Goal: Task Accomplishment & Management: Complete application form

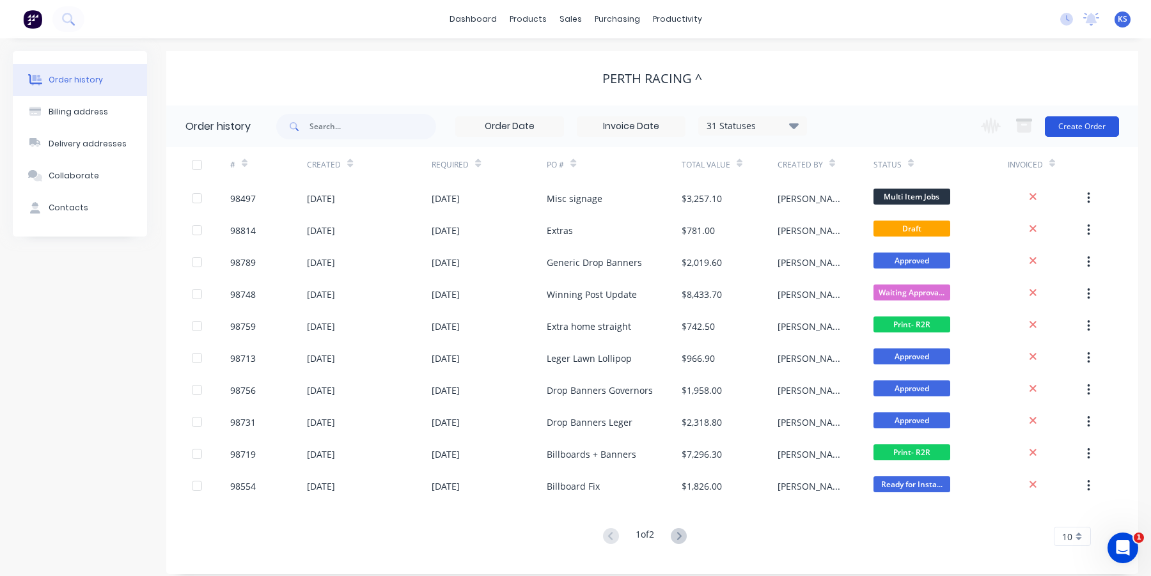
click at [1064, 124] on button "Create Order" at bounding box center [1082, 126] width 74 height 20
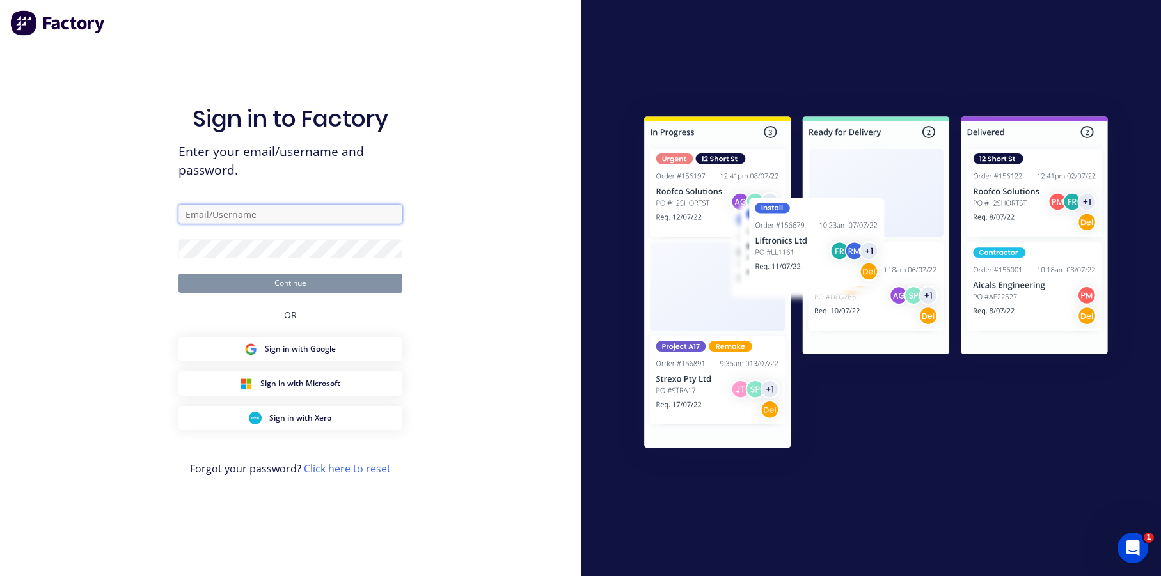
click at [271, 221] on input "text" at bounding box center [290, 214] width 224 height 19
type input "kates@allflags.com.au"
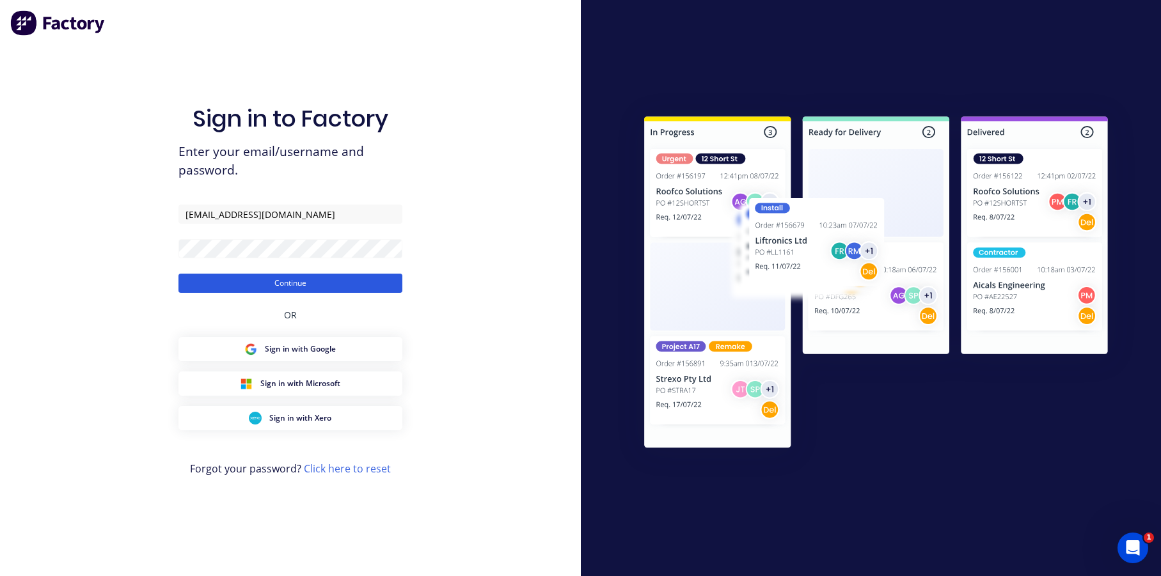
click at [221, 283] on button "Continue" at bounding box center [290, 283] width 224 height 19
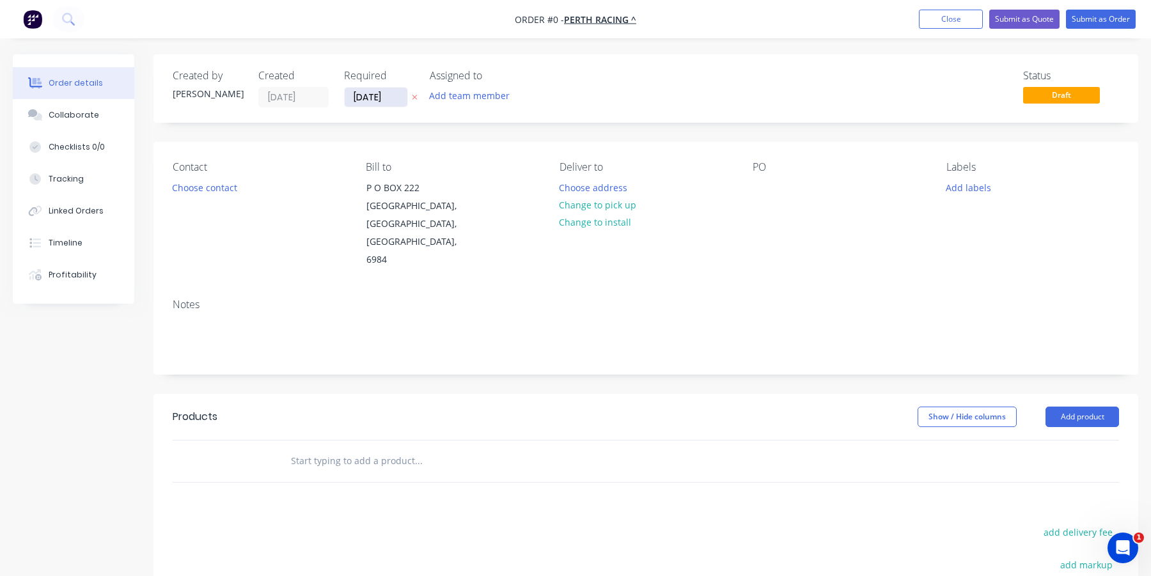
click at [375, 99] on input "05/10/25" at bounding box center [376, 97] width 63 height 19
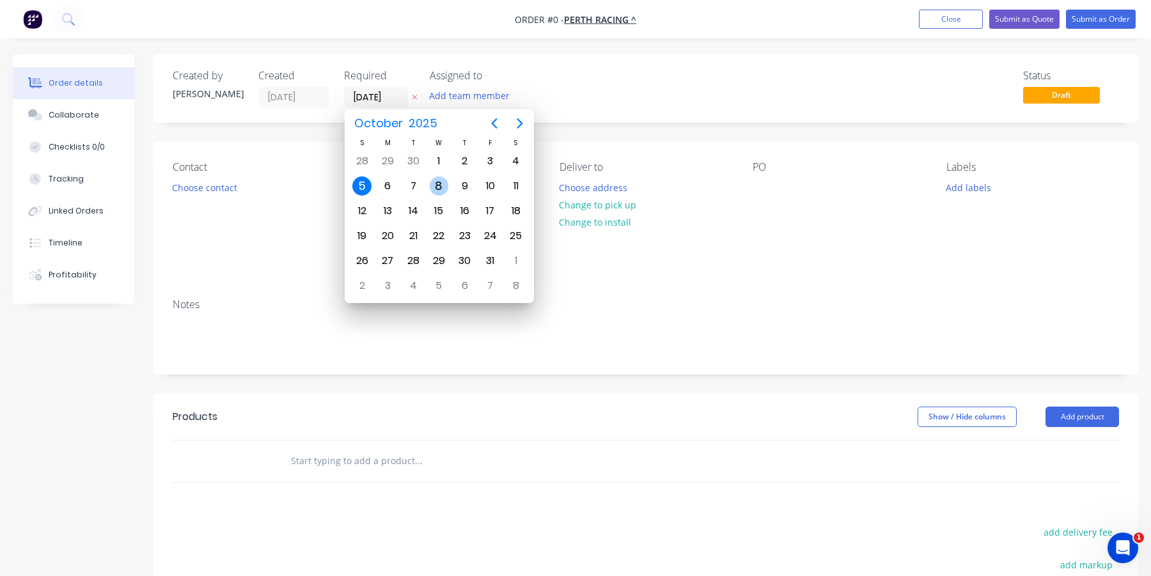
click at [433, 184] on div "8" at bounding box center [439, 186] width 19 height 19
type input "08/10/25"
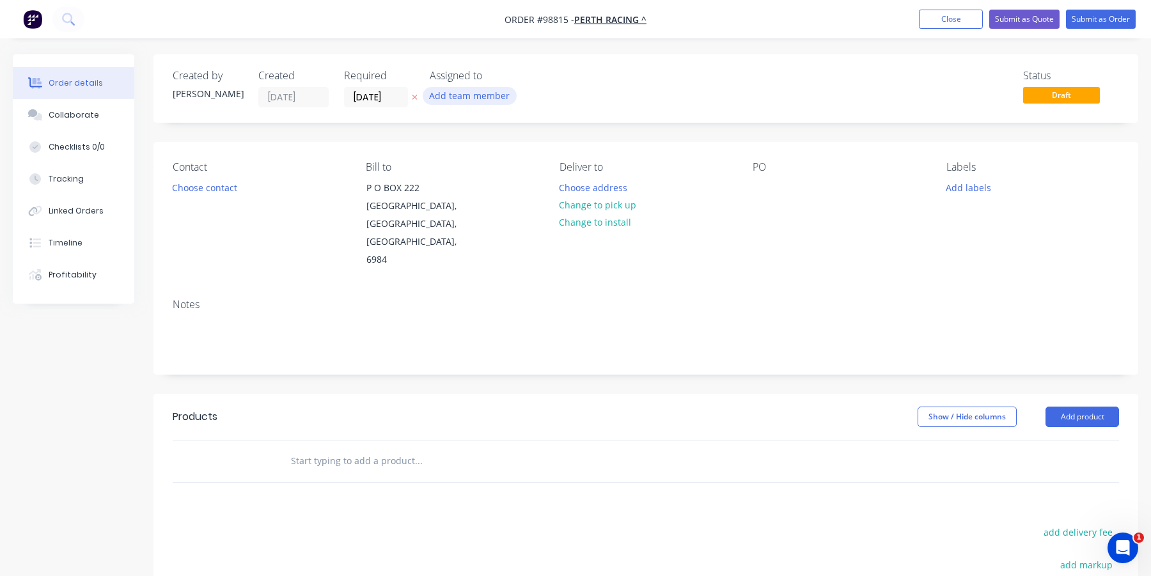
click at [447, 94] on button "Add team member" at bounding box center [470, 95] width 94 height 17
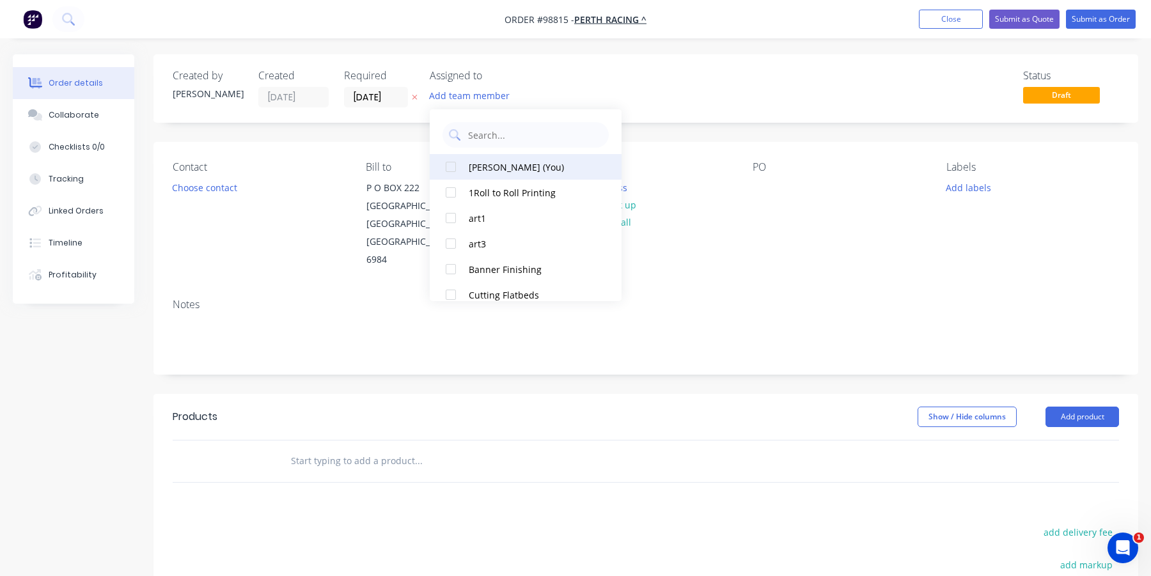
click at [448, 162] on div at bounding box center [451, 167] width 26 height 26
click at [196, 187] on button "Choose contact" at bounding box center [205, 186] width 79 height 17
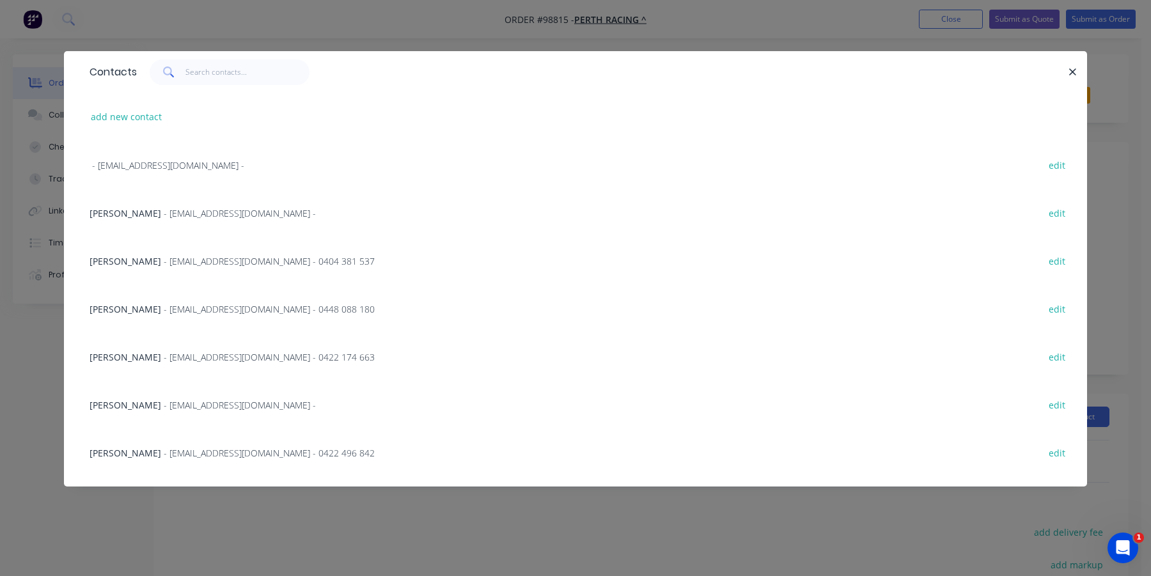
scroll to position [256, 0]
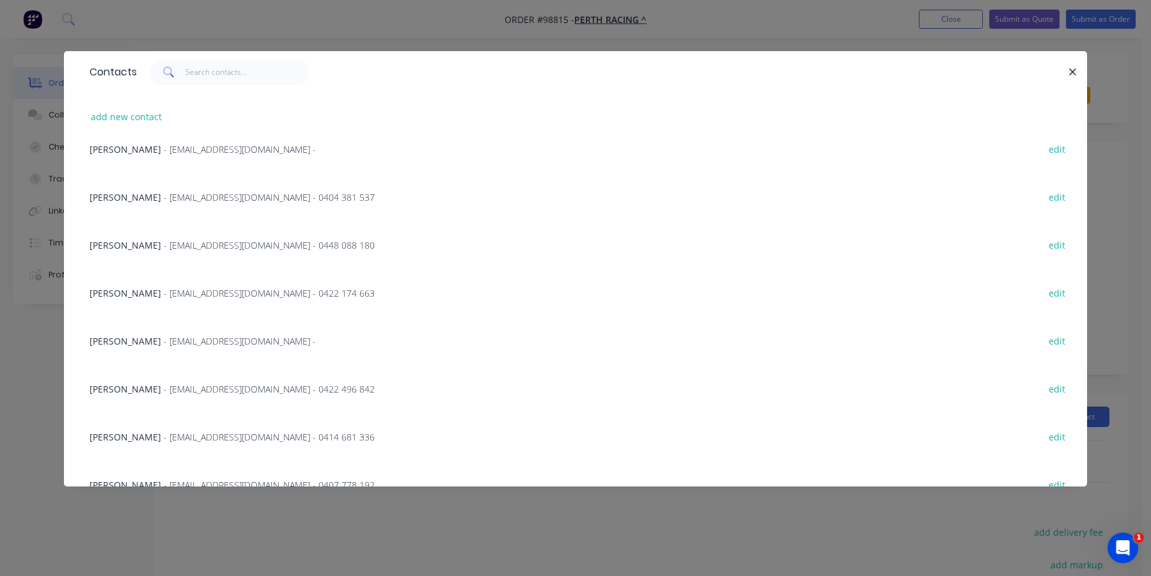
click at [175, 386] on span "- awilliamson@perthracing.com.au - 0422 496 842" at bounding box center [269, 389] width 211 height 12
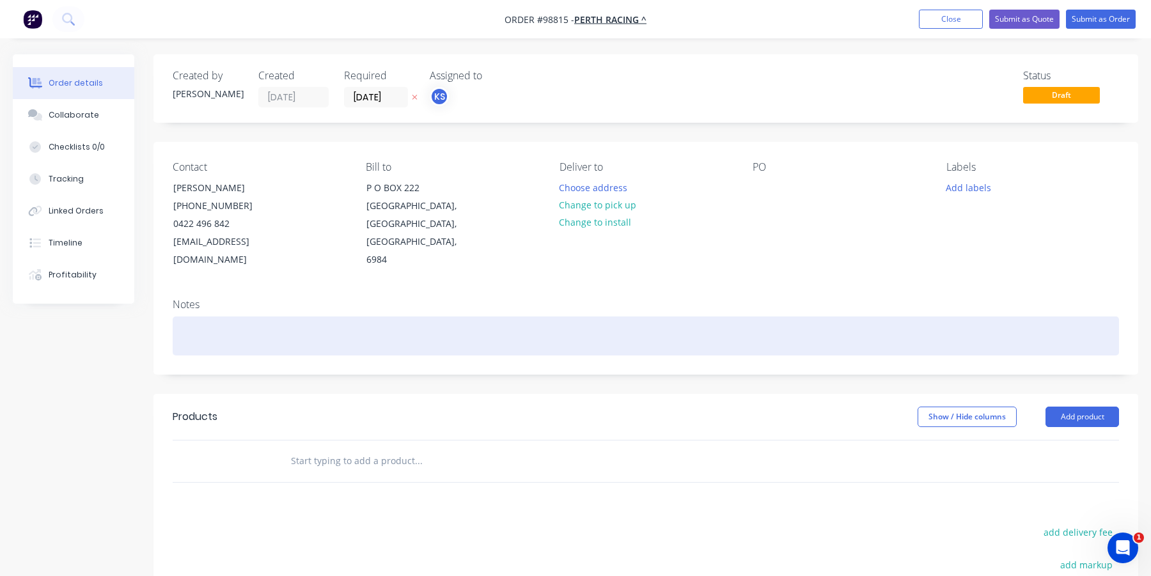
click at [183, 324] on div at bounding box center [646, 336] width 947 height 39
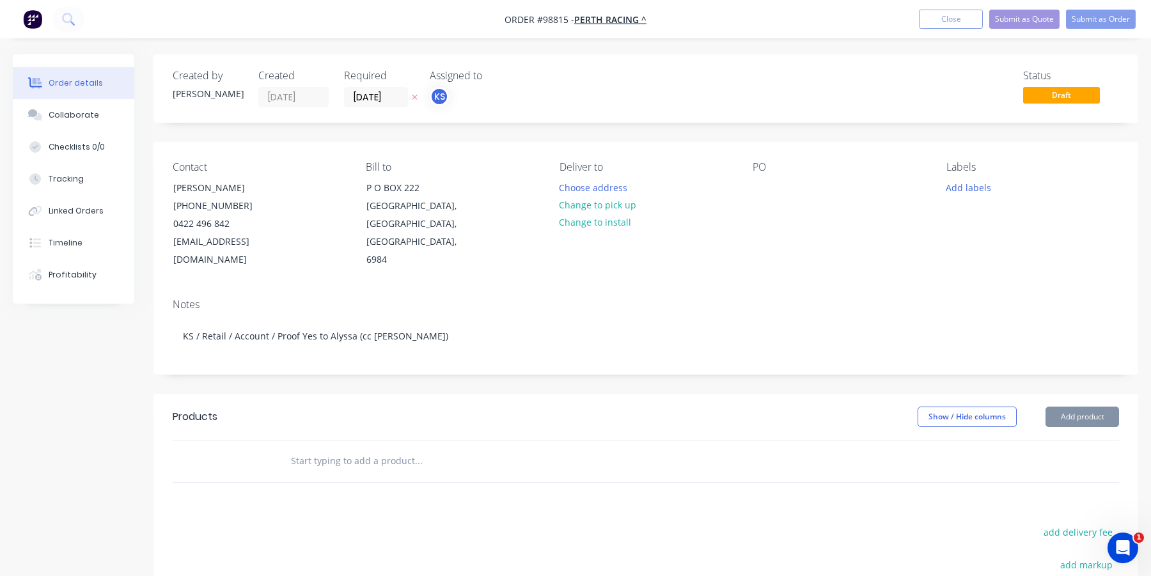
click at [313, 450] on input "text" at bounding box center [418, 461] width 256 height 26
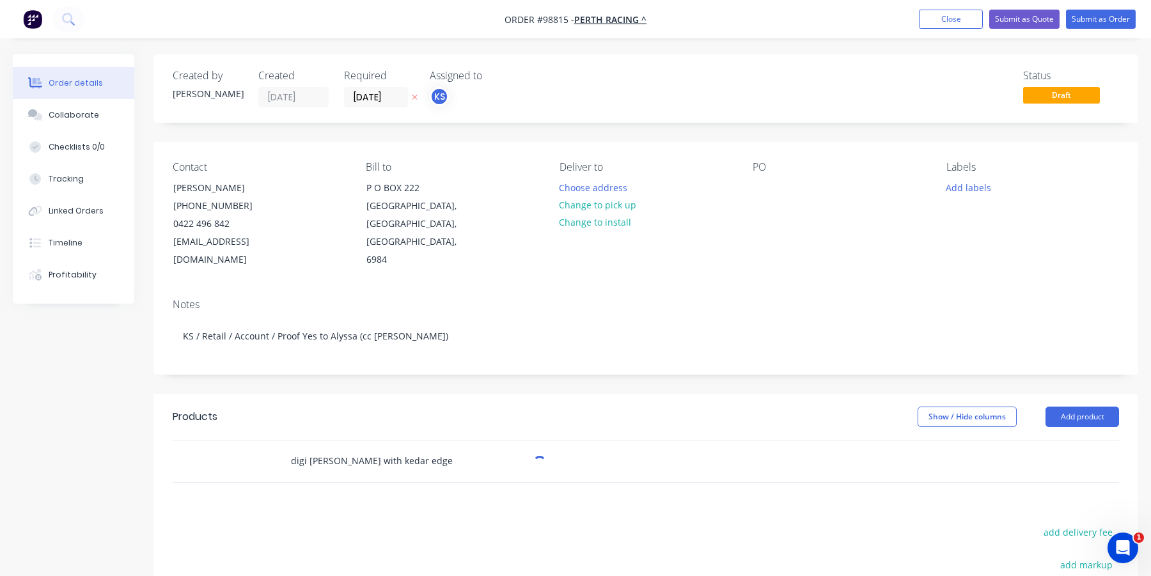
scroll to position [64, 0]
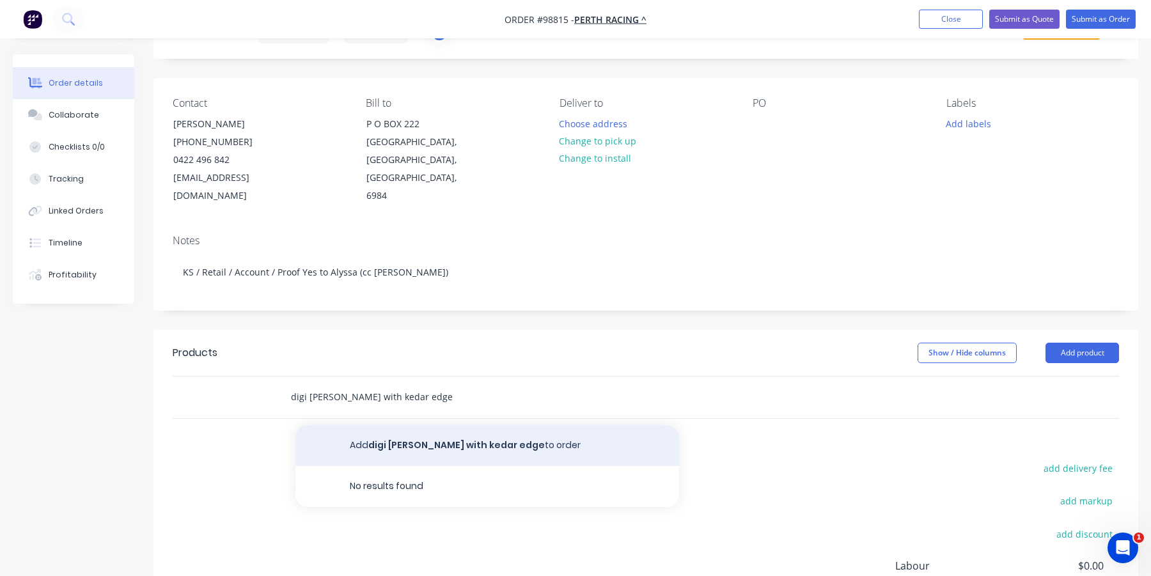
type input "digi matte bannerskin with kedar edge"
click at [367, 435] on button "Add digi matte bannerskin with kedar edge to order" at bounding box center [488, 445] width 384 height 41
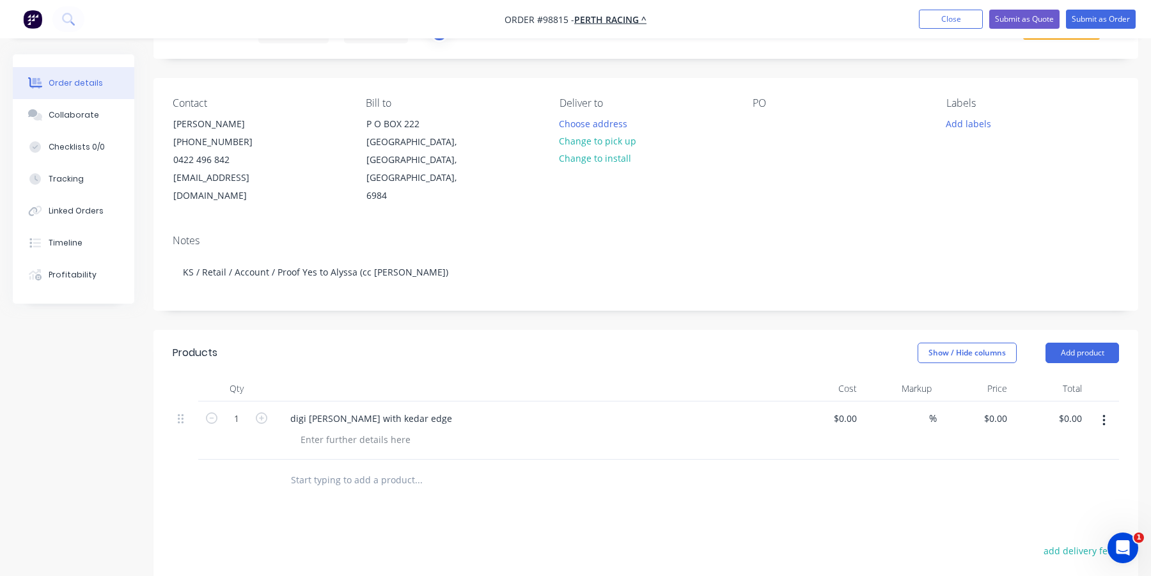
click at [468, 409] on div "digi matte bannerskin with kedar edge" at bounding box center [530, 418] width 501 height 19
click at [452, 409] on div "digi matte bannerskin with kedar edge" at bounding box center [371, 418] width 182 height 19
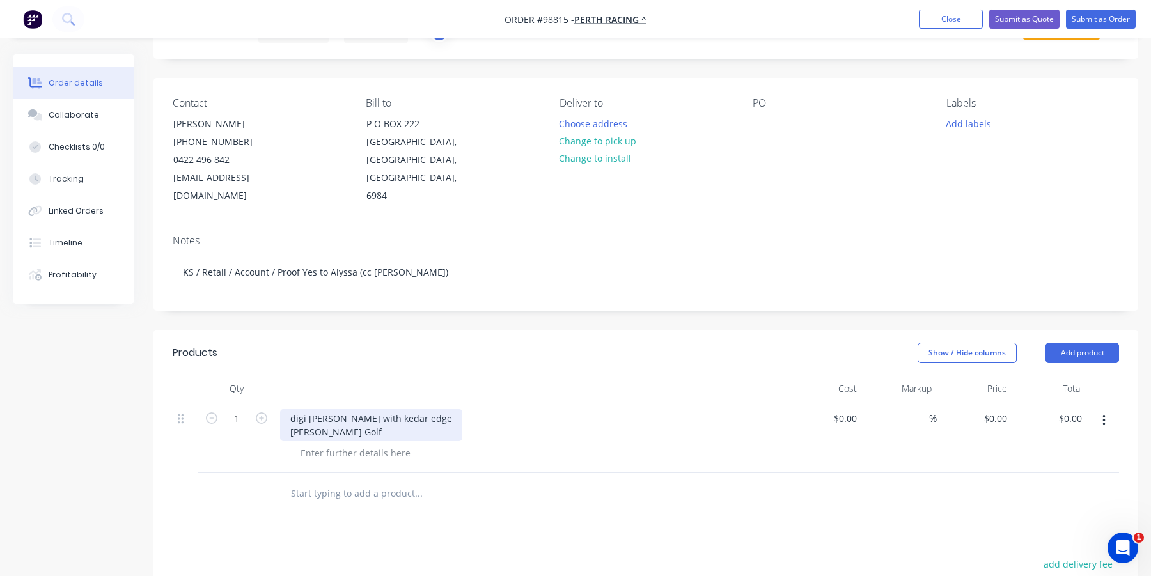
click at [452, 409] on div "digi matte bannerskin with kedar edge Drummond Golf" at bounding box center [371, 425] width 182 height 32
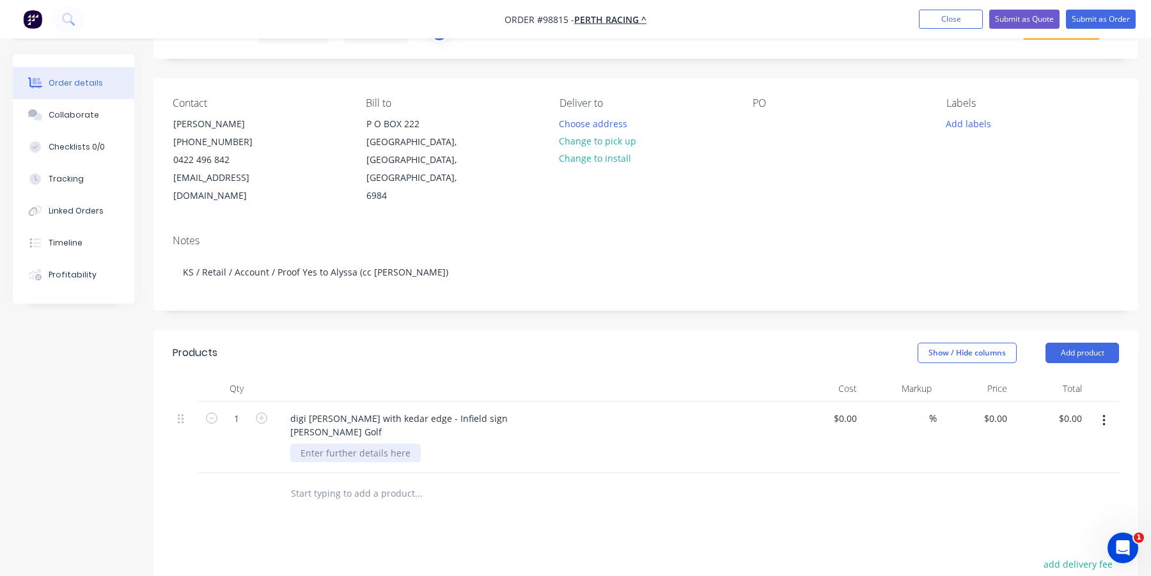
click at [379, 444] on div at bounding box center [355, 453] width 130 height 19
click at [377, 444] on div at bounding box center [355, 453] width 130 height 19
click at [341, 444] on div "3700 x 3800mmH" at bounding box center [337, 453] width 94 height 19
click at [310, 444] on div "3700 x 3700mmH" at bounding box center [337, 453] width 94 height 19
click at [378, 444] on div "3800 x 3700mmH" at bounding box center [337, 453] width 94 height 19
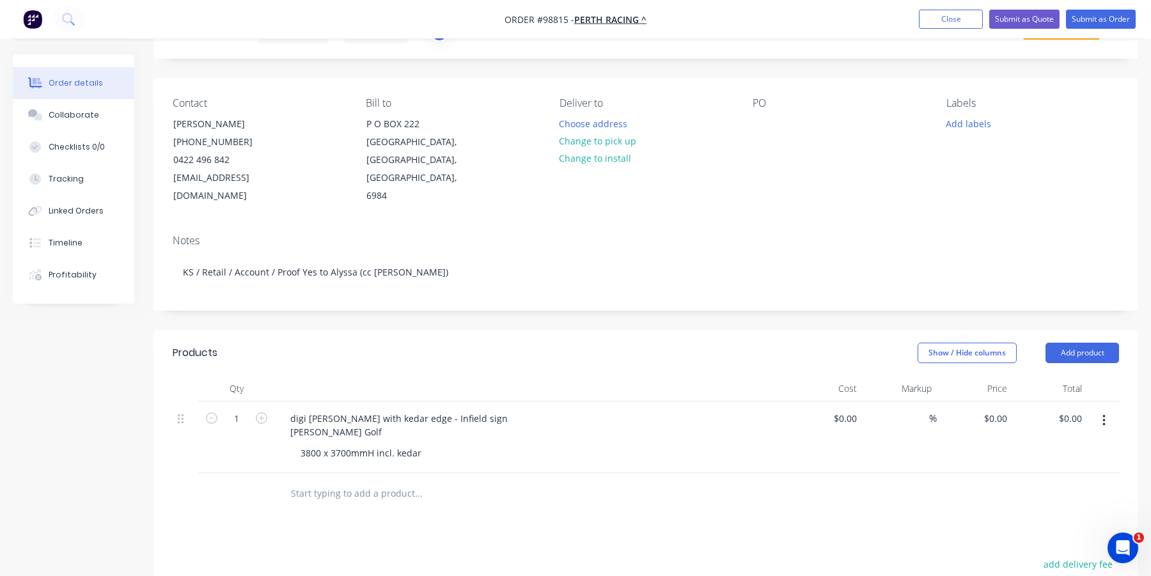
click at [326, 481] on input "text" at bounding box center [418, 494] width 256 height 26
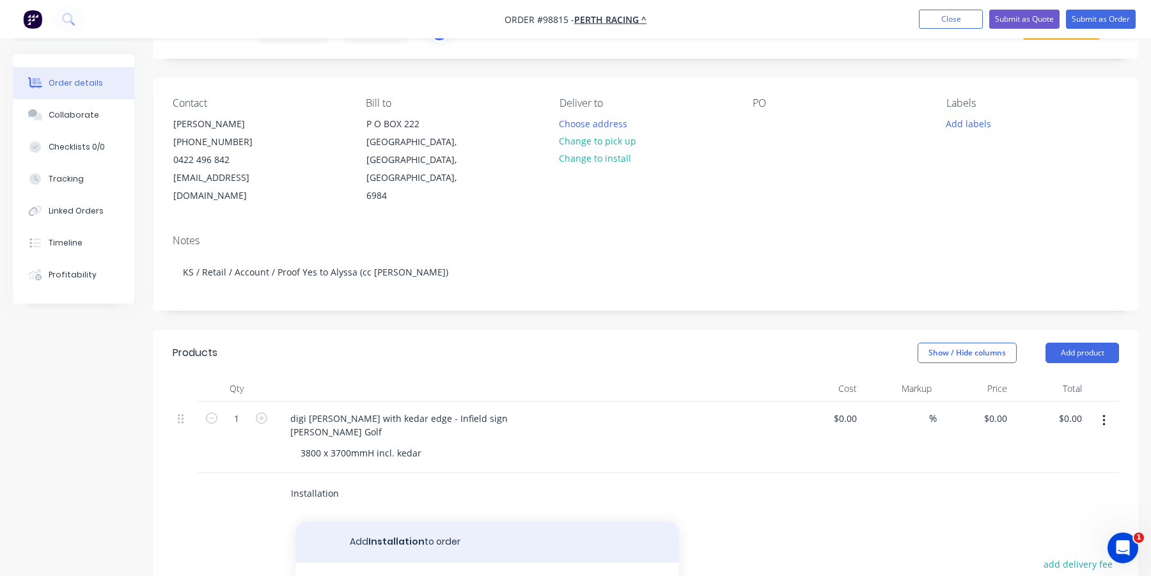
type input "Installation"
click at [359, 525] on button "Add Installation to order" at bounding box center [488, 542] width 384 height 41
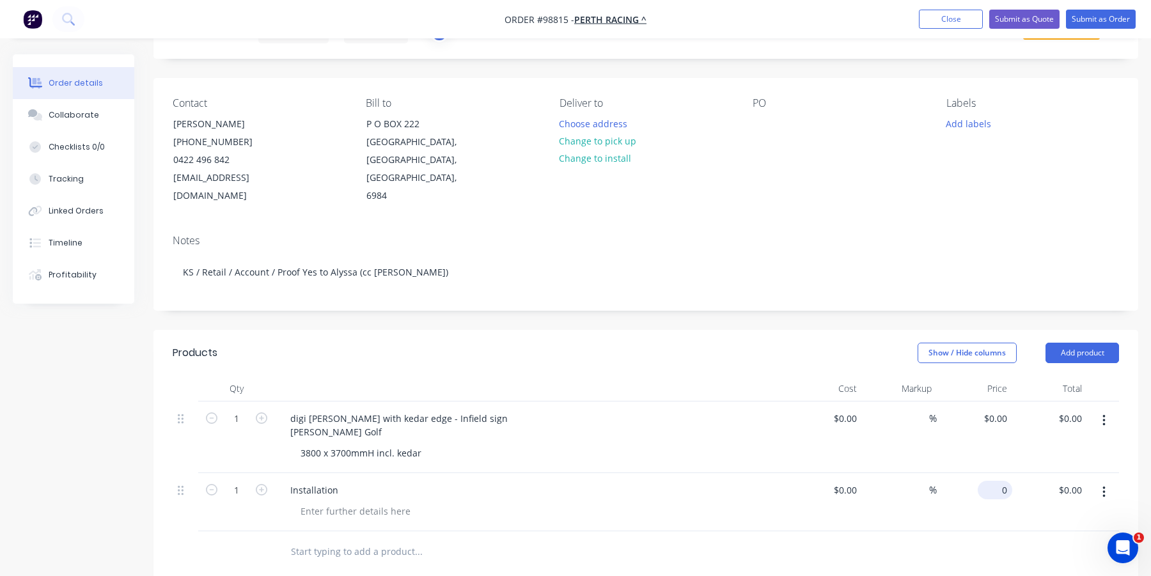
click at [1003, 481] on input "0" at bounding box center [997, 490] width 29 height 19
type input "$360.00"
click at [977, 497] on div "$360.00 $360.00" at bounding box center [974, 502] width 75 height 58
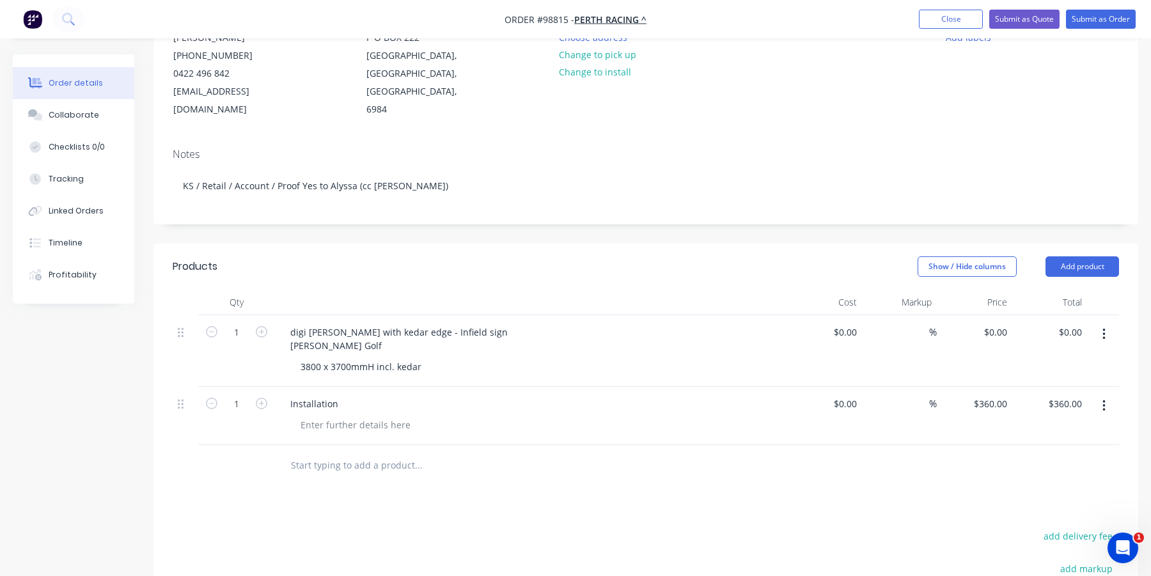
scroll to position [152, 0]
click at [355, 452] on input "text" at bounding box center [418, 465] width 256 height 26
click at [1071, 255] on button "Add product" at bounding box center [1083, 265] width 74 height 20
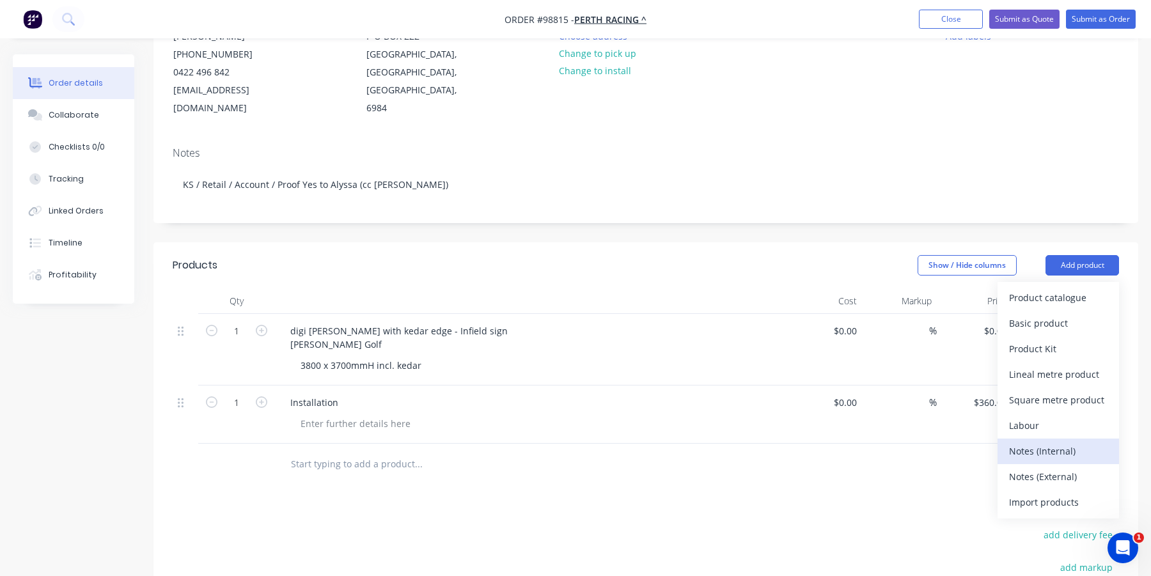
click at [1041, 442] on div "Notes (Internal)" at bounding box center [1058, 451] width 99 height 19
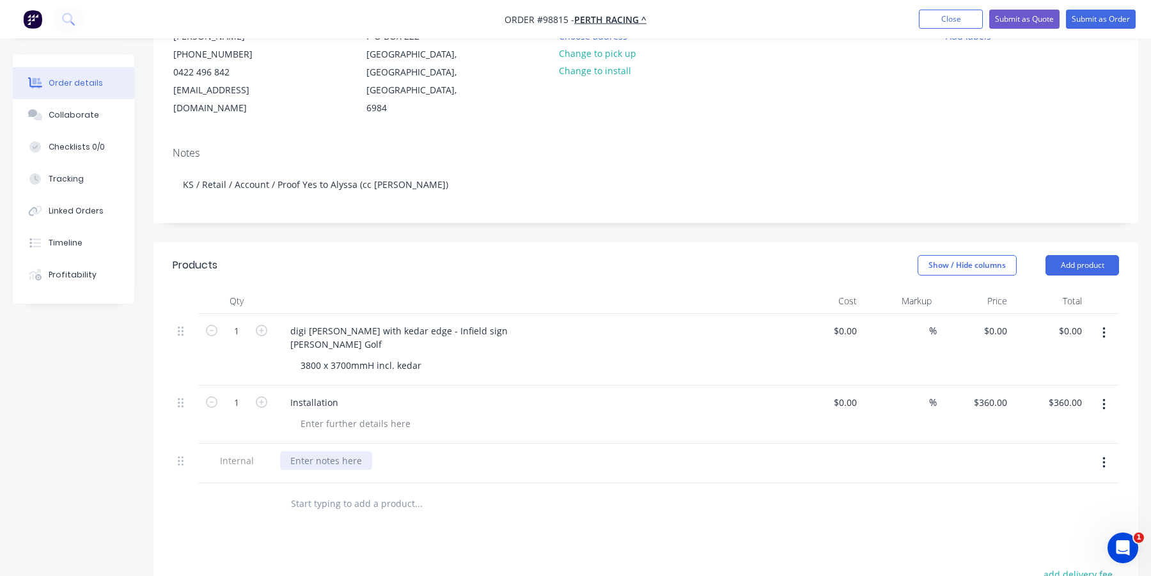
click at [320, 452] on div at bounding box center [326, 461] width 92 height 19
click at [354, 452] on div "INSTALL NOTE: replace existing faded banner" at bounding box center [388, 461] width 216 height 19
click at [363, 452] on div "INSTALL NOTE: INfield sign - next to Wittens. Replace existing faded banner" at bounding box center [480, 461] width 400 height 19
click at [383, 452] on div "INSTALL NOTE: Infield sign - next to Wittens. Replace existing faded banner" at bounding box center [451, 461] width 343 height 19
click at [376, 491] on input "text" at bounding box center [418, 504] width 256 height 26
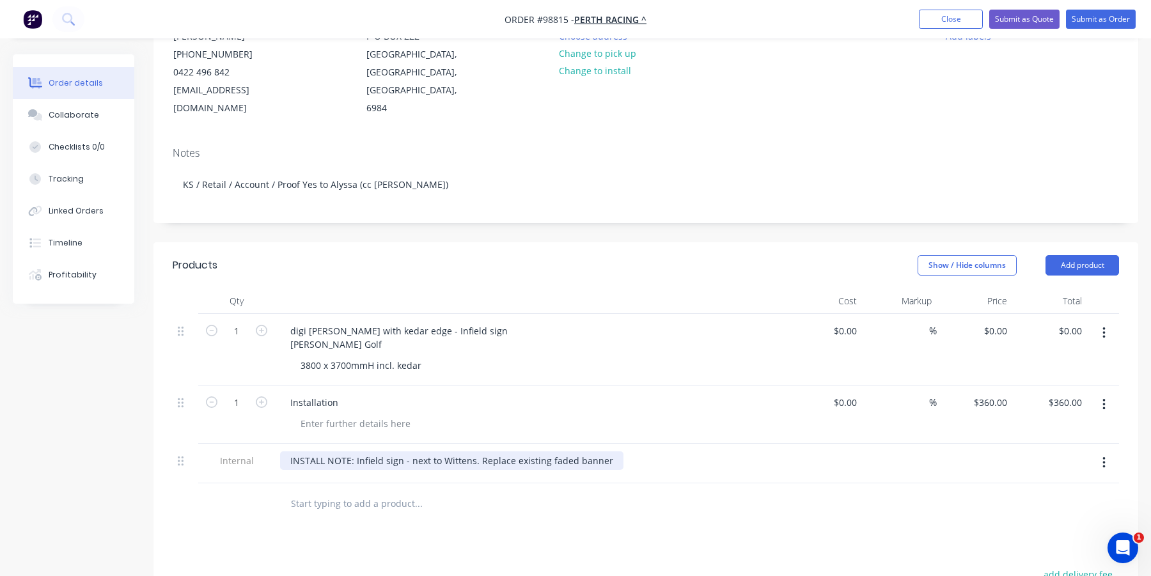
click at [601, 452] on div "INSTALL NOTE: Infield sign - next to Wittens. Replace existing faded banner" at bounding box center [451, 461] width 343 height 19
click at [964, 342] on div "$0.00 $0.00" at bounding box center [974, 350] width 75 height 72
click at [1007, 322] on div "0 $0.00" at bounding box center [997, 331] width 29 height 19
type input "$872.00"
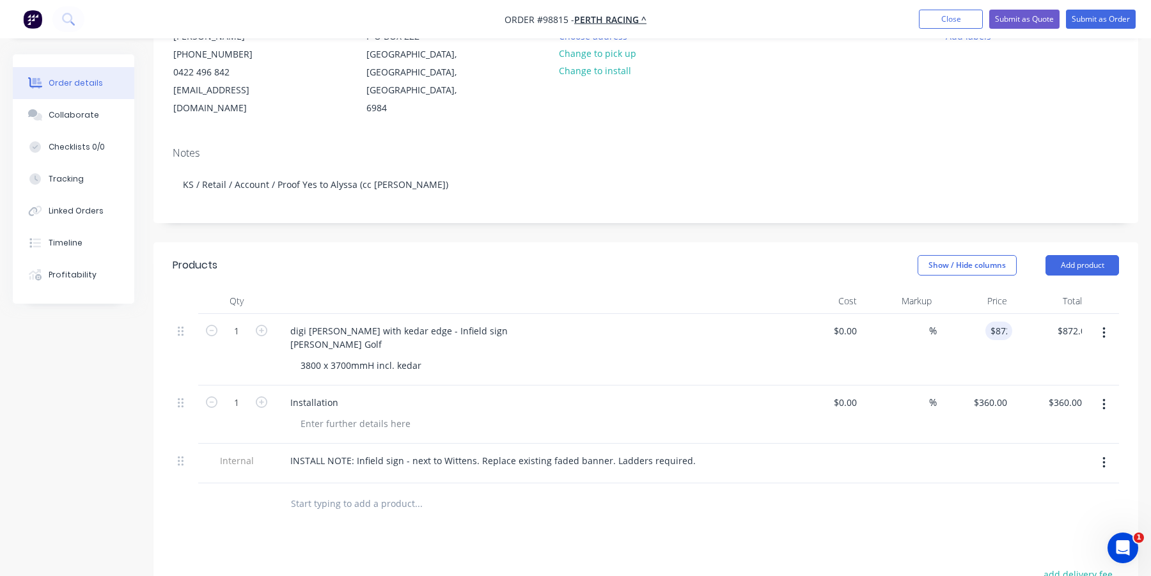
click at [972, 354] on div "$872.00 872" at bounding box center [974, 350] width 75 height 72
click at [459, 322] on div "digi matte bannerskin with kedar edge - Infield sign Drummond Golf" at bounding box center [399, 338] width 238 height 32
click at [627, 452] on div "INSTALL NOTE: Infield sign - next to Wittens. Replace existing faded banner. La…" at bounding box center [493, 461] width 426 height 19
drag, startPoint x: 681, startPoint y: 443, endPoint x: 612, endPoint y: 440, distance: 69.1
click at [612, 452] on div "INSTALL NOTE: Infield sign - next to Wittens. Replace existing faded banner. La…" at bounding box center [493, 461] width 426 height 19
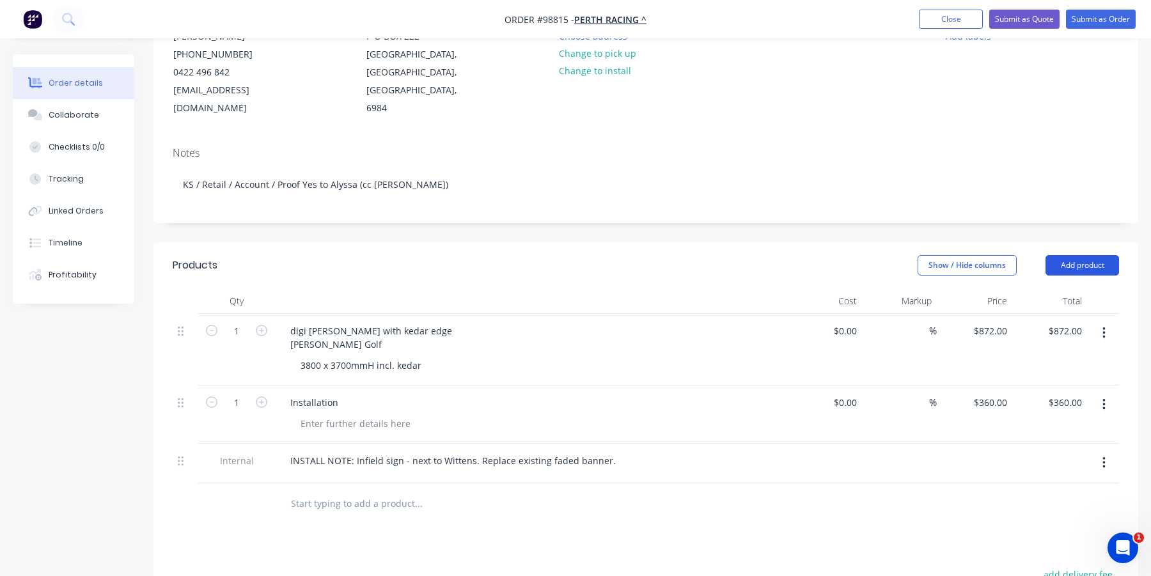
click at [1087, 255] on button "Add product" at bounding box center [1083, 265] width 74 height 20
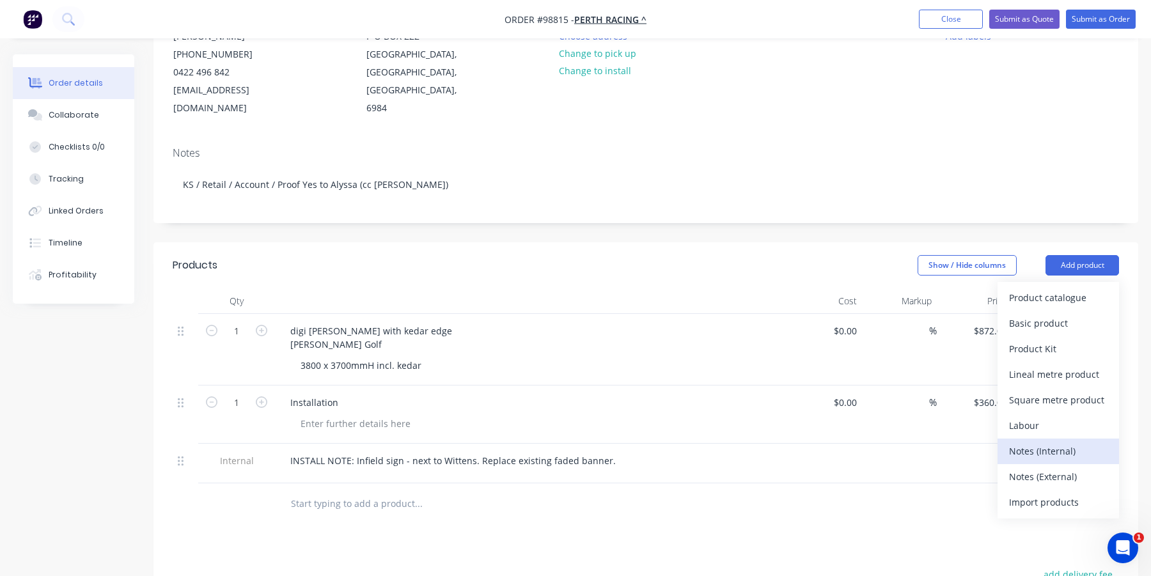
click at [1064, 442] on div "Notes (Internal)" at bounding box center [1058, 451] width 99 height 19
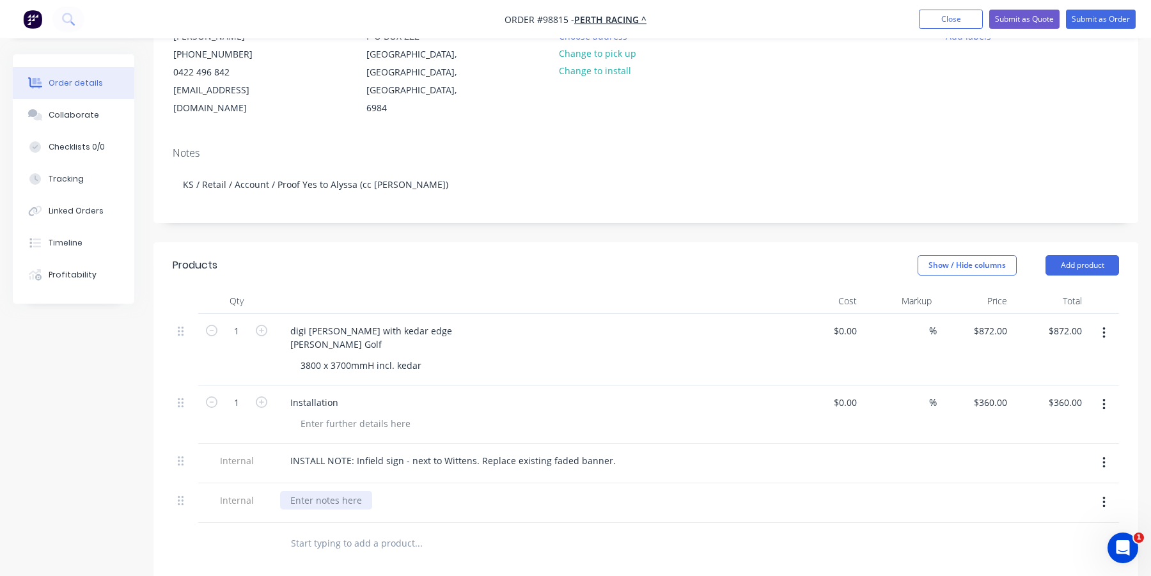
click at [329, 491] on div at bounding box center [326, 500] width 92 height 19
click at [417, 356] on div "3800 x 3700mmH incl. kedar" at bounding box center [360, 365] width 141 height 19
click at [389, 491] on div "ART: Same artwork as" at bounding box center [336, 500] width 113 height 19
click at [336, 531] on input "text" at bounding box center [418, 544] width 256 height 26
click at [484, 491] on div "ART: Same artwork as Job 84073 (2022) Item 1" at bounding box center [387, 500] width 215 height 19
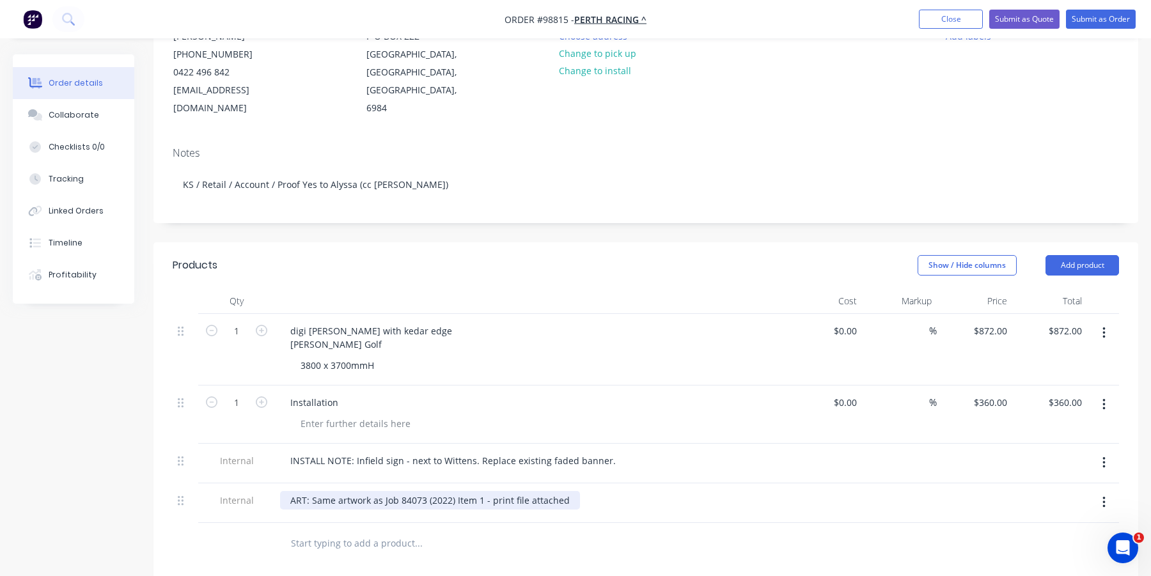
click at [491, 491] on div "ART: Same artwork as Job 84073 (2022) Item 1 - print file attached" at bounding box center [430, 500] width 300 height 19
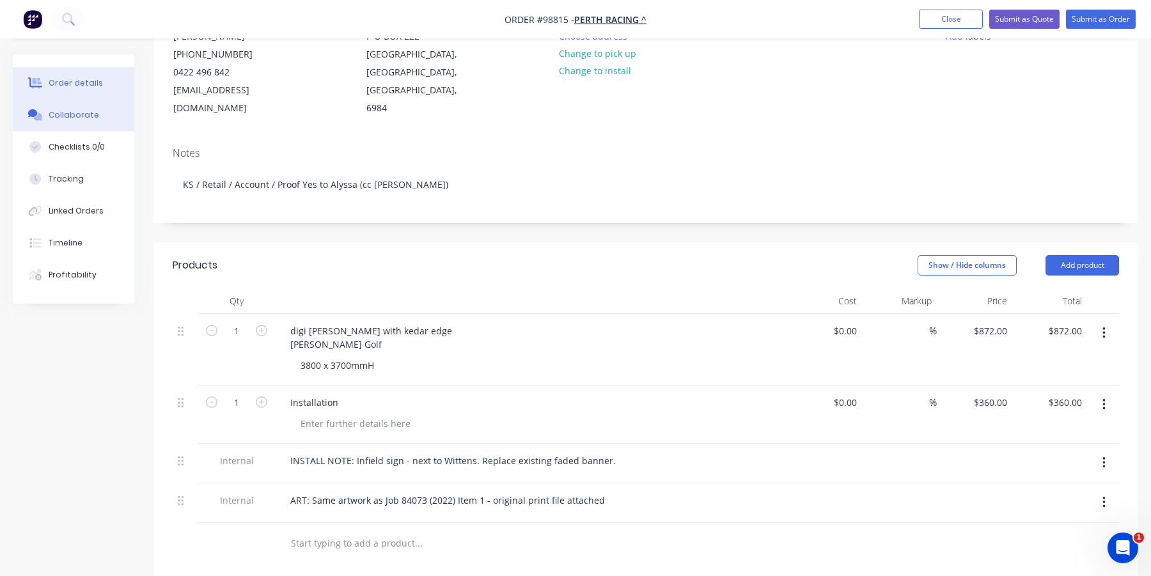
click at [64, 113] on div "Collaborate" at bounding box center [74, 115] width 51 height 12
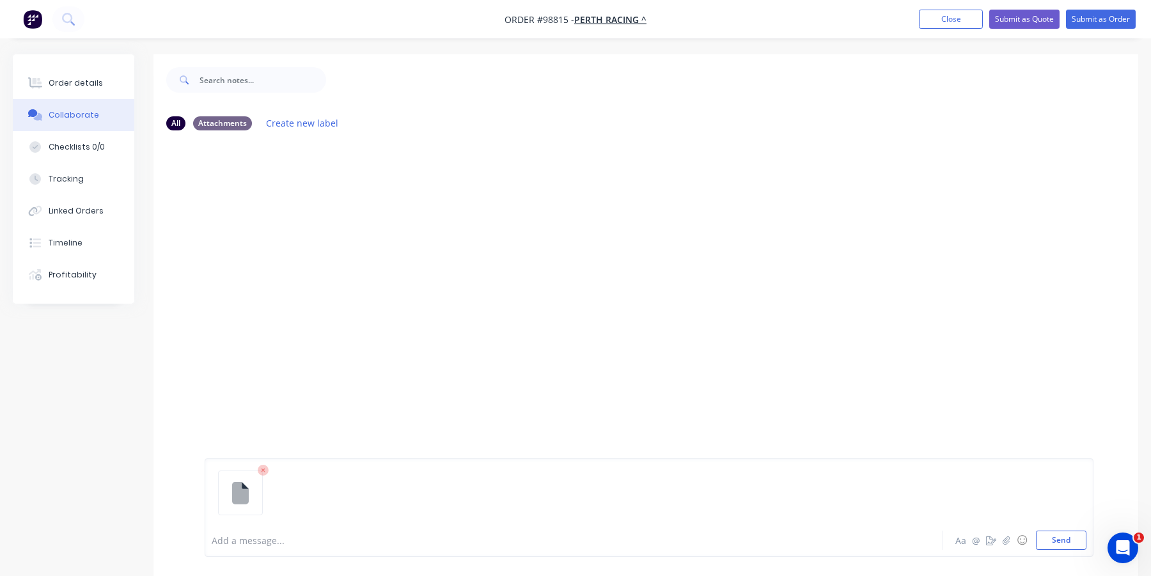
click at [236, 543] on div at bounding box center [540, 540] width 656 height 13
click at [1047, 544] on button "Send" at bounding box center [1061, 540] width 51 height 19
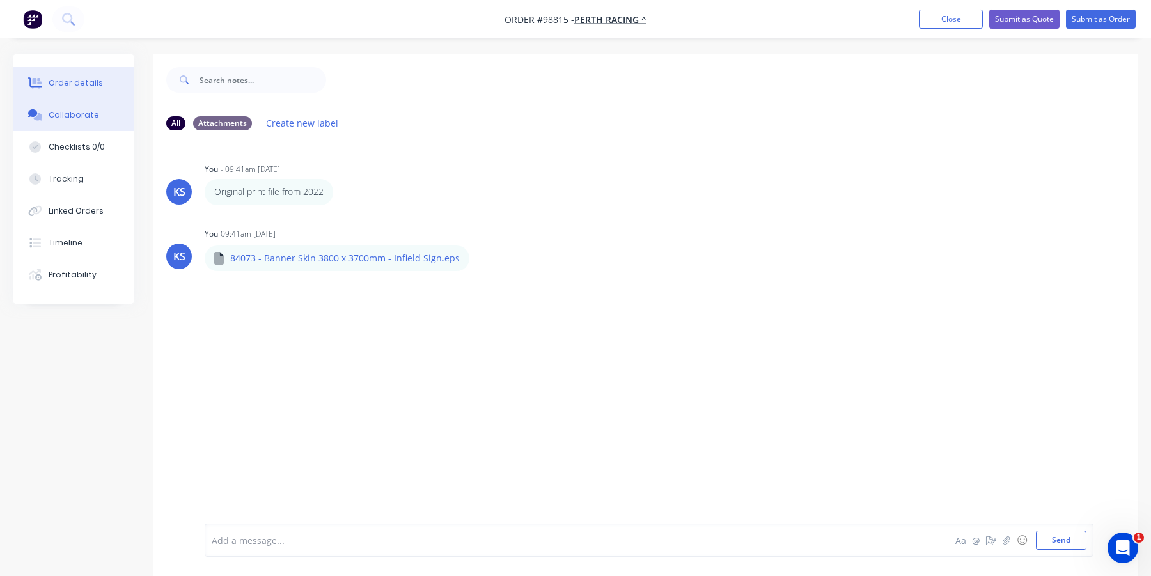
click at [40, 81] on icon at bounding box center [35, 83] width 15 height 12
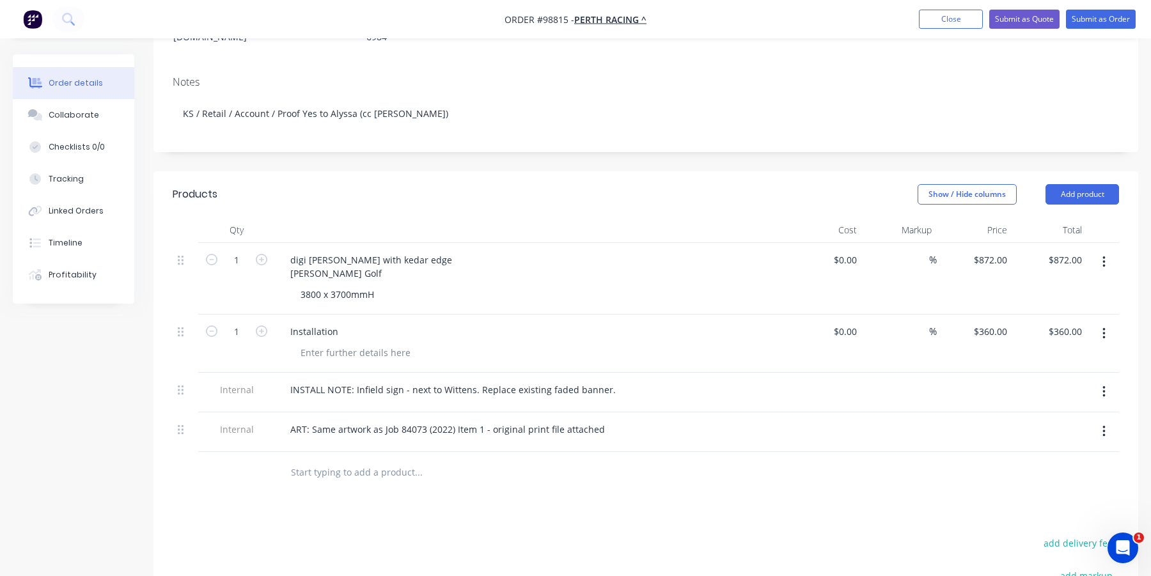
scroll to position [256, 0]
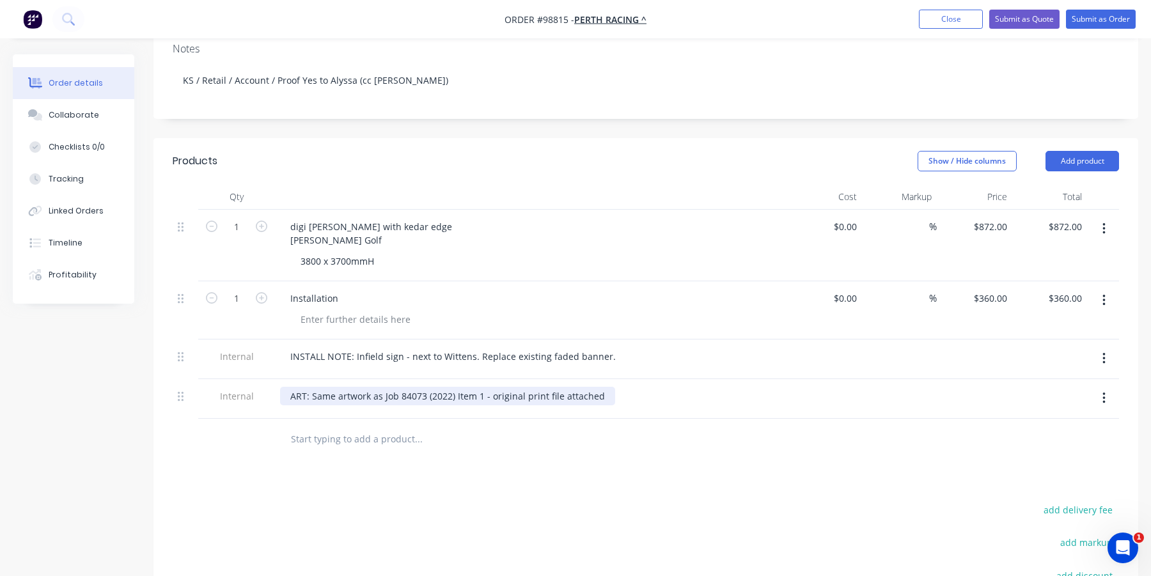
click at [567, 387] on div "ART: Same artwork as Job 84073 (2022) Item 1 - original print file attached" at bounding box center [447, 396] width 335 height 19
click at [601, 387] on div "ART: Same artwork as Job 84073 (2022) Item 1 - original print file attached" at bounding box center [447, 396] width 335 height 19
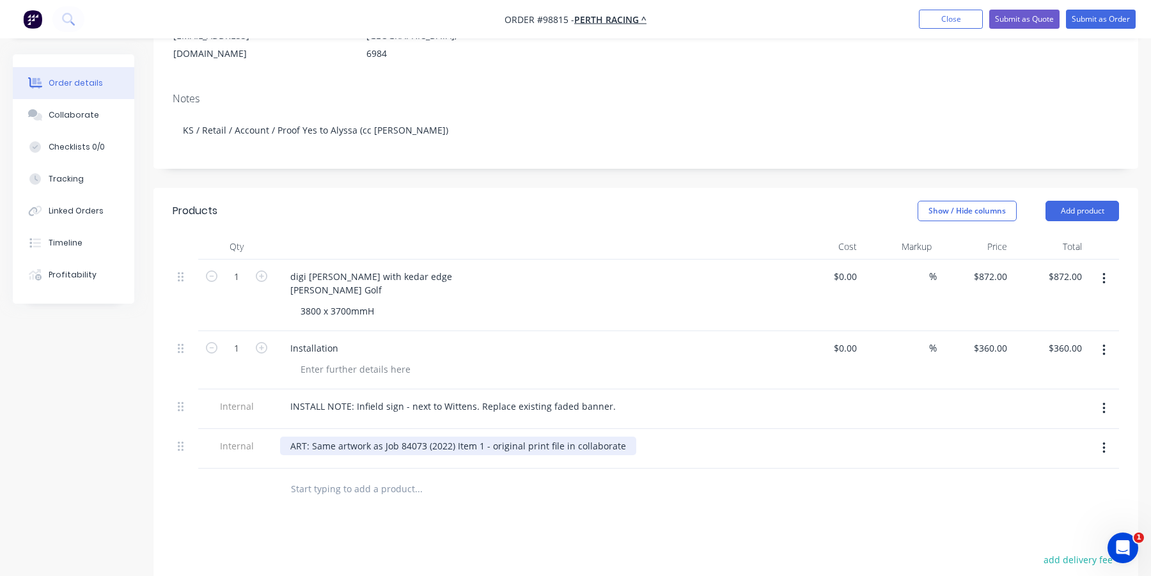
scroll to position [0, 0]
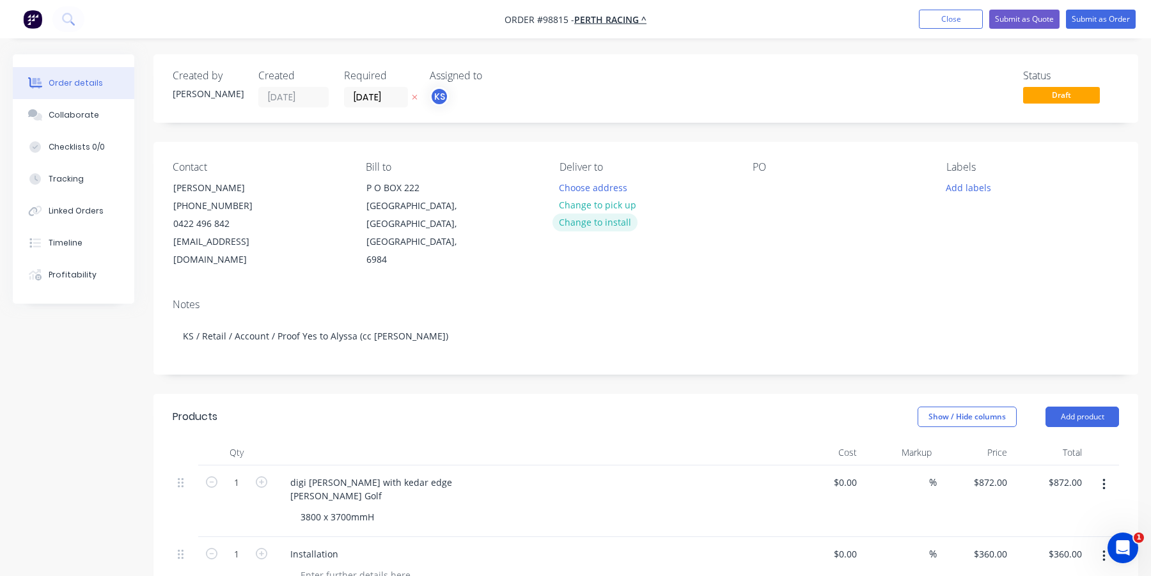
click at [586, 223] on button "Change to install" at bounding box center [596, 222] width 86 height 17
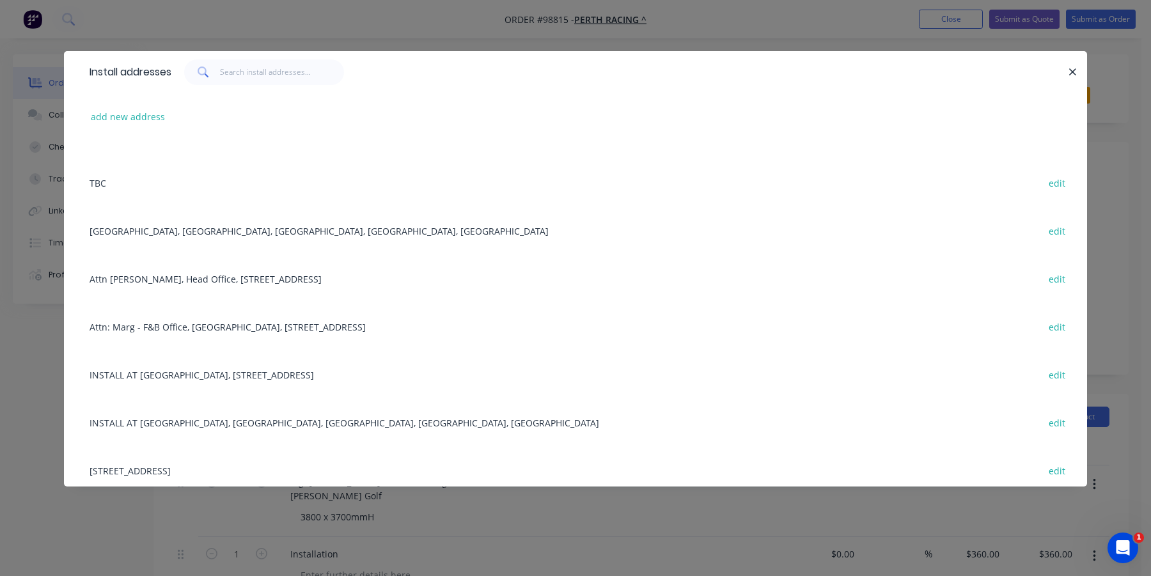
scroll to position [128, 0]
click at [176, 367] on div "INSTALL AT ASCOT RACECOURSE, 71 Grandstand Road, ASCOT, Western Australia, Aust…" at bounding box center [575, 373] width 985 height 48
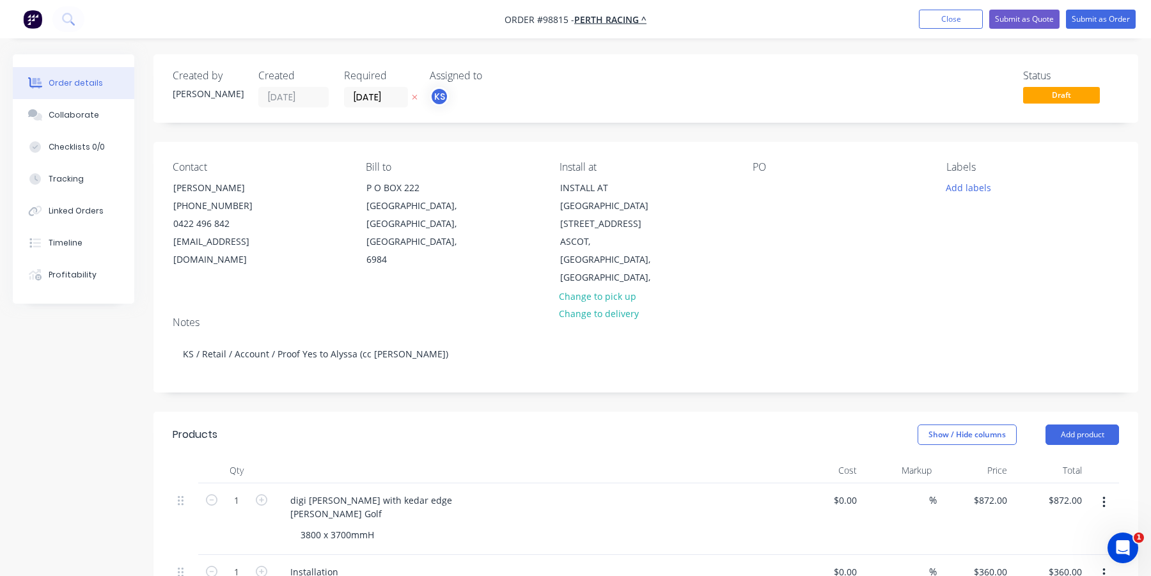
click at [753, 197] on div "PO" at bounding box center [839, 224] width 173 height 126
click at [764, 193] on div at bounding box center [763, 187] width 20 height 19
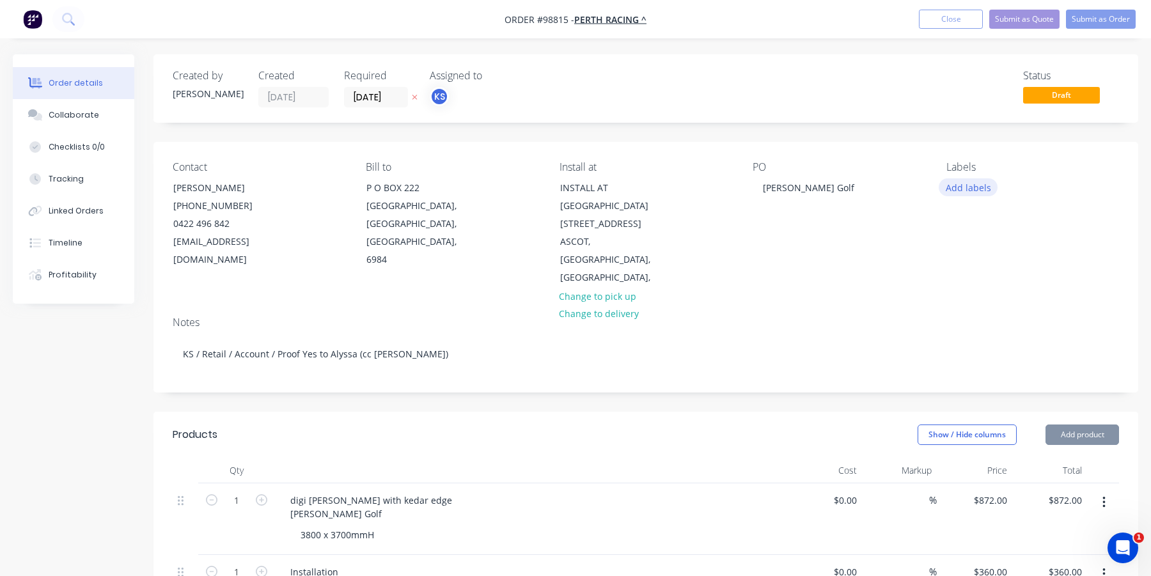
click at [965, 185] on button "Add labels" at bounding box center [968, 186] width 59 height 17
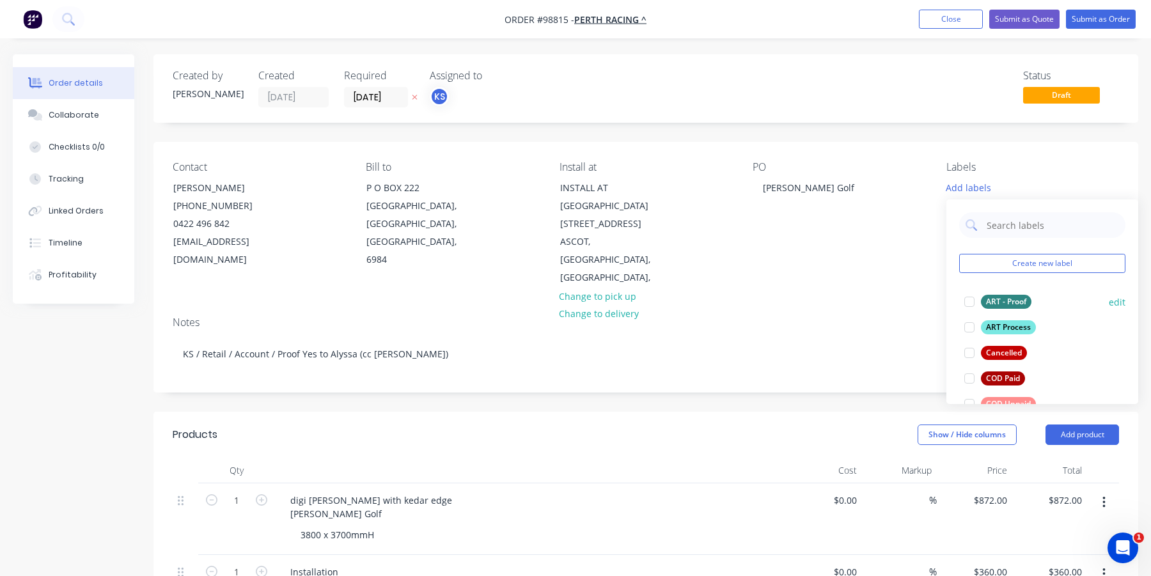
click at [971, 301] on div at bounding box center [970, 302] width 26 height 26
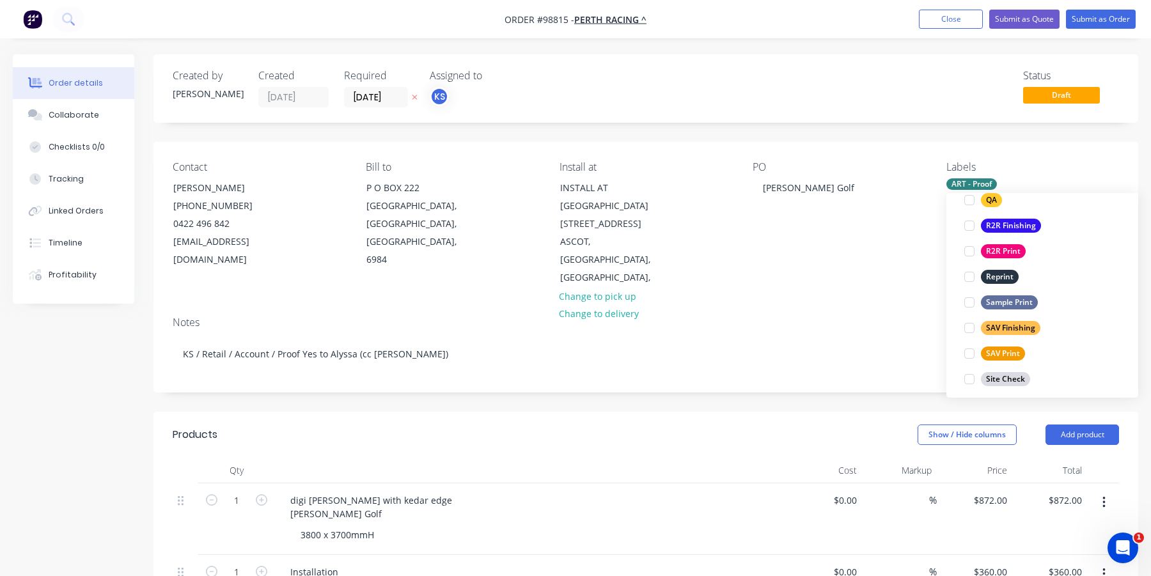
scroll to position [522, 0]
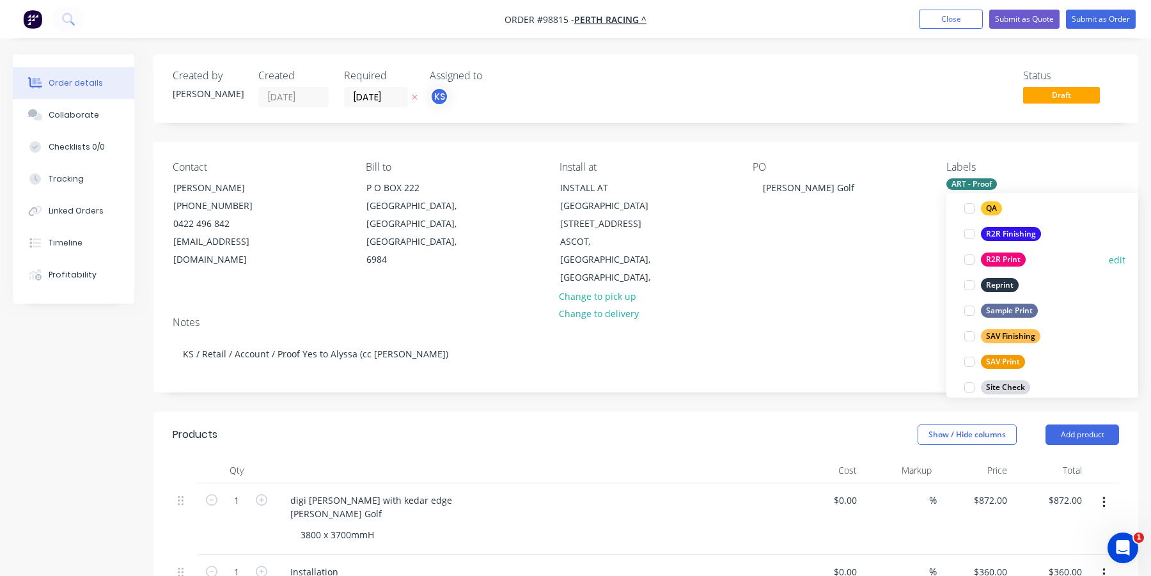
click at [970, 259] on div at bounding box center [970, 260] width 26 height 26
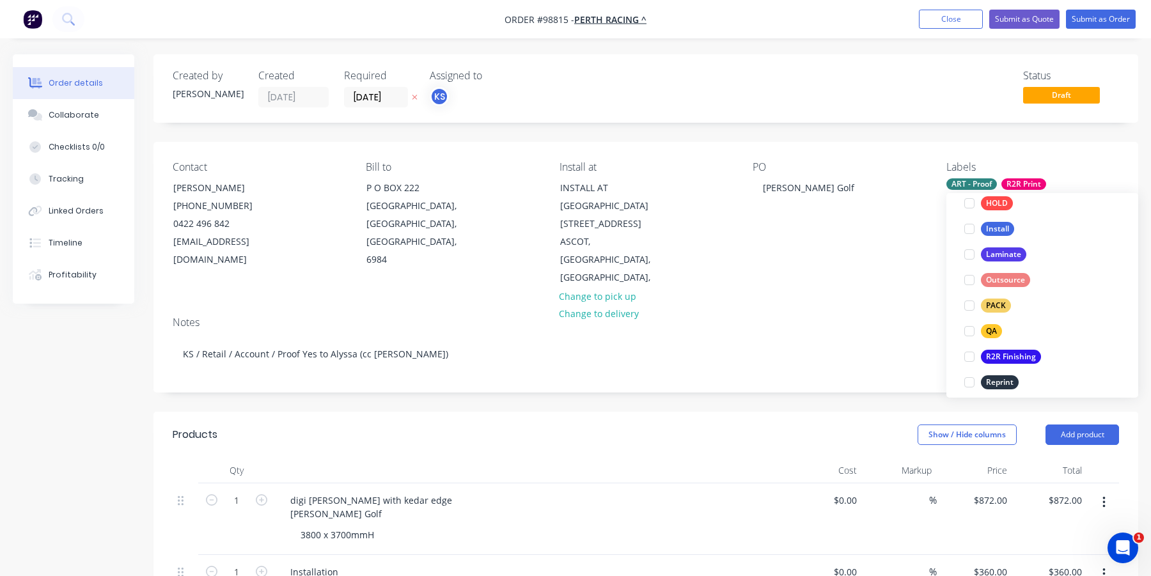
scroll to position [433, 0]
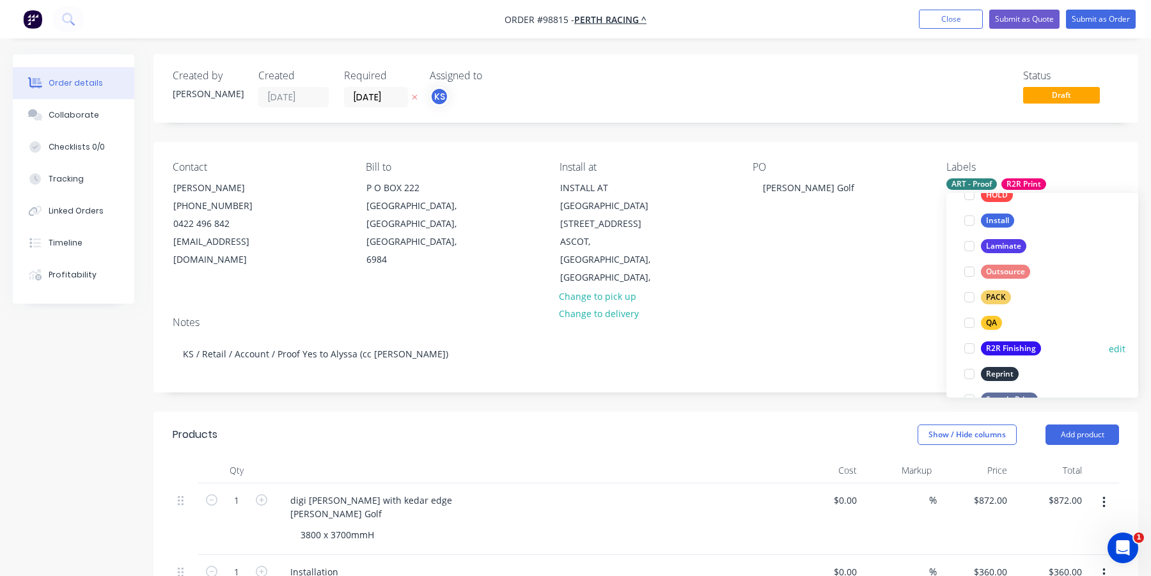
click at [970, 346] on div at bounding box center [970, 349] width 26 height 26
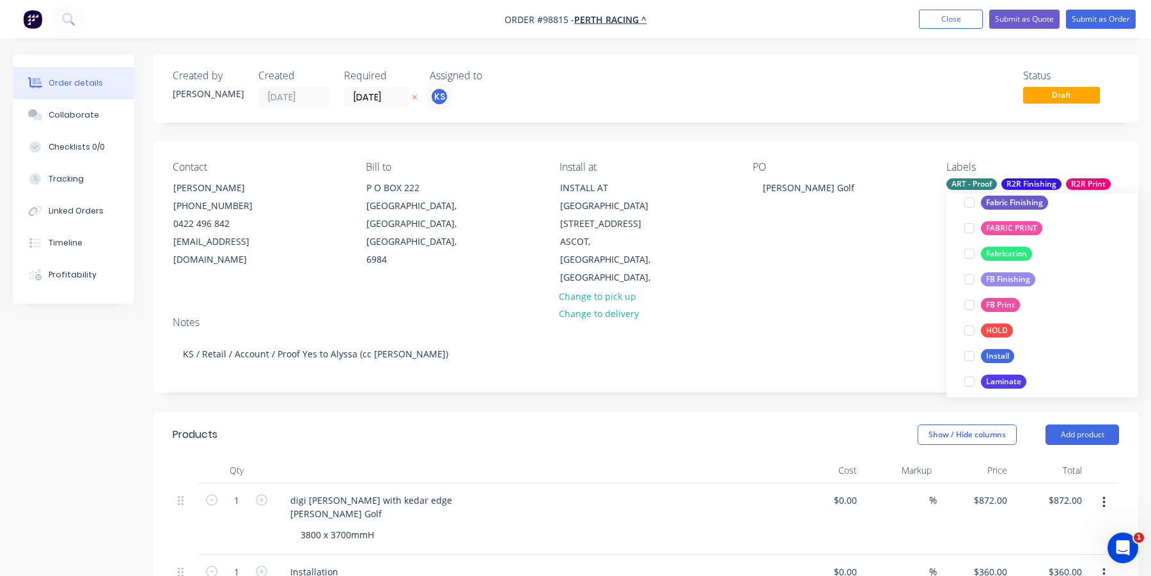
scroll to position [349, 0]
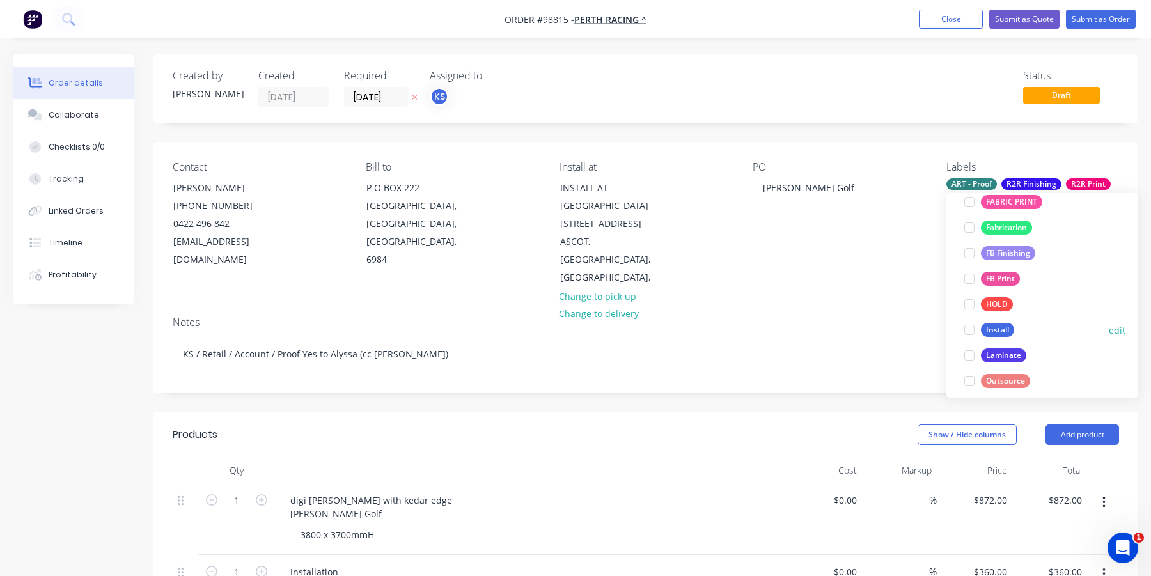
click at [969, 328] on div at bounding box center [970, 330] width 26 height 26
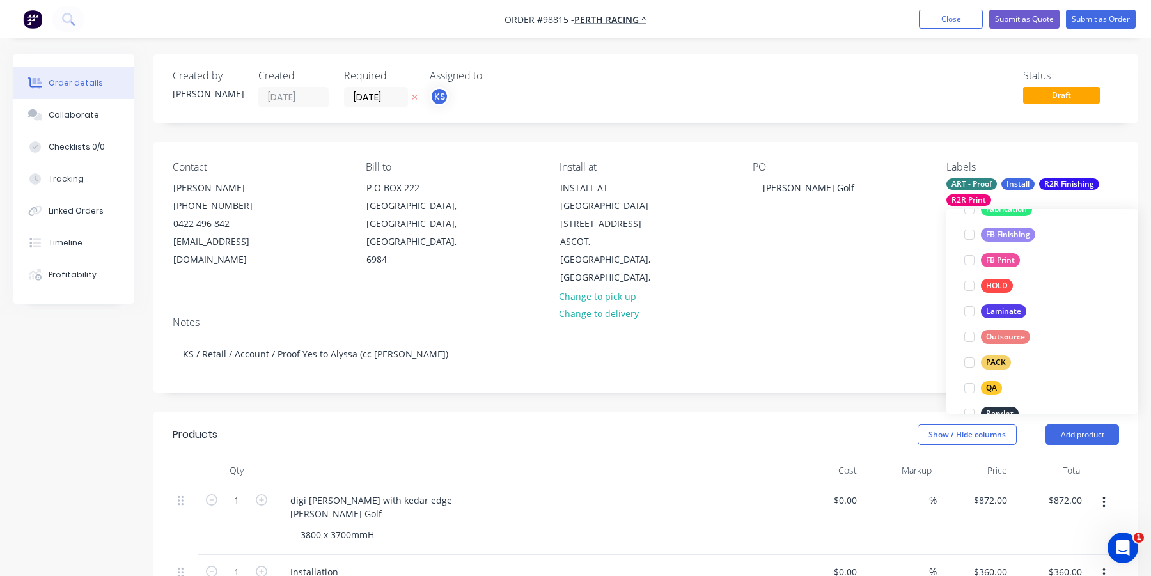
scroll to position [415, 0]
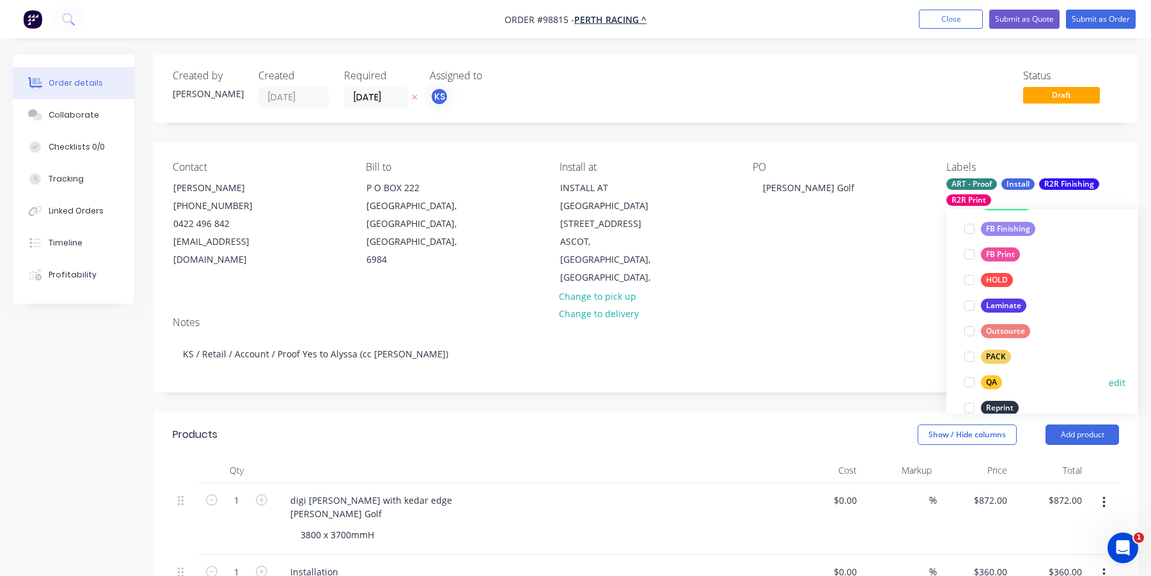
click at [970, 383] on div at bounding box center [970, 383] width 26 height 26
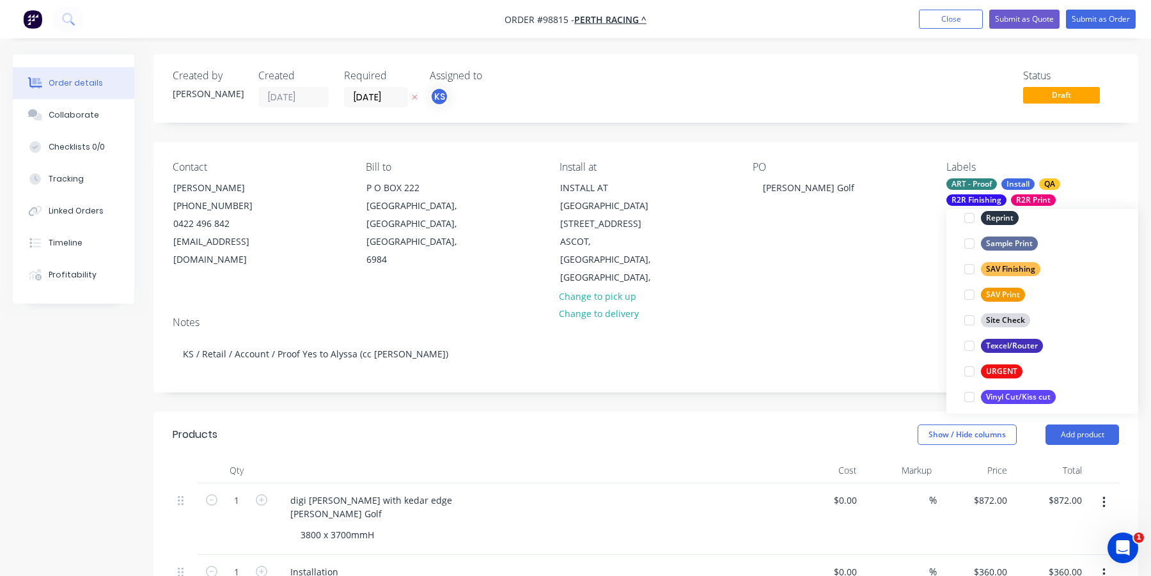
scroll to position [614, 0]
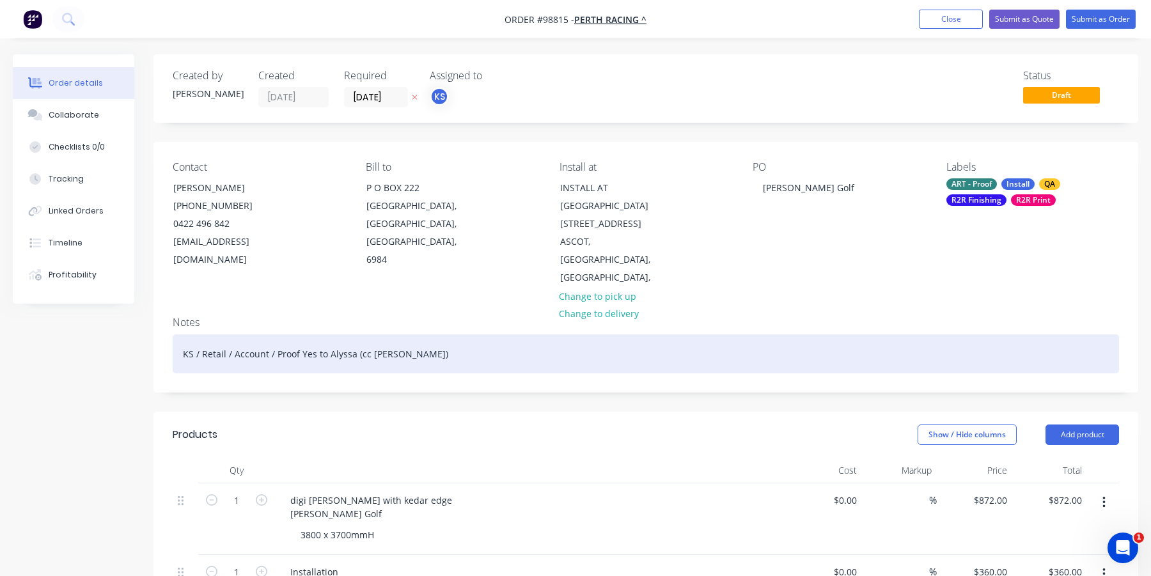
click at [891, 343] on div "KS / Retail / Account / Proof Yes to Alyssa (cc Tony)" at bounding box center [646, 354] width 947 height 39
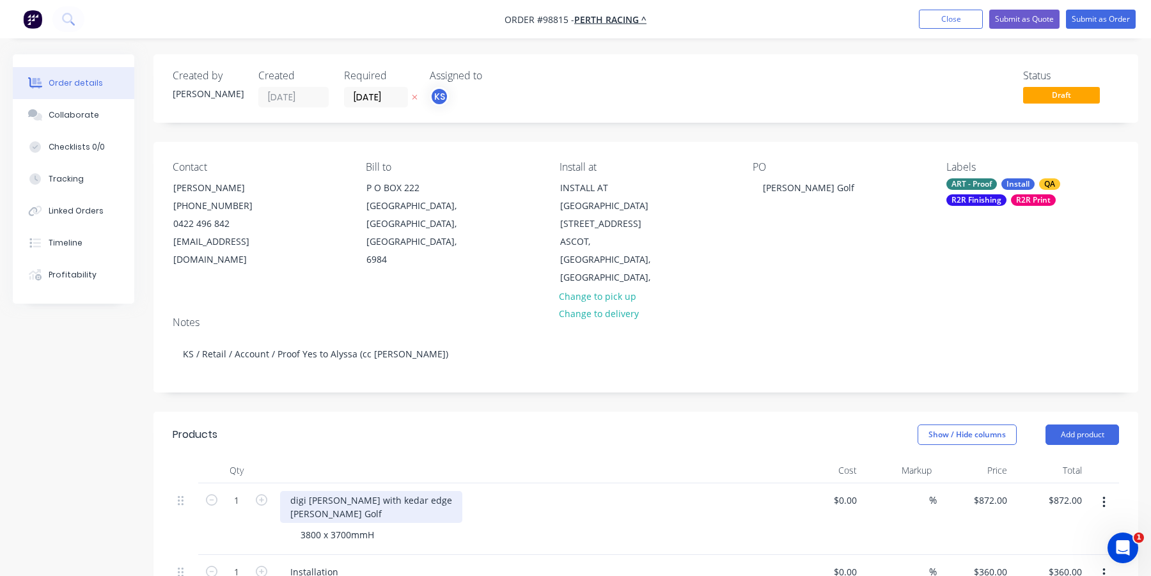
click at [360, 497] on div "digi matte bannerskin with kedar edge Drummond Golf" at bounding box center [371, 507] width 182 height 32
click at [384, 526] on div "3800 x 3700mmH" at bounding box center [337, 535] width 94 height 19
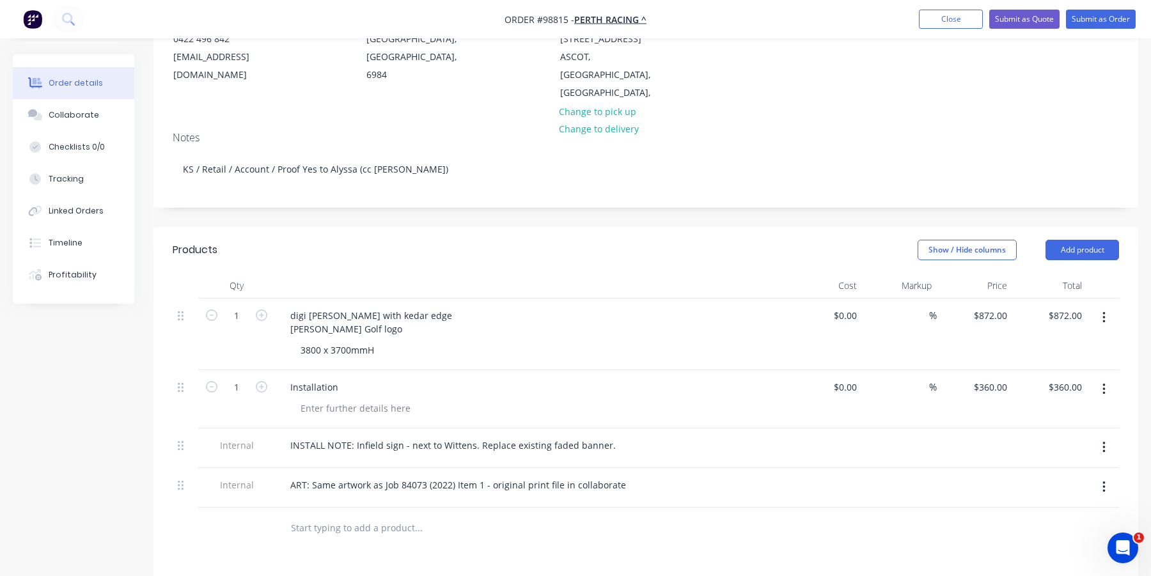
scroll to position [192, 0]
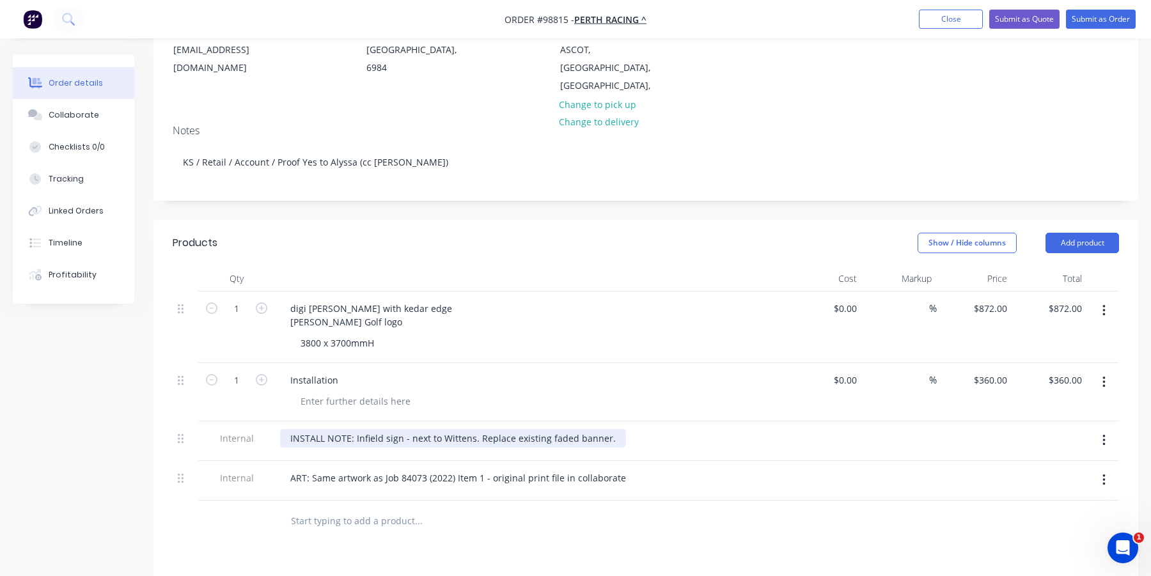
click at [607, 429] on div "INSTALL NOTE: Infield sign - next to Wittens. Replace existing faded banner." at bounding box center [453, 438] width 346 height 19
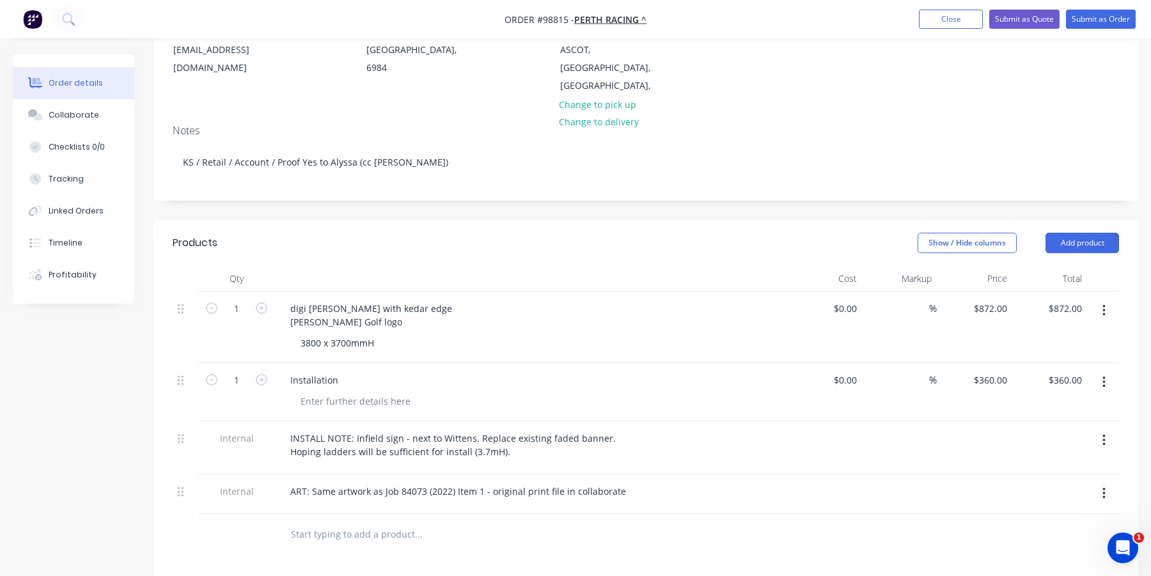
click at [484, 523] on input "text" at bounding box center [418, 535] width 256 height 26
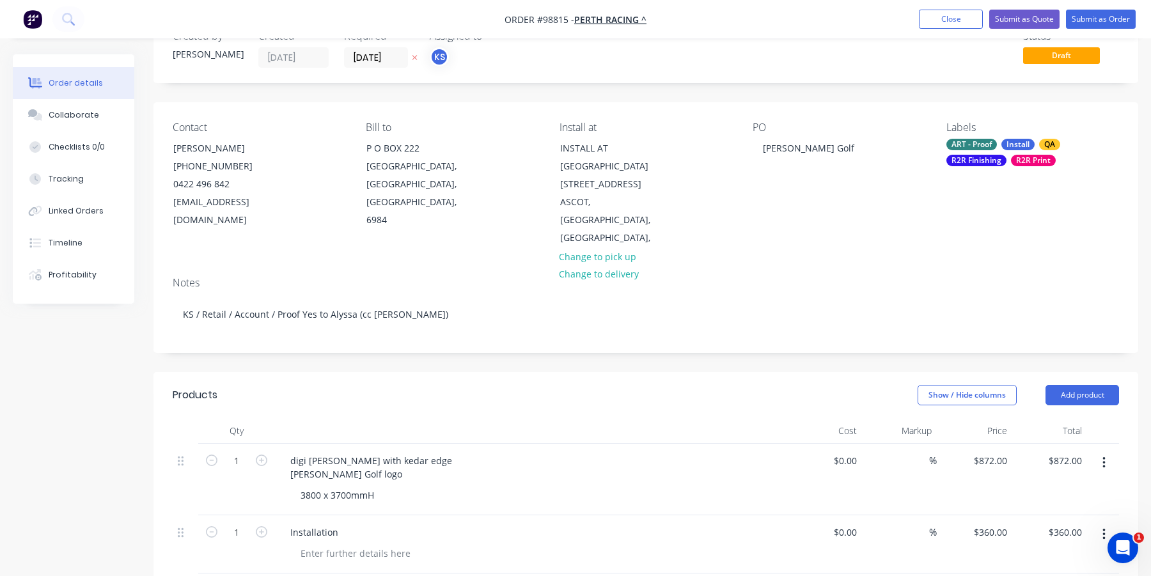
scroll to position [32, 0]
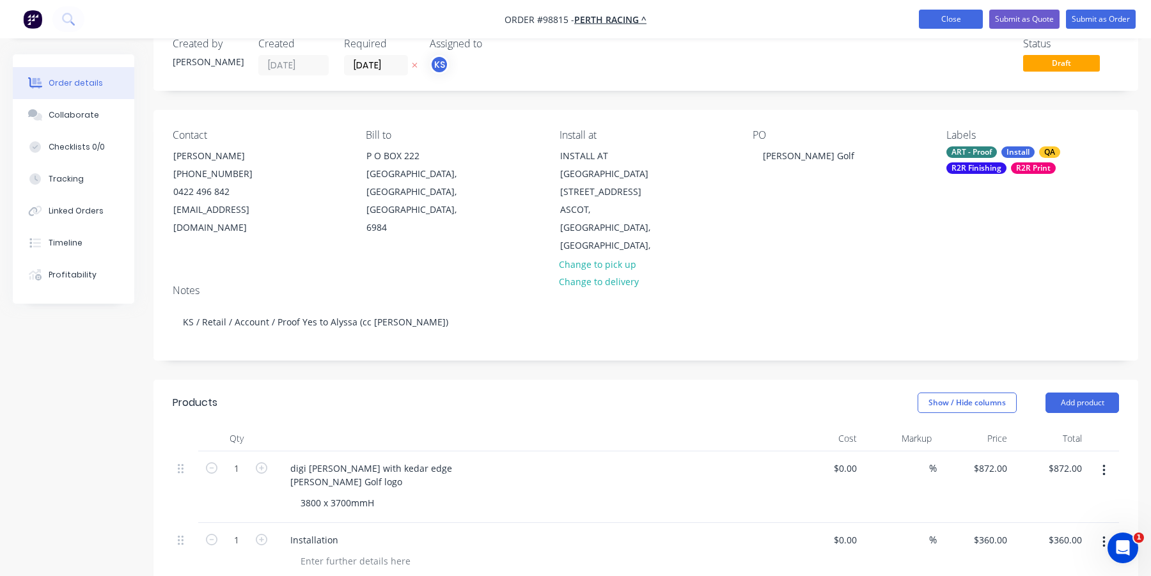
click at [942, 22] on button "Close" at bounding box center [951, 19] width 64 height 19
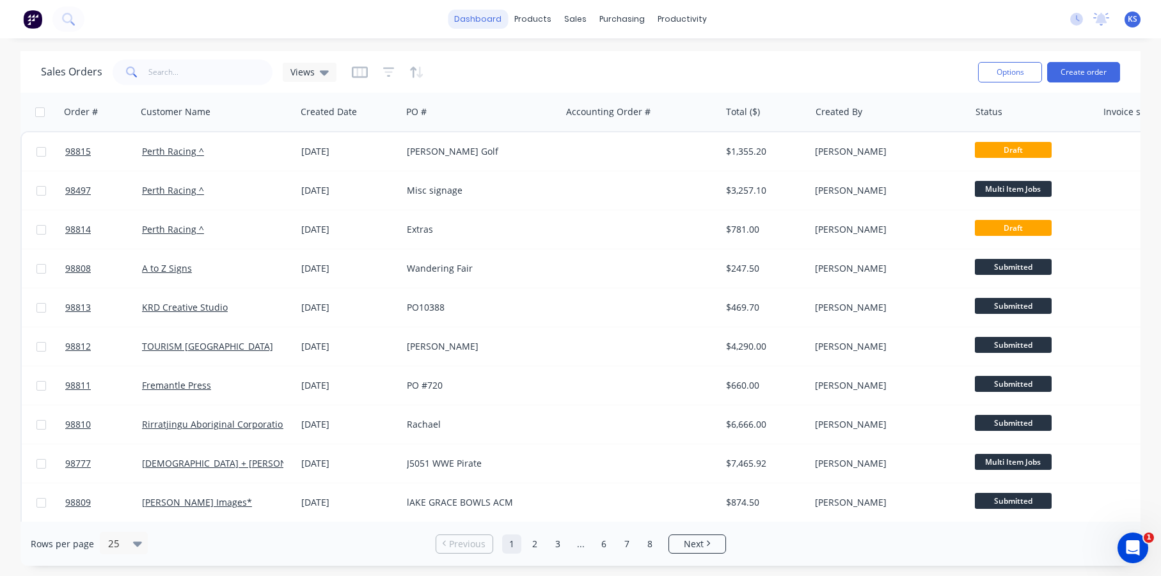
click at [491, 15] on link "dashboard" at bounding box center [478, 19] width 60 height 19
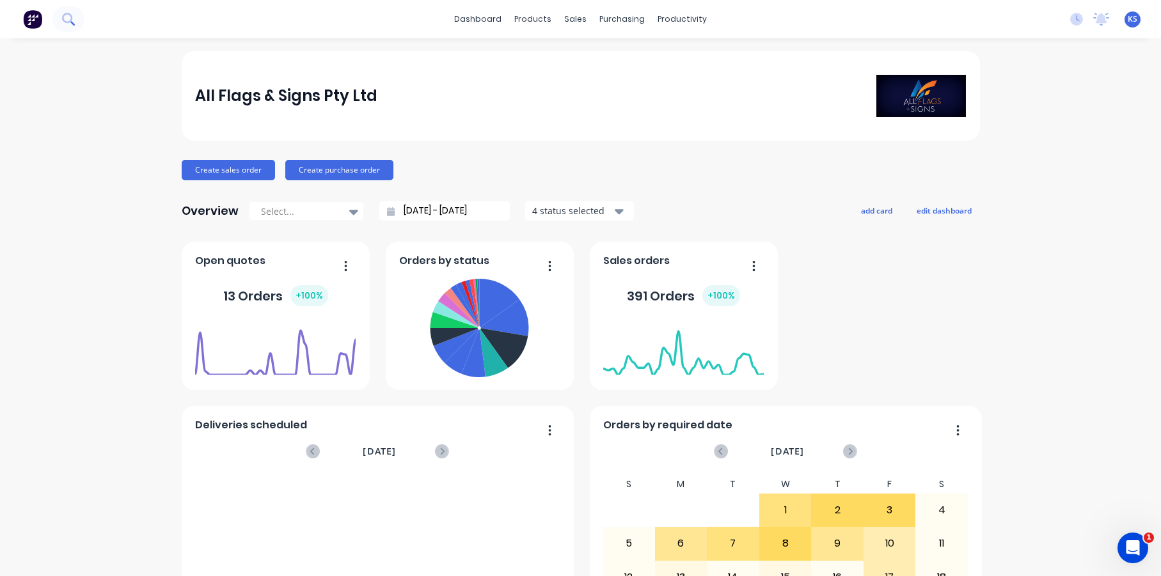
click at [67, 16] on icon at bounding box center [68, 19] width 12 height 12
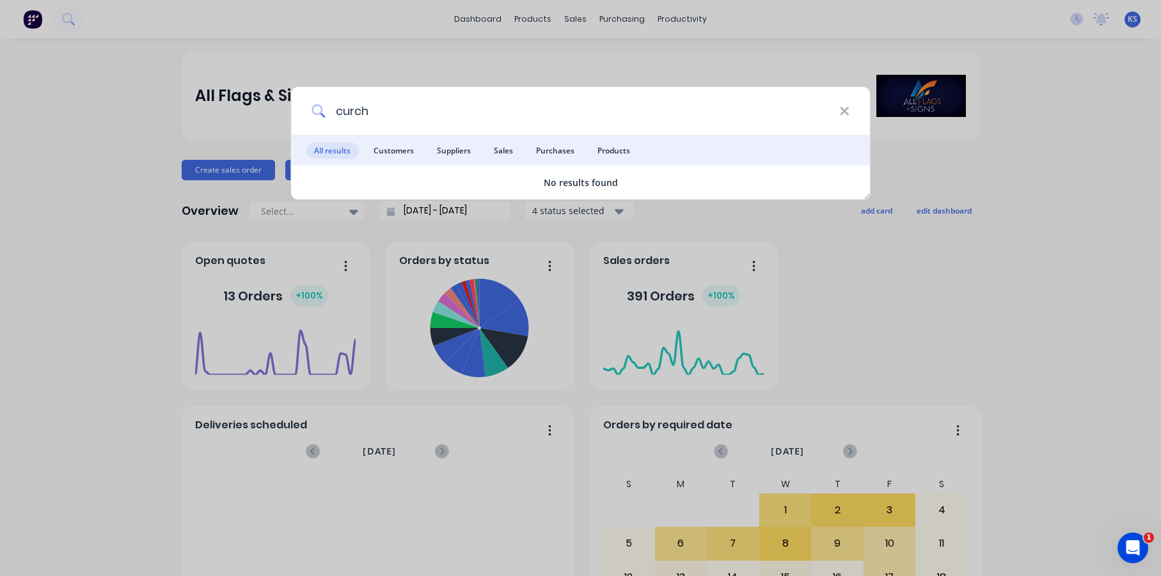
click at [346, 107] on input "curch" at bounding box center [582, 111] width 514 height 48
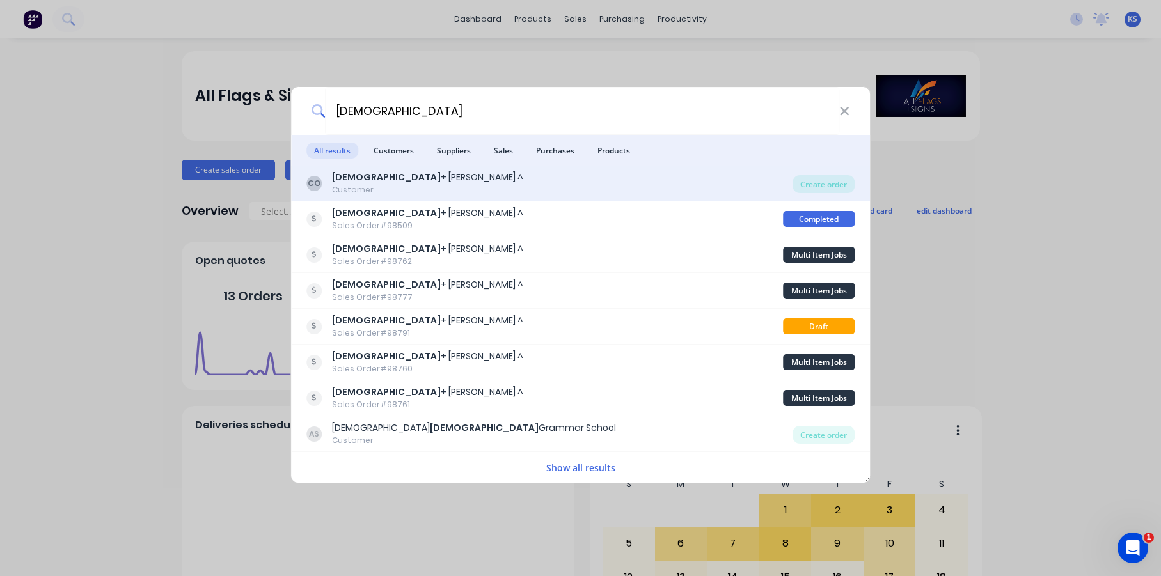
type input "church"
click at [351, 189] on div "Customer" at bounding box center [427, 190] width 191 height 12
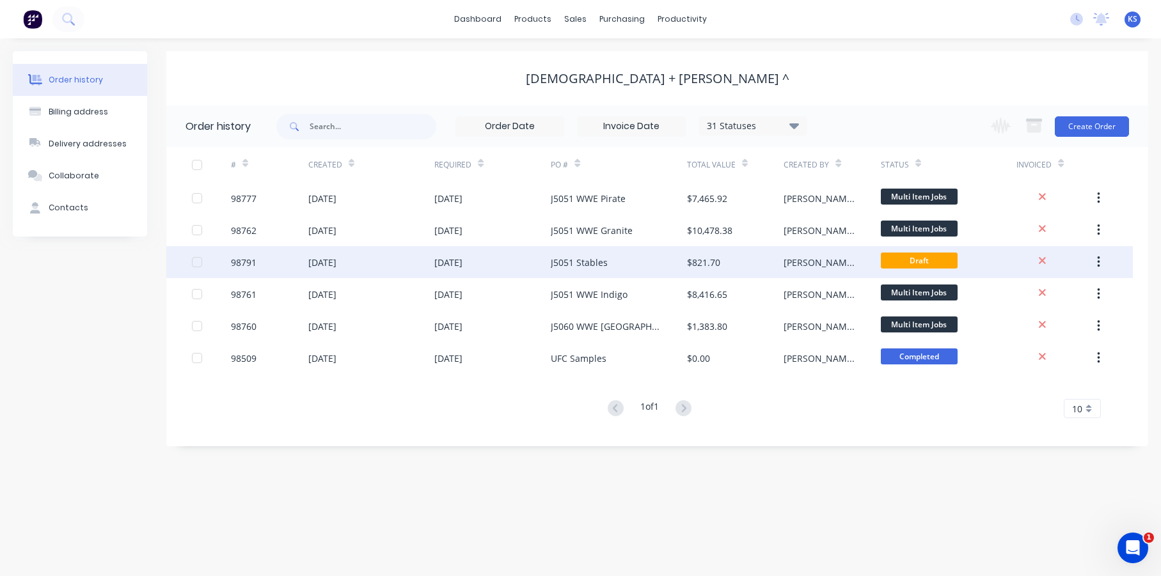
click at [449, 265] on div "07 Oct 2025" at bounding box center [448, 262] width 28 height 13
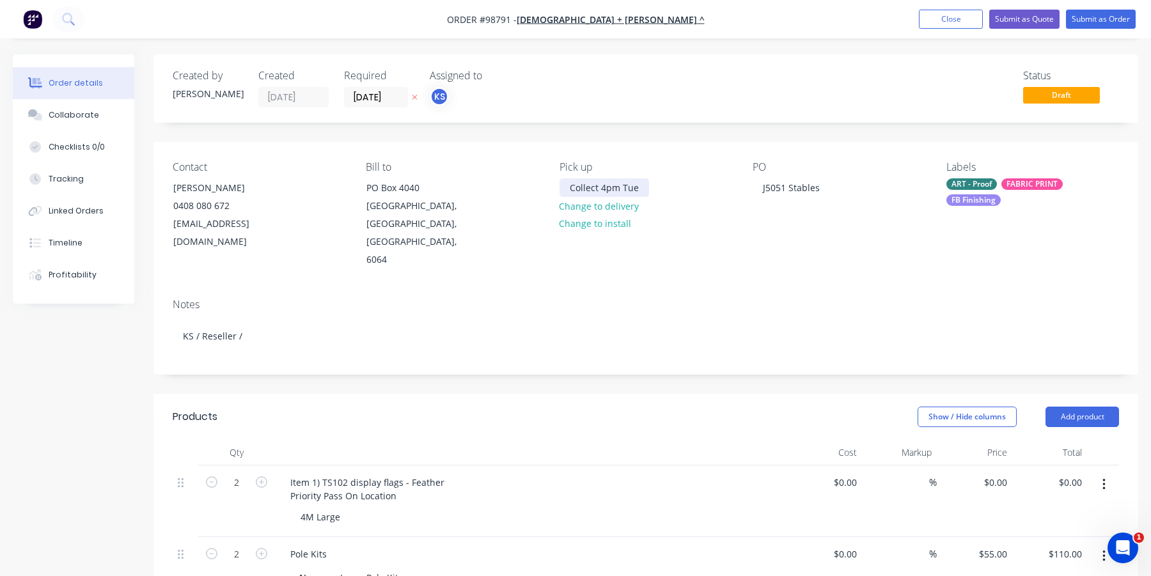
click at [582, 189] on div "Collect 4pm Tue" at bounding box center [605, 187] width 90 height 19
click at [383, 104] on input "[DATE]" at bounding box center [376, 97] width 63 height 19
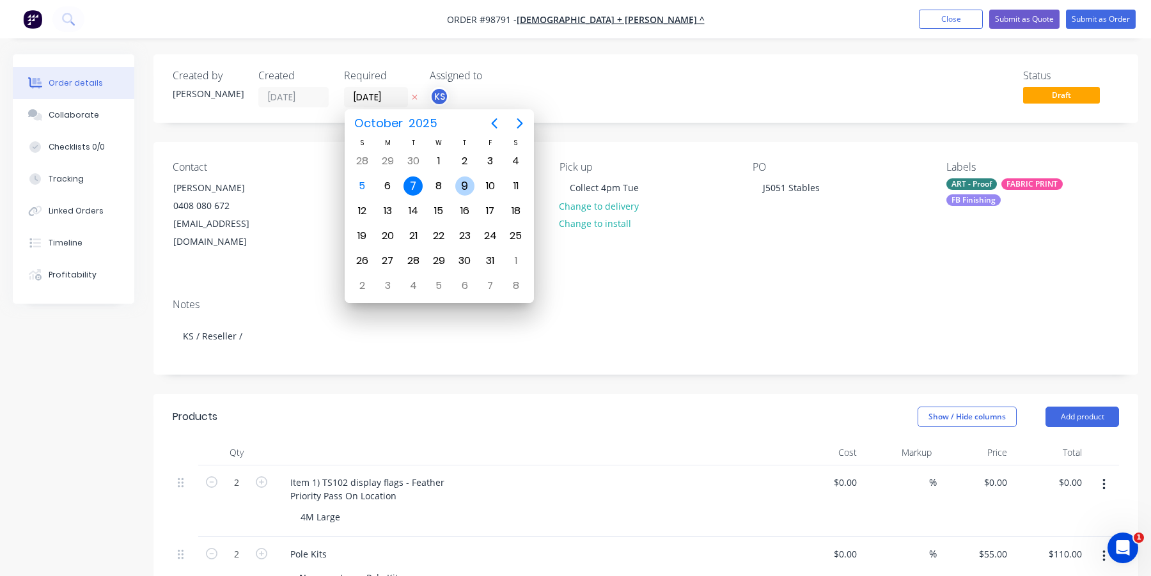
click at [460, 186] on div "9" at bounding box center [464, 186] width 19 height 19
type input "09/10/25"
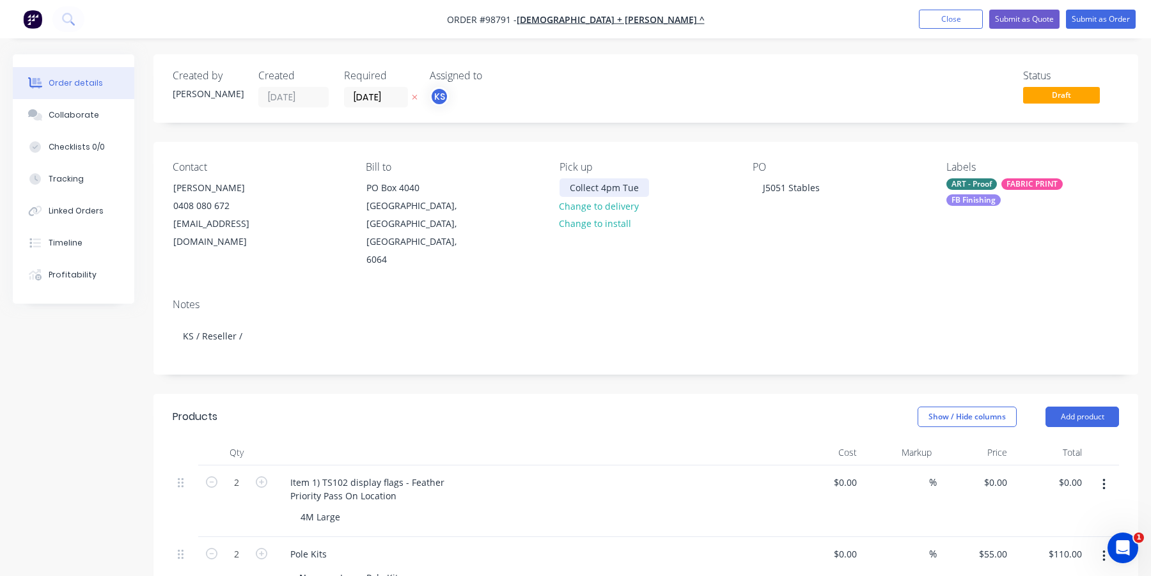
click at [586, 188] on div "Collect 4pm Tue" at bounding box center [605, 187] width 90 height 19
click at [604, 184] on div "Collect 4pm Tue" at bounding box center [605, 187] width 90 height 19
click at [615, 186] on div "Collect 4pm Tue" at bounding box center [605, 187] width 90 height 19
click at [787, 190] on div "J5051 Stables" at bounding box center [791, 187] width 77 height 19
click at [613, 186] on div "Collect 4pm Tue" at bounding box center [605, 187] width 90 height 19
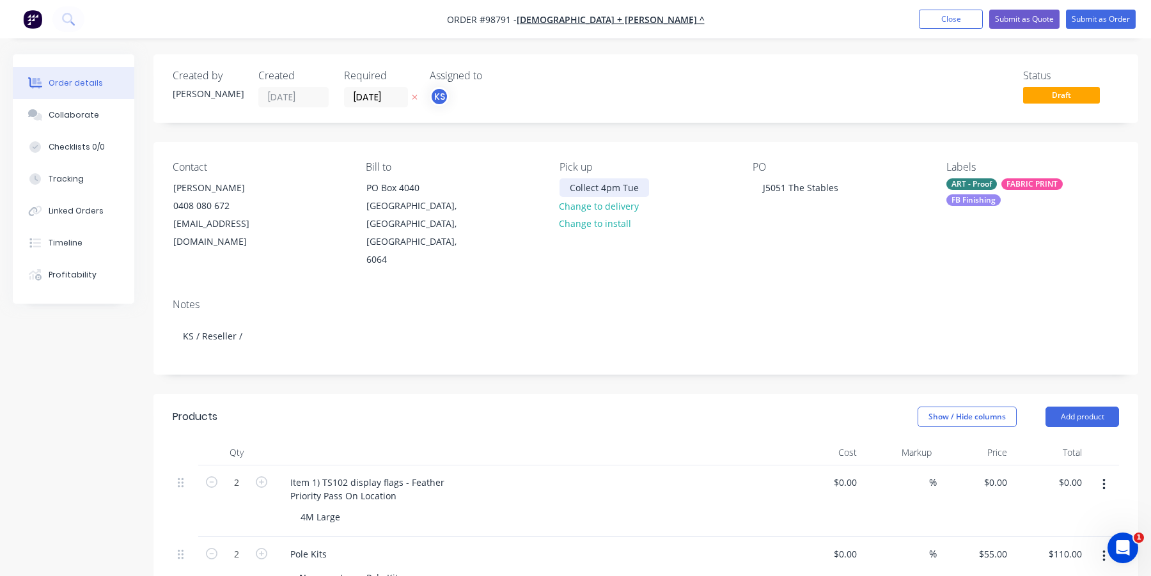
click at [636, 187] on div "Collect 4pm Tue" at bounding box center [605, 187] width 90 height 19
click at [603, 234] on div "Pick up Collect 10am Fri Change to delivery Change to install" at bounding box center [646, 215] width 173 height 108
click at [621, 187] on div "Collect 10am Fri" at bounding box center [604, 187] width 89 height 19
click at [531, 269] on div "Contact Simon Church 0408 080 672 simon@churchosborne.com.au Bill to PO Box 404…" at bounding box center [646, 215] width 985 height 146
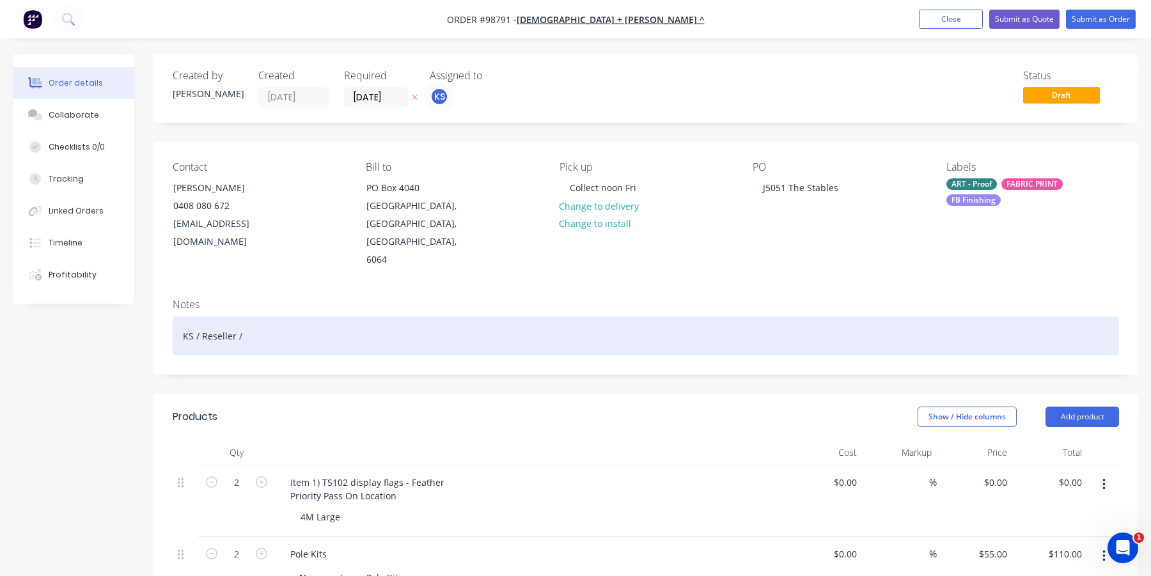
click at [270, 323] on div "KS / Reseller /" at bounding box center [646, 336] width 947 height 39
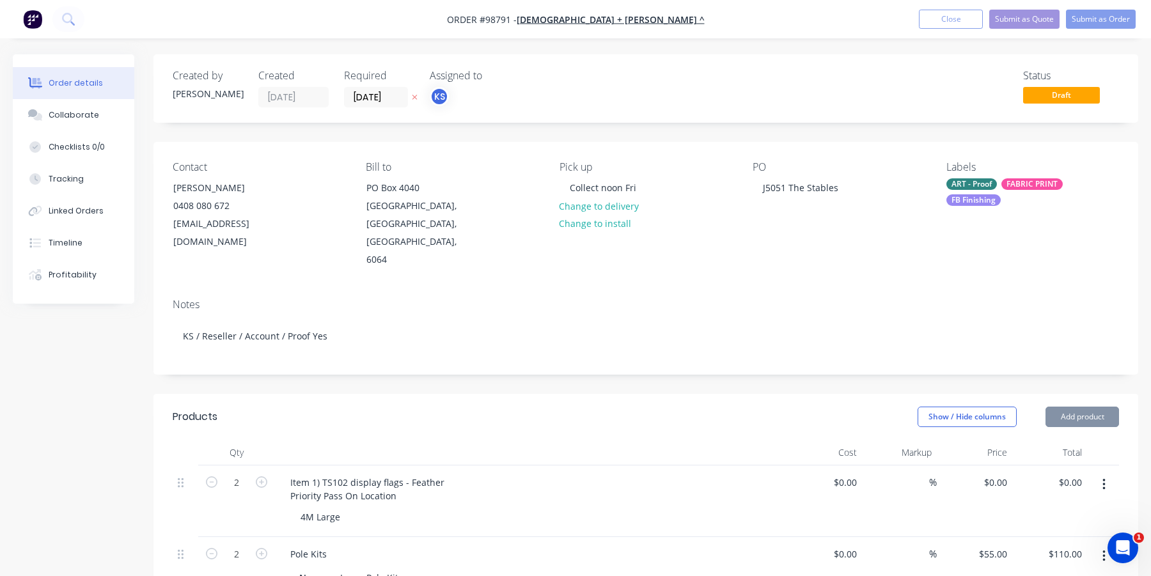
click at [975, 194] on div "ART - Proof FABRIC PRINT FB Finishing" at bounding box center [1033, 192] width 173 height 28
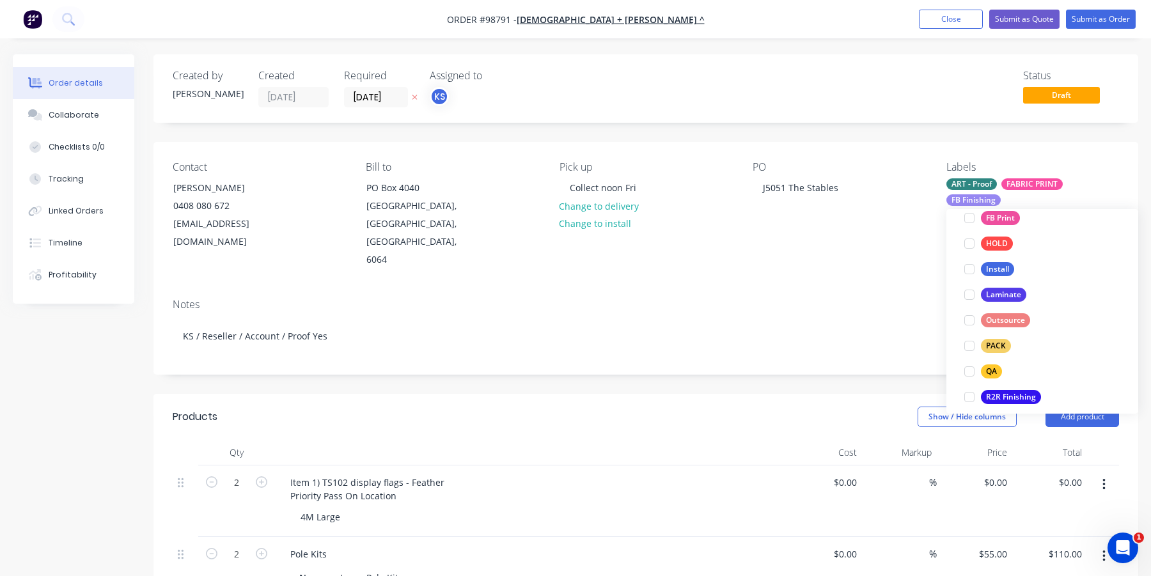
scroll to position [384, 0]
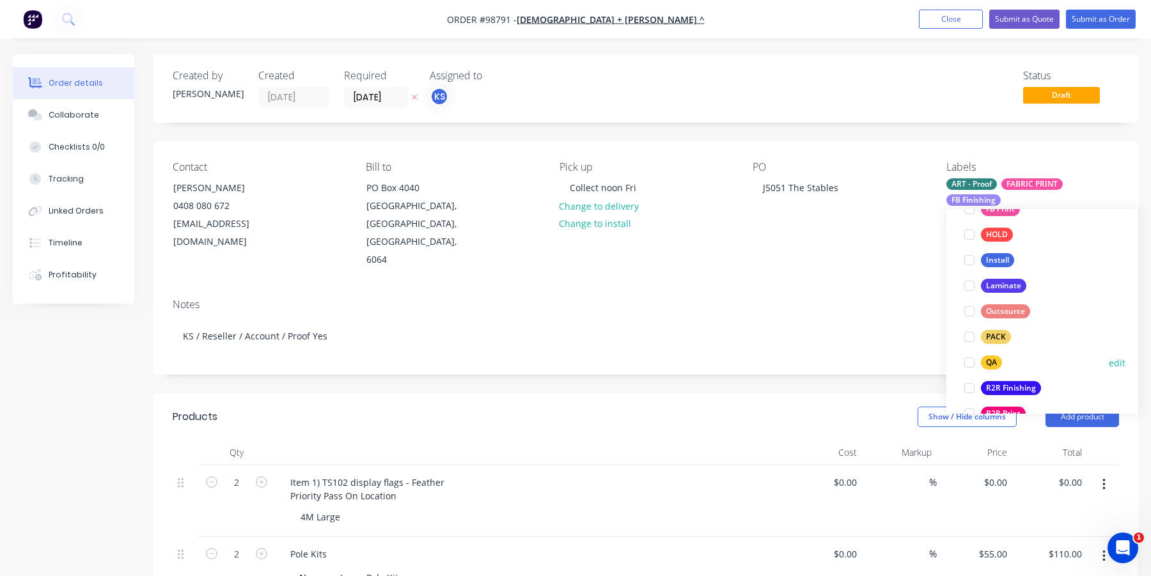
click at [970, 359] on div at bounding box center [970, 363] width 26 height 26
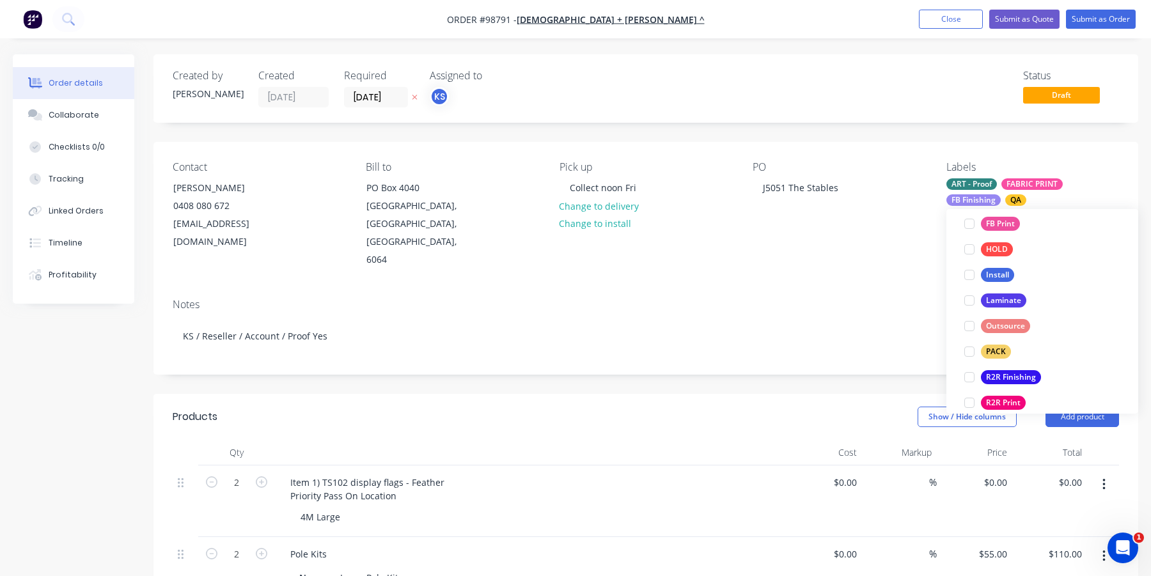
scroll to position [400, 0]
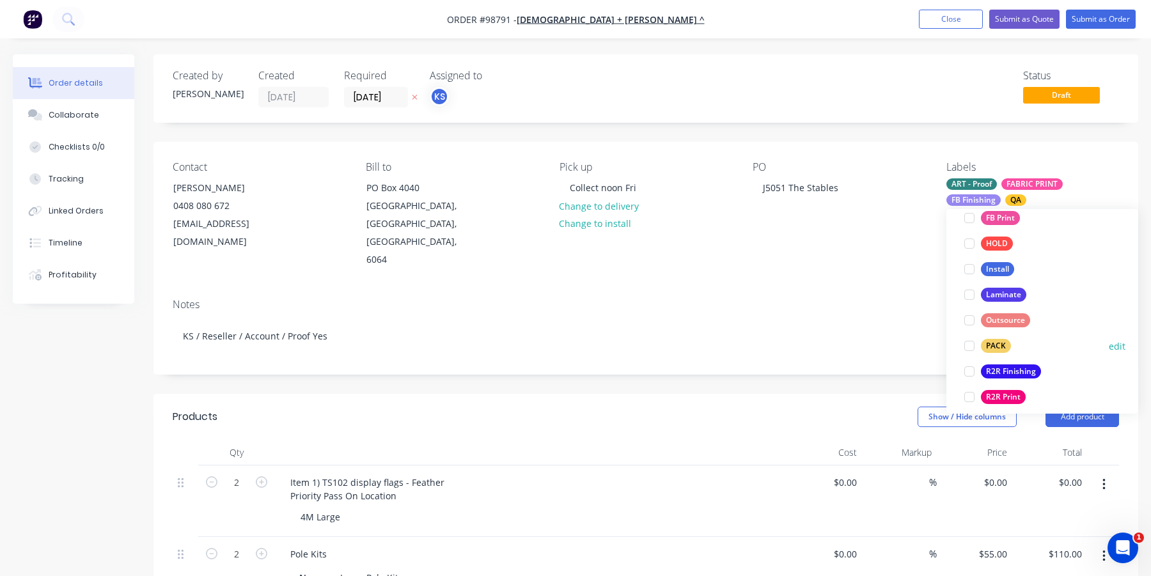
click at [970, 343] on div at bounding box center [970, 346] width 26 height 26
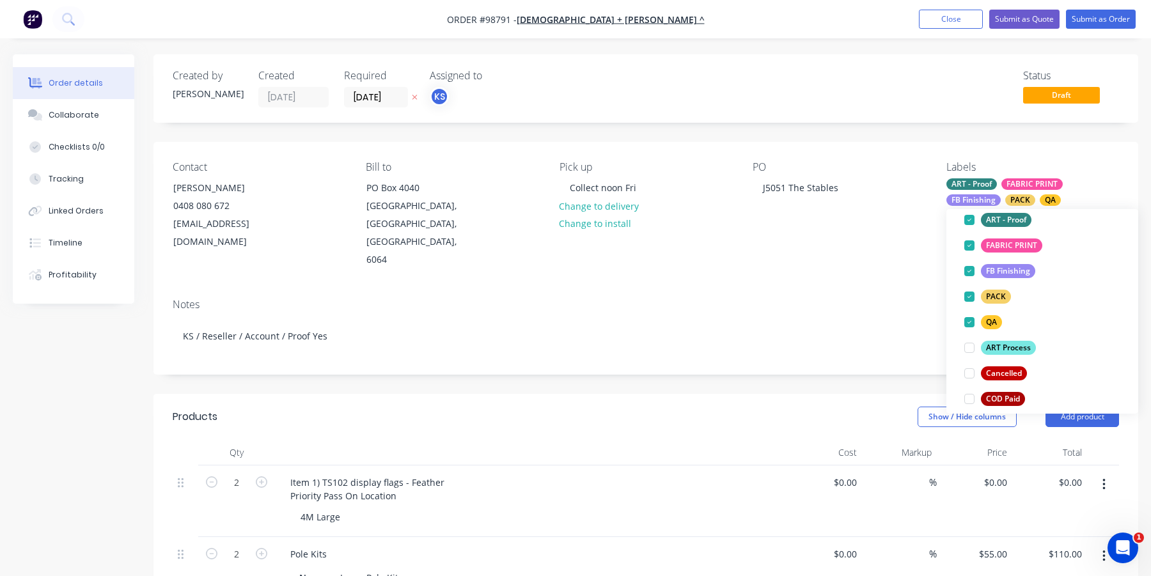
scroll to position [94, 0]
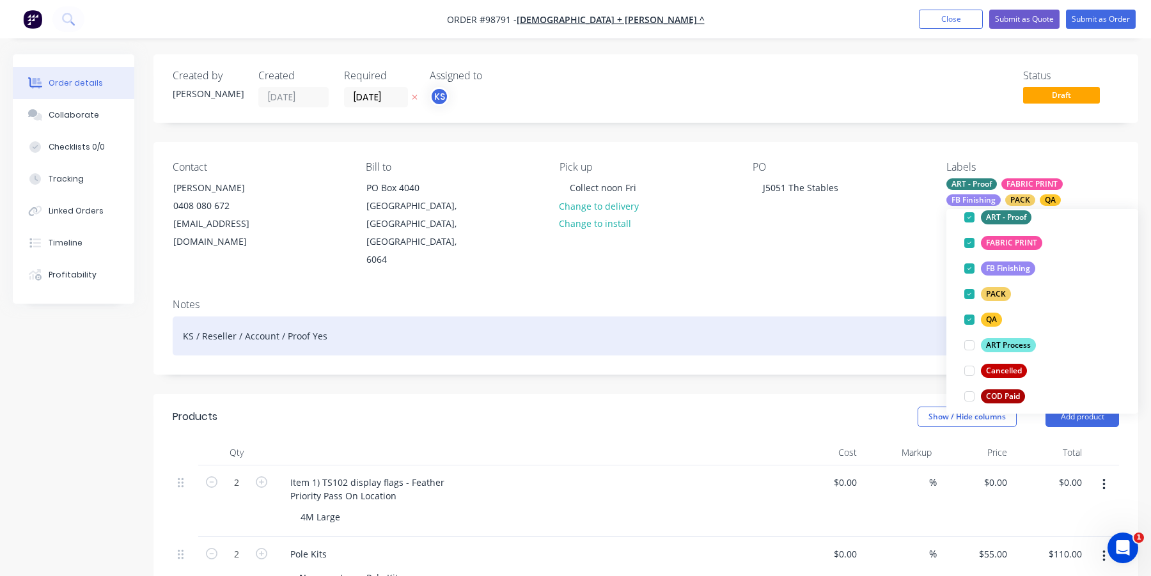
click at [794, 317] on div "KS / Reseller / Account / Proof Yes" at bounding box center [646, 336] width 947 height 39
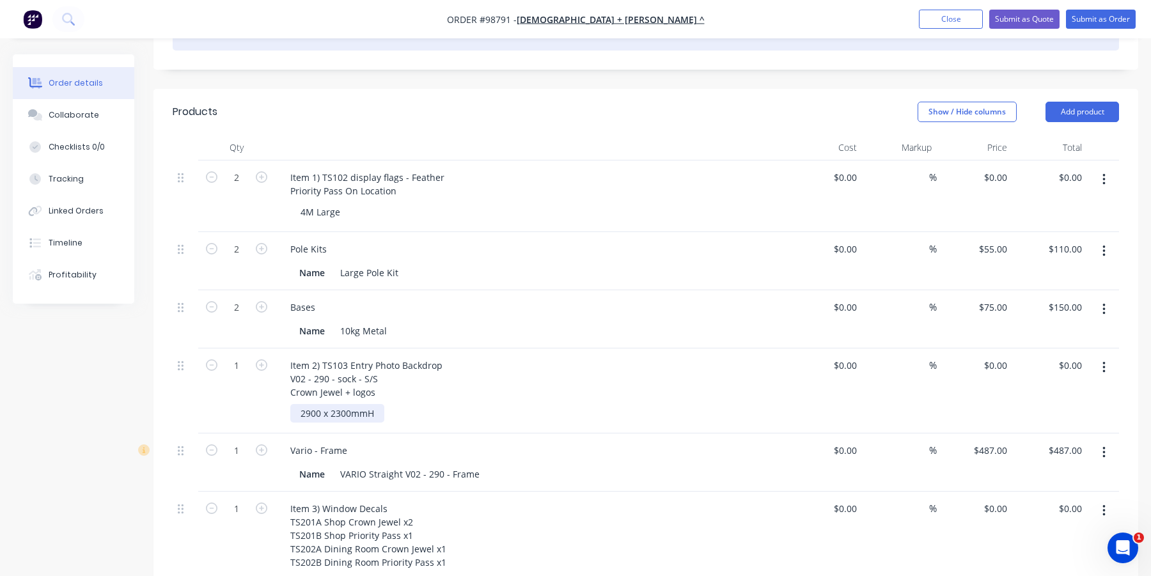
scroll to position [320, 0]
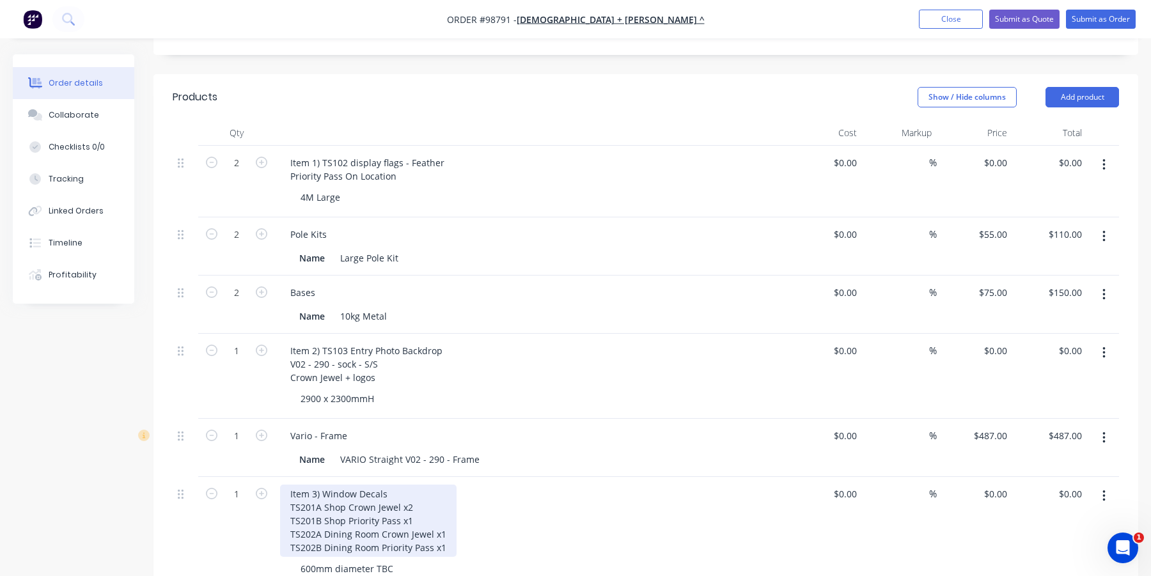
click at [314, 485] on div "Item 3) Window Decals TS201A Shop Crown Jewel x2 TS201B Shop Priority Pass x1 T…" at bounding box center [368, 521] width 177 height 72
click at [315, 485] on div "Item 3) Window Decals TS201A Shop Crown Jewel x2 TS201B Shop Priority Pass x1 T…" at bounding box center [368, 521] width 177 height 72
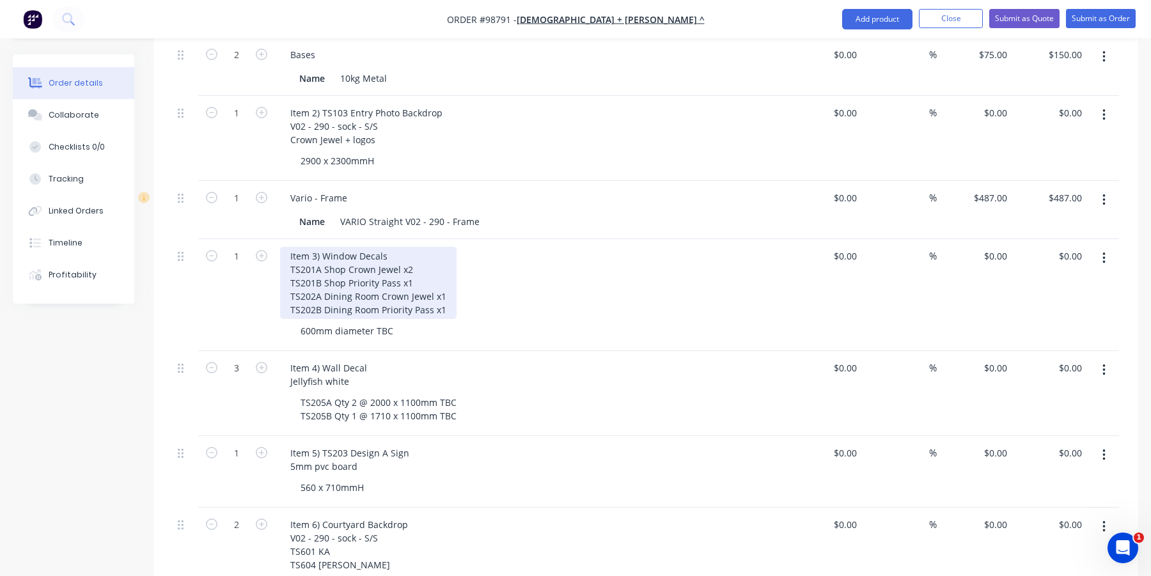
scroll to position [576, 0]
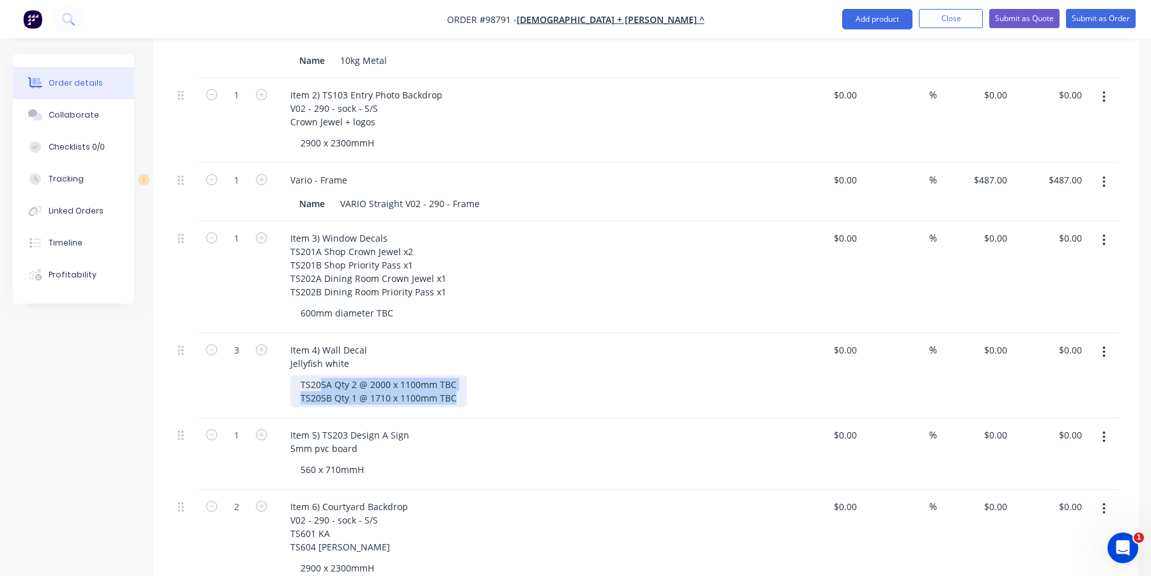
drag, startPoint x: 455, startPoint y: 382, endPoint x: 296, endPoint y: 369, distance: 159.8
click at [296, 375] on div "TS205A Qty 2 @ 2000 x 1100mm TBC TS205B Qty 1 @ 1710 x 1100mm TBC" at bounding box center [378, 391] width 177 height 32
click at [325, 375] on div "TS205A Qty 2 @ 2000 x 1100mm TBC TS205B Qty 1 @ 1710 x 1100mm TBC" at bounding box center [378, 391] width 177 height 32
drag, startPoint x: 456, startPoint y: 367, endPoint x: 344, endPoint y: 362, distance: 112.1
click at [344, 375] on div "TS205 Qty 2 @ 2000 x 1100mm TBC TS205B Qty 1 @ 1710 x 1100mm TBC" at bounding box center [378, 391] width 177 height 32
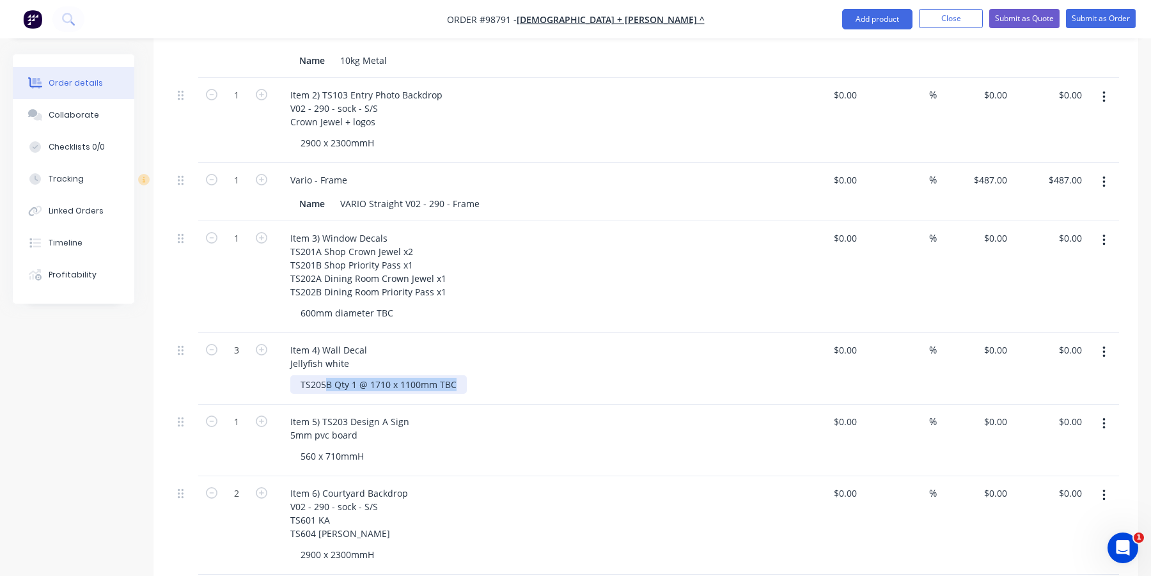
drag, startPoint x: 451, startPoint y: 381, endPoint x: 319, endPoint y: 385, distance: 131.8
click at [319, 381] on div "TS205B Qty 1 @ 1710 x 1100mm TBC" at bounding box center [378, 384] width 177 height 19
click at [1103, 489] on icon "button" at bounding box center [1104, 496] width 3 height 14
click at [1029, 571] on div "Delete" at bounding box center [1058, 580] width 99 height 19
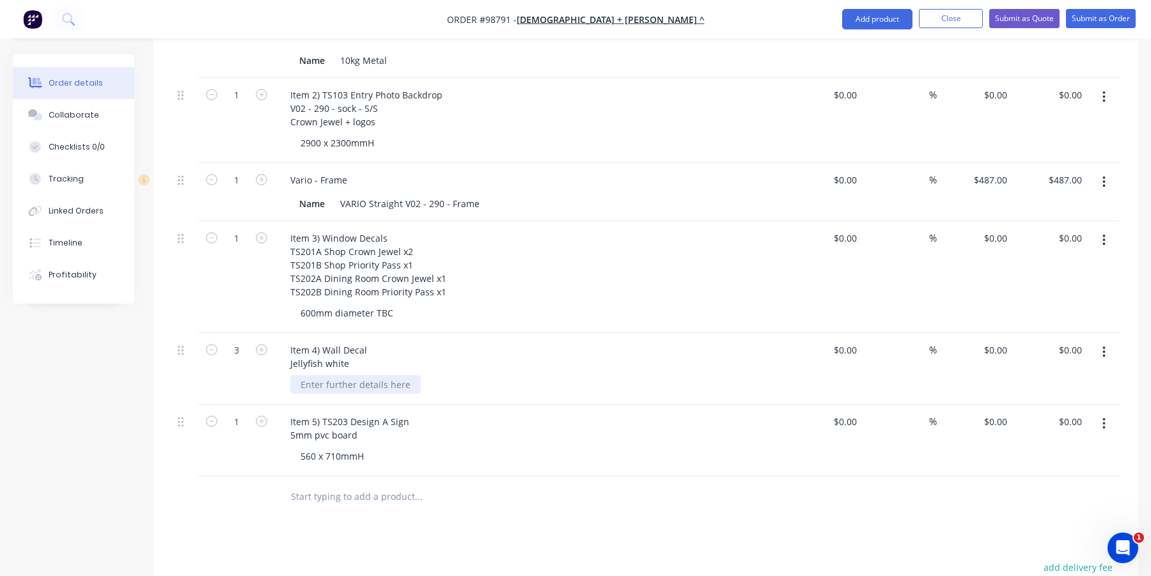
click at [329, 375] on div at bounding box center [355, 384] width 130 height 19
click at [315, 304] on div "600mm diameter TBC" at bounding box center [346, 313] width 113 height 19
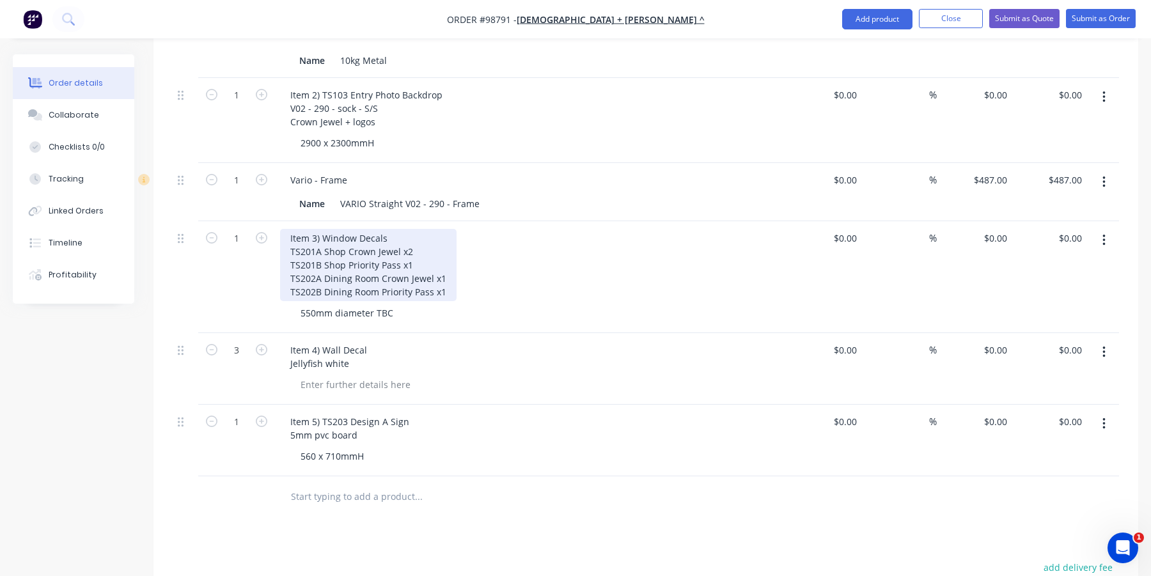
click at [357, 278] on div "Item 3) Window Decals TS201A Shop Crown Jewel x2 TS201B Shop Priority Pass x1 T…" at bounding box center [368, 265] width 177 height 72
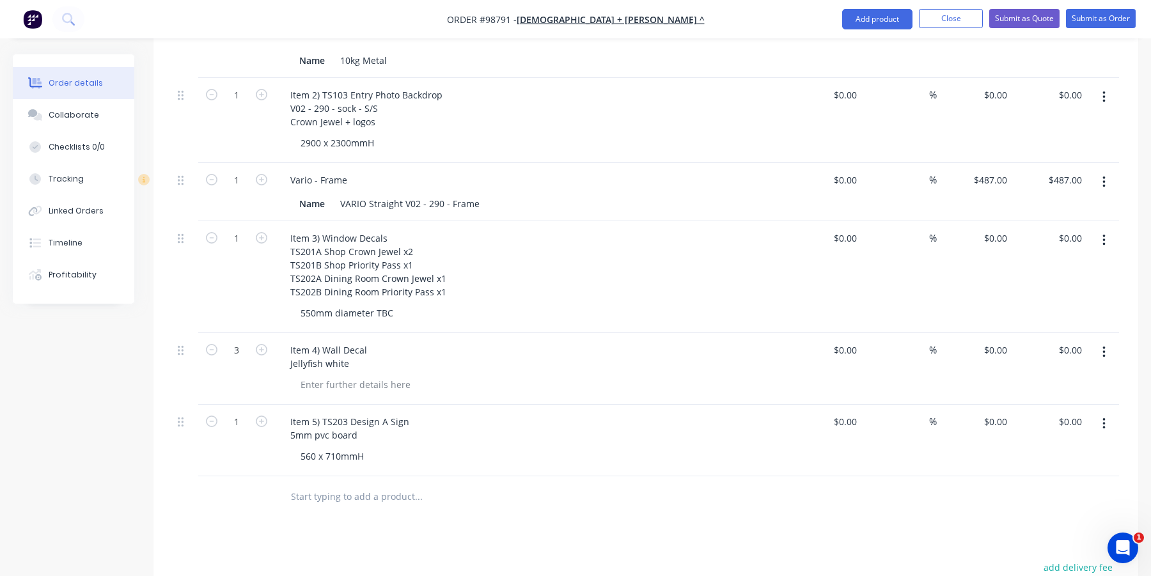
click at [312, 484] on input "text" at bounding box center [418, 497] width 256 height 26
click at [361, 484] on input "Item 4) Window decals" at bounding box center [418, 497] width 256 height 26
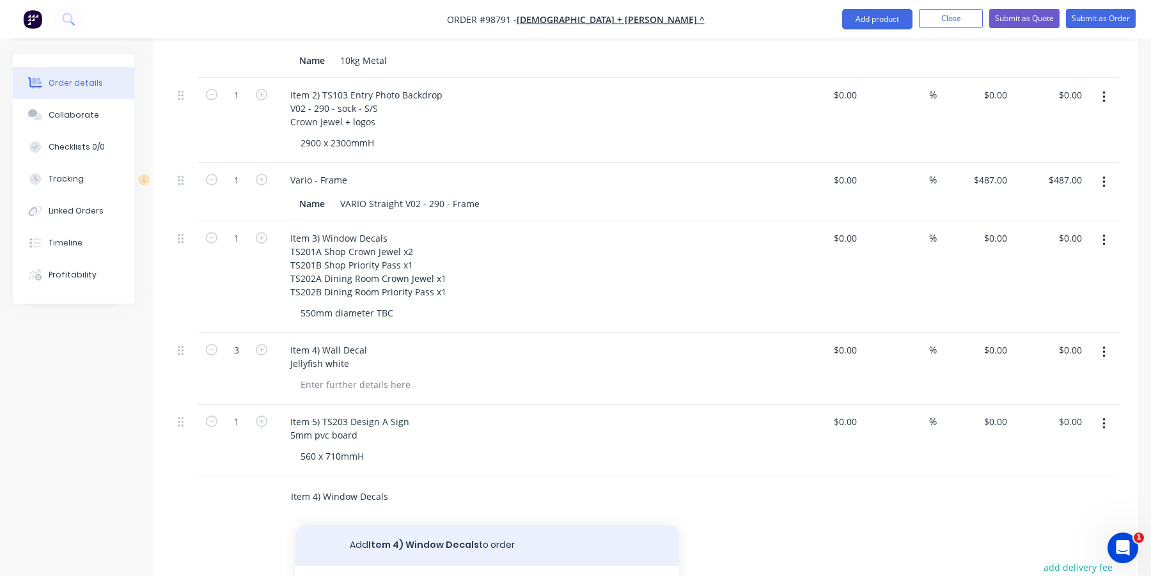
type input "Item 4) Window Decals"
click at [389, 531] on button "Add Item 4) Window Decals to order" at bounding box center [488, 545] width 384 height 41
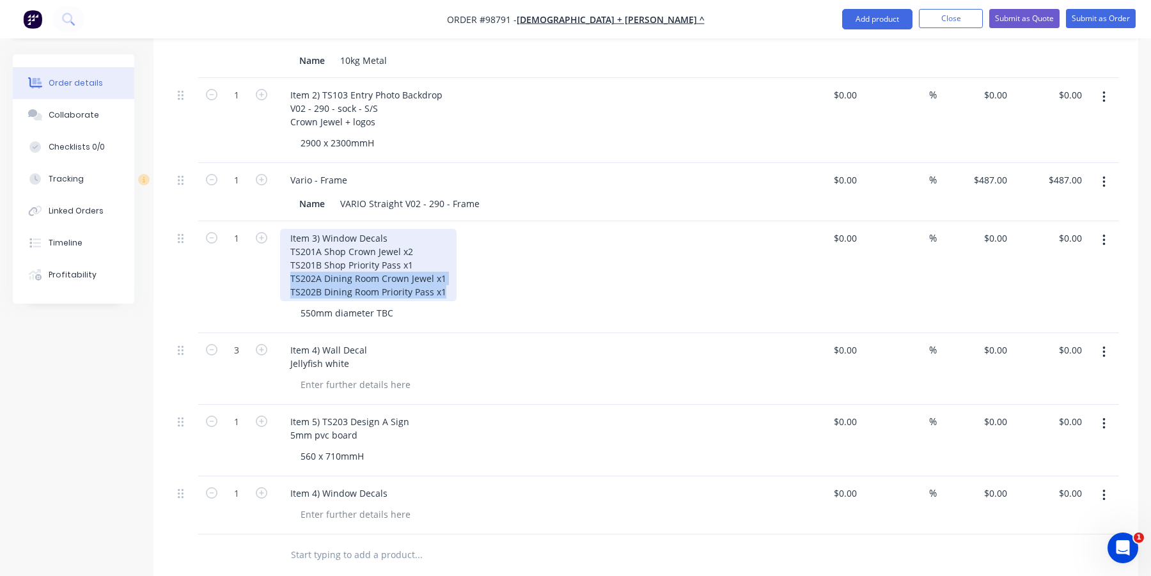
drag, startPoint x: 445, startPoint y: 272, endPoint x: 285, endPoint y: 258, distance: 159.9
click at [285, 258] on div "Item 3) Window Decals TS201A Shop Crown Jewel x2 TS201B Shop Priority Pass x1 T…" at bounding box center [368, 265] width 177 height 72
copy div "TS202A Dining Room Crown Jewel x1 TS202B Dining Room Priority Pass x1"
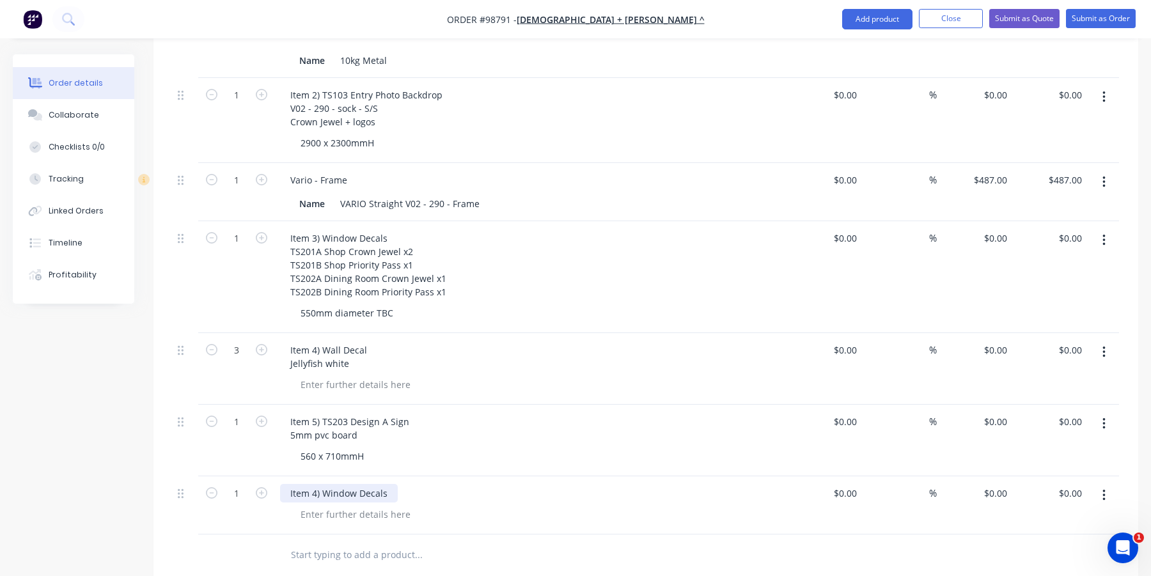
click at [379, 484] on div "Item 4) Window Decals" at bounding box center [339, 493] width 118 height 19
click at [386, 484] on div "Item 4) Window Decals" at bounding box center [339, 493] width 118 height 19
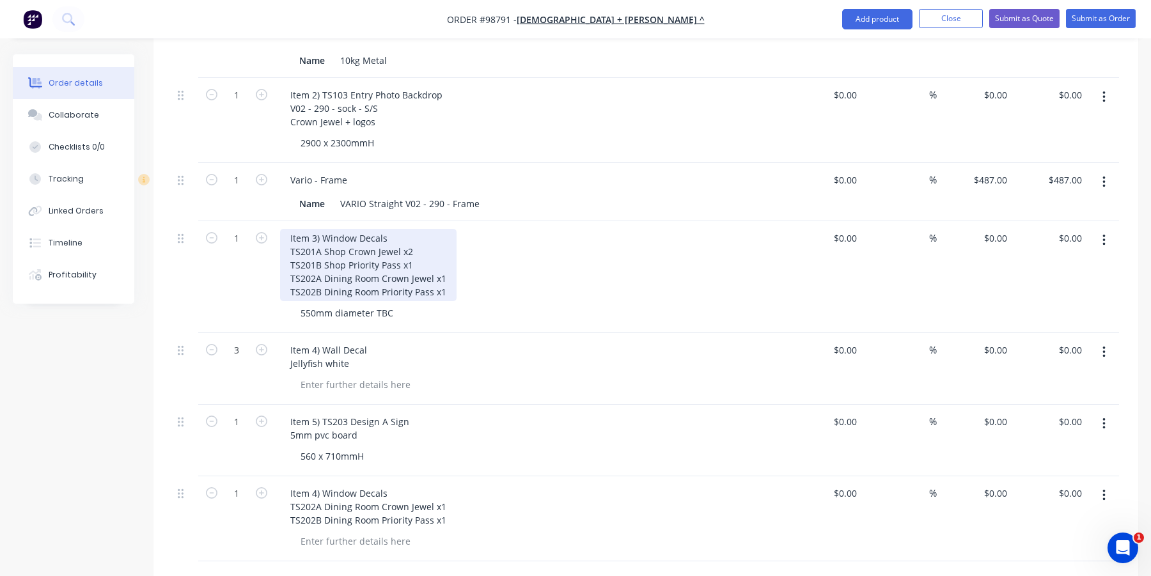
click at [434, 275] on div "Item 3) Window Decals TS201A Shop Crown Jewel x2 TS201B Shop Priority Pass x1 T…" at bounding box center [368, 265] width 177 height 72
drag, startPoint x: 441, startPoint y: 274, endPoint x: 292, endPoint y: 263, distance: 150.1
click at [292, 263] on div "Item 3) Window Decals TS201A Shop Crown Jewel x2 TS201B Shop Priority Pass x1 T…" at bounding box center [368, 265] width 177 height 72
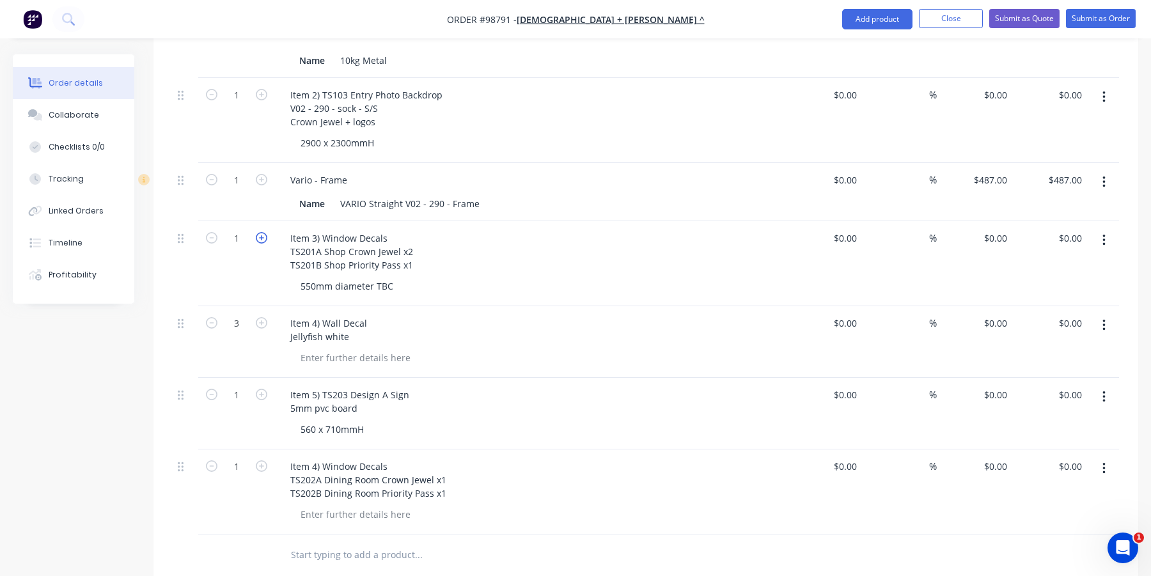
click at [257, 232] on icon "button" at bounding box center [262, 238] width 12 height 12
type input "3"
click at [336, 505] on div at bounding box center [355, 514] width 130 height 19
click at [390, 277] on div "550mm diameter TBC" at bounding box center [346, 286] width 113 height 19
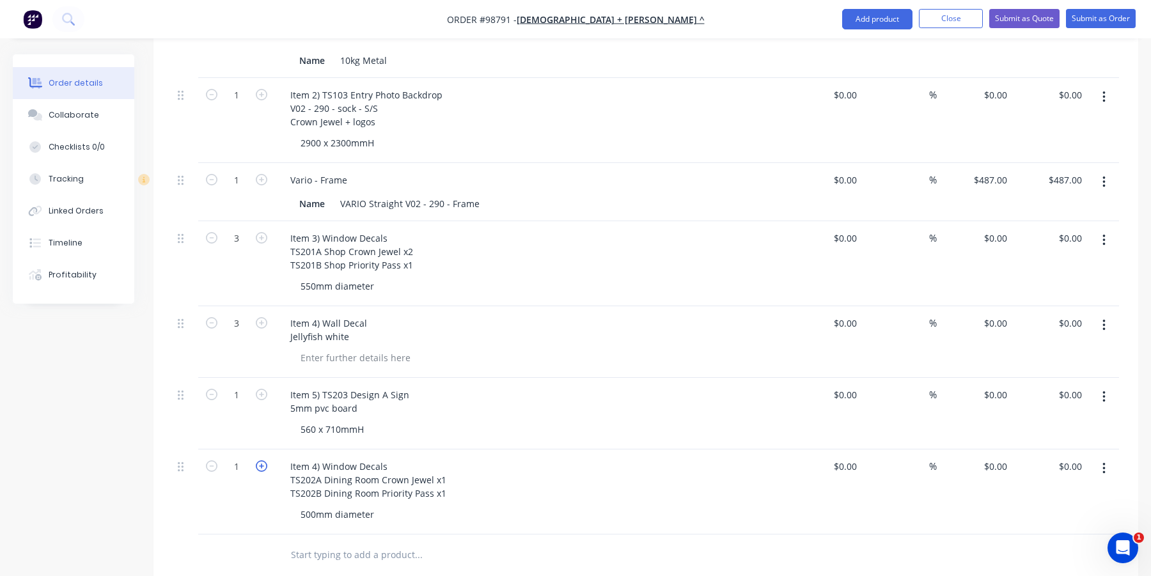
click at [258, 461] on icon "button" at bounding box center [262, 467] width 12 height 12
type input "2"
click at [317, 314] on div "Item 4) Wall Decal Jellyfish white" at bounding box center [328, 330] width 97 height 32
click at [314, 386] on div "Item 5) TS203 Design A Sign 5mm pvc board" at bounding box center [349, 402] width 139 height 32
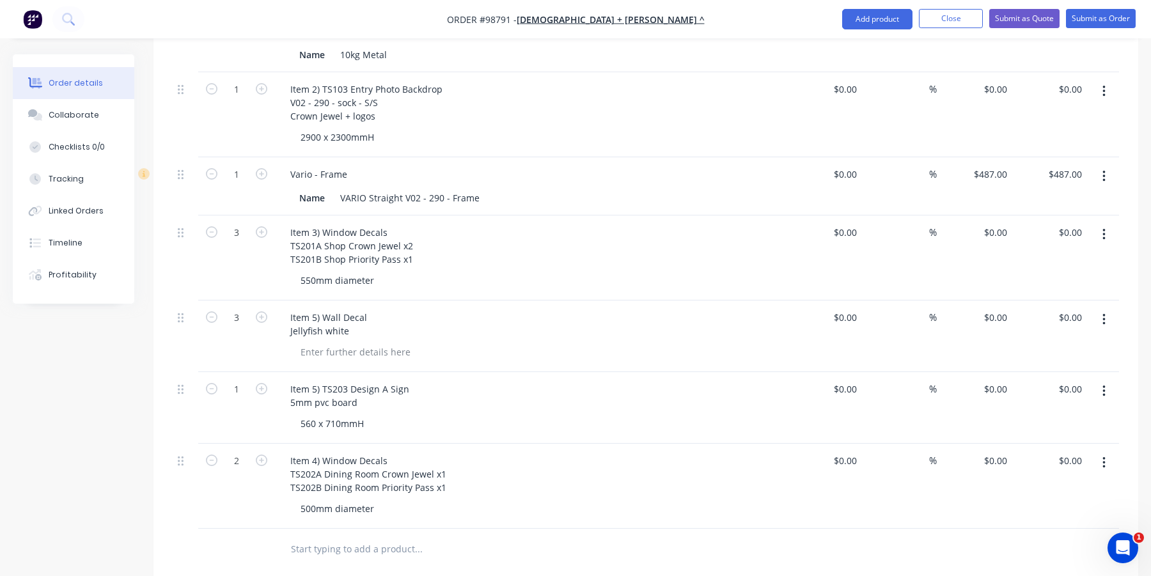
scroll to position [582, 0]
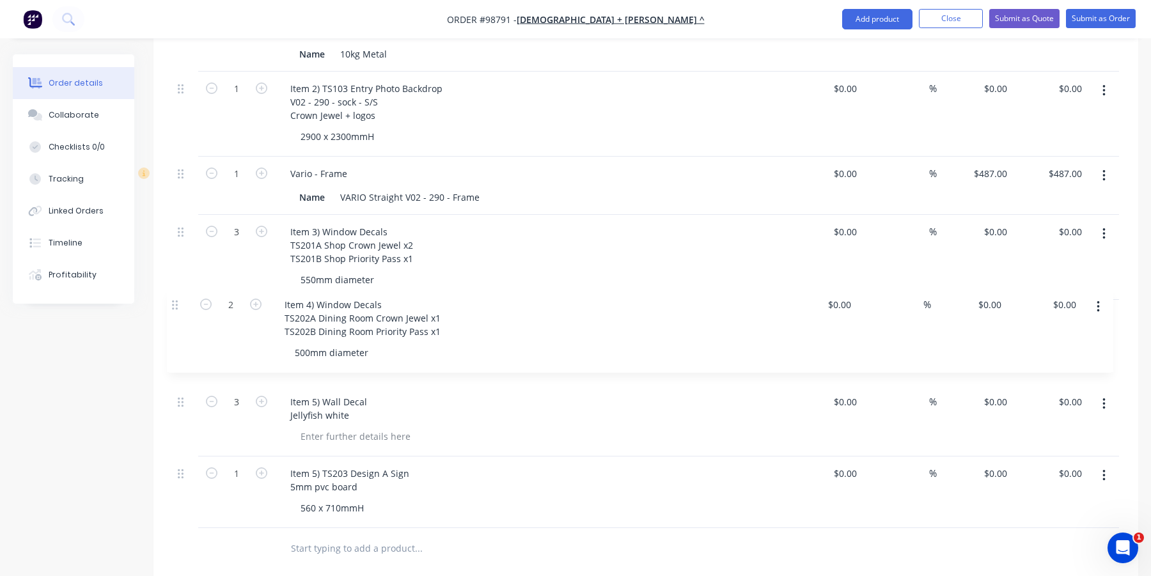
drag, startPoint x: 180, startPoint y: 448, endPoint x: 173, endPoint y: 297, distance: 151.1
click at [173, 297] on div "2 Item 1) TS102 display flags - Feather Priority Pass On Location 4M Large $0.0…" at bounding box center [646, 206] width 947 height 645
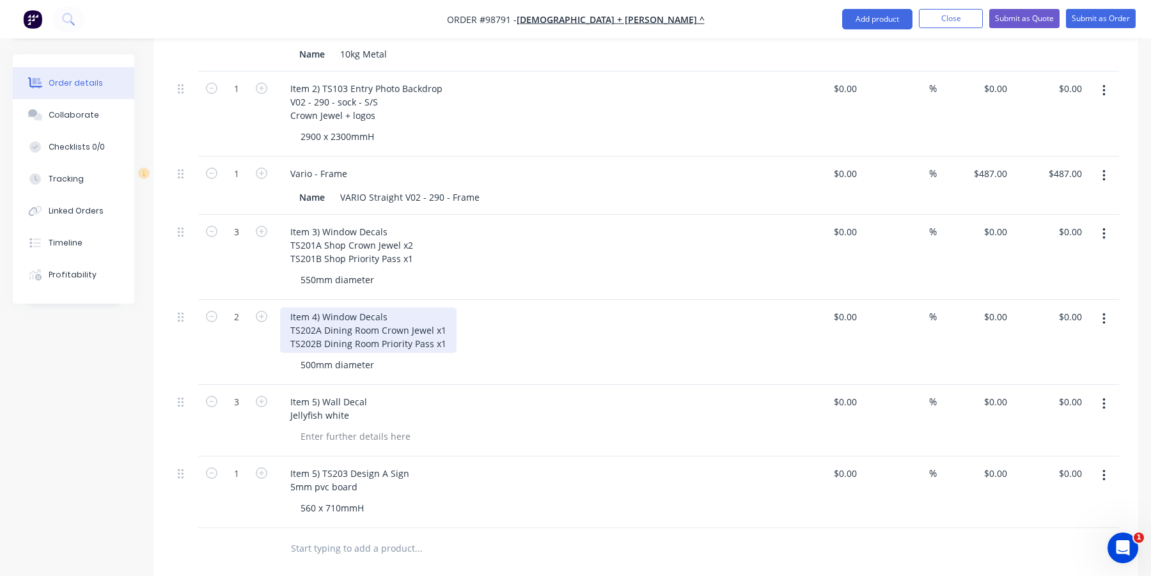
click at [386, 308] on div "Item 4) Window Decals TS202A Dining Room Crown Jewel x1 TS202B Dining Room Prio…" at bounding box center [368, 330] width 177 height 45
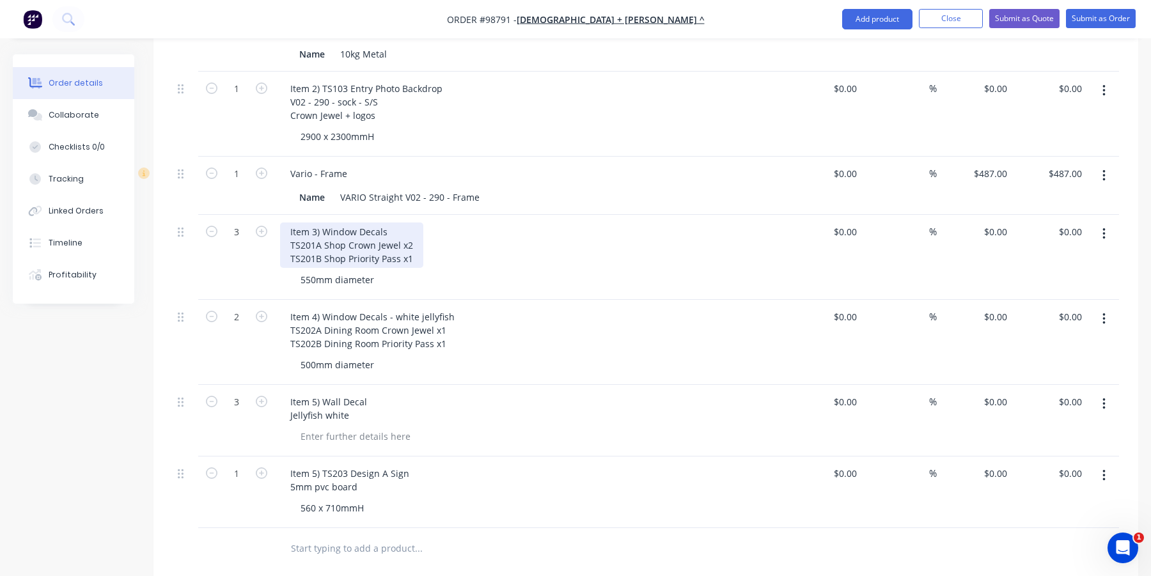
click at [385, 223] on div "Item 3) Window Decals TS201A Shop Crown Jewel x2 TS201B Shop Priority Pass x1" at bounding box center [351, 245] width 143 height 45
click at [379, 402] on div "Item 5) Wall Decal Jellyfish white" at bounding box center [530, 409] width 501 height 32
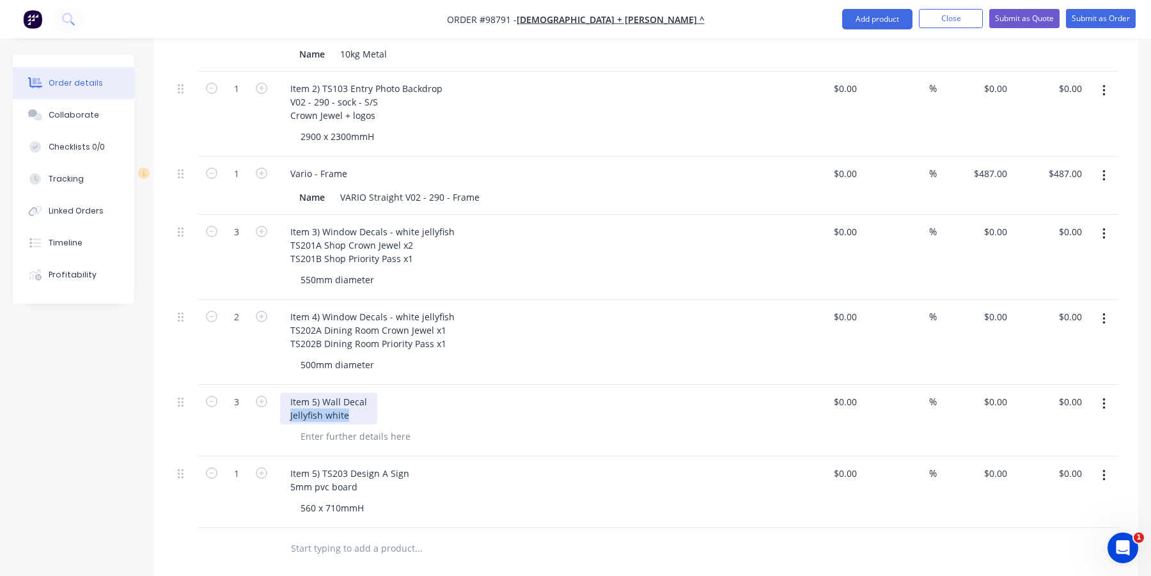
drag, startPoint x: 348, startPoint y: 399, endPoint x: 271, endPoint y: 398, distance: 77.4
click at [271, 398] on div "3 Item 5) Wall Decal Jellyfish white $0.00 $0.00 % $0.00 $0.00 $0.00 $0.00" at bounding box center [646, 421] width 947 height 72
click at [305, 427] on div at bounding box center [355, 436] width 130 height 19
click at [355, 394] on div "Item 5) Wall Decal Jellyfish white" at bounding box center [328, 409] width 97 height 32
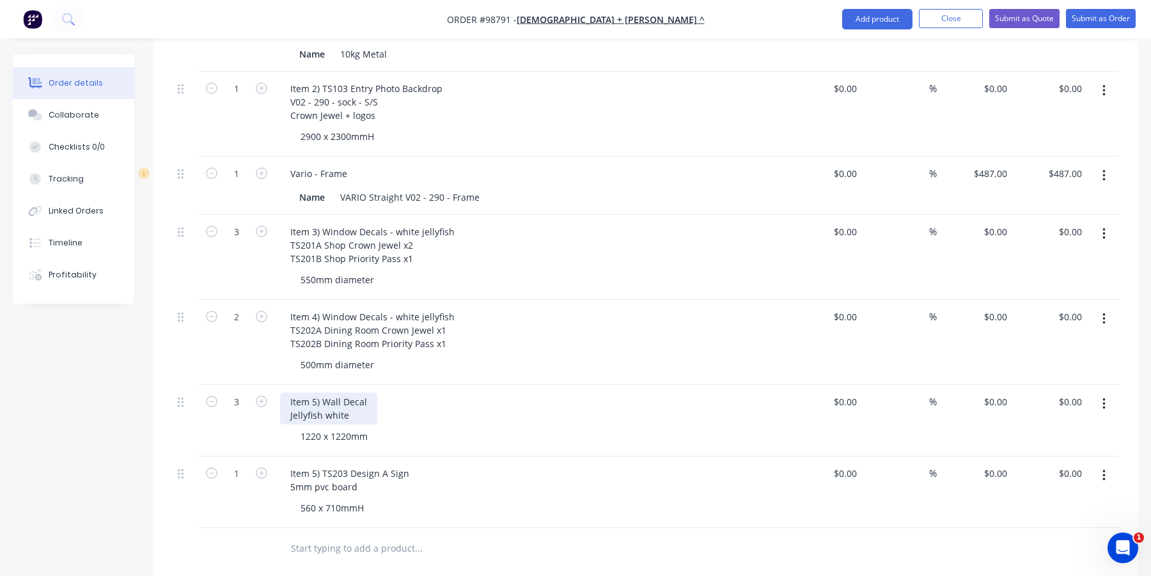
click at [370, 393] on div "Item 5) Wall Decal Jellyfish white" at bounding box center [328, 409] width 97 height 32
click at [351, 393] on div "Item 5) Wall Photo Decals - white jellyfish Jellyfish white" at bounding box center [378, 409] width 196 height 32
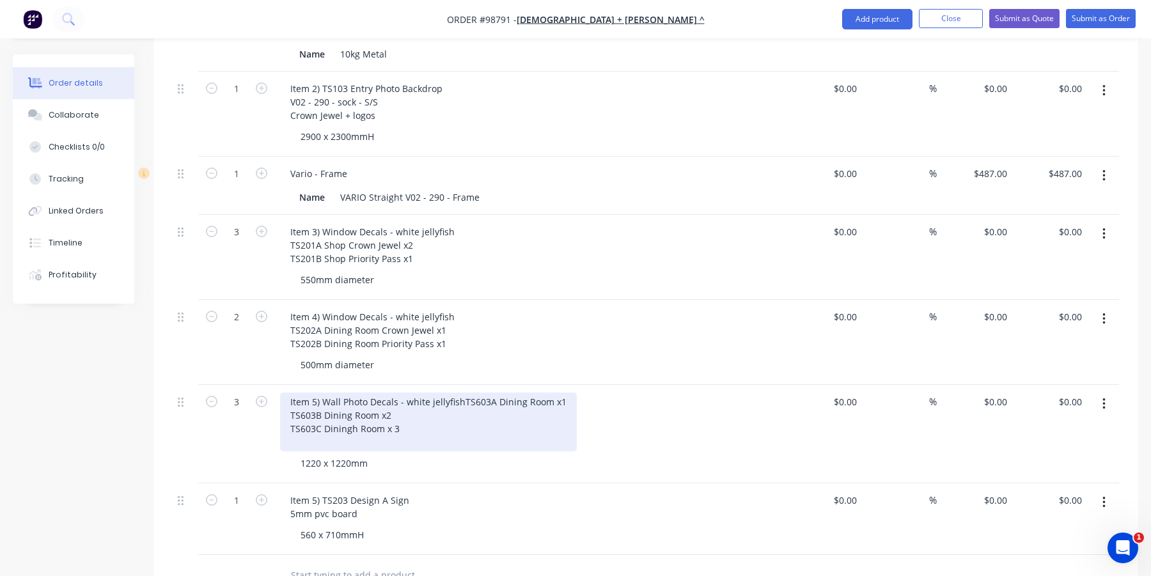
click at [354, 423] on div "Item 5) Wall Photo Decals - white jellyfish TS603A Dining Room x1 TS603B Dining…" at bounding box center [428, 422] width 297 height 59
click at [349, 438] on div "Item 5) Wall Photo Decals - white jellyfish TS603A Dining Room x1 TS603B Dining…" at bounding box center [428, 422] width 297 height 59
click at [351, 439] on div "Item 5) Wall Photo Decals - white jellyfish TS603A Dining Room x1 TS603B Dining…" at bounding box center [428, 422] width 297 height 59
click at [399, 440] on div "Item 5) Wall Photo Decals - white jellyfish TS603A Dining Room x1 TS603B Dining…" at bounding box center [428, 422] width 297 height 59
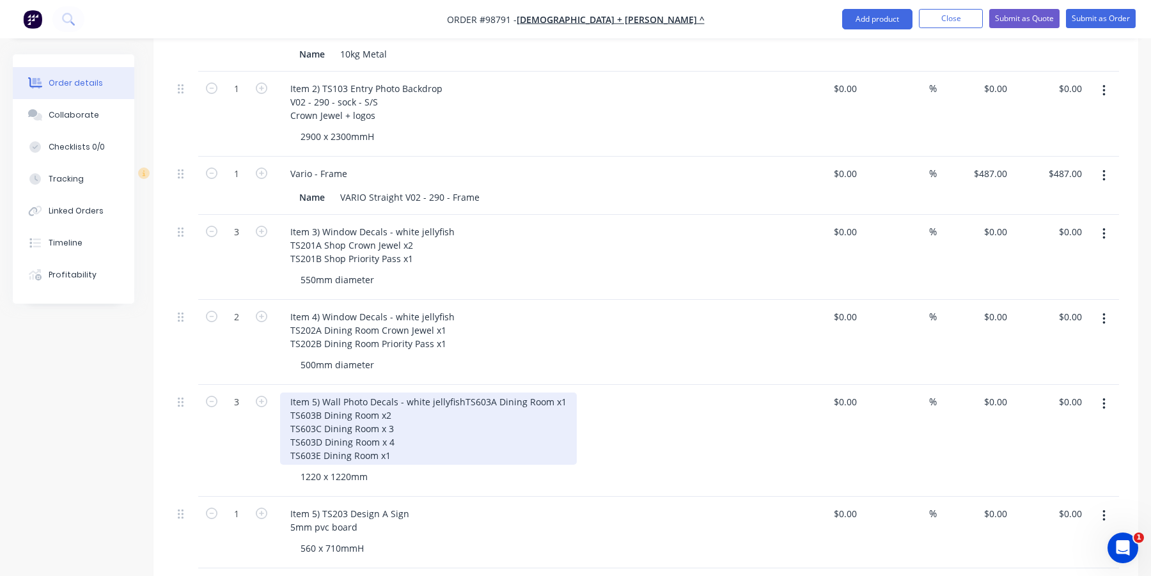
click at [397, 438] on div "Item 5) Wall Photo Decals - white jellyfish TS603A Dining Room x1 TS603B Dining…" at bounding box center [428, 429] width 297 height 72
click at [393, 413] on div "Item 5) Wall Photo Decals - white jellyfish TS603A Dining Room x1 TS603B Dining…" at bounding box center [428, 429] width 297 height 72
click at [391, 418] on div "Item 5) Wall Photo Decals - white jellyfish TS603A Dining Room x1 TS603B Dining…" at bounding box center [428, 429] width 297 height 72
click at [391, 411] on div "Item 5) Wall Photo Decals - white jellyfish TS603A Dining Room x1 TS603B Dining…" at bounding box center [428, 429] width 297 height 72
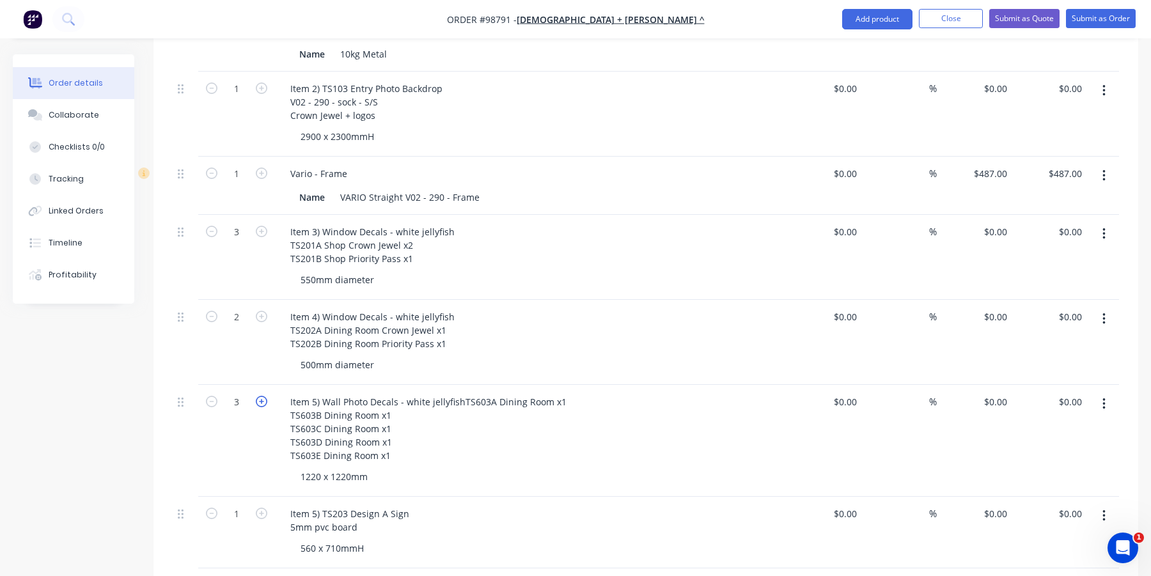
click at [262, 396] on icon "button" at bounding box center [262, 402] width 12 height 12
type input "5"
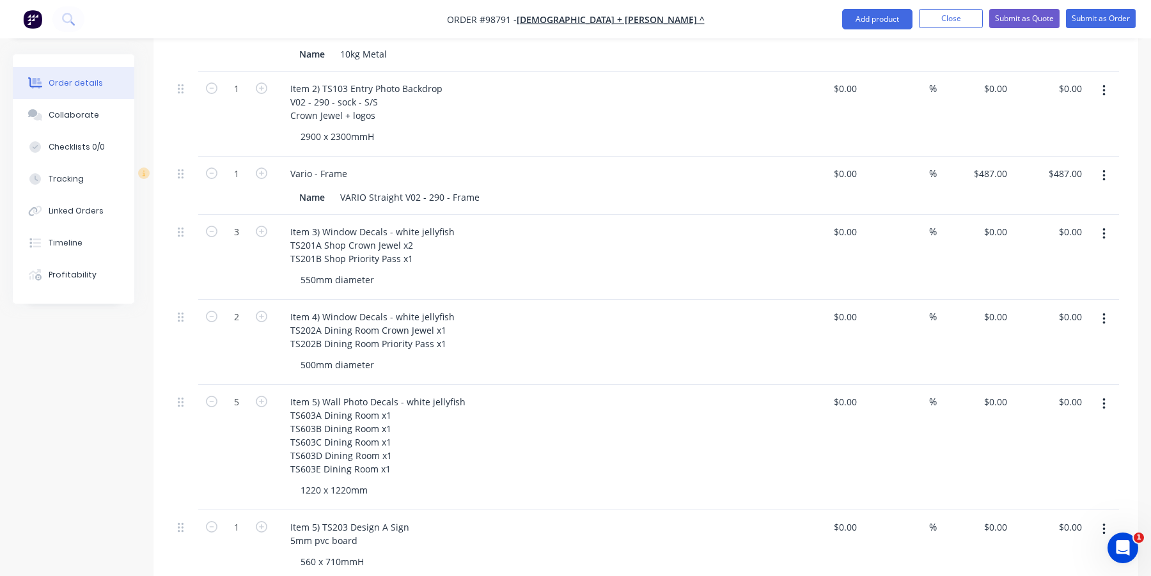
click at [479, 481] on div "1220 x 1220mm" at bounding box center [535, 490] width 491 height 19
click at [317, 518] on div "Item 5) TS203 Design A Sign 5mm pvc board" at bounding box center [349, 534] width 139 height 32
click at [380, 523] on div "Item 6) TS203 Design A Sign 5mm pvc board" at bounding box center [349, 534] width 139 height 32
click at [372, 528] on div "Item 6) TS203 Design A Sign 5mm pvc board" at bounding box center [349, 534] width 139 height 32
click at [384, 553] on div "560 x 710mmH" at bounding box center [535, 562] width 491 height 19
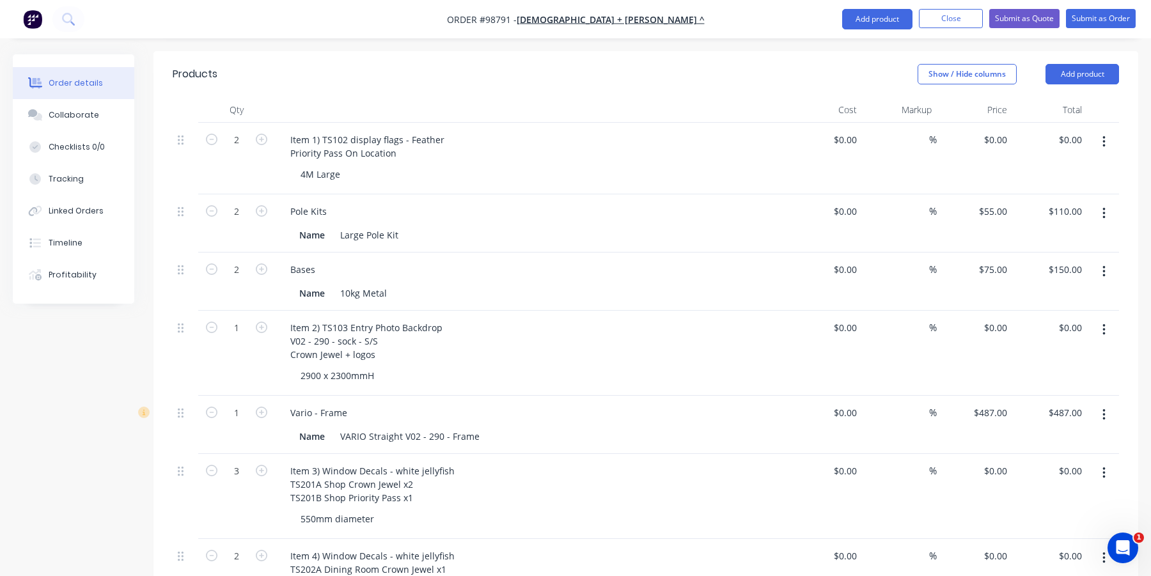
scroll to position [262, 0]
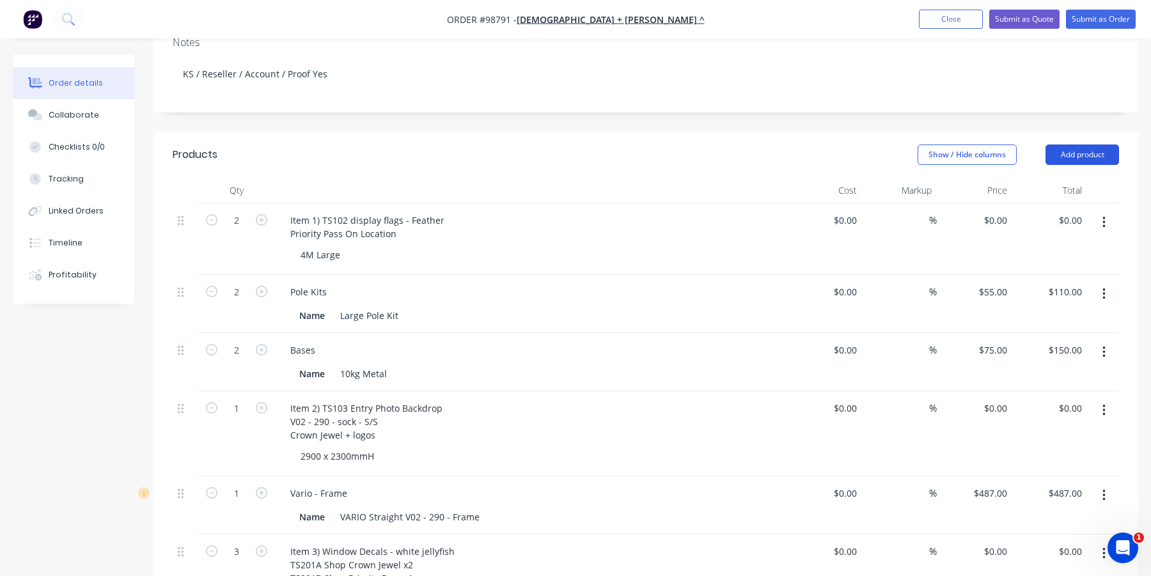
click at [1080, 145] on button "Add product" at bounding box center [1083, 155] width 74 height 20
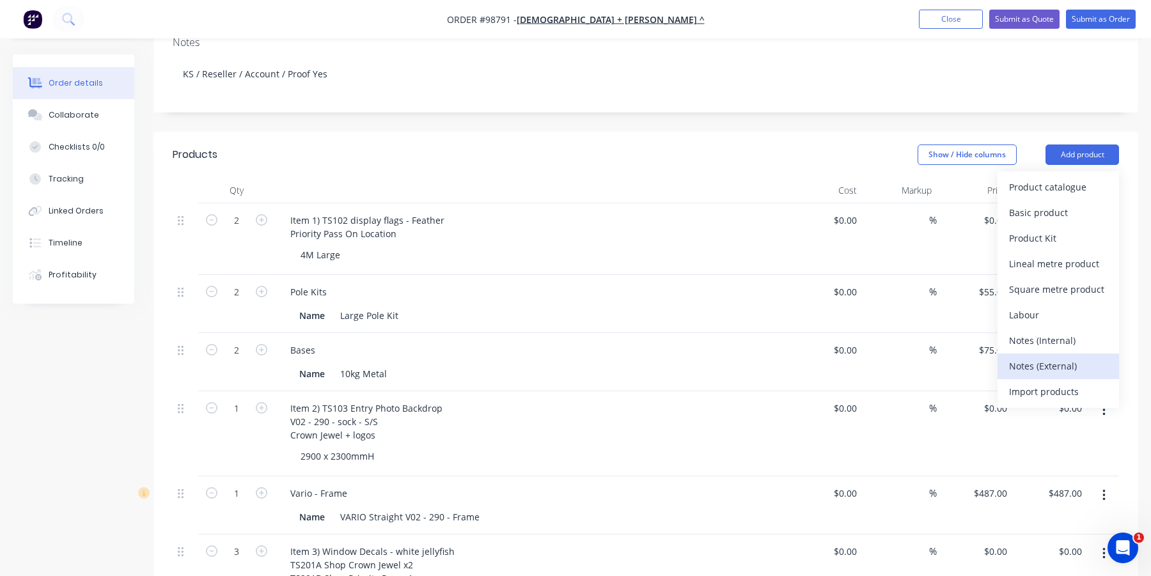
click at [1011, 357] on div "Notes (External)" at bounding box center [1058, 366] width 99 height 19
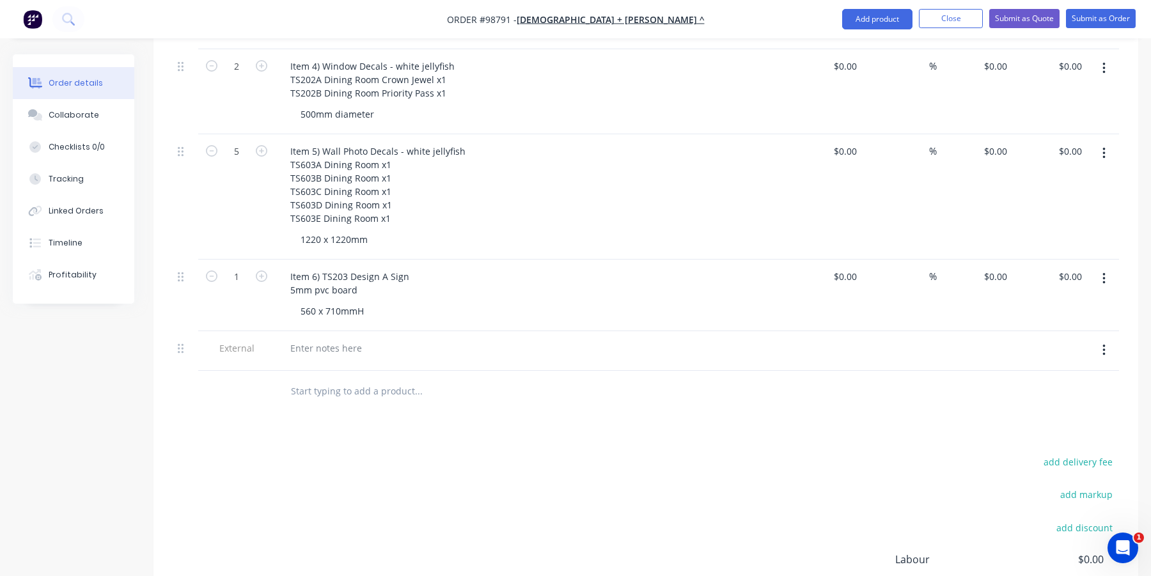
scroll to position [838, 0]
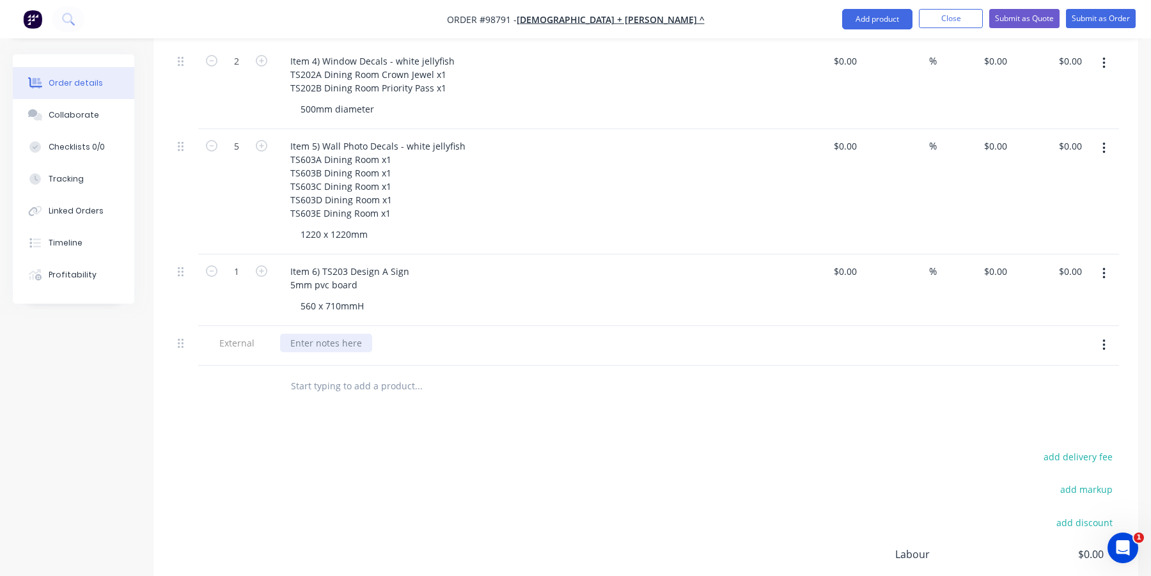
click at [338, 334] on div at bounding box center [326, 343] width 92 height 19
click at [339, 374] on input "text" at bounding box center [418, 387] width 256 height 26
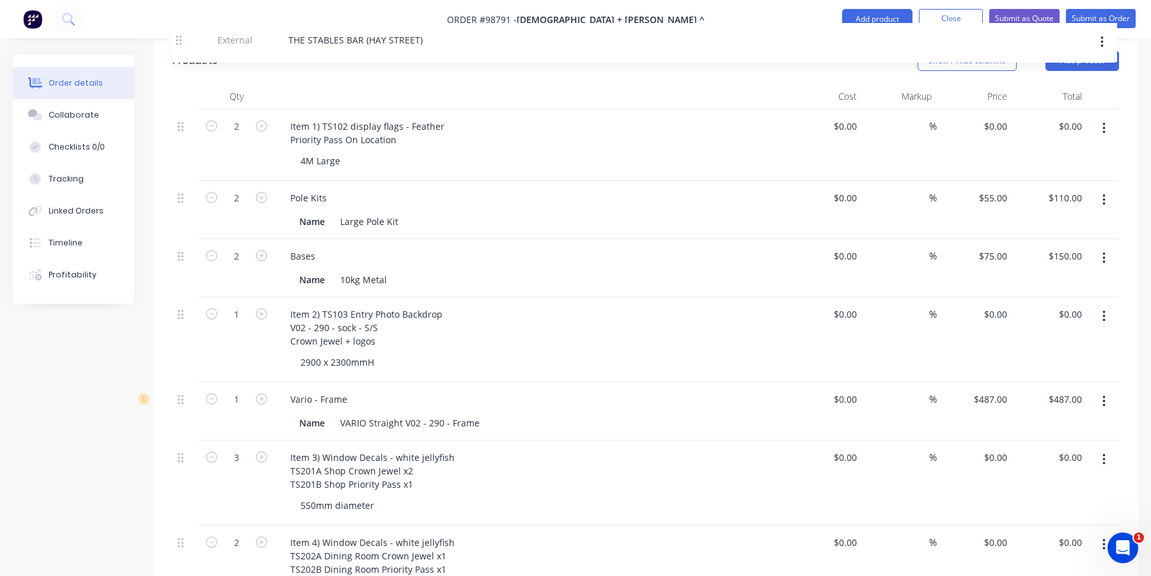
scroll to position [156, 0]
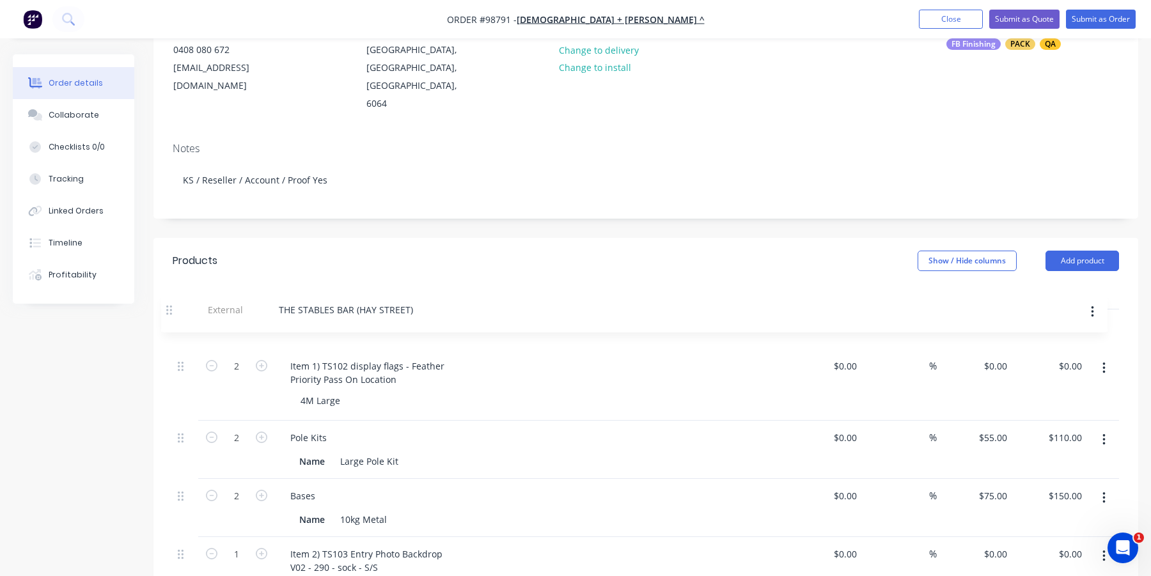
drag, startPoint x: 180, startPoint y: 326, endPoint x: 168, endPoint y: 307, distance: 21.8
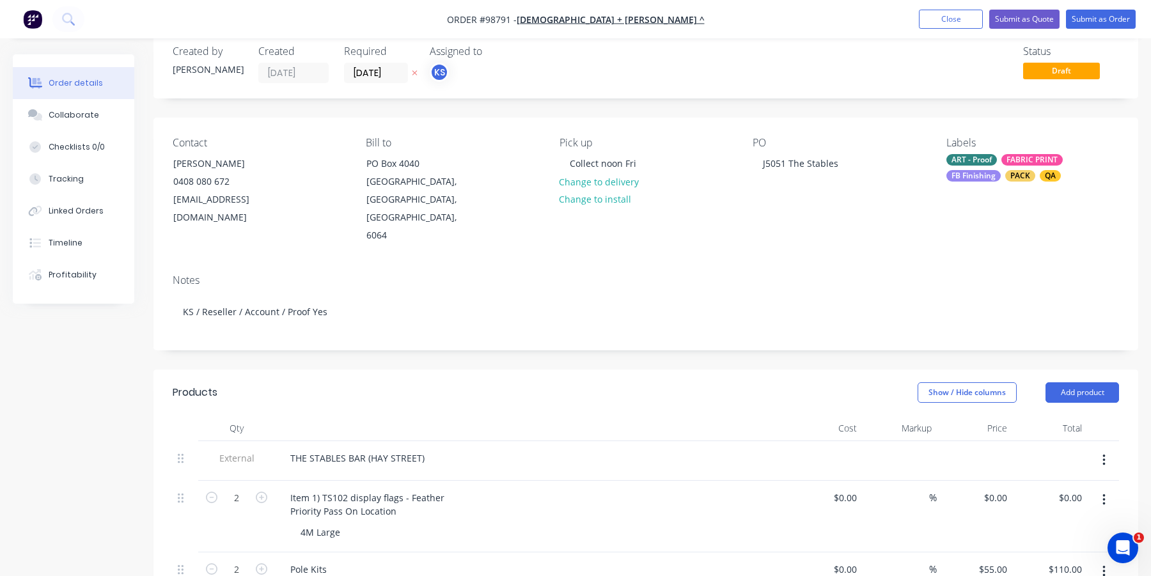
scroll to position [0, 0]
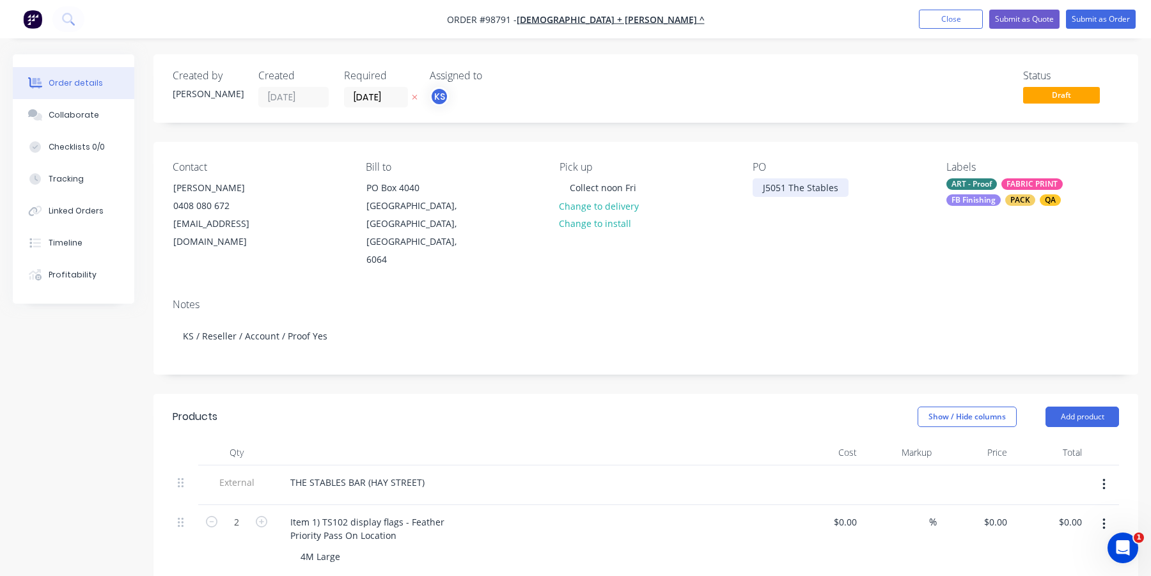
click at [805, 186] on div "J5051 The Stables" at bounding box center [801, 187] width 96 height 19
click at [819, 187] on div "J5051 Stables" at bounding box center [791, 187] width 77 height 19
click at [766, 299] on div "Notes" at bounding box center [646, 305] width 947 height 12
click at [292, 473] on div "THE STABLES BAR (HAY STREET)" at bounding box center [357, 482] width 155 height 19
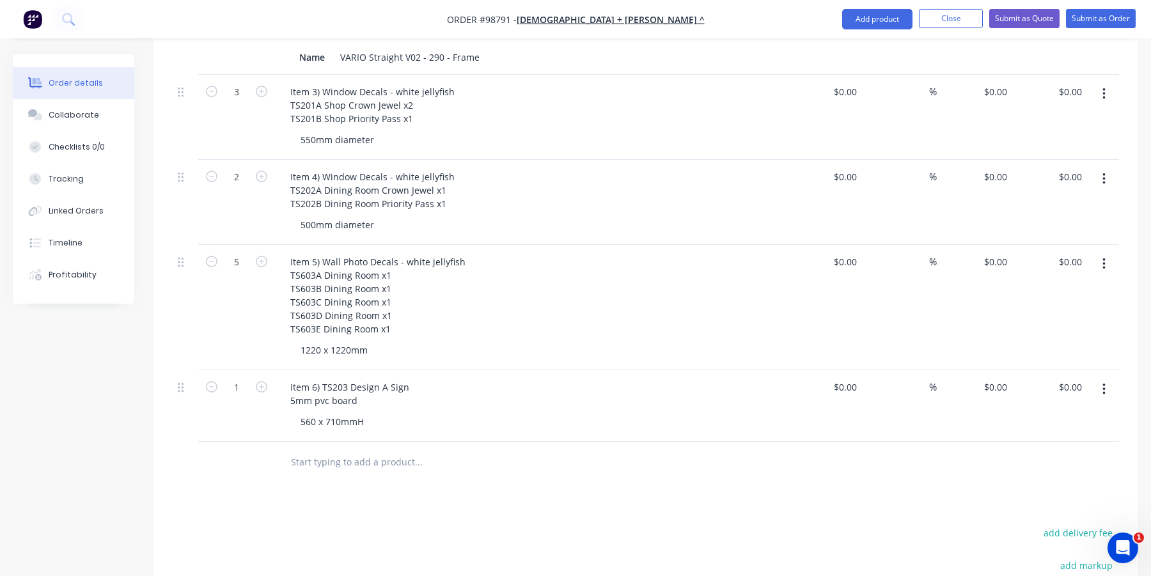
scroll to position [768, 0]
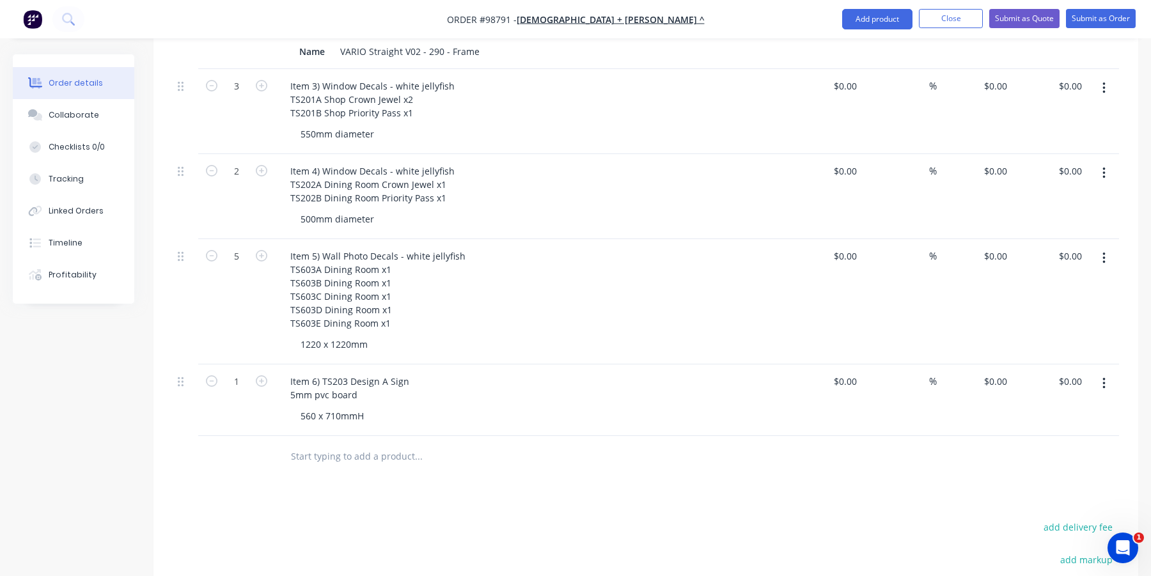
click at [401, 450] on input "text" at bounding box center [418, 457] width 256 height 26
click at [321, 372] on div "Item 6) TS203 Design A Sign 5mm pvc board" at bounding box center [349, 388] width 139 height 32
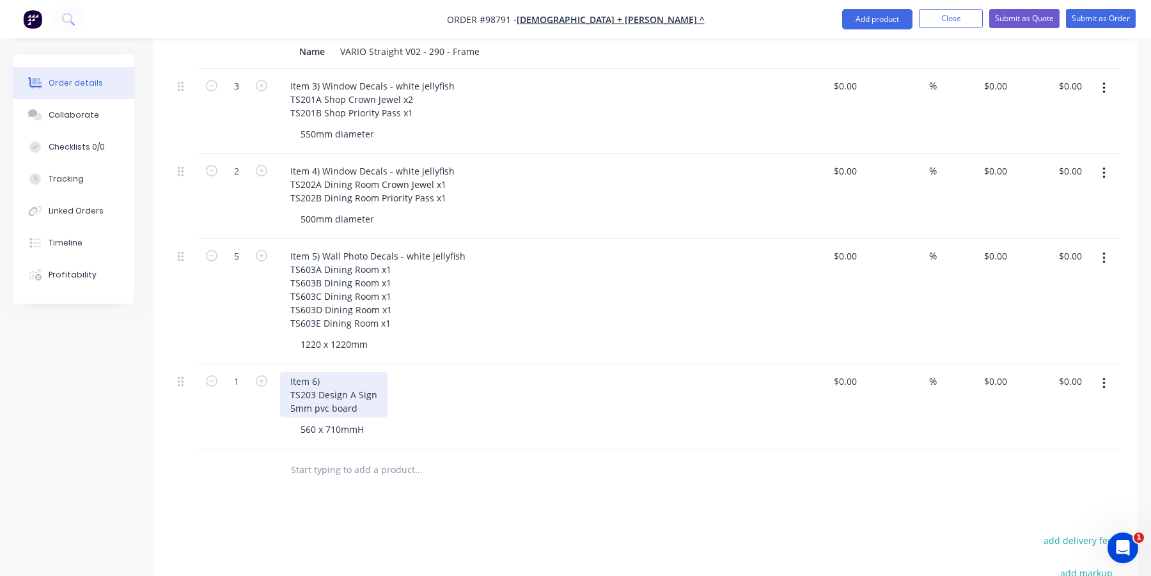
click at [337, 372] on div "Item 6) TS203 Design A Sign 5mm pvc board" at bounding box center [333, 394] width 107 height 45
click at [387, 383] on div "Item 6) TS203 Design A Sign 5mm pvc board" at bounding box center [348, 388] width 137 height 32
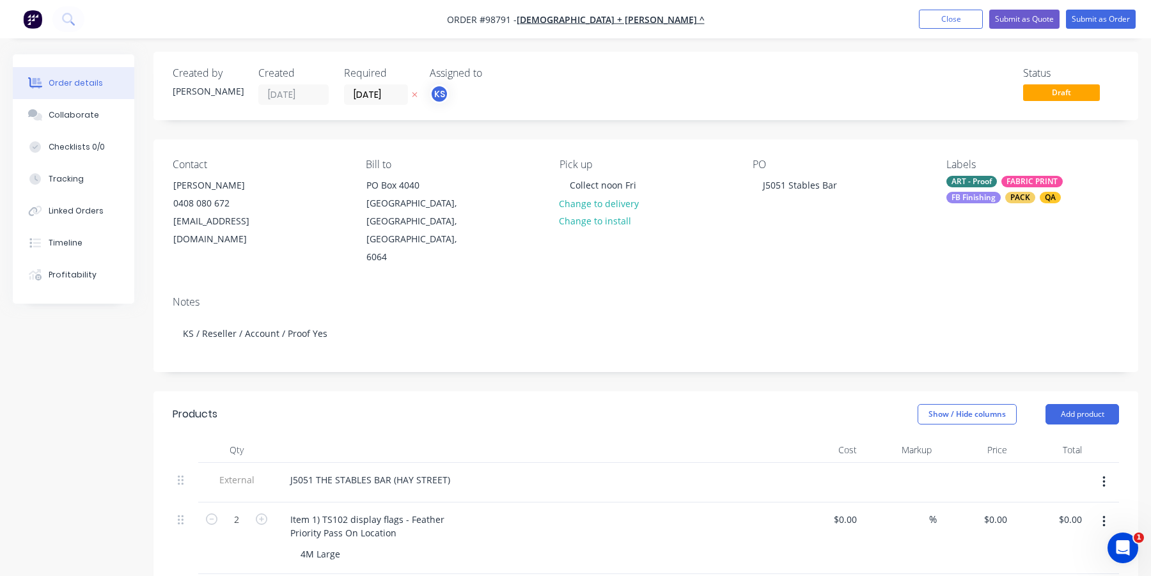
scroll to position [0, 0]
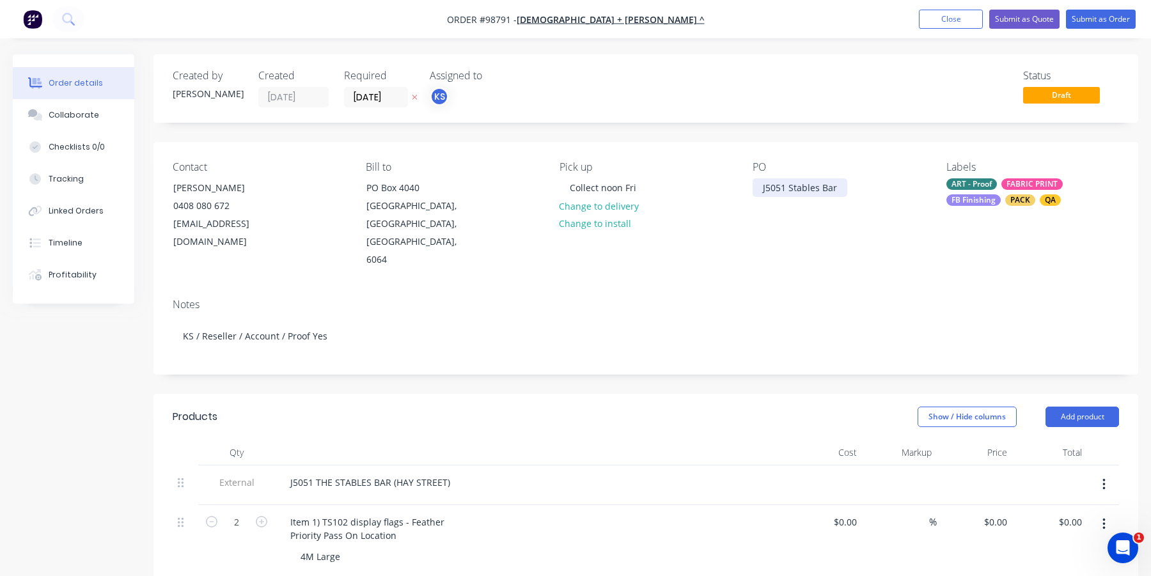
drag, startPoint x: 790, startPoint y: 184, endPoint x: 790, endPoint y: 193, distance: 9.6
click at [790, 184] on div "J5051 Stables Bar" at bounding box center [800, 187] width 95 height 19
click at [707, 266] on div "Contact Simon Church 0408 080 672 simon@churchosborne.com.au Bill to PO Box 404…" at bounding box center [646, 215] width 985 height 146
click at [637, 189] on div "Collect noon Fri" at bounding box center [603, 187] width 87 height 19
click at [539, 394] on header "Products Show / Hide columns Add product" at bounding box center [646, 417] width 985 height 46
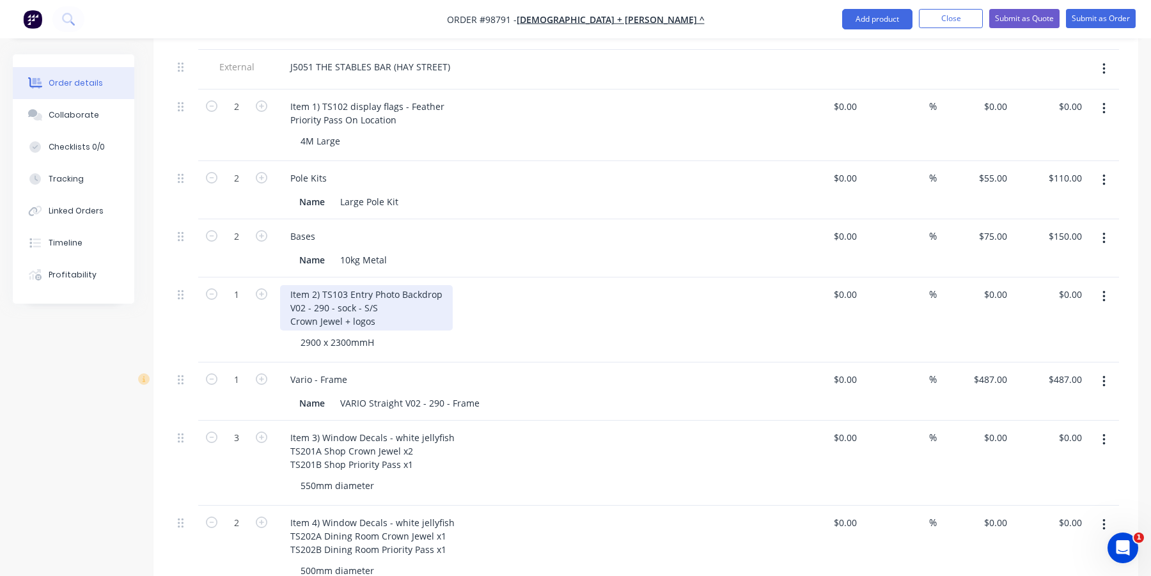
scroll to position [448, 0]
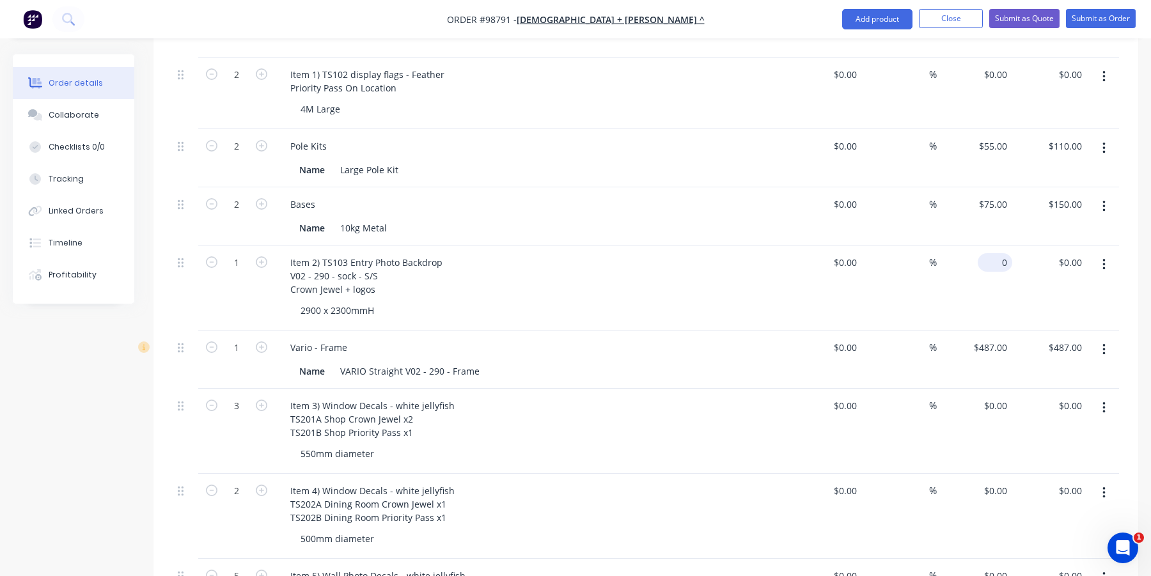
click at [993, 253] on div "0 $0.00" at bounding box center [995, 262] width 35 height 19
type input "$655.00"
click at [1002, 261] on div "$655.00 $655.00" at bounding box center [974, 288] width 75 height 85
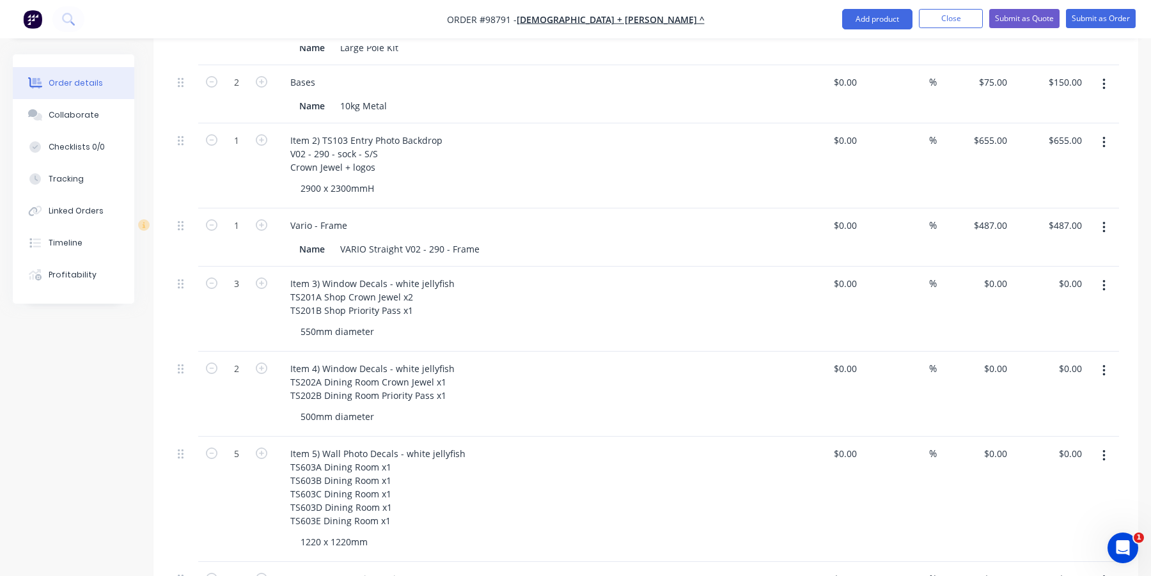
scroll to position [640, 0]
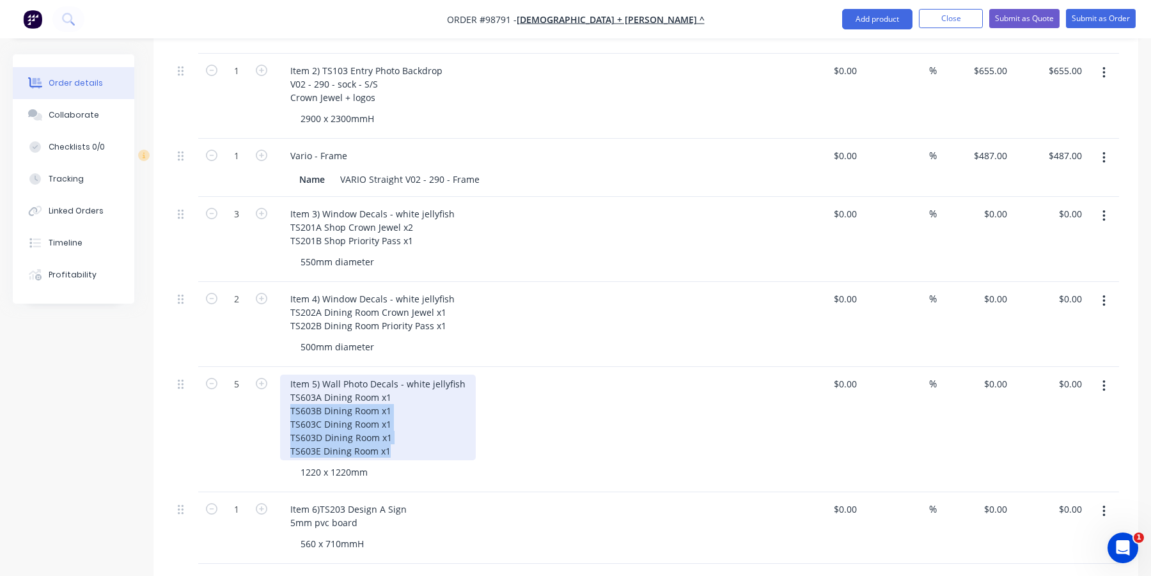
drag, startPoint x: 394, startPoint y: 433, endPoint x: 291, endPoint y: 393, distance: 110.4
click at [291, 393] on div "Item 5) Wall Photo Decals - white jellyfish TS603A Dining Room x1 TS603B Dining…" at bounding box center [378, 418] width 196 height 86
copy div "TS603B Dining Room x1 TS603C Dining Room x1 TS603D Dining Room x1 TS603E Dining…"
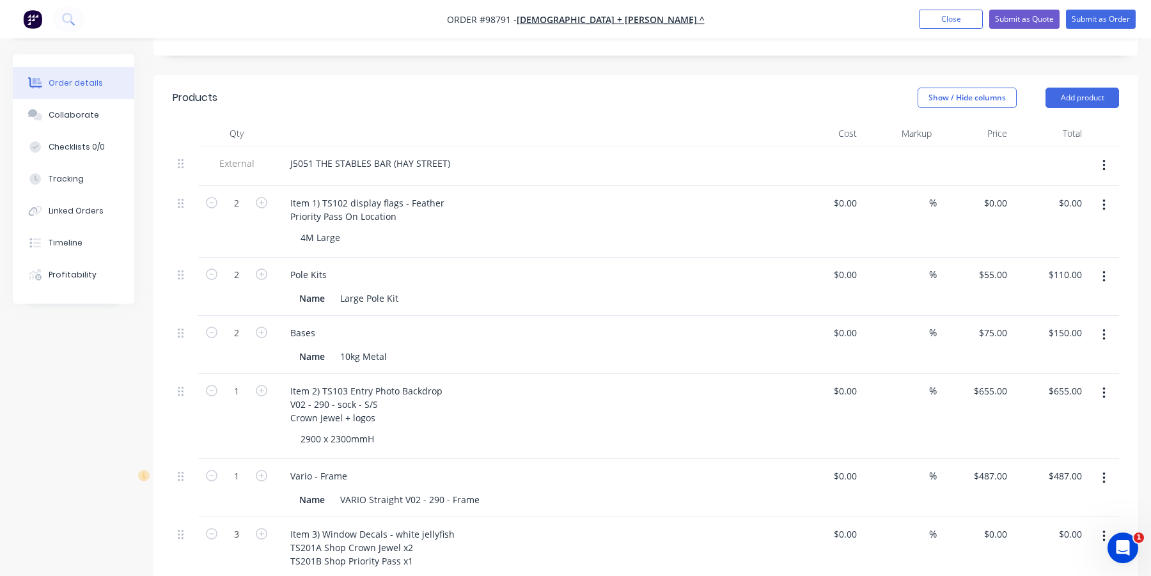
scroll to position [320, 0]
click at [990, 185] on div "0 $0.00" at bounding box center [974, 221] width 75 height 72
type input "0"
type input "$121.00"
type input "$242.00"
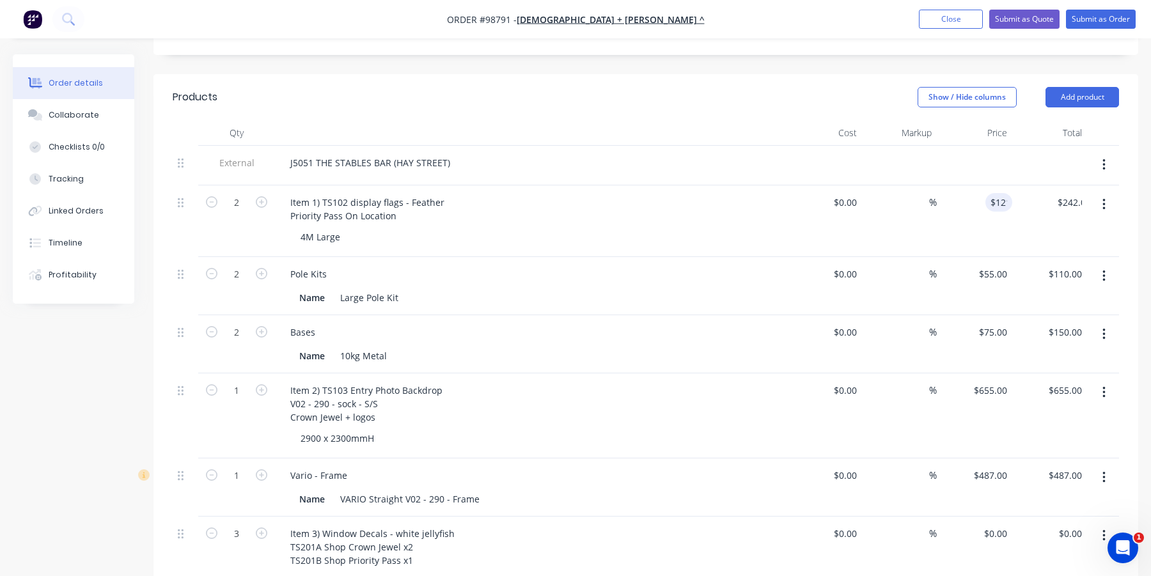
click at [532, 202] on div "Item 1) TS102 display flags - Feather Priority Pass On Location" at bounding box center [530, 209] width 501 height 32
click at [348, 228] on div "4M Large" at bounding box center [320, 237] width 60 height 19
click at [438, 193] on div "Item 1) TS102 display flags - Feather Priority Pass On Location" at bounding box center [367, 209] width 175 height 32
click at [352, 193] on div "Item 1) TS102 display flags Priority Pass On Location" at bounding box center [347, 209] width 134 height 32
click at [385, 193] on div "Item 1) TS102 Display flags Priority Pass On Location" at bounding box center [347, 209] width 134 height 32
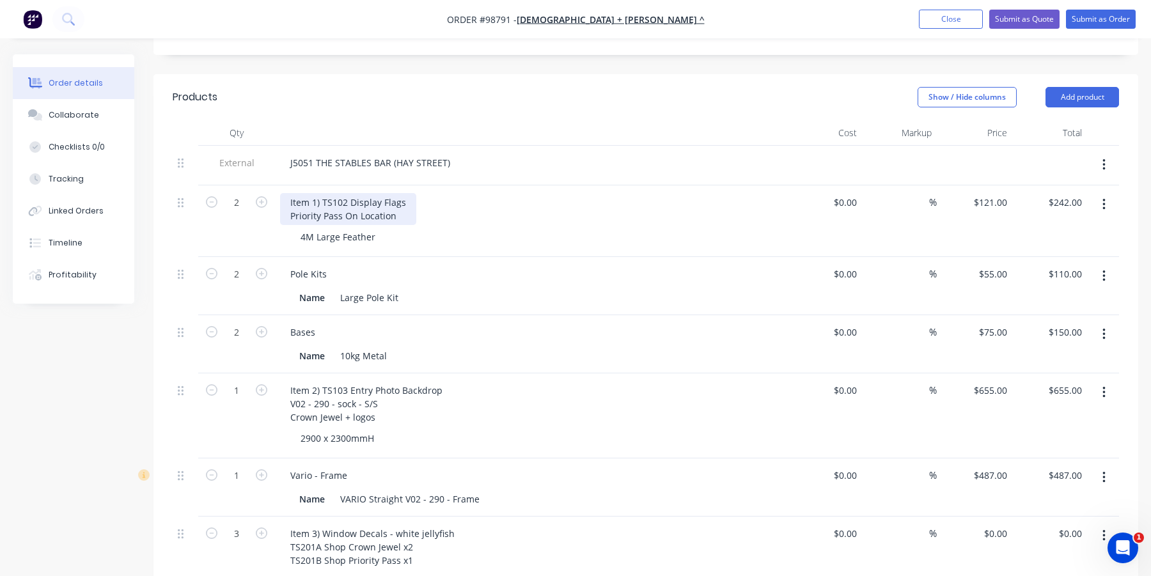
click at [386, 199] on div "Item 1) TS102 Display Flags Priority Pass On Location" at bounding box center [348, 209] width 136 height 32
click at [992, 265] on div "55 $55.00" at bounding box center [993, 274] width 40 height 19
type input "$45.00"
type input "$90.00"
click at [988, 315] on div "75 $75.00" at bounding box center [974, 344] width 75 height 58
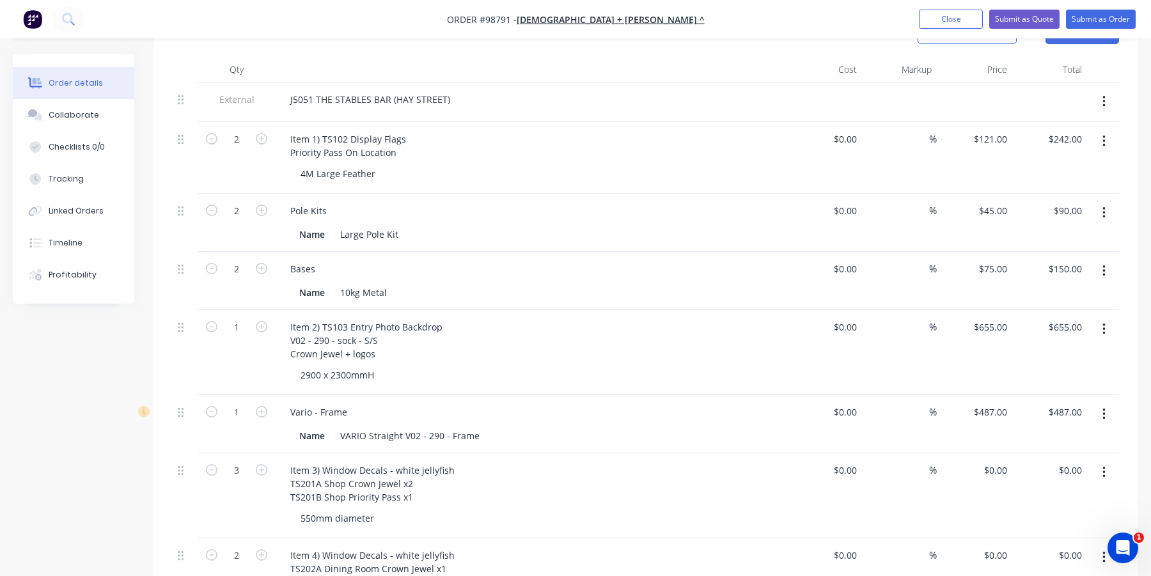
scroll to position [384, 0]
type input "$75.00"
click at [1084, 461] on input "0.00" at bounding box center [1072, 470] width 29 height 19
type input "66"
type input "$22.00"
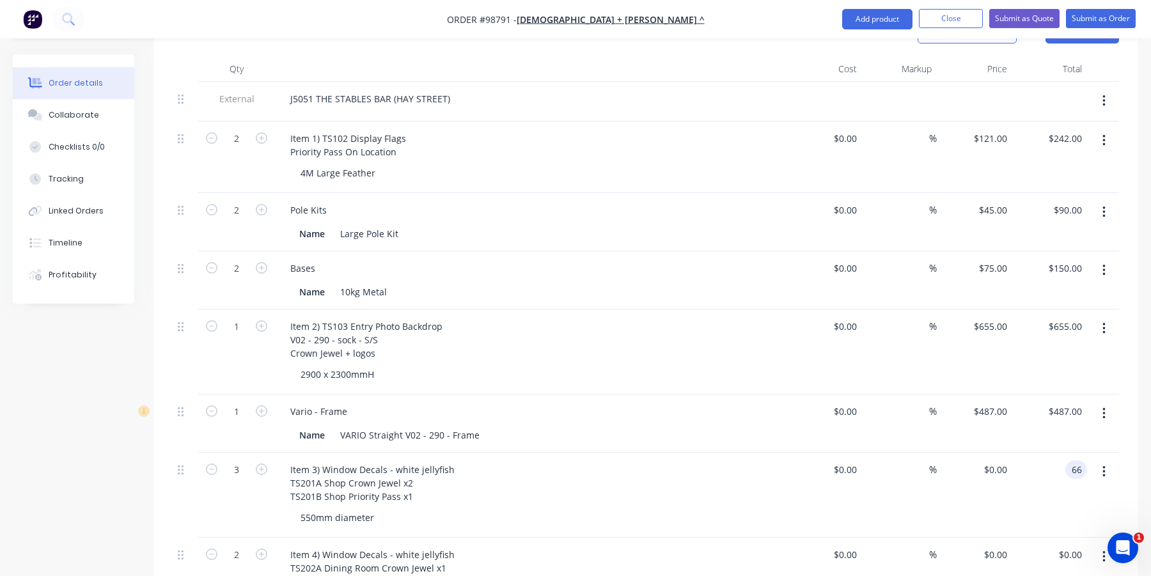
type input "$66.00"
click at [1043, 490] on div "$66.00 66" at bounding box center [1050, 495] width 75 height 85
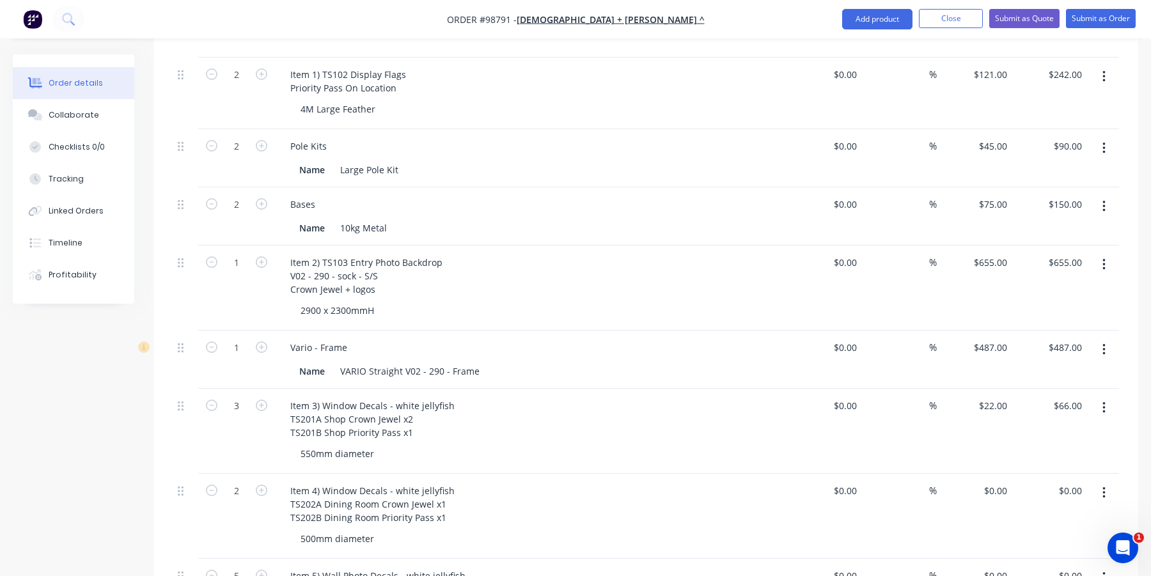
scroll to position [512, 0]
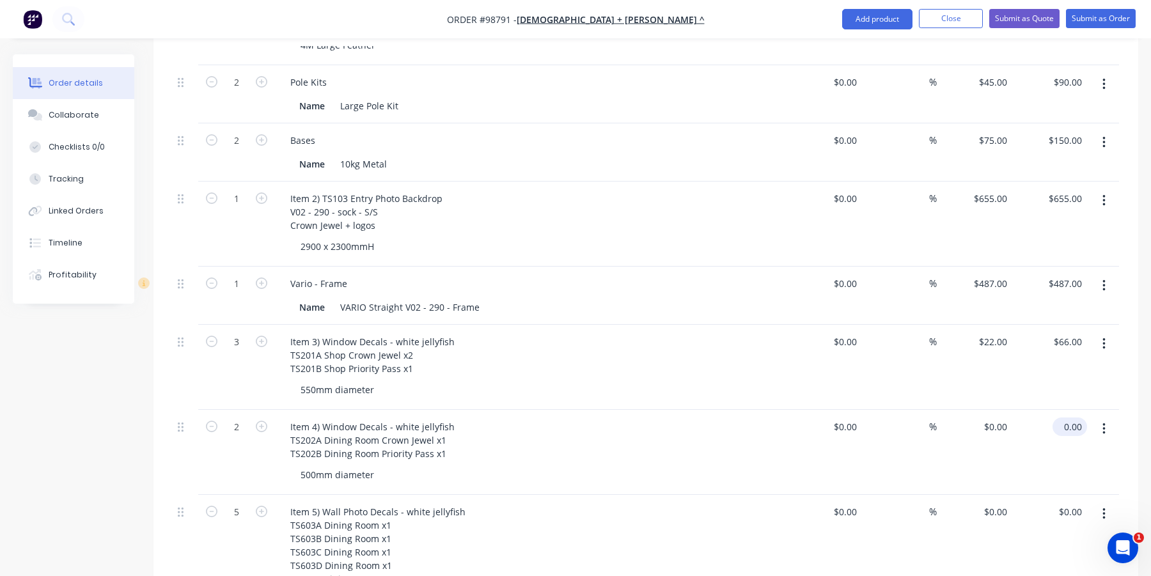
click at [1075, 418] on input "0.00" at bounding box center [1072, 427] width 29 height 19
type input "34"
type input "$17.00"
type input "$34.00"
click at [1055, 432] on div "$34.00 34" at bounding box center [1050, 452] width 75 height 85
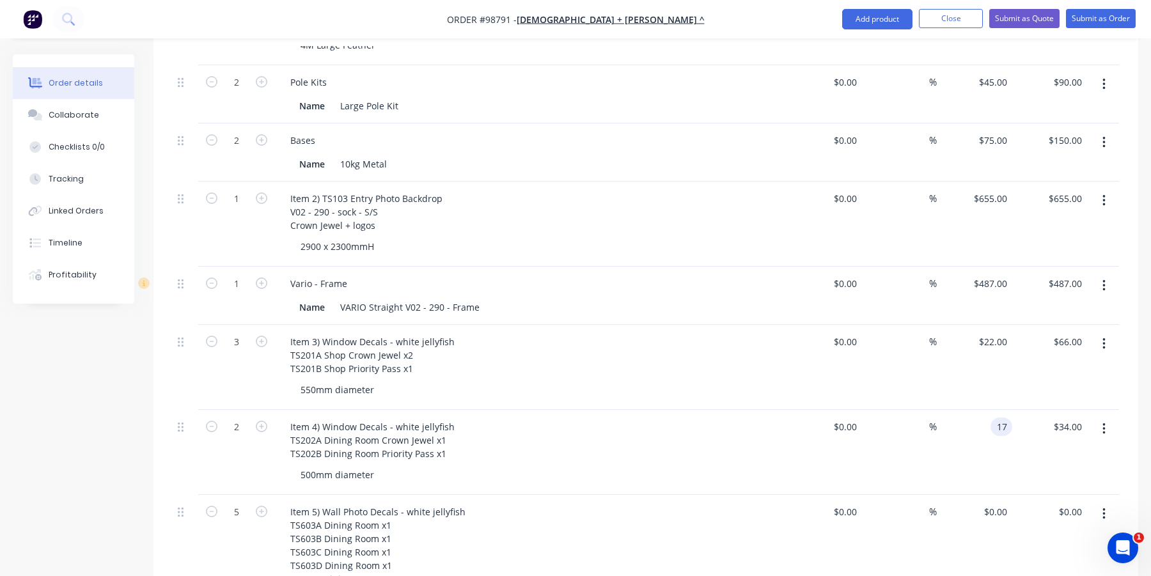
click at [1000, 418] on input "17" at bounding box center [1004, 427] width 17 height 19
click at [1001, 418] on input "17" at bounding box center [1004, 427] width 17 height 19
type input "$19.00"
type input "$38.00"
click at [984, 437] on div "$19.00 19" at bounding box center [974, 452] width 75 height 85
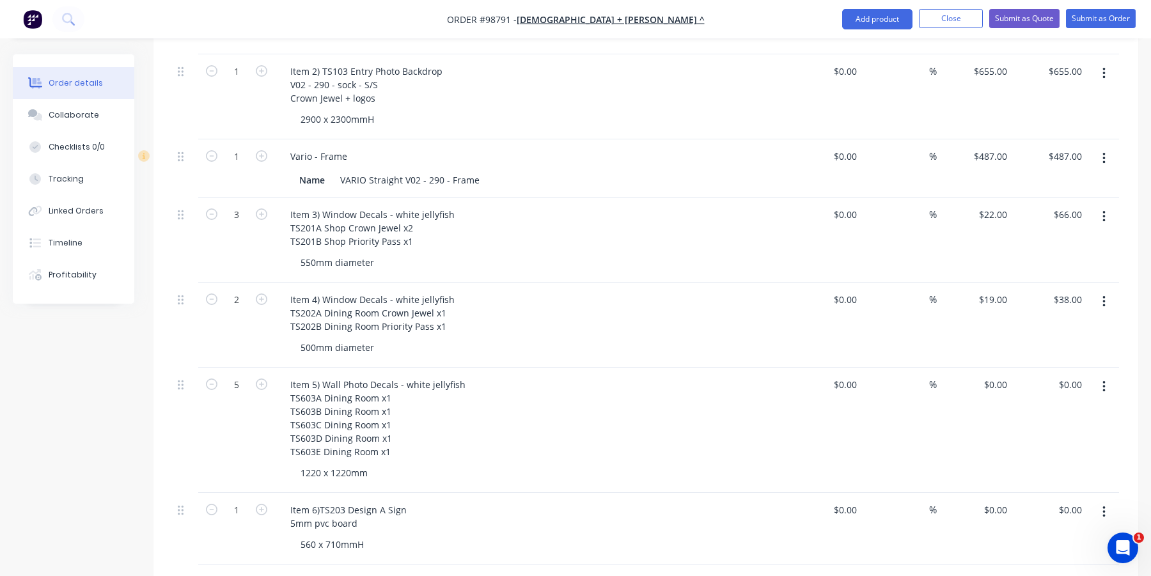
scroll to position [640, 0]
click at [1068, 375] on input "0.00" at bounding box center [1072, 384] width 29 height 19
type input "550"
type input "$110.00"
type input "$550.00"
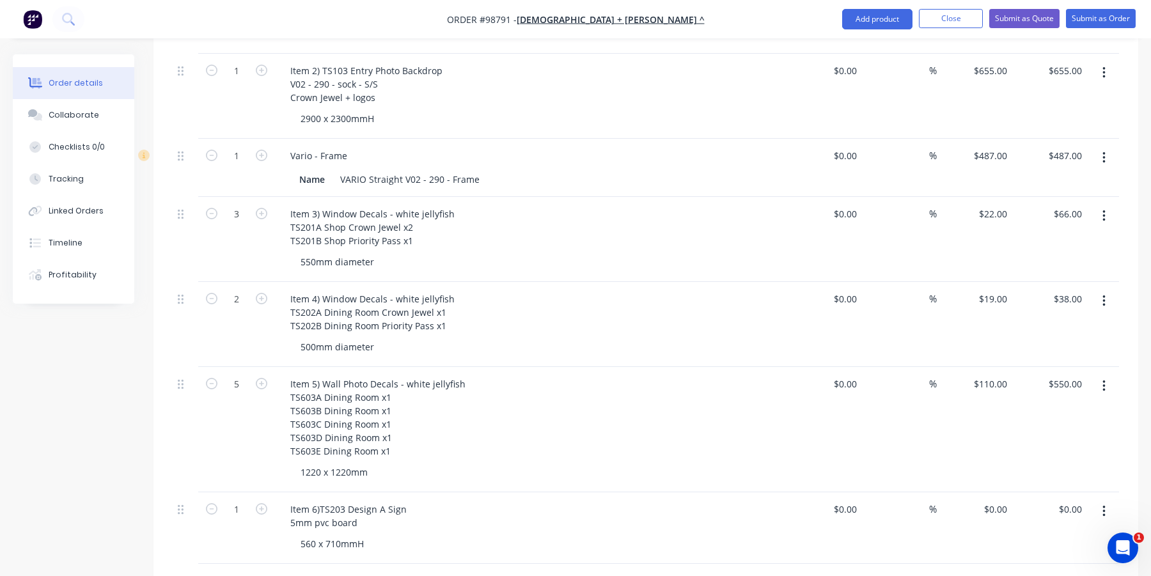
click at [1041, 397] on div "$550.00 $550.00" at bounding box center [1050, 429] width 75 height 125
click at [986, 375] on div "110 $110.00" at bounding box center [990, 384] width 45 height 19
type input "$113.00"
type input "$565.00"
click at [968, 414] on div "$113.00 $113.00" at bounding box center [974, 429] width 75 height 125
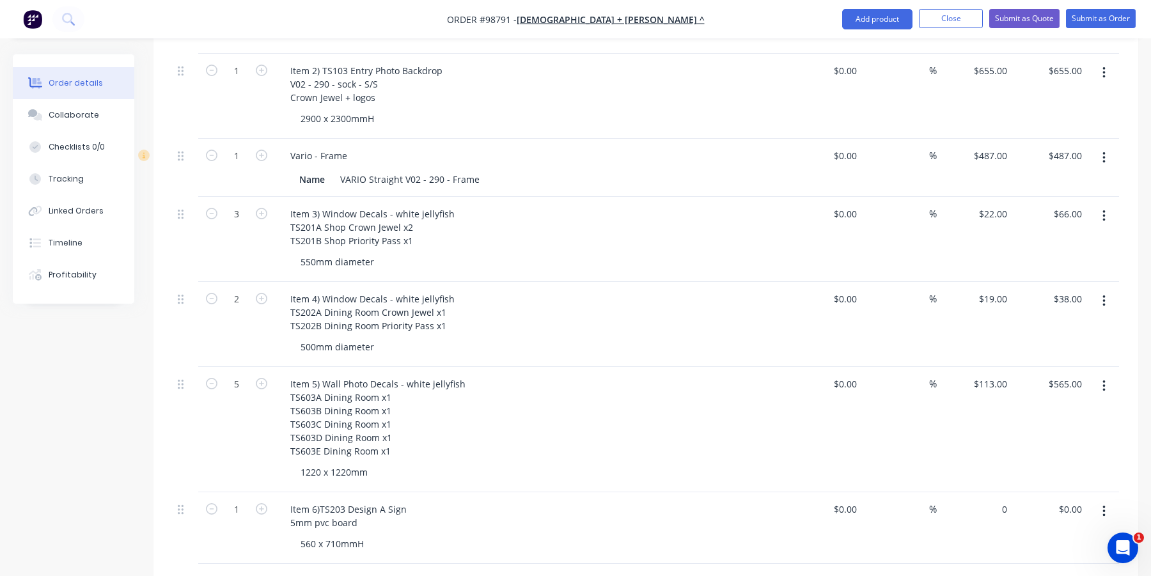
click at [991, 494] on div "0 $0.00" at bounding box center [974, 529] width 75 height 72
type input "$25.20"
click at [986, 507] on div "$25.20 25.20" at bounding box center [974, 529] width 75 height 72
click at [441, 511] on div "Item 6) TS203 Design A Sign 5mm pvc board" at bounding box center [530, 516] width 501 height 32
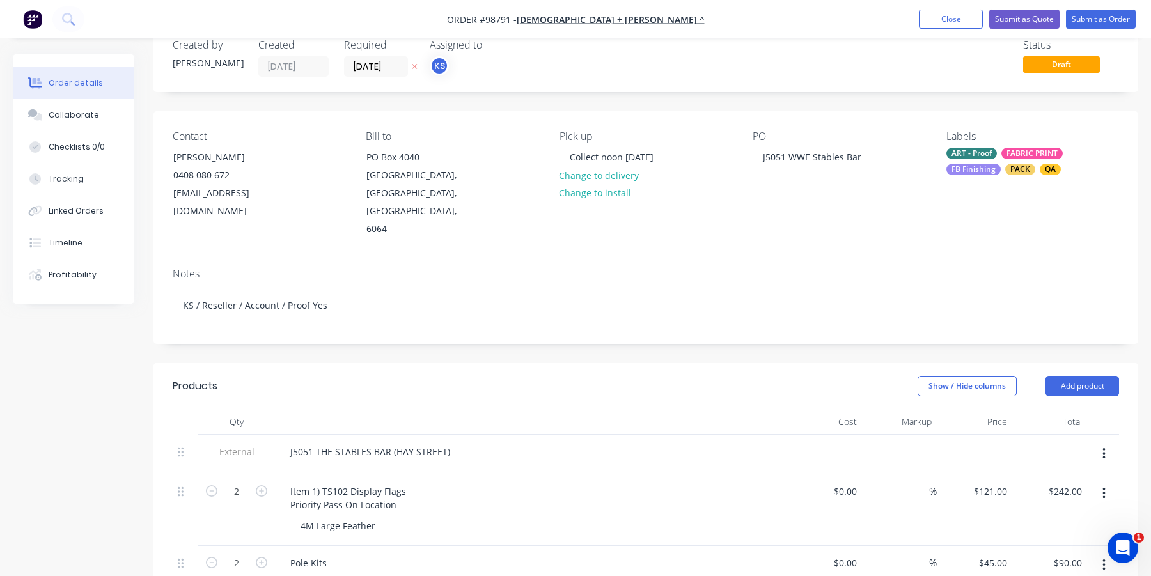
scroll to position [18, 0]
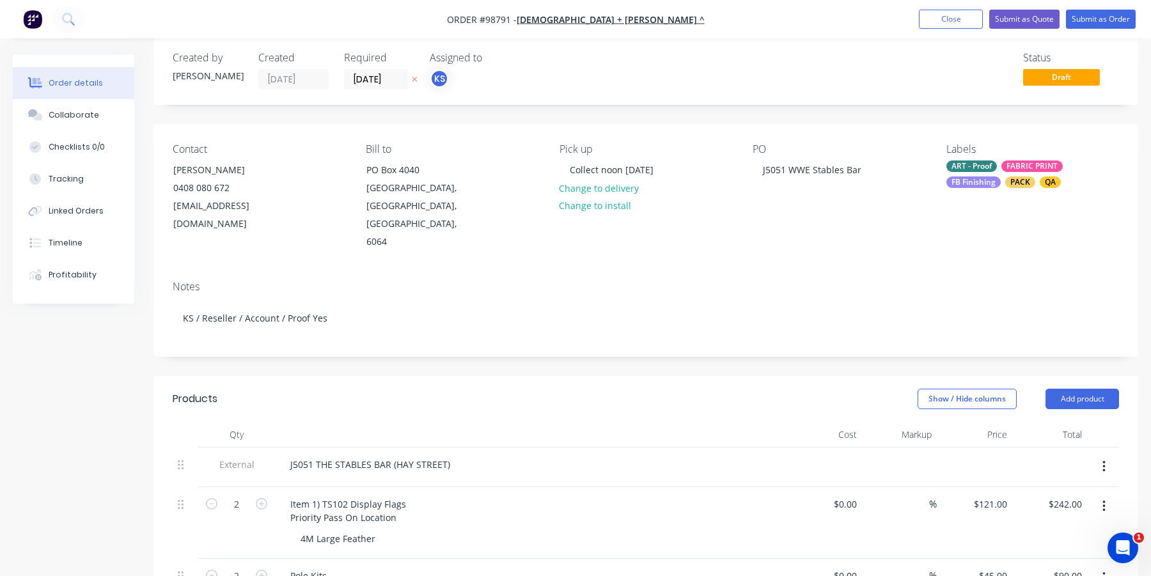
click at [1068, 271] on div "Notes KS / Reseller / Account / Proof Yes" at bounding box center [646, 314] width 985 height 86
click at [951, 17] on button "Close" at bounding box center [951, 19] width 64 height 19
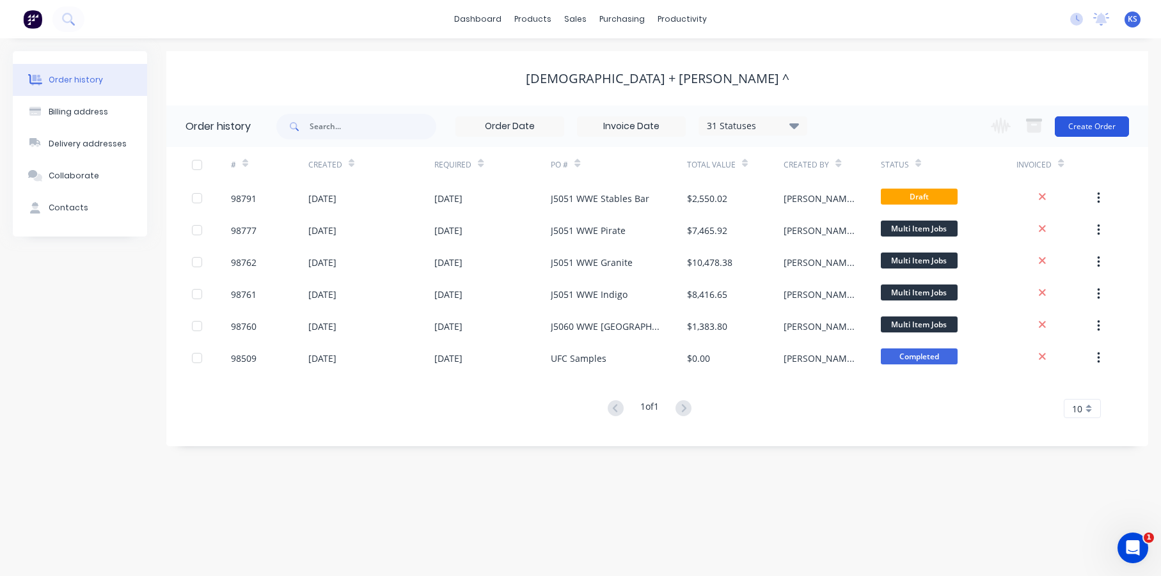
click at [1106, 123] on button "Create Order" at bounding box center [1092, 126] width 74 height 20
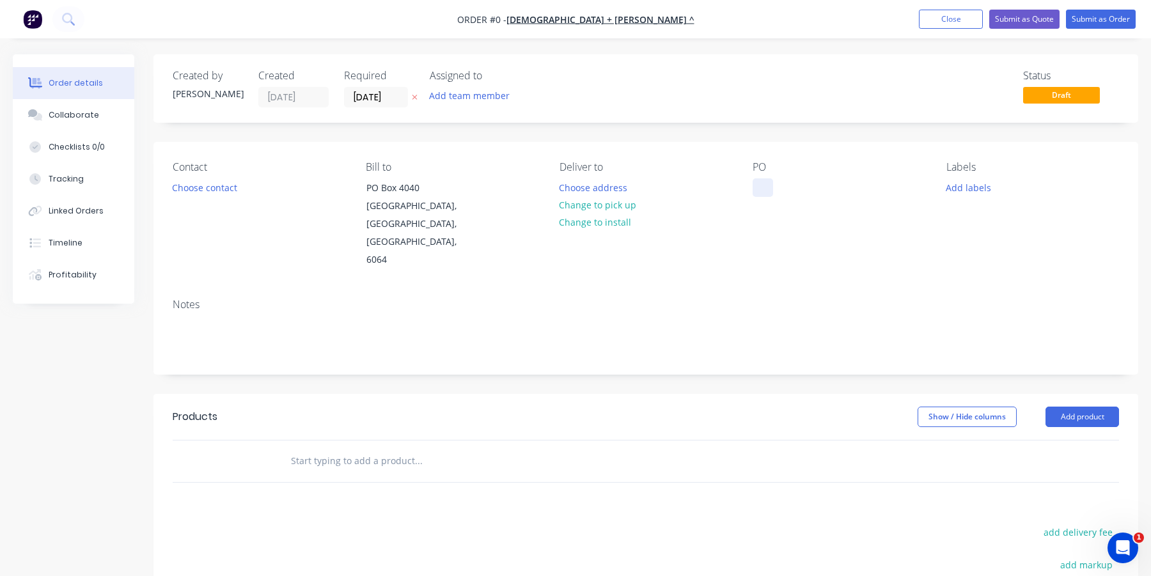
click at [755, 189] on div at bounding box center [763, 187] width 20 height 19
click at [788, 185] on div "WWE Reveley" at bounding box center [791, 187] width 77 height 19
click at [791, 225] on div "Order details Collaborate Checklists 0/0 Tracking Linked Orders Timeline Profit…" at bounding box center [575, 431] width 1151 height 755
click at [200, 188] on button "Choose contact" at bounding box center [205, 186] width 79 height 17
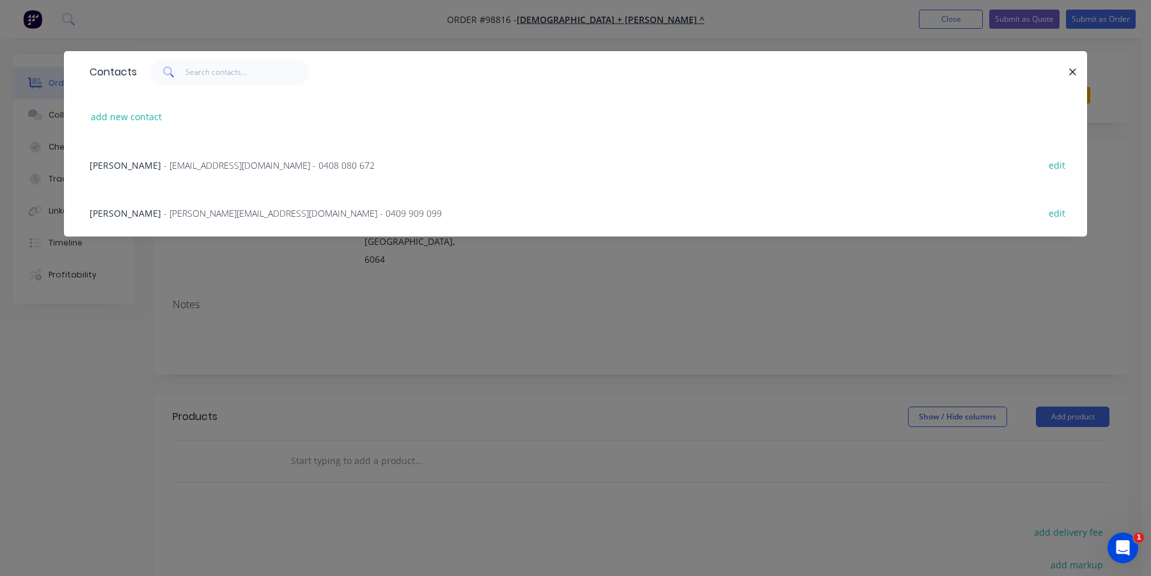
click at [164, 166] on span "- simon@churchosborne.com.au - 0408 080 672" at bounding box center [269, 165] width 211 height 12
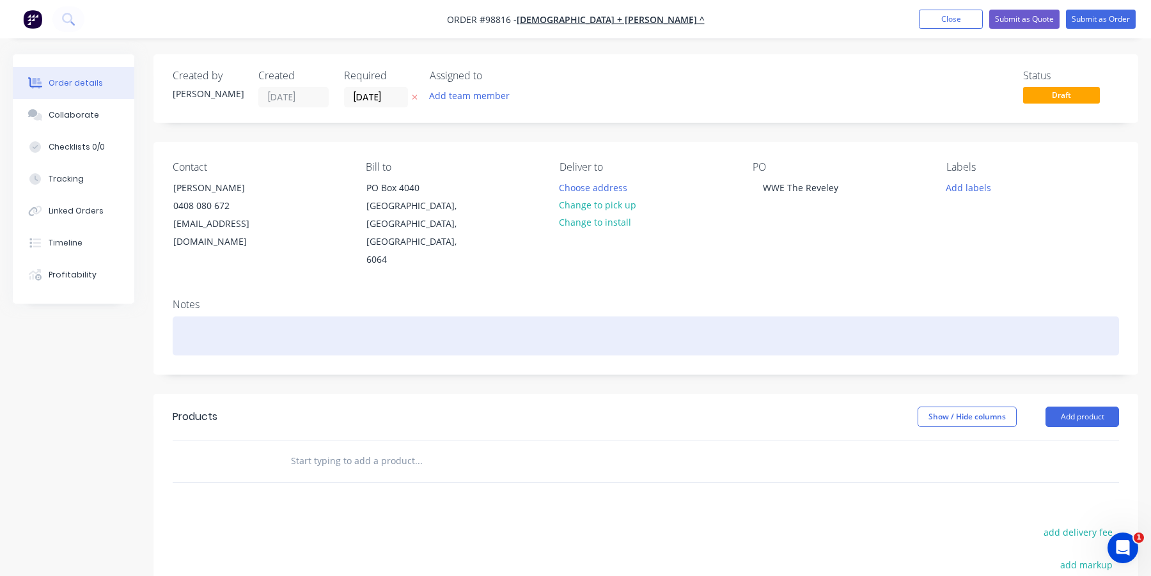
click at [184, 324] on div at bounding box center [646, 336] width 947 height 39
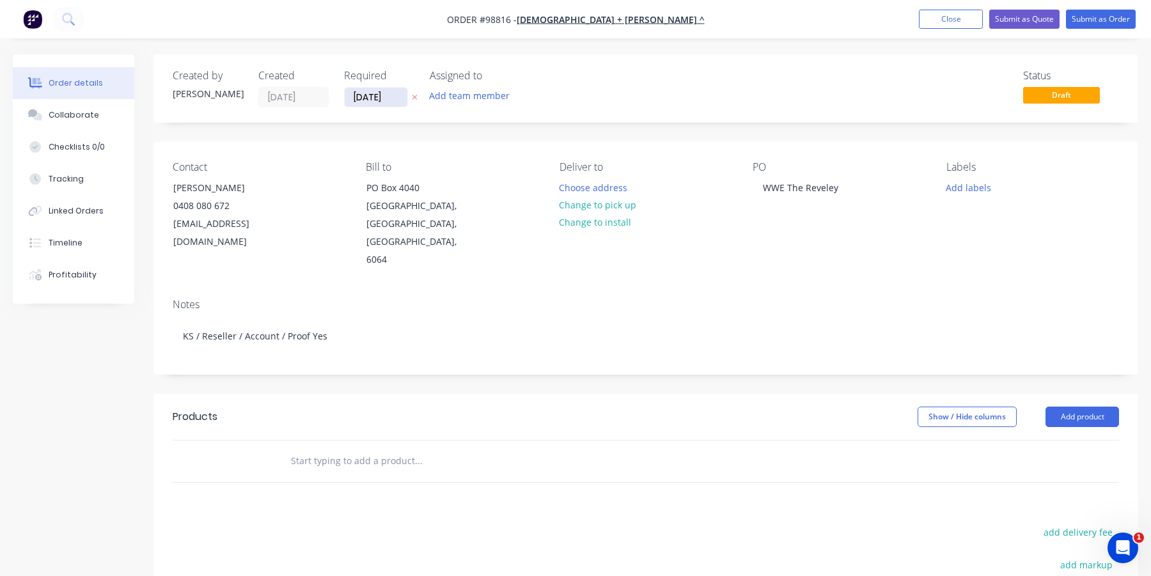
click at [375, 93] on input "05/10/25" at bounding box center [376, 97] width 63 height 19
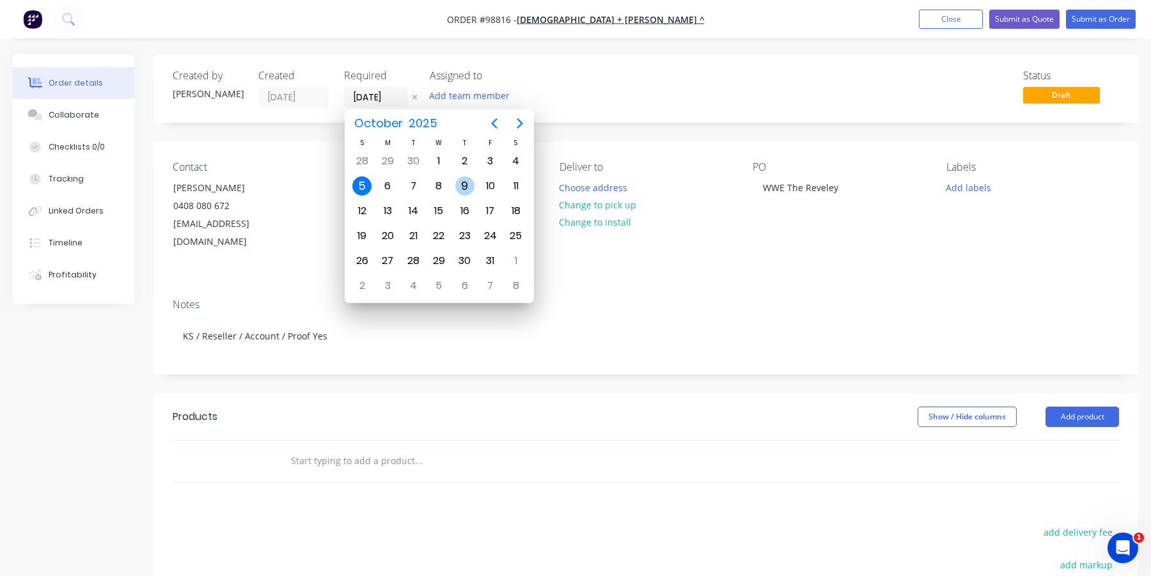
click at [465, 178] on div "9" at bounding box center [464, 186] width 19 height 19
type input "09/10/25"
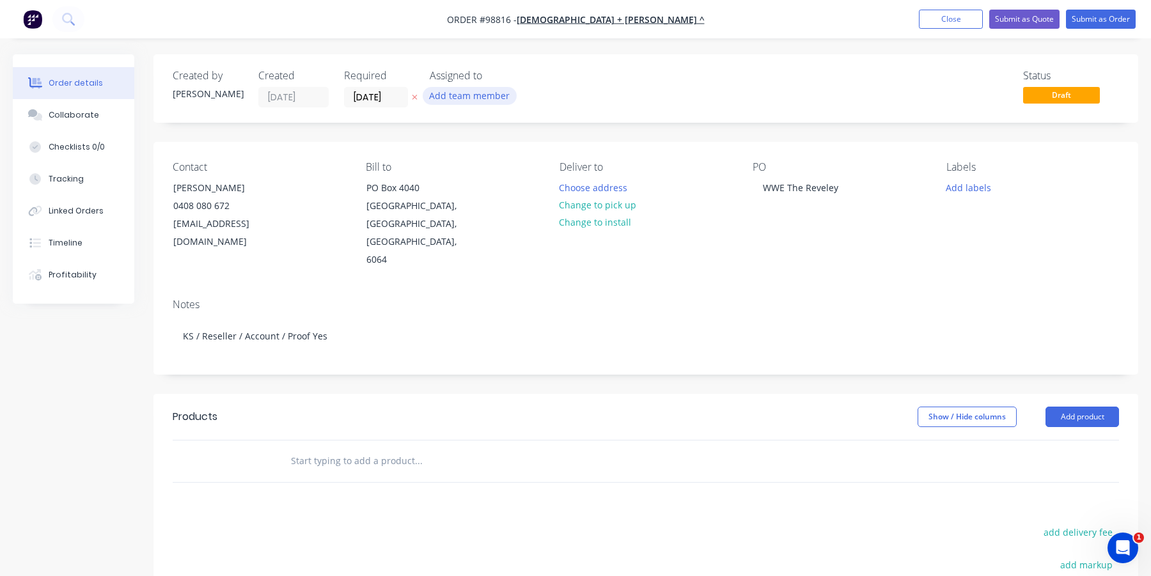
click at [452, 95] on button "Add team member" at bounding box center [470, 95] width 94 height 17
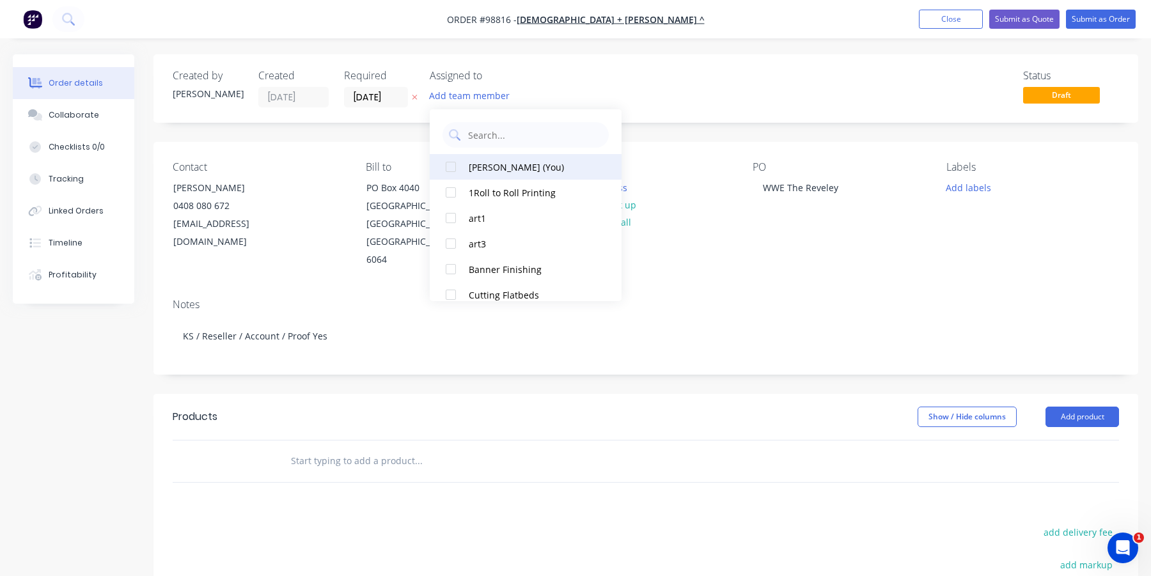
click at [448, 165] on div at bounding box center [451, 167] width 26 height 26
click at [687, 288] on div "Notes KS / Reseller / Account / Proof Yes" at bounding box center [646, 331] width 985 height 86
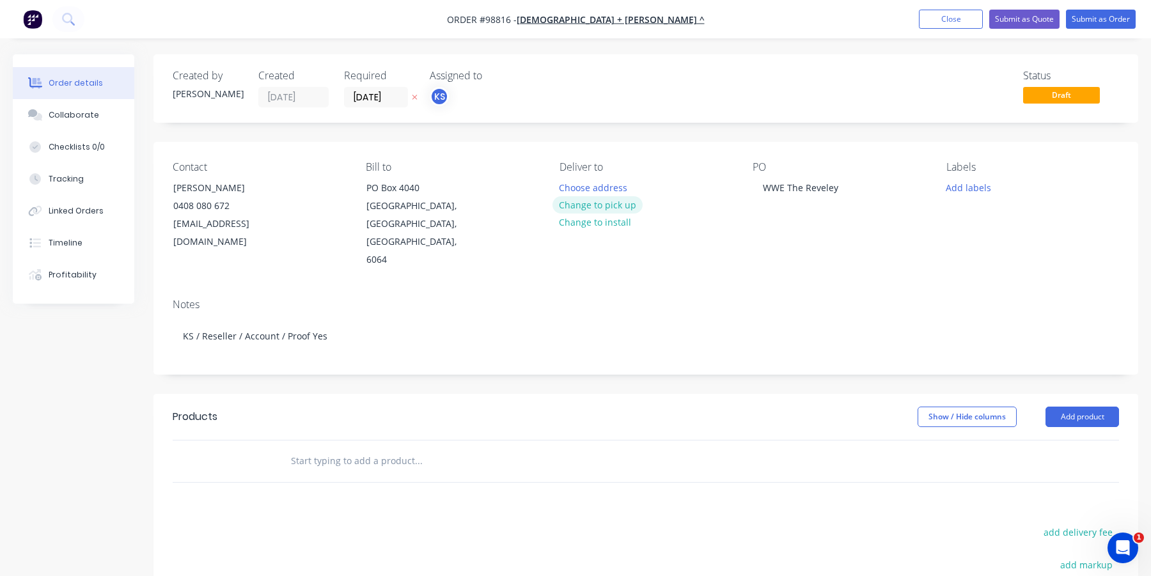
click at [604, 205] on button "Change to pick up" at bounding box center [598, 204] width 91 height 17
click at [580, 180] on div "Pick up Change to delivery Change to install" at bounding box center [646, 215] width 173 height 108
click at [558, 191] on div "Contact Simon Church 0408 080 672 simon@churchosborne.com.au Bill to PO Box 404…" at bounding box center [646, 215] width 985 height 146
click at [562, 190] on div at bounding box center [570, 187] width 20 height 19
click at [354, 448] on input "text" at bounding box center [418, 461] width 256 height 26
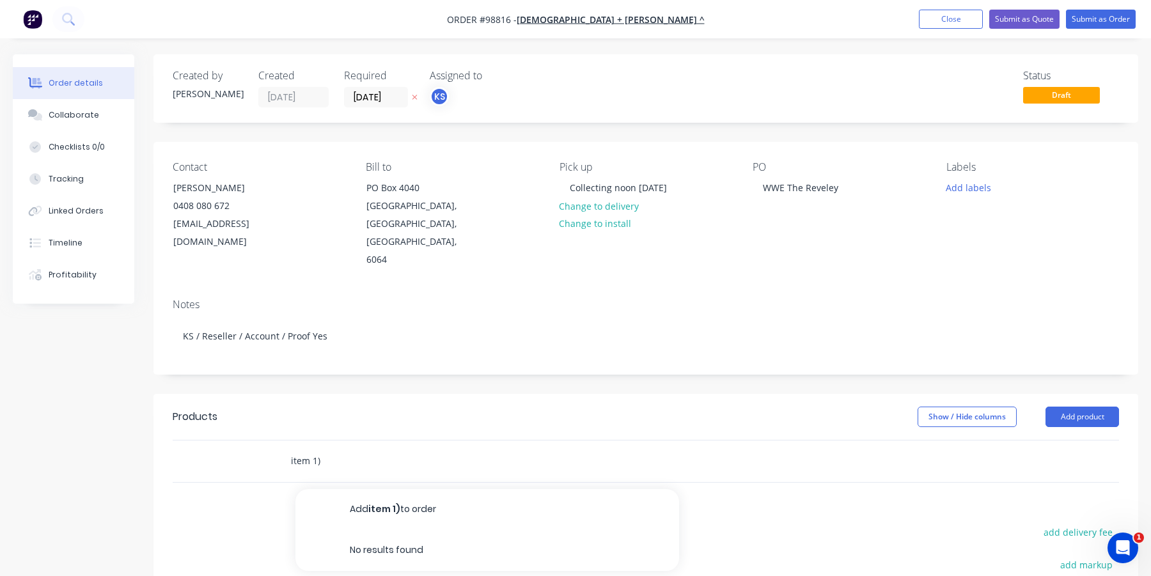
click at [292, 448] on input "item 1)" at bounding box center [418, 461] width 256 height 26
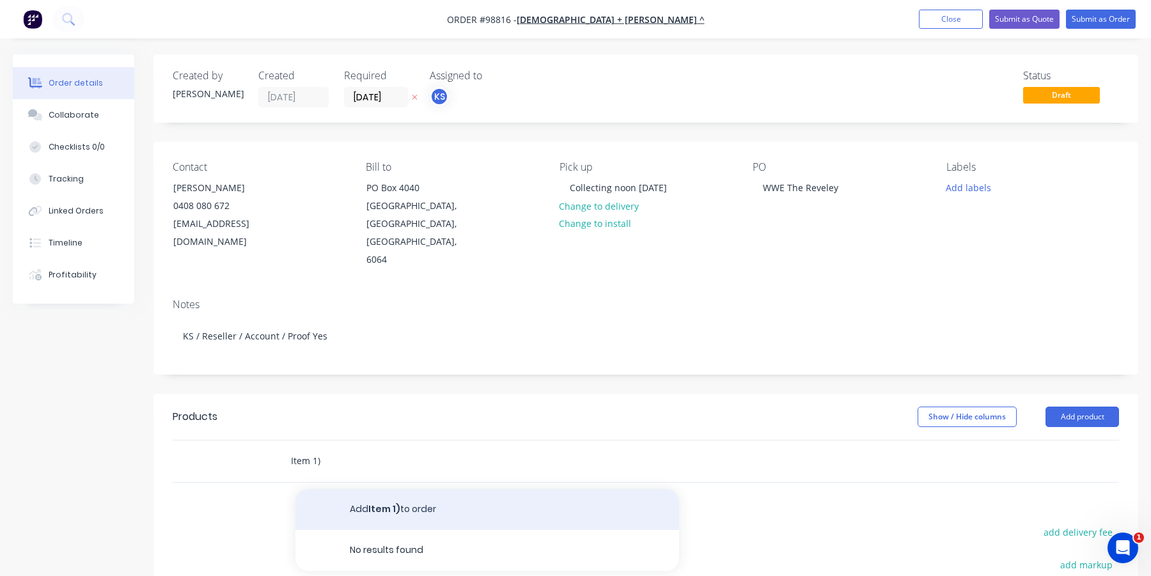
type input "Item 1)"
click at [379, 494] on button "Add Item 1) to order" at bounding box center [488, 509] width 384 height 41
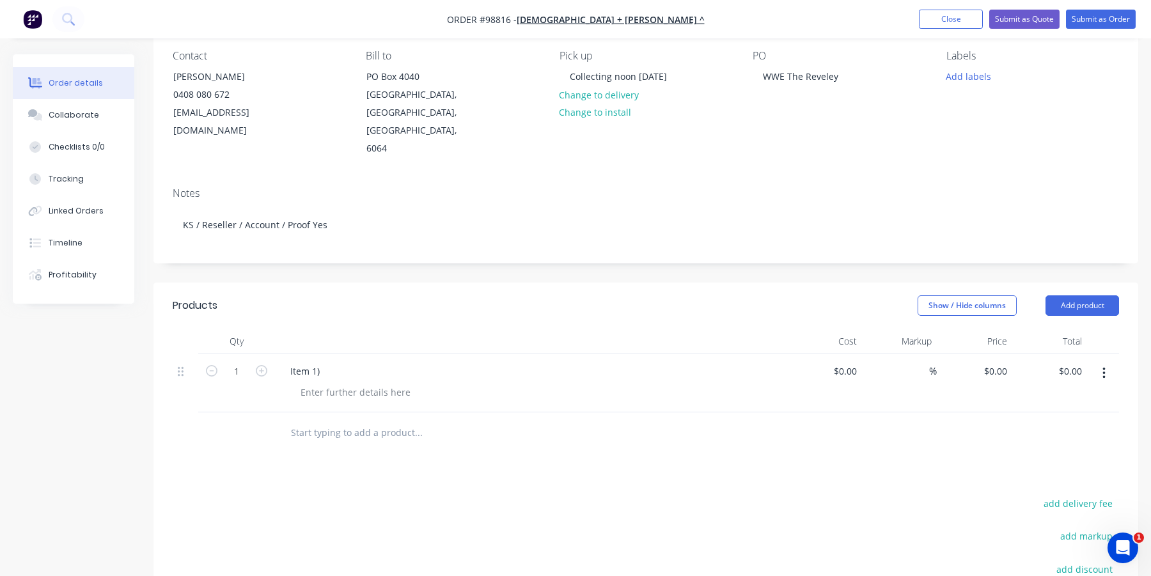
scroll to position [141, 0]
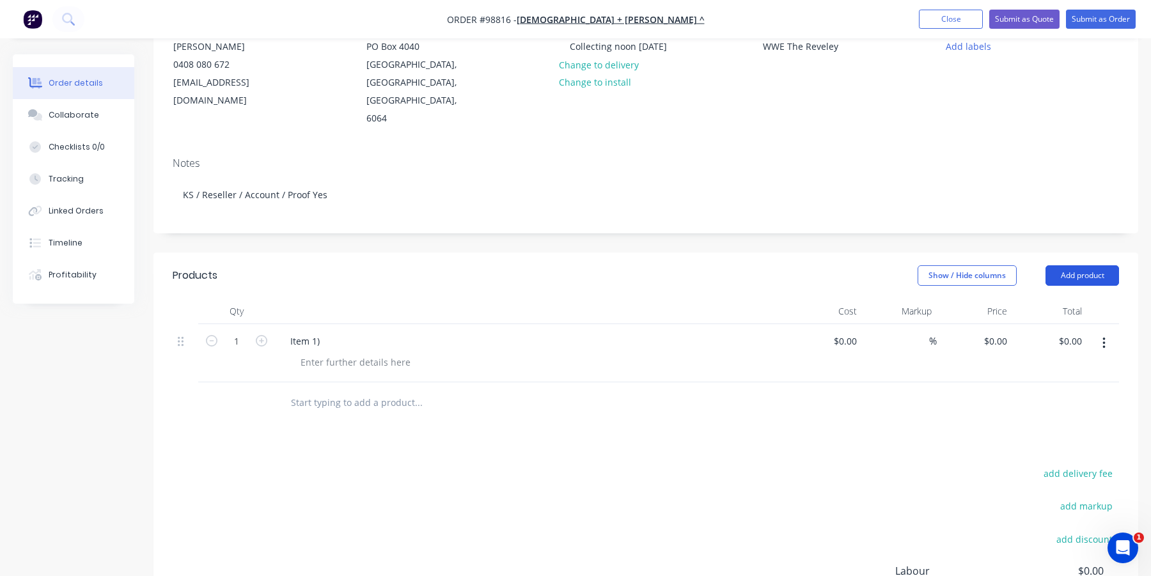
click at [1056, 265] on button "Add product" at bounding box center [1083, 275] width 74 height 20
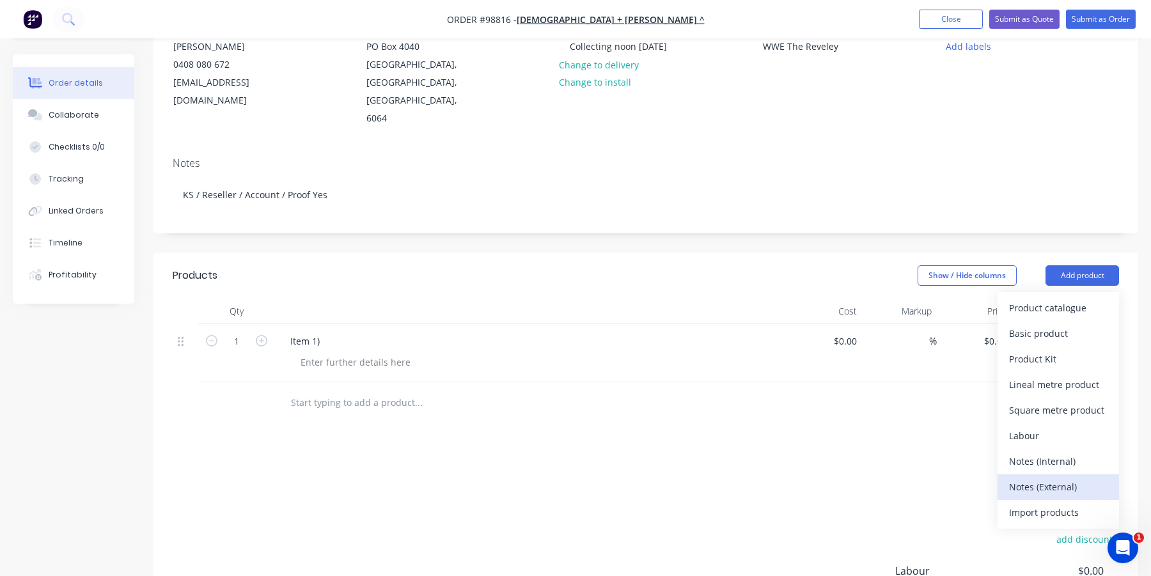
click at [1045, 478] on div "Notes (External)" at bounding box center [1058, 487] width 99 height 19
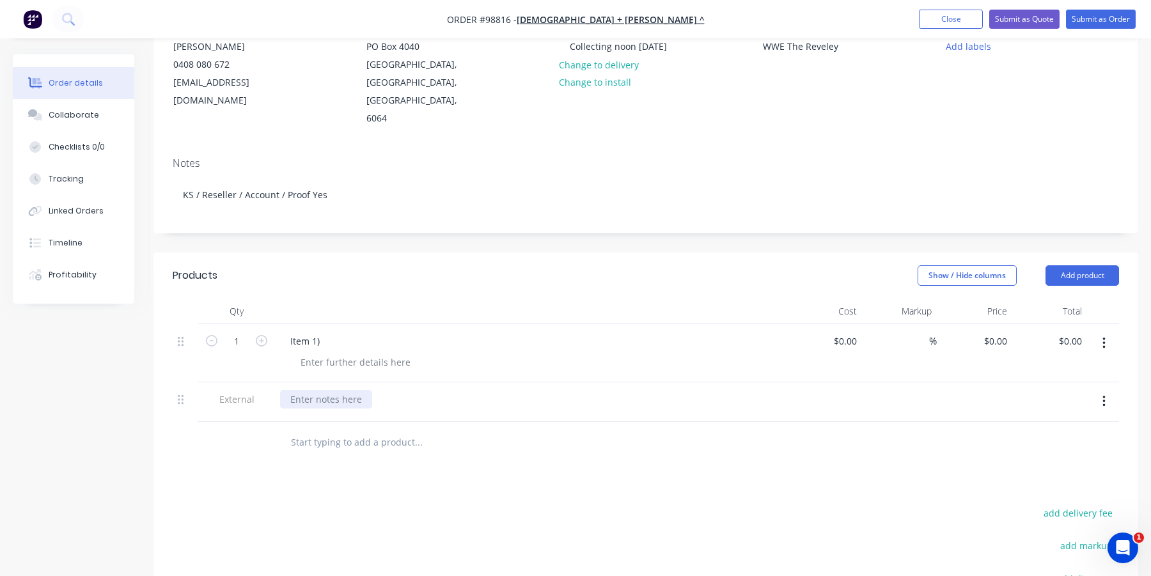
click at [339, 390] on div at bounding box center [326, 399] width 92 height 19
click at [395, 390] on div "J5051 WWE THE REVELEY (HAY" at bounding box center [354, 399] width 148 height 19
click at [439, 390] on div "J5051 WWE THE REVELEY BAR (HAY" at bounding box center [364, 399] width 168 height 19
click at [816, 49] on div "WWE The Reveley" at bounding box center [801, 46] width 96 height 19
click at [761, 47] on div "WWE The Reveley" at bounding box center [801, 46] width 96 height 19
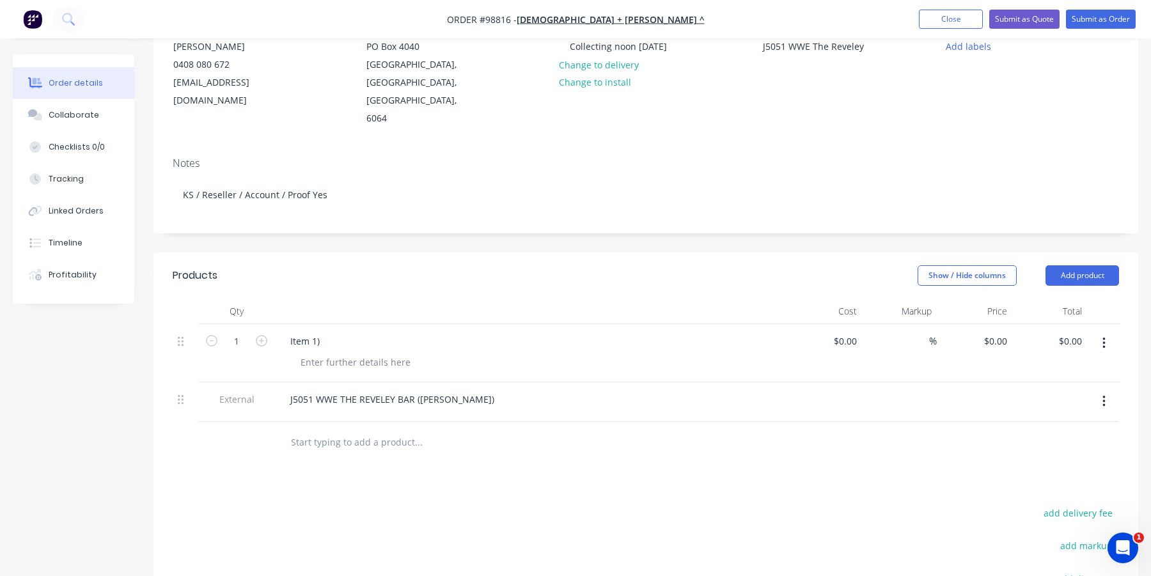
click at [423, 430] on input "text" at bounding box center [418, 443] width 256 height 26
click at [177, 383] on div at bounding box center [186, 403] width 26 height 40
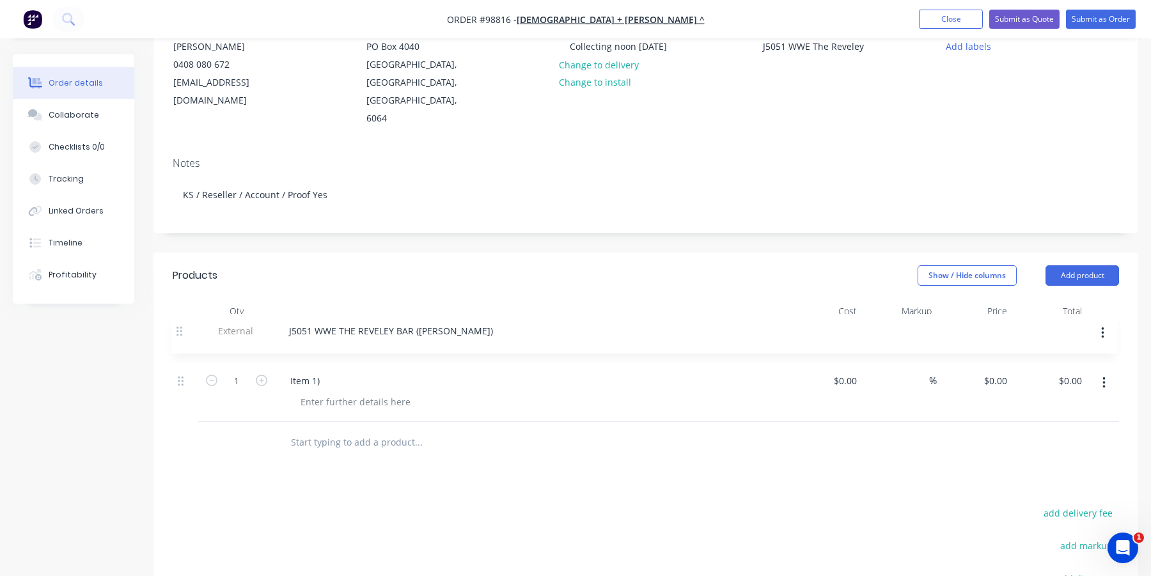
drag, startPoint x: 182, startPoint y: 382, endPoint x: 180, endPoint y: 323, distance: 58.9
click at [180, 324] on div "1 Item 1) $0.00 $0.00 % $0.00 $0.00 $0.00 $0.00 External J5051 WWE THE REVELEY …" at bounding box center [646, 373] width 947 height 98
click at [303, 430] on input "text" at bounding box center [418, 443] width 256 height 26
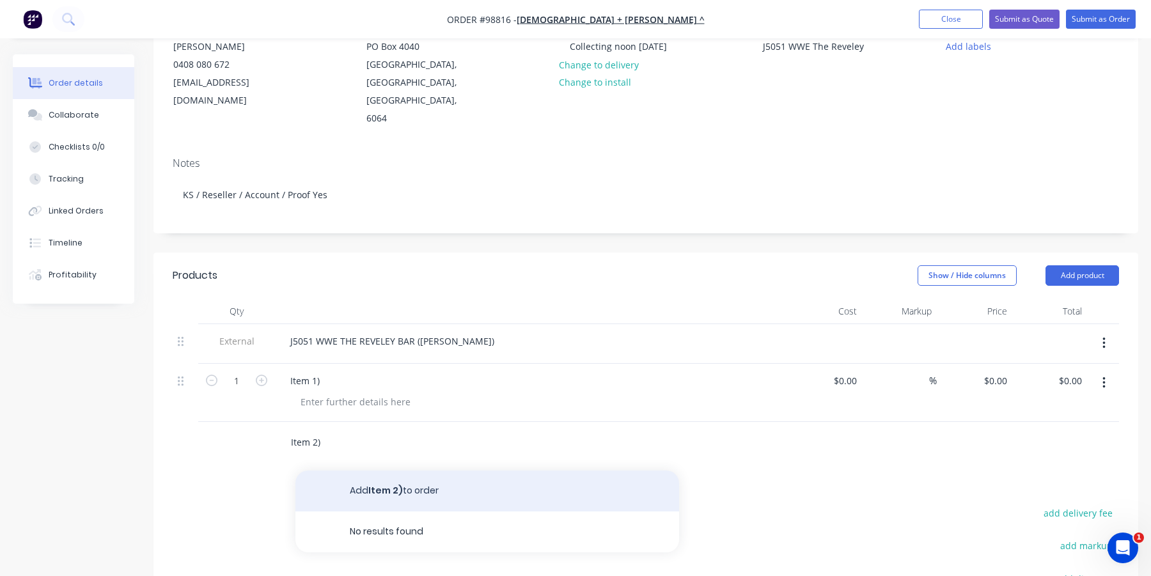
type input "Item 2)"
click at [364, 475] on button "Add Item 2) to order" at bounding box center [488, 491] width 384 height 41
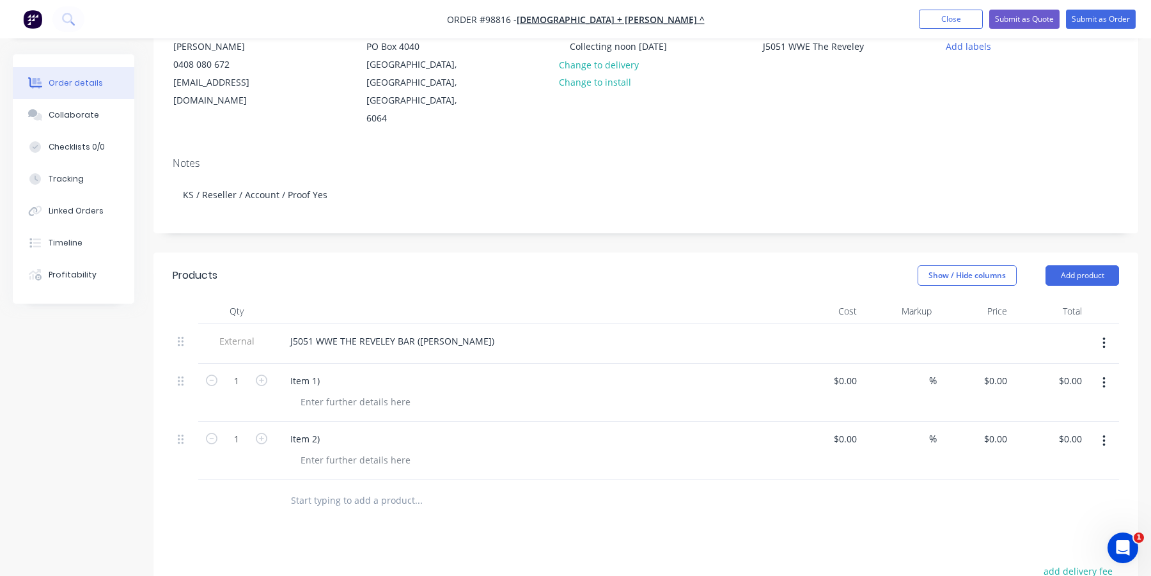
click at [315, 488] on input "text" at bounding box center [418, 501] width 256 height 26
type input "Item 3)"
click at [390, 529] on div "Products Show / Hide columns Add product Qty Cost Markup Price Total External J…" at bounding box center [646, 541] width 985 height 576
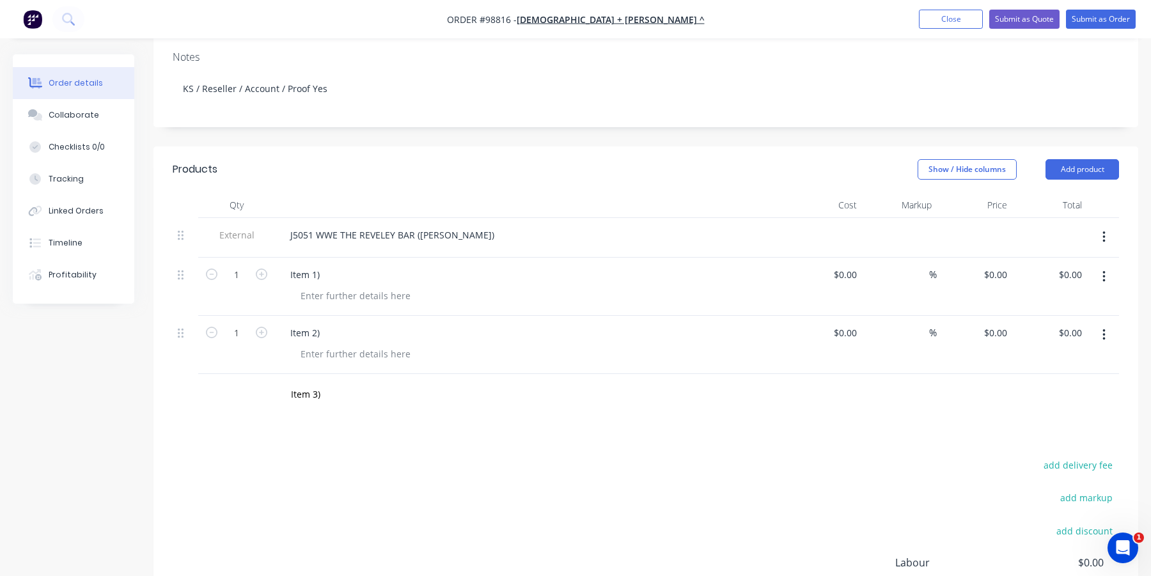
scroll to position [269, 0]
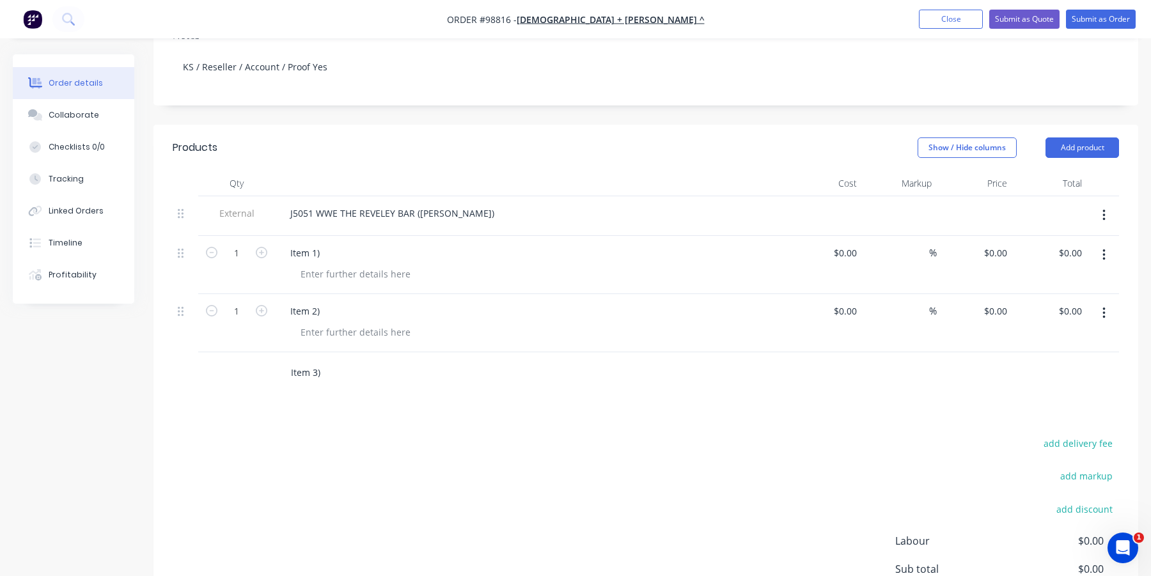
click at [300, 360] on input "Item 3)" at bounding box center [418, 373] width 256 height 26
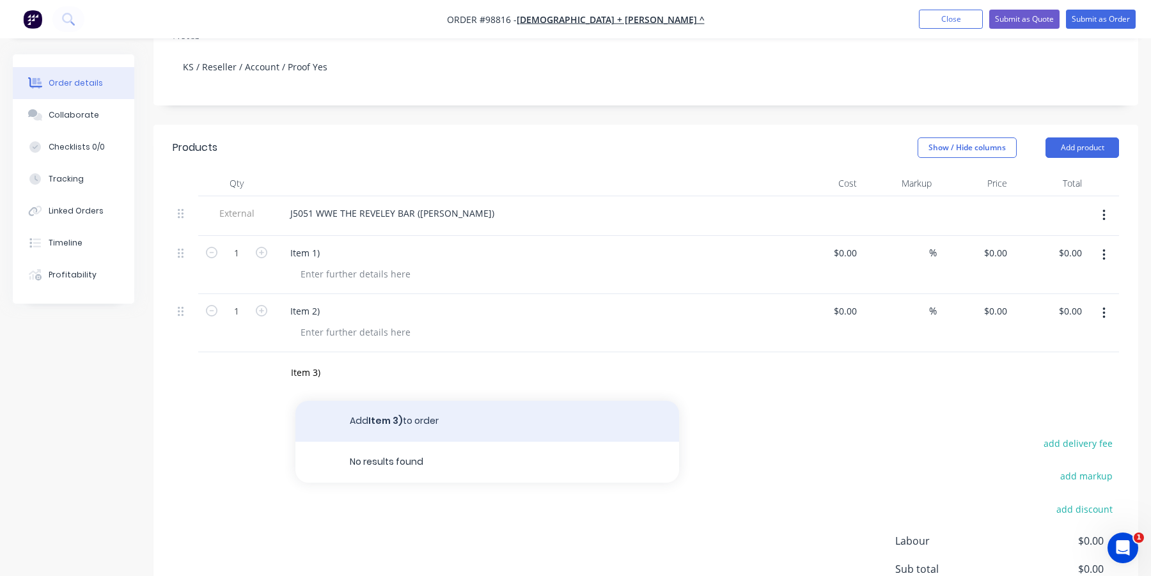
click at [355, 401] on button "Add Item 3) to order" at bounding box center [488, 421] width 384 height 41
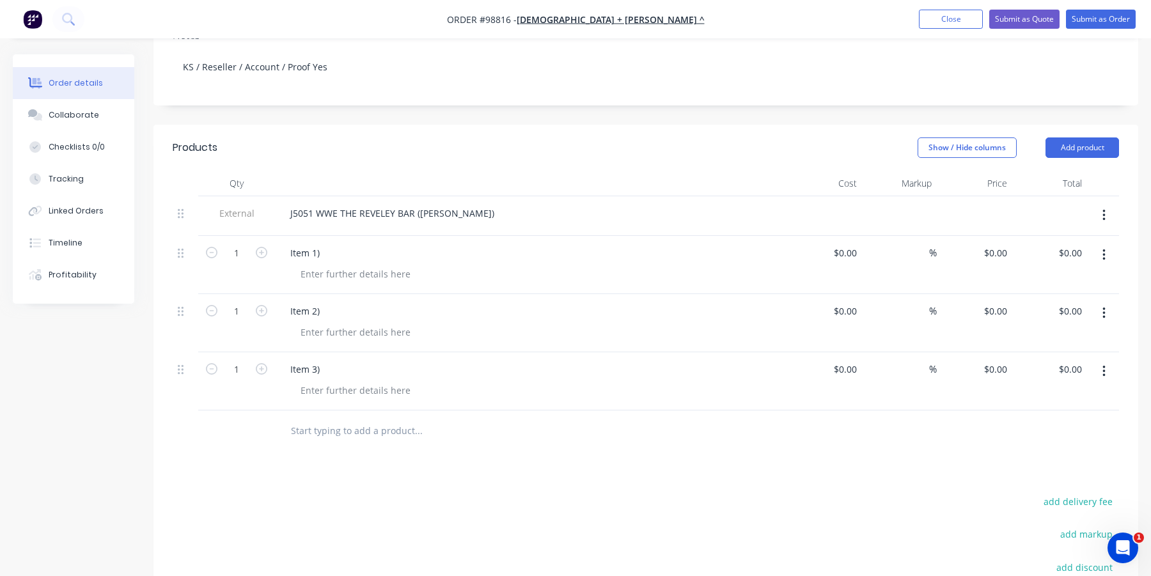
click at [336, 418] on input "text" at bounding box center [418, 431] width 256 height 26
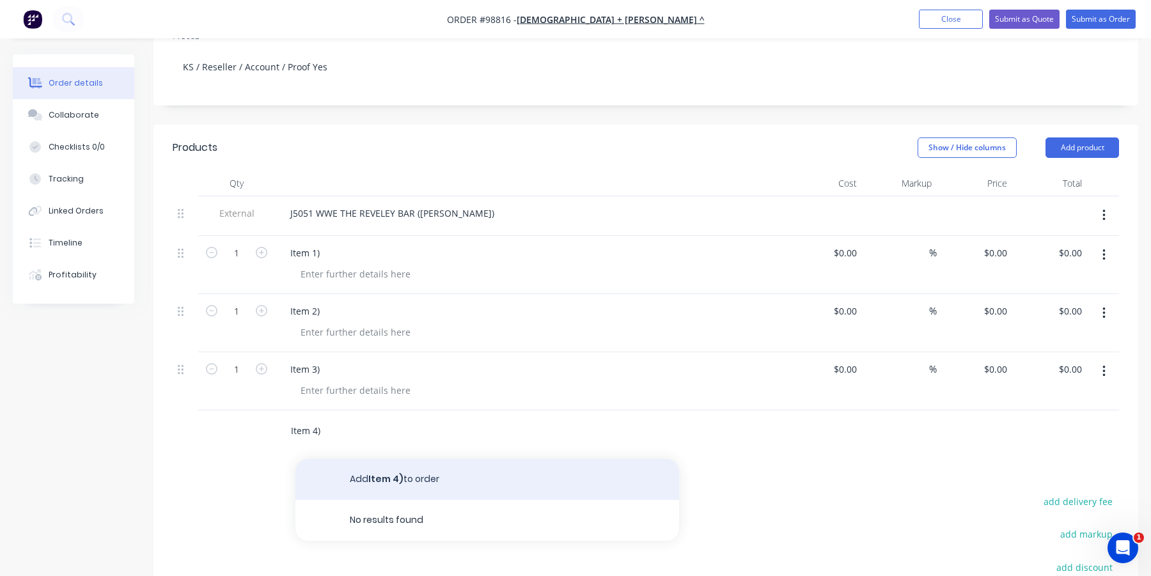
type input "Item 4)"
click at [358, 459] on button "Add Item 4) to order" at bounding box center [488, 479] width 384 height 41
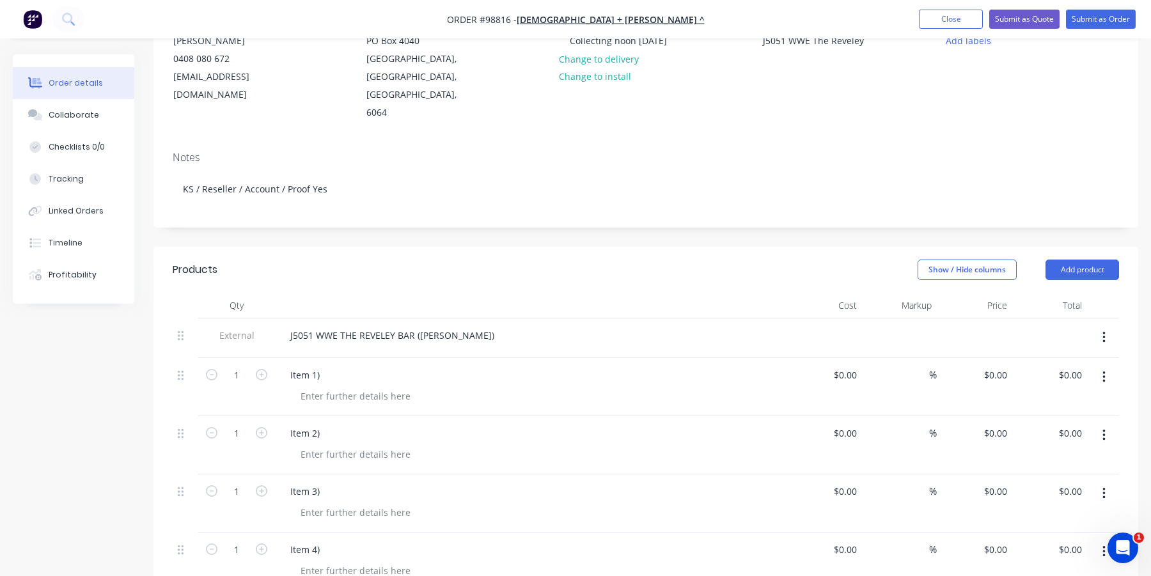
scroll to position [141, 0]
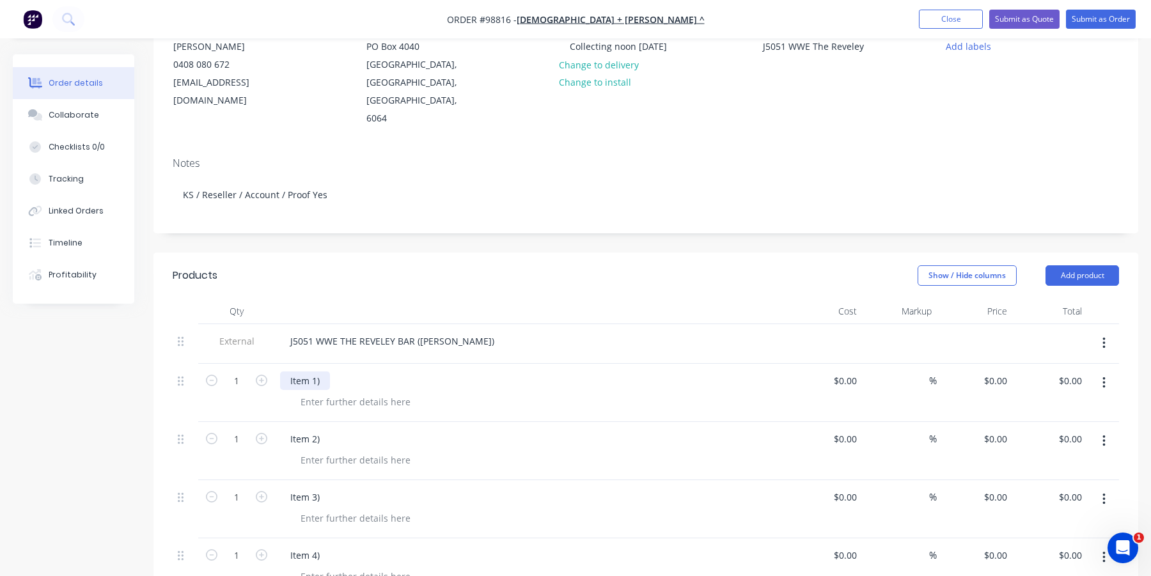
click at [327, 372] on div "Item 1)" at bounding box center [305, 381] width 50 height 19
click at [330, 393] on div at bounding box center [355, 402] width 130 height 19
click at [345, 451] on div at bounding box center [355, 460] width 130 height 19
click at [258, 375] on icon "button" at bounding box center [262, 381] width 12 height 12
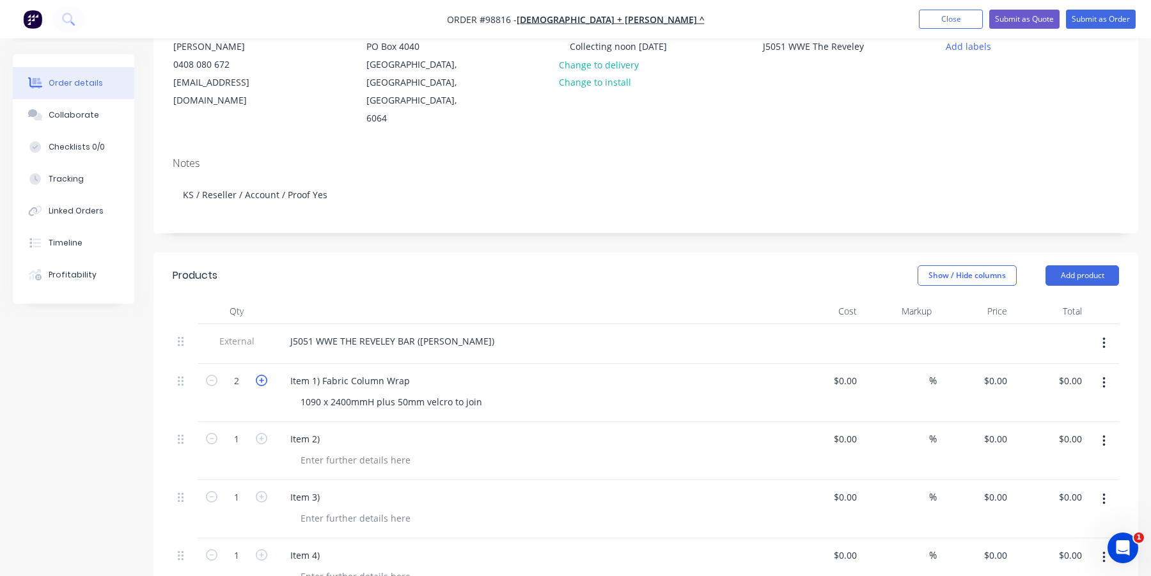
click at [258, 375] on icon "button" at bounding box center [262, 381] width 12 height 12
type input "4"
click at [258, 433] on icon "button" at bounding box center [262, 439] width 12 height 12
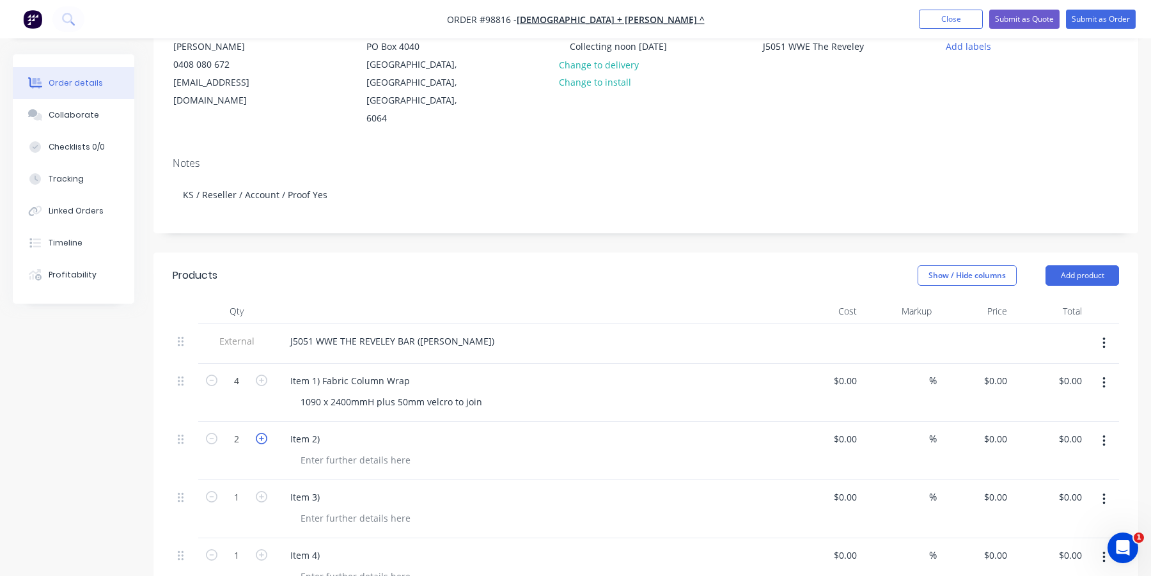
type input "3"
click at [325, 430] on div "Item 2)" at bounding box center [305, 439] width 50 height 19
click at [347, 372] on div "Item 1) Fabric Column Wrap" at bounding box center [350, 381] width 140 height 19
click at [374, 430] on div "Item 2) Expandable Column Wrap" at bounding box center [362, 439] width 164 height 19
click at [351, 372] on div "Item 1) Fabric Column Wrap" at bounding box center [350, 381] width 140 height 19
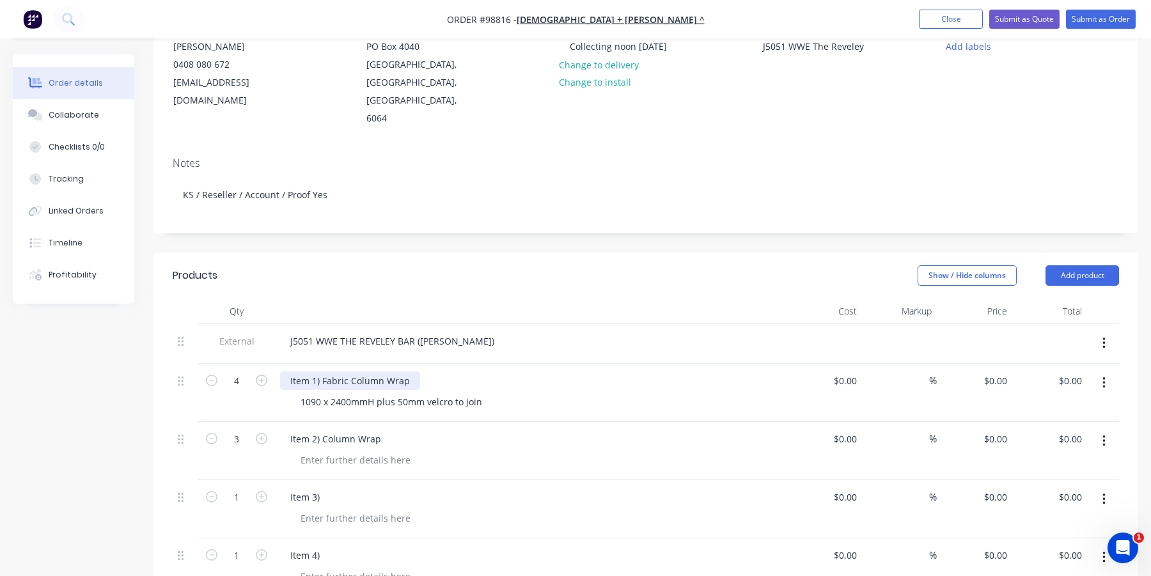
click at [352, 372] on div "Item 1) Fabric Column Wrap" at bounding box center [350, 381] width 140 height 19
click at [377, 372] on div "Item 1) Column Wrap" at bounding box center [335, 381] width 111 height 19
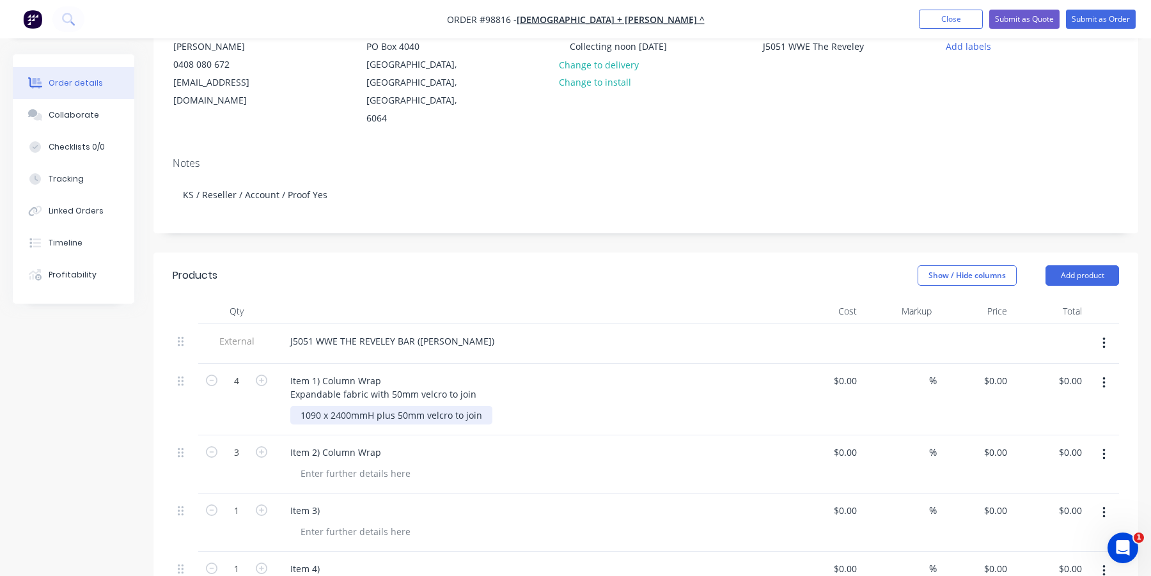
click at [480, 406] on div "1090 x 2400mmH plus 50mm velcro to join" at bounding box center [391, 415] width 202 height 19
click at [443, 406] on div "1090 x 2400mmH plus 50mm velcro to join" at bounding box center [391, 415] width 202 height 19
click at [319, 406] on div "1090 x 2400mmH plus 50mm velcro to join" at bounding box center [391, 415] width 202 height 19
drag, startPoint x: 484, startPoint y: 395, endPoint x: 410, endPoint y: 400, distance: 74.4
click at [410, 406] on div "1090 x 2400mmH plus 50mm velcro to join" at bounding box center [391, 415] width 202 height 19
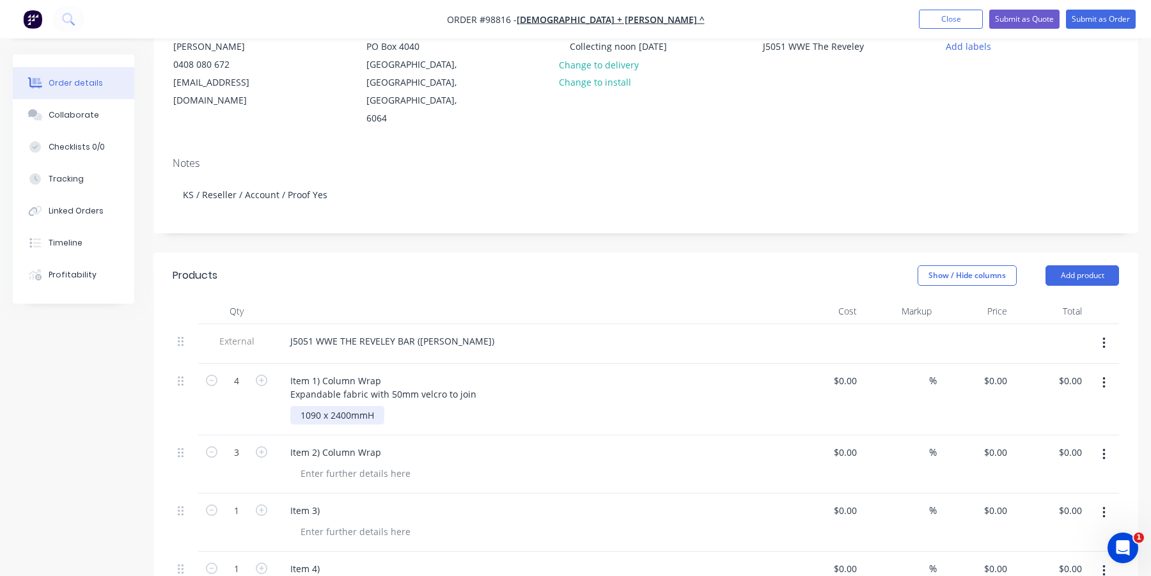
click at [319, 406] on div "1090 x 2400mmH" at bounding box center [337, 415] width 94 height 19
click at [333, 464] on div at bounding box center [355, 473] width 130 height 19
click at [330, 464] on div at bounding box center [355, 473] width 130 height 19
click at [322, 372] on div "Item 1) Column Wrap Expandable fabric with 50mm velcro to join" at bounding box center [383, 388] width 207 height 32
click at [322, 443] on div "Item 2) Column Wrap" at bounding box center [335, 452] width 111 height 19
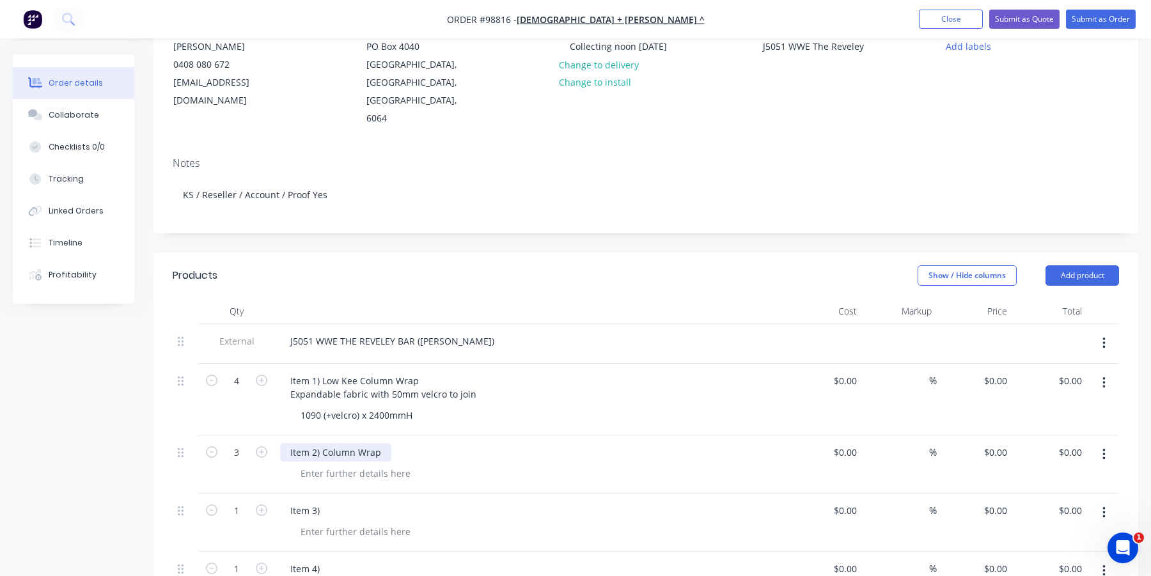
click at [322, 443] on div "Item 2) Column Wrap" at bounding box center [335, 452] width 111 height 19
click at [326, 464] on div at bounding box center [355, 473] width 130 height 19
click at [427, 443] on div "Item 2) Boardwalk Column Wrap" at bounding box center [359, 452] width 159 height 19
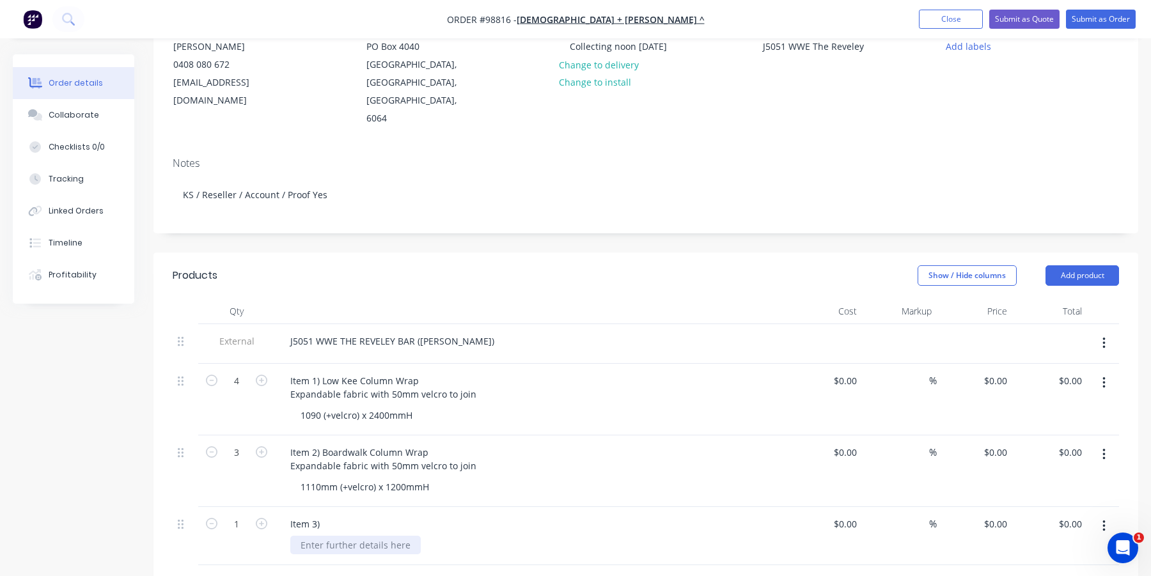
click at [349, 536] on div at bounding box center [355, 545] width 130 height 19
click at [356, 406] on div "1090 (+velcro) x 2400mmH" at bounding box center [356, 415] width 132 height 19
click at [473, 375] on div "Item 1) Low Kee Column Wrap Expandable fabric with 50mm velcro to join" at bounding box center [383, 388] width 207 height 32
click at [474, 450] on div "Item 2) Boardwalk Column Wrap Expandable fabric with 50mm velcro to join" at bounding box center [383, 459] width 207 height 32
click at [466, 443] on div "Item 2) Boardwalk Column Wrap Expandable fabric with 50mm velcro to join" at bounding box center [383, 459] width 207 height 32
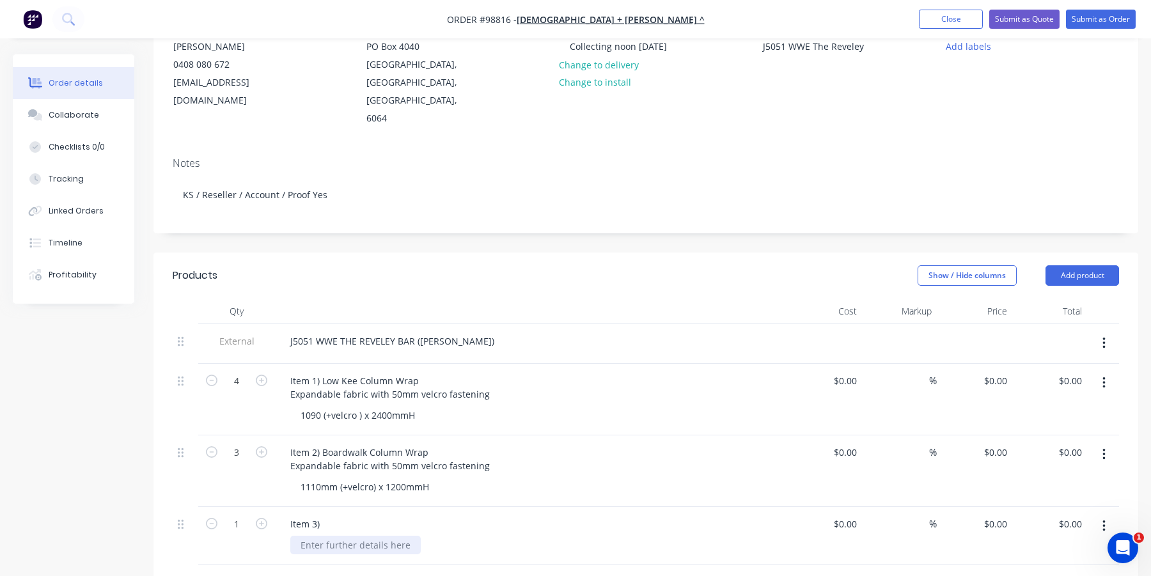
click at [363, 536] on div at bounding box center [355, 545] width 130 height 19
click at [354, 515] on div "Item 3)" at bounding box center [530, 524] width 501 height 19
click at [323, 515] on div "Item 3)" at bounding box center [305, 524] width 50 height 19
click at [328, 536] on div at bounding box center [355, 545] width 130 height 19
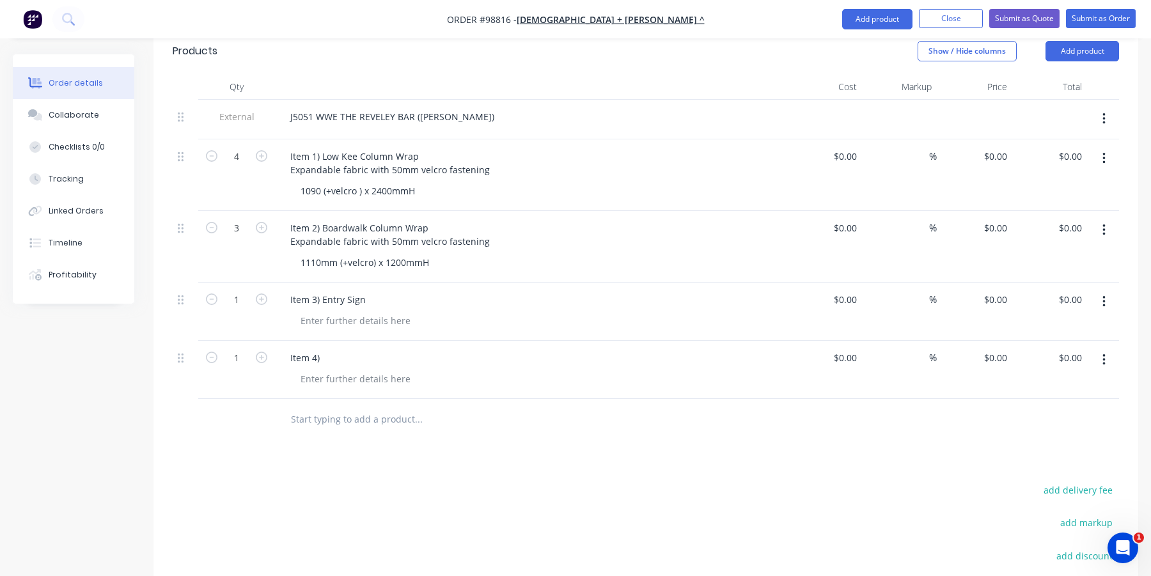
scroll to position [283, 0]
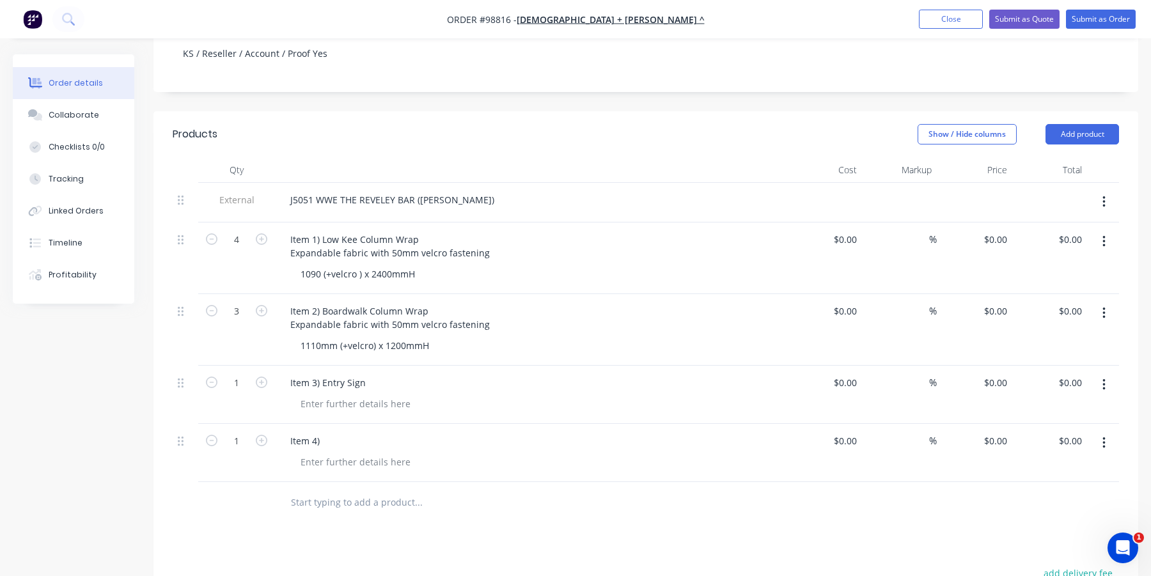
click at [338, 375] on div "Item 3) Entry Sign" at bounding box center [531, 395] width 512 height 58
click at [338, 395] on div at bounding box center [355, 404] width 130 height 19
click at [365, 374] on div "Item 3) Entry Sign" at bounding box center [328, 383] width 96 height 19
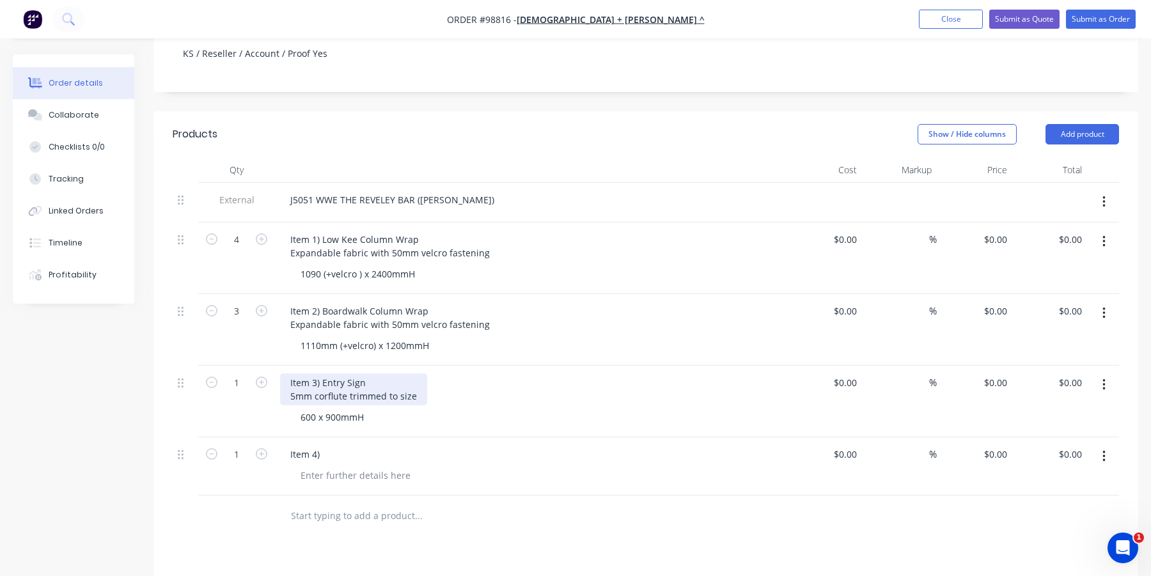
click at [320, 374] on div "Item 3) Entry Sign 5mm corflute trimmed to size" at bounding box center [353, 390] width 147 height 32
click at [324, 374] on div "Item 3) Entry Sign 5mm corflute trimmed to size" at bounding box center [353, 390] width 147 height 32
click at [379, 374] on div "Item 3) Entry Sign 5mm corflute trimmed to size" at bounding box center [353, 390] width 147 height 32
click at [260, 377] on icon "button" at bounding box center [262, 383] width 12 height 12
type input "2"
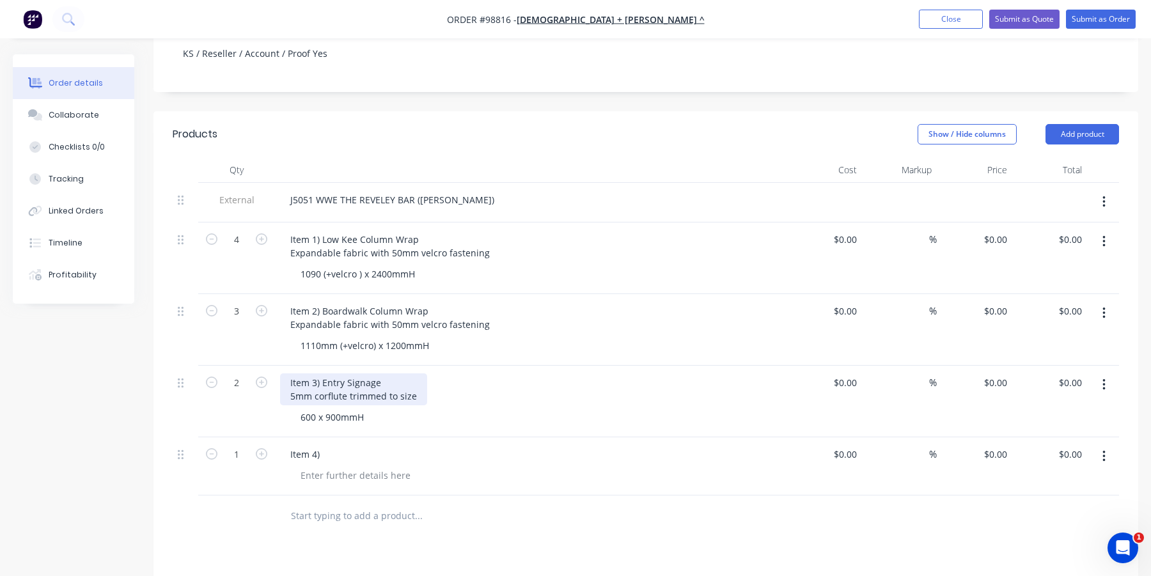
click at [415, 377] on div "Item 3) Entry Signage 5mm corflute trimmed to size" at bounding box center [353, 390] width 147 height 32
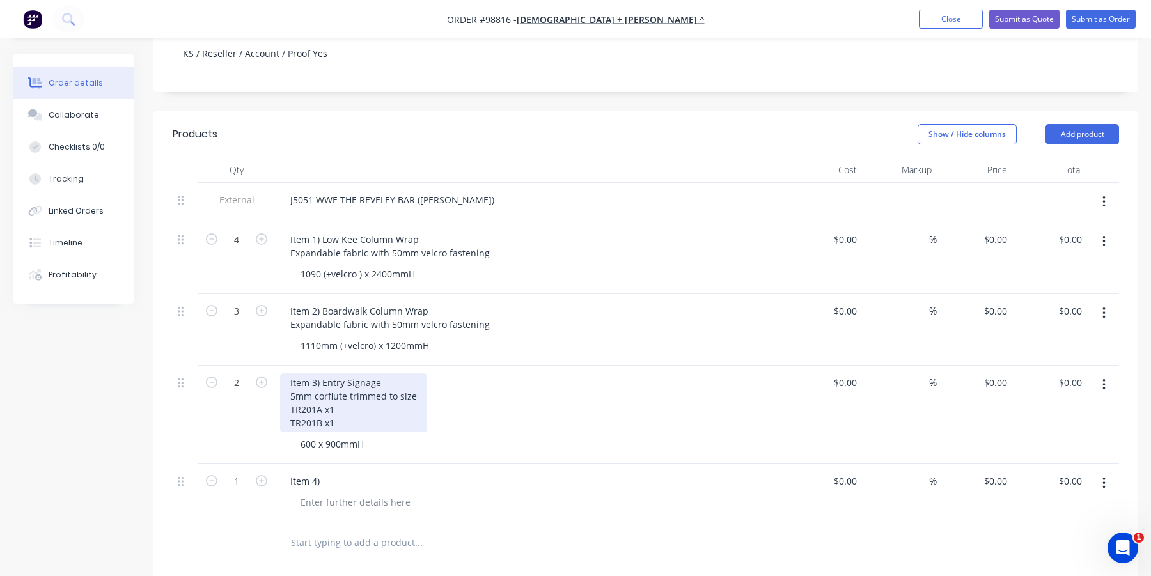
click at [322, 390] on div "Item 3) Entry Signage 5mm corflute trimmed to size TR201A x1 TR201B x1" at bounding box center [353, 403] width 147 height 59
click at [324, 402] on div "Item 3) Entry Signage 5mm corflute trimmed to size TR201A Front x1 TR201B x1" at bounding box center [353, 403] width 147 height 59
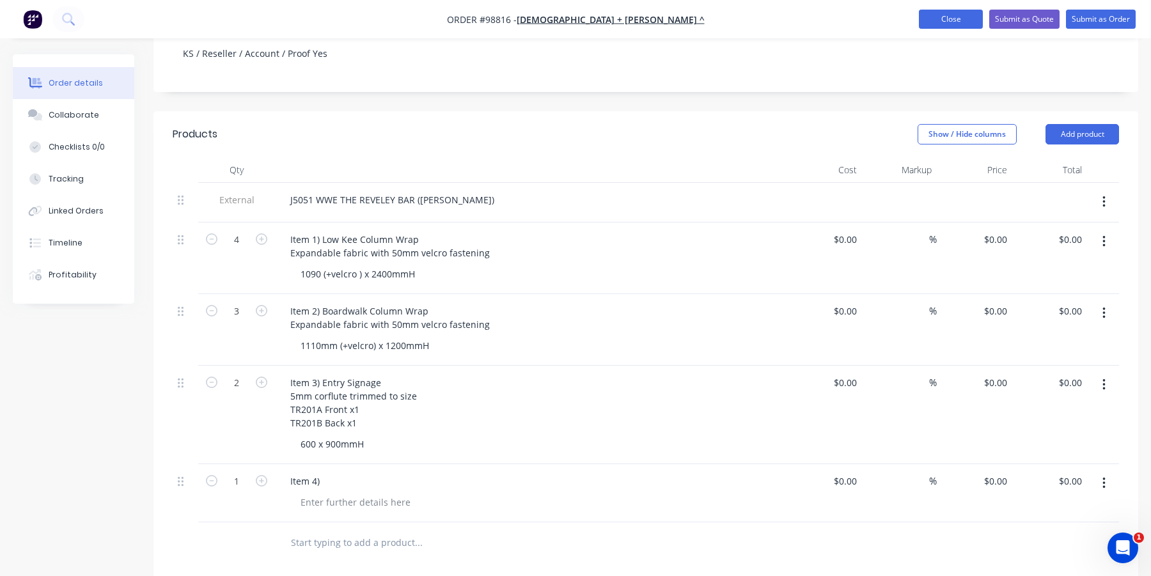
click at [959, 21] on button "Close" at bounding box center [951, 19] width 64 height 19
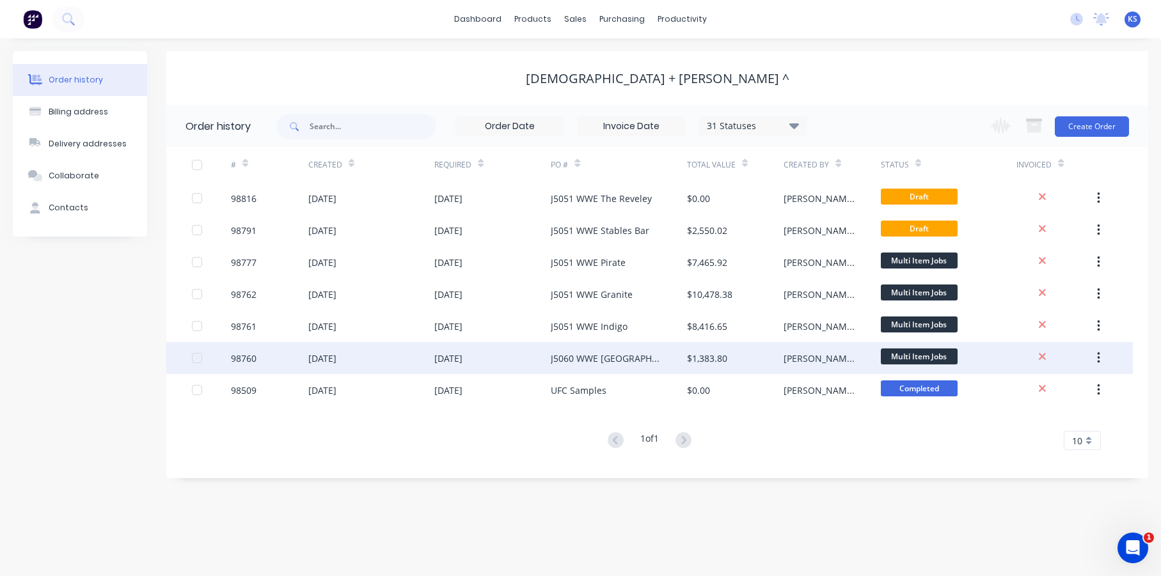
click at [335, 354] on div "30 Sep 2025" at bounding box center [322, 358] width 28 height 13
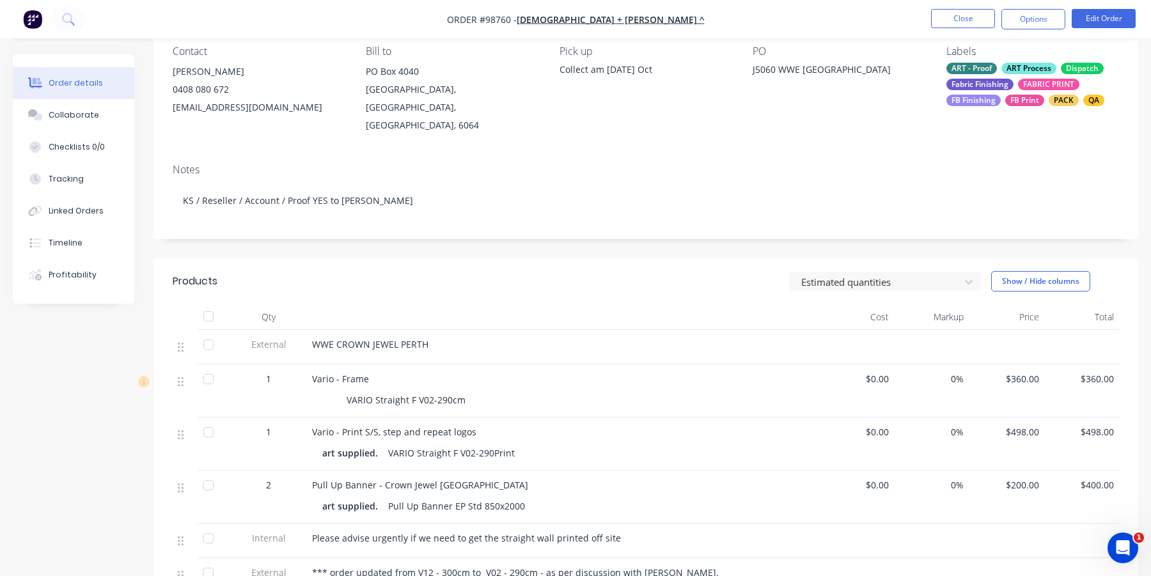
scroll to position [128, 0]
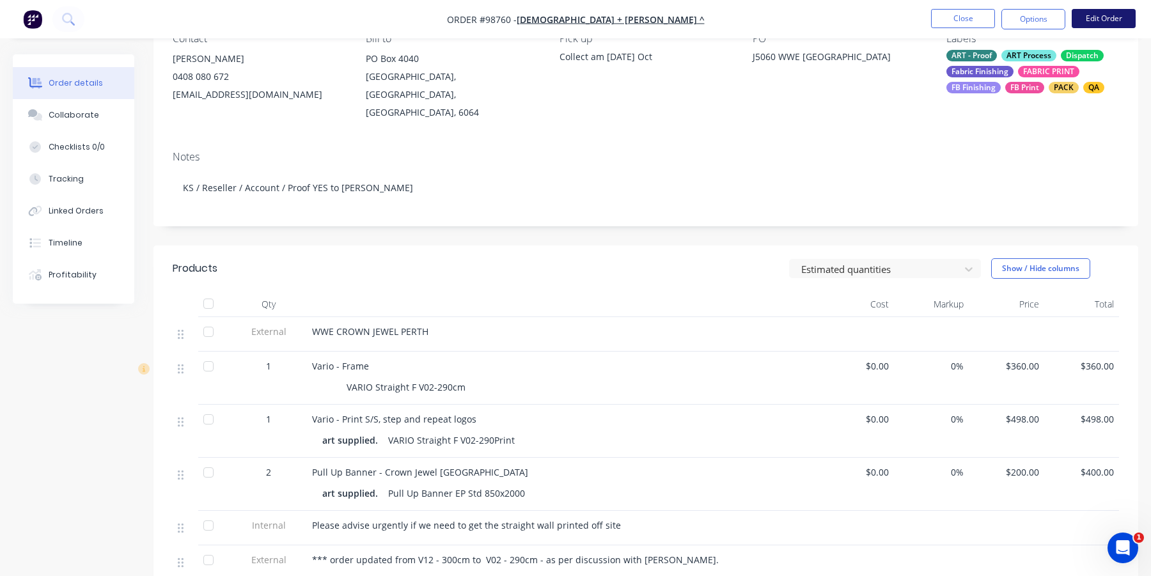
click at [1089, 18] on button "Edit Order" at bounding box center [1104, 18] width 64 height 19
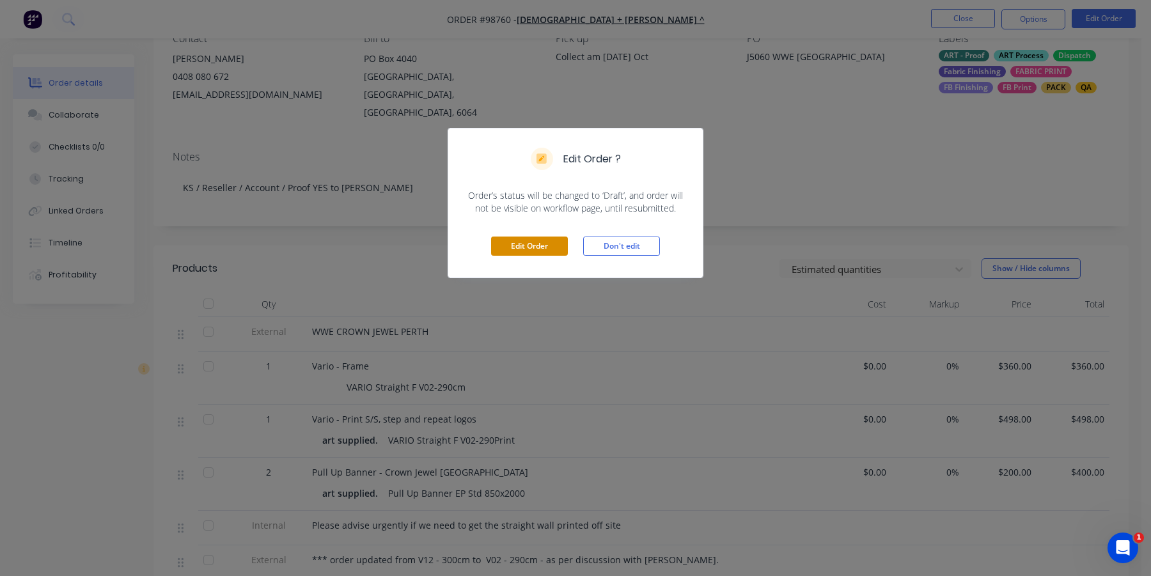
click at [544, 249] on button "Edit Order" at bounding box center [529, 246] width 77 height 19
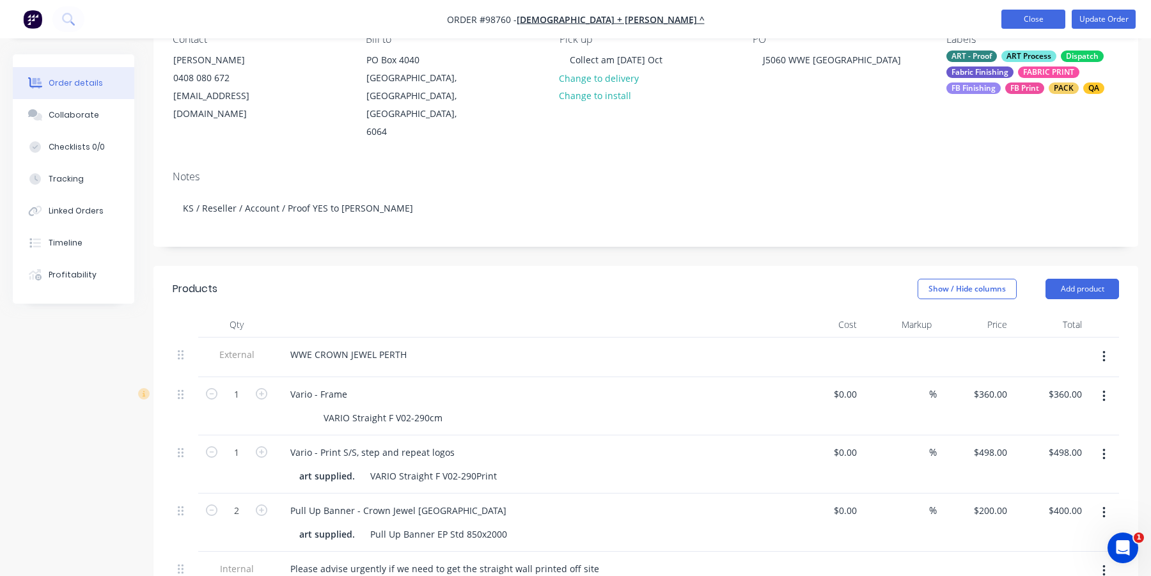
click at [1035, 15] on button "Close" at bounding box center [1034, 19] width 64 height 19
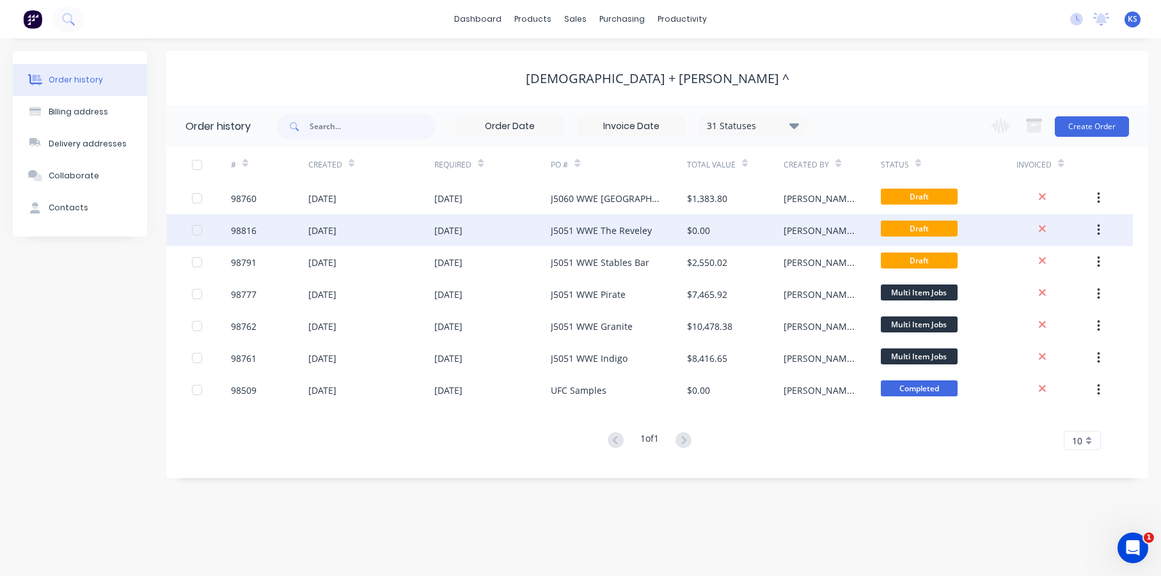
click at [592, 225] on div "J5051 WWE The Reveley" at bounding box center [601, 230] width 101 height 13
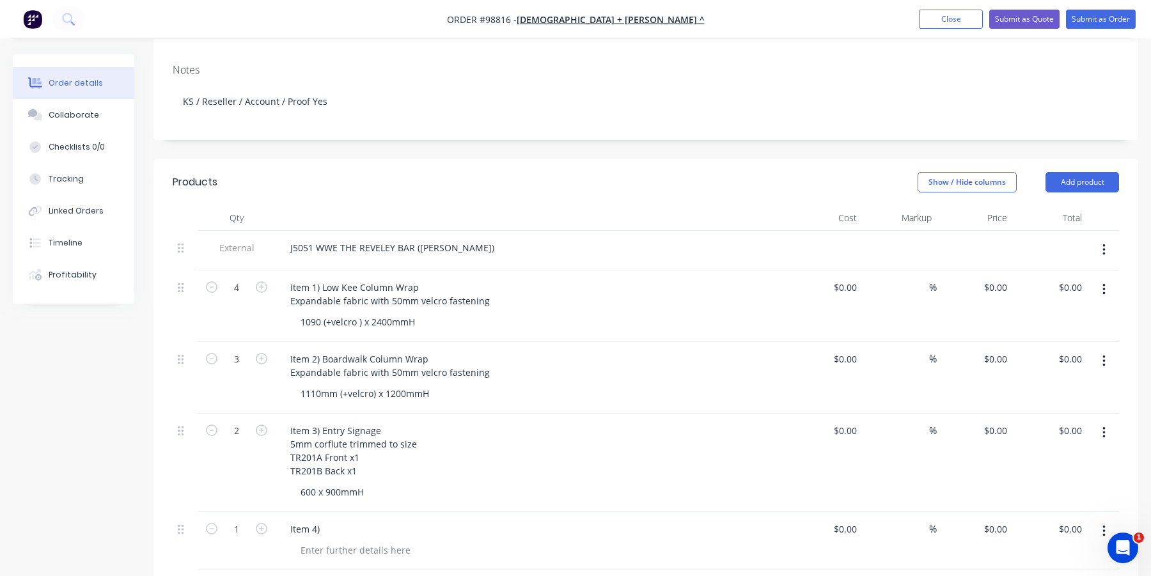
scroll to position [256, 0]
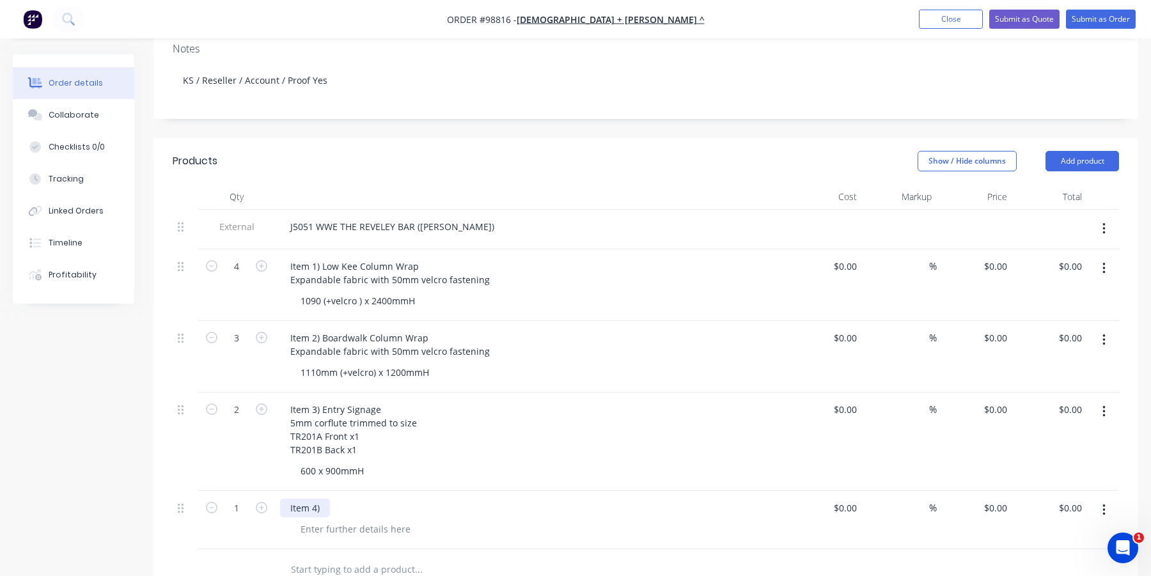
click at [322, 499] on div "Item 4)" at bounding box center [305, 508] width 50 height 19
click at [386, 499] on div "Item 4) Boardwalk Ba" at bounding box center [335, 508] width 111 height 19
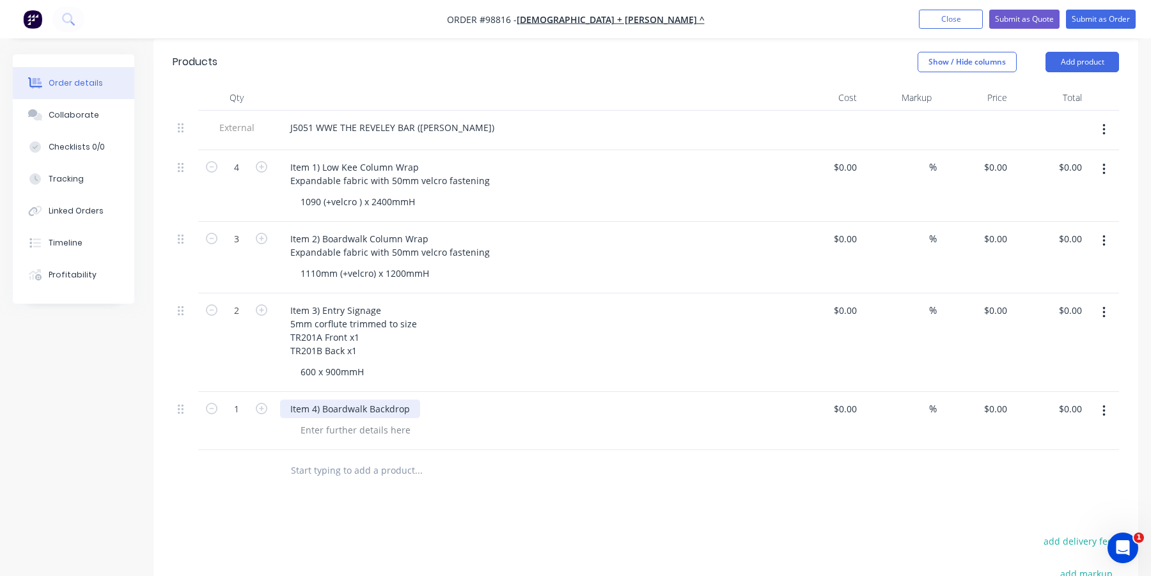
scroll to position [384, 0]
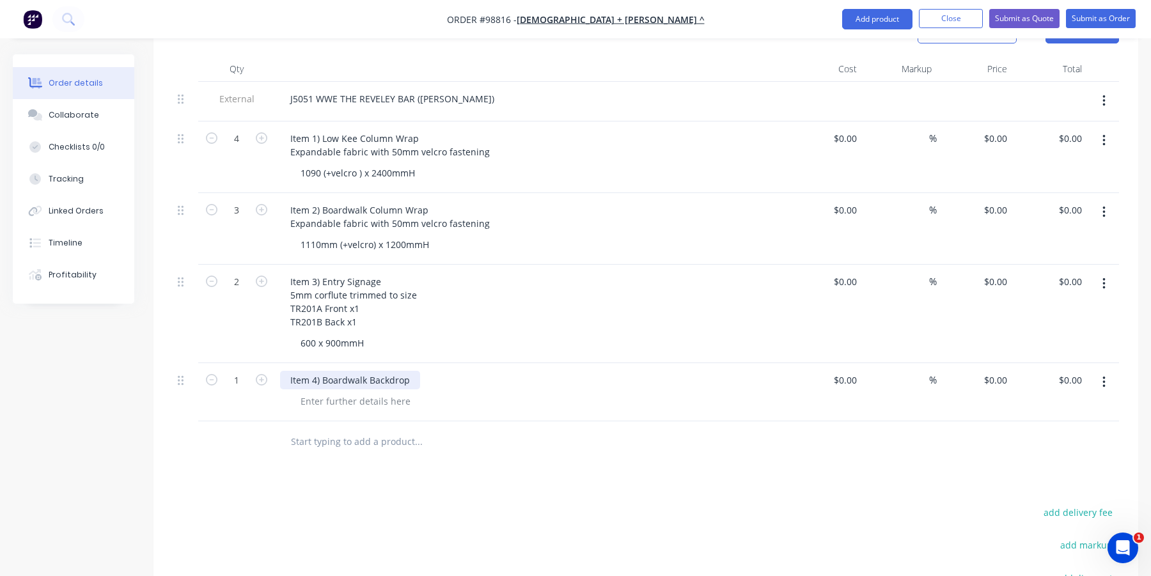
click at [409, 371] on div "Item 4) Boardwalk Backdrop" at bounding box center [350, 380] width 140 height 19
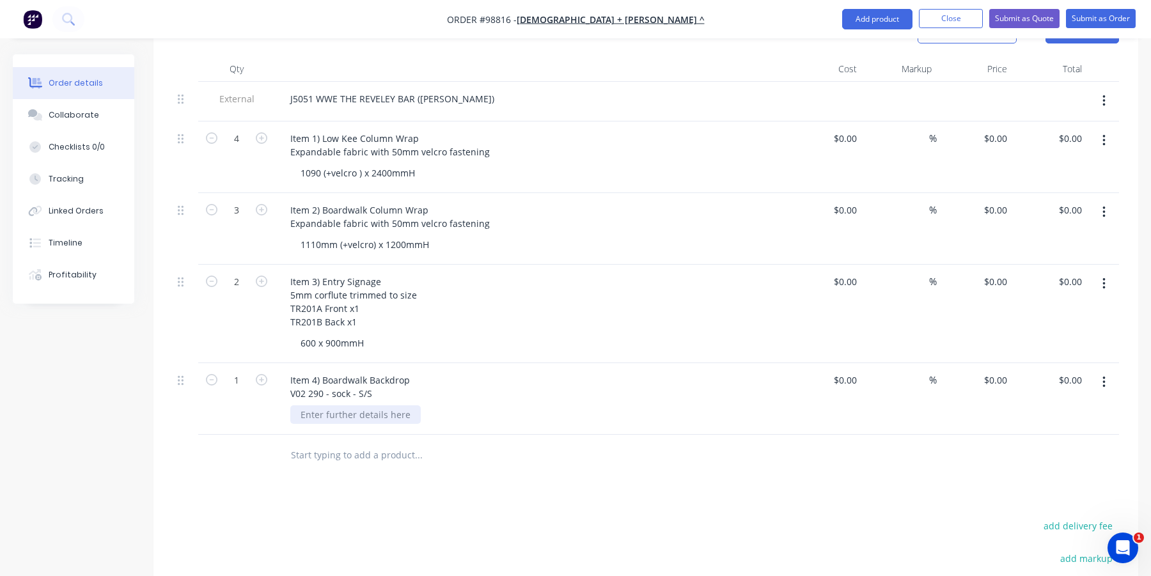
click at [370, 406] on div at bounding box center [355, 415] width 130 height 19
click at [373, 377] on div "Item 4) Boardwalk Backdrop V02 290 - sock - S/S" at bounding box center [350, 387] width 140 height 32
click at [373, 378] on div "Item 4) Boardwalk Backdrop V02 290 - sock - S/S" at bounding box center [350, 387] width 140 height 32
click at [309, 375] on div "Item 4) Boardwalk Backdrop V02 290 - sock - S/S" at bounding box center [350, 387] width 140 height 32
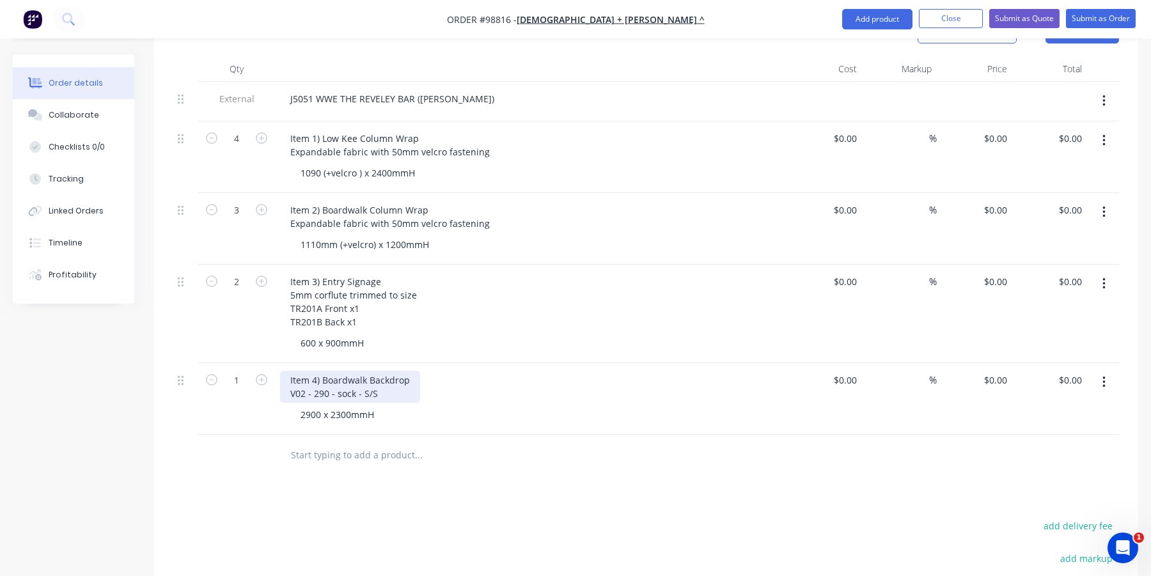
click at [380, 380] on div "Item 4) Boardwalk Backdrop V02 - 290 - sock - S/S" at bounding box center [350, 387] width 140 height 32
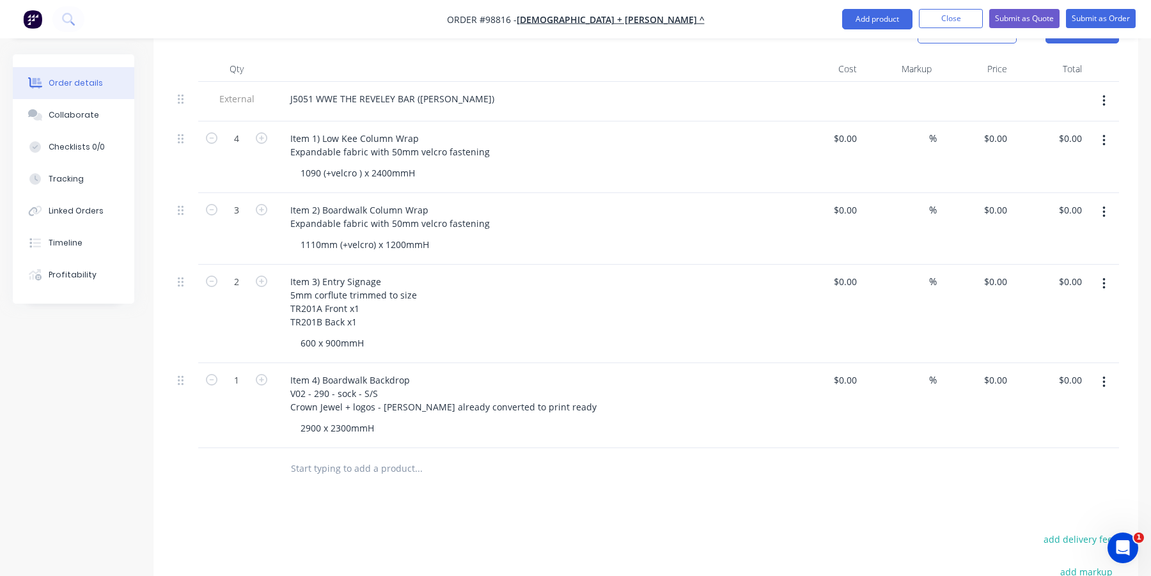
click at [368, 456] on input "text" at bounding box center [418, 469] width 256 height 26
click at [943, 20] on button "Close" at bounding box center [951, 18] width 64 height 19
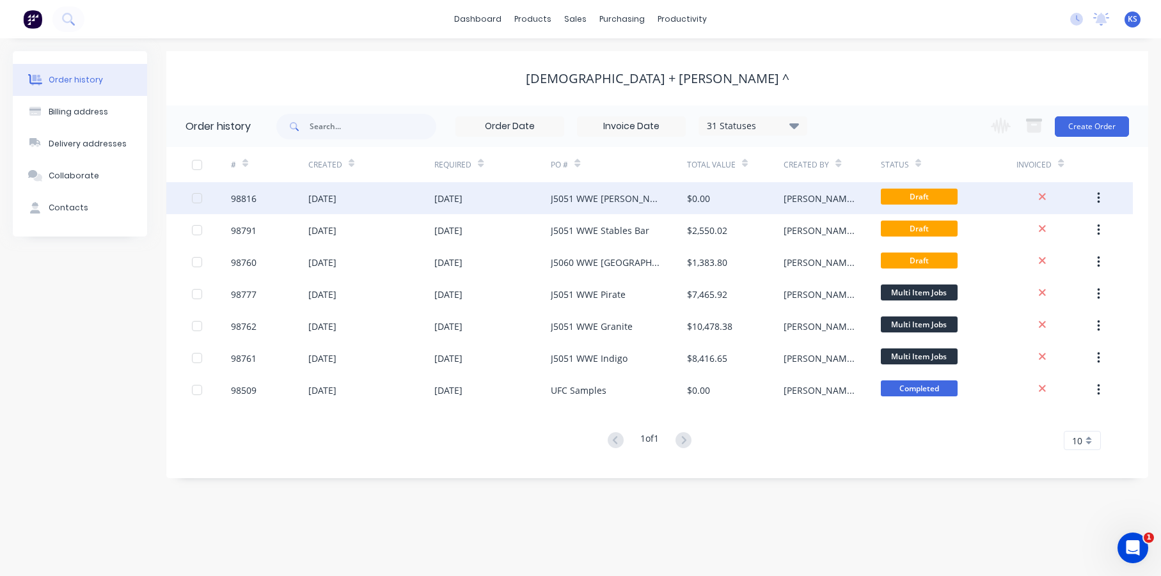
click at [462, 193] on div "09 Oct 2025" at bounding box center [448, 198] width 28 height 13
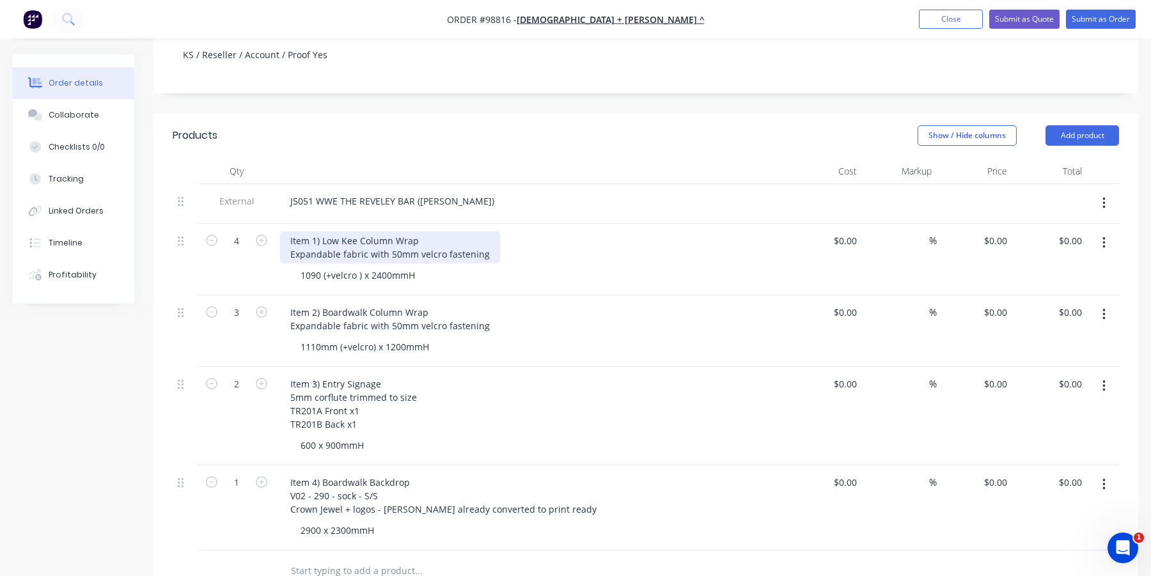
scroll to position [320, 0]
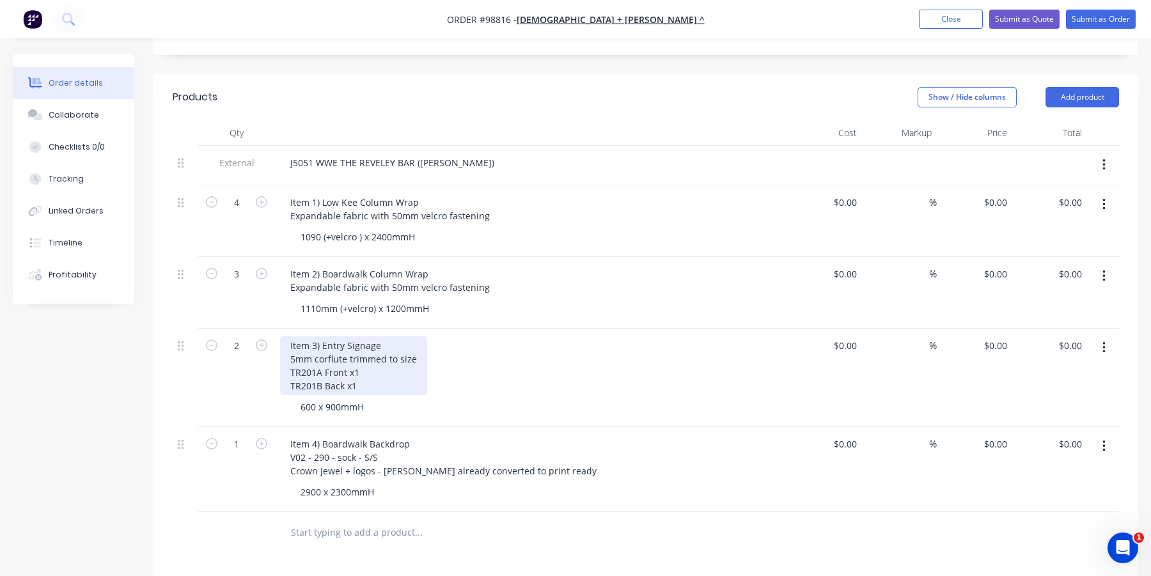
click at [360, 359] on div "Item 3) Entry Signage 5mm corflute trimmed to size TR201A Front x1 TR201B Back …" at bounding box center [353, 365] width 147 height 59
click at [326, 352] on div "Item 3) Entry Signage 5mm corflute trimmed to size TR201A Front x1 TR201B Back …" at bounding box center [353, 365] width 147 height 59
click at [346, 354] on div "Item 3) Entry Signage 5mm corflute trimmed to size TR201A Front x1 TR201B Back …" at bounding box center [353, 365] width 147 height 59
click at [344, 368] on div "Item 3) Entry Signage 5mm corflute trimmed to size TR201A Front Welcome x1 TR20…" at bounding box center [353, 365] width 147 height 59
click at [442, 398] on div "600 x 900mmH" at bounding box center [535, 407] width 491 height 19
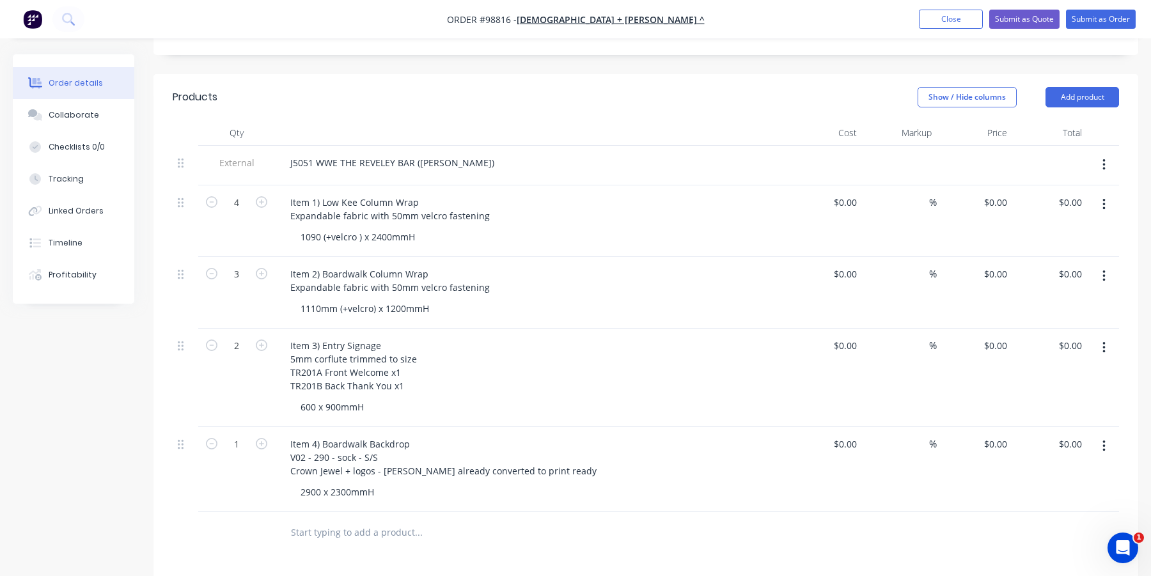
click at [544, 532] on div at bounding box center [505, 533] width 461 height 42
click at [375, 299] on div "1110mm (+velcro) x 1200mmH" at bounding box center [364, 308] width 149 height 19
click at [356, 228] on div "1090 (+velcro ) x 2400mmH" at bounding box center [357, 237] width 135 height 19
click at [362, 228] on div "1090 (+velcro ) x 2400mmH" at bounding box center [357, 237] width 135 height 19
click at [336, 299] on div "1110mm x 1200mmH" at bounding box center [345, 308] width 111 height 19
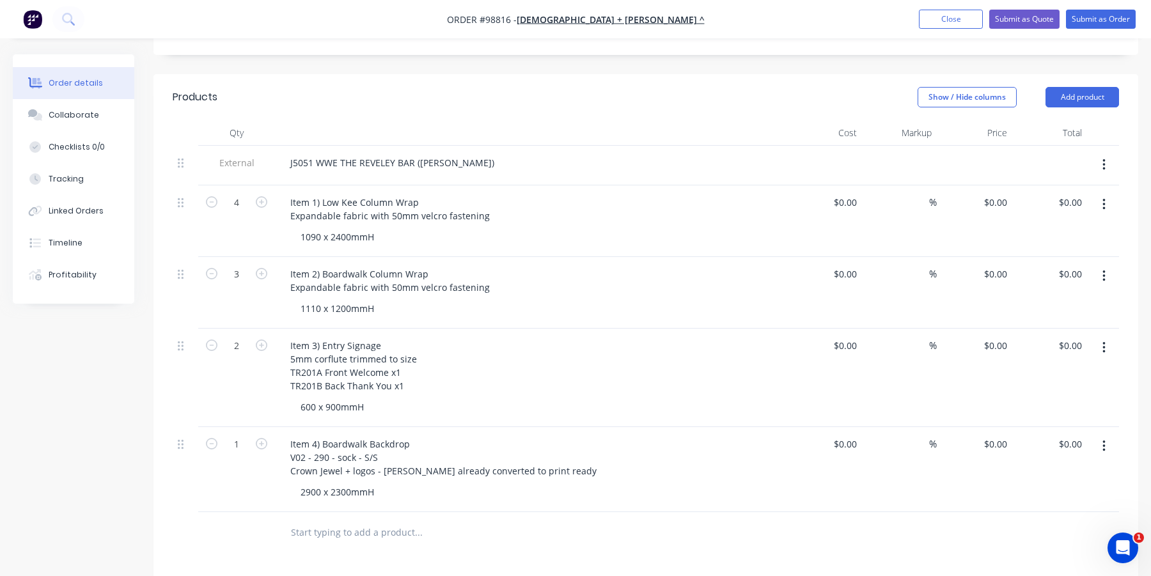
click at [223, 353] on div "2" at bounding box center [236, 378] width 77 height 99
click at [995, 435] on div "0 0" at bounding box center [1003, 444] width 20 height 19
type input "$0.00"
click at [366, 520] on input "text" at bounding box center [418, 533] width 256 height 26
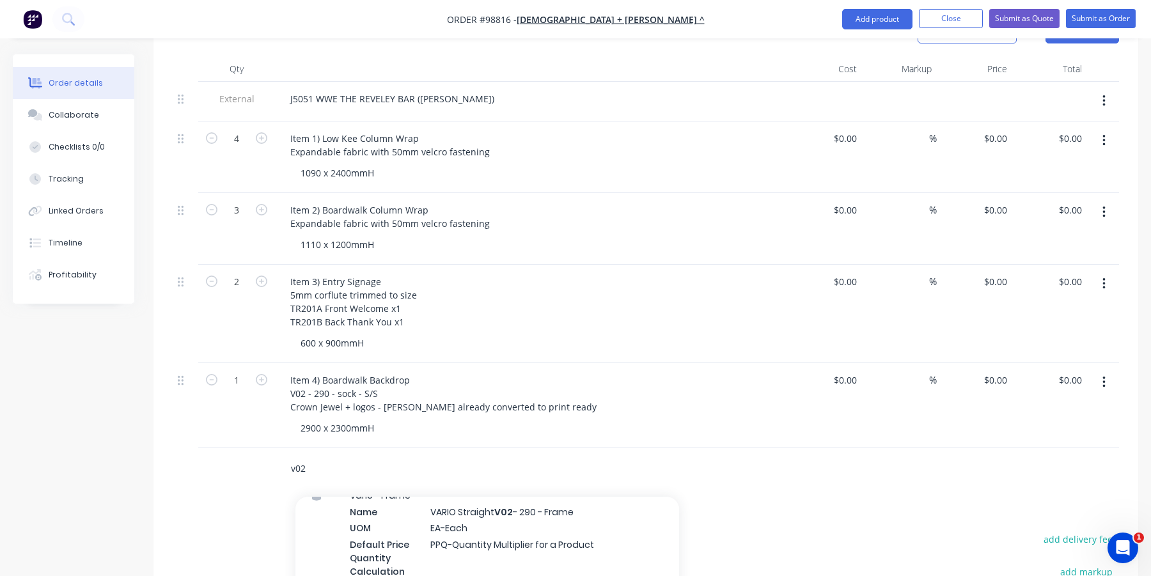
scroll to position [192, 0]
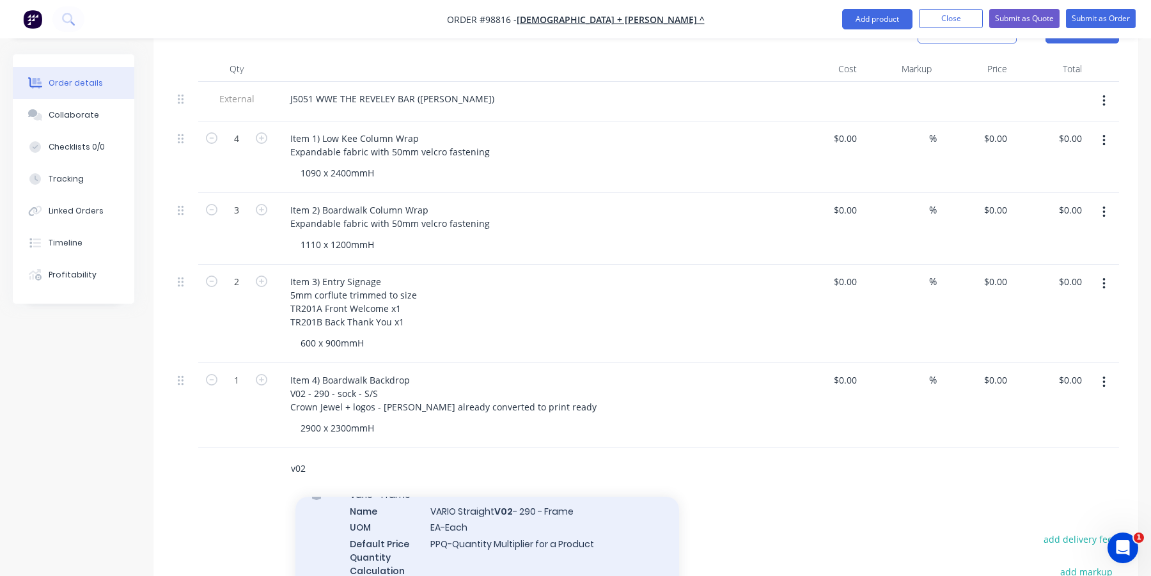
type input "v02"
click at [418, 501] on div "Vario - Frame Name VARIO Straight V02 - 290 - Frame UOM EA-Each Default Price Q…" at bounding box center [488, 541] width 384 height 130
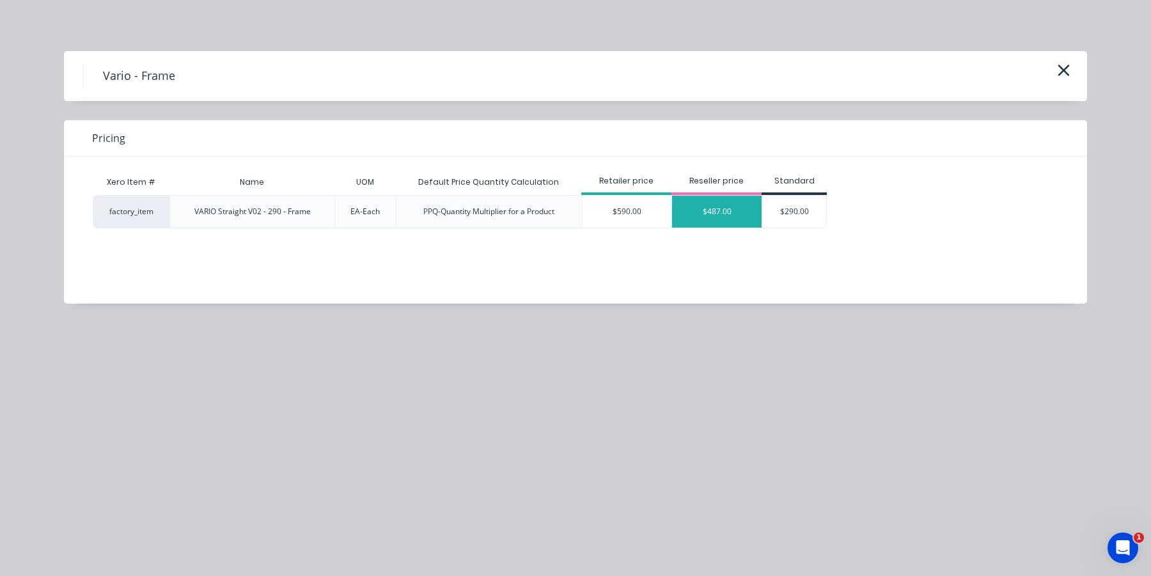
click at [710, 213] on div "$487.00" at bounding box center [717, 212] width 90 height 32
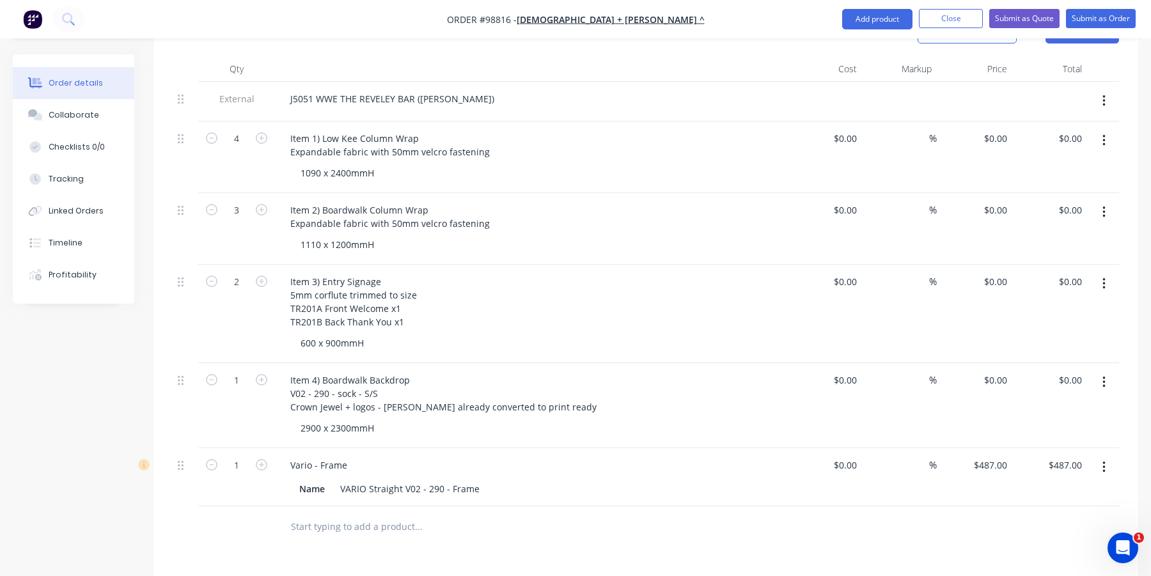
click at [375, 514] on input "text" at bounding box center [418, 527] width 256 height 26
click at [997, 371] on div "0 0" at bounding box center [1003, 380] width 20 height 19
type input "$655.00"
click at [758, 363] on div "Item 4) Boardwalk Backdrop V02 - 290 - sock - S/S Crown Jewel + logos - Jesse a…" at bounding box center [531, 405] width 512 height 85
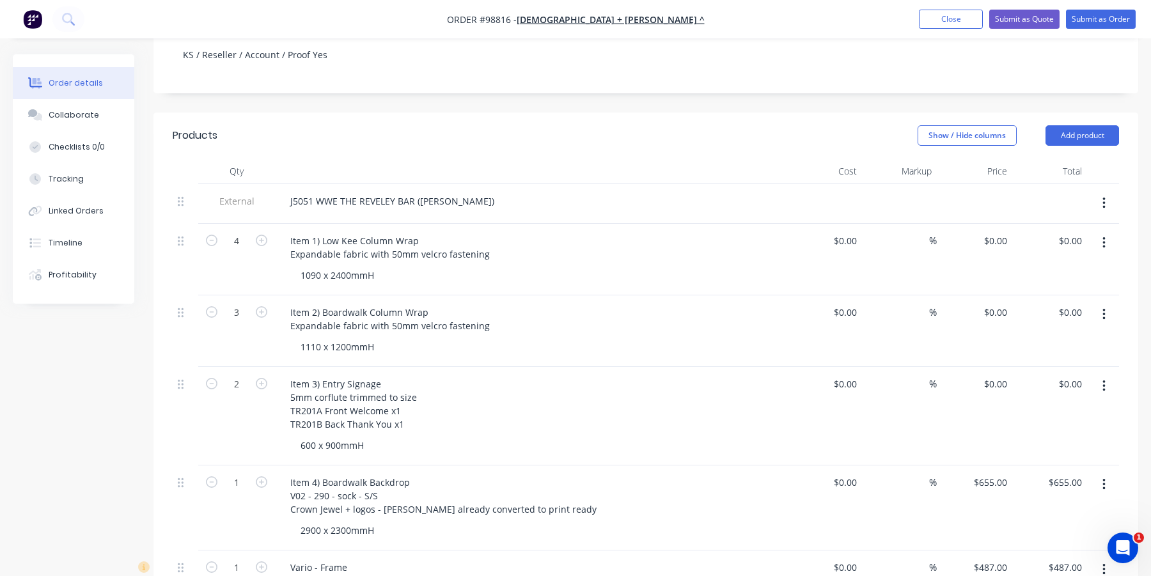
scroll to position [256, 0]
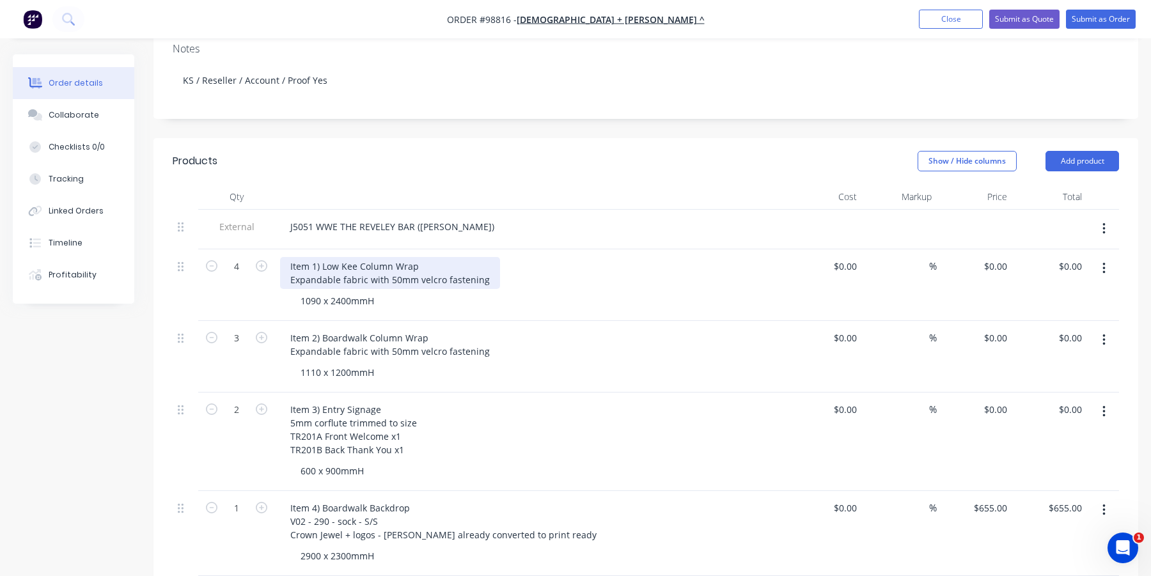
drag, startPoint x: 322, startPoint y: 247, endPoint x: 315, endPoint y: 272, distance: 26.5
click at [322, 257] on div "Item 1) Low Kee Column Wrap Expandable fabric with 50mm velcro fastening" at bounding box center [390, 273] width 220 height 32
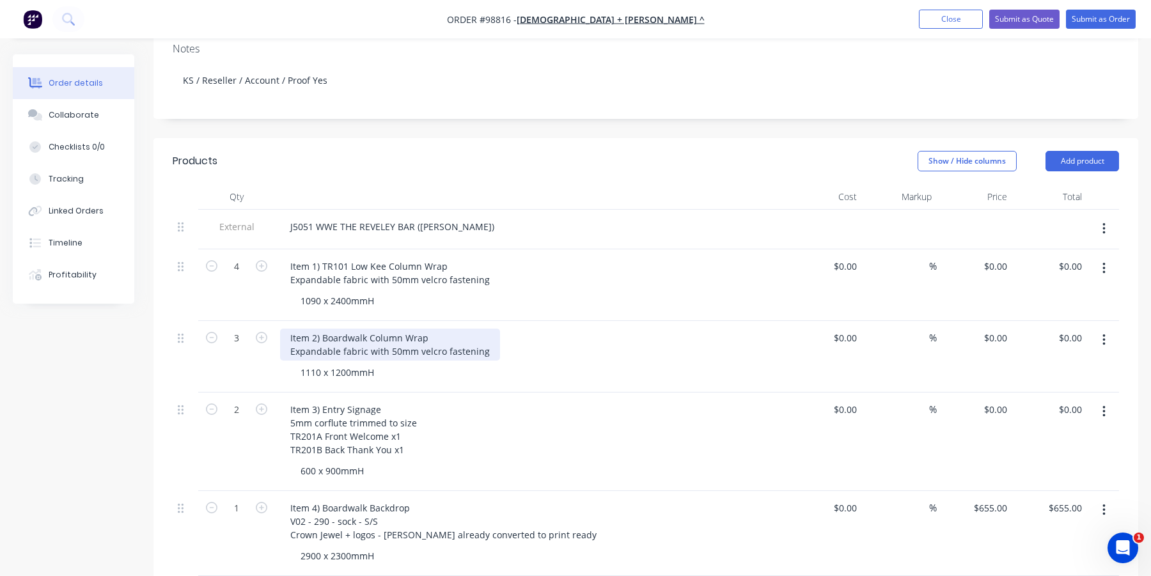
click at [323, 329] on div "Item 2) Boardwalk Column Wrap Expandable fabric with 50mm velcro fastening" at bounding box center [390, 345] width 220 height 32
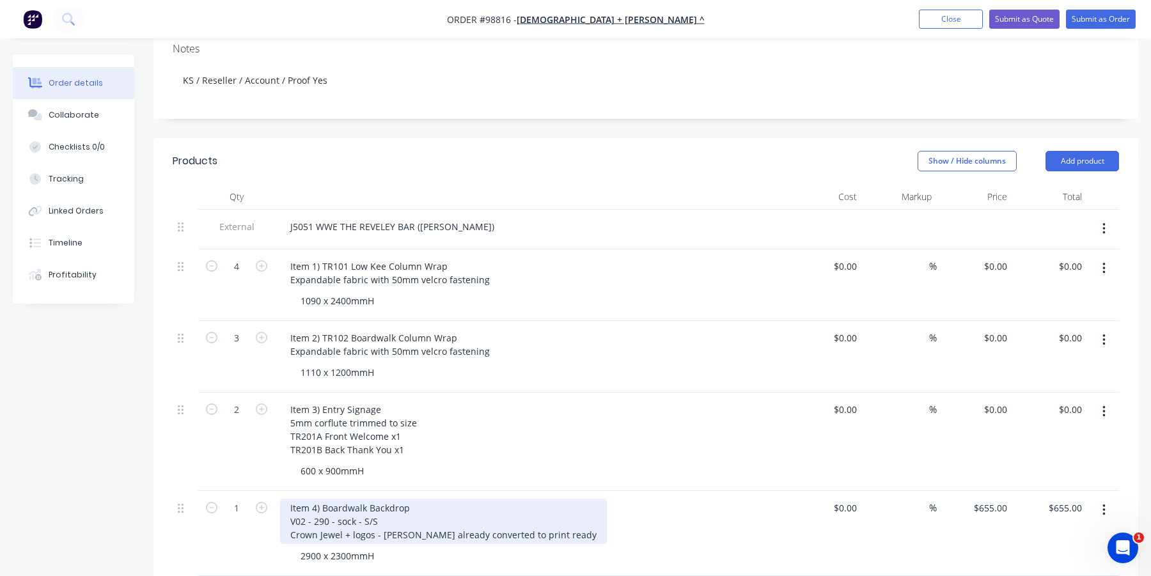
click at [323, 499] on div "Item 4) Boardwalk Backdrop V02 - 290 - sock - S/S Crown Jewel + logos - Jesse a…" at bounding box center [443, 521] width 327 height 45
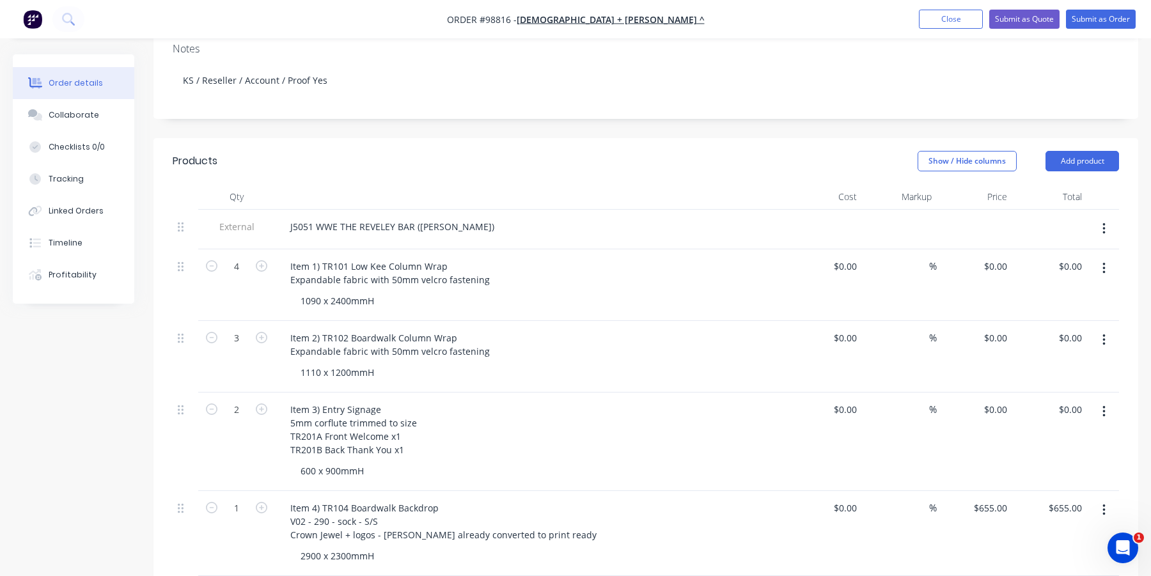
click at [219, 539] on div "1" at bounding box center [236, 533] width 77 height 85
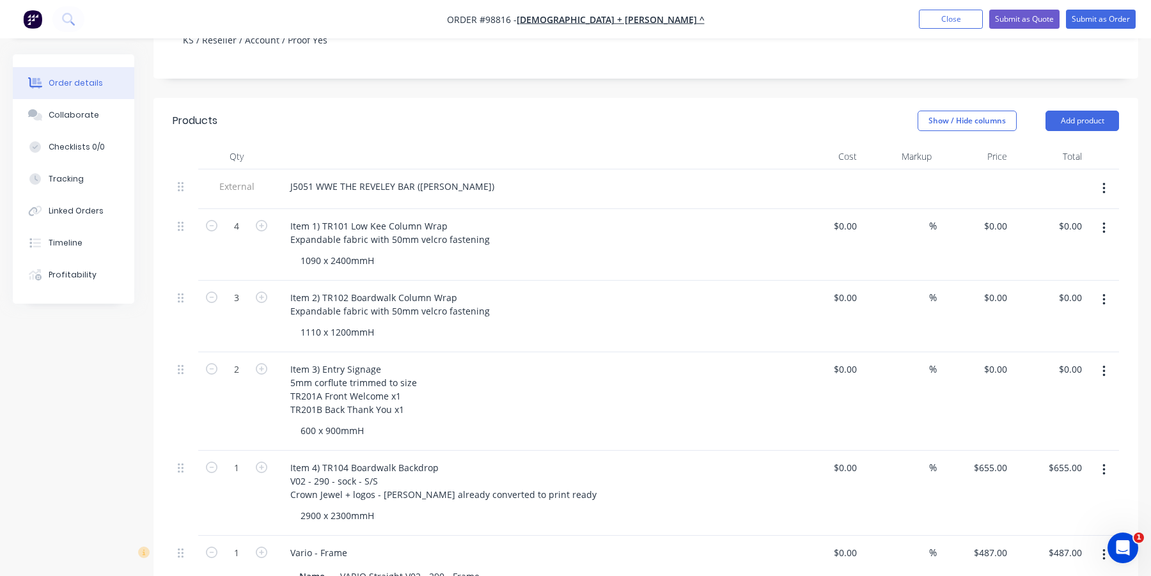
scroll to position [297, 0]
click at [212, 290] on icon "button" at bounding box center [212, 296] width 12 height 12
type input "2"
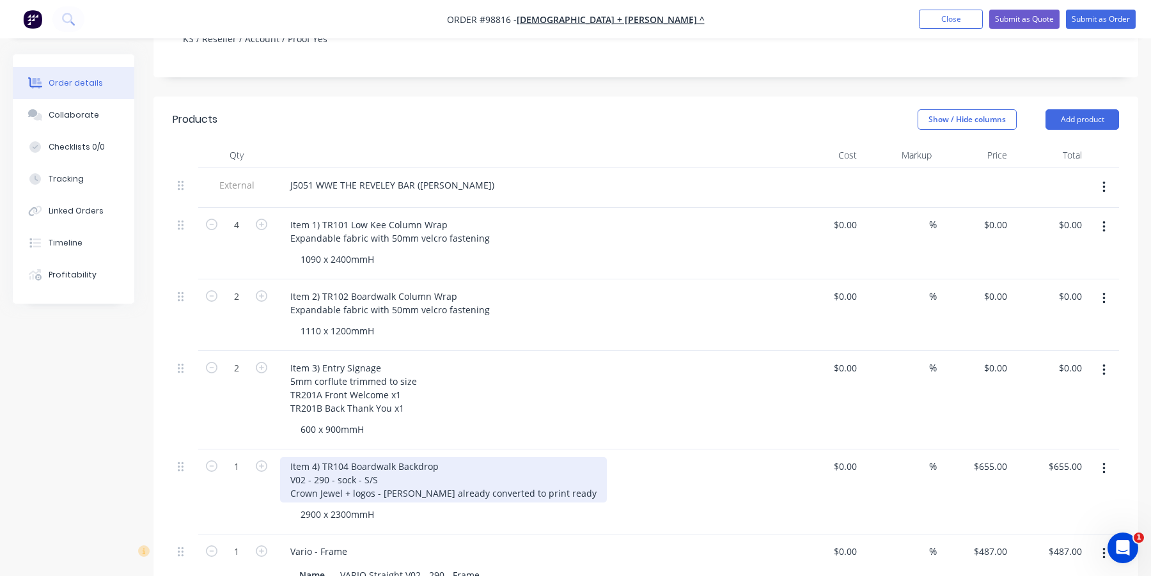
drag, startPoint x: 448, startPoint y: 477, endPoint x: 441, endPoint y: 471, distance: 9.1
click at [448, 477] on div "Item 4) TR104 Boardwalk Backdrop V02 - 290 - sock - S/S Crown Jewel + logos - J…" at bounding box center [443, 479] width 327 height 45
click at [440, 466] on div "Item 4) TR104 Boardwalk Backdrop V02 - 290 - sock - S/S Crown Jewel + logos - J…" at bounding box center [443, 479] width 327 height 45
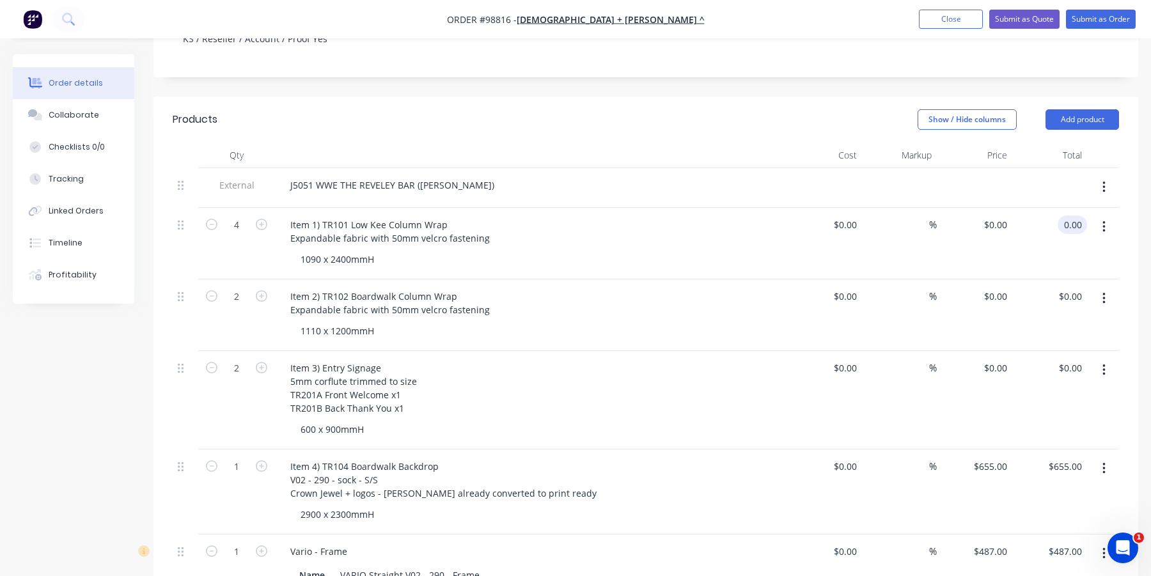
click at [1080, 216] on input "0.00" at bounding box center [1075, 225] width 24 height 19
type input "550"
type input "$137.50"
type input "$550.00"
click at [1069, 225] on div "$550.00 $550.00" at bounding box center [1050, 244] width 75 height 72
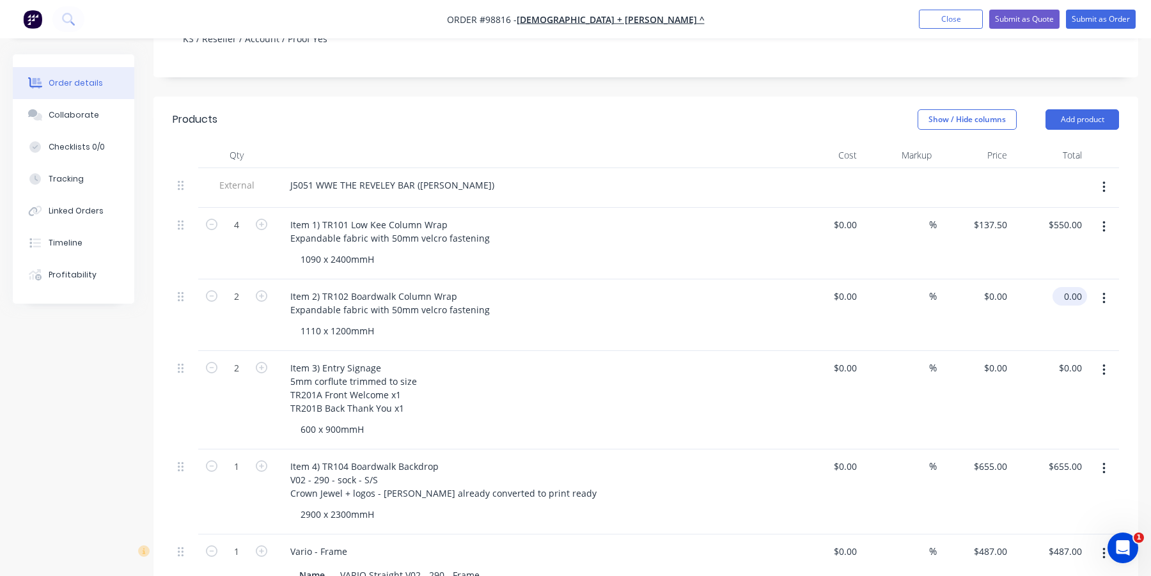
click at [1073, 287] on input "0.00" at bounding box center [1072, 296] width 29 height 19
type input "150"
type input "$75.00"
type input "$150.00"
click at [1056, 291] on div "$150.00 150" at bounding box center [1050, 316] width 75 height 72
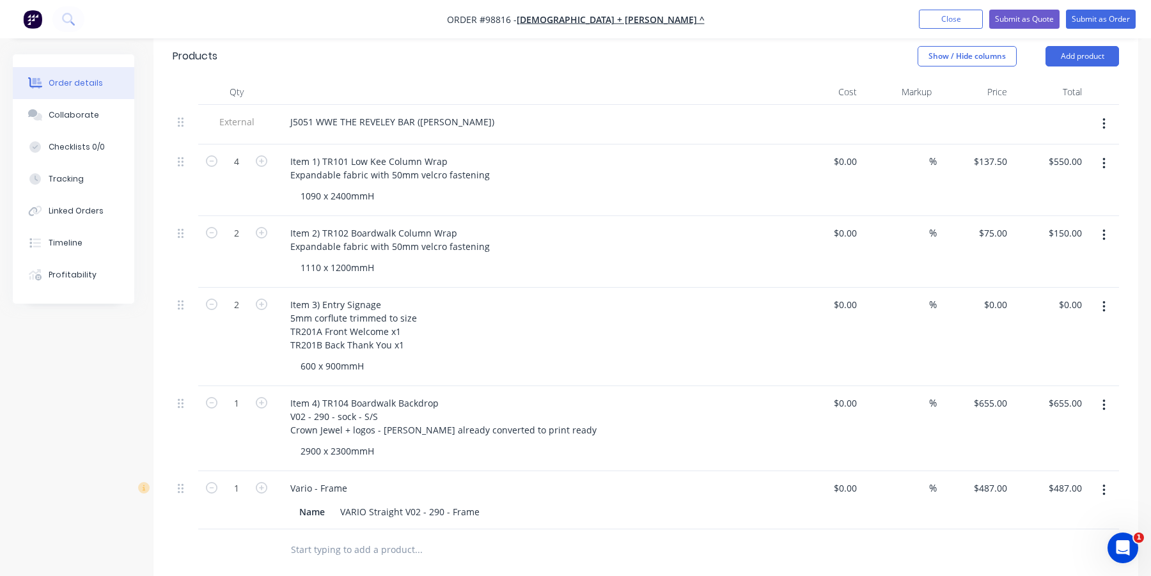
scroll to position [361, 0]
click at [454, 312] on div "Item 3) Entry Signage 5mm corflute trimmed to size TR201A Front Welcome x1 TR20…" at bounding box center [530, 324] width 501 height 59
click at [1062, 295] on div "0.00 $0.00" at bounding box center [1070, 304] width 35 height 19
type input "32"
type input "$16.00"
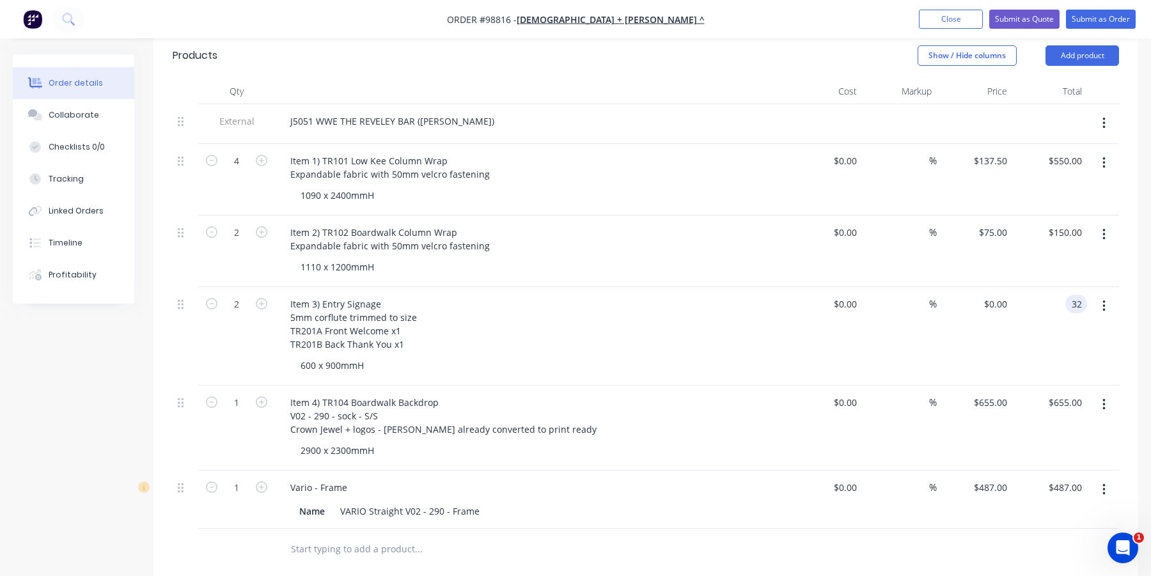
type input "$32.00"
click at [917, 329] on div "%" at bounding box center [899, 336] width 75 height 99
click at [995, 295] on div "16 $16.00" at bounding box center [995, 304] width 35 height 19
type input "$18.00"
type input "$36.00"
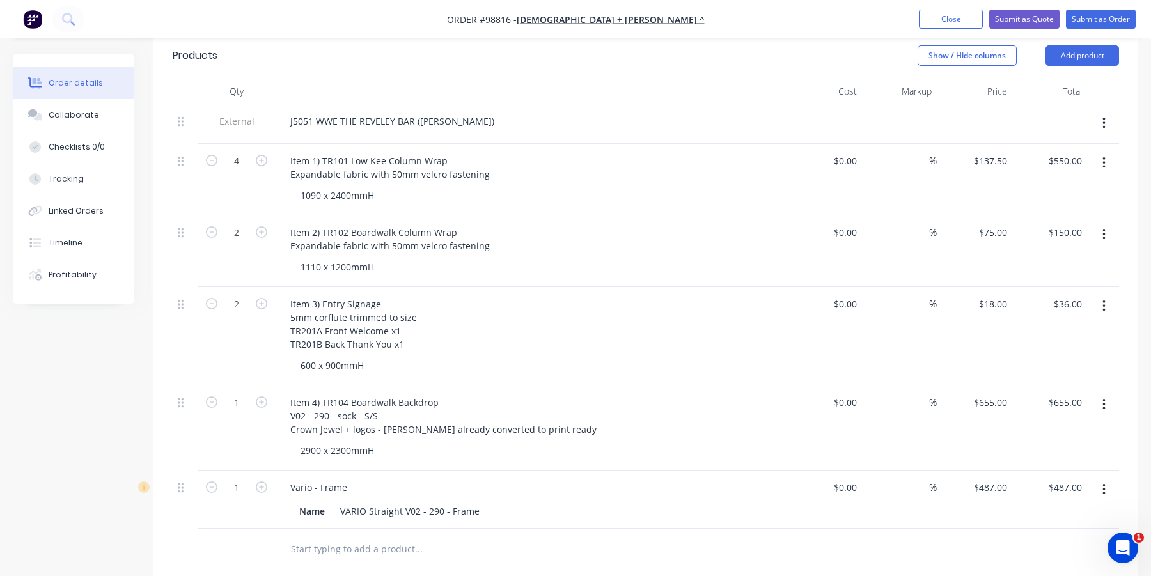
click at [985, 322] on div "$18.00 $18.00" at bounding box center [974, 336] width 75 height 99
click at [933, 320] on div "%" at bounding box center [899, 336] width 75 height 99
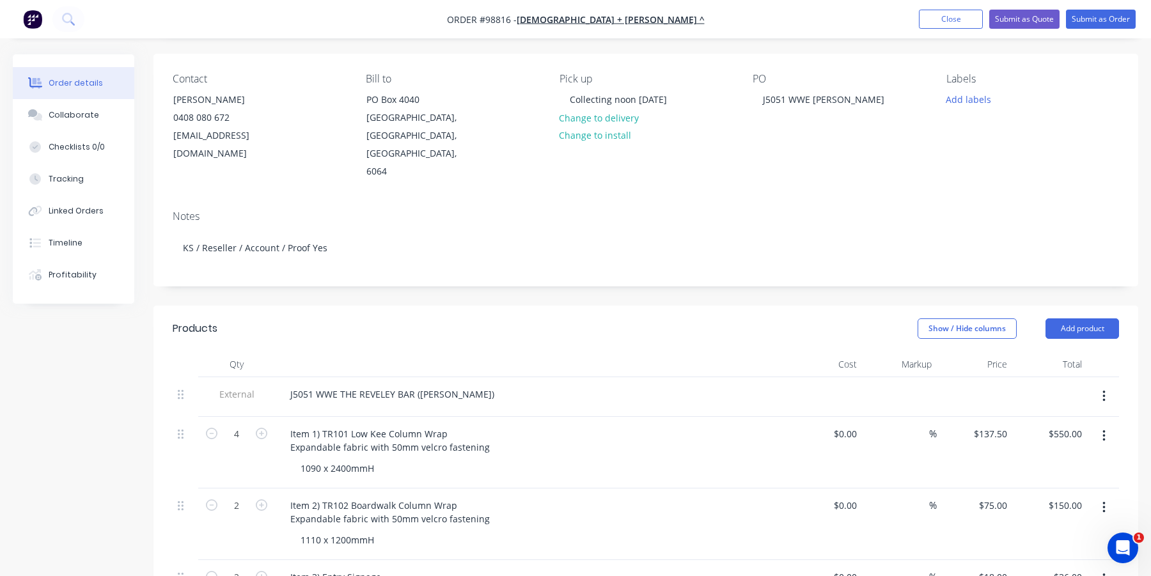
scroll to position [152, 0]
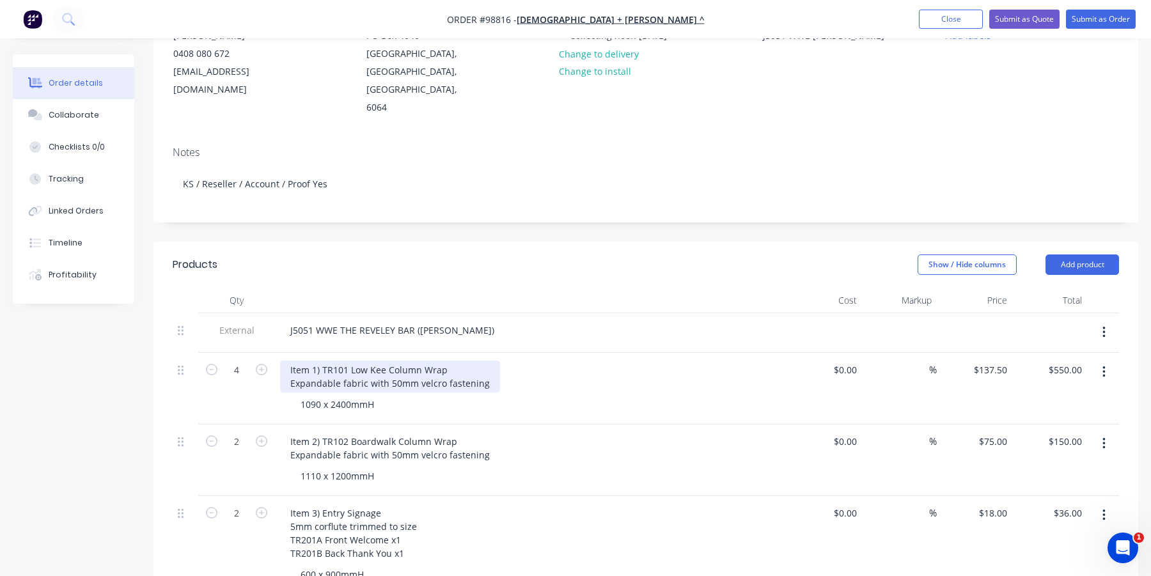
click at [388, 365] on div "Item 1) TR101 Low Kee Column Wrap Expandable fabric with 50mm velcro fastening" at bounding box center [390, 377] width 220 height 32
click at [420, 366] on div "Item 1) TR101 Low Kee Column Wrap Expandable fabric with 50mm velcro fastening" at bounding box center [390, 377] width 220 height 32
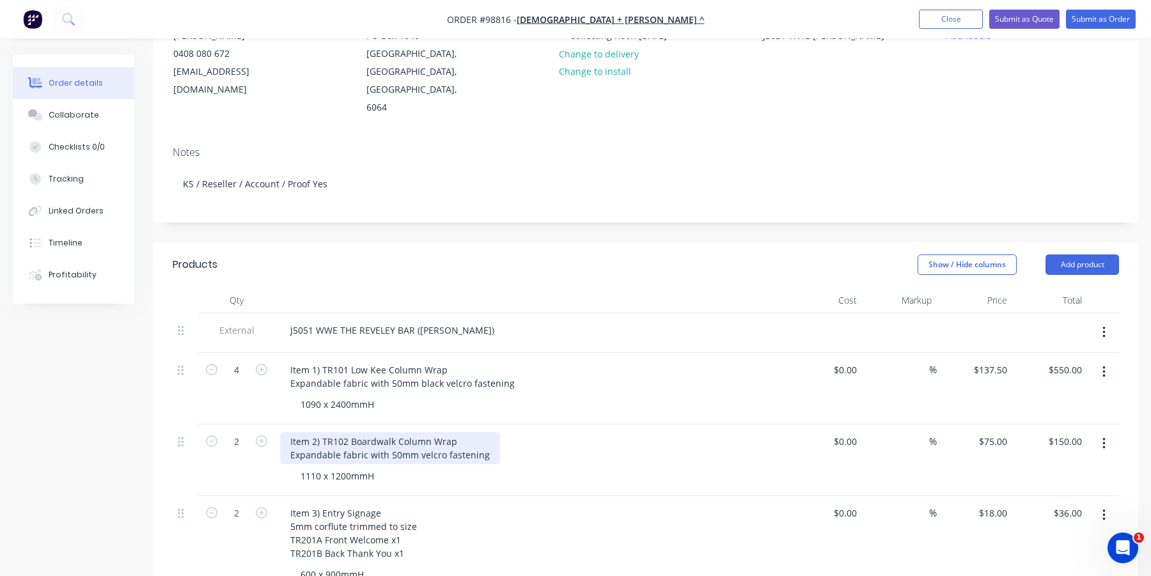
click at [418, 434] on div "Item 2) TR102 Boardwalk Column Wrap Expandable fabric with 50mm velcro fastening" at bounding box center [390, 448] width 220 height 32
click at [416, 434] on div "Item 2) TR102 Boardwalk Column Wrap Expandable fabric with 50mm velcro fastening" at bounding box center [390, 448] width 220 height 32
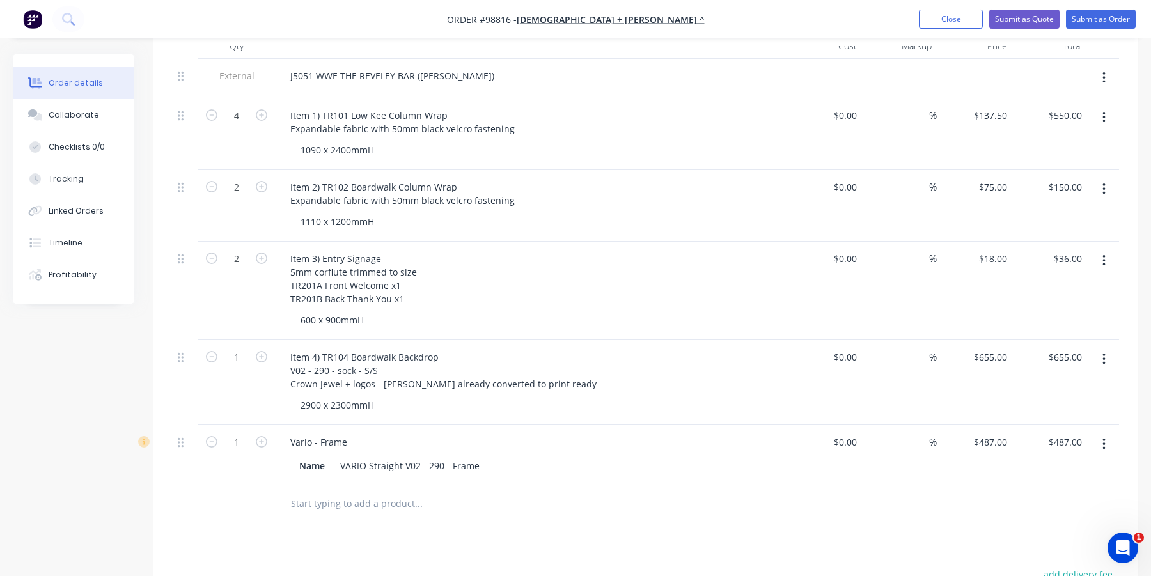
scroll to position [408, 0]
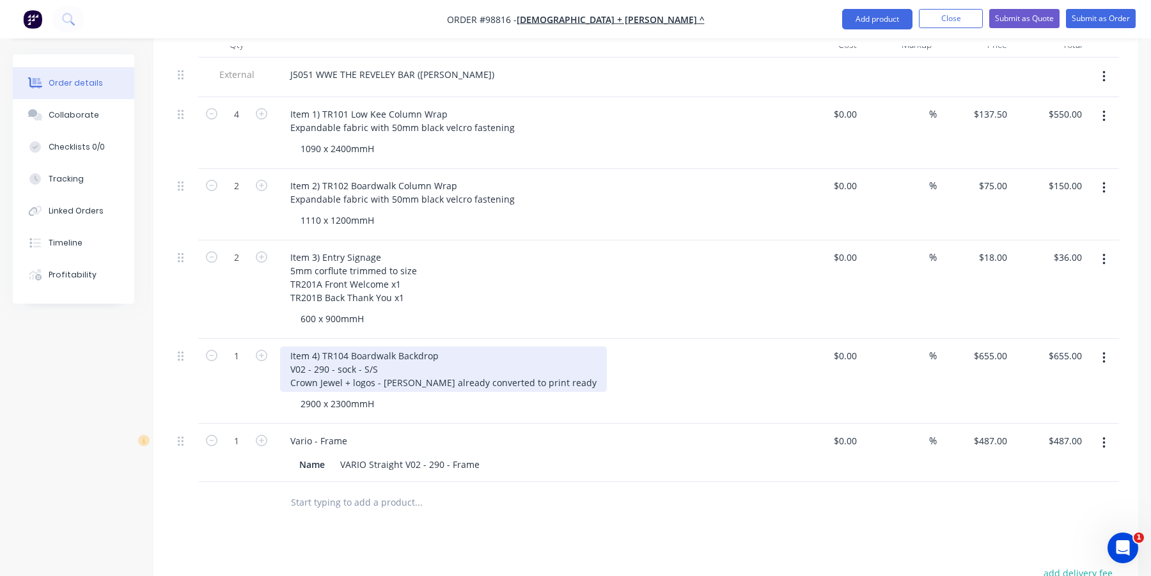
click at [371, 364] on div "Item 4) TR104 Boardwalk Backdrop V02 - 290 - sock - S/S Crown Jewel + logos - J…" at bounding box center [443, 369] width 327 height 45
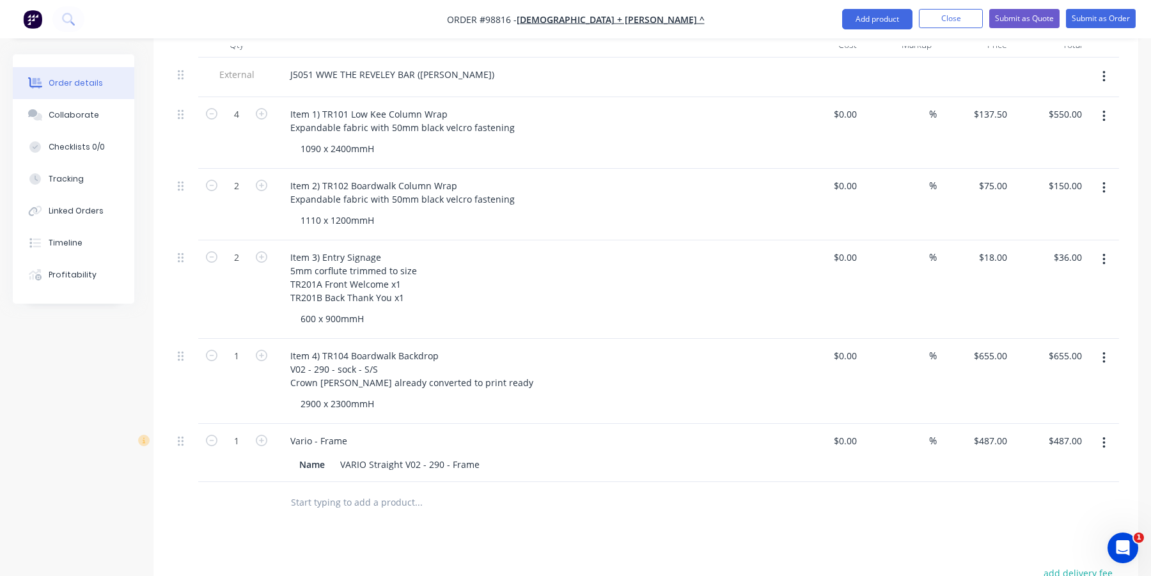
click at [391, 513] on div "Products Show / Hide columns Add product Qty Cost Markup Price Total External J…" at bounding box center [646, 408] width 985 height 845
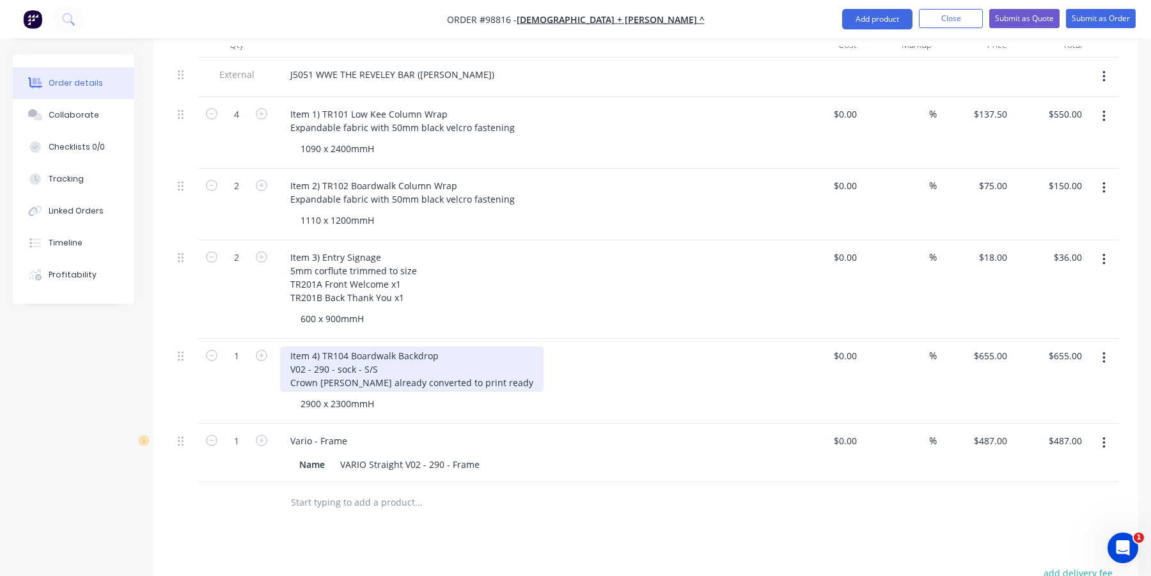
click at [422, 359] on div "Item 4) TR104 Boardwalk Backdrop V02 - 290 - sock - S/S Crown Jewel - Jesse alr…" at bounding box center [412, 369] width 264 height 45
drag, startPoint x: 342, startPoint y: 363, endPoint x: 290, endPoint y: 366, distance: 52.5
click at [290, 366] on div "Item 4) TR104 Boardwalk Backdrop V02 - 290 - sock - S/S Crown Jewel - Jesse alr…" at bounding box center [412, 369] width 264 height 45
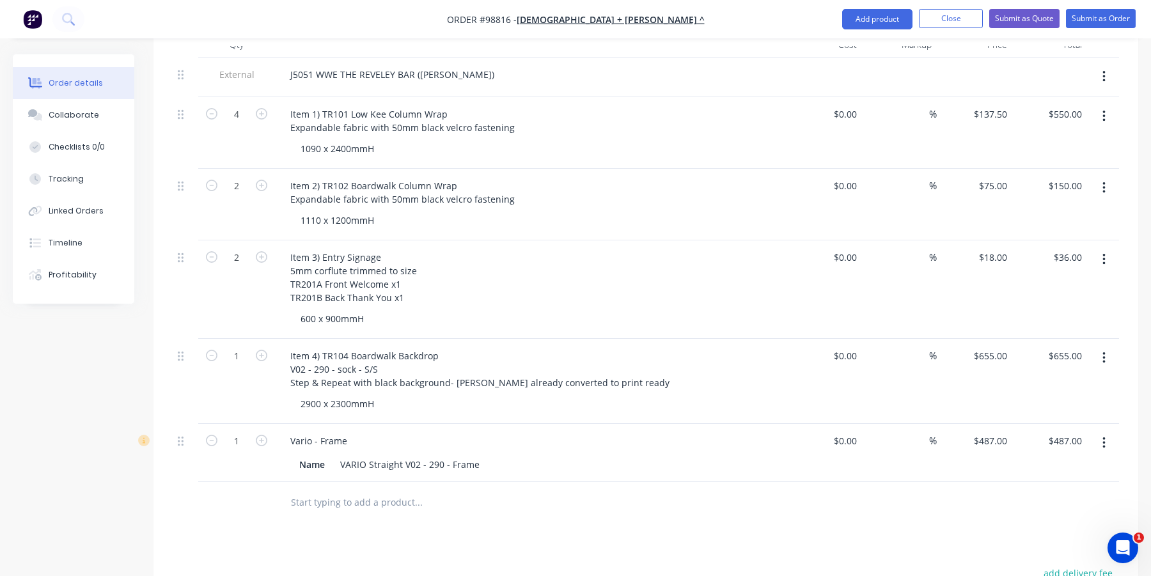
click at [496, 284] on div "Item 3) Entry Signage 5mm corflute trimmed to size TR201A Front Welcome x1 TR20…" at bounding box center [530, 277] width 501 height 59
click at [955, 20] on button "Close" at bounding box center [951, 18] width 64 height 19
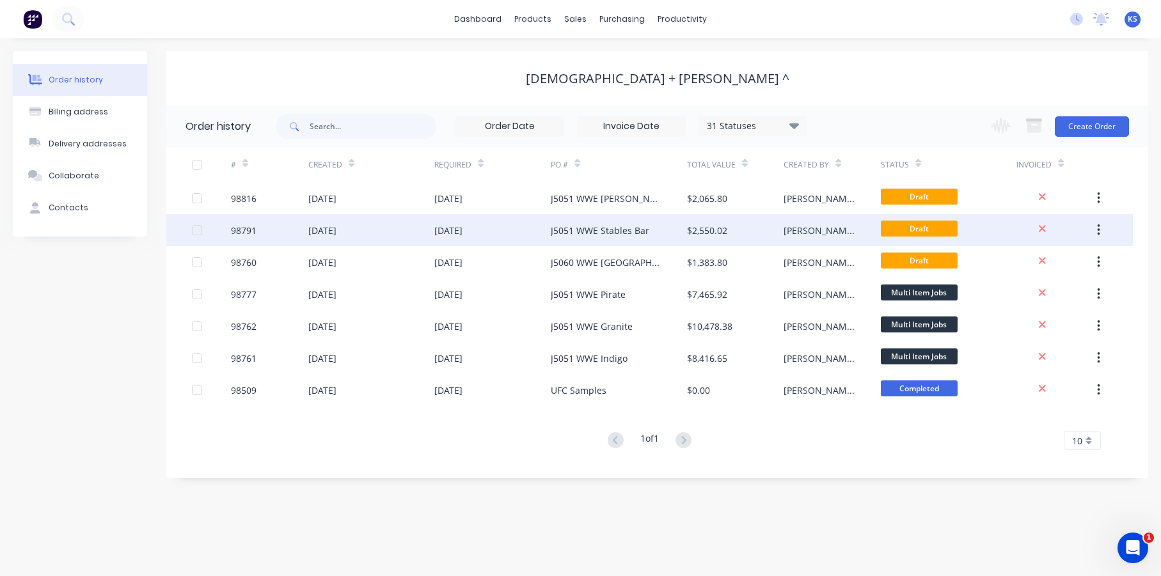
click at [565, 228] on div "J5051 WWE Stables Bar" at bounding box center [600, 230] width 99 height 13
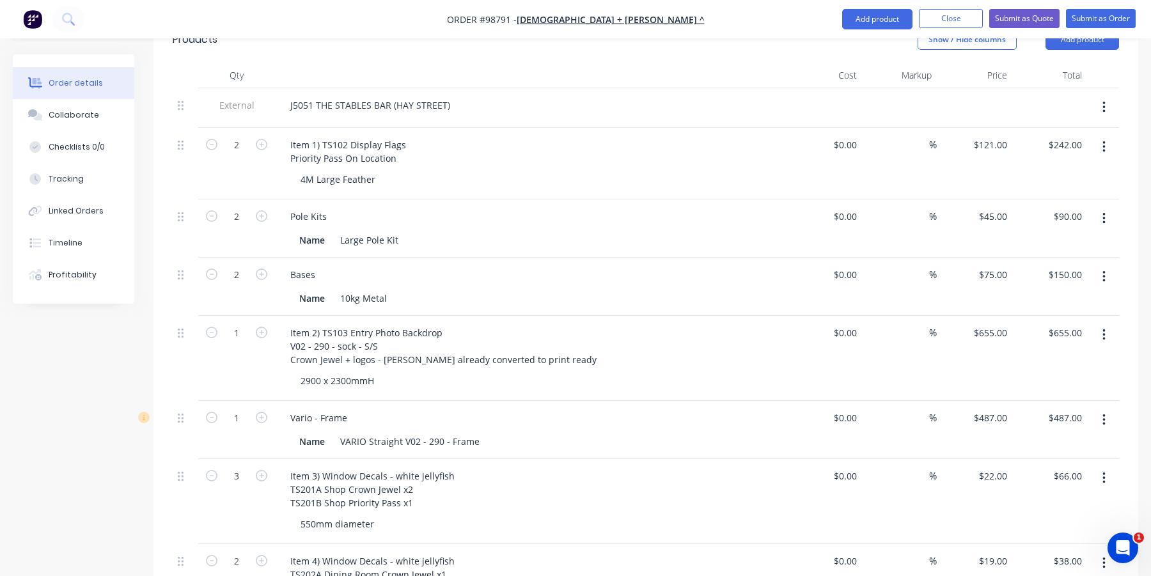
scroll to position [384, 0]
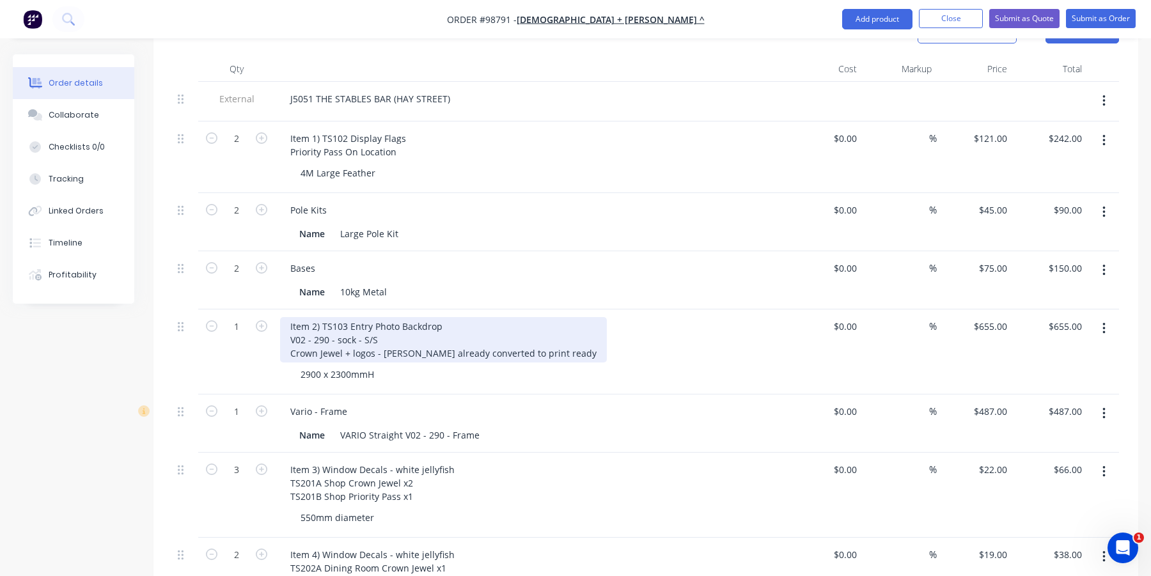
click at [374, 335] on div "Item 2) TS103 Entry Photo Backdrop V02 - 290 - sock - S/S Crown Jewel + logos -…" at bounding box center [443, 339] width 327 height 45
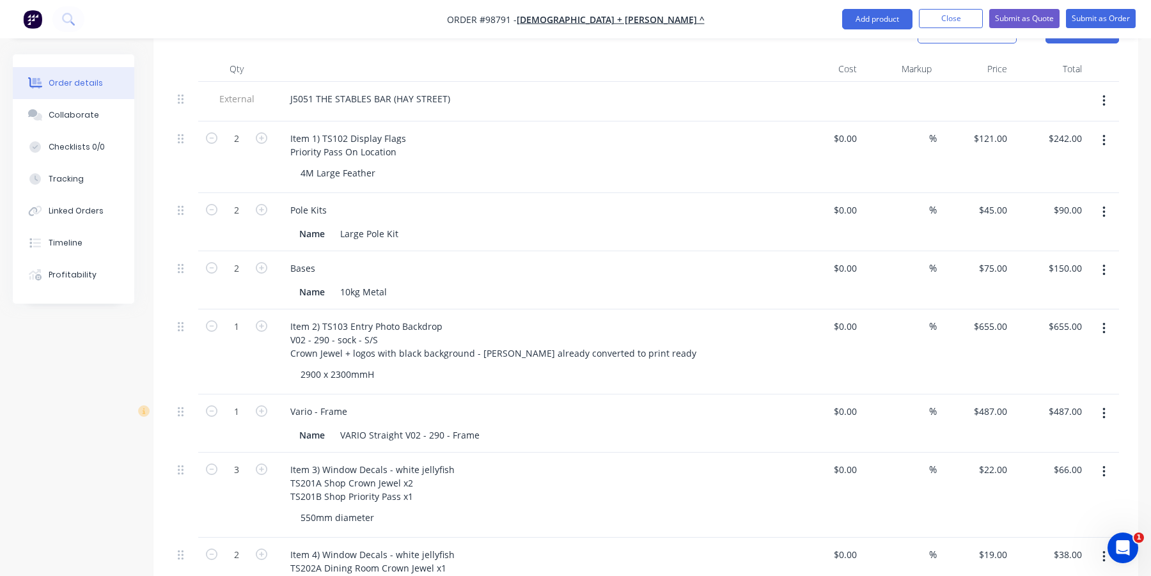
click at [600, 251] on div "Bases Name 10kg Metal" at bounding box center [531, 280] width 512 height 58
click at [953, 19] on button "Close" at bounding box center [951, 18] width 64 height 19
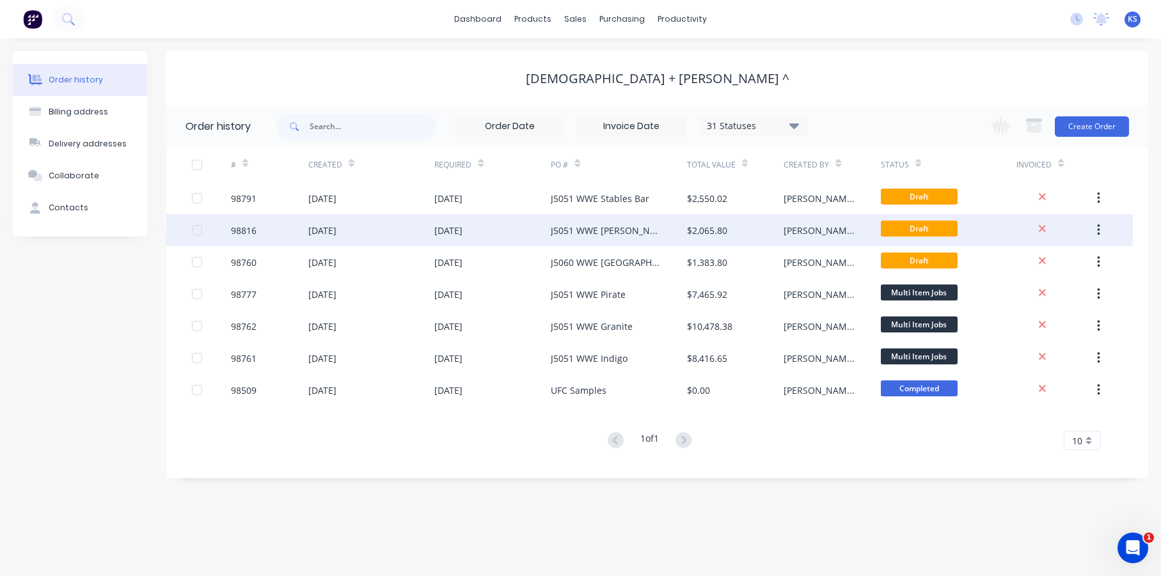
click at [560, 228] on div "J5051 WWE Reveley Bar" at bounding box center [606, 230] width 110 height 13
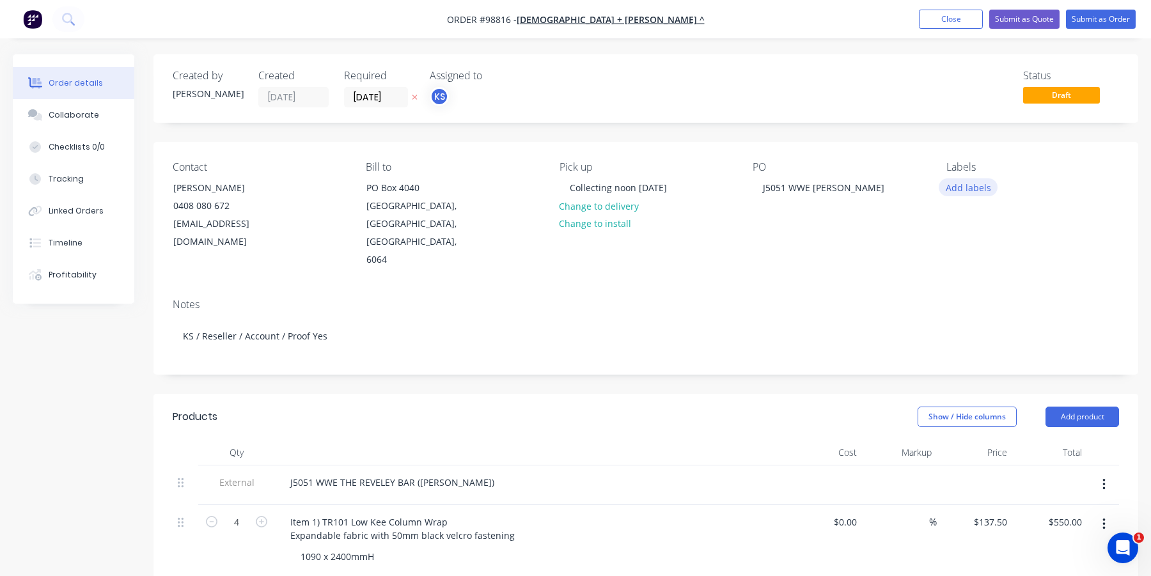
click at [964, 192] on button "Add labels" at bounding box center [968, 186] width 59 height 17
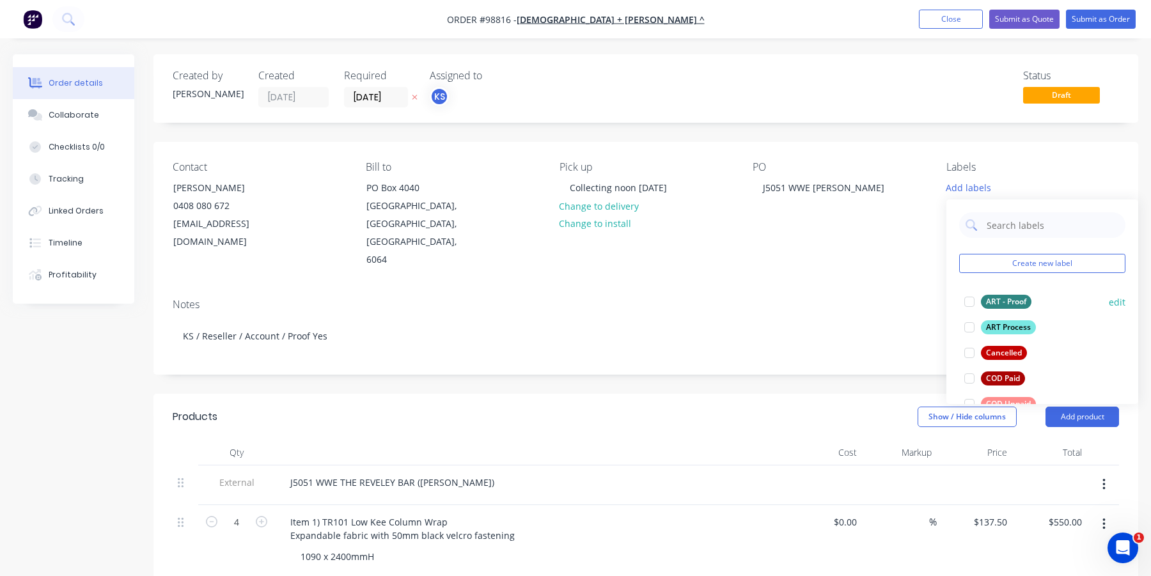
click at [973, 296] on div at bounding box center [970, 302] width 26 height 26
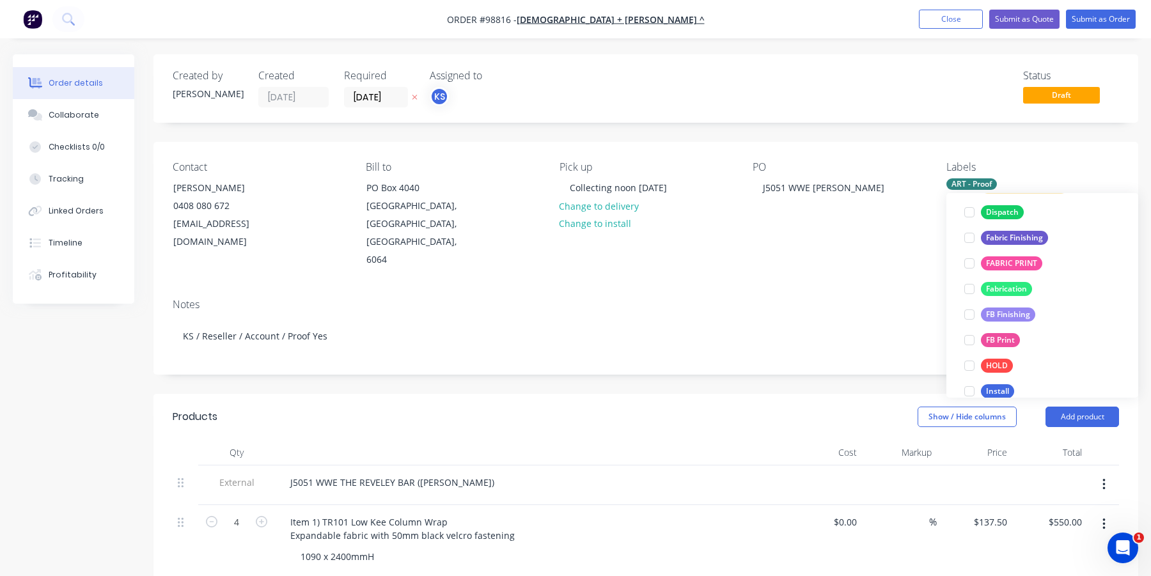
scroll to position [231, 0]
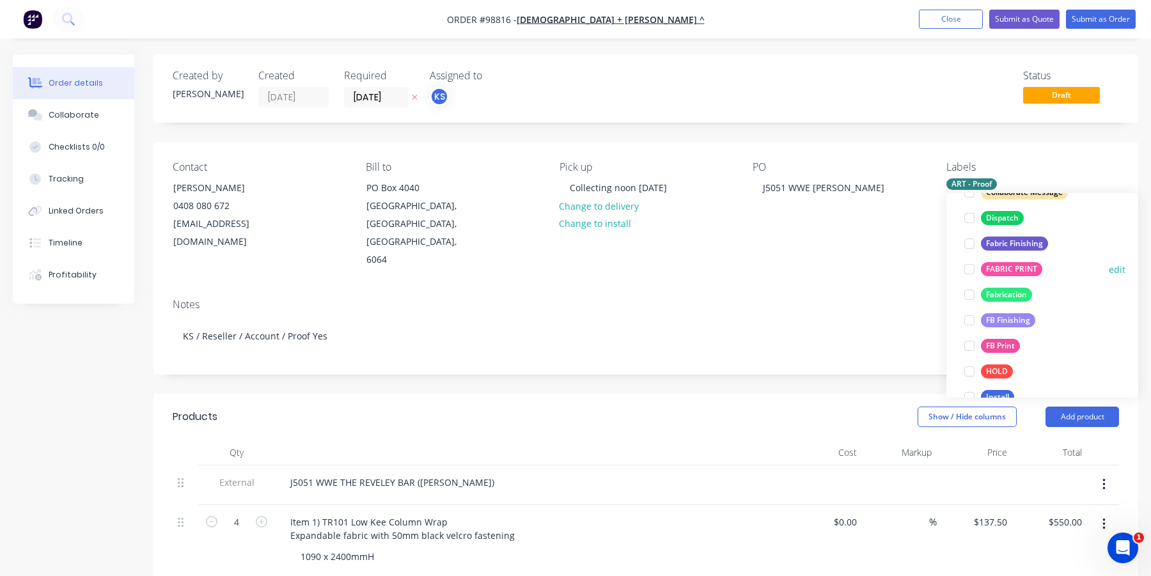
click at [970, 269] on div at bounding box center [970, 269] width 26 height 26
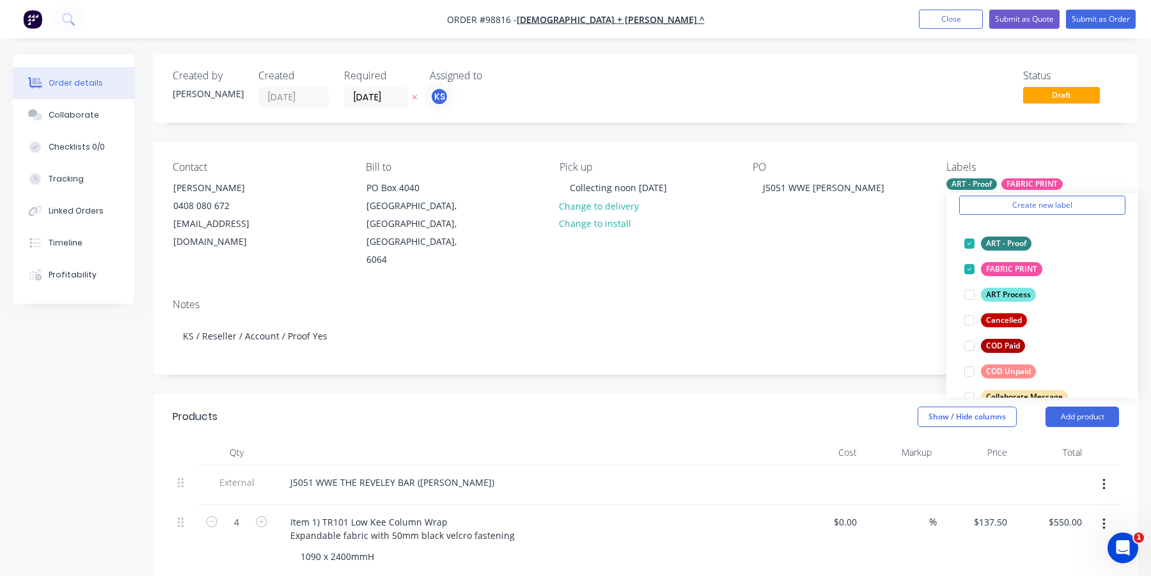
scroll to position [253, 0]
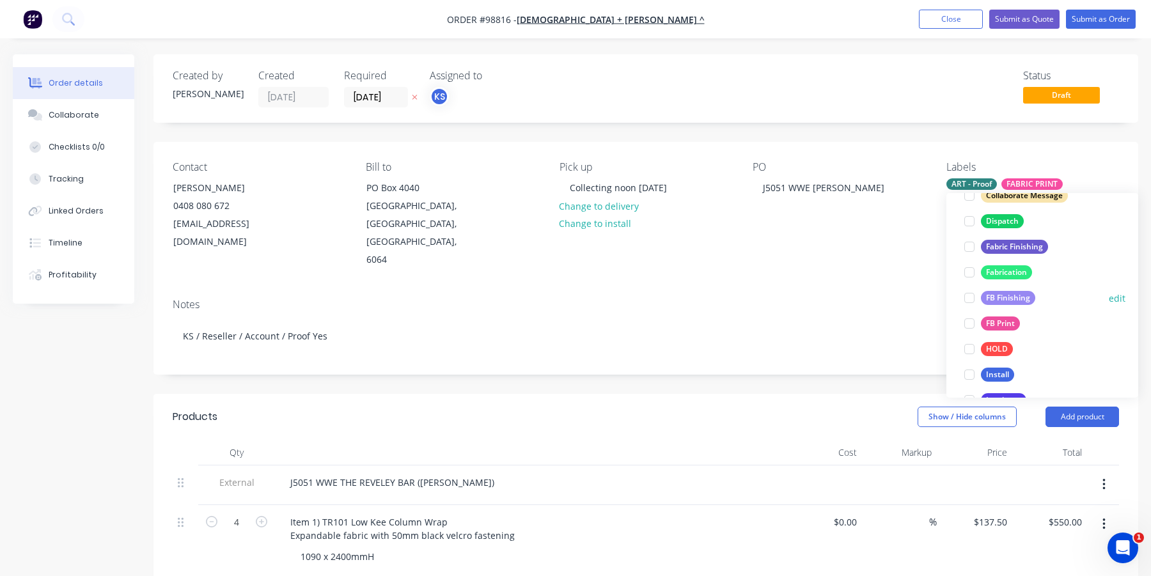
click at [968, 296] on div at bounding box center [970, 298] width 26 height 26
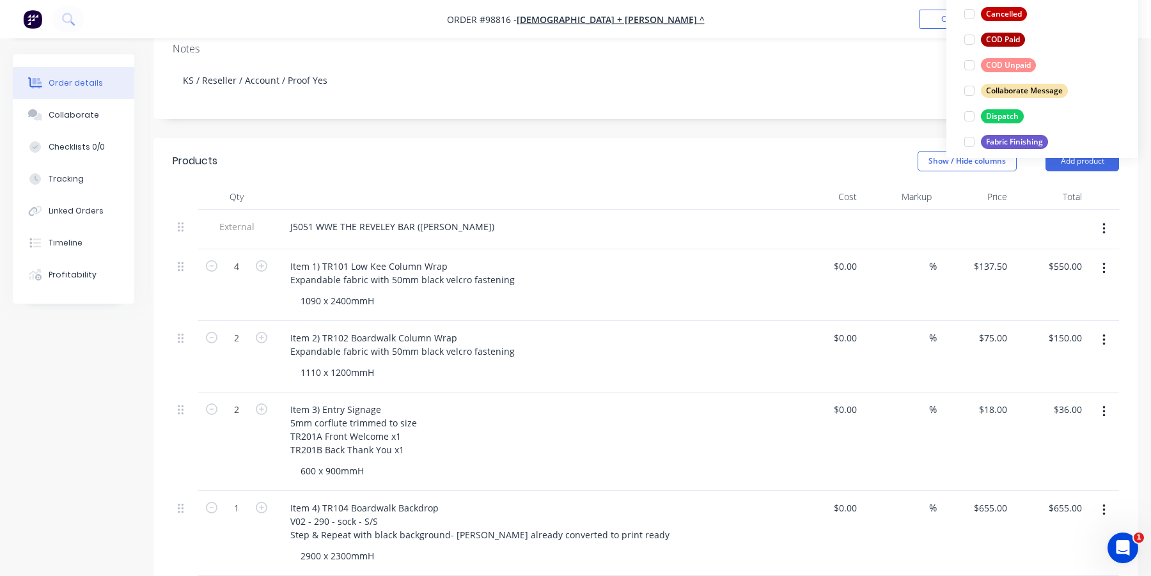
scroll to position [173, 0]
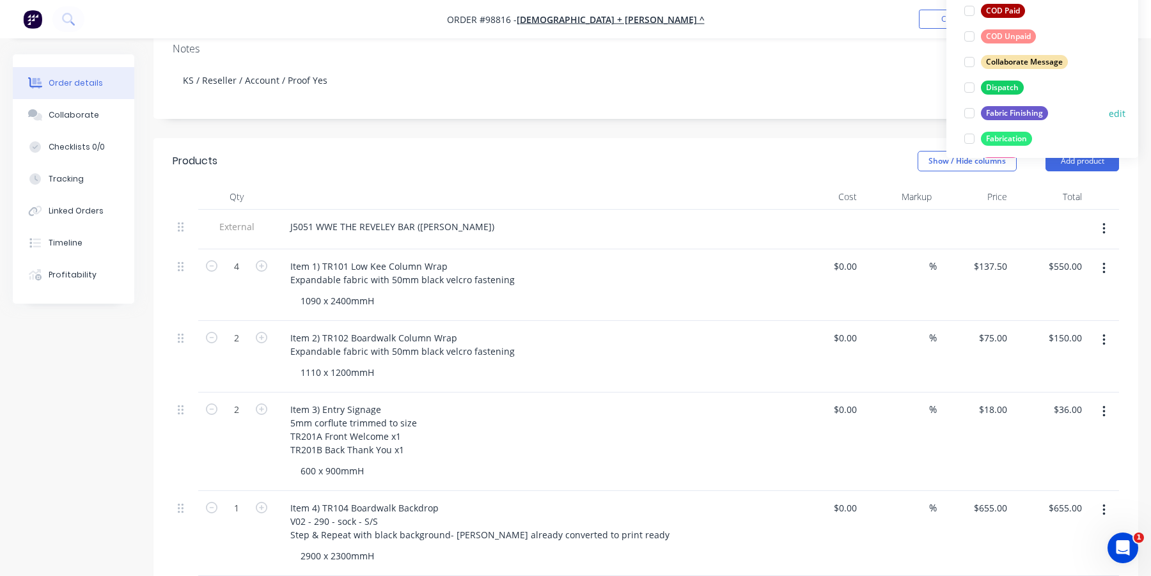
click at [973, 113] on div at bounding box center [970, 113] width 26 height 26
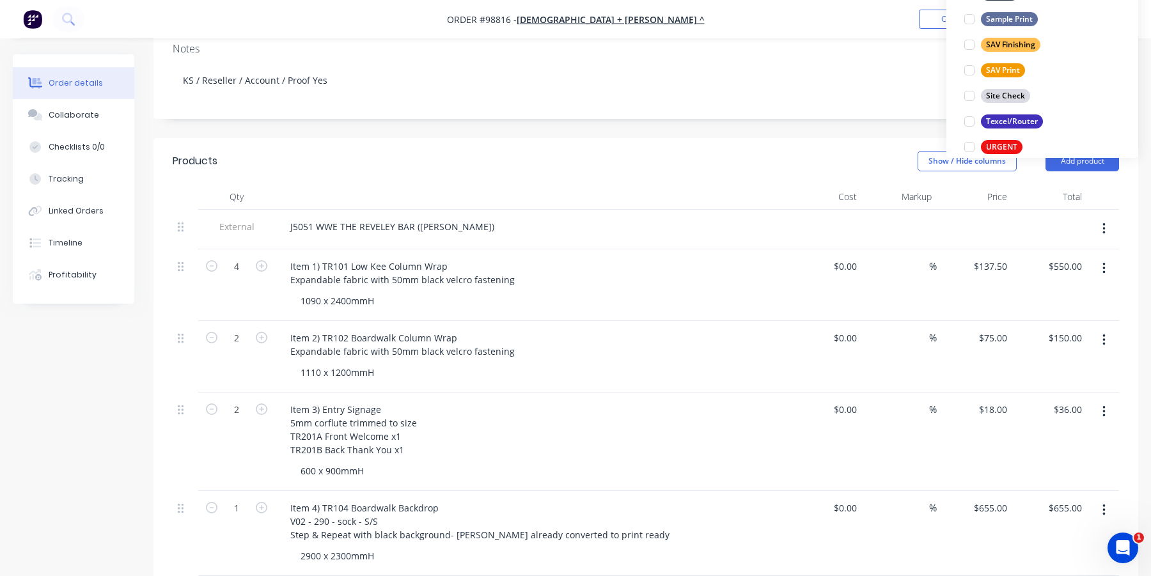
scroll to position [603, 0]
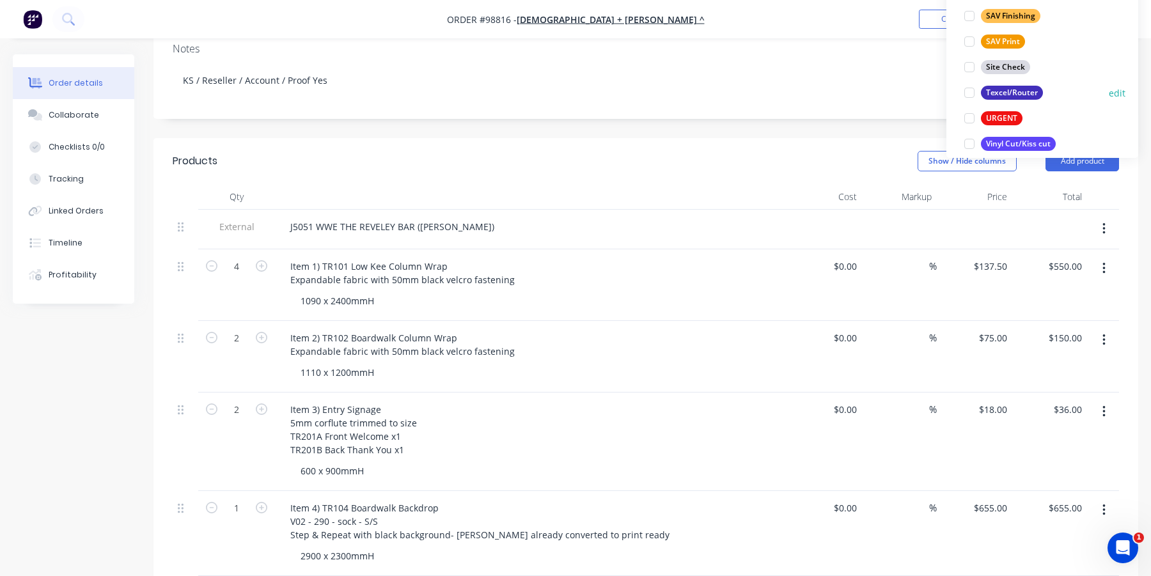
click at [972, 90] on div at bounding box center [970, 93] width 26 height 26
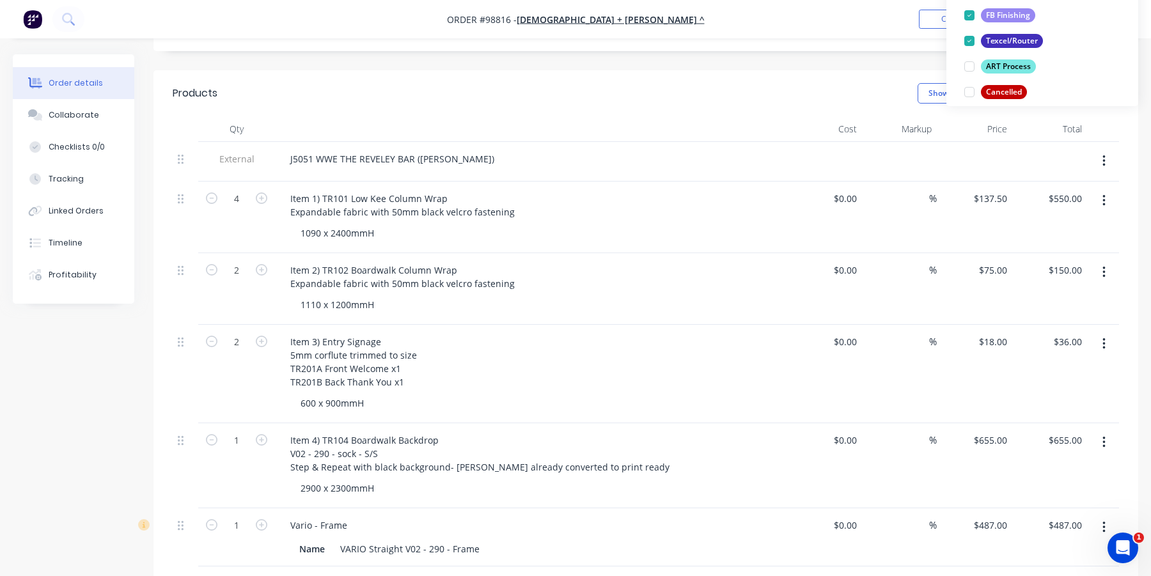
scroll to position [320, 0]
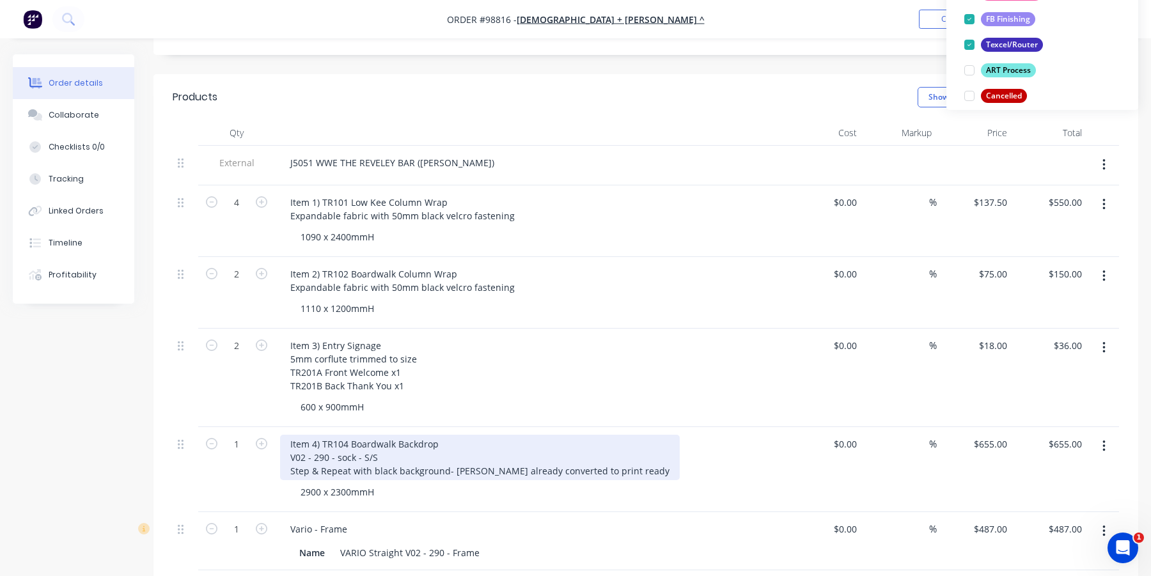
click at [315, 435] on div "Item 4) TR104 Boardwalk Backdrop V02 - 290 - sock - S/S Step & Repeat with blac…" at bounding box center [480, 457] width 400 height 45
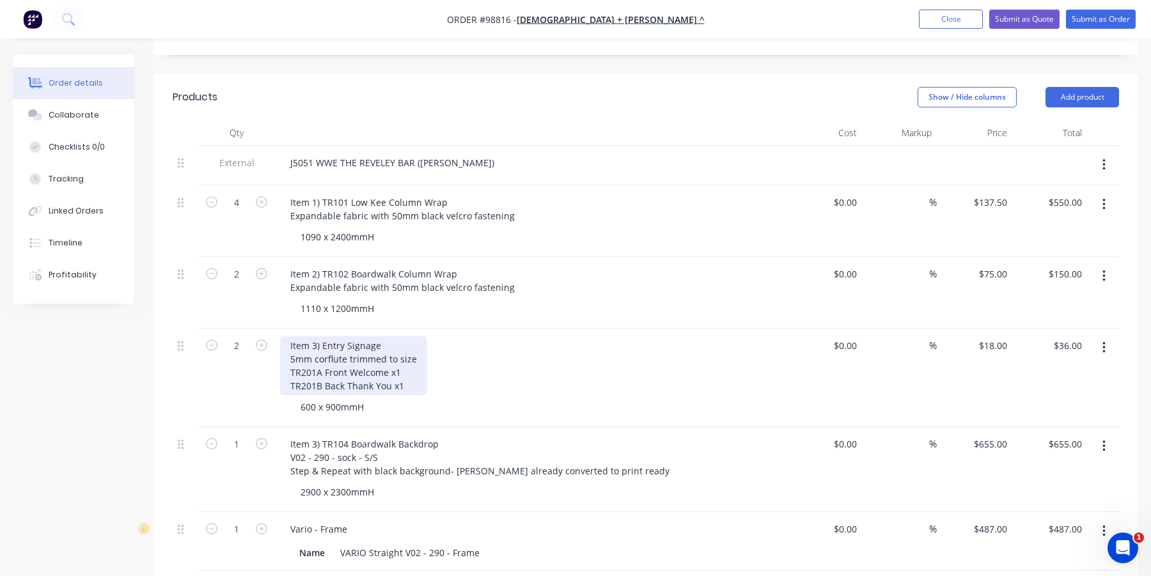
click at [317, 336] on div "Item 3) Entry Signage 5mm corflute trimmed to size TR201A Front Welcome x1 TR20…" at bounding box center [353, 365] width 147 height 59
click at [316, 336] on div "Item 3) Entry Signage 5mm corflute trimmed to size TR201A Front Welcome x1 TR20…" at bounding box center [353, 365] width 147 height 59
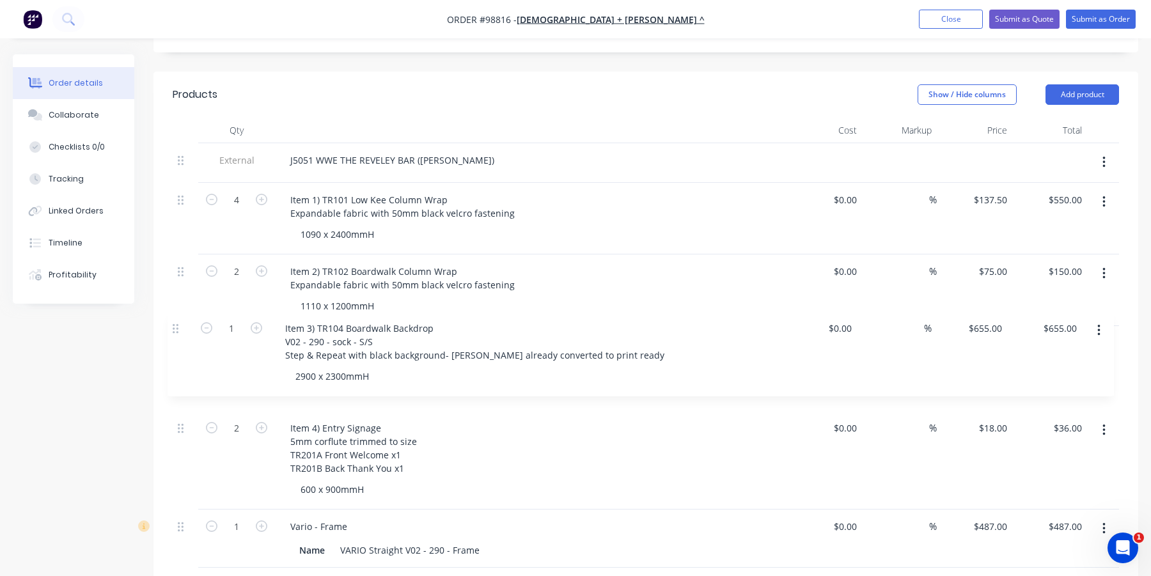
drag, startPoint x: 181, startPoint y: 427, endPoint x: 174, endPoint y: 322, distance: 105.1
click at [174, 322] on div "External J5051 WWE THE REVELEY BAR (ELIZABETH QUAY) 4 Item 1) TR101 Low Kee Col…" at bounding box center [646, 355] width 947 height 425
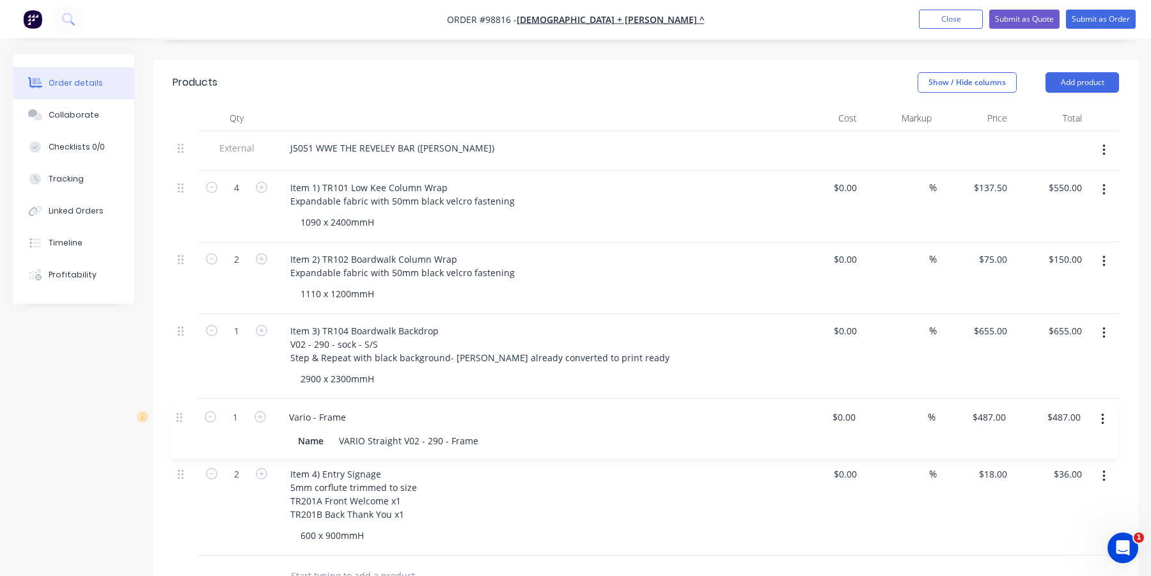
scroll to position [336, 0]
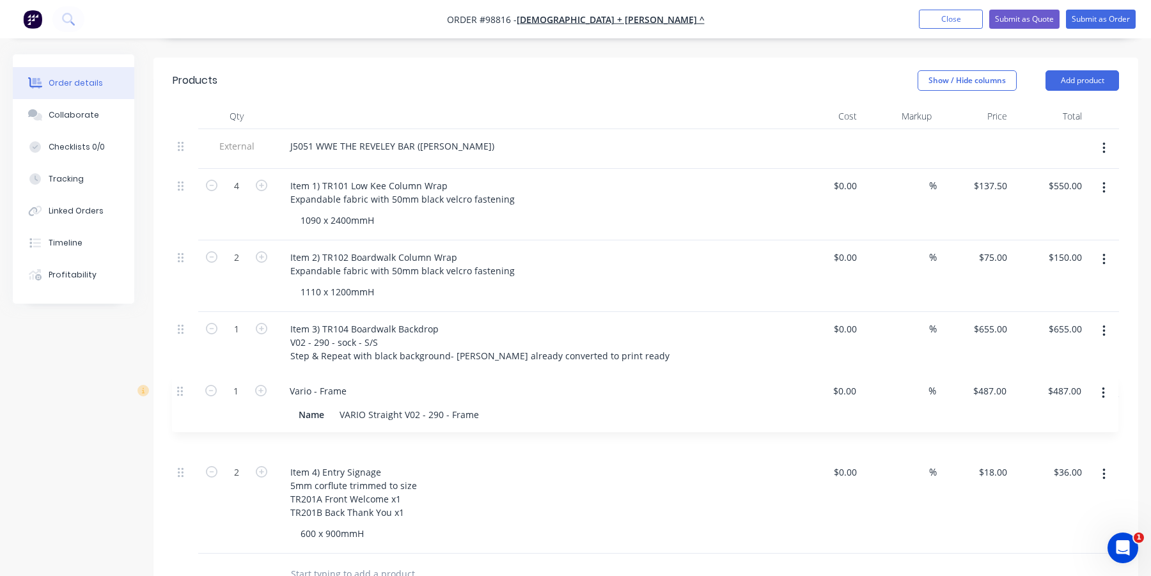
drag, startPoint x: 182, startPoint y: 514, endPoint x: 181, endPoint y: 393, distance: 120.9
click at [181, 393] on div "External J5051 WWE THE REVELEY BAR (ELIZABETH QUAY) 4 Item 1) TR101 Low Kee Col…" at bounding box center [646, 341] width 947 height 425
click at [290, 405] on div "Vario - Frame" at bounding box center [318, 414] width 77 height 19
click at [186, 554] on div at bounding box center [186, 575] width 26 height 42
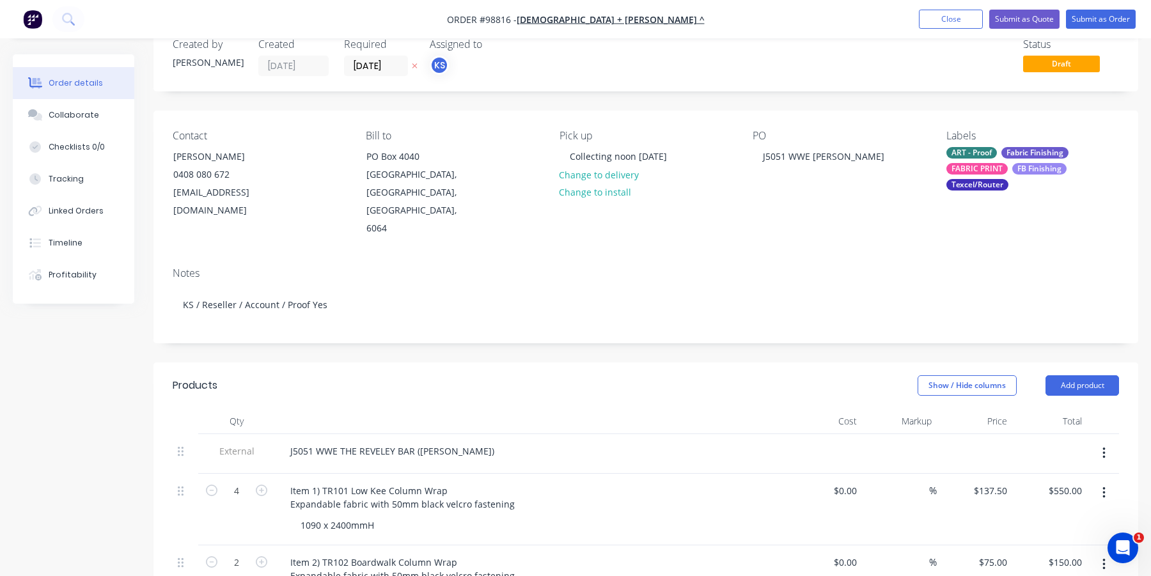
scroll to position [17, 0]
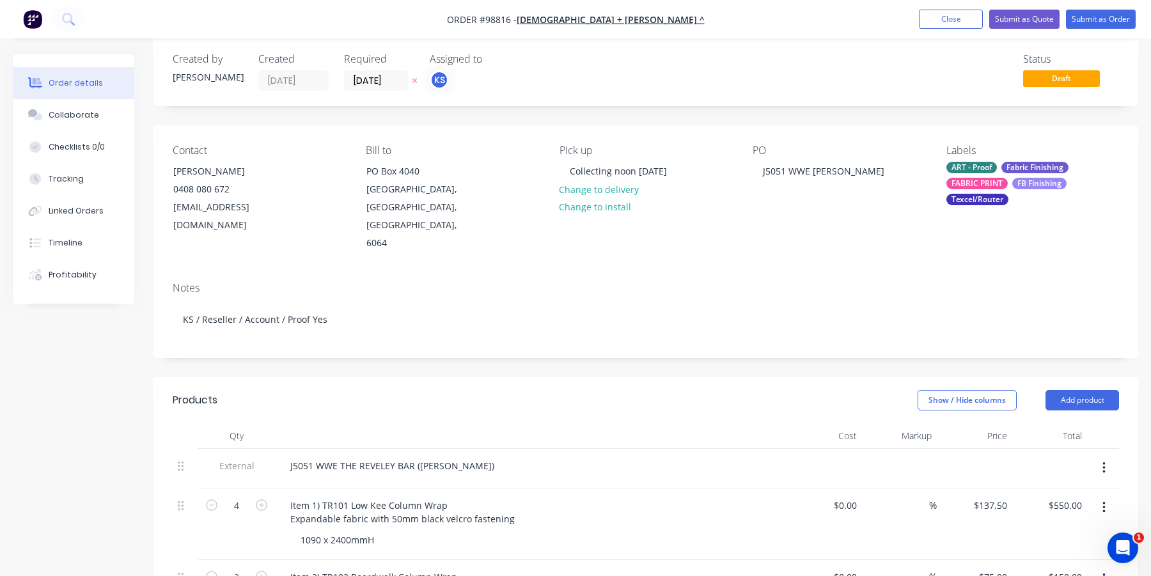
click at [977, 162] on div "ART - Proof" at bounding box center [972, 168] width 51 height 12
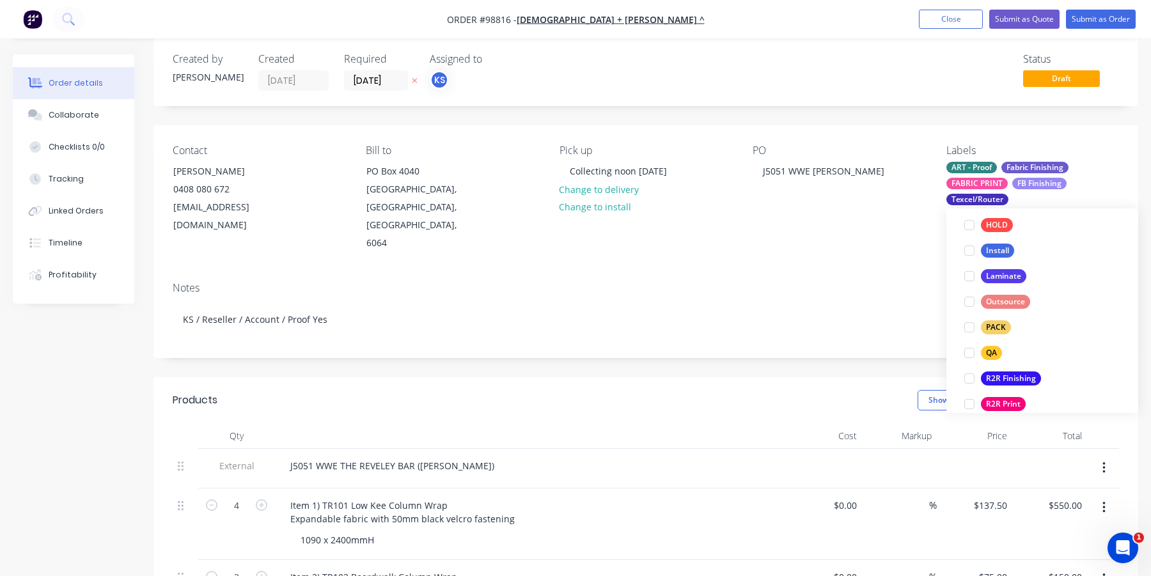
scroll to position [430, 0]
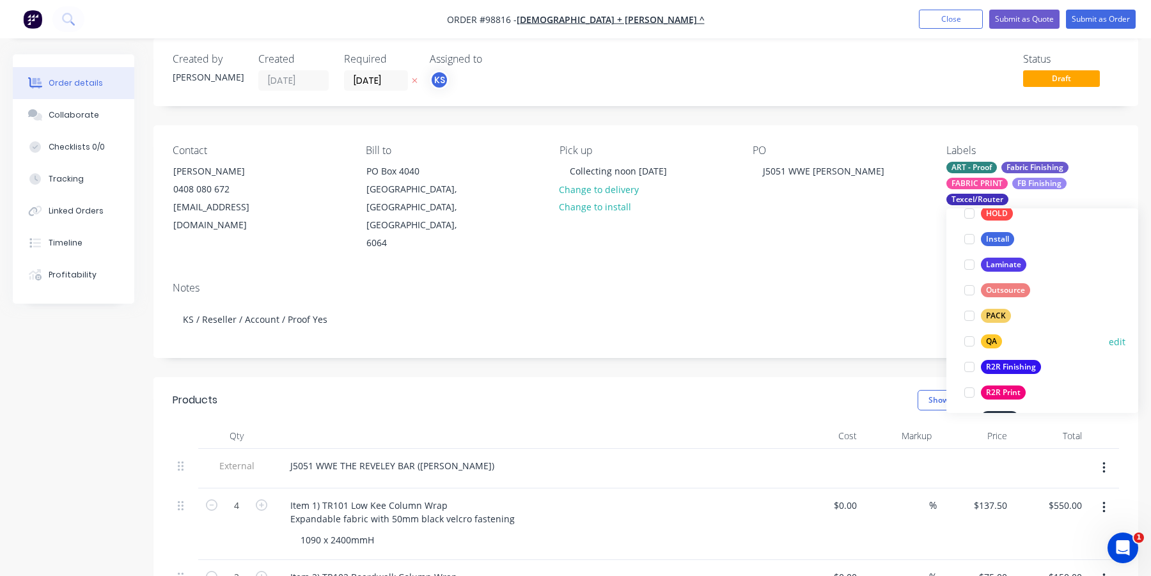
click at [967, 342] on div at bounding box center [970, 342] width 26 height 26
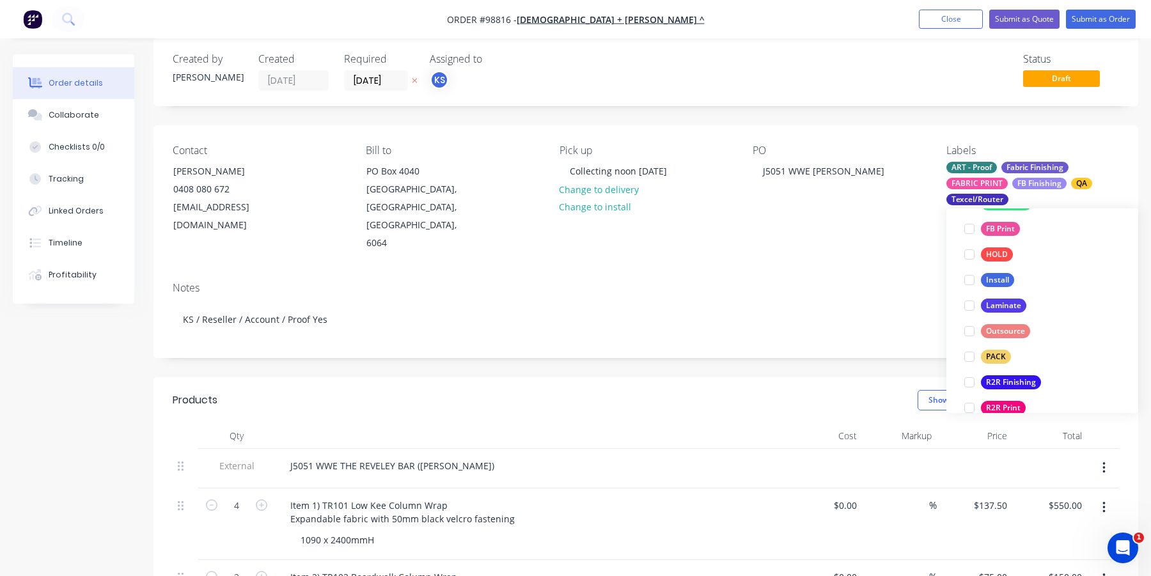
scroll to position [446, 0]
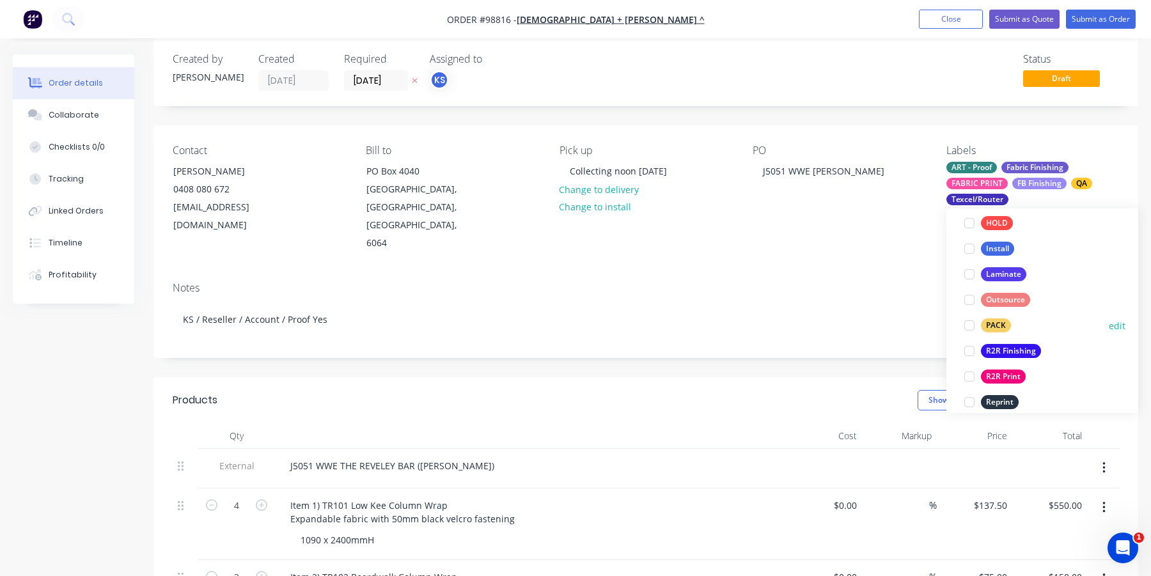
click at [972, 320] on div at bounding box center [970, 326] width 26 height 26
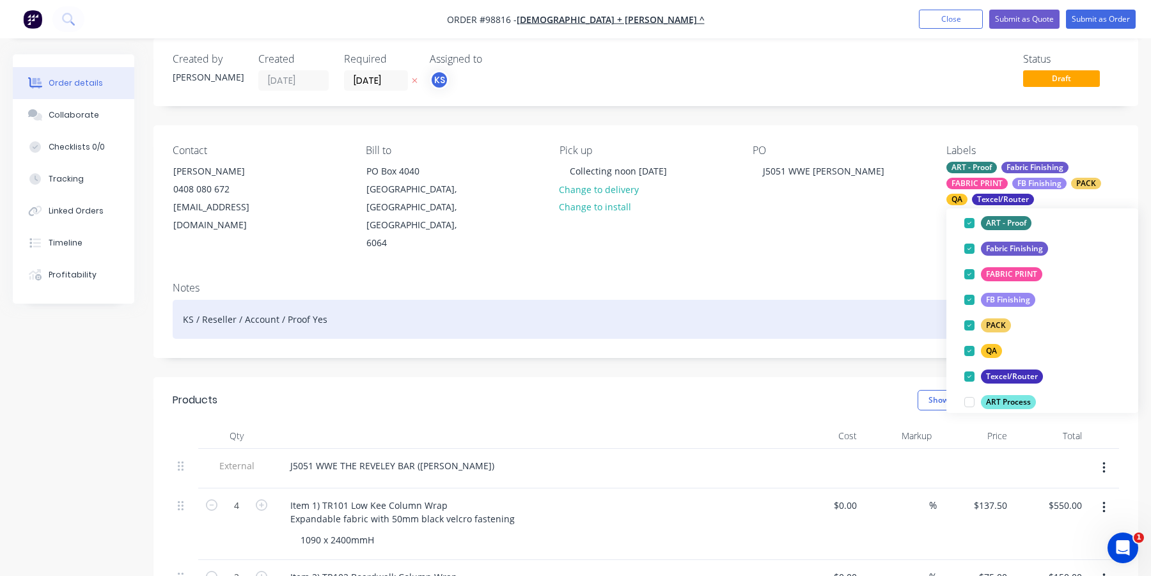
click at [848, 300] on div "KS / Reseller / Account / Proof Yes" at bounding box center [646, 319] width 947 height 39
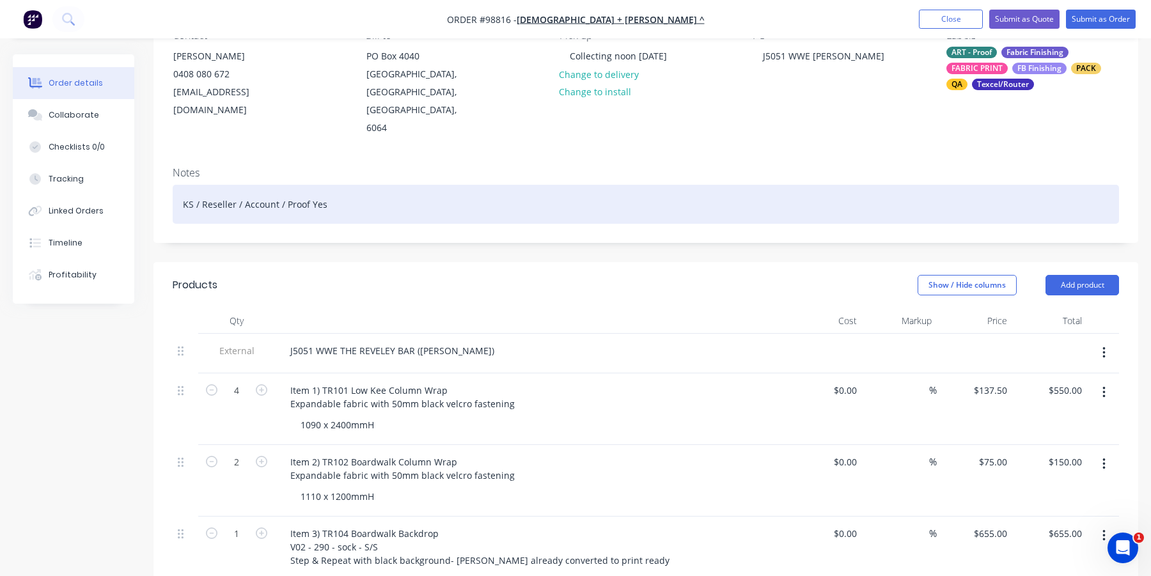
scroll to position [145, 0]
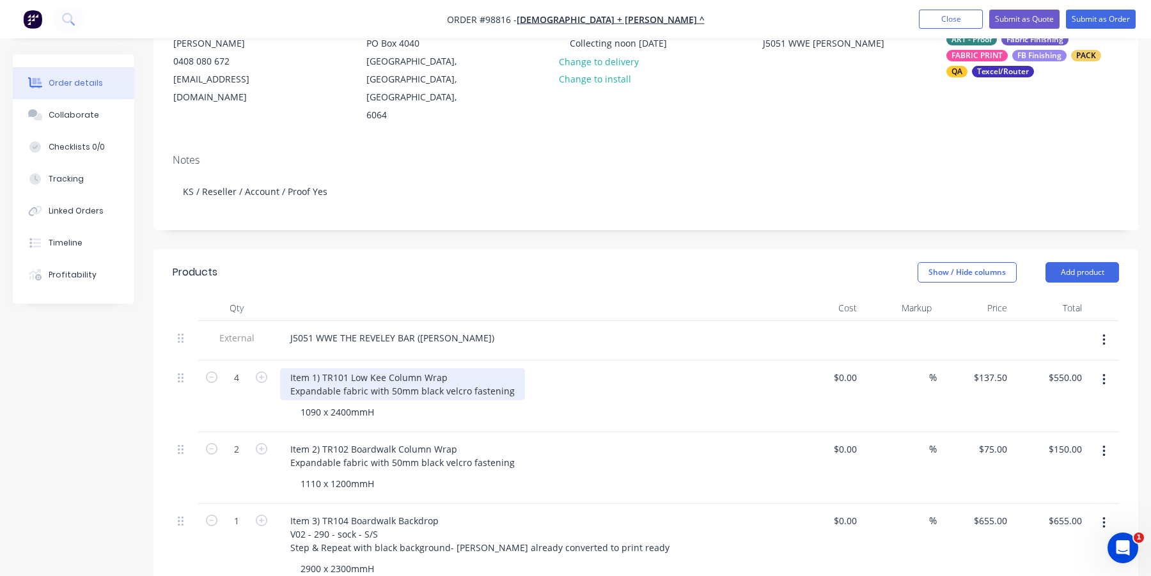
click at [514, 377] on div "Item 1) TR101 Low Kee Column Wrap Expandable fabric with 50mm black velcro fast…" at bounding box center [402, 384] width 245 height 32
click at [511, 374] on div "Item 1) TR101 Low Kee Column Wrap Expandable fabric with 50mm black velcro fast…" at bounding box center [402, 384] width 245 height 32
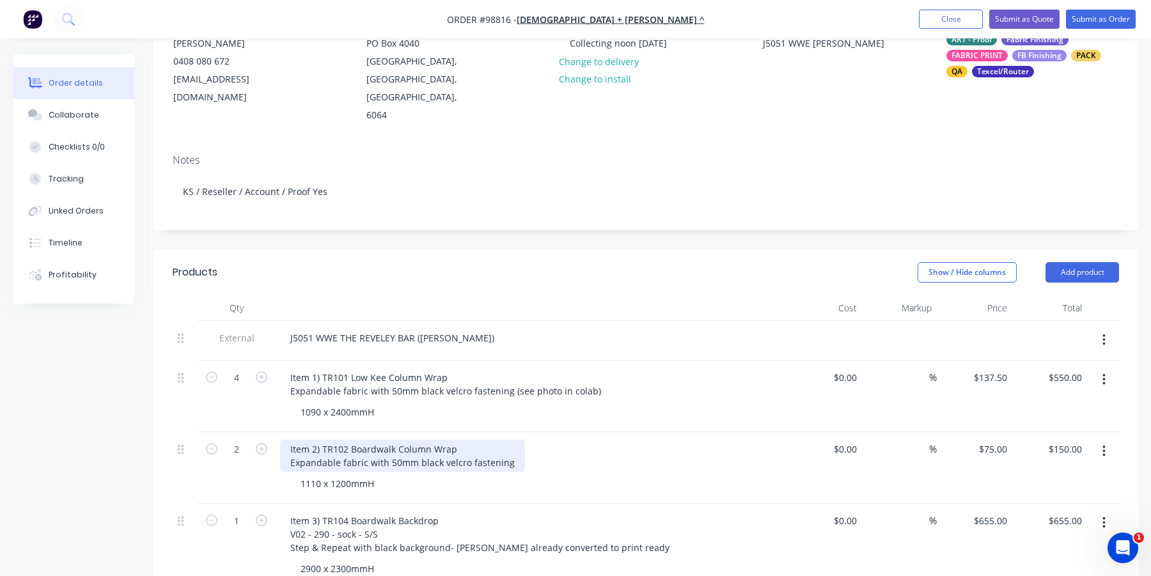
click at [505, 446] on div "Item 2) TR102 Boardwalk Column Wrap Expandable fabric with 50mm black velcro fa…" at bounding box center [402, 456] width 245 height 32
click at [508, 447] on div "Item 2) TR102 Boardwalk Column Wrap Expandable fabric with 50mm black velcro fa…" at bounding box center [402, 456] width 245 height 32
click at [577, 443] on div "Item 2) TR102 Boardwalk Column Wrap Expandable fabric with 50mm black velcro fa…" at bounding box center [445, 456] width 331 height 32
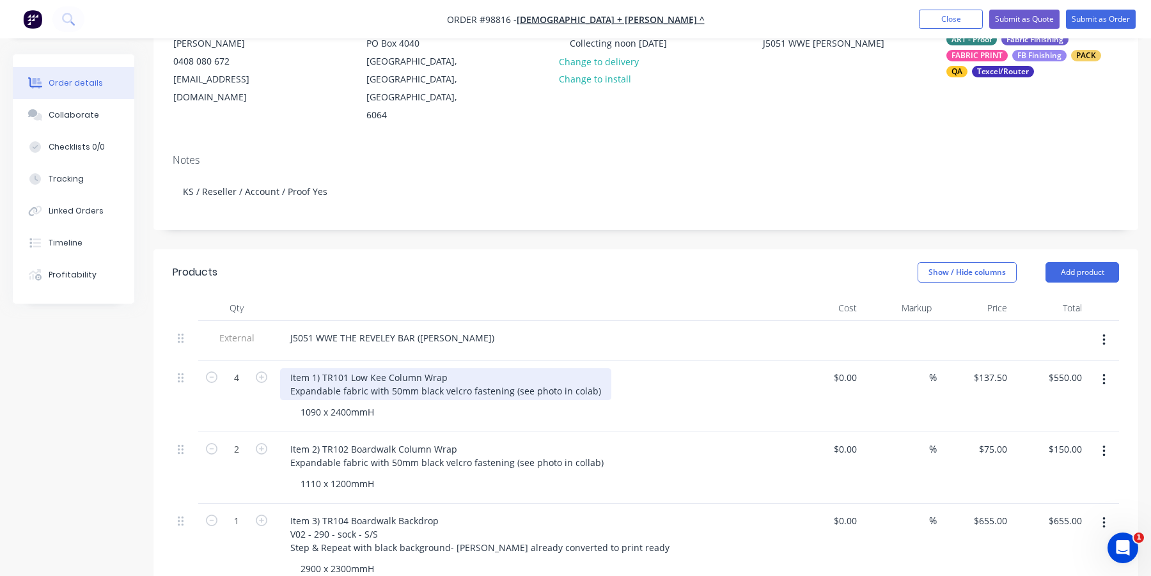
click at [576, 372] on div "Item 1) TR101 Low Kee Column Wrap Expandable fabric with 50mm black velcro fast…" at bounding box center [445, 384] width 331 height 32
click at [578, 369] on div "Item 1) TR101 Low Kee Column Wrap Expandable fabric with 50mm black velcro fast…" at bounding box center [445, 384] width 331 height 32
click at [1020, 70] on div "Texcel/Router" at bounding box center [1003, 72] width 62 height 12
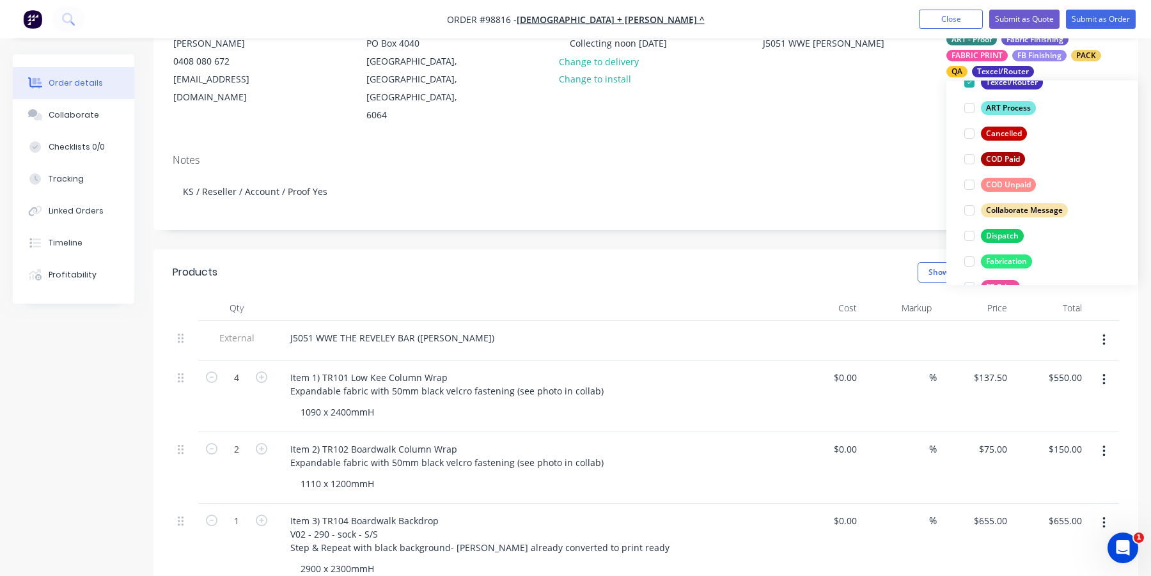
scroll to position [256, 0]
click at [969, 205] on div at bounding box center [970, 209] width 26 height 26
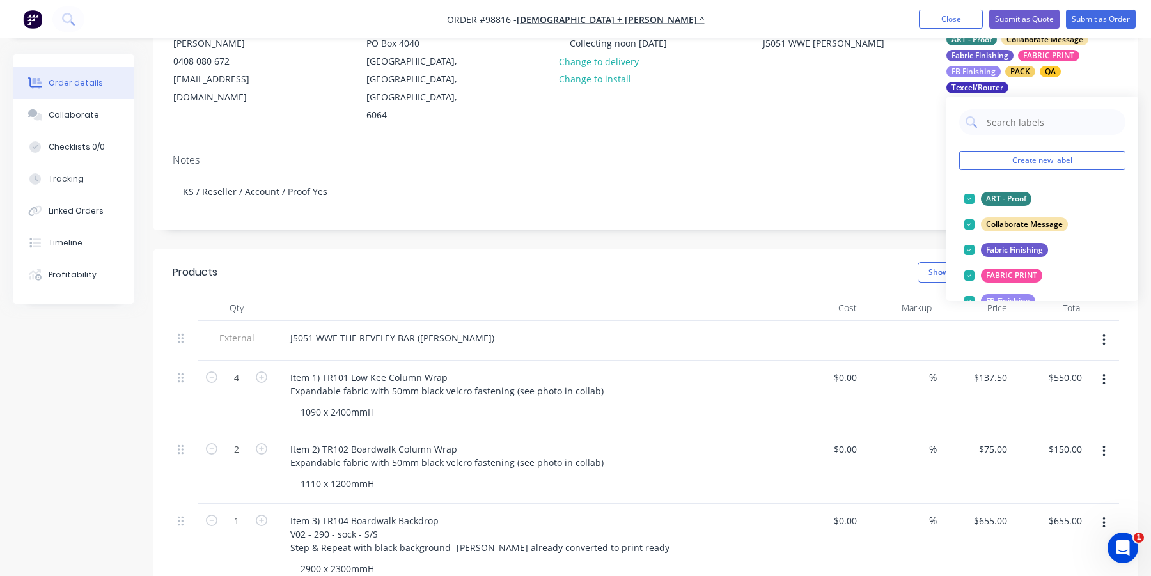
click at [681, 368] on div "Item 1) TR101 Low Kee Column Wrap Expandable fabric with 50mm black velcro fast…" at bounding box center [530, 384] width 501 height 32
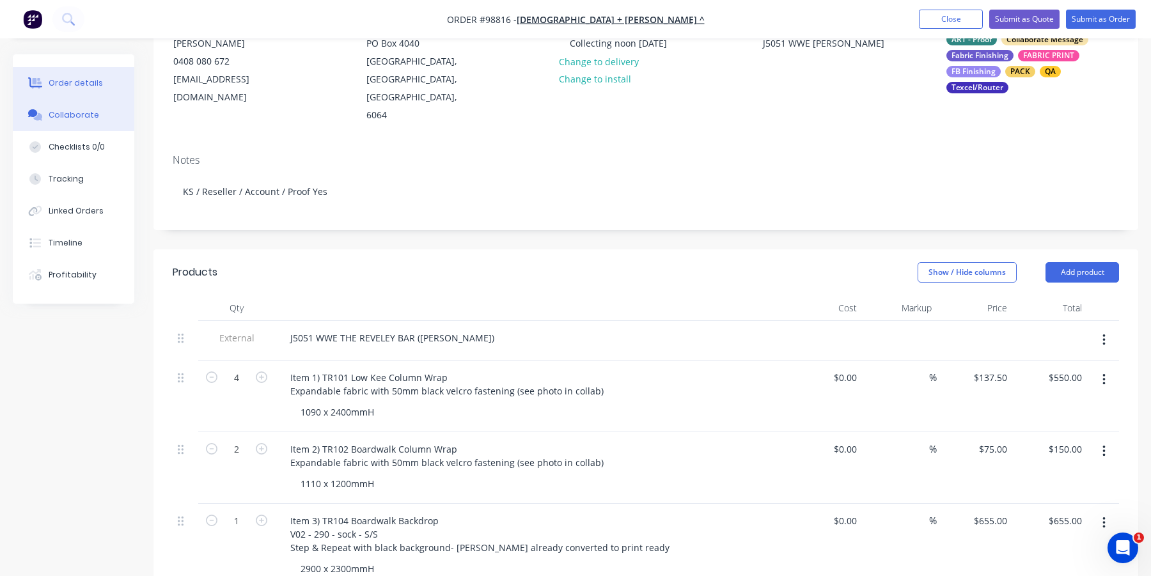
click at [62, 119] on div "Collaborate" at bounding box center [74, 115] width 51 height 12
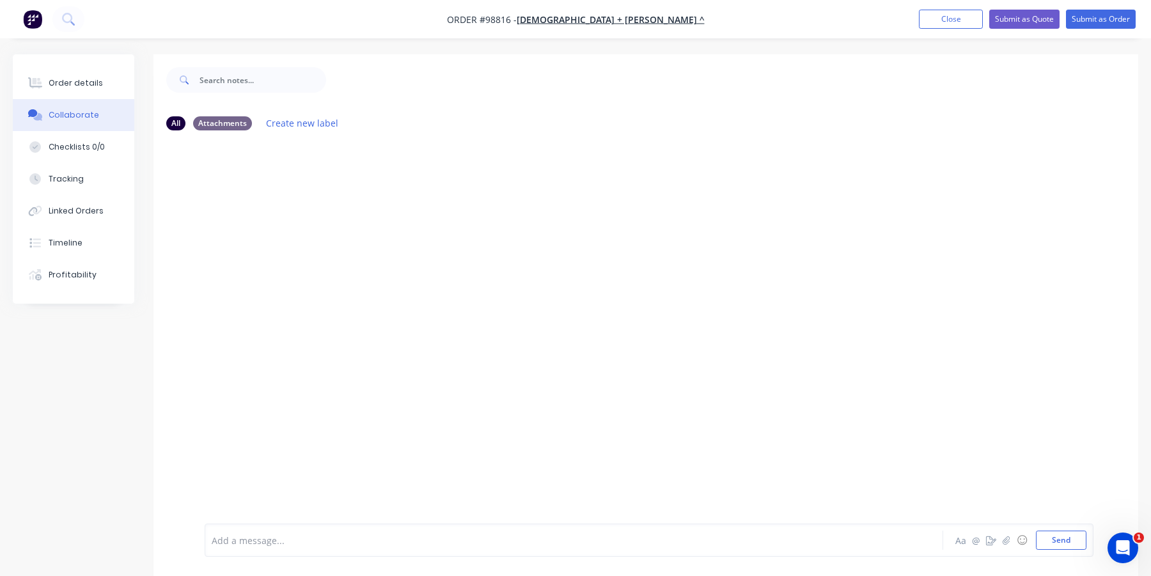
click at [230, 545] on div at bounding box center [540, 540] width 656 height 13
click at [1004, 539] on icon "button" at bounding box center [1007, 540] width 8 height 9
click at [1068, 538] on button "Send" at bounding box center [1061, 540] width 51 height 19
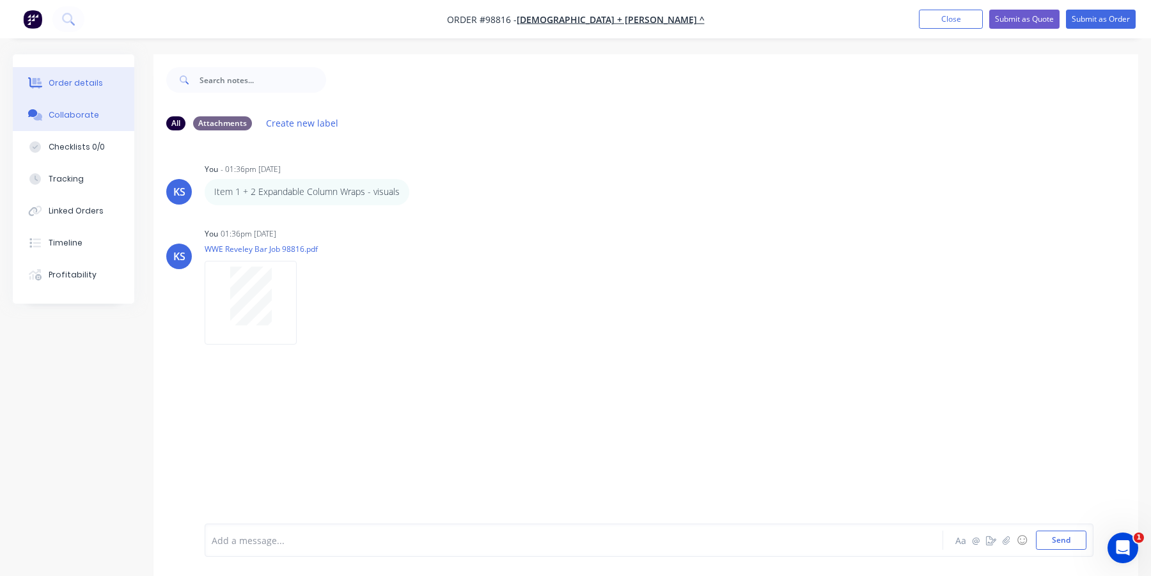
click at [61, 84] on div "Order details" at bounding box center [76, 83] width 54 height 12
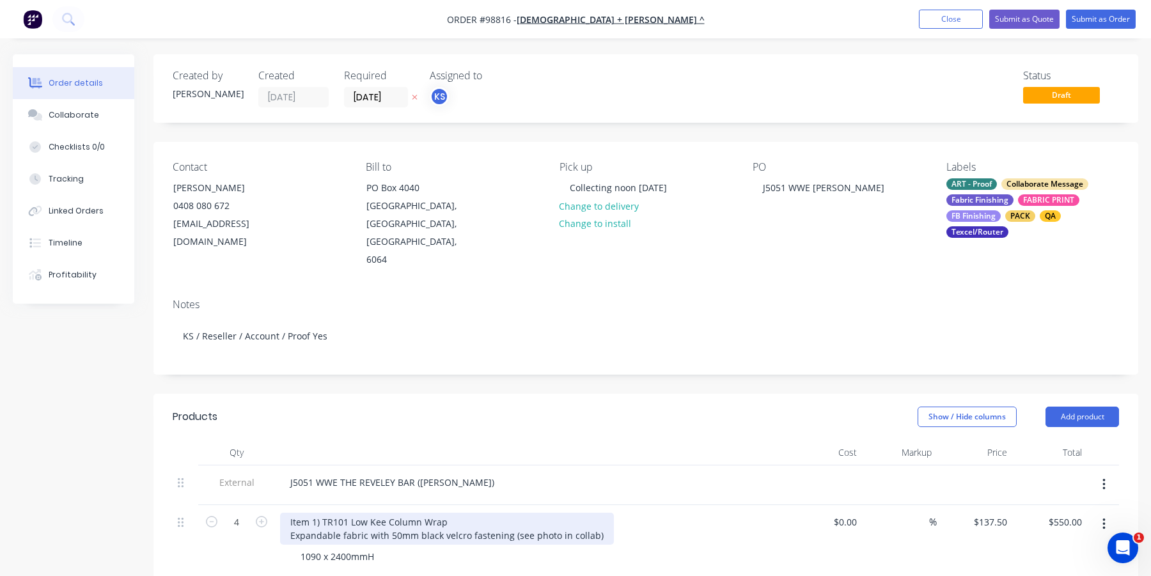
click at [551, 517] on div "Item 1) TR101 Low Kee Column Wrap Expandable fabric with 50mm black velcro fast…" at bounding box center [447, 529] width 334 height 32
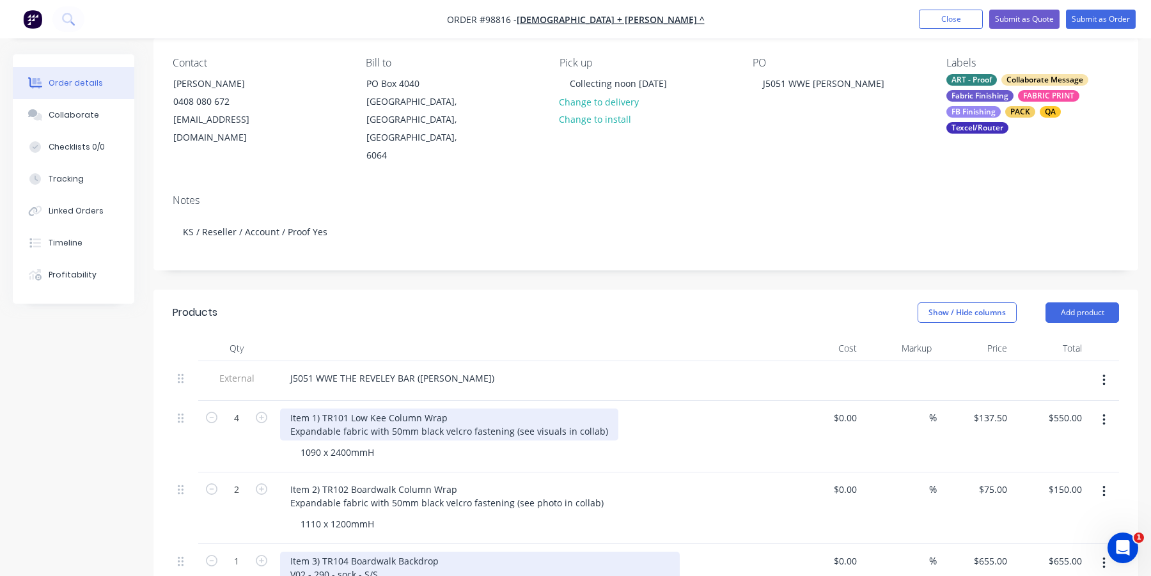
scroll to position [128, 0]
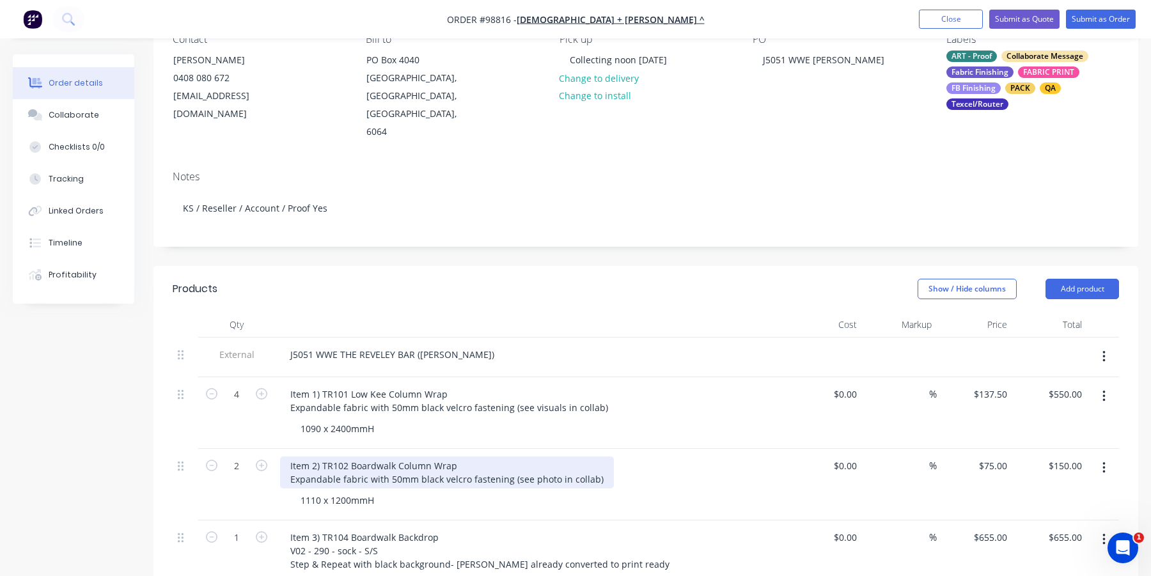
click at [553, 460] on div "Item 2) TR102 Boardwalk Column Wrap Expandable fabric with 50mm black velcro fa…" at bounding box center [447, 473] width 334 height 32
click at [557, 459] on div "Item 2) TR102 Boardwalk Column Wrap Expandable fabric with 50mm black velcro fa…" at bounding box center [447, 473] width 334 height 32
click at [550, 461] on div "Item 2) TR102 Boardwalk Column Wrap Expandable fabric with 50mm black velcro fa…" at bounding box center [447, 473] width 334 height 32
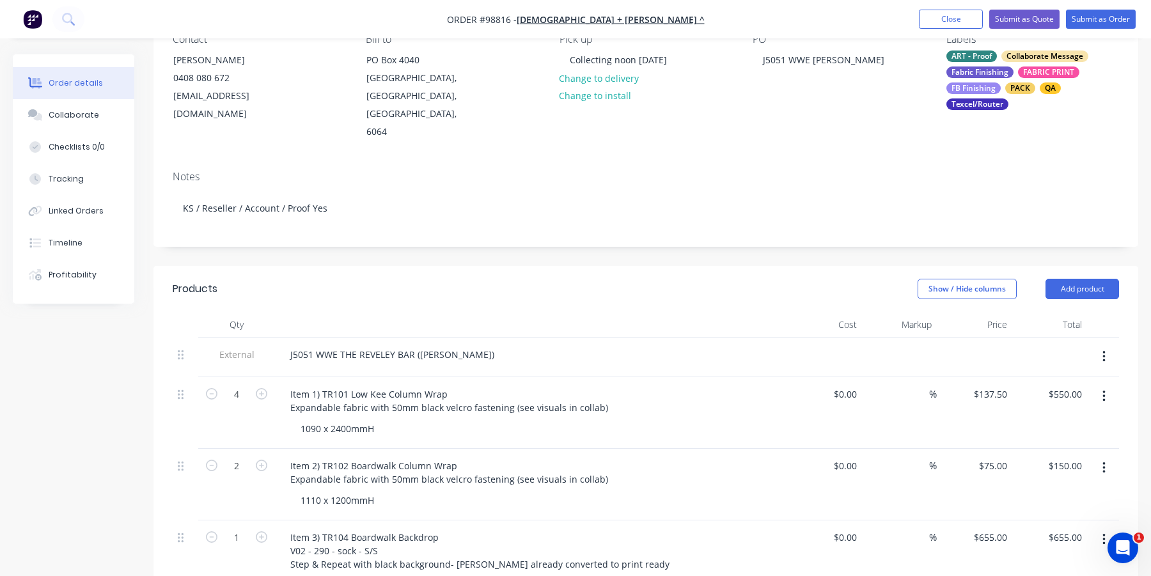
click at [606, 493] on div "Item 2) TR102 Boardwalk Column Wrap Expandable fabric with 50mm black velcro fa…" at bounding box center [531, 485] width 512 height 72
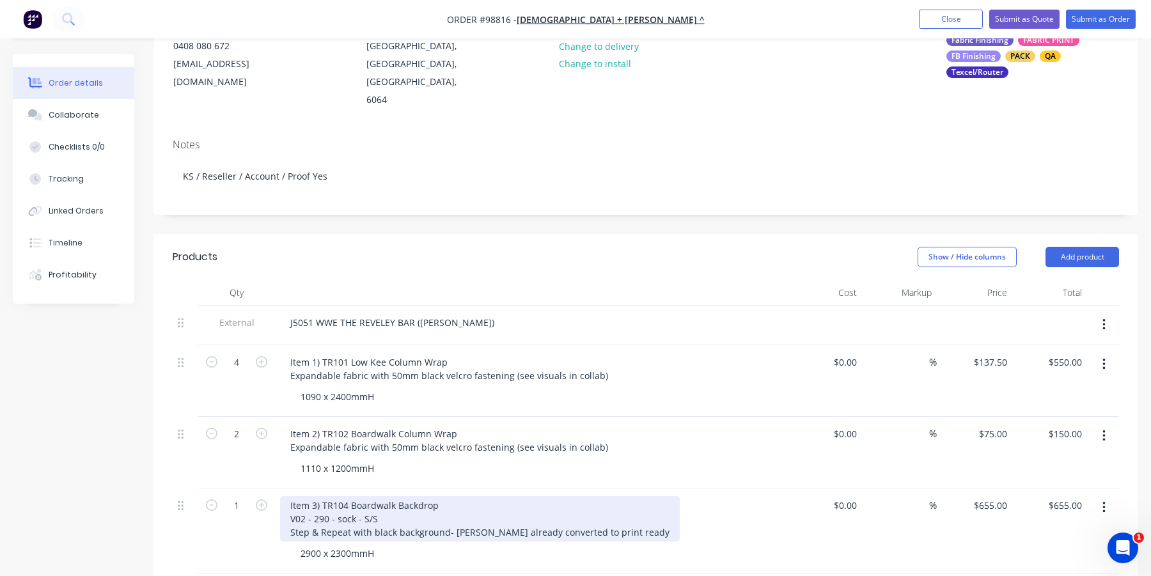
scroll to position [192, 0]
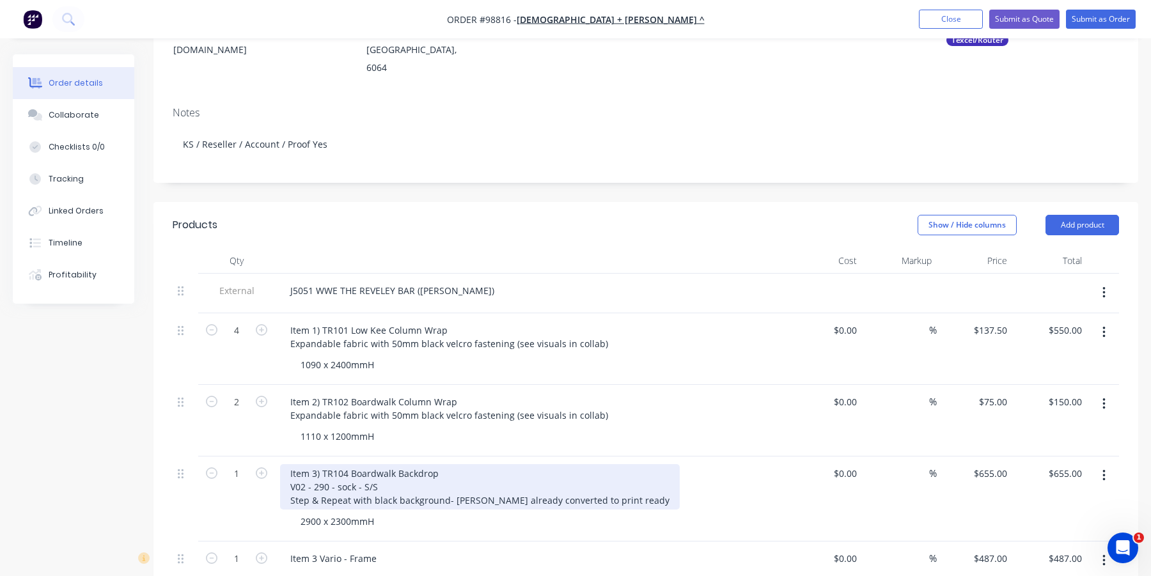
click at [446, 480] on div "Item 3) TR104 Boardwalk Backdrop V02 - 290 - sock - S/S Step & Repeat with blac…" at bounding box center [480, 486] width 400 height 45
click at [550, 484] on div "Item 3) TR104 Boardwalk Backdrop V02 - 290 - sock - S/S Step & Repeat with blac…" at bounding box center [481, 486] width 402 height 45
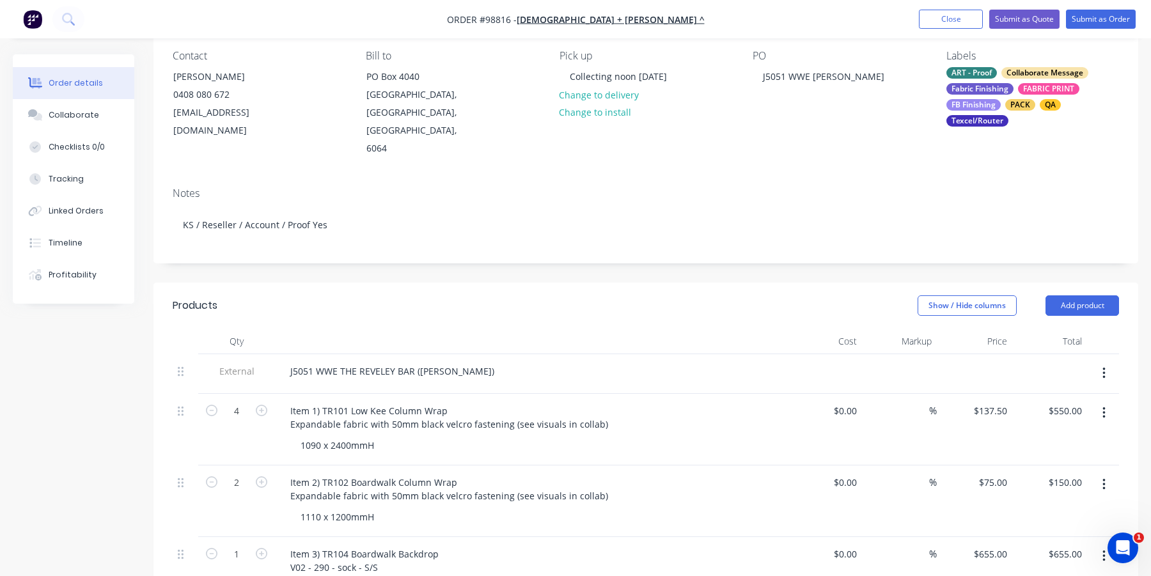
scroll to position [128, 0]
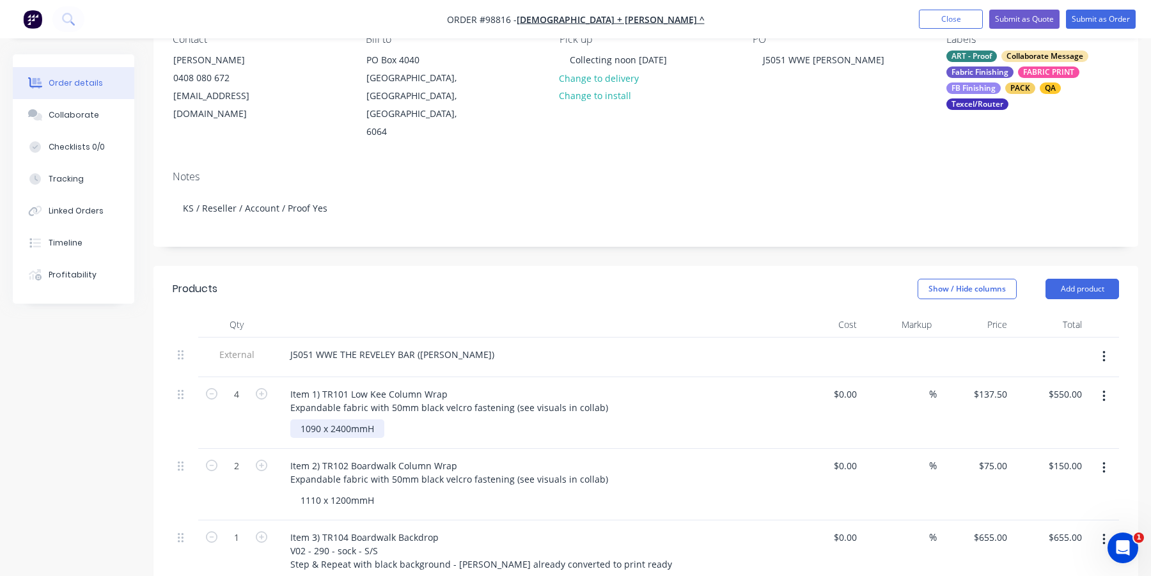
click at [318, 420] on div "1090 x 2400mmH" at bounding box center [337, 429] width 94 height 19
click at [321, 420] on div "1090 x 2400mmH" at bounding box center [337, 429] width 94 height 19
click at [317, 491] on div "1110 x 1200mmH" at bounding box center [337, 500] width 94 height 19
click at [322, 491] on div "1110 x 1200mmH" at bounding box center [337, 500] width 94 height 19
click at [241, 493] on div "2" at bounding box center [236, 485] width 77 height 72
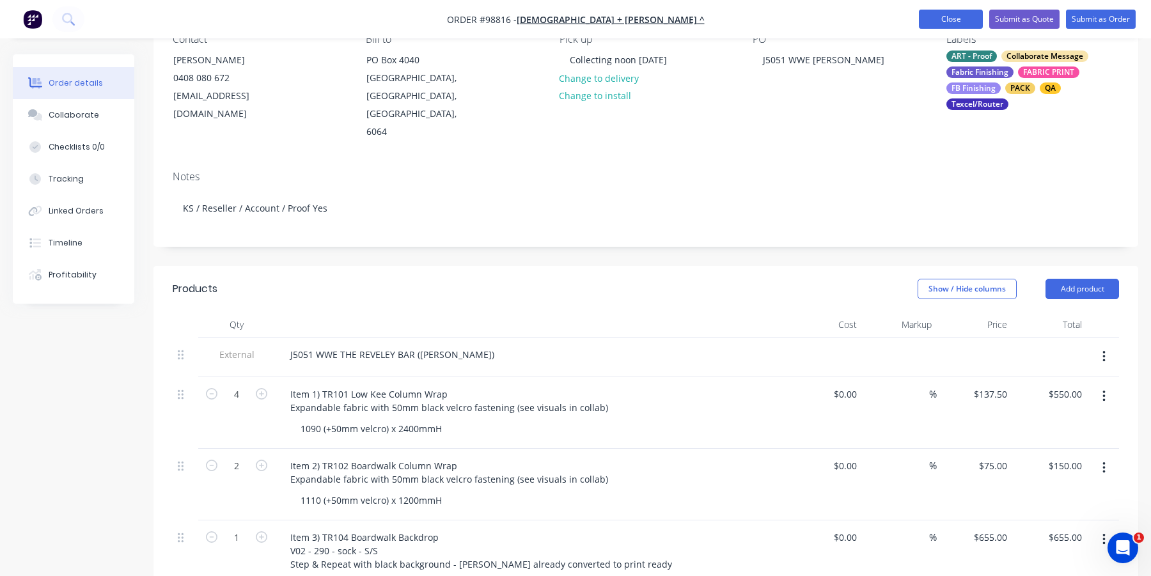
click at [942, 21] on button "Close" at bounding box center [951, 19] width 64 height 19
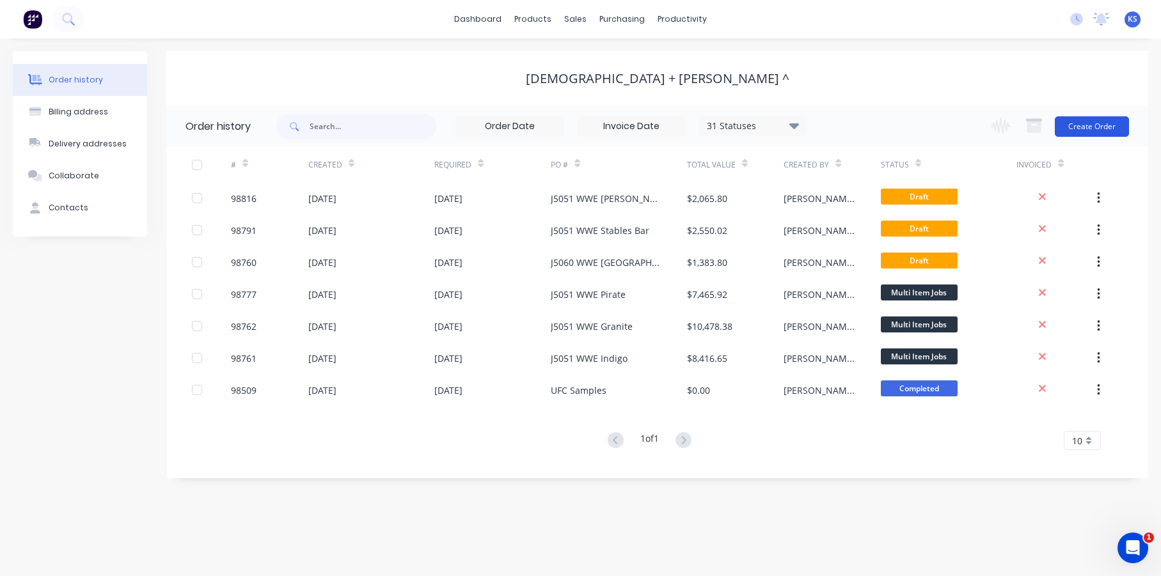
click at [1073, 126] on button "Create Order" at bounding box center [1092, 126] width 74 height 20
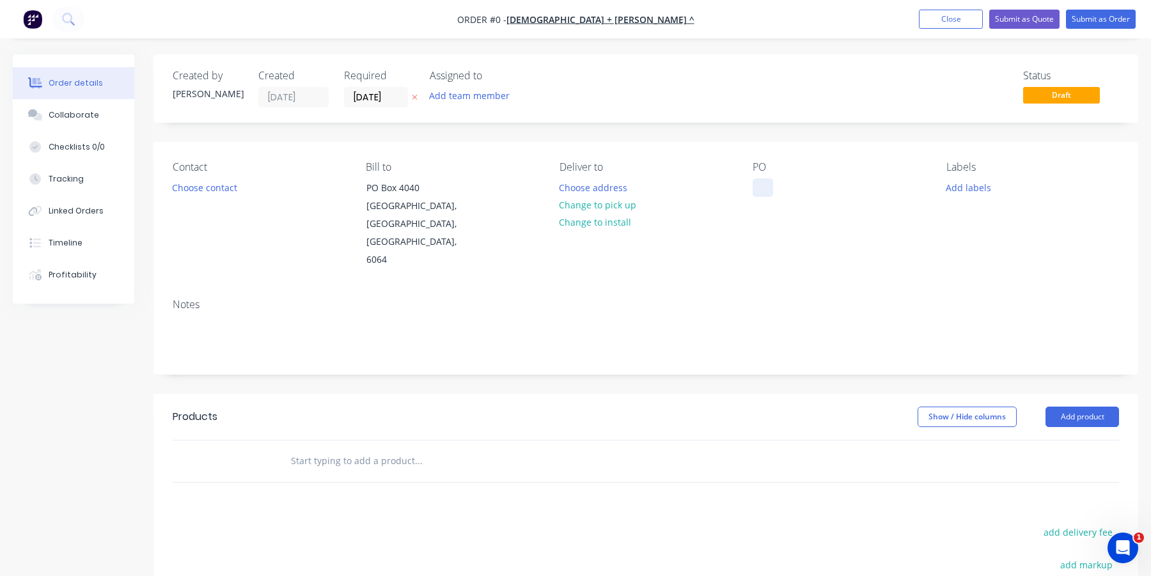
click at [757, 185] on div at bounding box center [763, 187] width 20 height 19
click at [760, 186] on div "WWE Remaining" at bounding box center [798, 187] width 91 height 19
click at [206, 187] on div "Order details Collaborate Checklists 0/0 Tracking Linked Orders Timeline Profit…" at bounding box center [575, 431] width 1151 height 755
click at [206, 187] on button "Choose contact" at bounding box center [205, 186] width 79 height 17
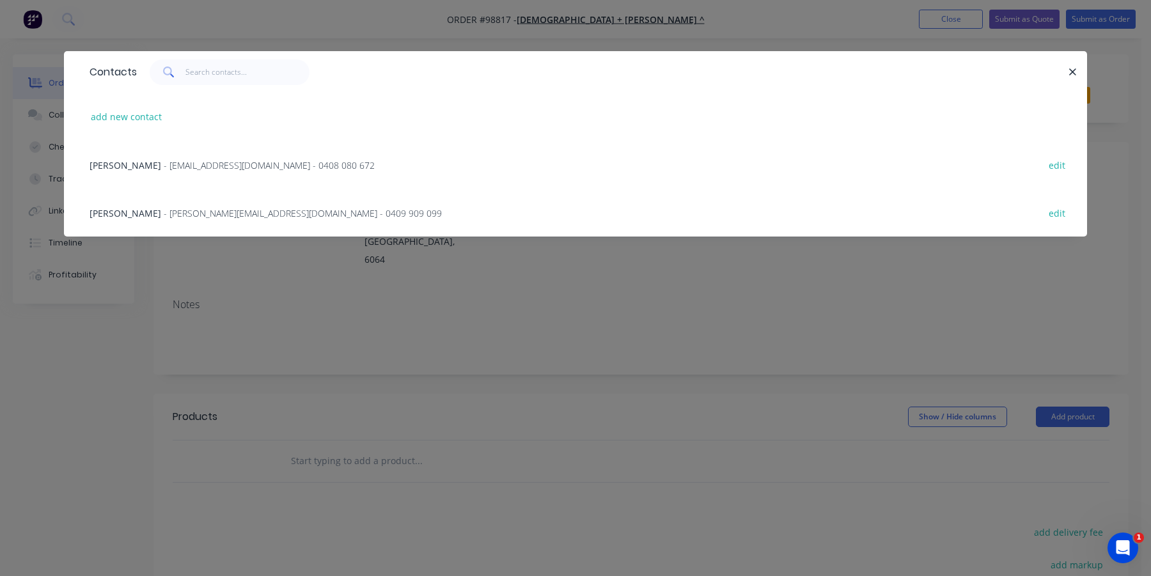
click at [134, 164] on span "[PERSON_NAME]" at bounding box center [126, 165] width 72 height 12
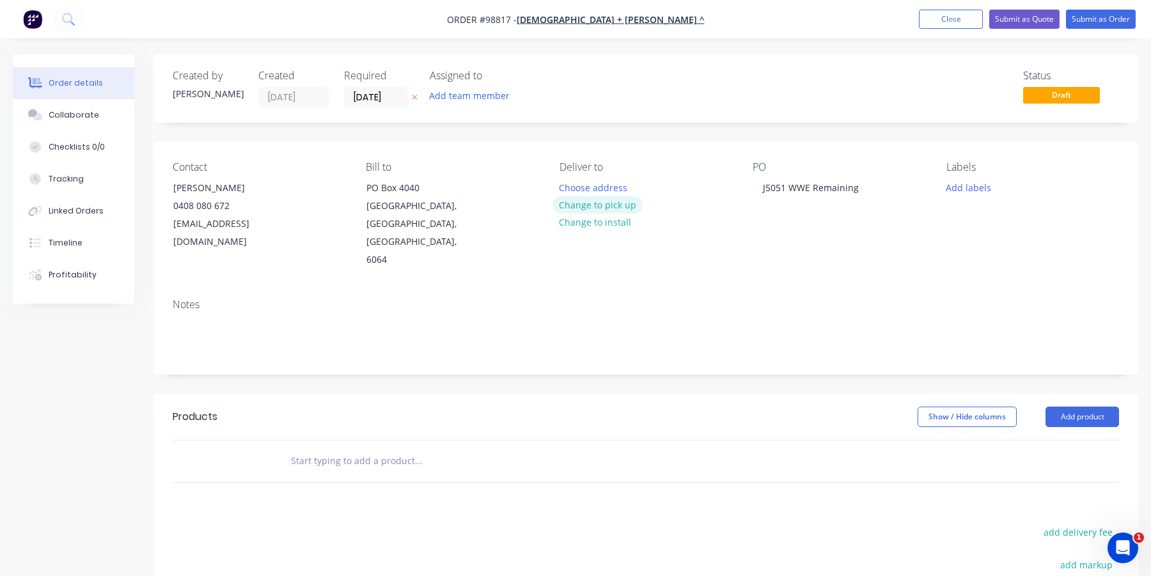
click at [583, 207] on button "Change to pick up" at bounding box center [598, 204] width 91 height 17
click at [368, 96] on input "05/10/25" at bounding box center [376, 97] width 63 height 19
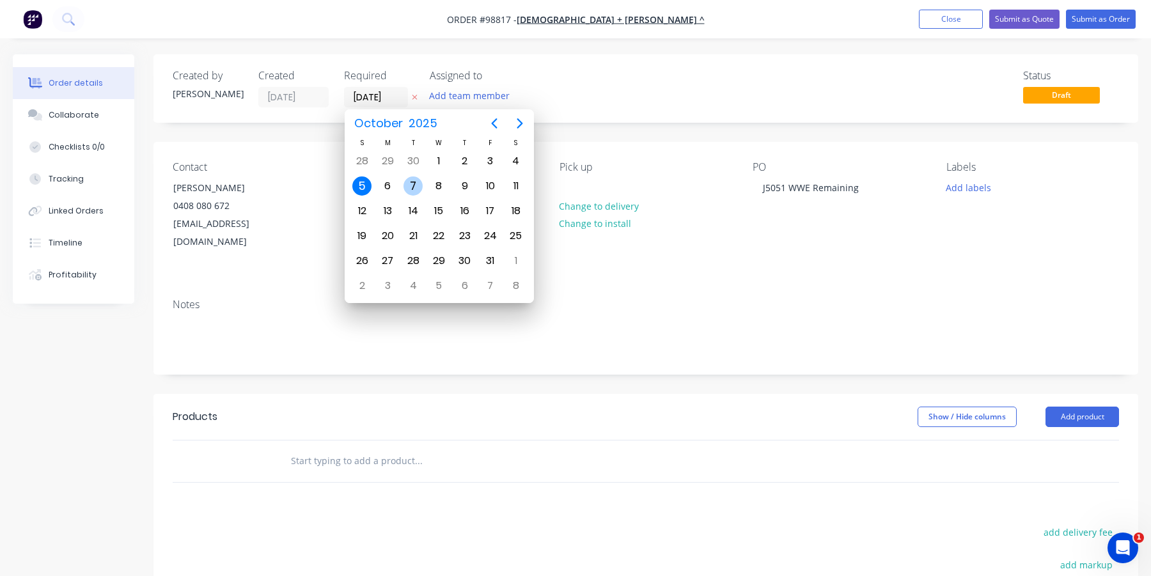
click at [420, 182] on div "7" at bounding box center [413, 186] width 19 height 19
type input "[DATE]"
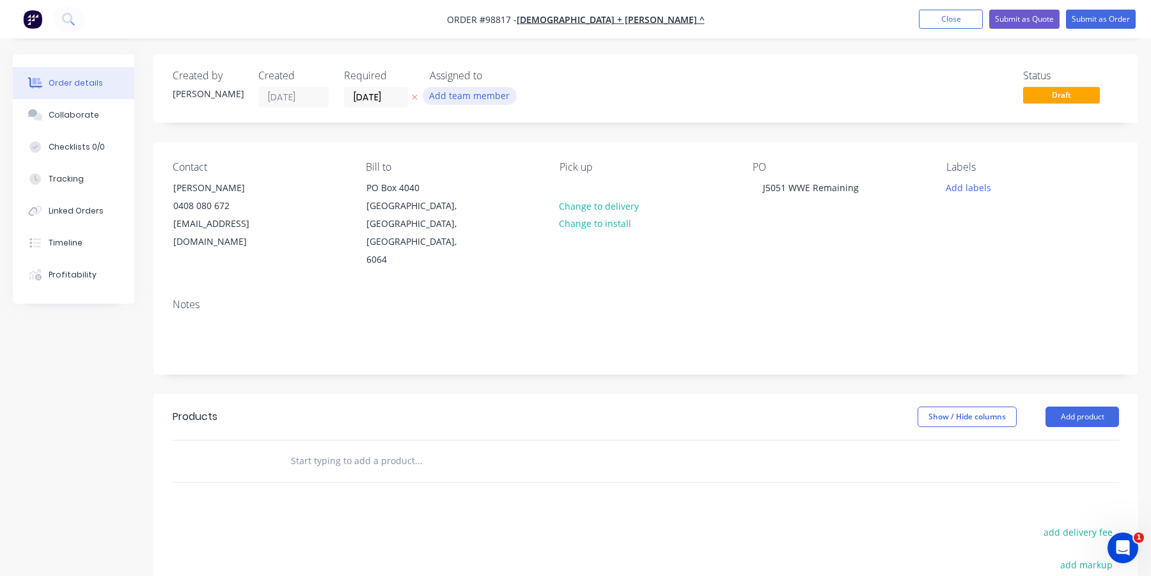
click at [458, 94] on button "Add team member" at bounding box center [470, 95] width 94 height 17
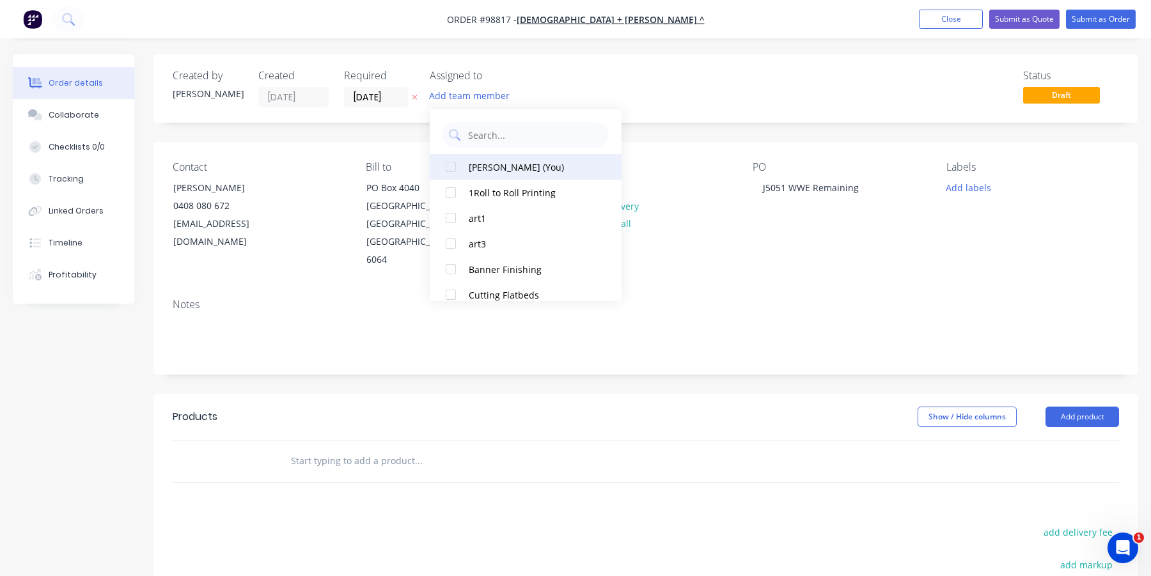
click at [446, 163] on div at bounding box center [451, 167] width 26 height 26
click at [724, 91] on div "Status Draft" at bounding box center [839, 89] width 562 height 38
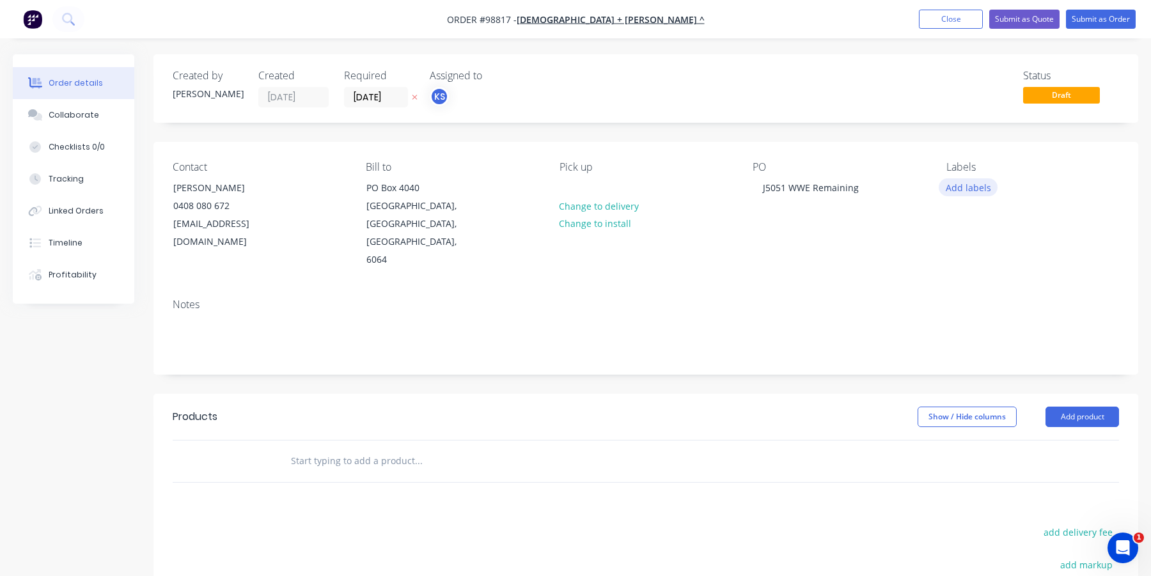
click at [959, 189] on button "Add labels" at bounding box center [968, 186] width 59 height 17
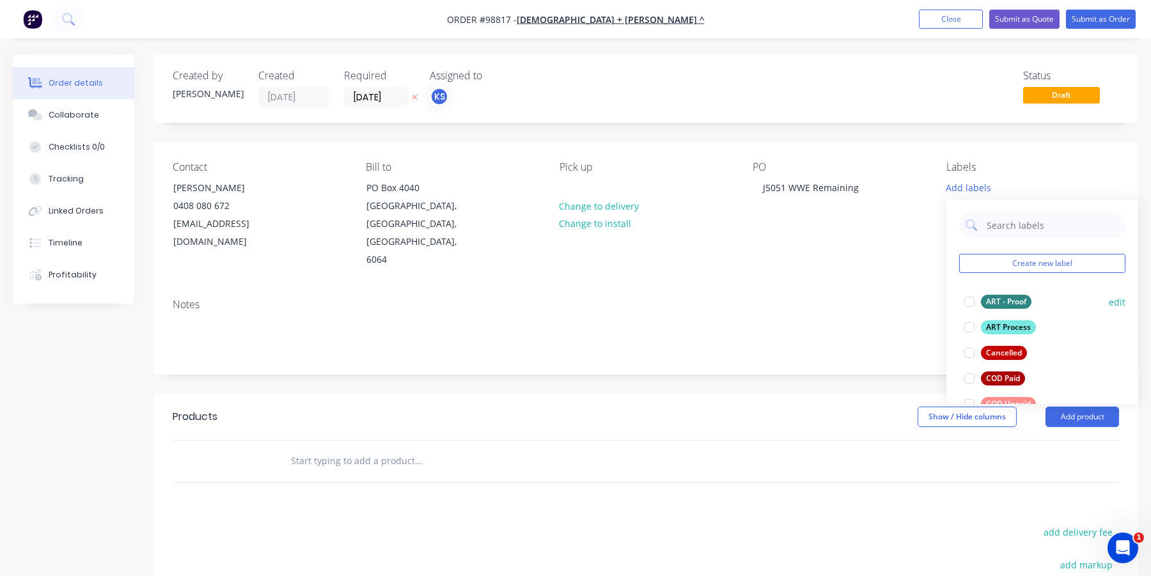
click at [969, 299] on div at bounding box center [970, 302] width 26 height 26
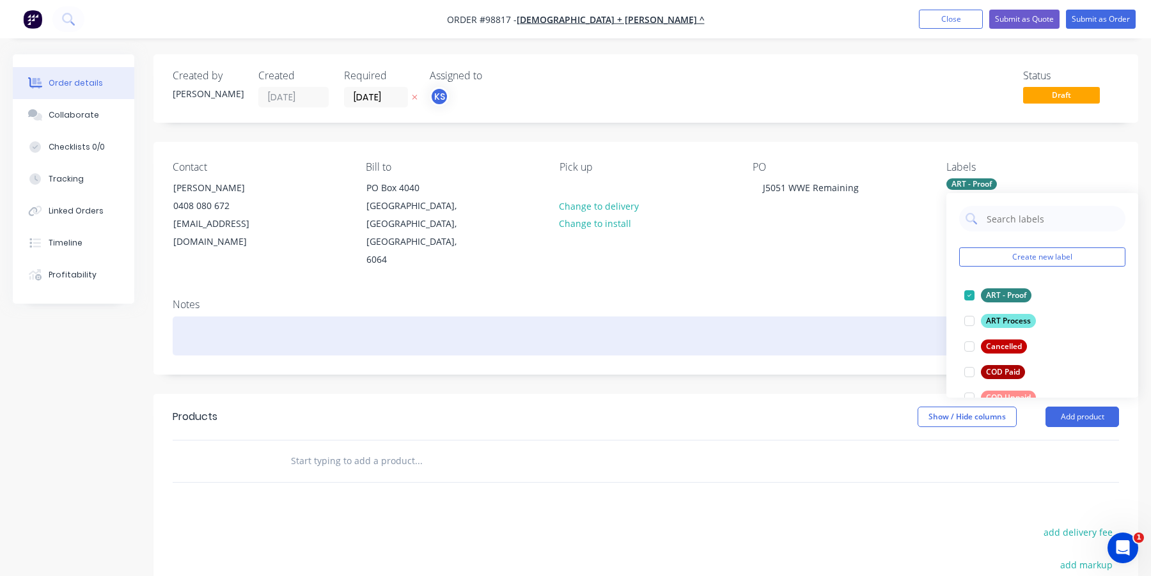
click at [177, 317] on div at bounding box center [646, 336] width 947 height 39
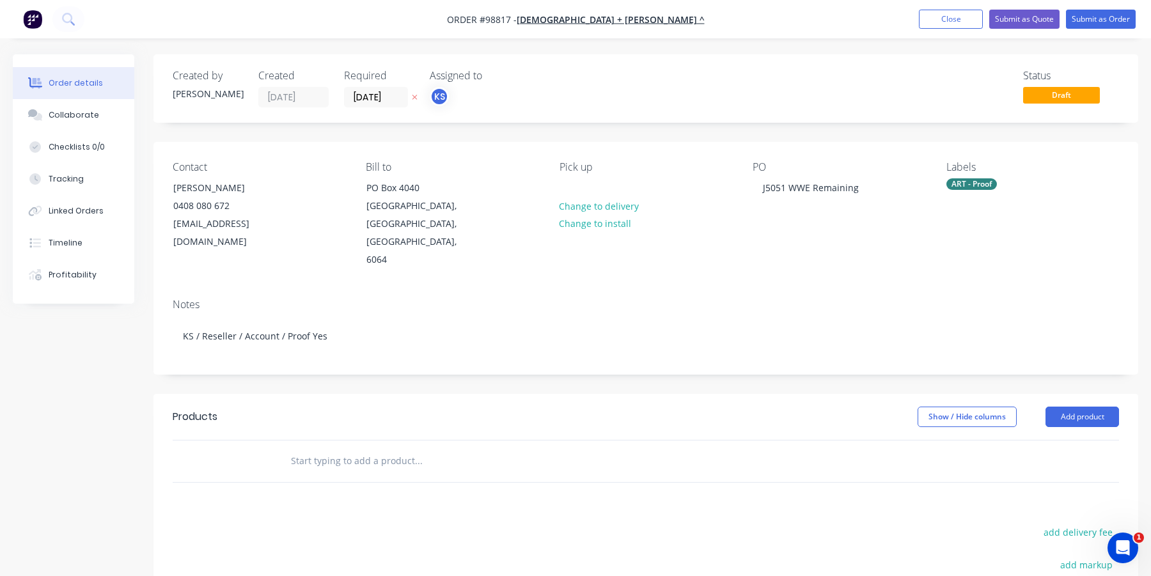
click at [316, 448] on input "text" at bounding box center [418, 461] width 256 height 26
click at [319, 448] on input "text" at bounding box center [418, 461] width 256 height 26
click at [1073, 407] on button "Add product" at bounding box center [1083, 417] width 74 height 20
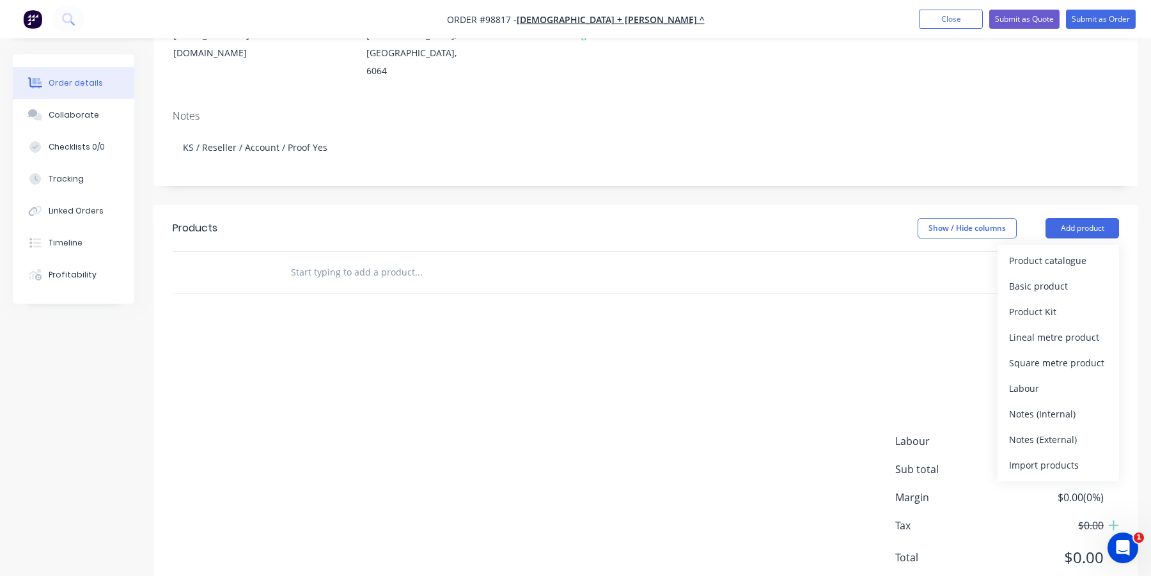
scroll to position [192, 0]
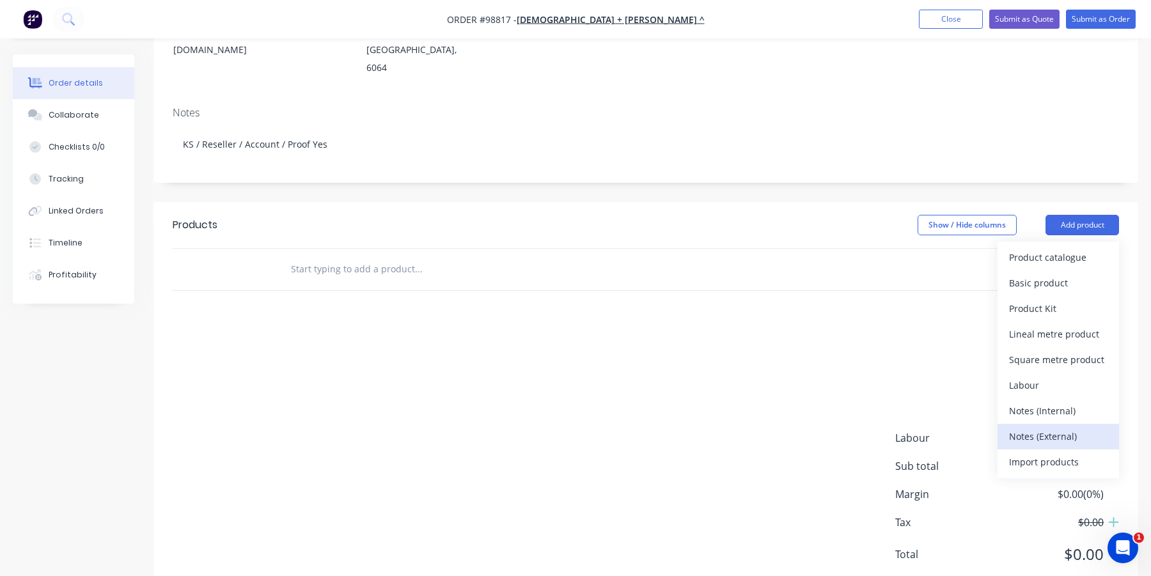
click at [1020, 427] on div "Notes (External)" at bounding box center [1058, 436] width 99 height 19
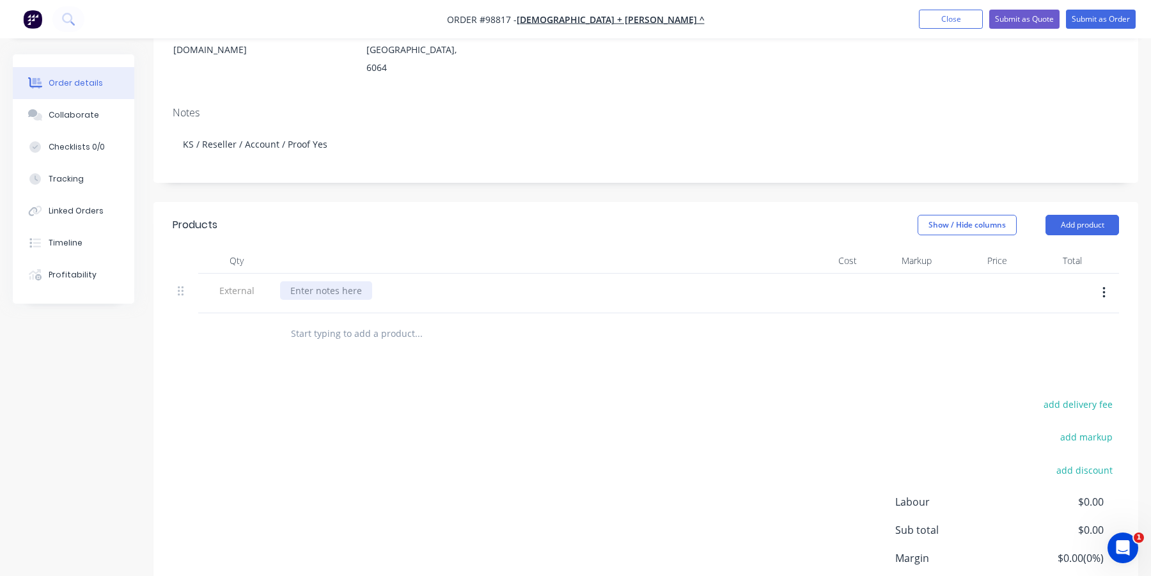
click at [298, 281] on div at bounding box center [326, 290] width 92 height 19
click at [288, 281] on div "INDIGO ROOM" at bounding box center [321, 290] width 83 height 19
click at [313, 321] on input "text" at bounding box center [418, 334] width 256 height 26
type input "Item 1) Table Decals"
click at [365, 363] on div "Products Show / Hide columns Add product Qty Cost Markup Price Total External W…" at bounding box center [646, 432] width 985 height 460
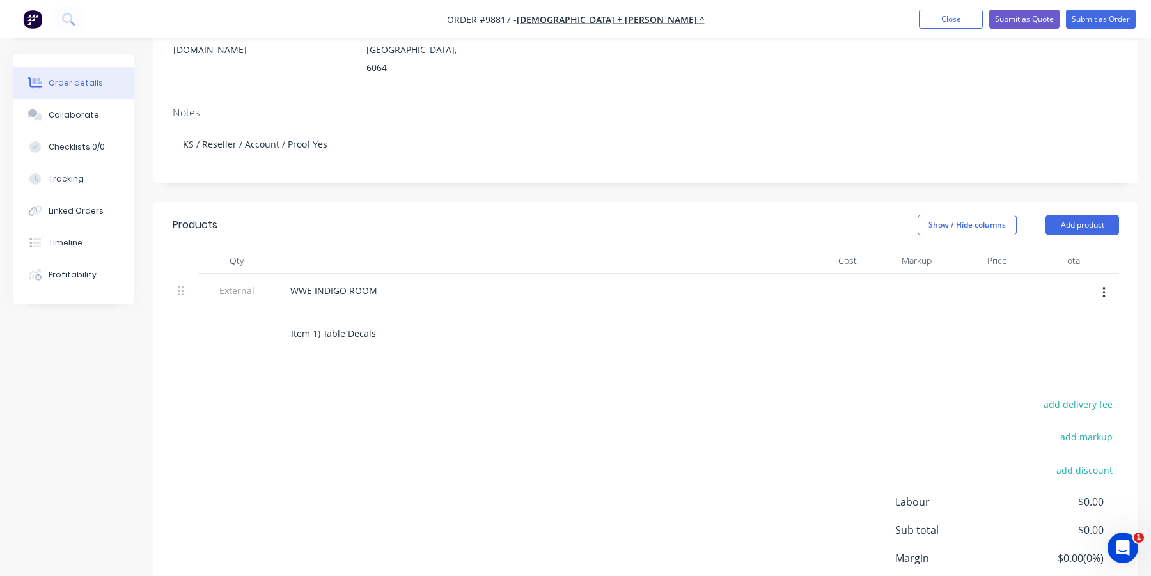
click at [354, 321] on input "Item 1) Table Decals" at bounding box center [418, 334] width 256 height 26
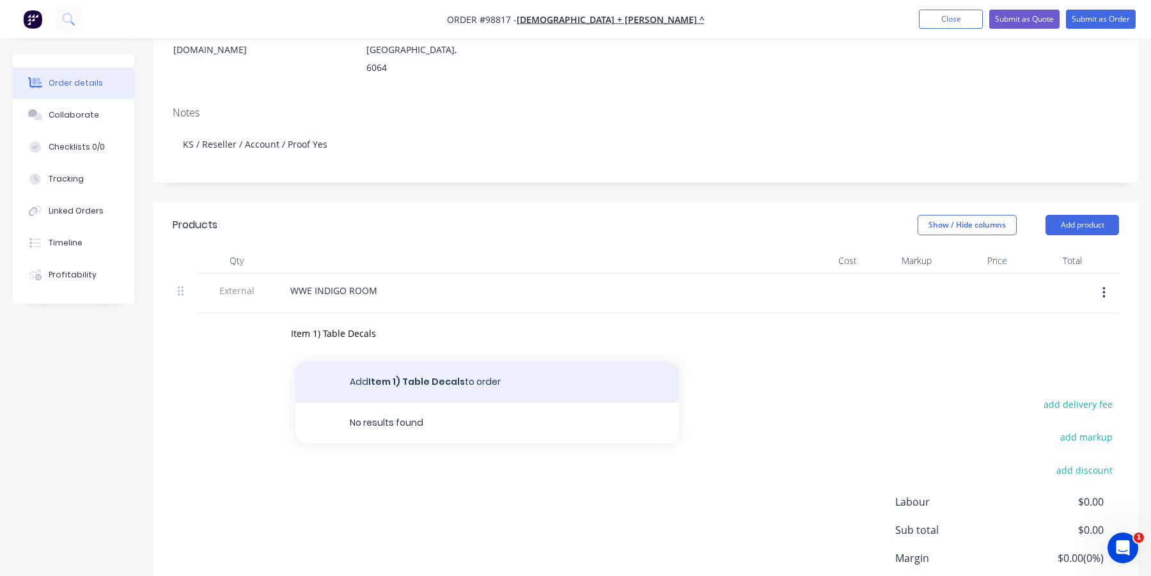
click at [372, 362] on button "Add Item 1) Table Decals to order" at bounding box center [488, 382] width 384 height 41
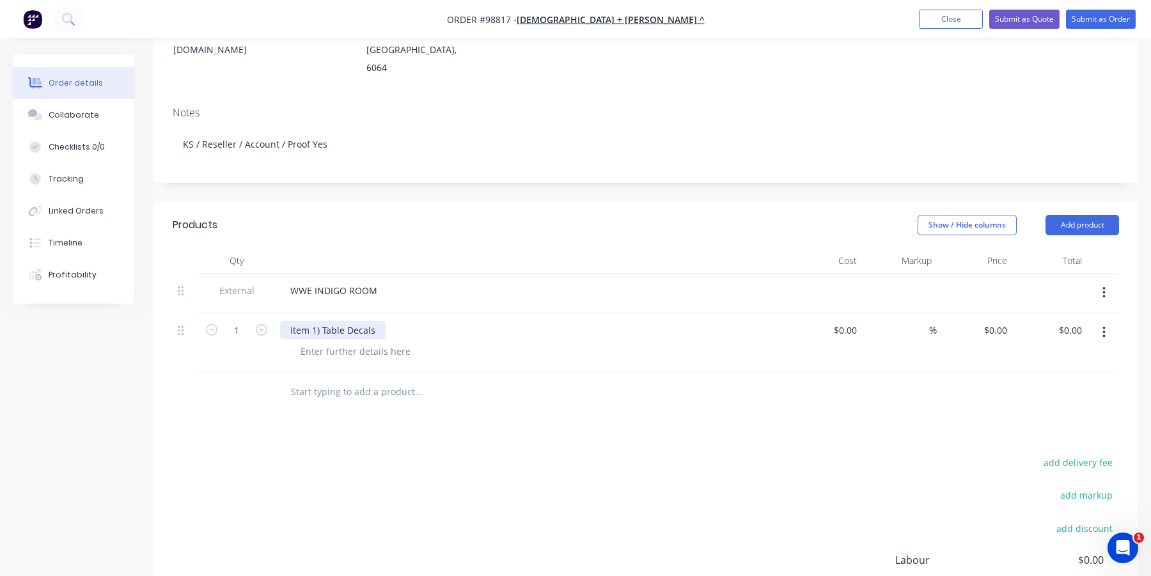
click at [373, 321] on div "Item 1) Table Decals" at bounding box center [333, 330] width 106 height 19
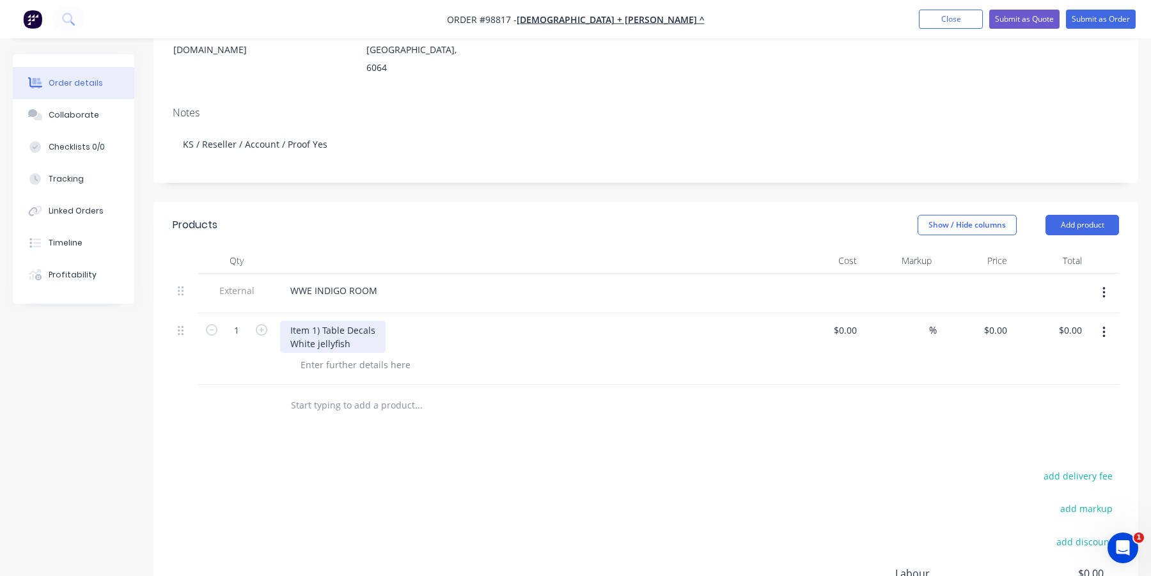
click at [354, 328] on div "Item 1) Table Decals White jellyfish" at bounding box center [333, 337] width 106 height 32
click at [372, 321] on div "Item 1) Table Decals White jellyfish" at bounding box center [333, 337] width 106 height 32
drag, startPoint x: 358, startPoint y: 325, endPoint x: 278, endPoint y: 330, distance: 79.5
click at [278, 330] on div "Item 1) Table Decals white jellyfish White jellyfish" at bounding box center [531, 349] width 512 height 72
drag, startPoint x: 400, startPoint y: 327, endPoint x: 283, endPoint y: 328, distance: 117.1
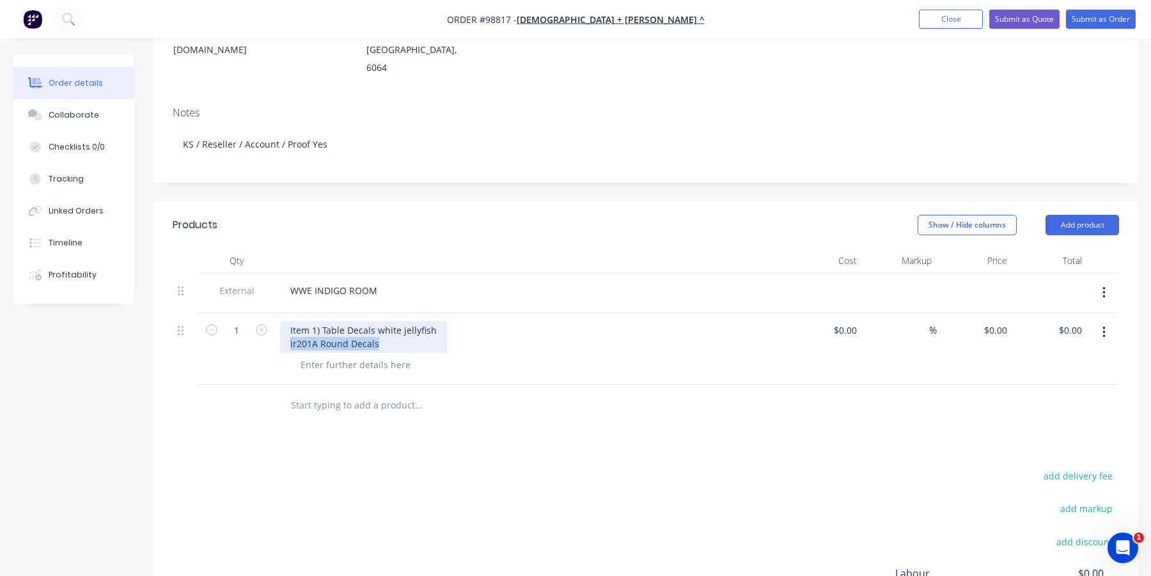
click at [283, 328] on div "Item 1) Table Decals white jellyfish ir201A Round Decals" at bounding box center [363, 337] width 167 height 32
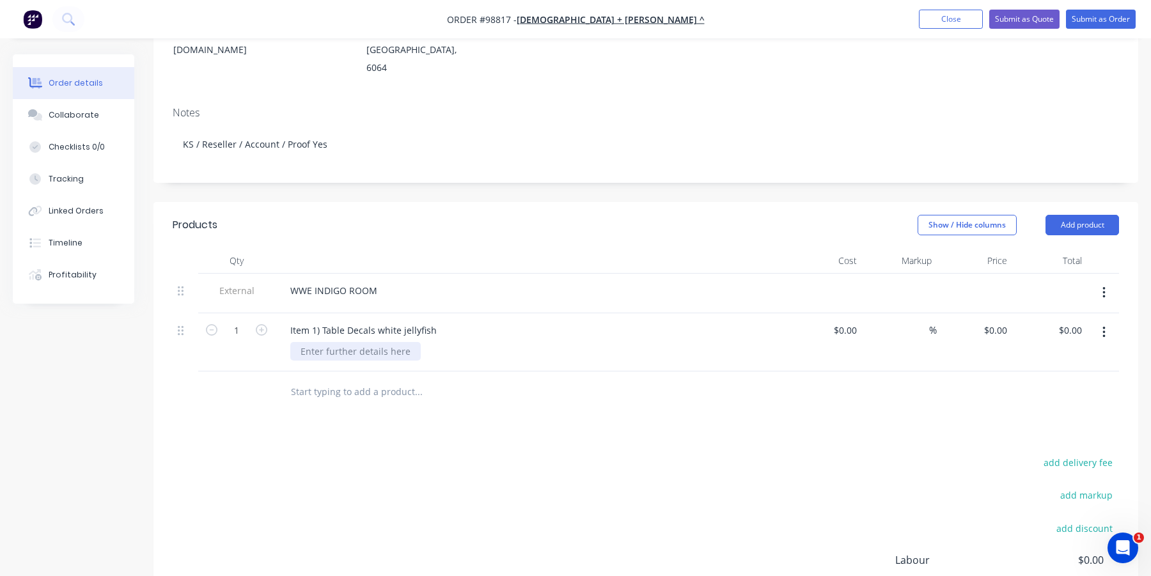
click at [319, 345] on div "Item 1) Table Decals white jellyfish" at bounding box center [531, 342] width 512 height 58
click at [319, 342] on div at bounding box center [355, 351] width 130 height 19
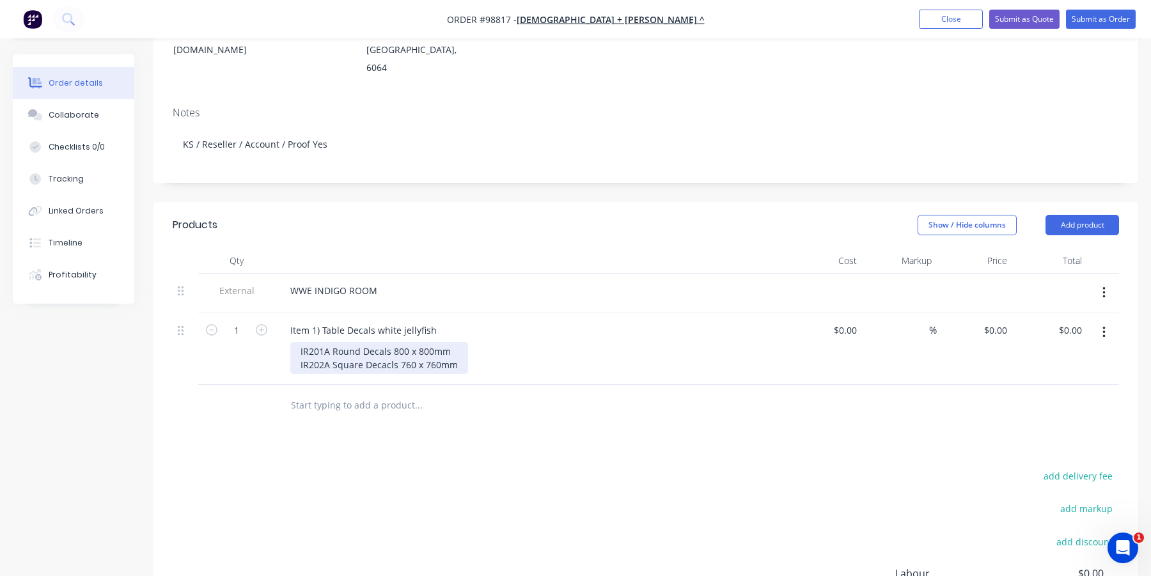
click at [387, 347] on div "IR201A Round Decals 800 x 800mm IR202A Square Decacls 760 x 760mm" at bounding box center [379, 358] width 178 height 32
click at [451, 347] on div "IR201A Round Decals 800 x 800mm IR202A Square Decals 760 x 760mm" at bounding box center [376, 358] width 173 height 32
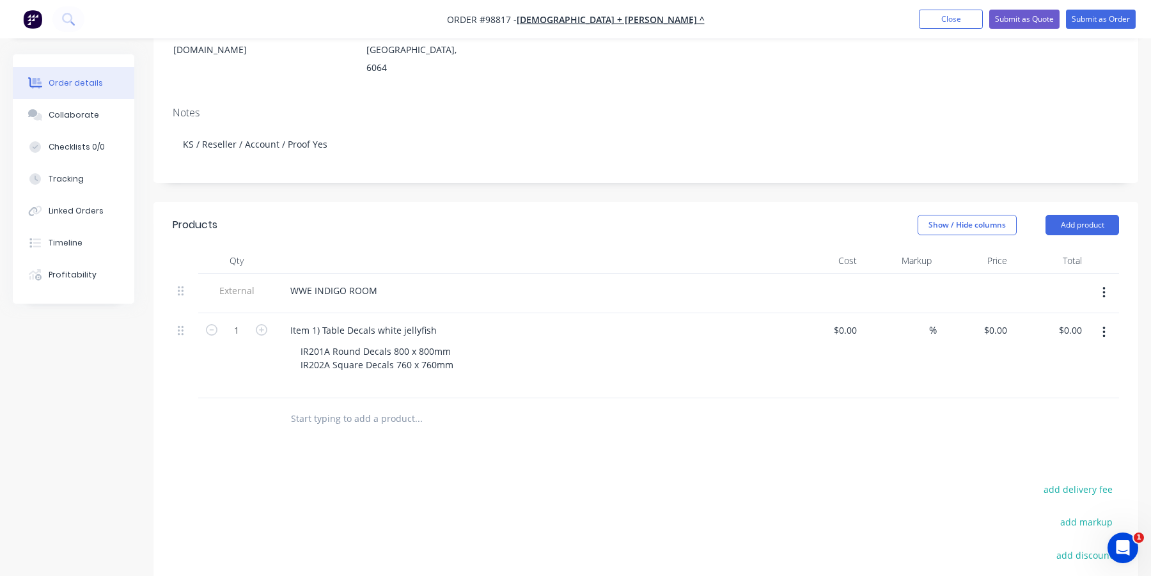
click at [320, 404] on div at bounding box center [505, 419] width 461 height 42
click at [317, 393] on input "text" at bounding box center [418, 406] width 256 height 26
click at [345, 393] on input "text" at bounding box center [418, 406] width 256 height 26
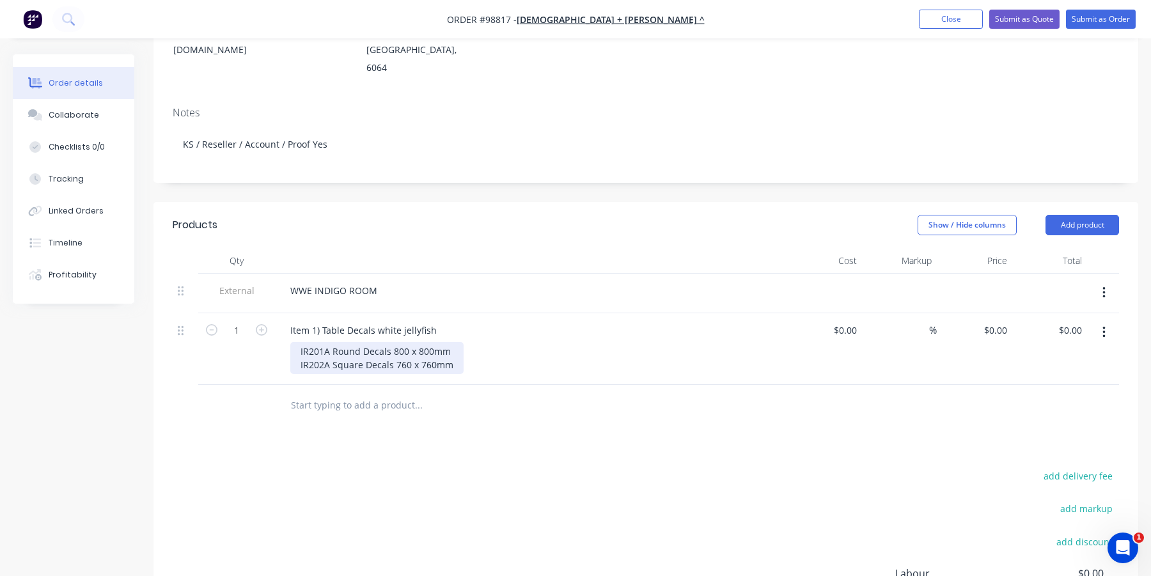
click at [388, 342] on div "IR201A Round Decals 800 x 800mm IR202A Square Decals 760 x 760mm" at bounding box center [376, 358] width 173 height 32
click at [393, 345] on div "IR201A Round Decals 5 @ 800 x 800mm IR202A Square Decals 760 x 760mm" at bounding box center [384, 358] width 189 height 32
click at [261, 324] on icon "button" at bounding box center [262, 330] width 12 height 12
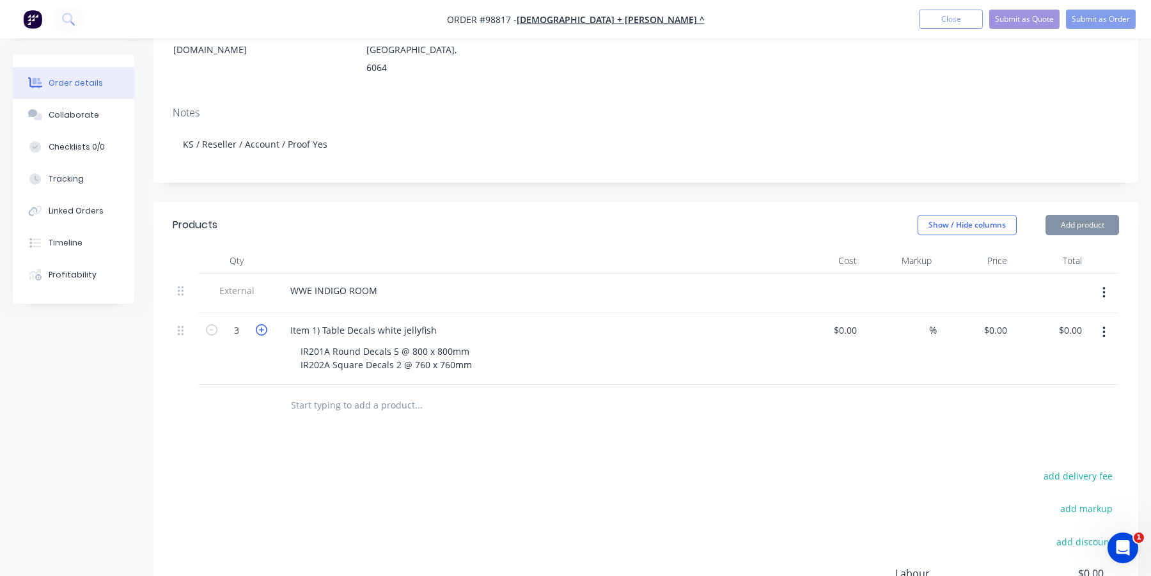
click at [261, 324] on icon "button" at bounding box center [262, 330] width 12 height 12
type input "7"
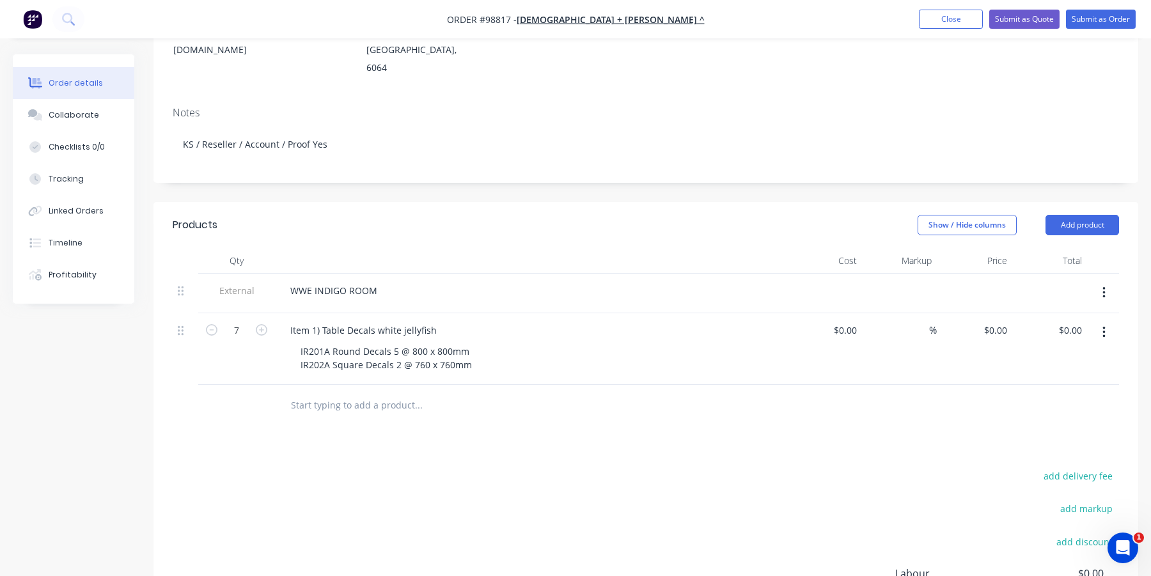
click at [310, 393] on input "text" at bounding box center [418, 406] width 256 height 26
type input "Item 2) Table Decals white jellyfish"
click at [375, 434] on button "Add Item 2) Table Decals white jellyfish to order" at bounding box center [488, 454] width 384 height 41
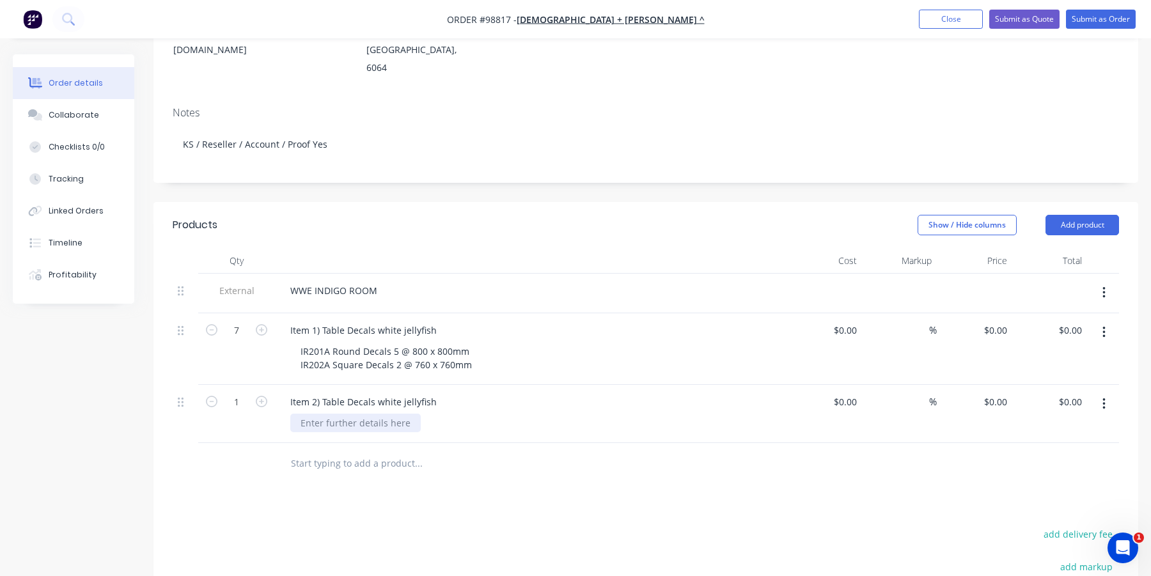
click at [340, 414] on div at bounding box center [355, 423] width 130 height 19
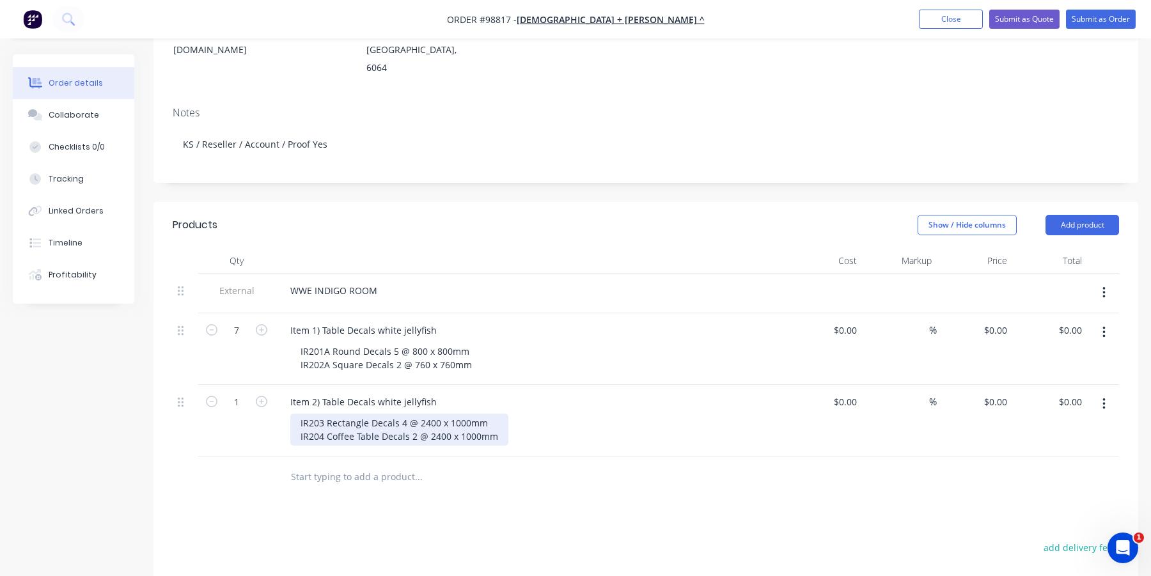
click at [367, 414] on div "IR203 Rectangle Decals 4 @ 2400 x 1000mm IR204 Coffee Table Decals 2 @ 2400 x 1…" at bounding box center [399, 430] width 218 height 32
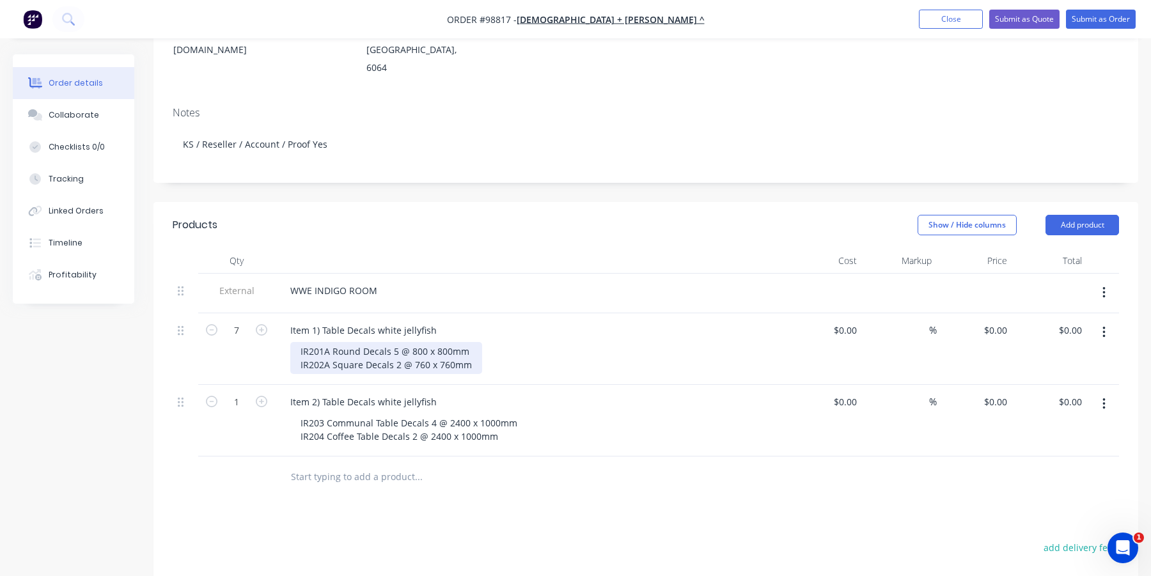
click at [363, 342] on div "IR201A Round Decals 5 @ 800 x 800mm IR202A Square Decals 2 @ 760 x 760mm" at bounding box center [386, 358] width 192 height 32
click at [372, 342] on div "IR201A Round TAble Decals 5 @ 800 x 800mm IR202A Square Decals 2 @ 760 x 760mm" at bounding box center [398, 358] width 216 height 32
click at [365, 345] on div "IR201A Round Table Decals 5 @ 800 x 800mm IR202A Square Decals 2 @ 760 x 760mm" at bounding box center [397, 358] width 214 height 32
click at [528, 351] on div "IR201A Round Table Decals 5 @ 800 x 800mm IR202A Square Table Decals 2 @ 760 x …" at bounding box center [535, 358] width 491 height 32
click at [319, 464] on input "text" at bounding box center [418, 477] width 256 height 26
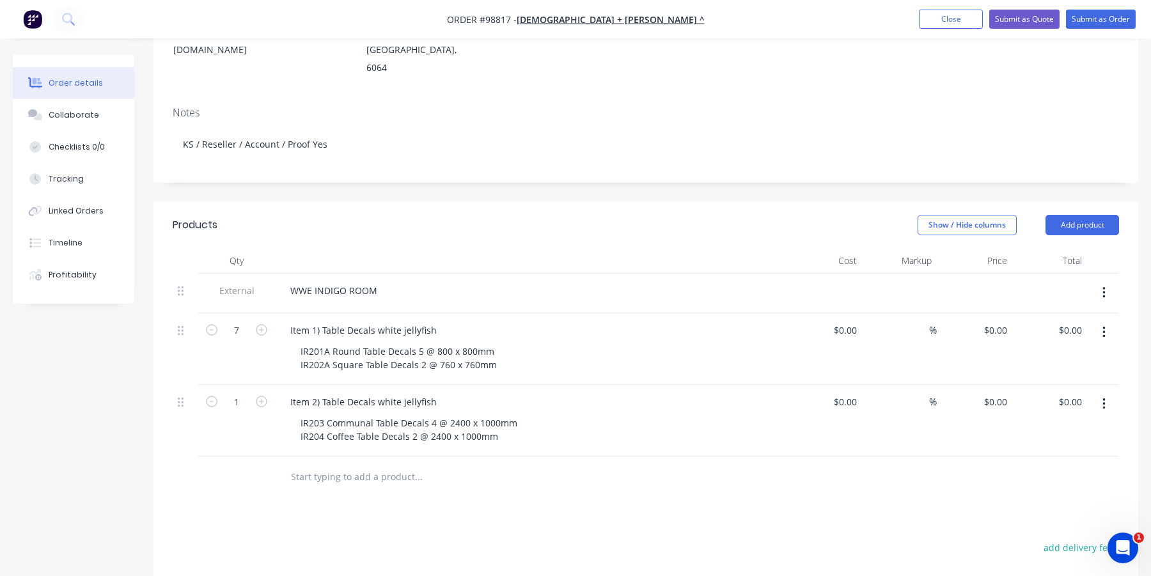
click at [307, 464] on input "text" at bounding box center [418, 477] width 256 height 26
click at [324, 464] on input "Item 3) Table Decals white jellyfish" at bounding box center [418, 477] width 256 height 26
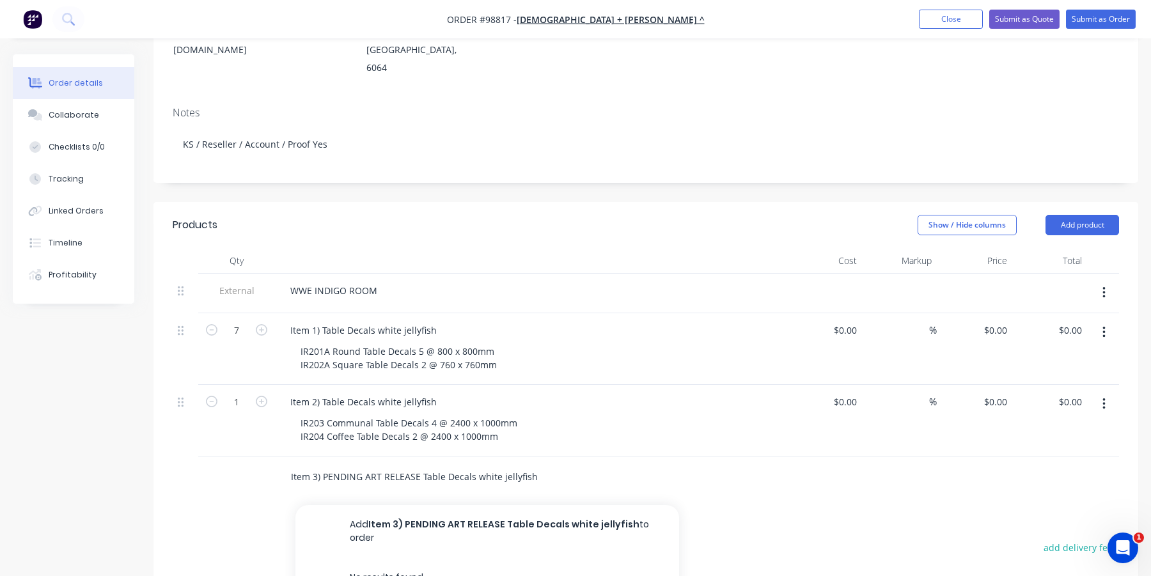
click at [324, 464] on input "Item 3) PENDING ART RELEASE Table Decals white jellyfish" at bounding box center [418, 477] width 256 height 26
click at [422, 464] on input "Item 3) *PENDING ART RELEASE Table Decals white jellyfish" at bounding box center [418, 477] width 256 height 26
click at [539, 464] on input "Item 3) *PENDING ART RELEASE* Table Decals white jellyfish" at bounding box center [418, 477] width 256 height 26
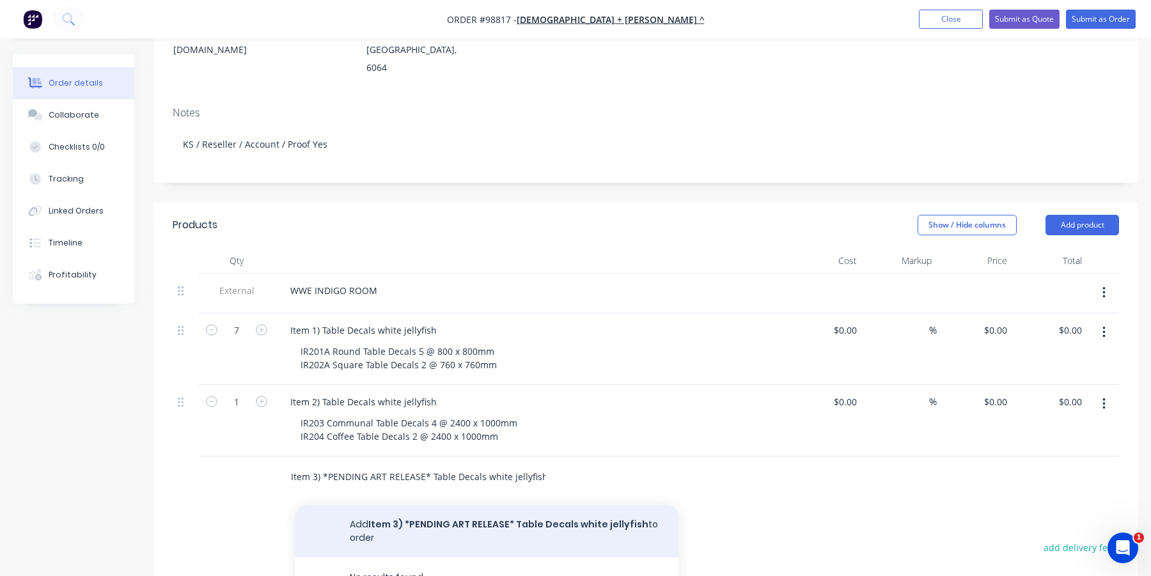
type input "Item 3) *PENDING ART RELEASE* Table Decals white jellyfish"
click at [435, 512] on button "Add Item 3) *PENDING ART RELEASE* Table Decals white jellyfish to order" at bounding box center [488, 531] width 384 height 52
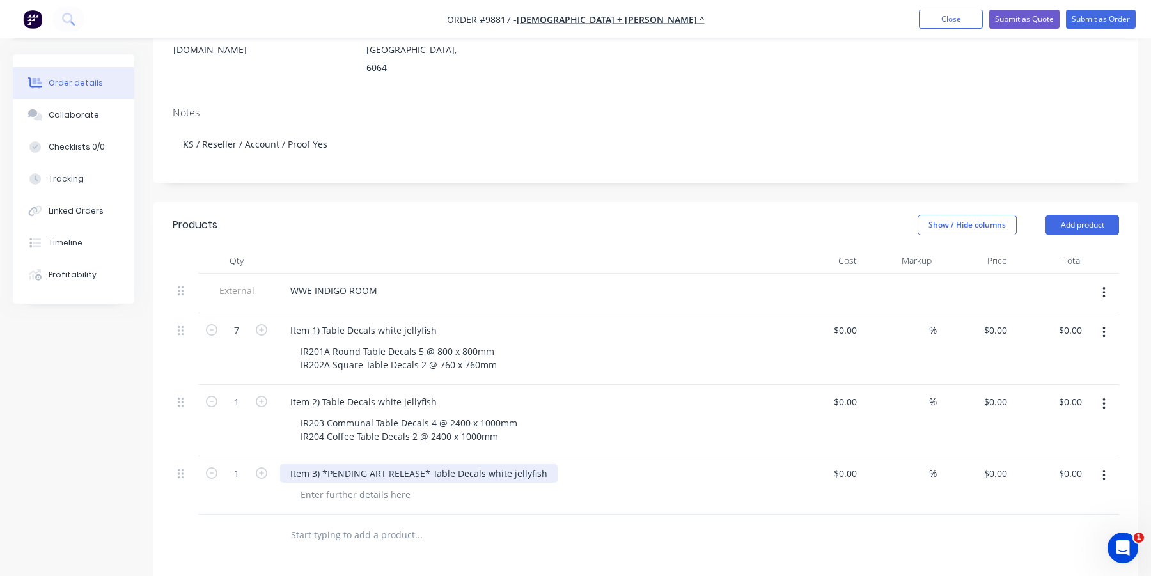
click at [539, 464] on div "Item 3) *PENDING ART RELEASE* Table Decals white jellyfish" at bounding box center [419, 473] width 278 height 19
click at [389, 499] on div at bounding box center [355, 508] width 130 height 19
click at [382, 499] on div at bounding box center [355, 508] width 130 height 19
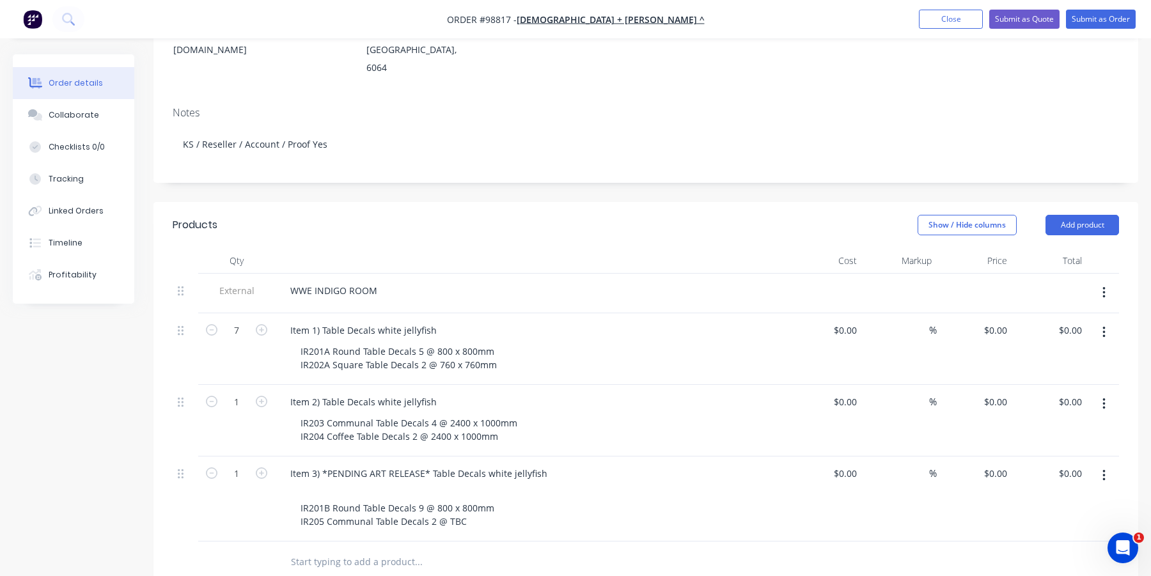
click at [322, 549] on input "text" at bounding box center [418, 562] width 256 height 26
click at [323, 549] on input "text" at bounding box center [418, 562] width 256 height 26
drag, startPoint x: 1051, startPoint y: 274, endPoint x: 981, endPoint y: 304, distance: 76.3
click at [1051, 274] on div at bounding box center [1050, 294] width 75 height 40
click at [359, 552] on input "text" at bounding box center [418, 562] width 256 height 26
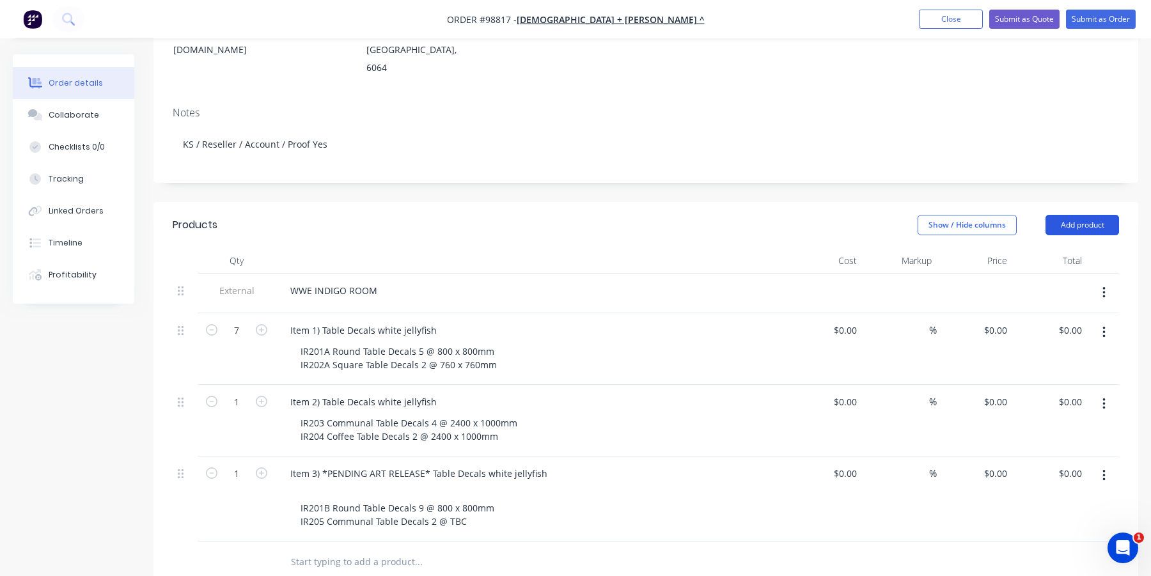
click at [1075, 215] on button "Add product" at bounding box center [1083, 225] width 74 height 20
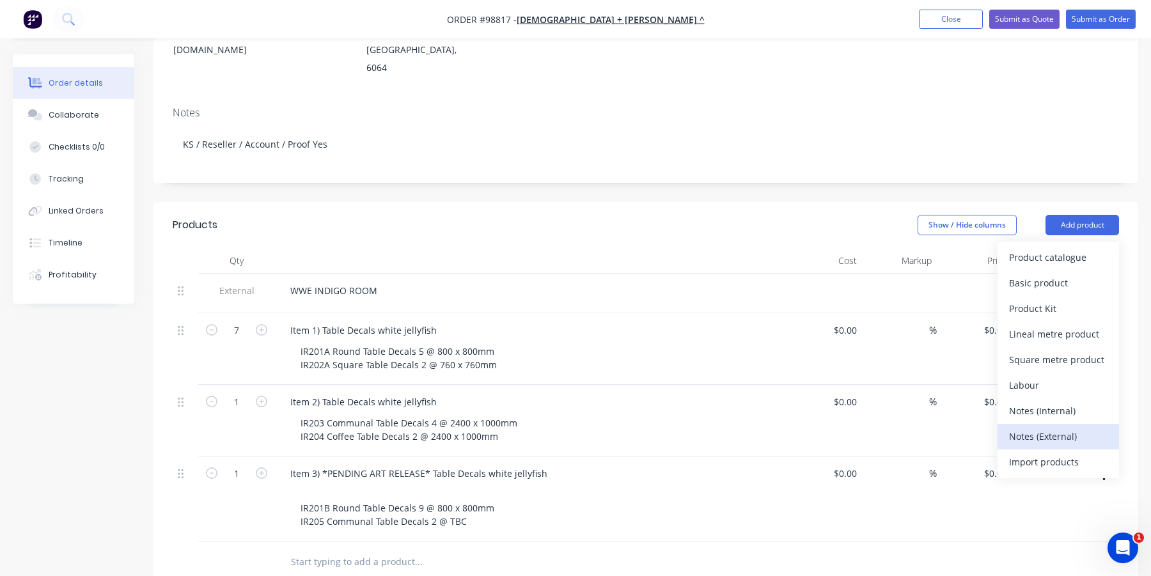
click at [1058, 427] on div "Notes (External)" at bounding box center [1058, 436] width 99 height 19
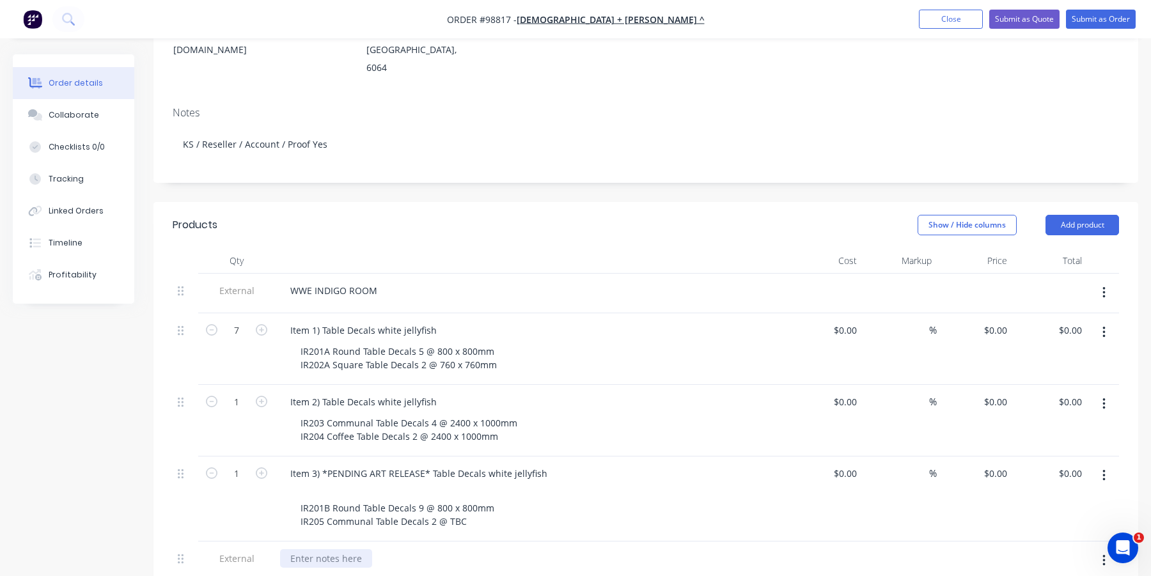
click at [333, 549] on div at bounding box center [326, 558] width 92 height 19
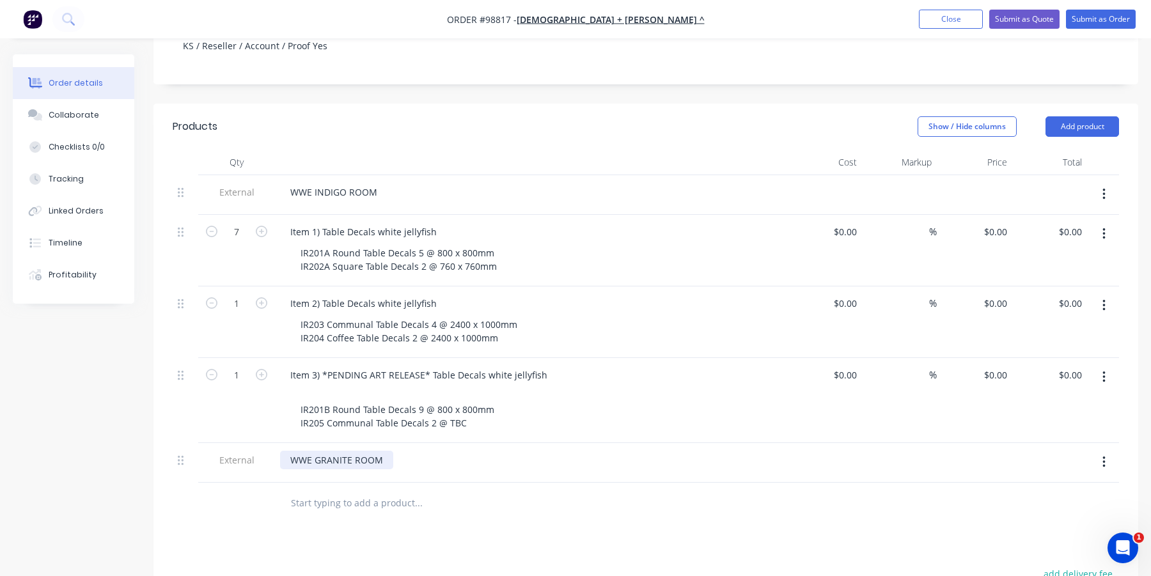
scroll to position [320, 0]
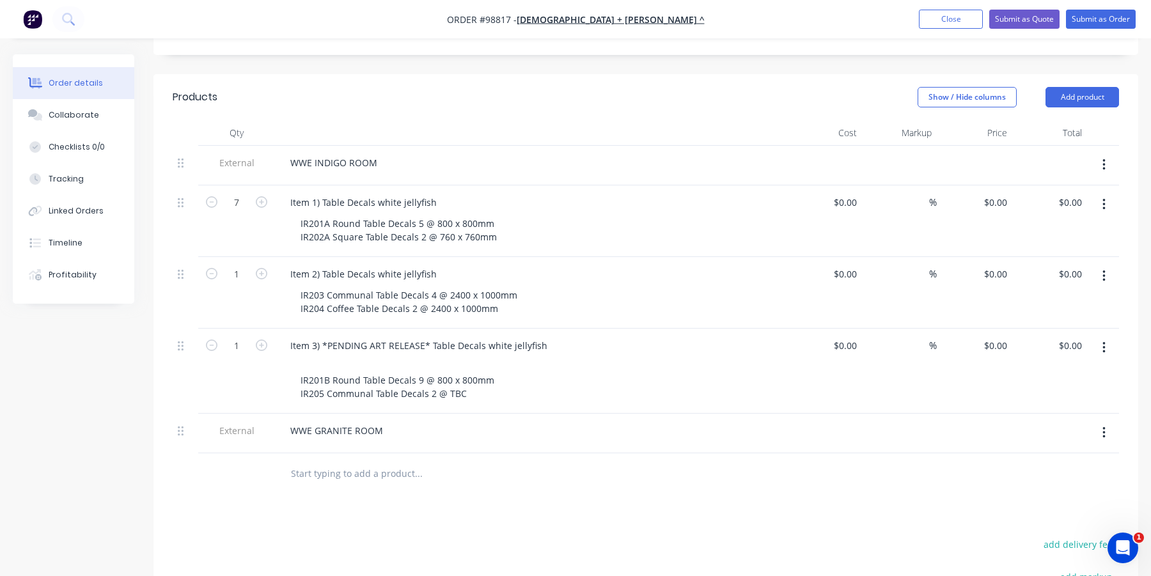
click at [342, 462] on input "text" at bounding box center [418, 474] width 256 height 26
type input "Item 4)"
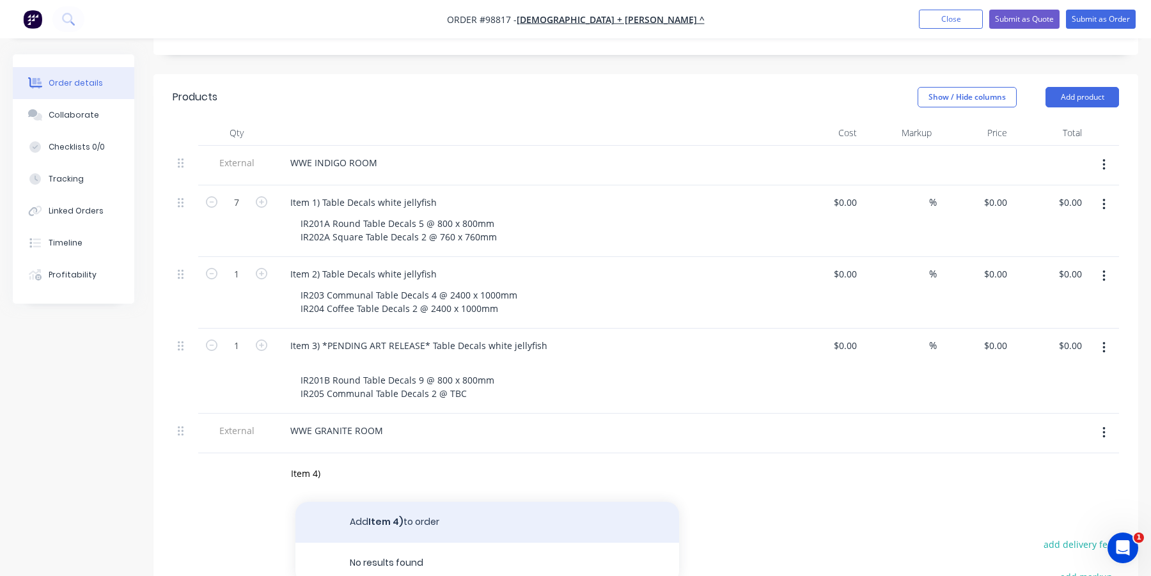
click at [371, 502] on button "Add Item 4) to order" at bounding box center [488, 522] width 384 height 41
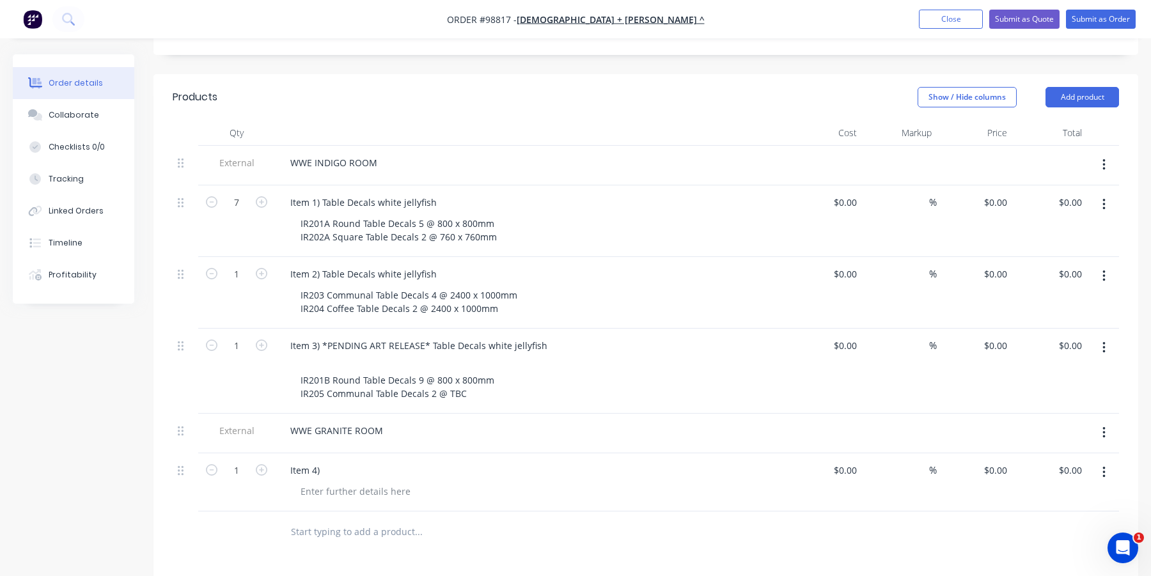
click at [339, 461] on div "Item 4)" at bounding box center [530, 470] width 501 height 19
click at [321, 461] on div "Item 4)" at bounding box center [305, 470] width 50 height 19
click at [339, 482] on div at bounding box center [355, 491] width 130 height 19
click at [335, 482] on div at bounding box center [355, 491] width 130 height 19
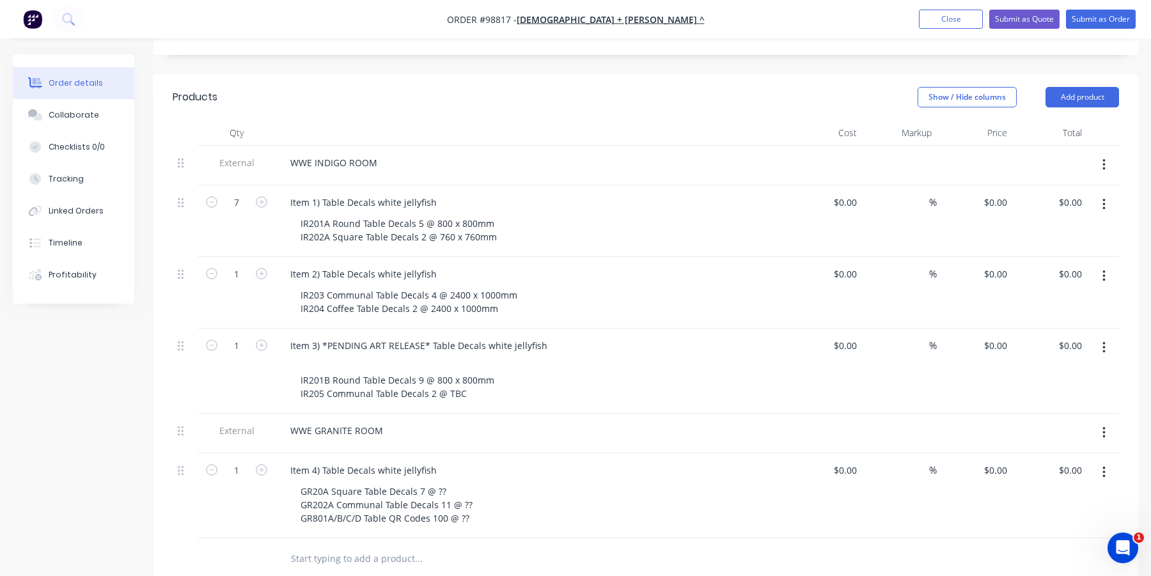
click at [308, 546] on input "text" at bounding box center [418, 559] width 256 height 26
click at [323, 546] on input "Item 5) Table Decals white jellyfish" at bounding box center [418, 559] width 256 height 26
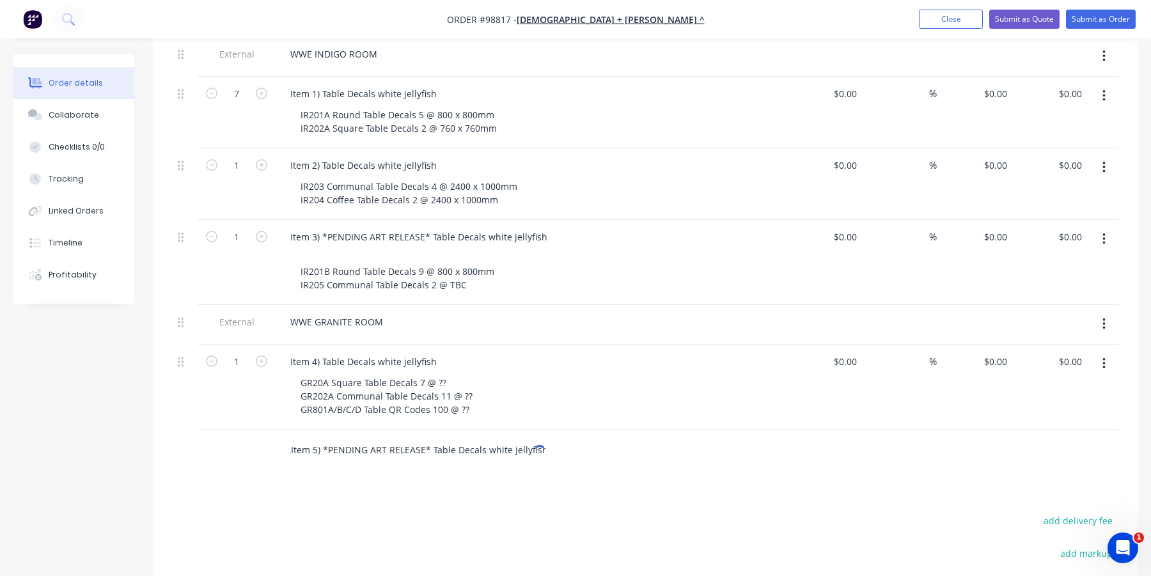
scroll to position [448, 0]
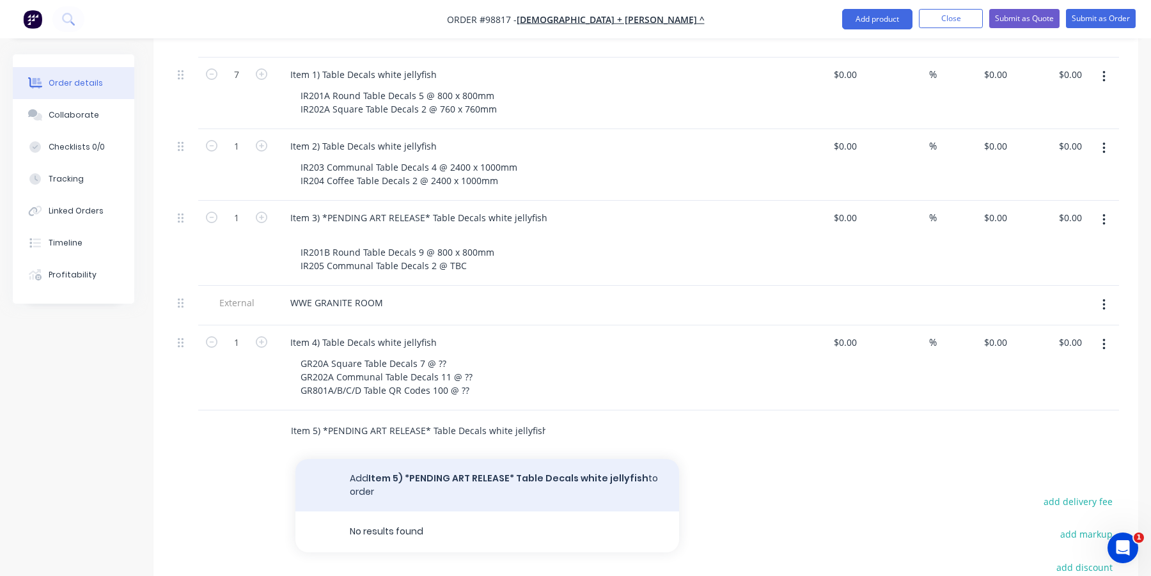
type input "Item 5) *PENDING ART RELEASE* Table Decals white jellyfish"
click at [403, 459] on button "Add Item 5) *PENDING ART RELEASE* Table Decals white jellyfish to order" at bounding box center [488, 485] width 384 height 52
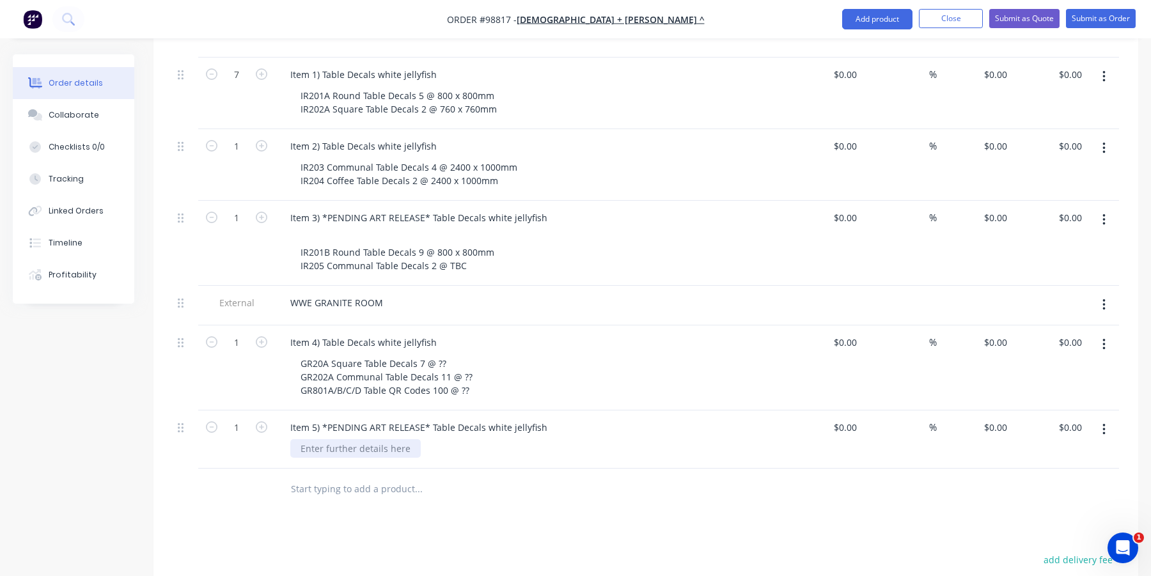
click at [354, 439] on div at bounding box center [355, 448] width 130 height 19
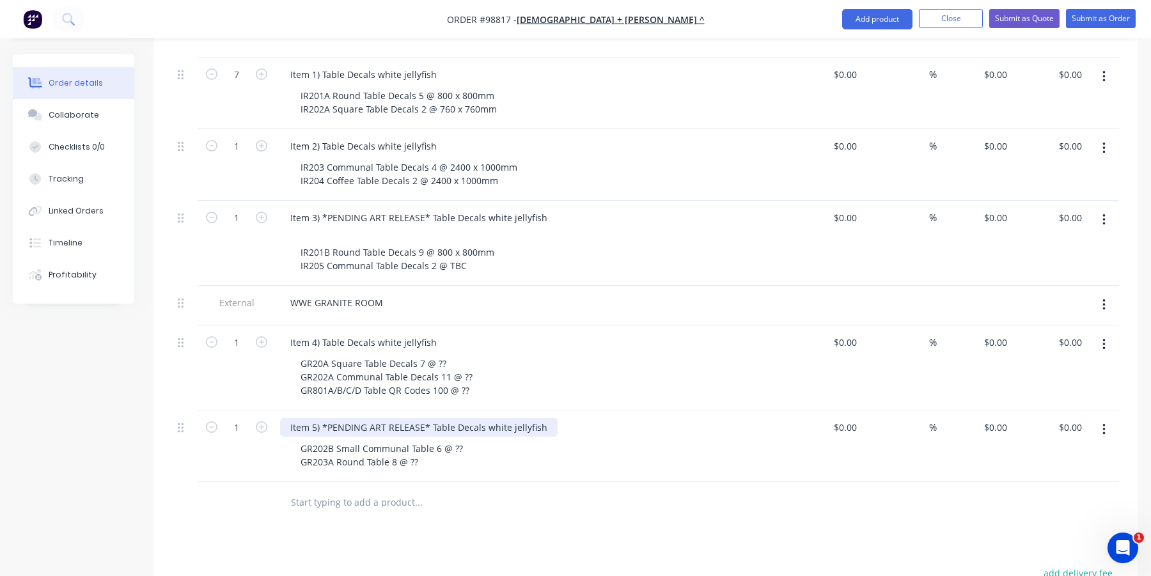
click at [456, 418] on div "Item 5) *PENDING ART RELEASE* Table Decals white jellyfish" at bounding box center [419, 427] width 278 height 19
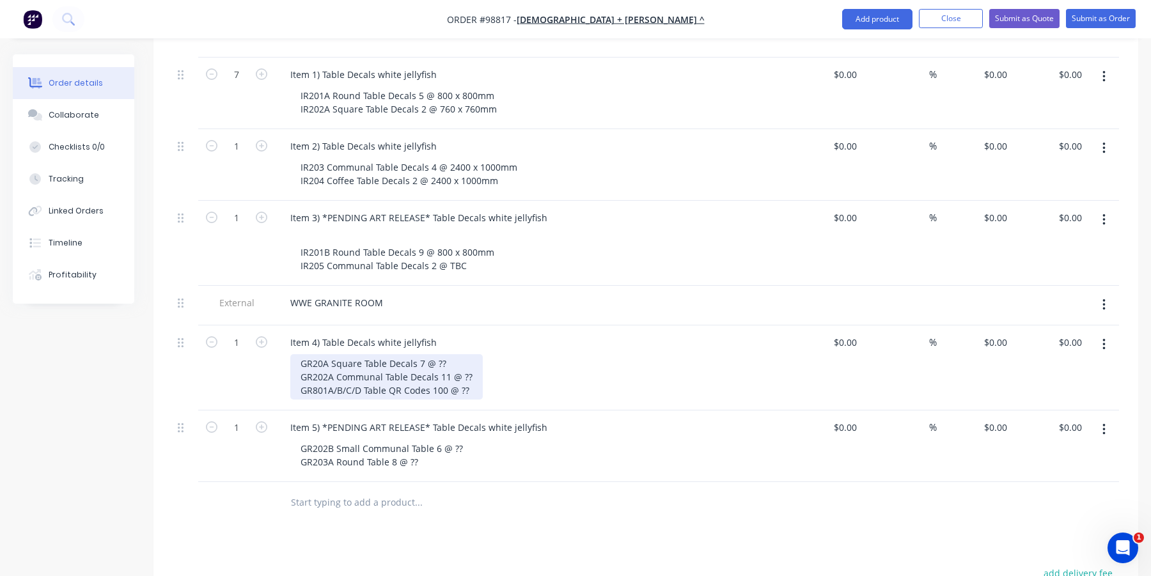
click at [382, 354] on div "GR20A Square Table Decals 7 @ ?? GR202A Communal Table Decals 11 @ ?? GR801A/B/…" at bounding box center [386, 376] width 193 height 45
click at [384, 354] on div "GR20A Square Table Decals 7 @ ?? GR202A Communal Table Decals 11 @ ?? GR801A/B/…" at bounding box center [386, 376] width 193 height 45
click at [406, 359] on div "GR20A Square Table 7 @ ?? GR202A Communal Table Decals 11 @ ?? GR801A/B/C/D Tab…" at bounding box center [386, 376] width 193 height 45
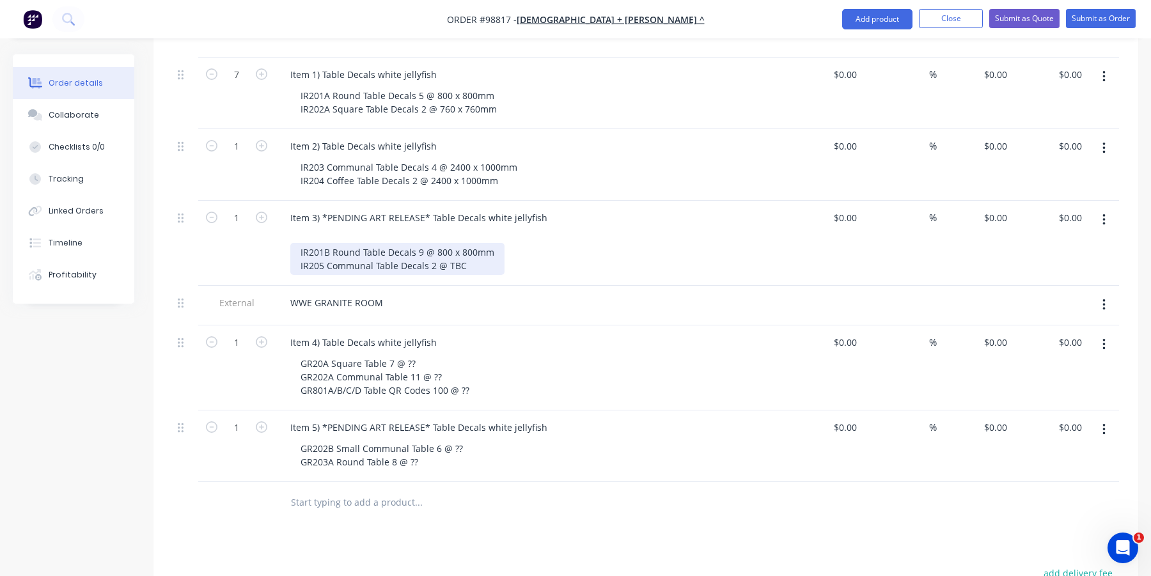
click at [386, 243] on div "IR201B Round Table Decals 9 @ 800 x 800mm IR205 Communal Table Decals 2 @ TBC" at bounding box center [397, 259] width 214 height 32
click at [397, 246] on div "IR201B Round Table 9 @ 800 x 800mm IR205 Communal Table Decals 2 @ TBC" at bounding box center [383, 259] width 187 height 32
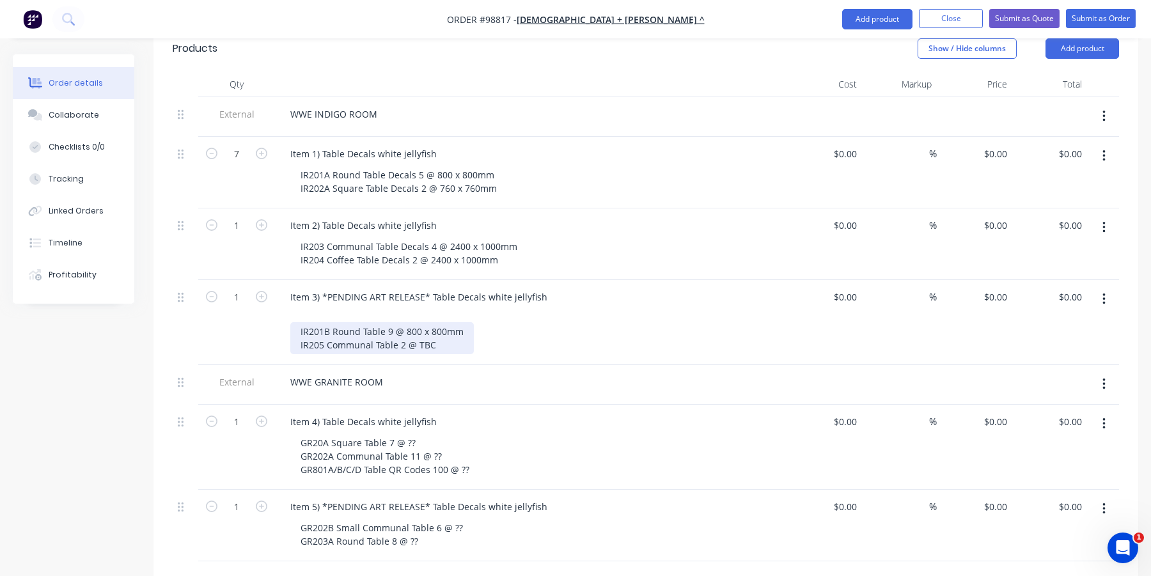
scroll to position [320, 0]
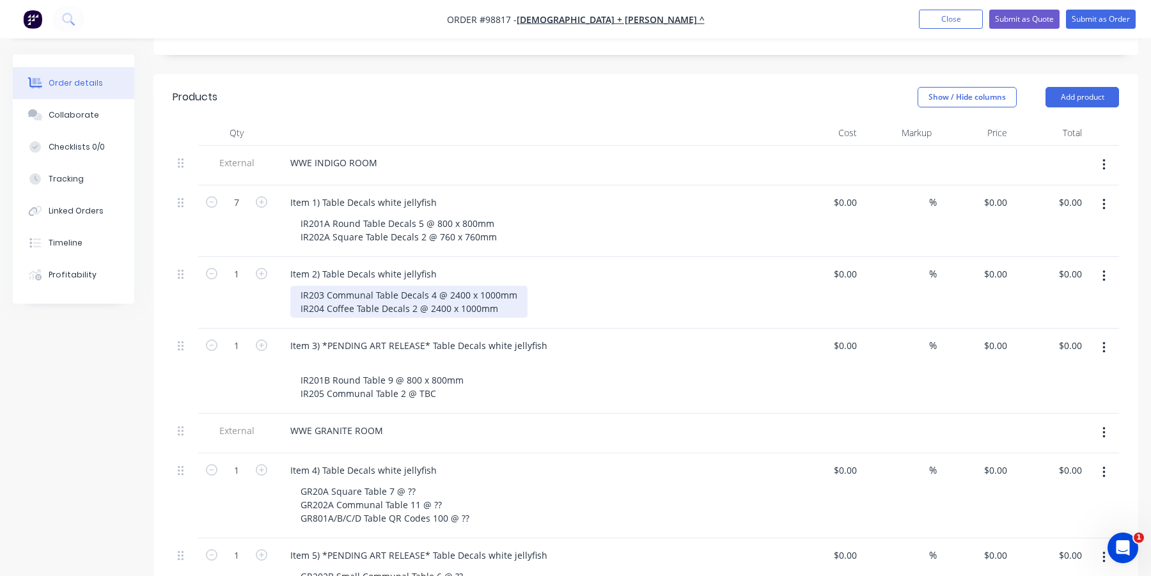
click at [395, 286] on div "IR203 Communal Table Decals 4 @ 2400 x 1000mm IR204 Coffee Table Decals 2 @ 240…" at bounding box center [408, 302] width 237 height 32
click at [381, 288] on div "IR203 Communal Table 4 @ 2400 x 1000mm IR204 Coffee Table Decals 2 @ 2400 x 100…" at bounding box center [399, 302] width 218 height 32
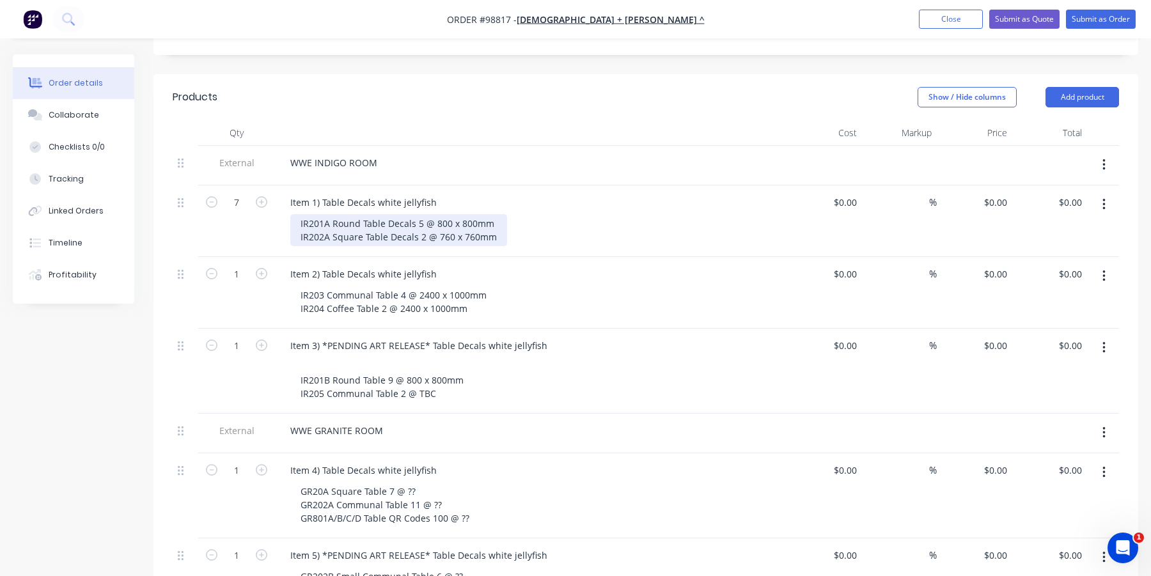
click at [386, 214] on div "IR201A Round Table Decals 5 @ 800 x 800mm IR202A Square Table Decals 2 @ 760 x …" at bounding box center [398, 230] width 217 height 32
click at [388, 219] on div "IR201A Round Table 5 @ 800 x 800mm IR202A Square Table Decals 2 @ 760 x 760mm" at bounding box center [398, 230] width 217 height 32
click at [477, 265] on div "Item 2) Table Decals white jellyfish" at bounding box center [530, 274] width 501 height 19
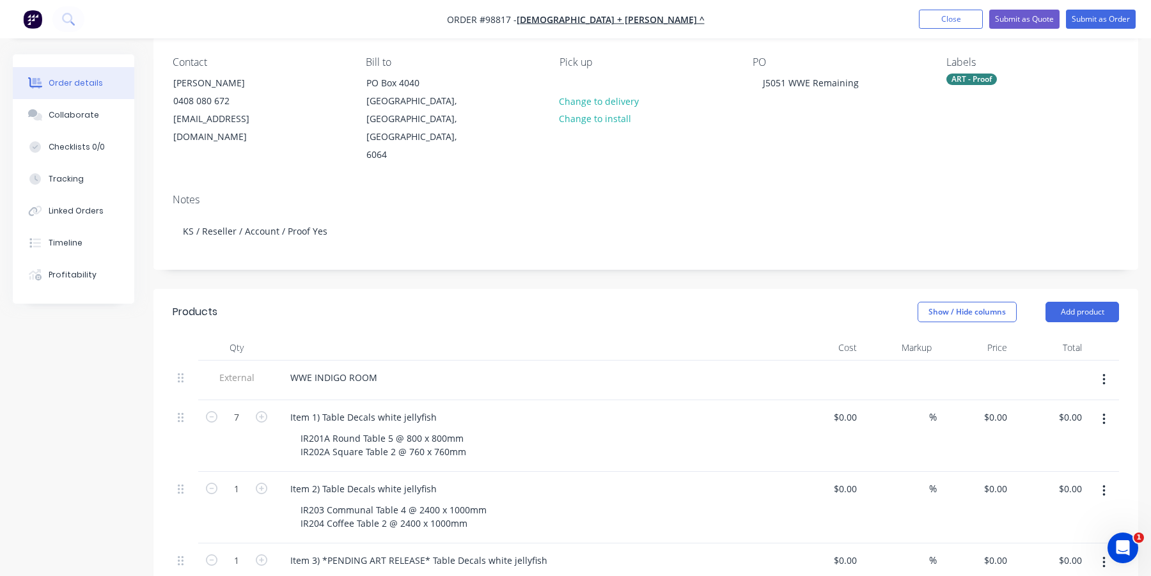
scroll to position [64, 0]
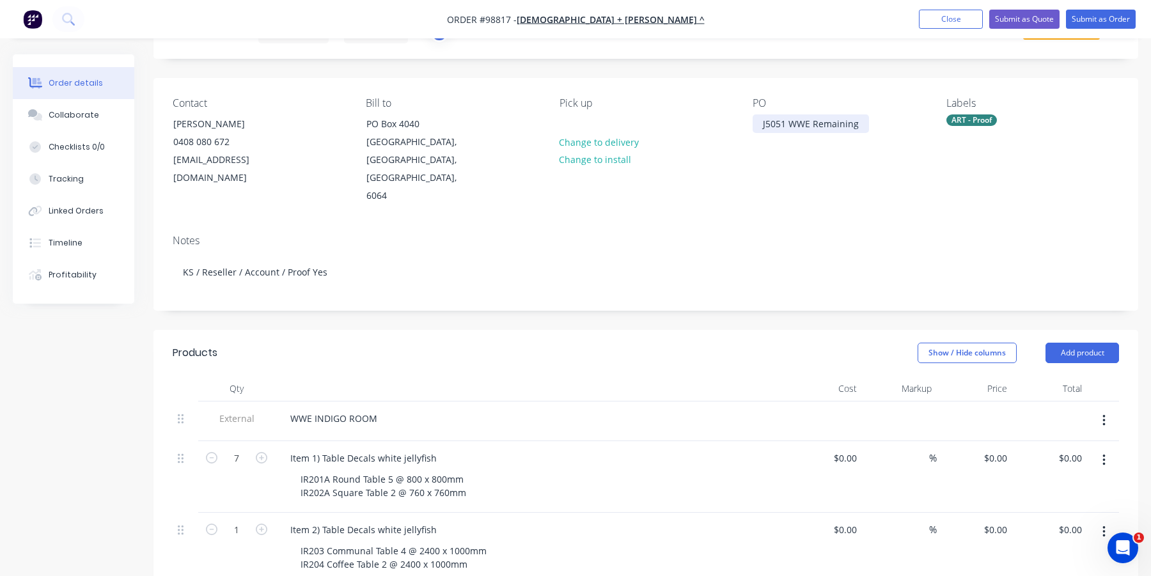
click at [855, 122] on div "J5051 WWE Remaining" at bounding box center [811, 123] width 116 height 19
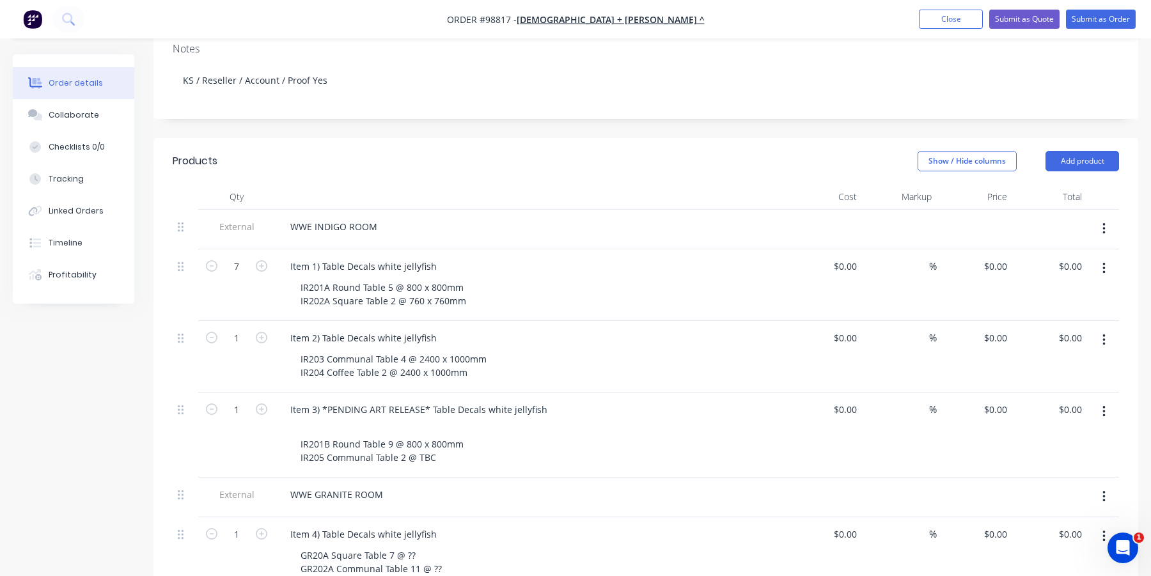
scroll to position [320, 0]
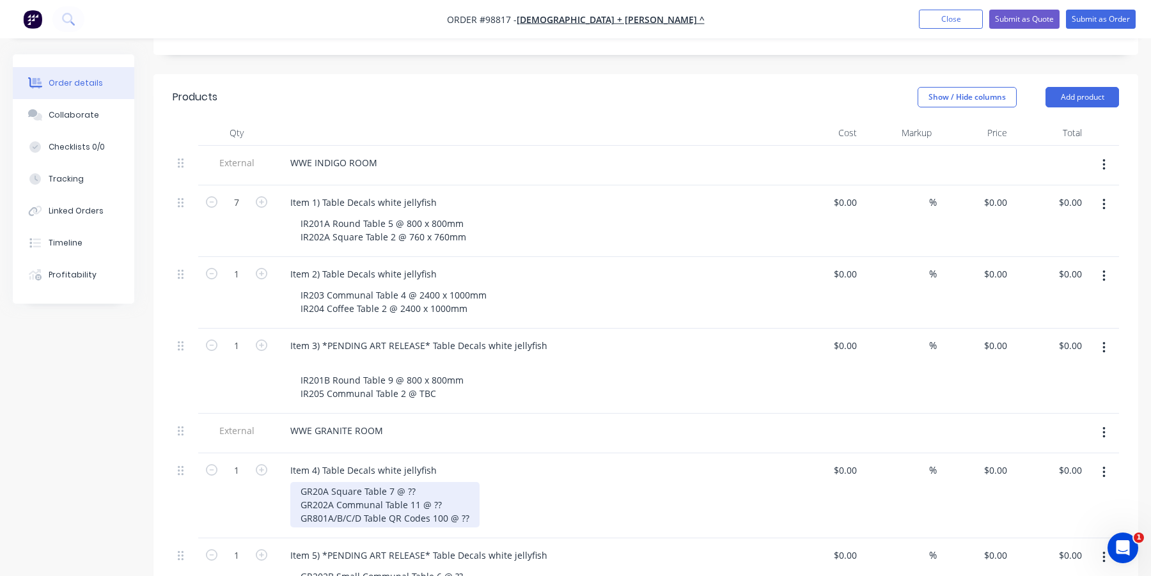
click at [372, 482] on div "GR20A Square Table 7 @ ?? GR202A Communal Table 11 @ ?? GR801A/B/C/D Table QR C…" at bounding box center [384, 504] width 189 height 45
click at [321, 482] on div "GR20A Square Table 7 @ ?? GR202A Communal Table 11 @ ?? GR801A/B/C/D Table QR C…" at bounding box center [384, 504] width 189 height 45
click at [424, 482] on div "GR201A Square Table 7 @ ?? GR202A Communal Table 11 @ ?? GR801A/B/C/D Table QR …" at bounding box center [384, 504] width 189 height 45
click at [443, 483] on div "GR201A Square Table 7 @ 800 x 800mm GR202A Communal Table 11 @ ?? GR801A/B/C/D …" at bounding box center [385, 504] width 190 height 45
click at [338, 487] on div "GR201A Square Table 7 @ 800 x 800mm GR202A Communal Table 11 @ 760 x 760mm GR80…" at bounding box center [395, 504] width 211 height 45
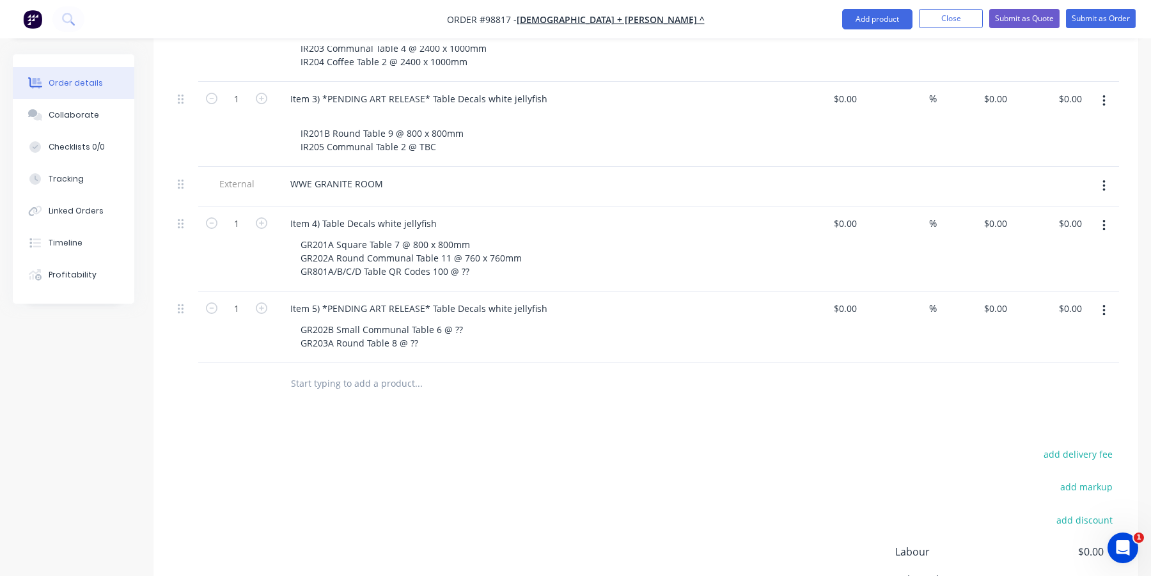
scroll to position [576, 0]
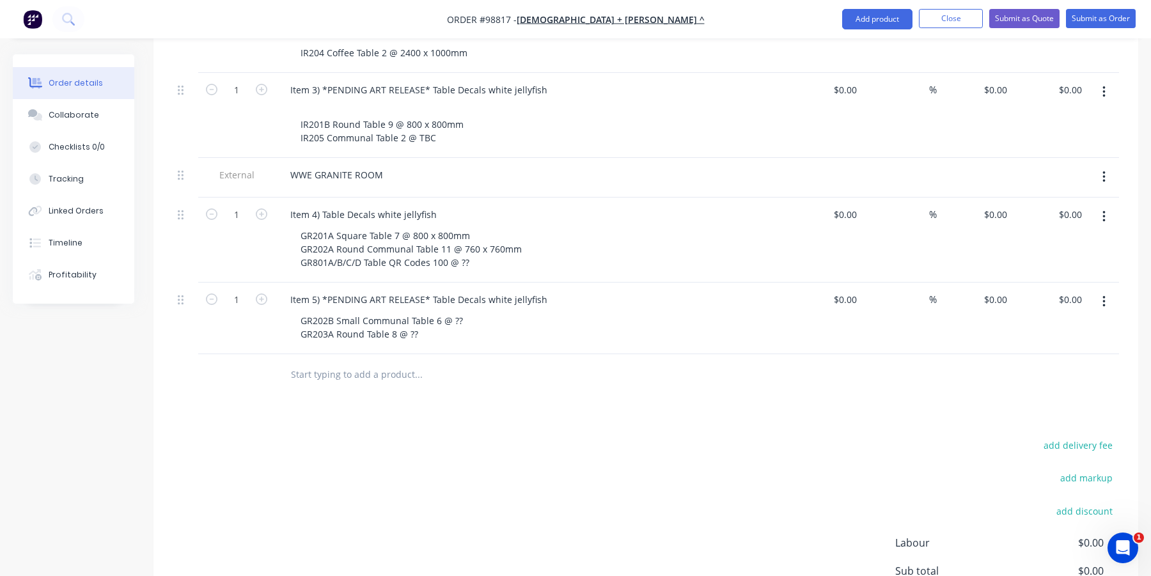
click at [324, 391] on div "Products Show / Hide columns Add product Qty Cost Markup Price Total External W…" at bounding box center [646, 260] width 985 height 885
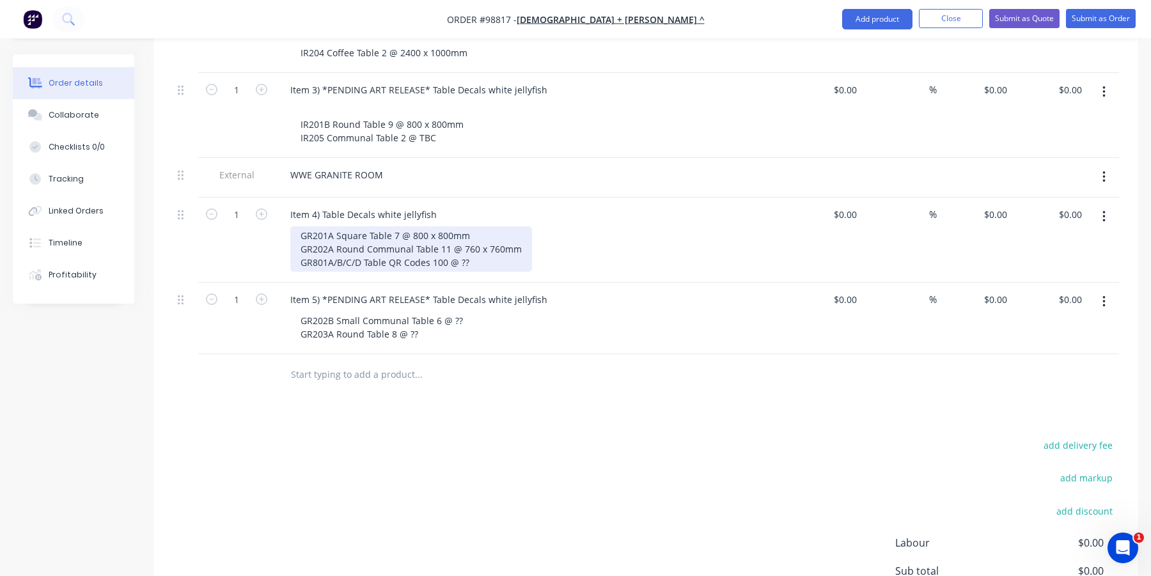
click at [471, 246] on div "GR201A Square Table 7 @ 800 x 800mm GR202A Round Communal Table 11 @ 760 x 760m…" at bounding box center [411, 248] width 242 height 45
click at [421, 247] on div "GR201A Square Table 7 @ 800 x 800mm GR202A Round Communal Table 11 @ 760 x 760m…" at bounding box center [436, 248] width 292 height 45
click at [571, 246] on div "GR201A Square Table 7 @ 800 x 800mm GR202A Round Communal Table 11 @ 760 x 760m…" at bounding box center [436, 248] width 292 height 45
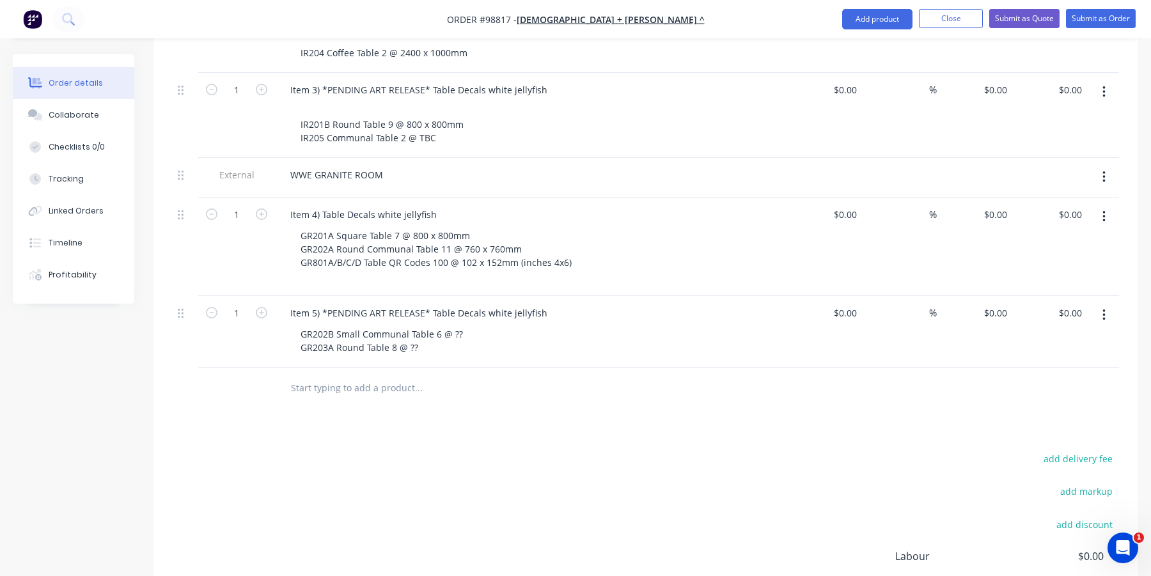
click at [363, 385] on div at bounding box center [505, 389] width 461 height 42
click at [358, 375] on input "text" at bounding box center [418, 388] width 256 height 26
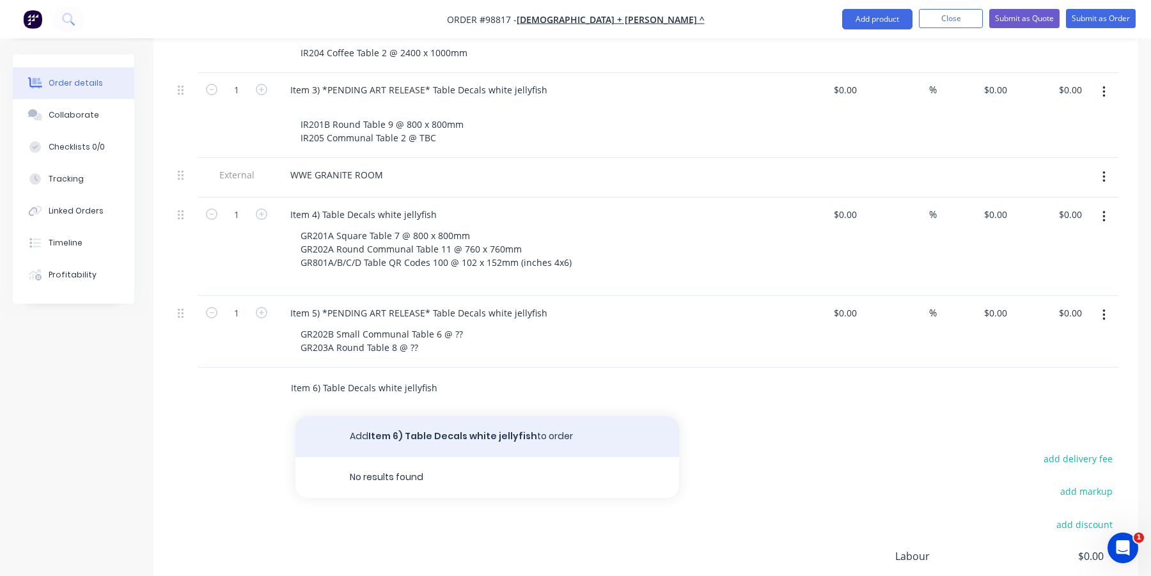
type input "Item 6) Table Decals white jellyfish"
click at [375, 420] on button "Add Item 6) Table Decals white jellyfish to order" at bounding box center [488, 436] width 384 height 41
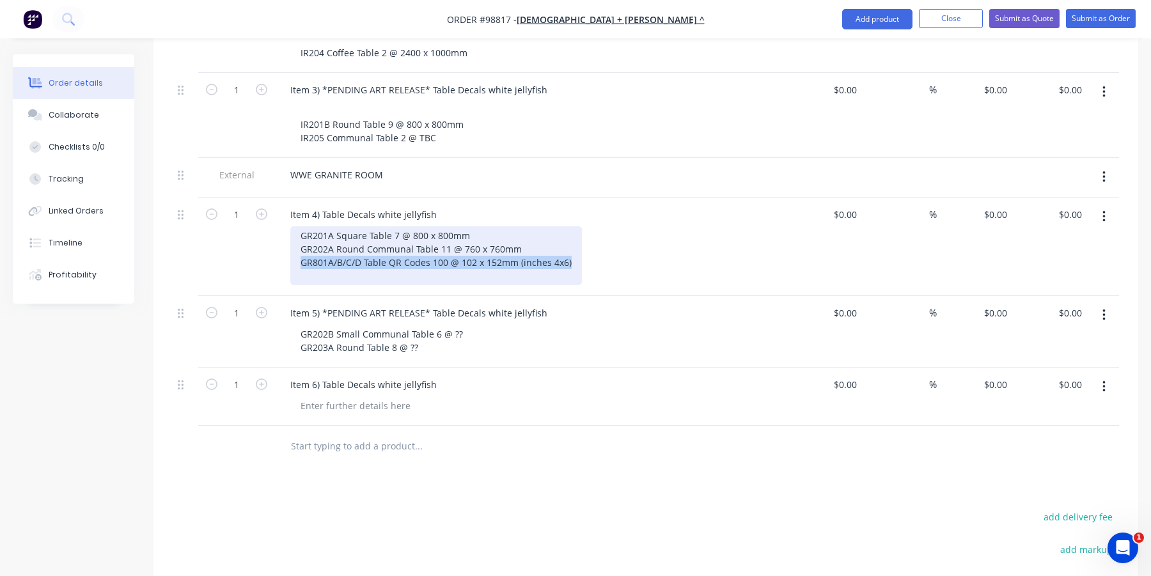
drag, startPoint x: 569, startPoint y: 244, endPoint x: 290, endPoint y: 249, distance: 278.9
click at [290, 249] on div "GR201A Square Table 7 @ 800 x 800mm GR202A Round Communal Table 11 @ 760 x 760m…" at bounding box center [436, 255] width 292 height 59
copy div "GR801A/B/C/D Table QR Codes 100 @ 102 x 152mm (inches 4x6)"
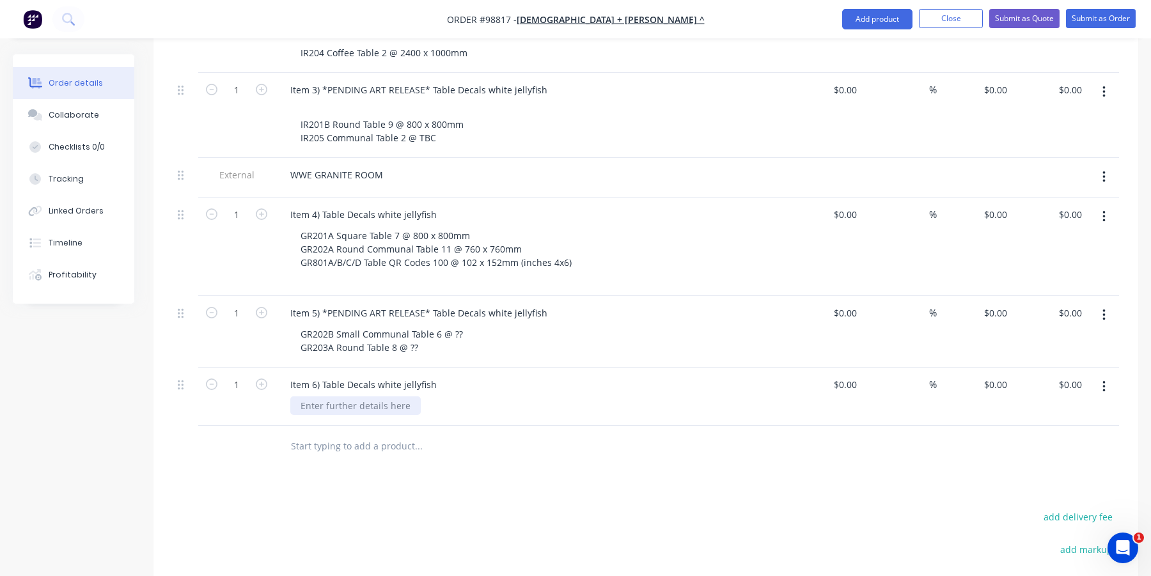
click at [325, 397] on div at bounding box center [355, 406] width 130 height 19
paste div
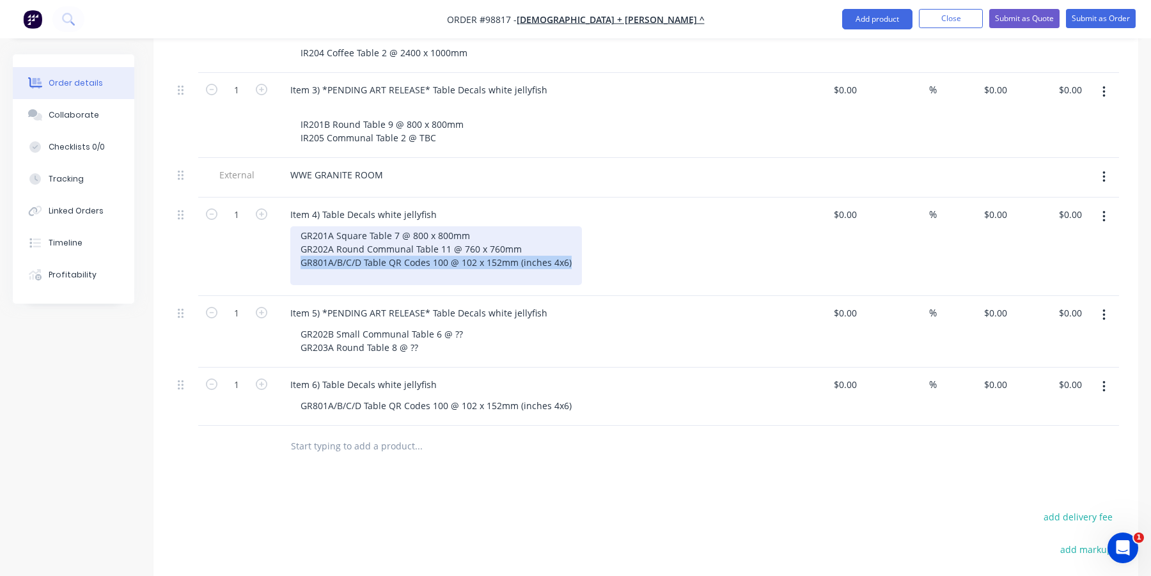
drag, startPoint x: 569, startPoint y: 244, endPoint x: 294, endPoint y: 244, distance: 275.0
click at [294, 244] on div "GR201A Square Table 7 @ 800 x 800mm GR202A Round Communal Table 11 @ 760 x 760m…" at bounding box center [436, 255] width 292 height 59
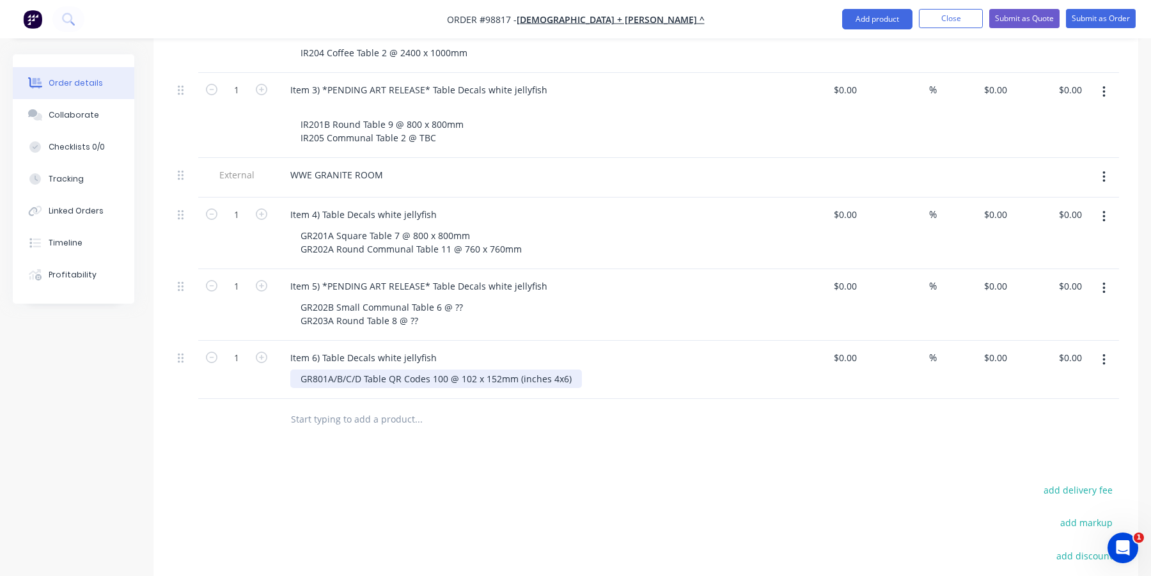
click at [569, 390] on div "Qty Cost Markup Price Total External WWE INDIGO ROOM 7 Item 1) Table Decals whi…" at bounding box center [646, 152] width 985 height 576
click at [569, 407] on div at bounding box center [472, 420] width 384 height 26
click at [569, 370] on div "GR801A/B/C/D Table QR Codes 100 @ 102 x 152mm (inches 4x6)" at bounding box center [436, 379] width 292 height 19
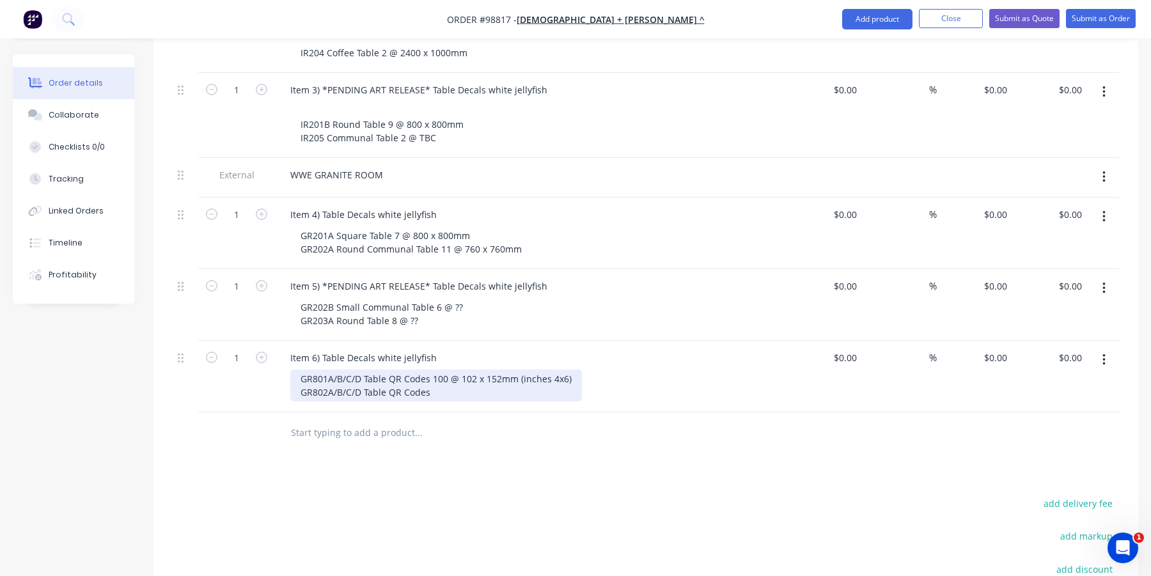
drag, startPoint x: 441, startPoint y: 377, endPoint x: 347, endPoint y: 379, distance: 94.1
click at [347, 379] on div "GR801A/B/C/D Table QR Codes 100 @ 102 x 152mm (inches 4x6) GR802A/B/C/D Table Q…" at bounding box center [436, 386] width 292 height 32
click at [445, 370] on div "GR801A/B/C/D Table QR Codes 100 @ 102 x 152mm (inches 4x6) GR802A/B 102 x 152mm…" at bounding box center [436, 386] width 292 height 32
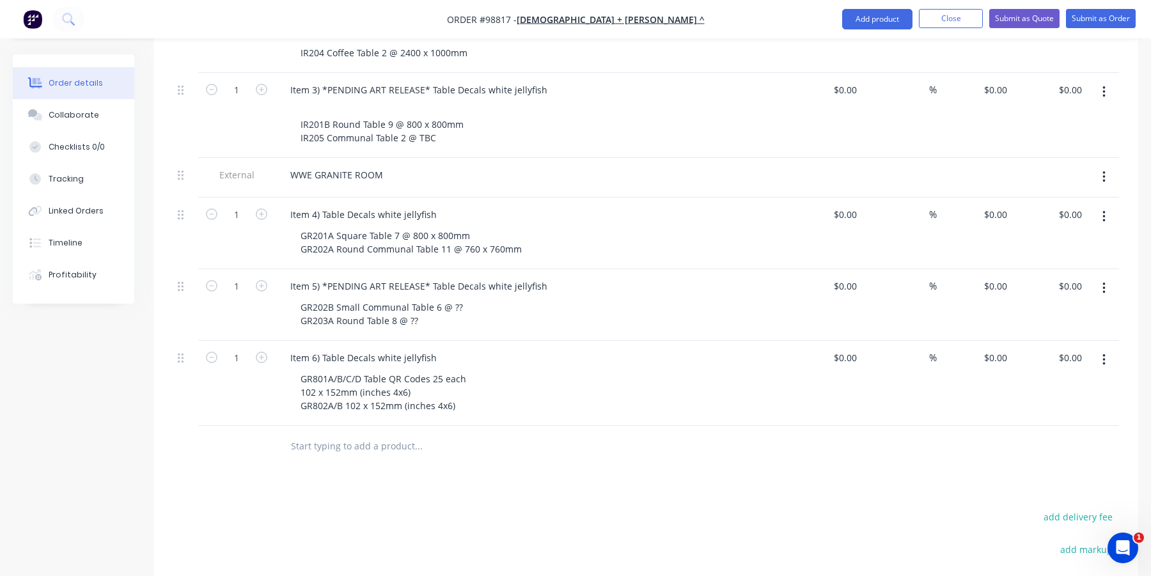
click at [447, 349] on div "Item 6) Table Decals white jellyfish" at bounding box center [530, 358] width 501 height 19
click at [438, 349] on div "Item 6) Table Decals white jellyfish" at bounding box center [363, 358] width 167 height 19
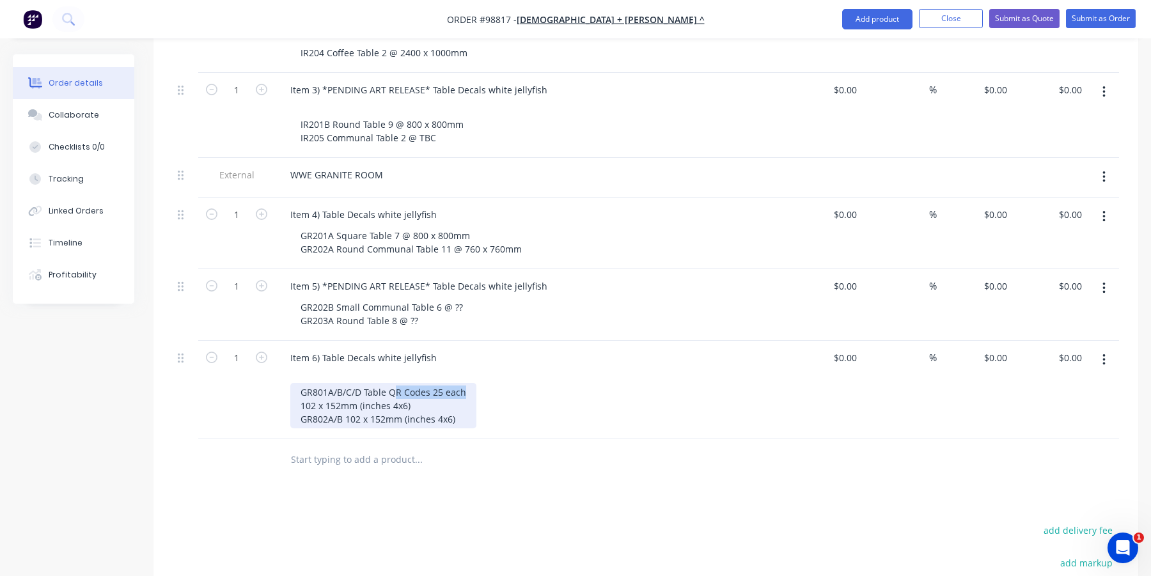
drag, startPoint x: 464, startPoint y: 375, endPoint x: 309, endPoint y: 375, distance: 154.8
click at [309, 383] on div "GR801A/B/C/D Table QR Codes 25 each 102 x 152mm (inches 4x6) GR802A/B 102 x 152…" at bounding box center [383, 405] width 186 height 45
click at [381, 383] on div "GR801A/B/C/D Table QR Codes 25 each 102 x 152mm (inches 4x6) GR802A/B 102 x 152…" at bounding box center [383, 405] width 186 height 45
drag, startPoint x: 463, startPoint y: 375, endPoint x: 297, endPoint y: 378, distance: 165.7
click at [297, 383] on div "GR801A/B/C/D Table QR Codes 25 each 102 x 152mm (inches 4x6) GR802A/B 102 x 152…" at bounding box center [383, 405] width 186 height 45
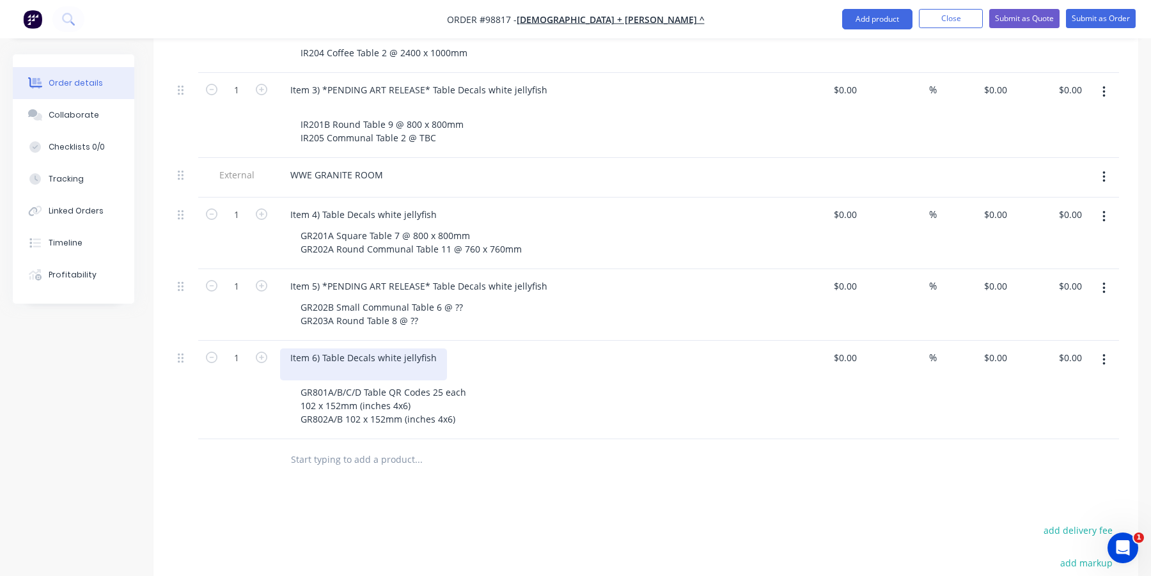
click at [313, 358] on div "Item 6) Table Decals white jellyfish" at bounding box center [363, 365] width 167 height 32
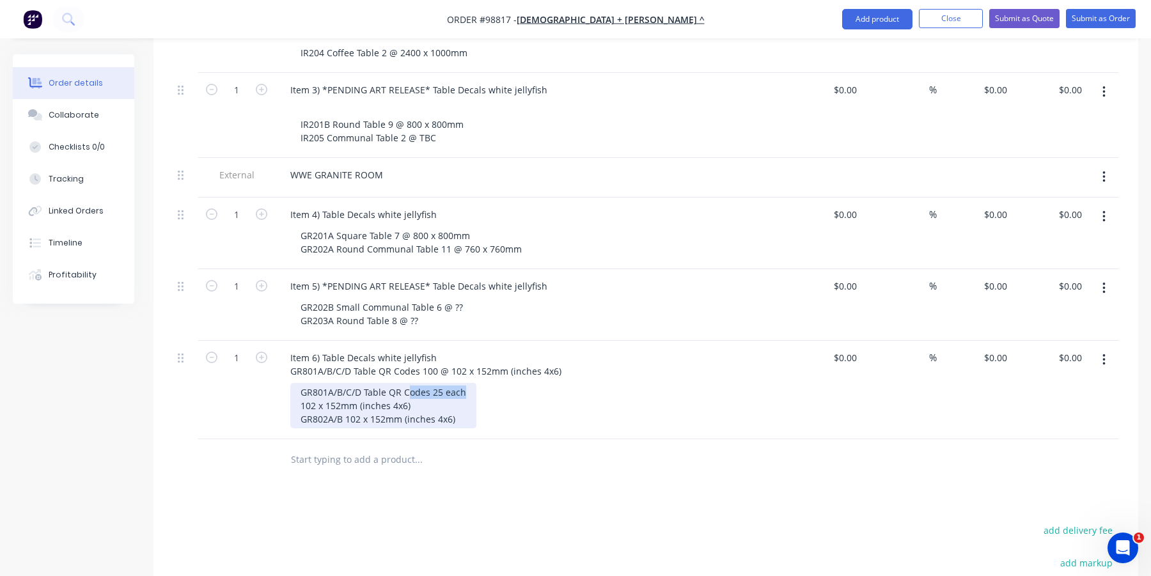
drag, startPoint x: 463, startPoint y: 374, endPoint x: 301, endPoint y: 375, distance: 162.5
click at [301, 383] on div "GR801A/B/C/D Table QR Codes 25 each 102 x 152mm (inches 4x6) GR802A/B 102 x 152…" at bounding box center [383, 405] width 186 height 45
click at [413, 383] on div "GR801A/B/C/D Table QR Codes 25 each 102 x 152mm (inches 4x6) GR802A/B 102 x 152…" at bounding box center [383, 405] width 186 height 45
drag, startPoint x: 464, startPoint y: 375, endPoint x: 315, endPoint y: 372, distance: 149.7
click at [315, 383] on div "GR801A/B/C/D Table QR Codes 25 each 102 x 152mm (inches 4x6) GR802A/B 102 x 152…" at bounding box center [383, 405] width 186 height 45
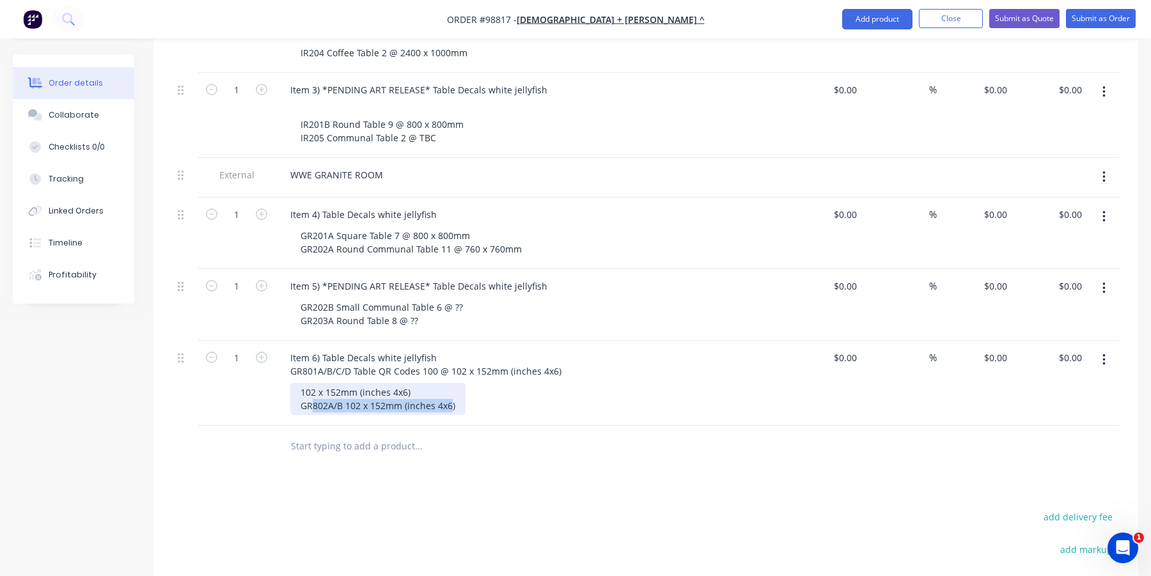
drag, startPoint x: 452, startPoint y: 388, endPoint x: 315, endPoint y: 390, distance: 136.9
click at [315, 390] on div "102 x 152mm (inches 4x6) GR802A/B 102 x 152mm (inches 4x6)" at bounding box center [377, 399] width 175 height 32
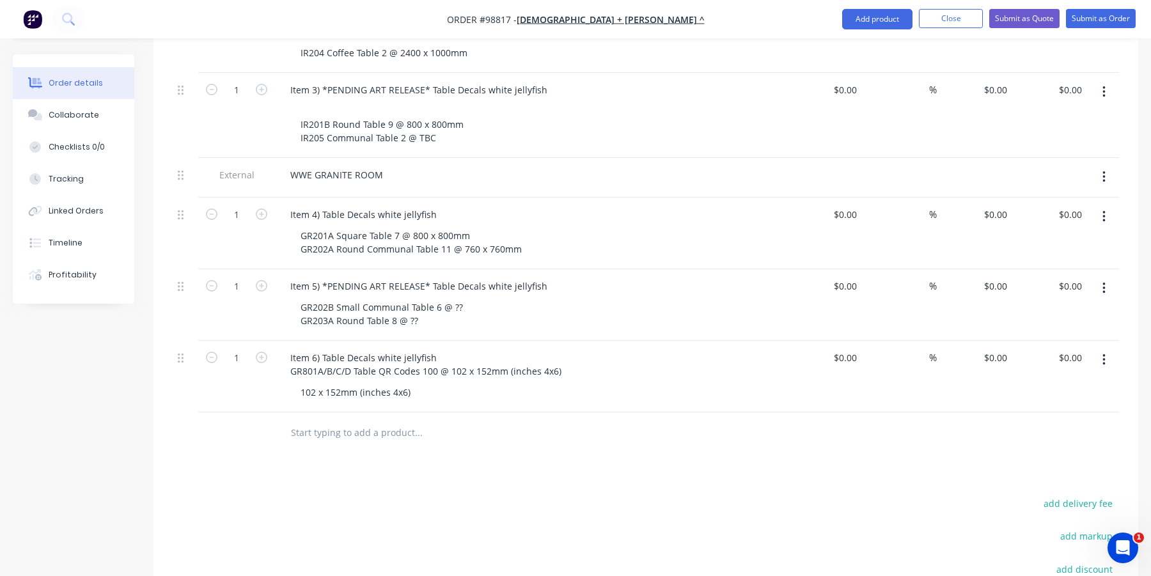
click at [523, 383] on div "102 x 152mm (inches 4x6)" at bounding box center [535, 392] width 491 height 19
click at [361, 420] on input "text" at bounding box center [418, 433] width 256 height 26
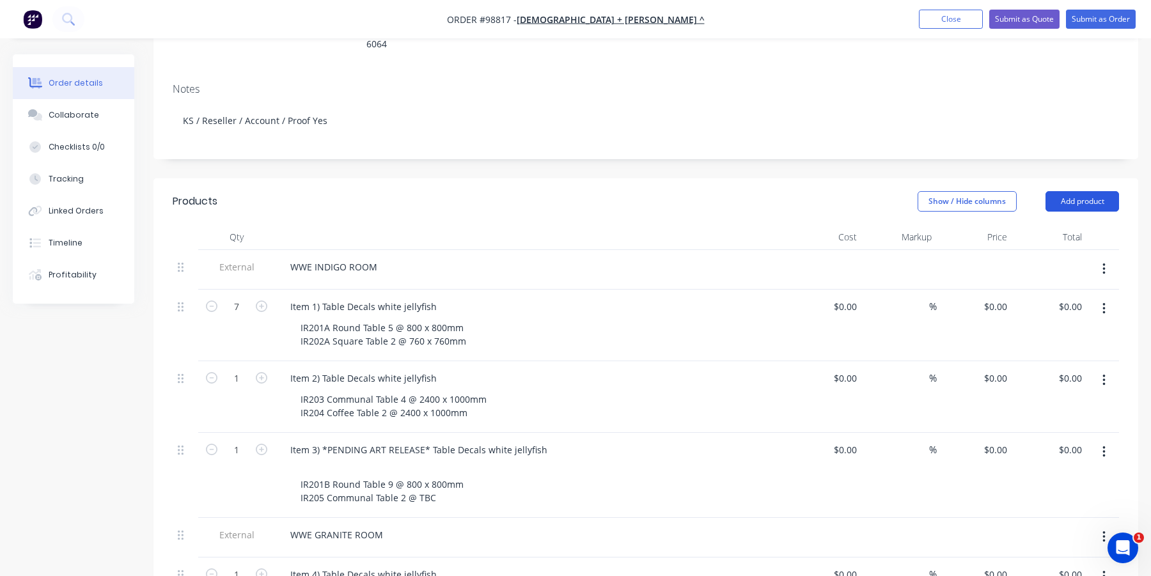
scroll to position [192, 0]
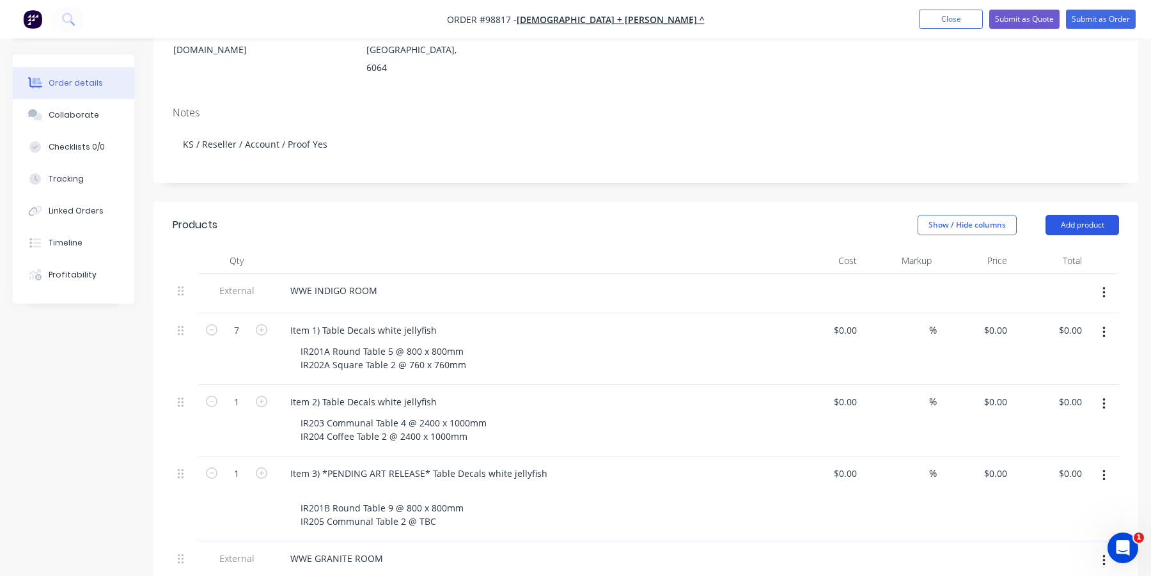
click at [1064, 215] on button "Add product" at bounding box center [1083, 225] width 74 height 20
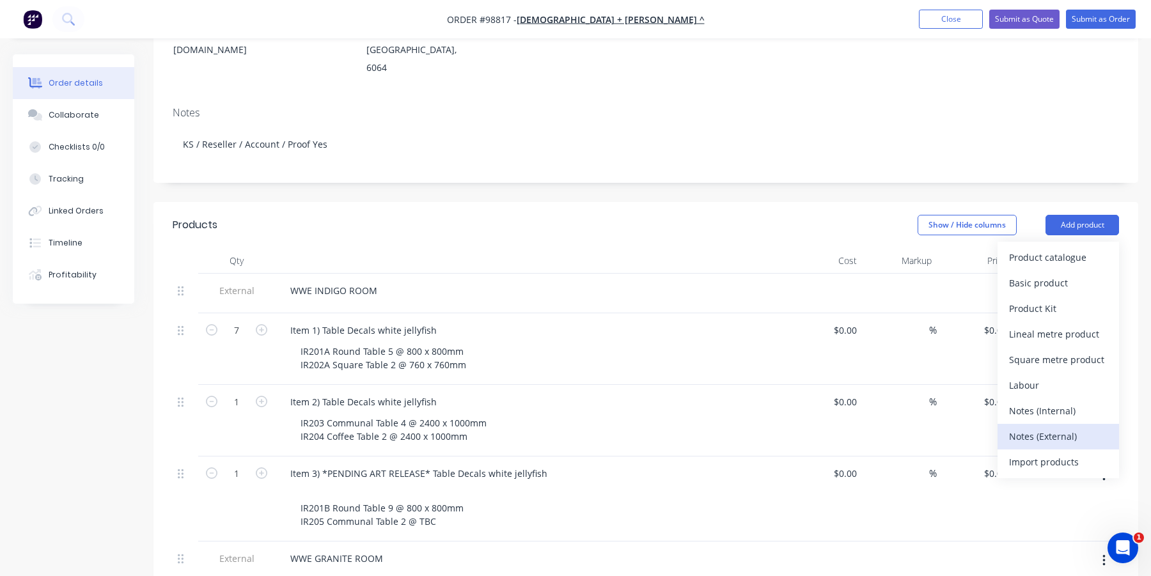
click at [1024, 427] on div "Notes (External)" at bounding box center [1058, 436] width 99 height 19
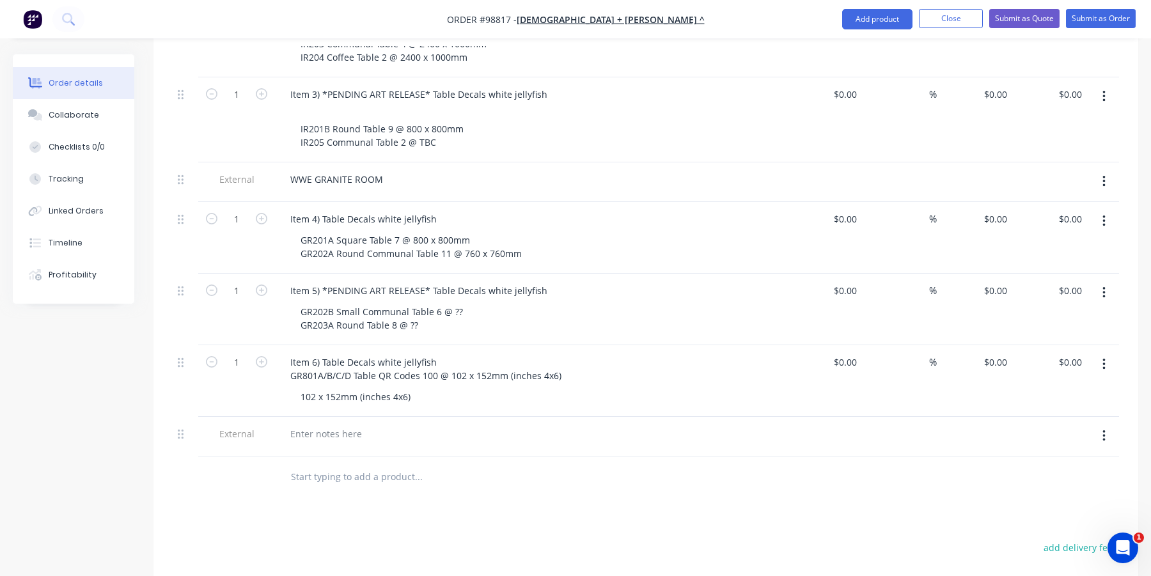
scroll to position [576, 0]
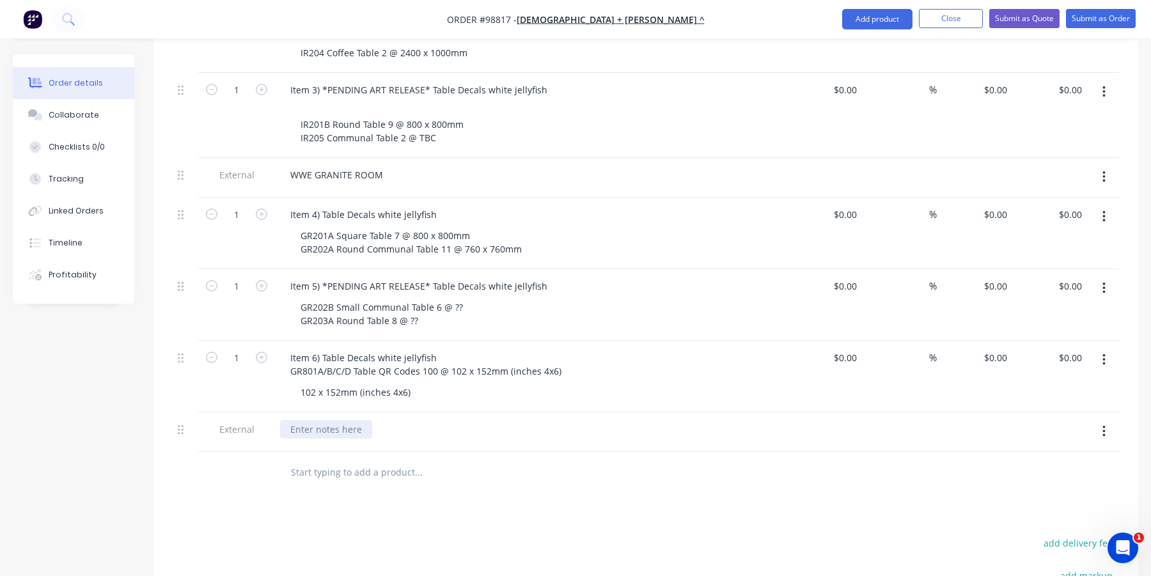
click at [326, 420] on div at bounding box center [326, 429] width 92 height 19
click at [335, 460] on input "text" at bounding box center [418, 473] width 256 height 26
type input "Item 7)"
click at [391, 460] on input "Item 7)" at bounding box center [418, 473] width 256 height 26
drag, startPoint x: 324, startPoint y: 454, endPoint x: 257, endPoint y: 454, distance: 67.2
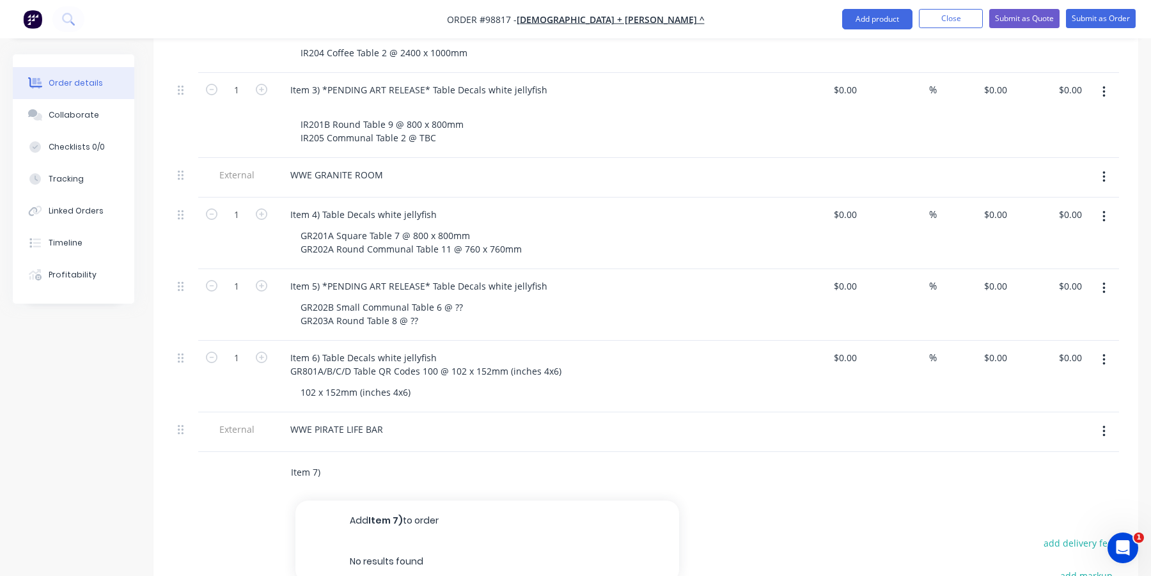
click at [257, 454] on div "Item 7) Add Item 7) to order No results found" at bounding box center [646, 473] width 947 height 42
click at [395, 420] on div "WWE PIRATE LIFE BAR" at bounding box center [530, 429] width 501 height 19
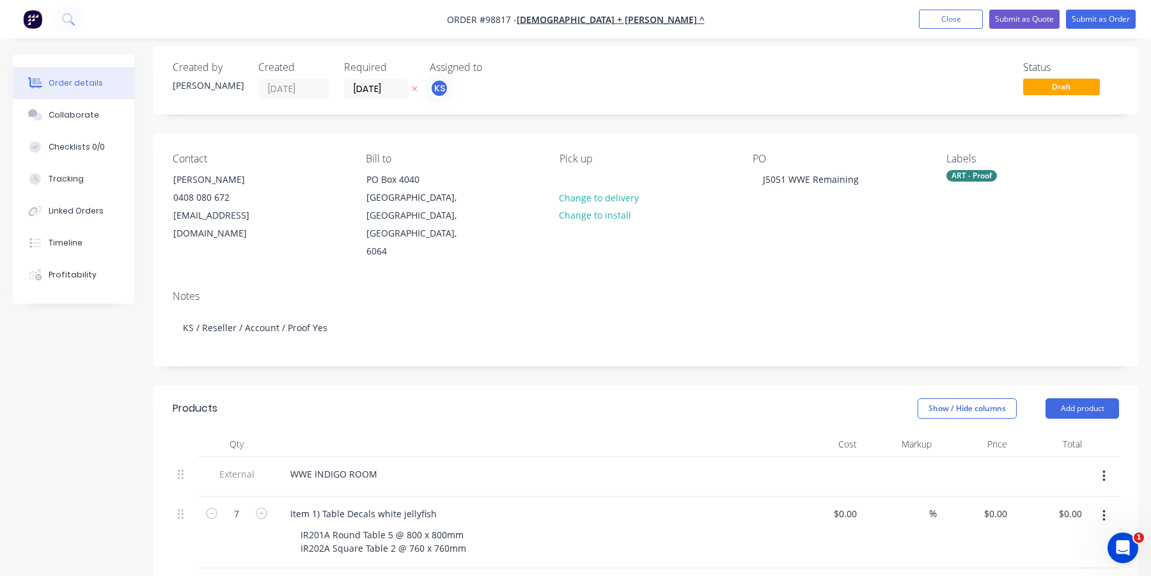
scroll to position [0, 0]
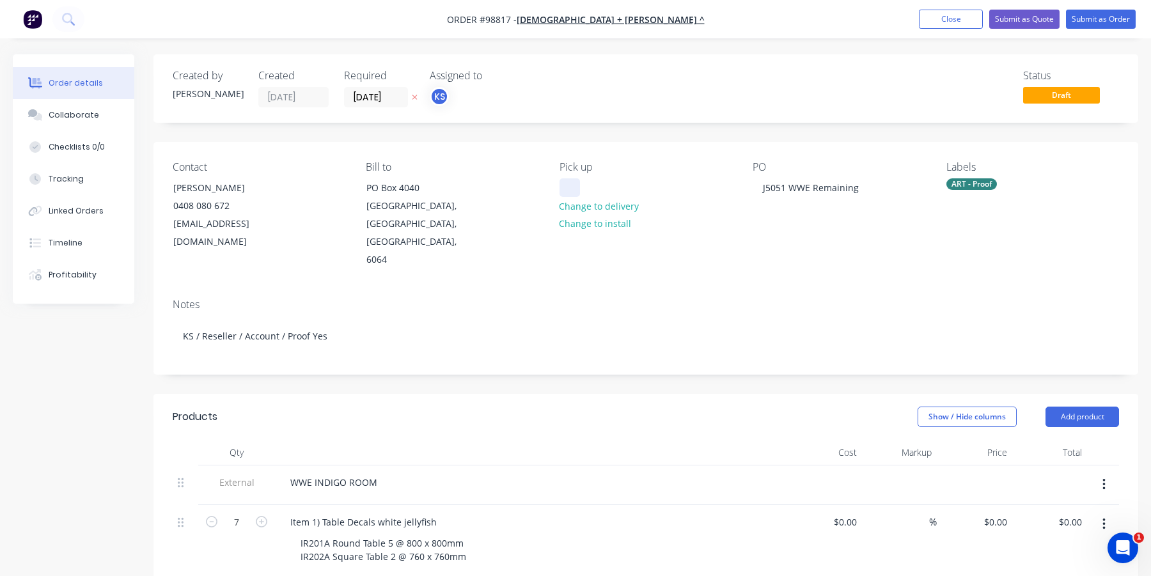
click at [574, 184] on div at bounding box center [570, 187] width 20 height 19
click at [582, 244] on div "Pick up Collect 4pm Tue 7 Oct Change to delivery Change to install" at bounding box center [646, 215] width 173 height 108
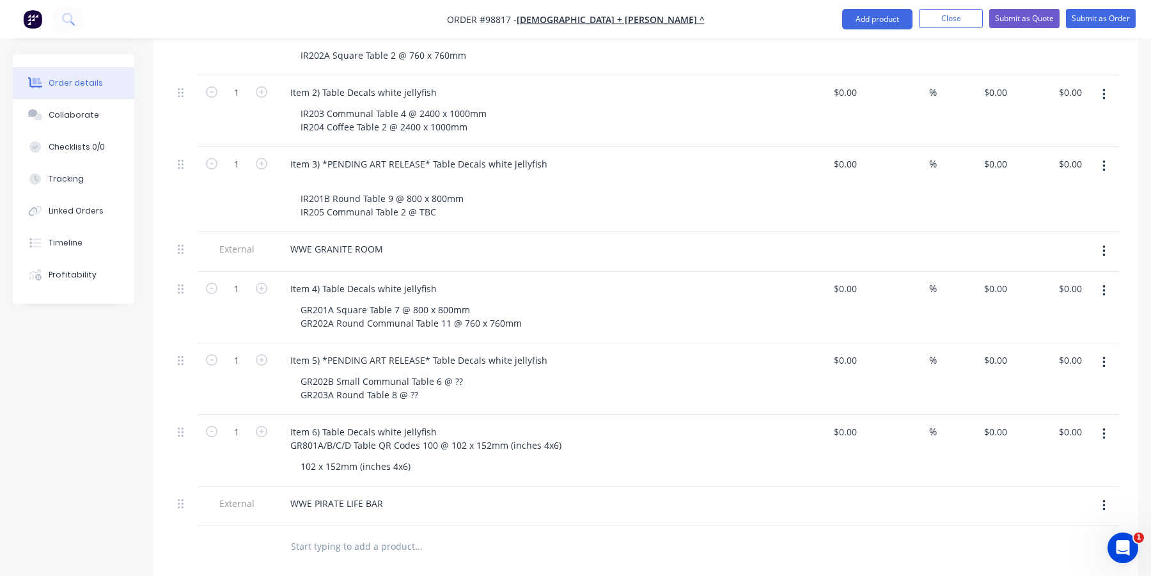
scroll to position [512, 0]
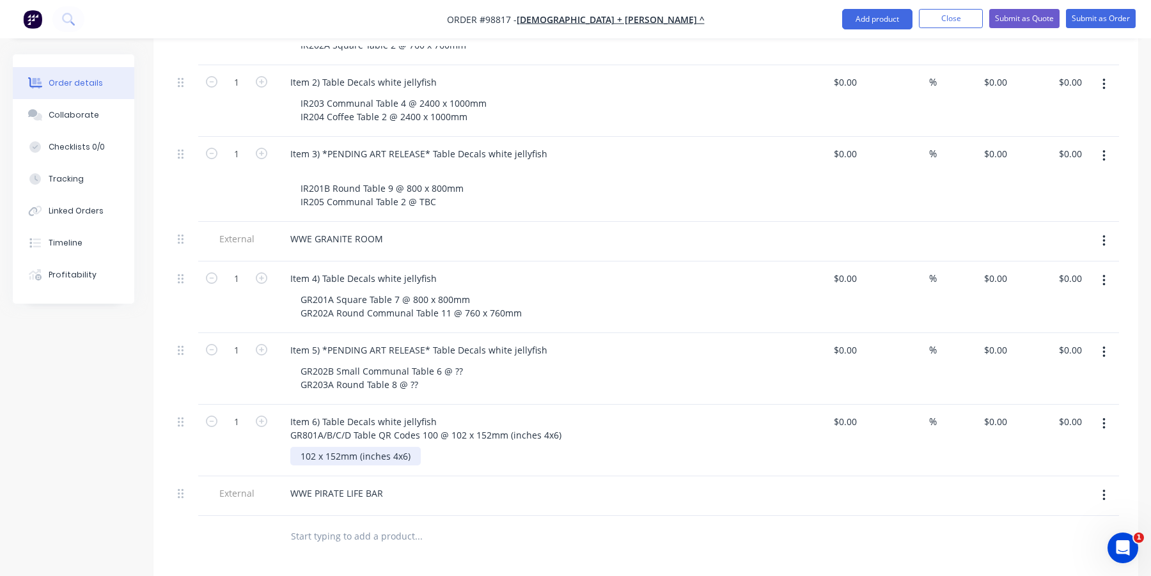
click at [389, 447] on div "102 x 152mm (inches 4x6)" at bounding box center [355, 456] width 130 height 19
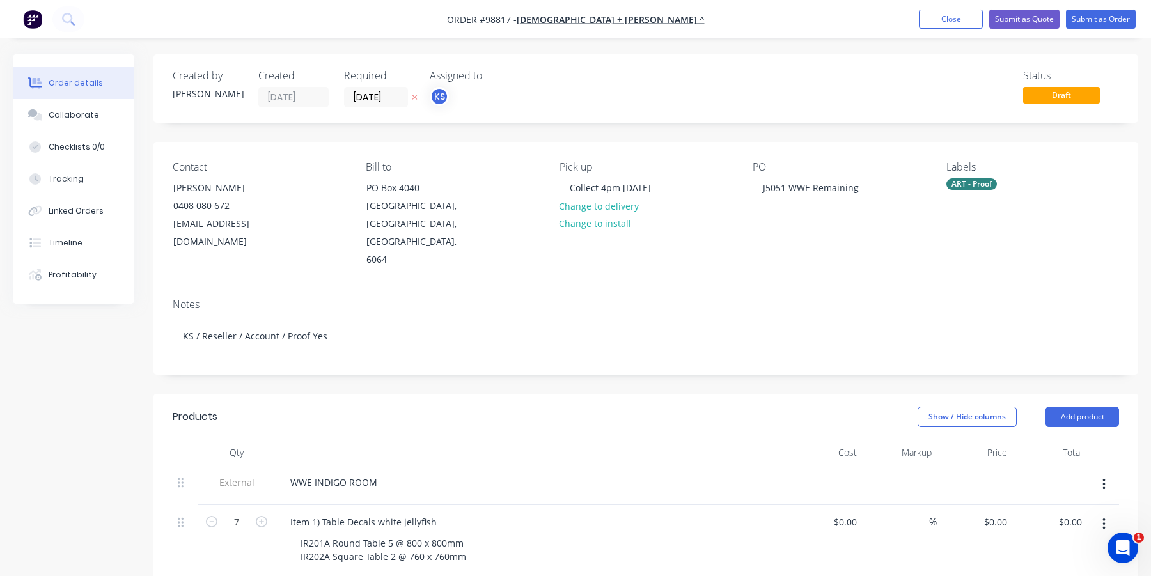
scroll to position [64, 0]
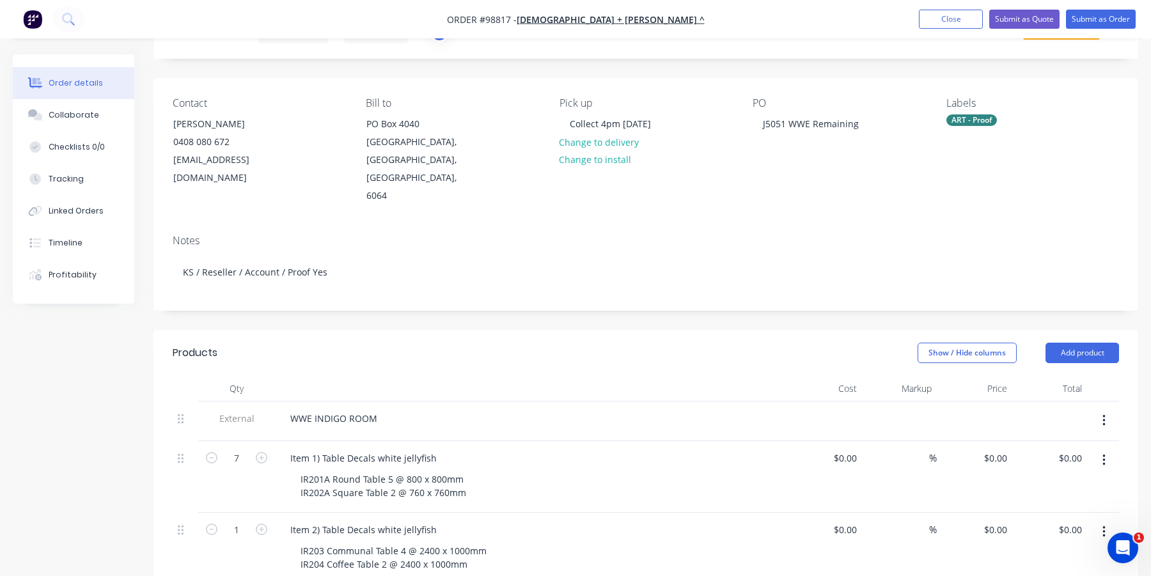
click at [966, 122] on div "ART - Proof" at bounding box center [972, 120] width 51 height 12
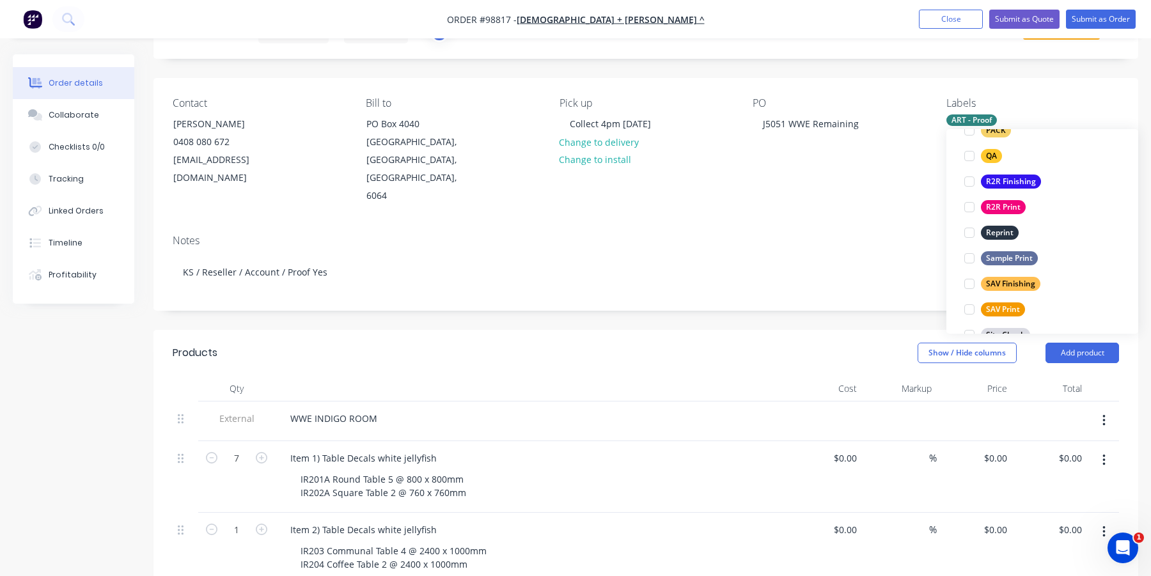
scroll to position [513, 0]
click at [970, 282] on div at bounding box center [970, 282] width 26 height 26
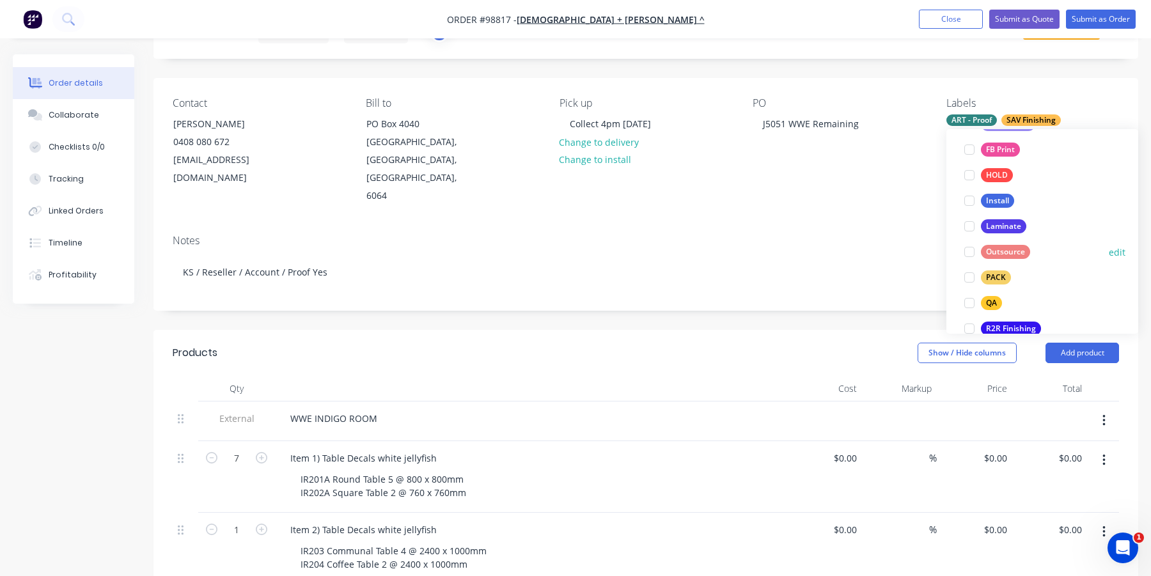
scroll to position [419, 0]
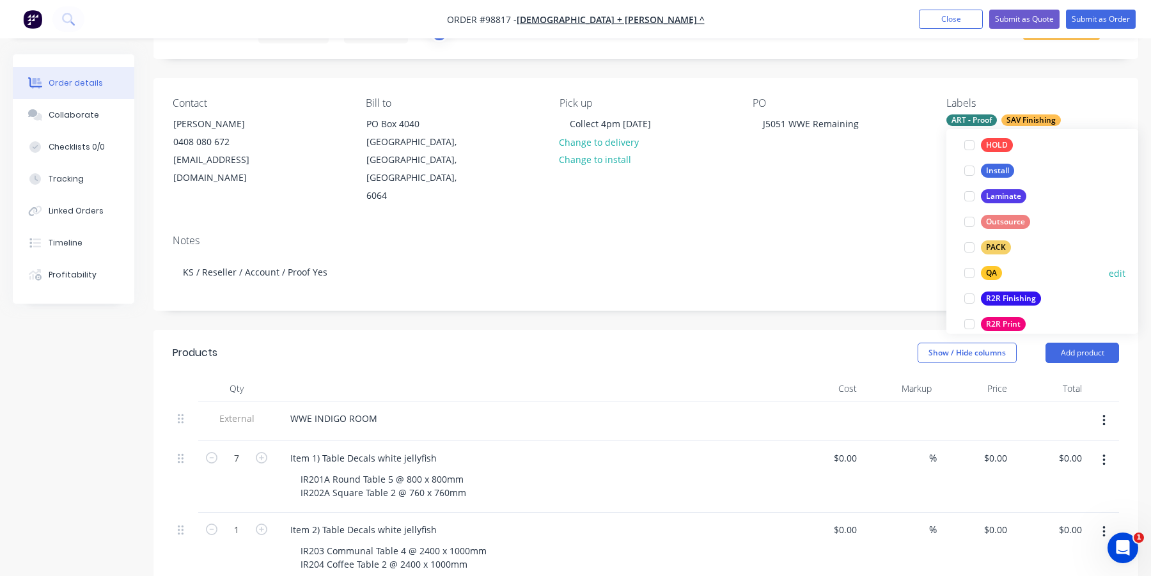
click at [967, 270] on div at bounding box center [970, 273] width 26 height 26
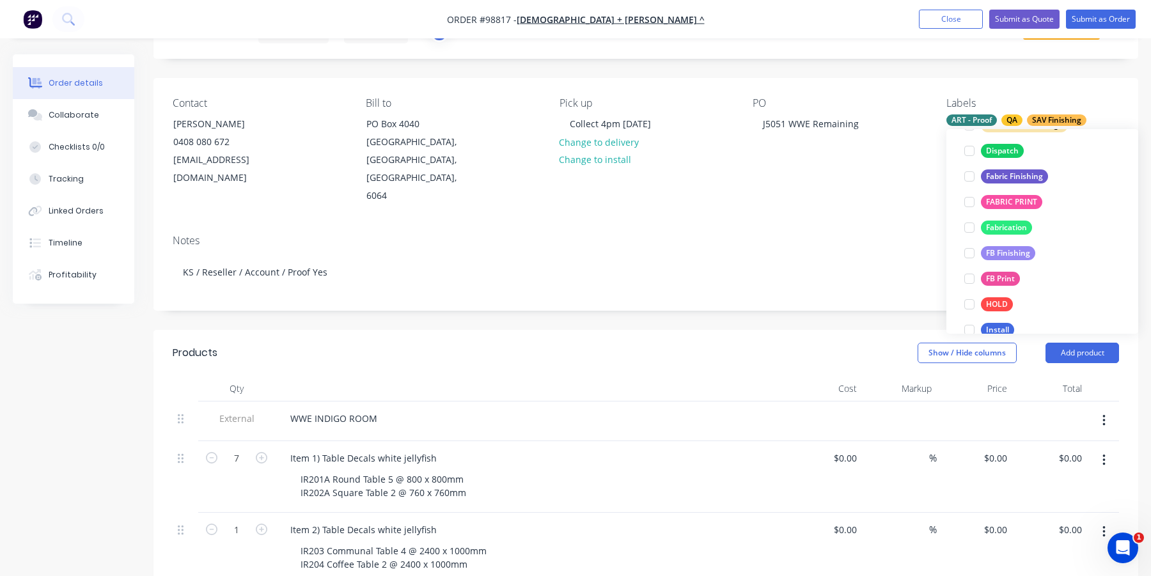
scroll to position [299, 0]
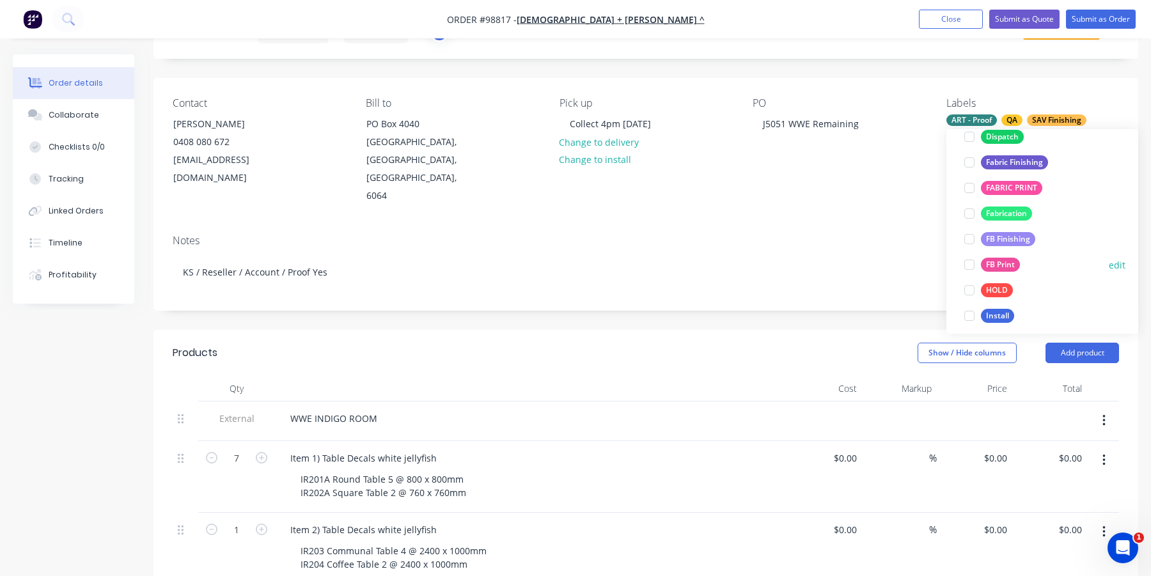
click at [967, 265] on div at bounding box center [970, 265] width 26 height 26
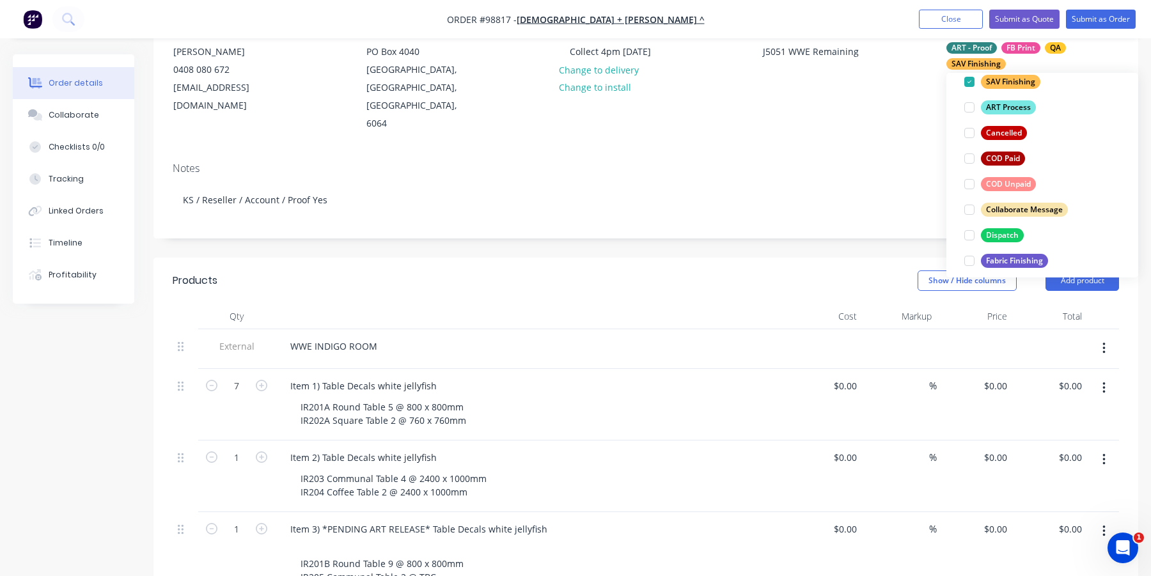
scroll to position [128, 0]
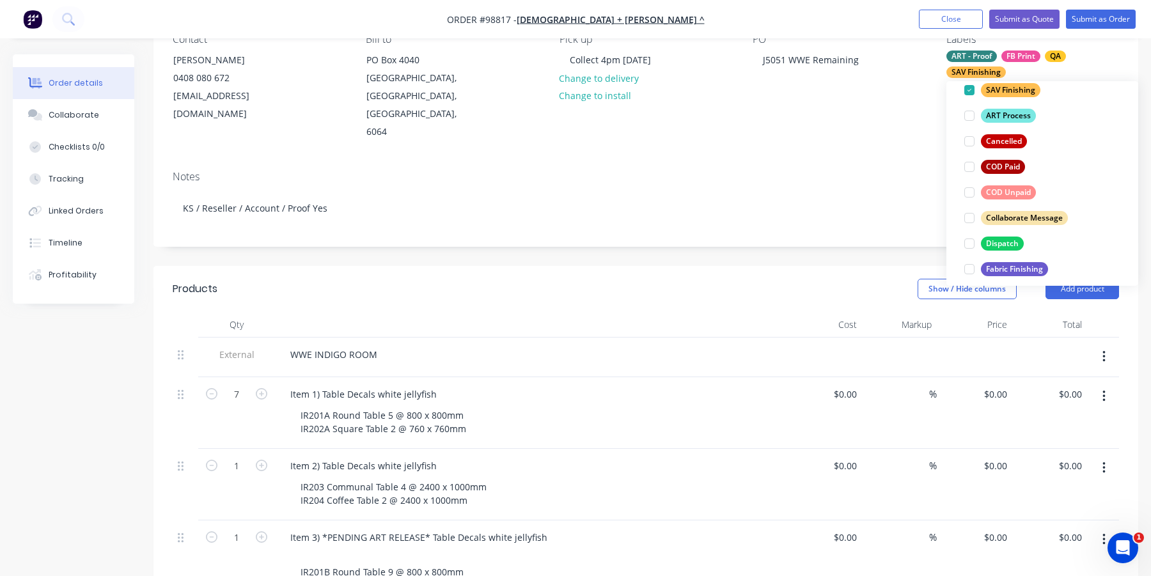
click at [914, 171] on div "Notes" at bounding box center [646, 177] width 947 height 12
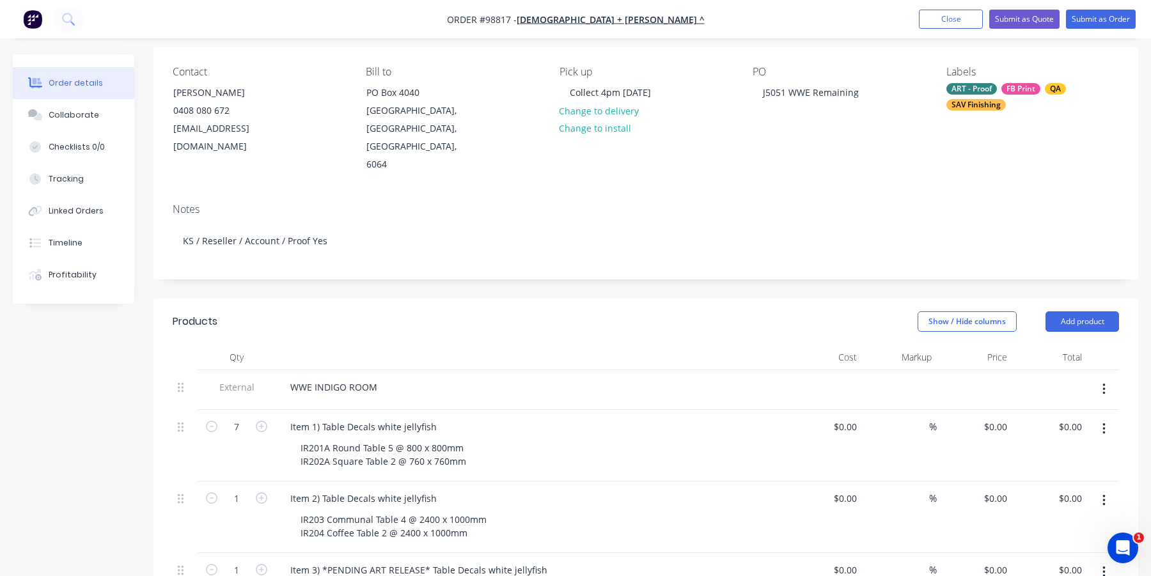
scroll to position [64, 0]
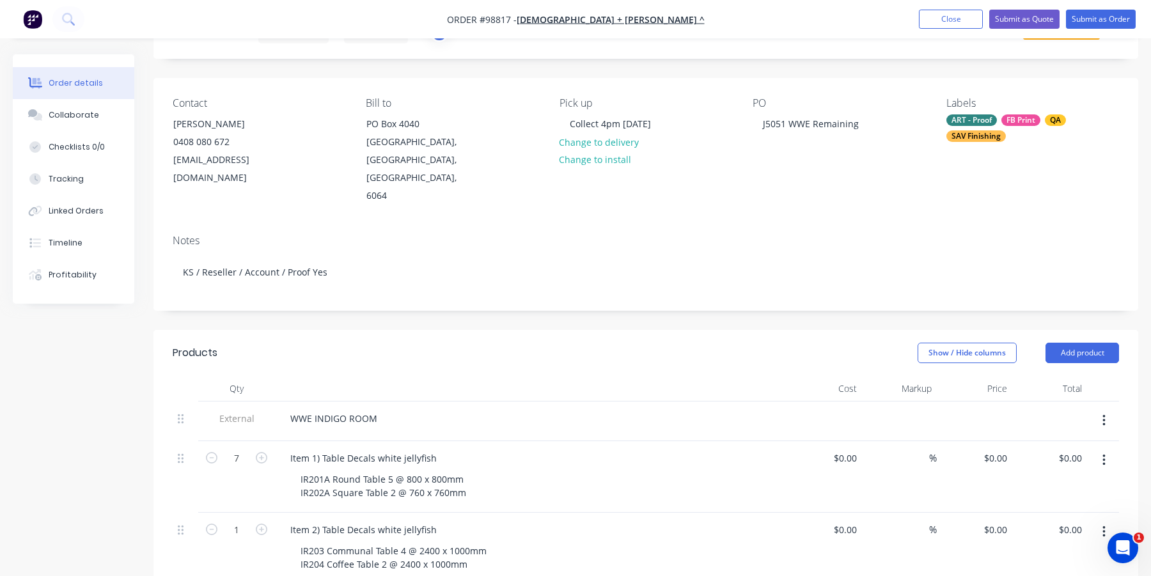
click at [961, 136] on div "SAV Finishing" at bounding box center [976, 136] width 59 height 12
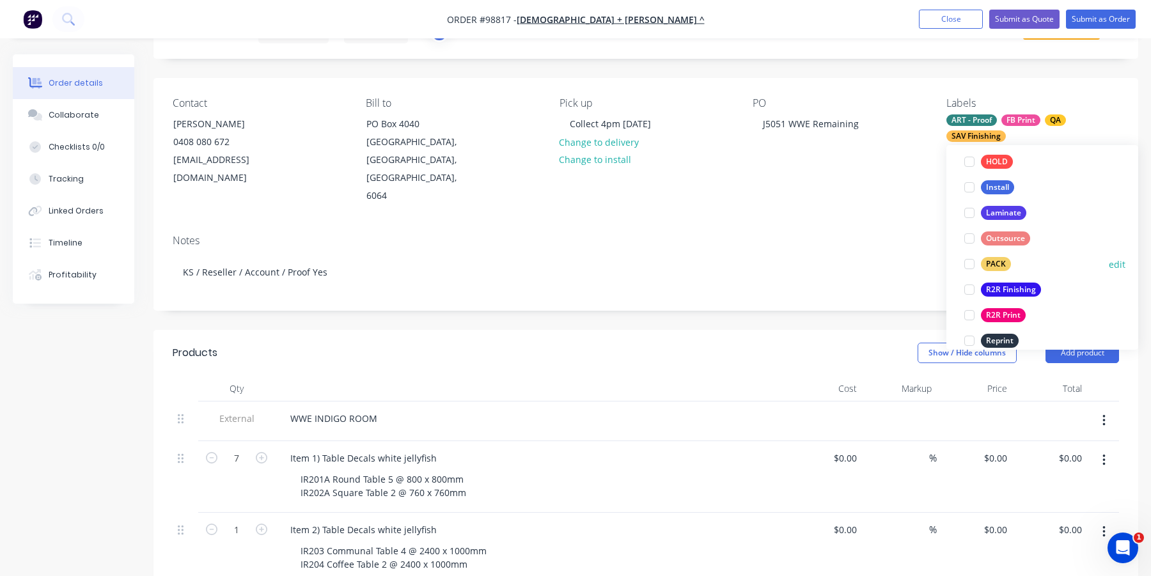
click at [969, 261] on div at bounding box center [970, 264] width 26 height 26
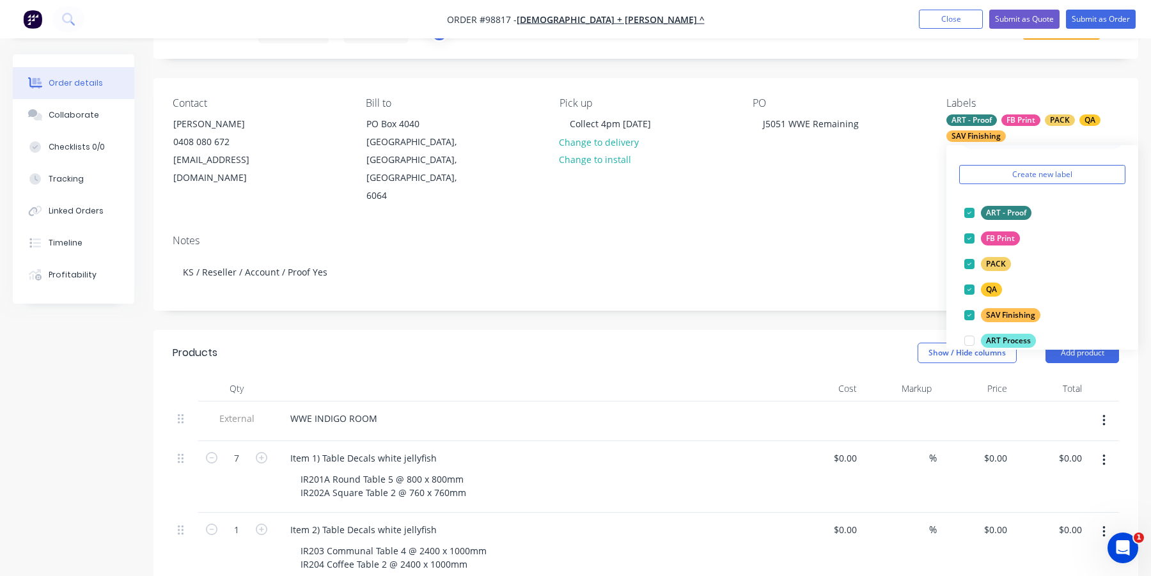
click at [841, 225] on div "Notes KS / Reseller / Account / Proof Yes" at bounding box center [646, 268] width 985 height 86
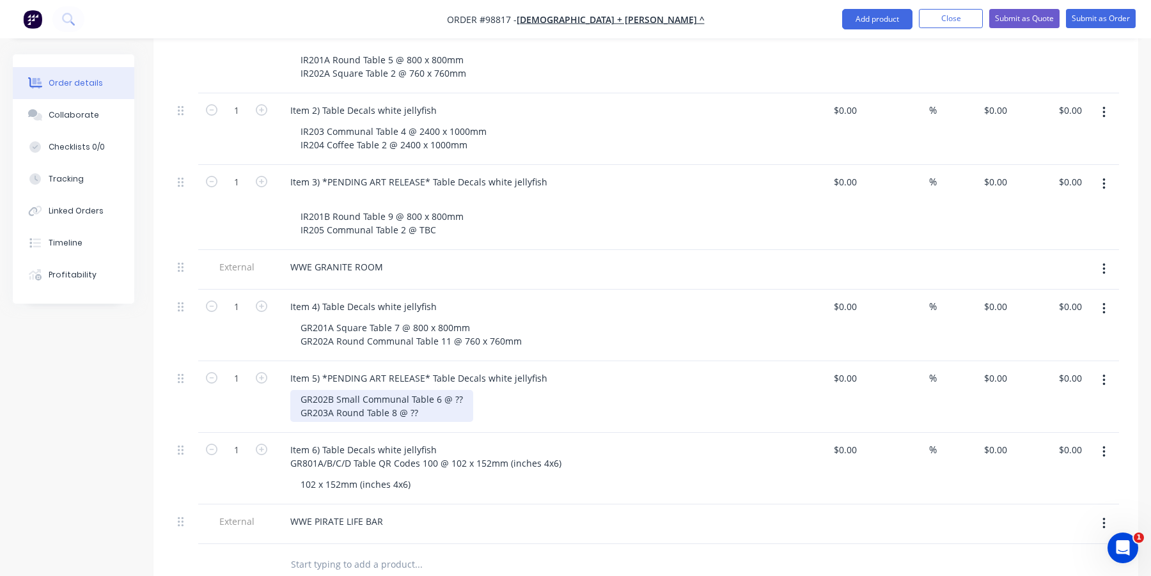
scroll to position [512, 0]
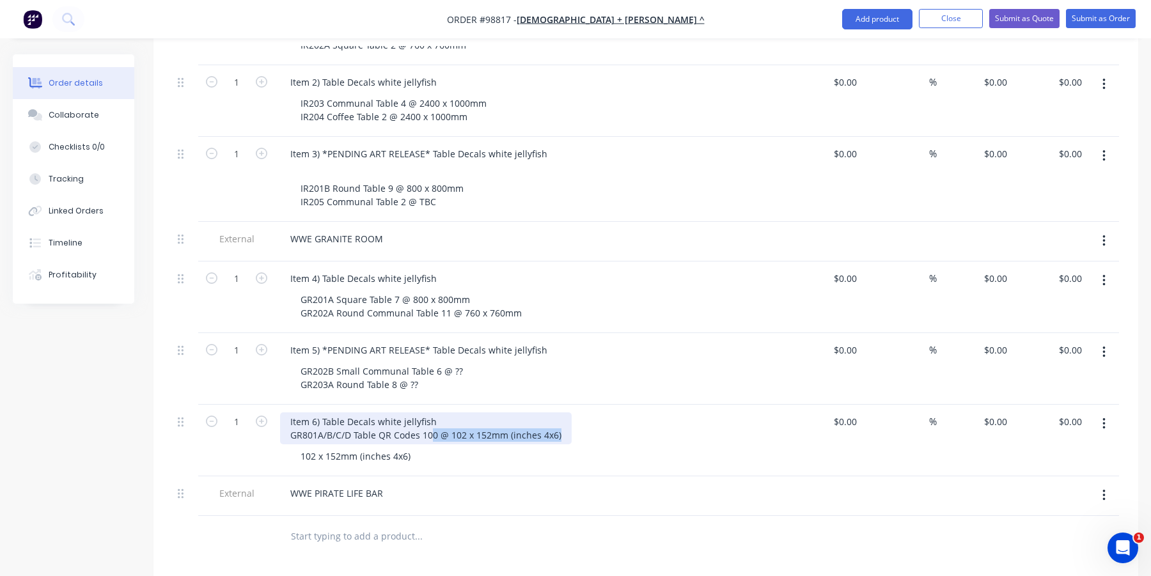
drag, startPoint x: 560, startPoint y: 417, endPoint x: 433, endPoint y: 415, distance: 126.7
click at [433, 415] on div "Item 6) Table Decals white jellyfish GR801A/B/C/D Table QR Codes 100 @ 102 x 15…" at bounding box center [426, 429] width 292 height 32
click at [292, 416] on div "Item 6) Table Decals white jellyfish GR801A/B/C/D Table QR Codes x 25 each" at bounding box center [376, 429] width 193 height 32
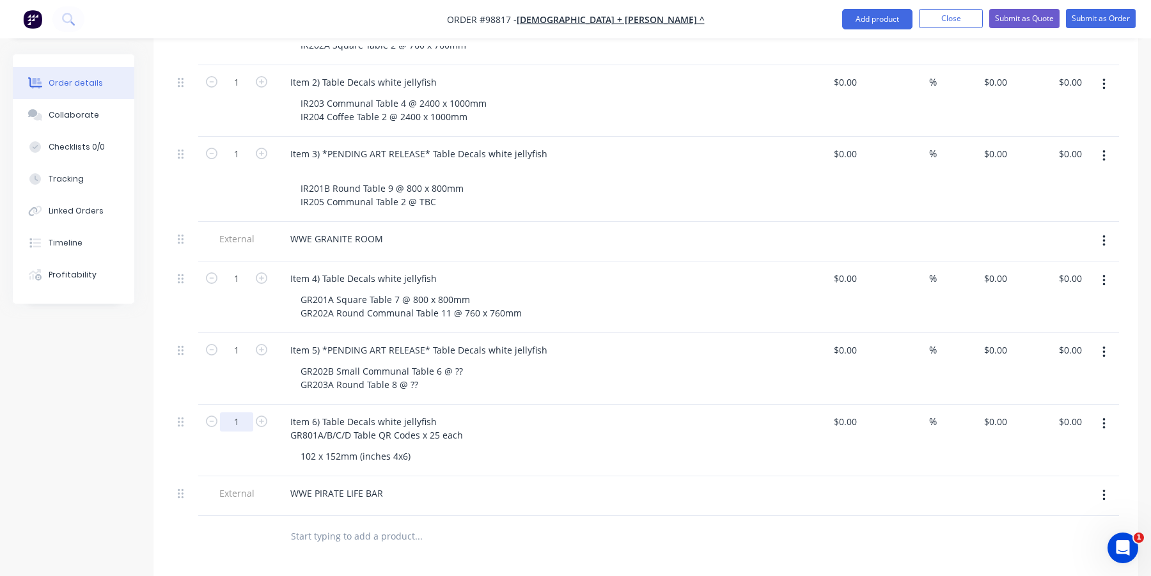
click at [245, 413] on input "1" at bounding box center [236, 422] width 33 height 19
type input "100"
click at [461, 447] on div "102 x 152mm (inches 4x6)" at bounding box center [535, 456] width 491 height 19
click at [462, 413] on div "Item 6) Table Decals white jellyfish GR801A/B/C/D Table QR Codes x 25 each" at bounding box center [376, 429] width 193 height 32
click at [441, 447] on div "102 x 152mm (inches 4x6)" at bounding box center [535, 456] width 491 height 19
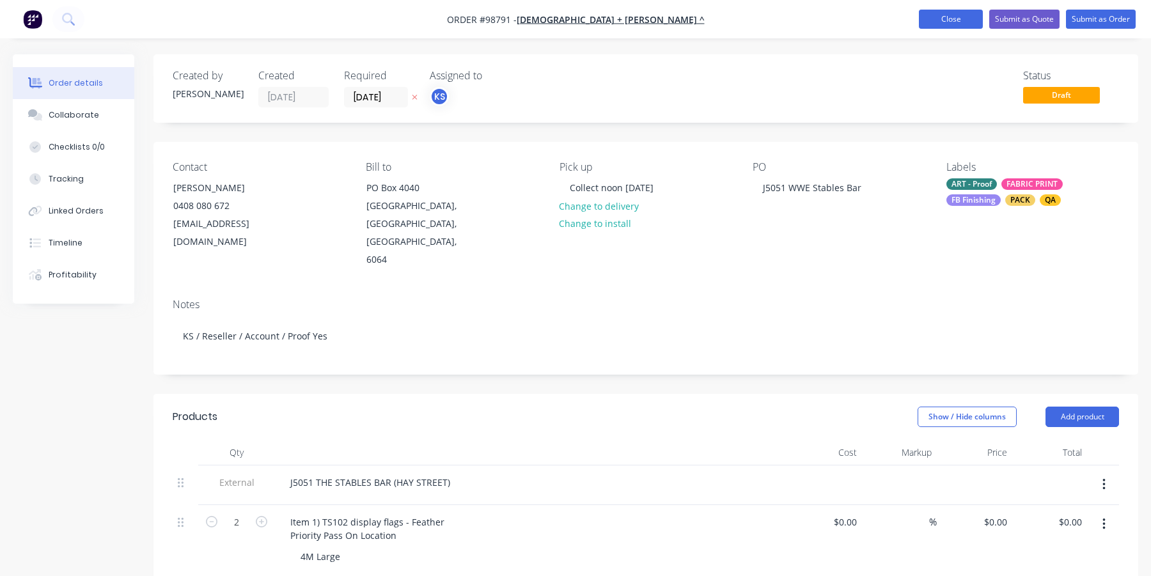
click at [933, 20] on button "Close" at bounding box center [951, 19] width 64 height 19
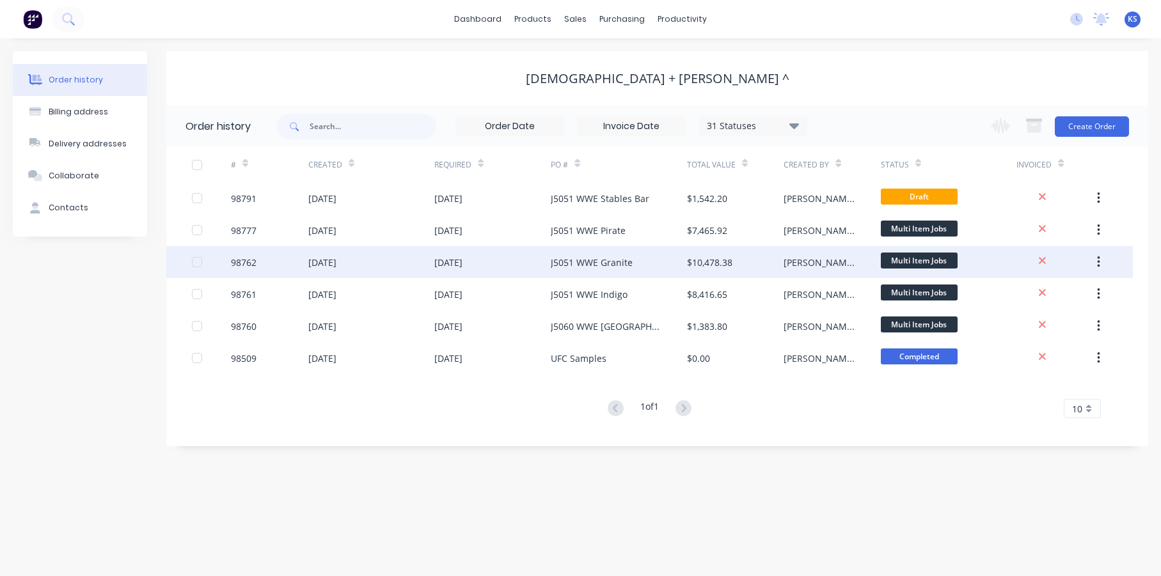
click at [336, 256] on div "[DATE]" at bounding box center [322, 262] width 28 height 13
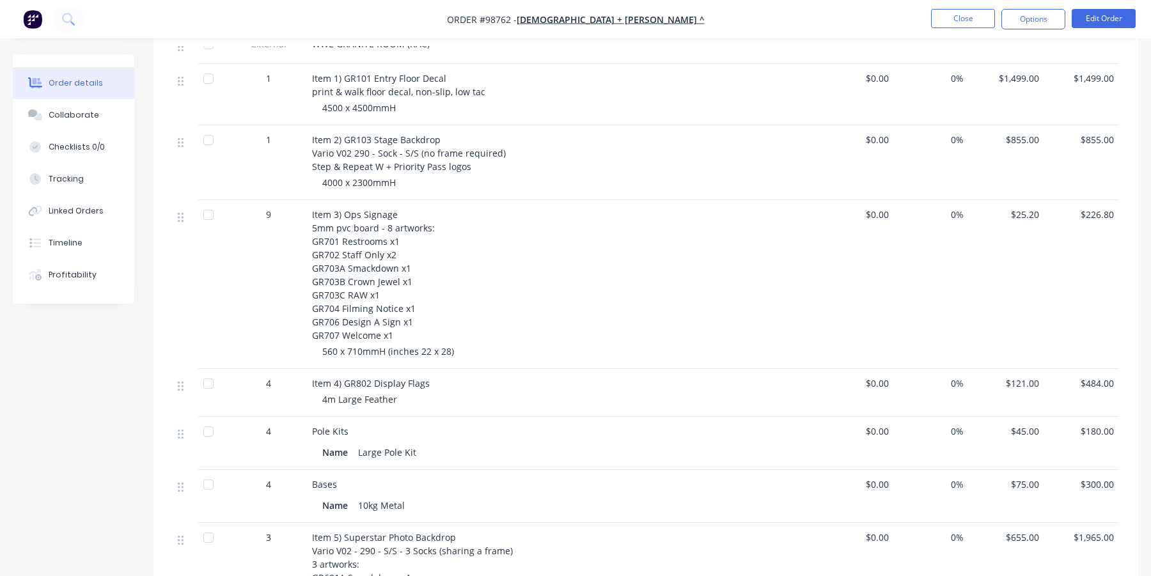
scroll to position [448, 0]
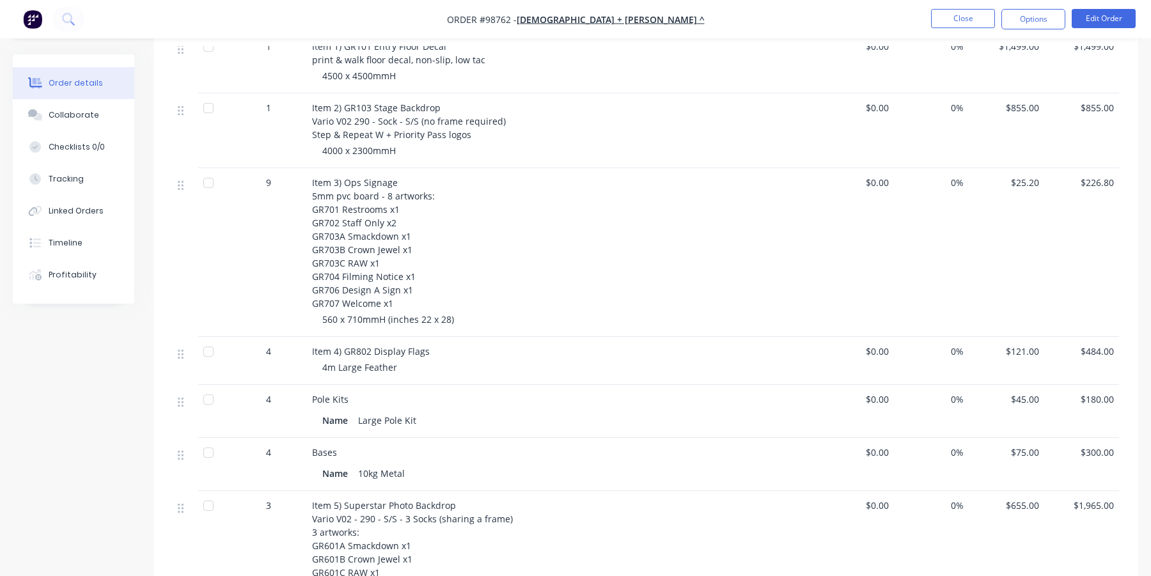
click at [427, 313] on span "560 x 710mmH (inches 22 x 28)" at bounding box center [388, 319] width 132 height 12
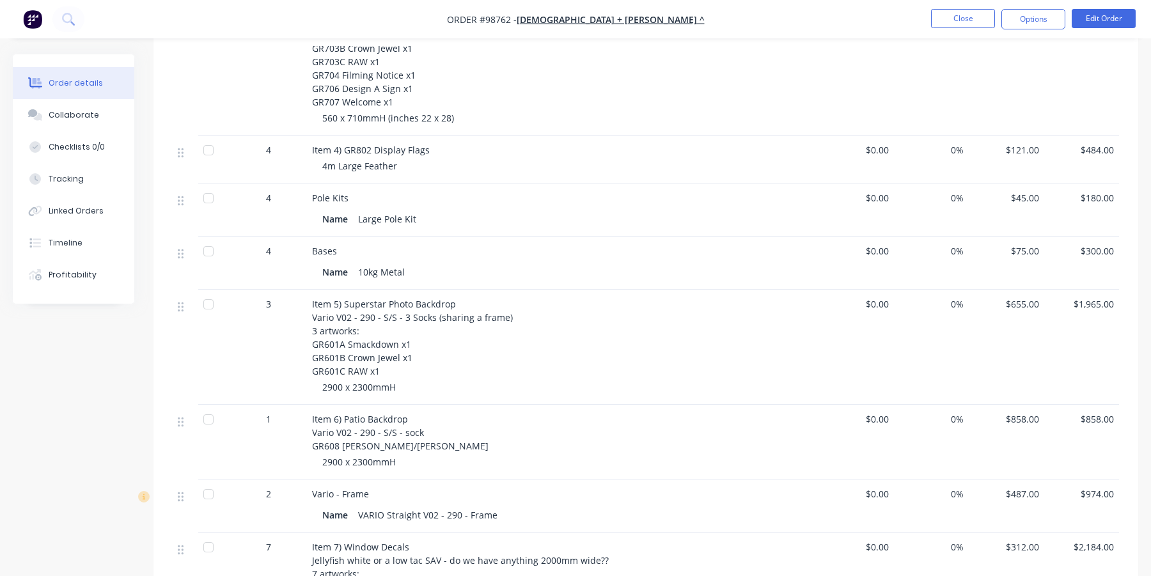
scroll to position [704, 0]
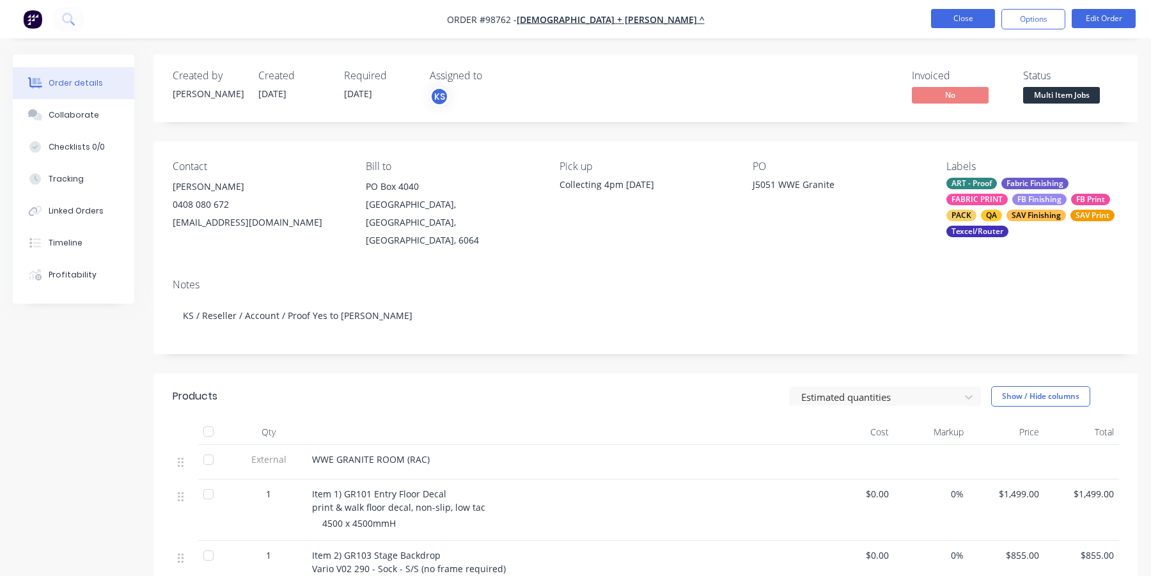
click at [953, 19] on button "Close" at bounding box center [963, 18] width 64 height 19
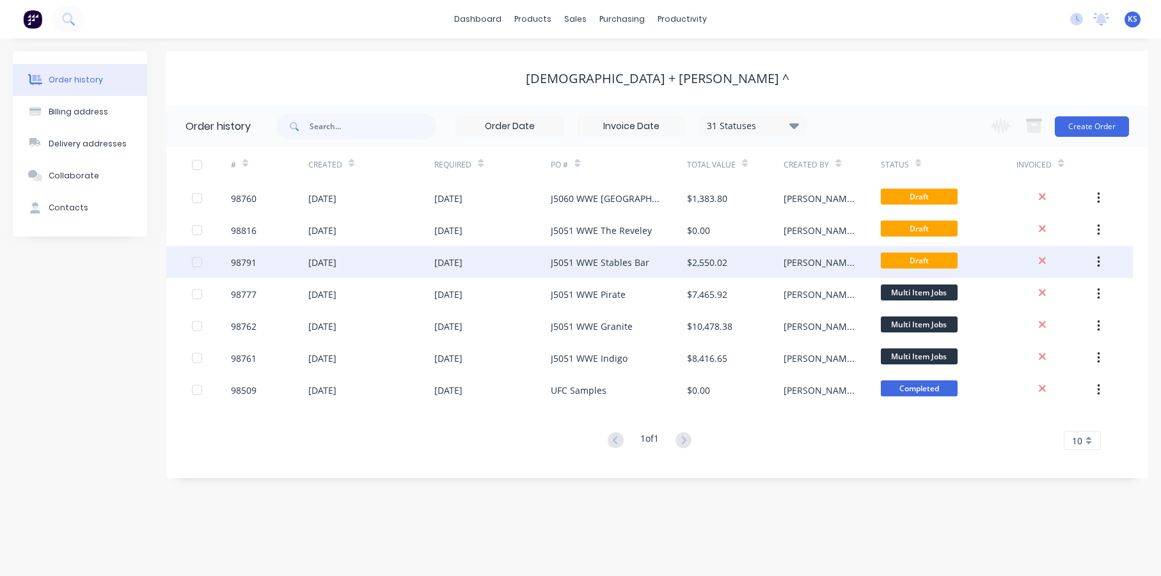
click at [462, 260] on div "09 Oct 2025" at bounding box center [448, 262] width 28 height 13
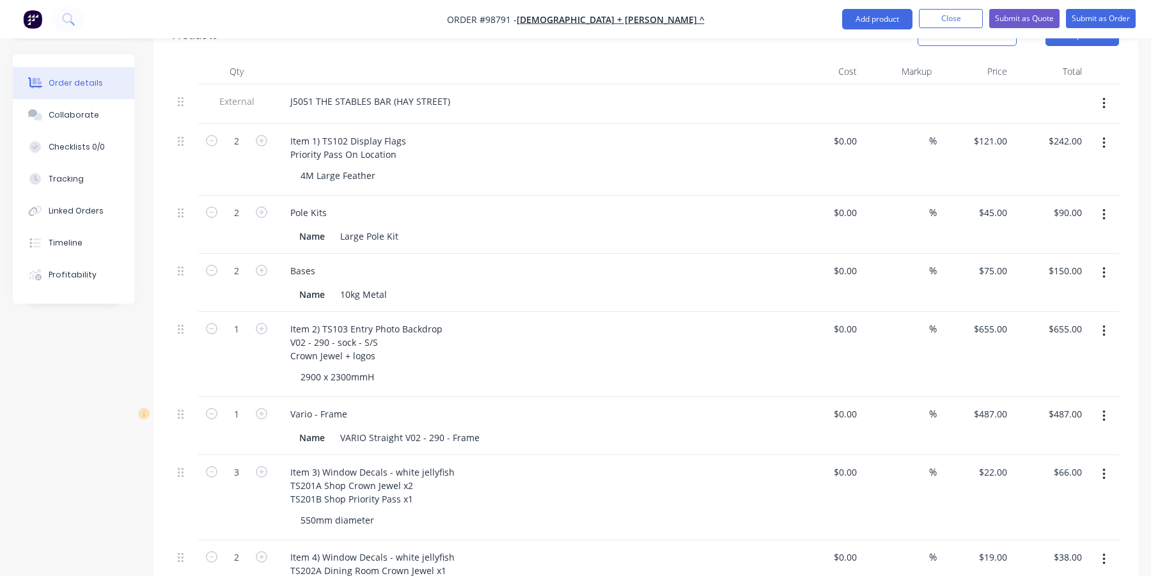
scroll to position [384, 0]
click at [664, 133] on div "Item 1) TS102 Display Flags Priority Pass On Location" at bounding box center [530, 145] width 501 height 32
click at [335, 90] on div "J5051 THE STABLES BAR (HAY STREET)" at bounding box center [370, 99] width 180 height 19
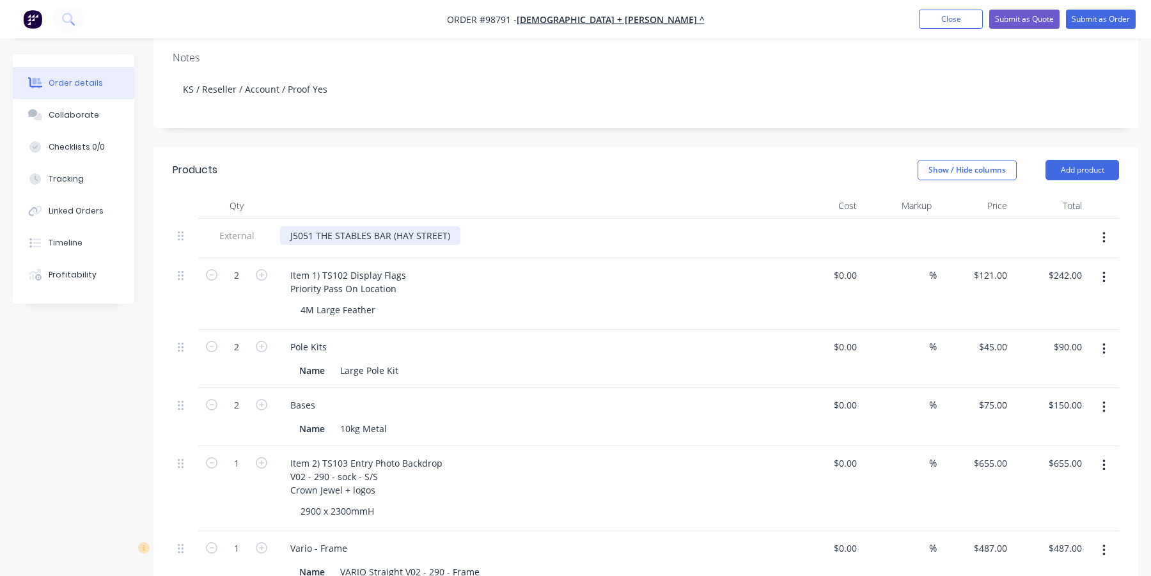
scroll to position [256, 0]
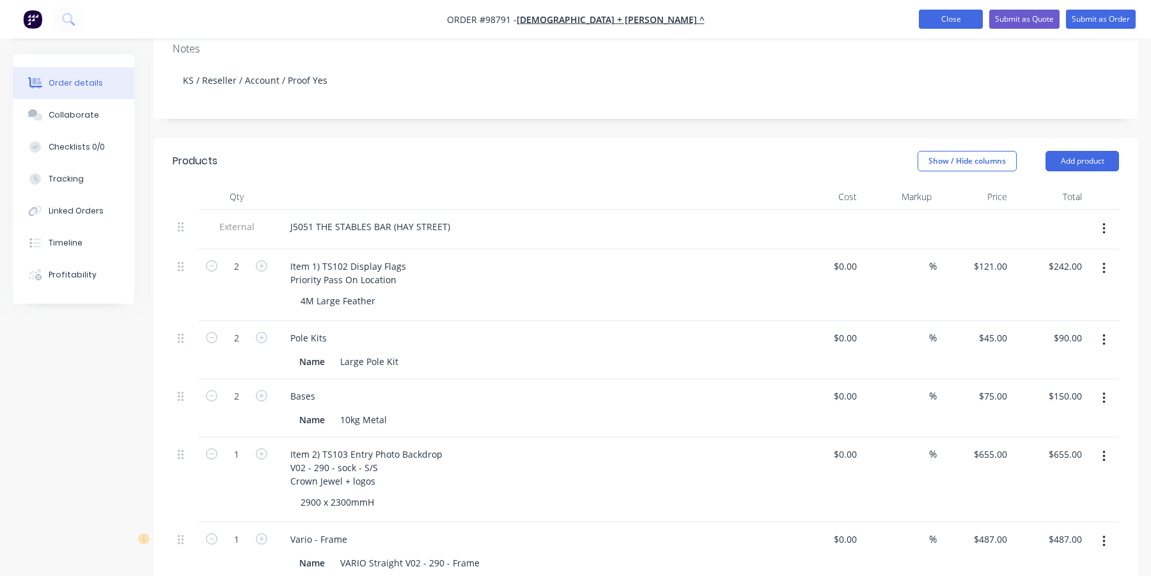
click at [922, 17] on button "Close" at bounding box center [951, 19] width 64 height 19
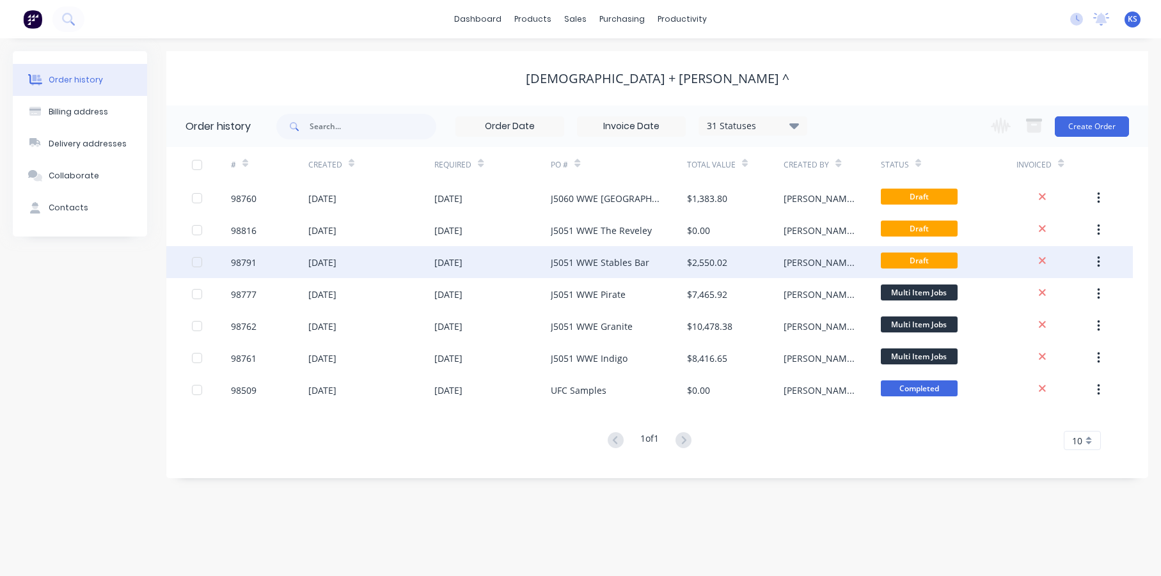
click at [528, 255] on div "09 Oct 2025" at bounding box center [492, 262] width 116 height 32
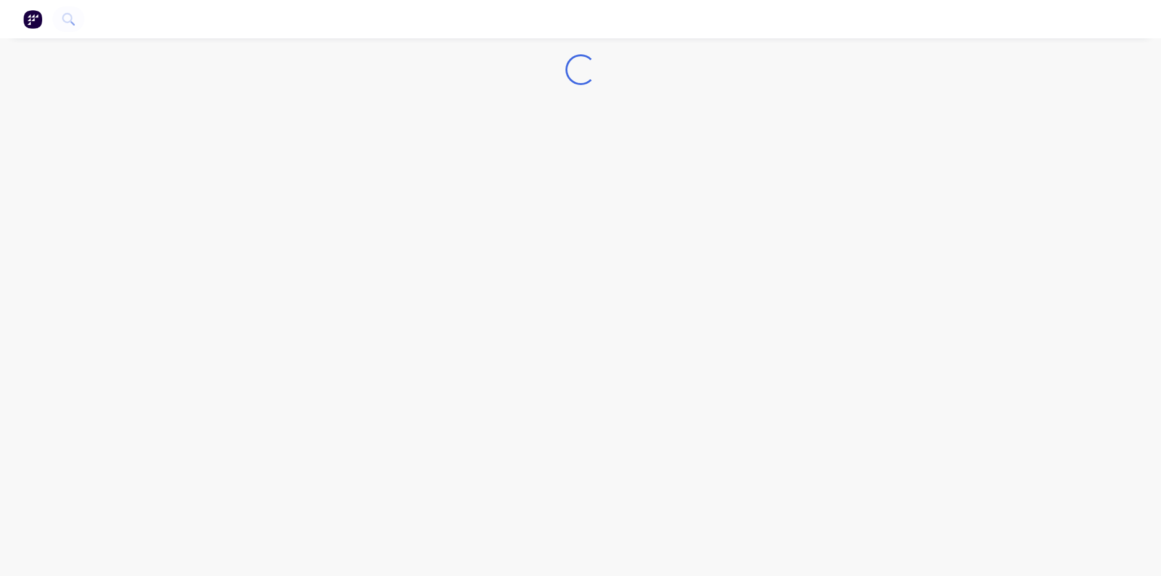
click at [528, 255] on div "Loading..." at bounding box center [580, 288] width 1161 height 576
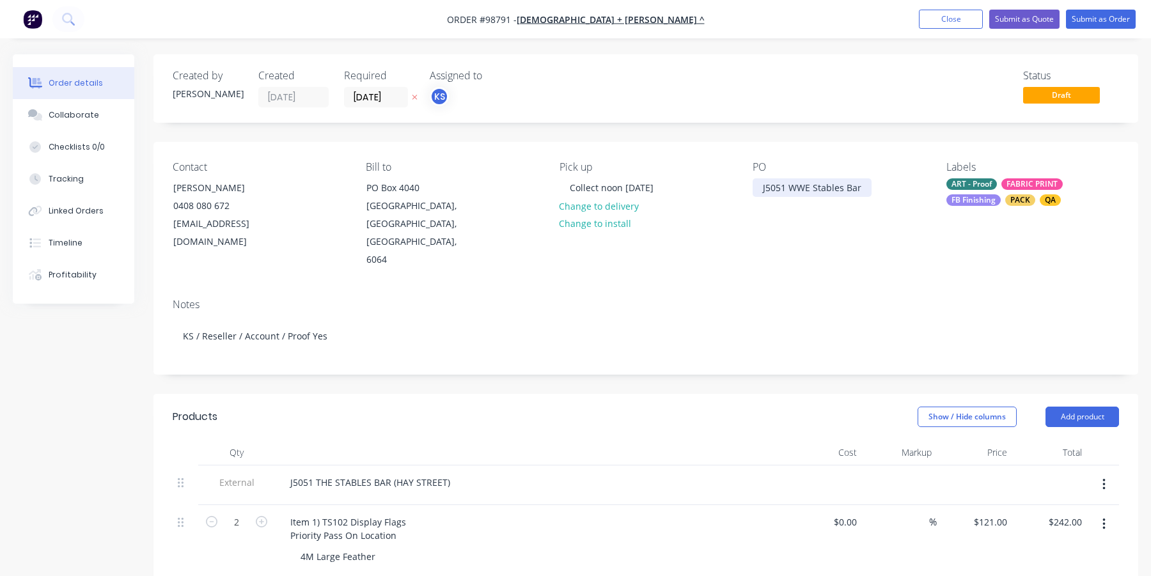
click at [860, 185] on div "J5051 WWE Stables Bar" at bounding box center [812, 187] width 119 height 19
click at [423, 505] on div "Item 1) TS102 Display Flags Priority Pass On Location 4M Large Feather" at bounding box center [531, 541] width 512 height 72
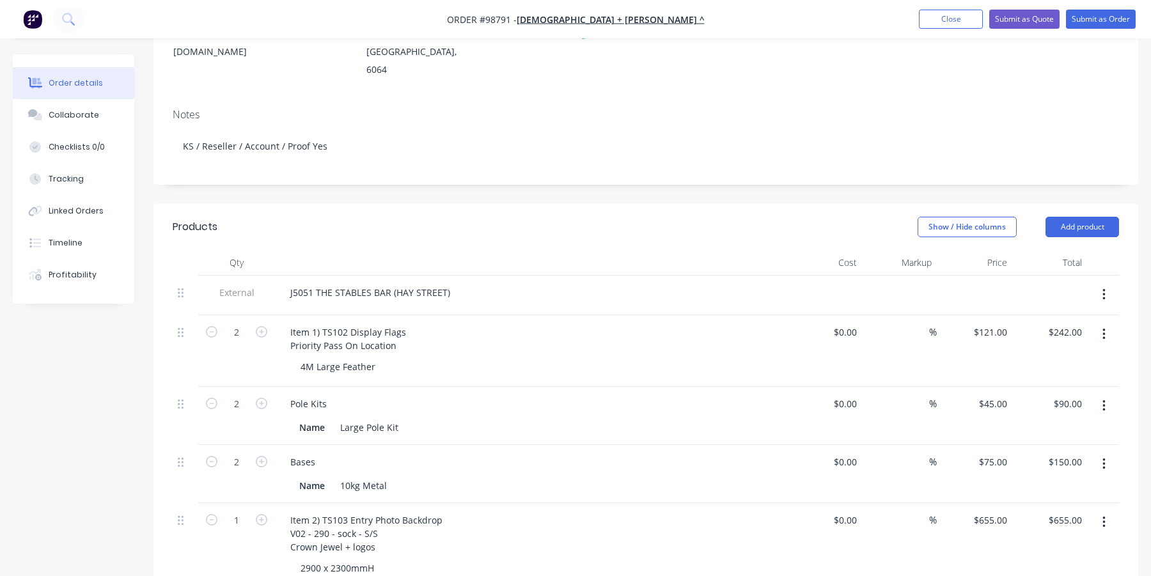
scroll to position [192, 0]
click at [315, 281] on div "J5051 THE STABLES BAR (HAY STREET)" at bounding box center [370, 290] width 180 height 19
click at [449, 393] on div "Pole Kits" at bounding box center [530, 402] width 501 height 19
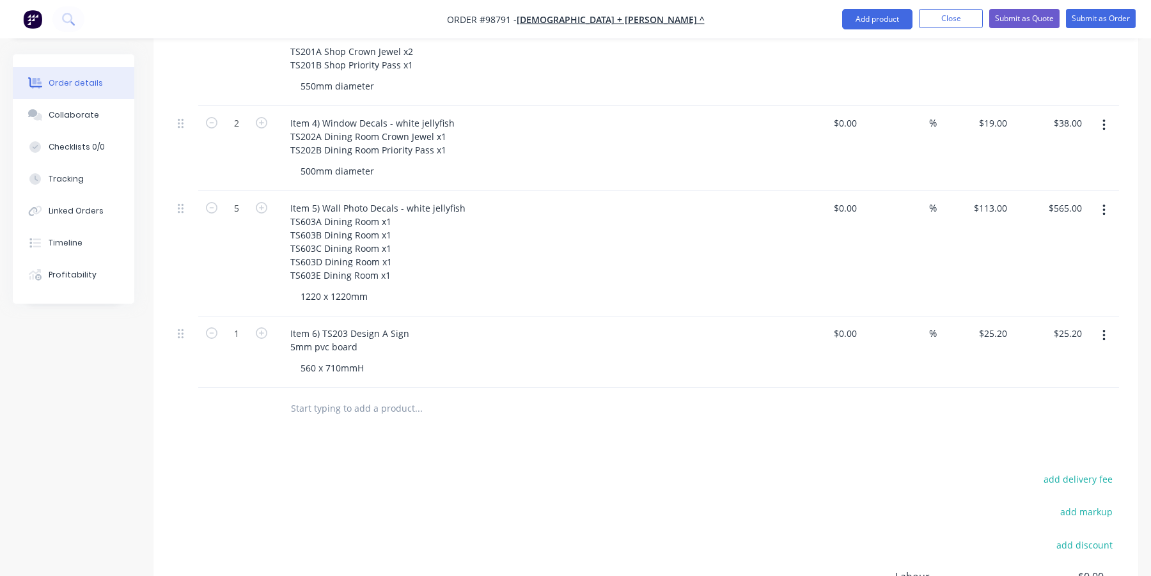
scroll to position [796, 0]
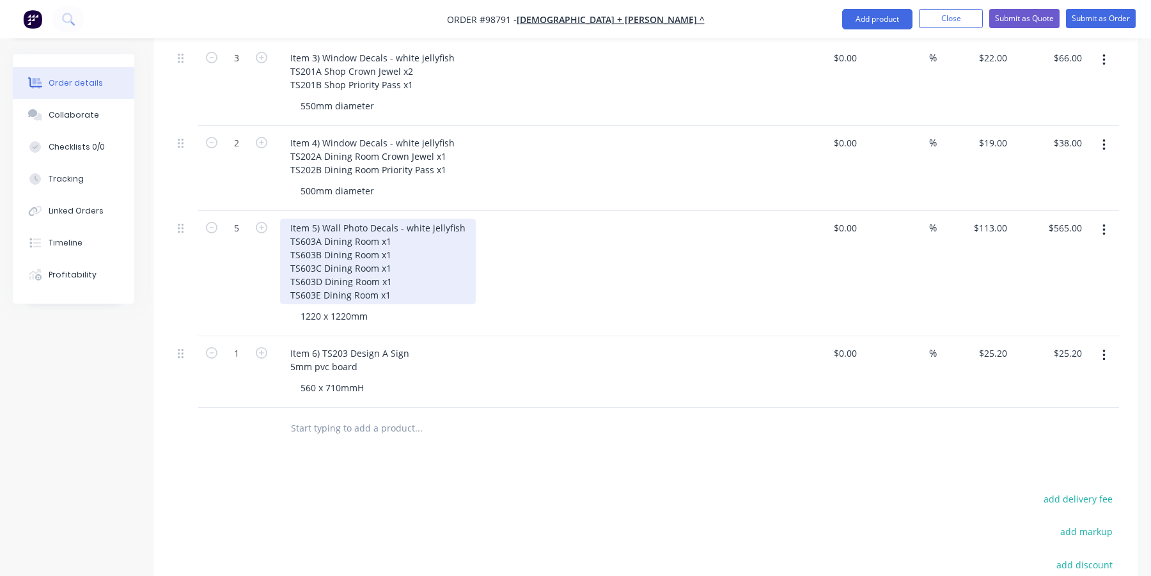
click at [445, 219] on div "Item 5) Wall Photo Decals - white jellyfish TS603A Dining Room x1 TS603B Dining…" at bounding box center [378, 262] width 196 height 86
click at [459, 219] on div "Item 5) Wall Photo Decals - white jellyfish TS603A Dining Room x1 TS603B Dining…" at bounding box center [378, 262] width 196 height 86
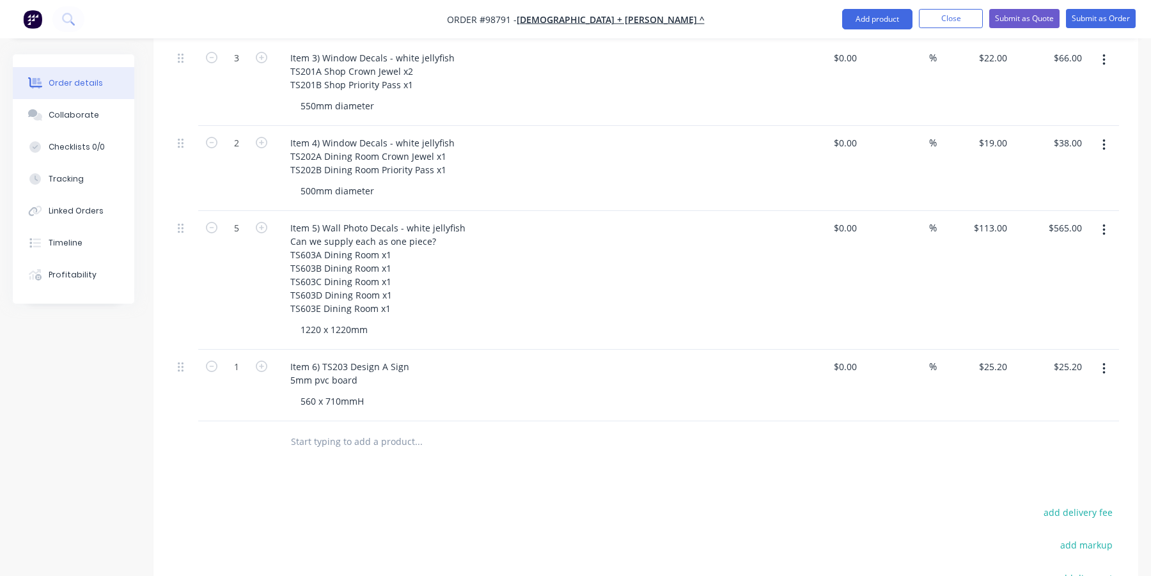
click at [508, 288] on div "Item 5) Wall Photo Decals - white jellyfish Can we supply each as one piece? TS…" at bounding box center [530, 268] width 501 height 99
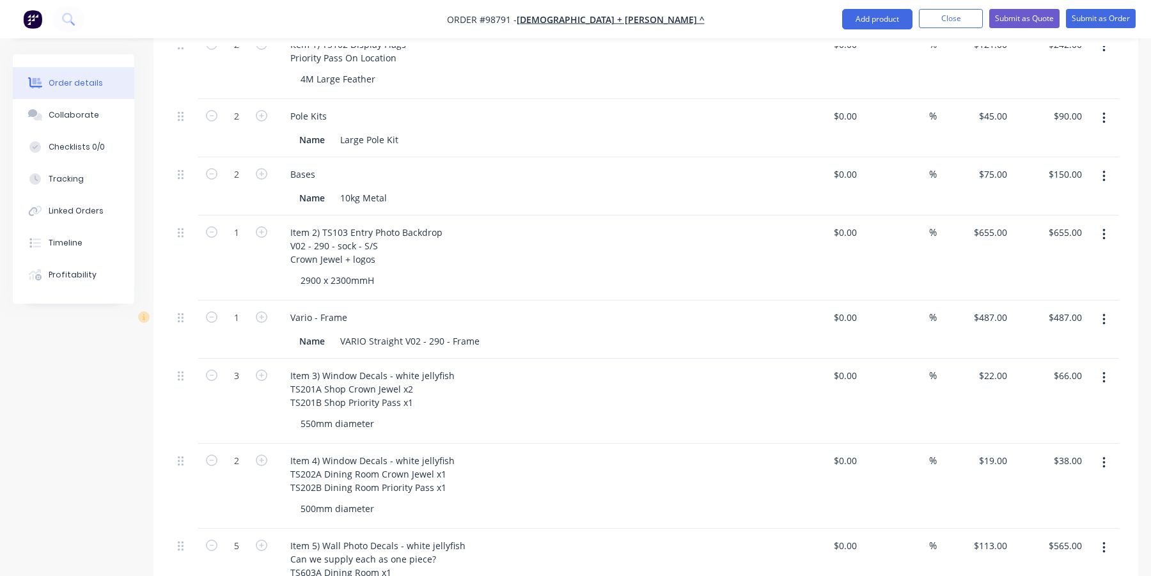
scroll to position [476, 0]
click at [440, 225] on div "Item 2) TS103 Entry Photo Backdrop V02 - 290 - sock - S/S Crown Jewel + logos" at bounding box center [366, 247] width 173 height 45
click at [412, 245] on div "Item 2) TS103 Entry Photo Backdrop V02 - 290 - sock - S/S Crown Jewel + logos" at bounding box center [366, 247] width 173 height 45
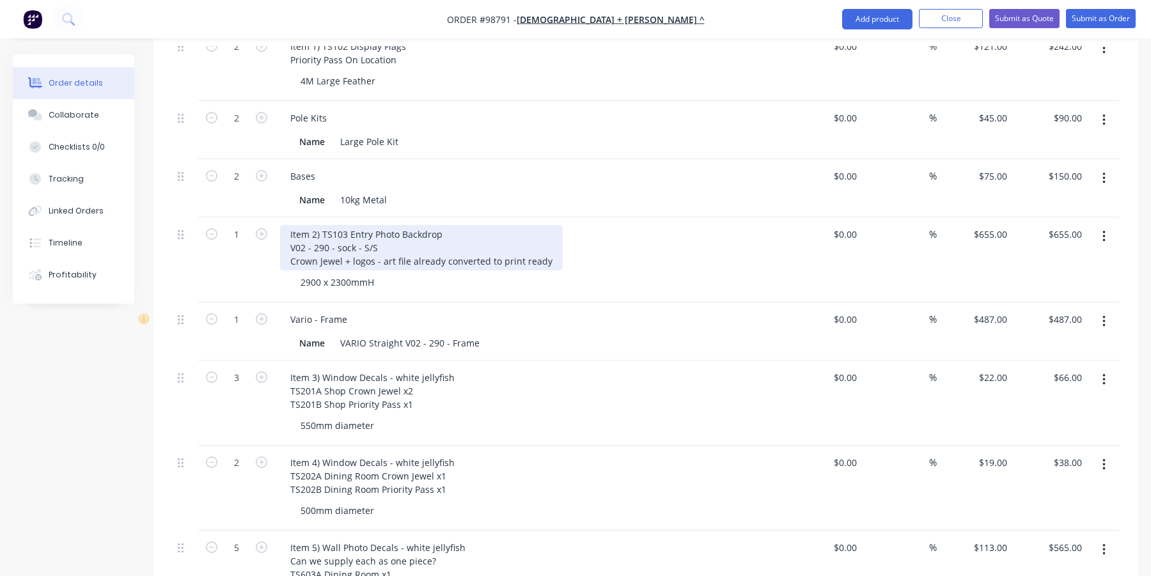
click at [410, 244] on div "Item 2) TS103 Entry Photo Backdrop V02 - 290 - sock - S/S Crown Jewel + logos -…" at bounding box center [421, 247] width 283 height 45
click at [383, 244] on div "Item 2) TS103 Entry Photo Backdrop V02 - 290 - sock - S/S Crown Jewel + logos -…" at bounding box center [443, 247] width 327 height 45
click at [379, 242] on div "Item 2) TS103 Entry Photo Backdrop V02 - 290 - sock - S/S Crown Jewel + logos -…" at bounding box center [443, 247] width 327 height 45
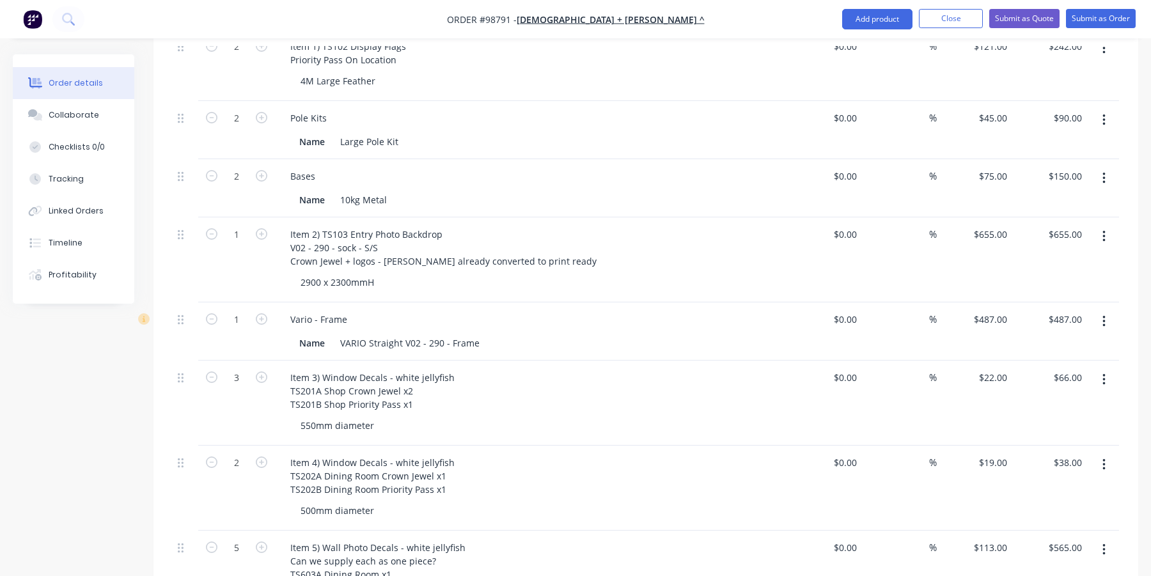
click at [439, 273] on div "2900 x 2300mmH" at bounding box center [535, 282] width 491 height 19
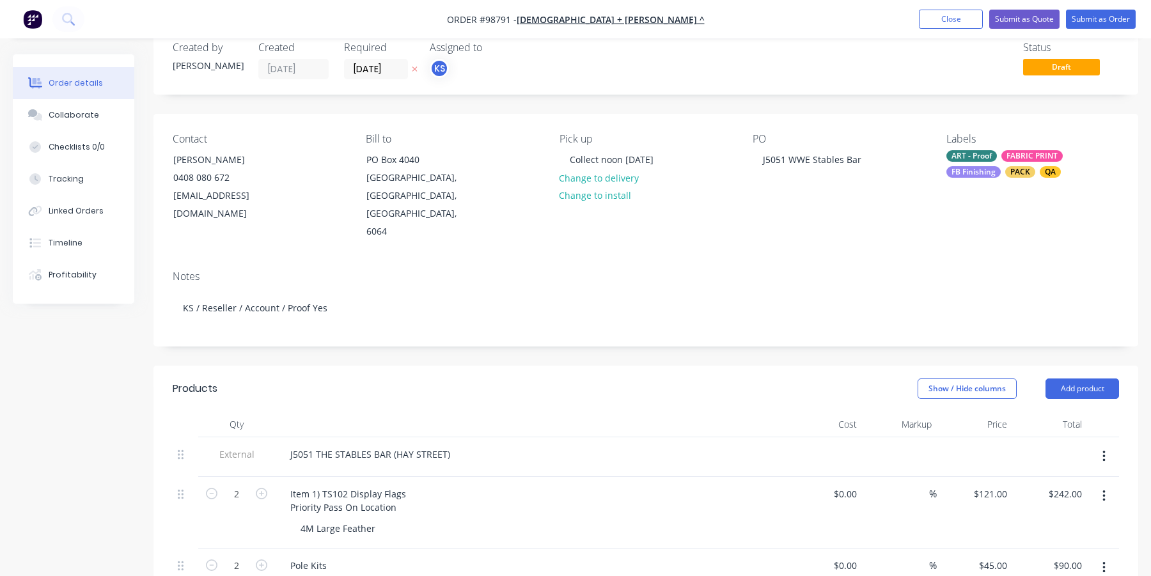
scroll to position [0, 0]
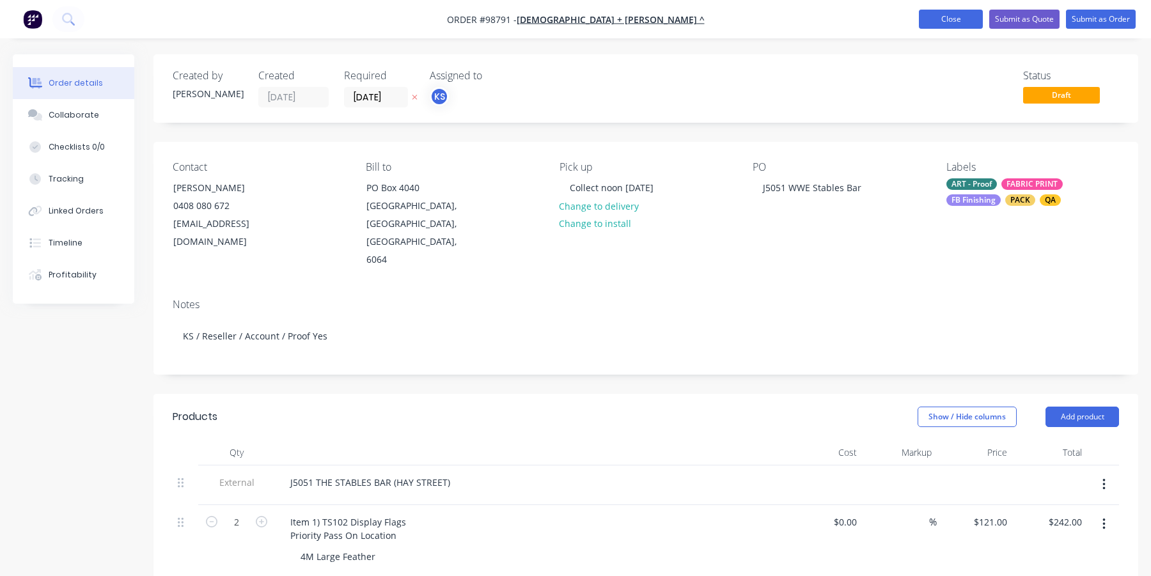
click at [937, 17] on button "Close" at bounding box center [951, 19] width 64 height 19
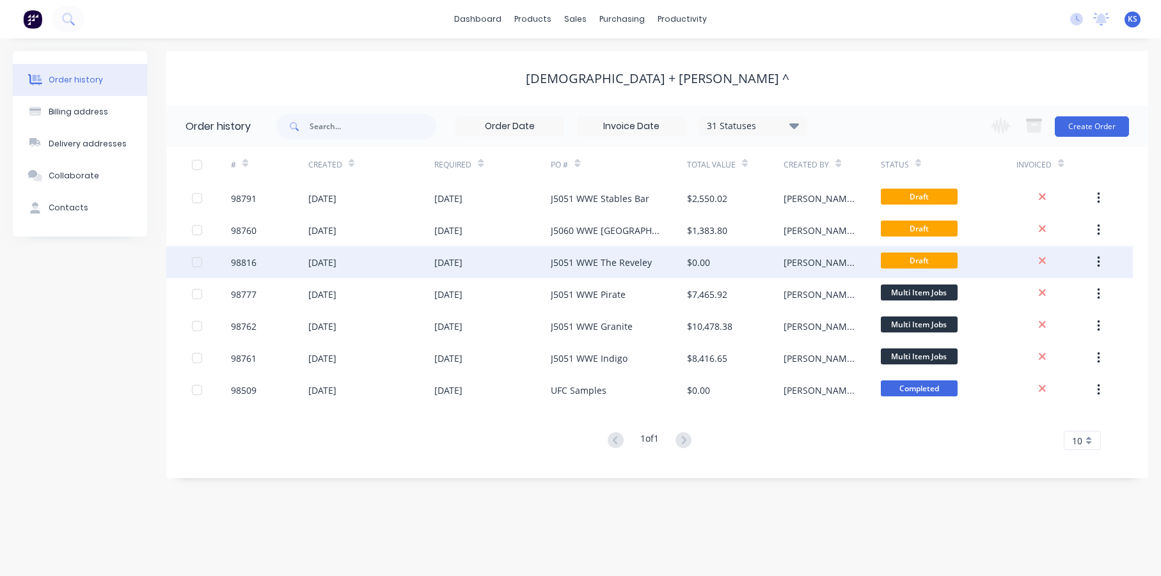
click at [588, 261] on div "J5051 WWE The Reveley" at bounding box center [601, 262] width 101 height 13
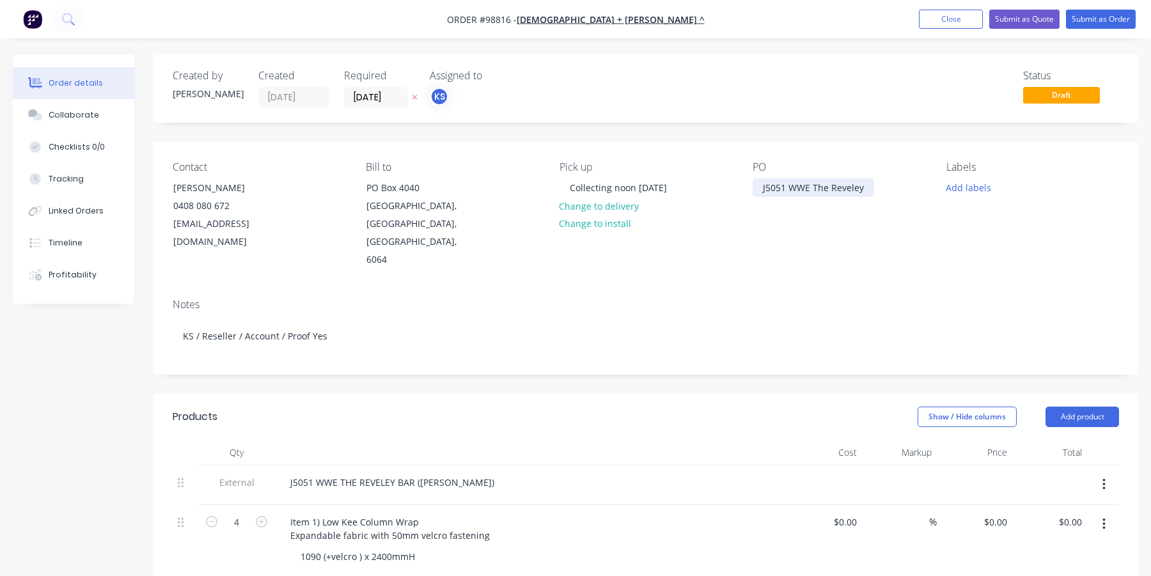
click at [815, 189] on div "J5051 WWE The Reveley" at bounding box center [814, 187] width 122 height 19
click at [830, 188] on div "J5051 WWE The Reveley" at bounding box center [814, 187] width 122 height 19
click at [844, 189] on div "J5051 WWE Reveley" at bounding box center [804, 187] width 103 height 19
click at [803, 216] on div "PO J5051 WWE Reveley Bar" at bounding box center [839, 215] width 173 height 108
click at [945, 12] on button "Close" at bounding box center [951, 19] width 64 height 19
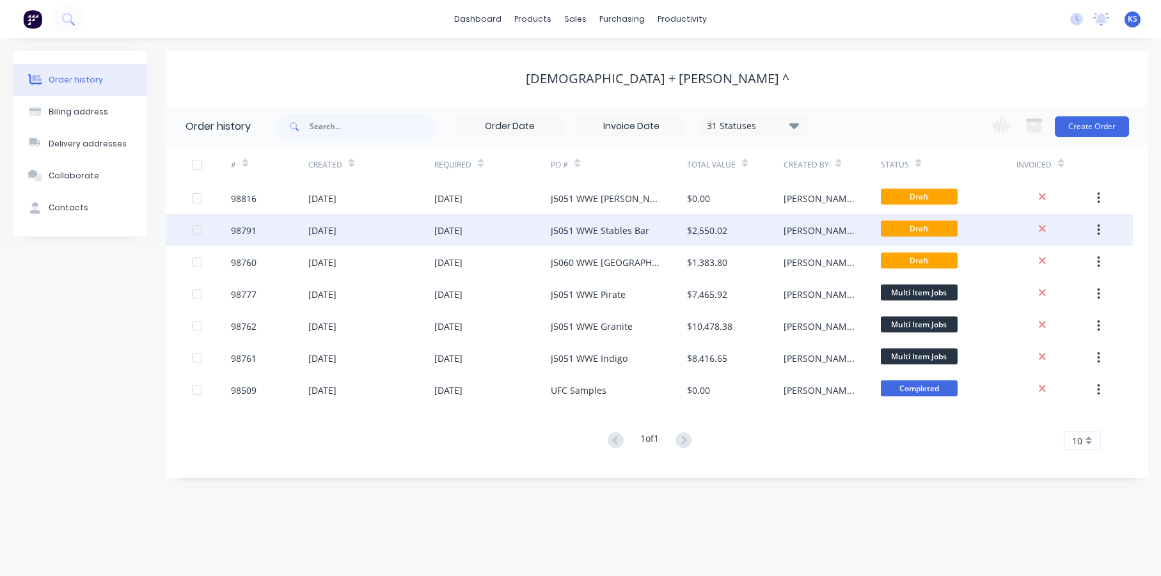
click at [620, 230] on div "J5051 WWE Stables Bar" at bounding box center [600, 230] width 99 height 13
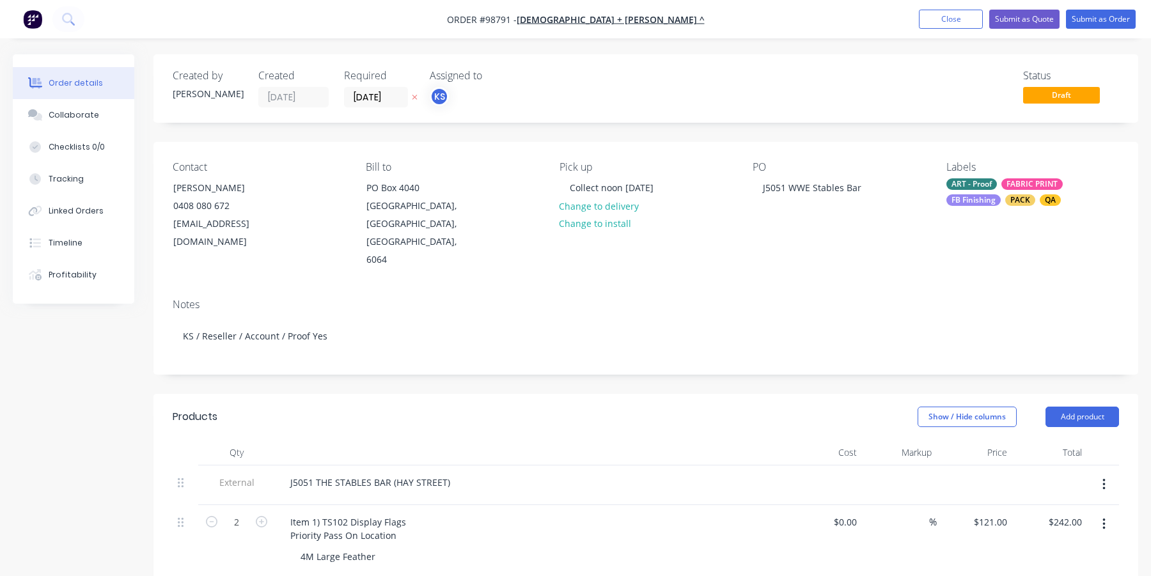
click at [968, 193] on div "ART - Proof FABRIC PRINT FB Finishing PACK QA" at bounding box center [1033, 192] width 173 height 28
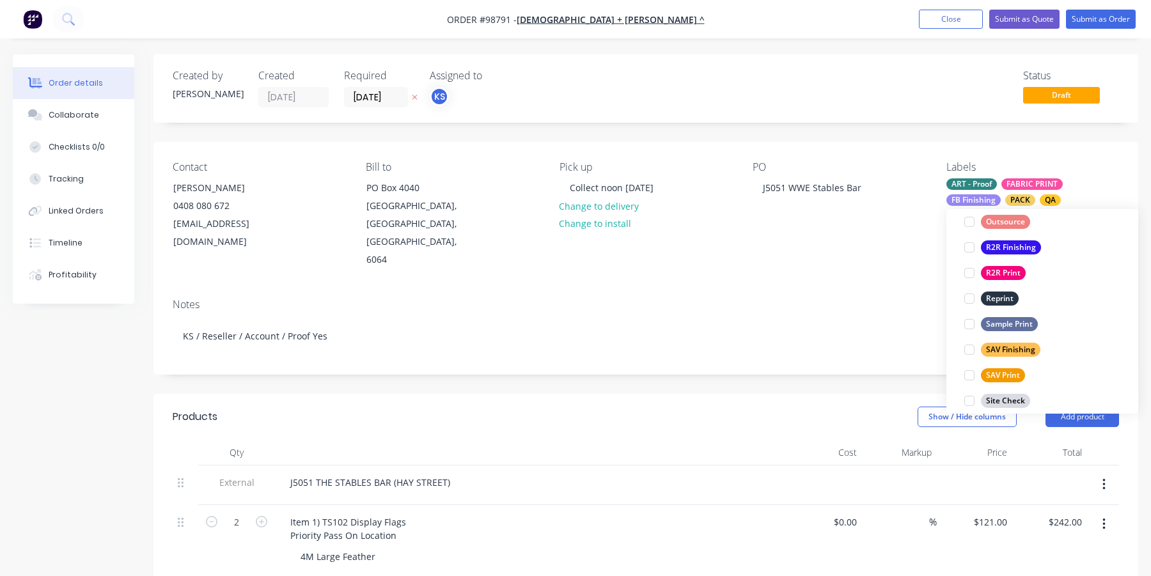
scroll to position [522, 0]
click at [967, 377] on div at bounding box center [970, 378] width 26 height 26
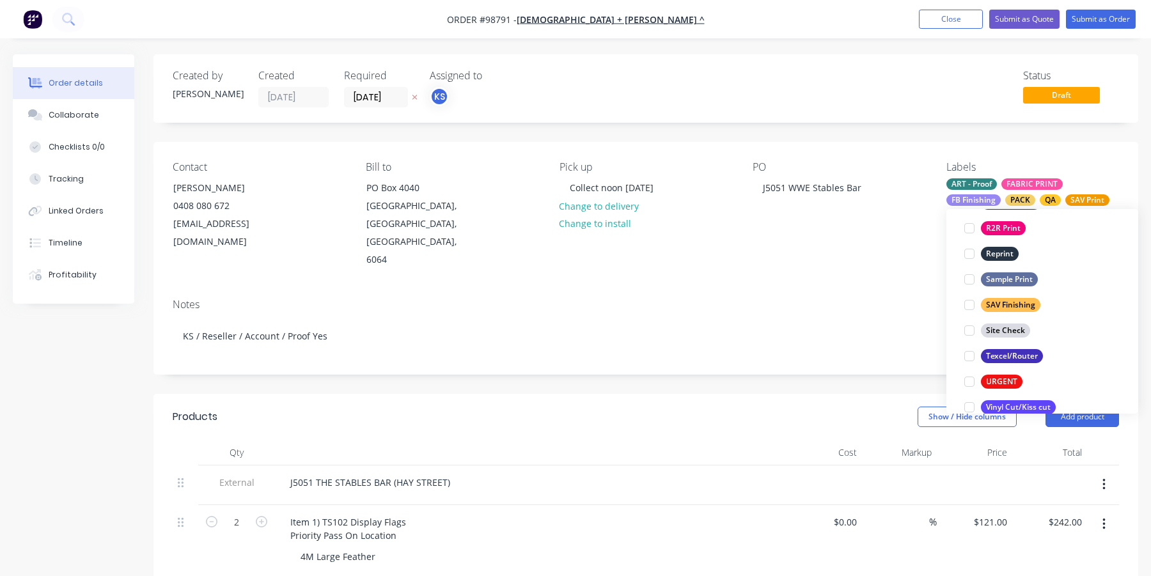
scroll to position [614, 0]
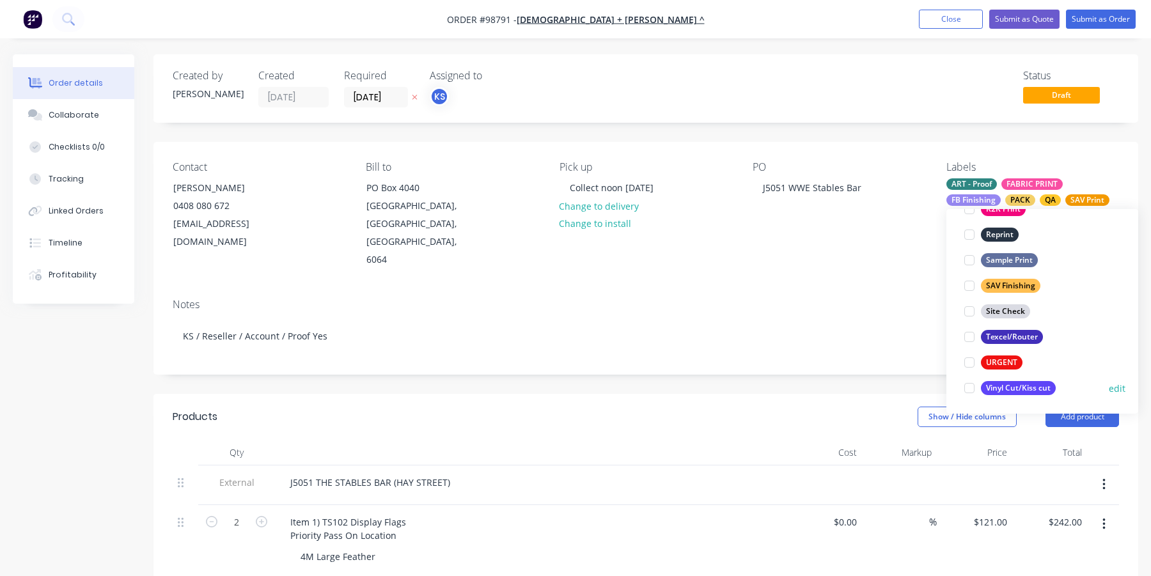
click at [970, 388] on div at bounding box center [970, 388] width 26 height 26
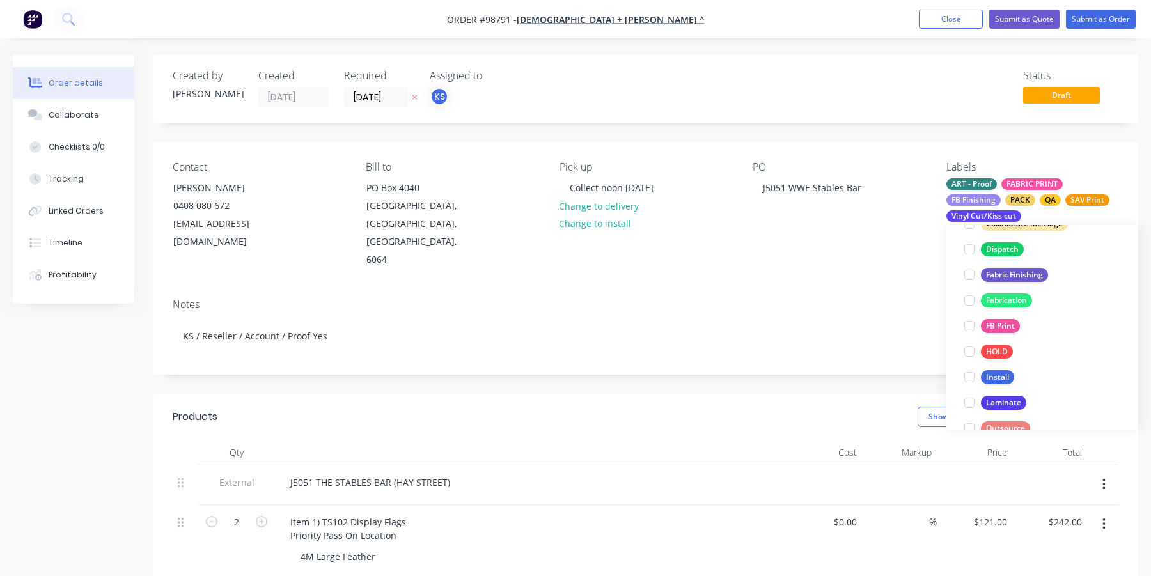
scroll to position [379, 0]
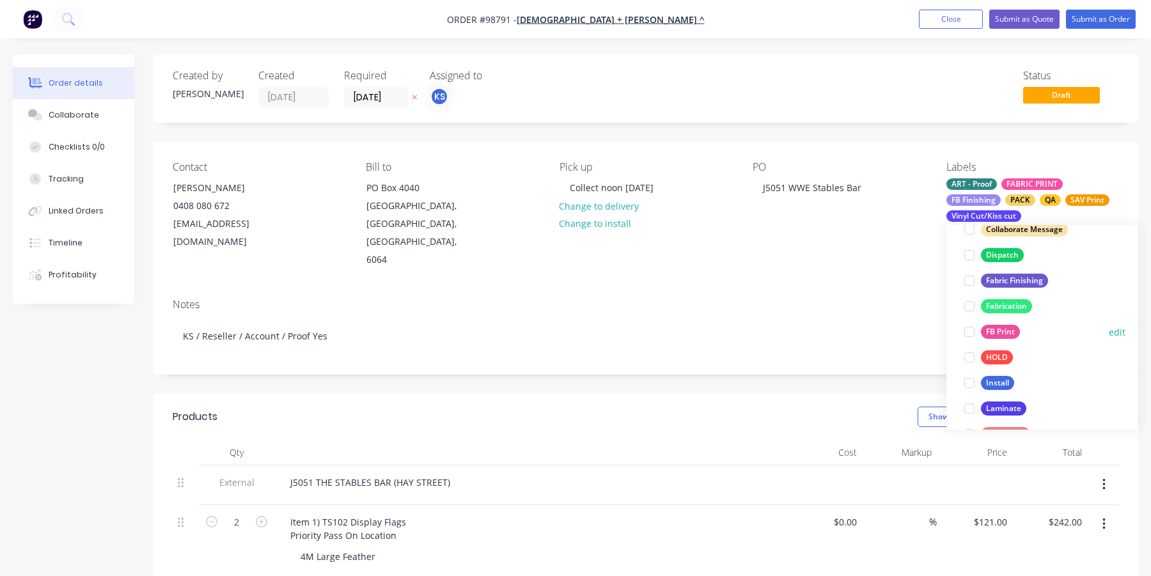
click at [970, 330] on div at bounding box center [970, 332] width 26 height 26
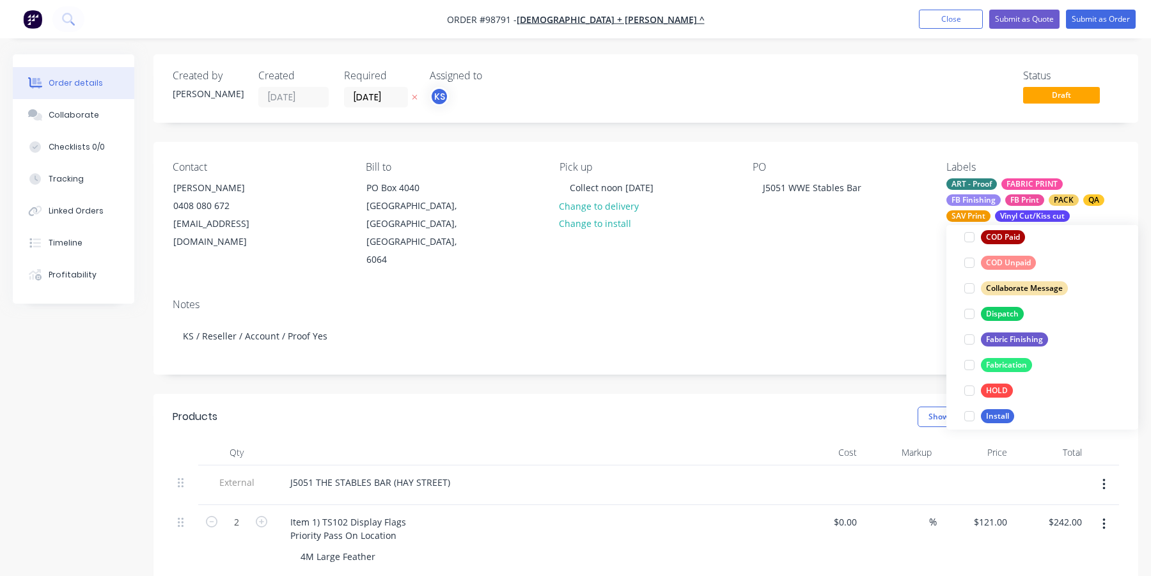
scroll to position [349, 0]
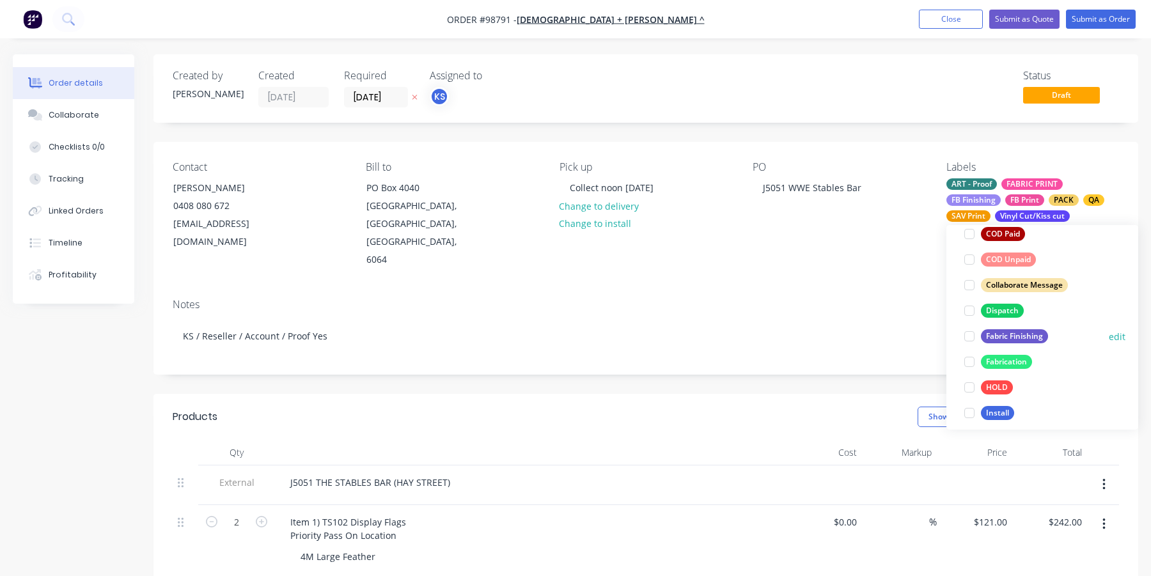
click at [968, 333] on div at bounding box center [970, 337] width 26 height 26
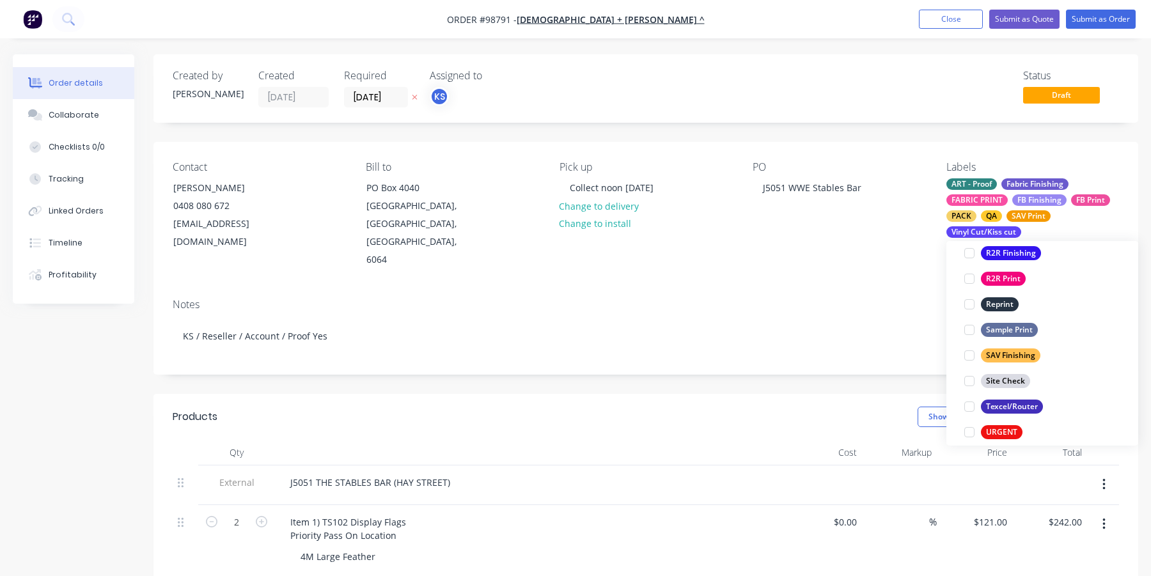
scroll to position [614, 0]
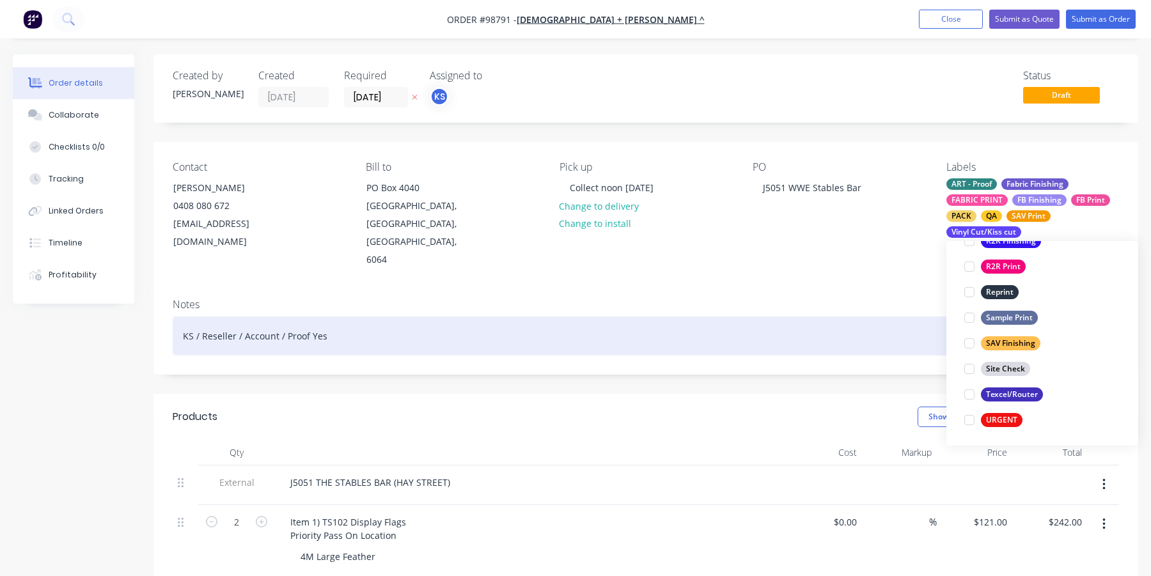
click at [846, 317] on div "KS / Reseller / Account / Proof Yes" at bounding box center [646, 336] width 947 height 39
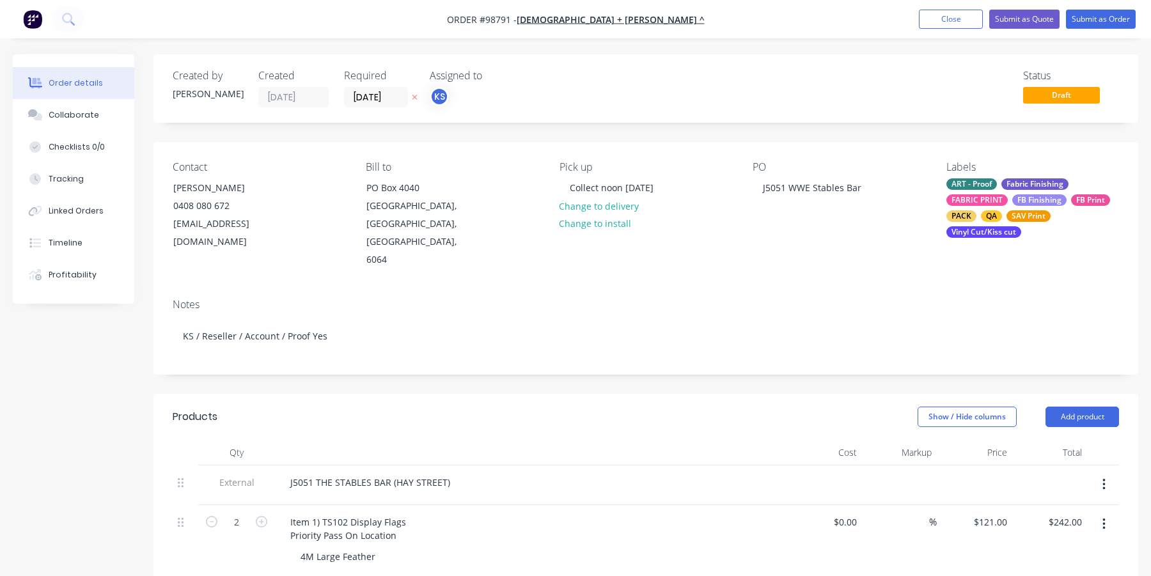
click at [604, 407] on div "Show / Hide columns Add product" at bounding box center [746, 417] width 745 height 20
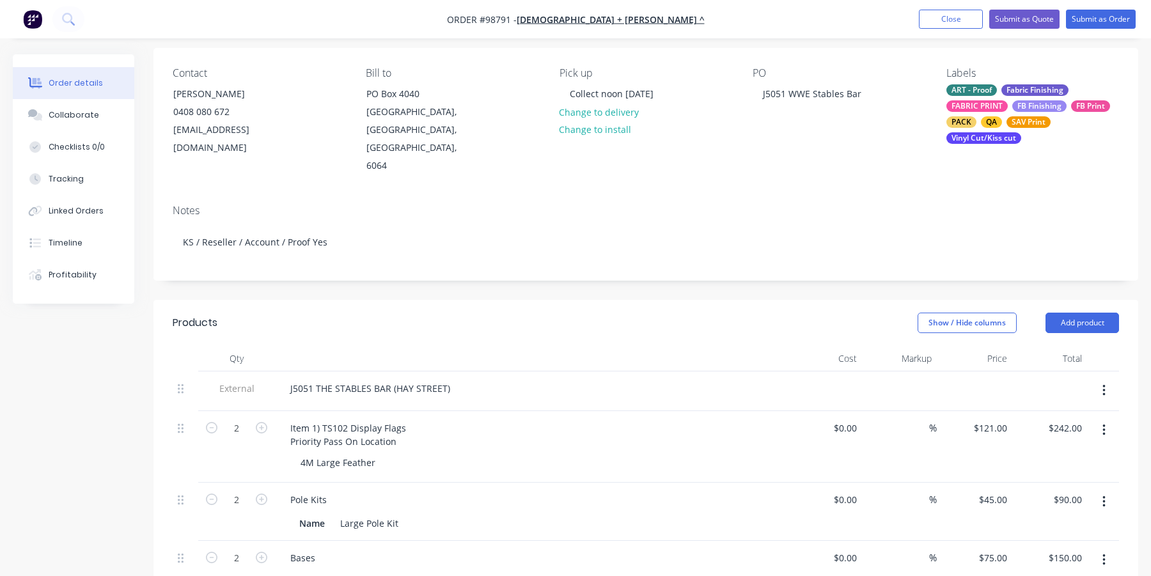
scroll to position [96, 0]
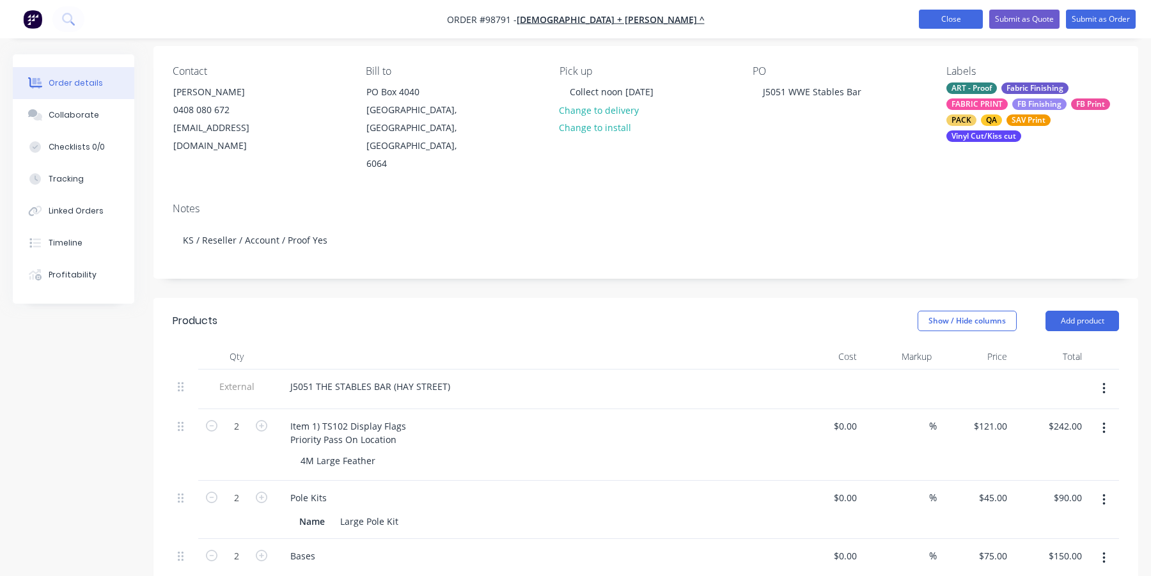
click at [936, 19] on button "Close" at bounding box center [951, 19] width 64 height 19
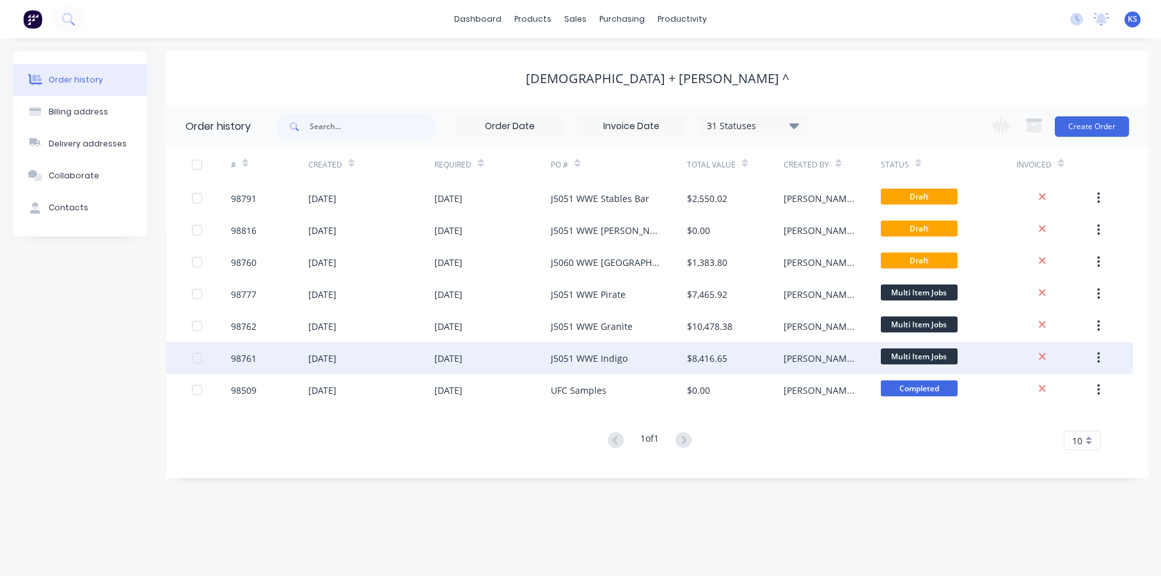
click at [574, 352] on div "J5051 WWE Indigo" at bounding box center [589, 358] width 77 height 13
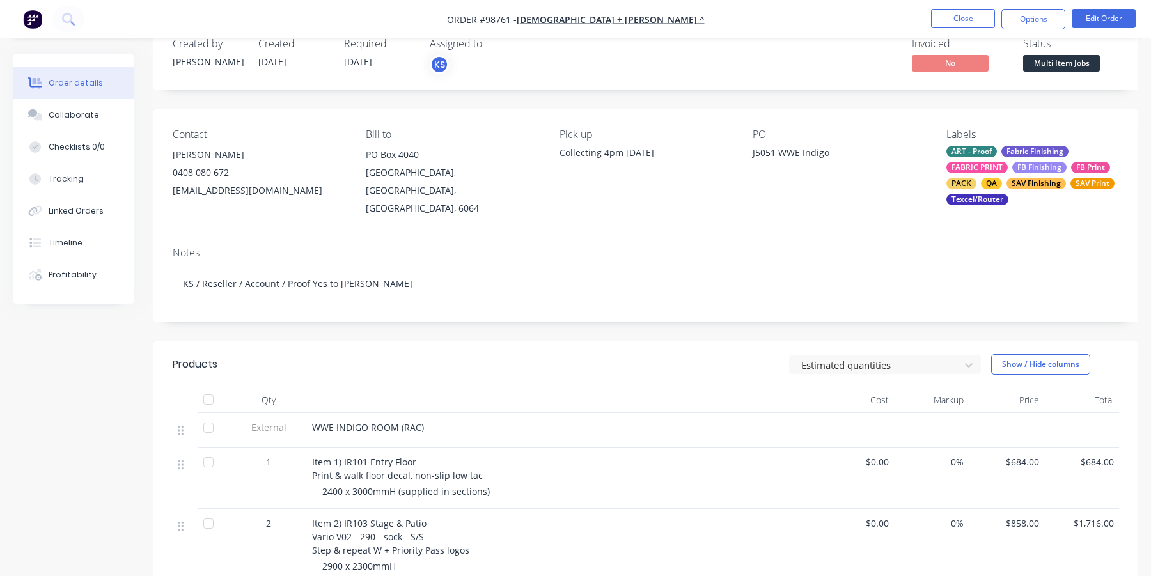
scroll to position [64, 0]
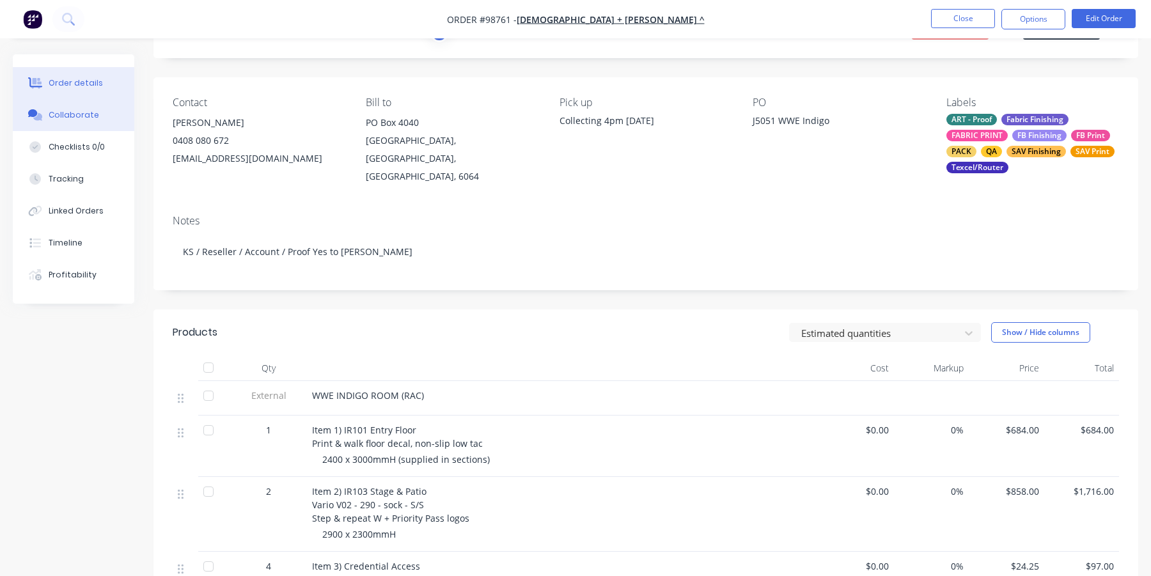
click at [70, 113] on div "Collaborate" at bounding box center [74, 115] width 51 height 12
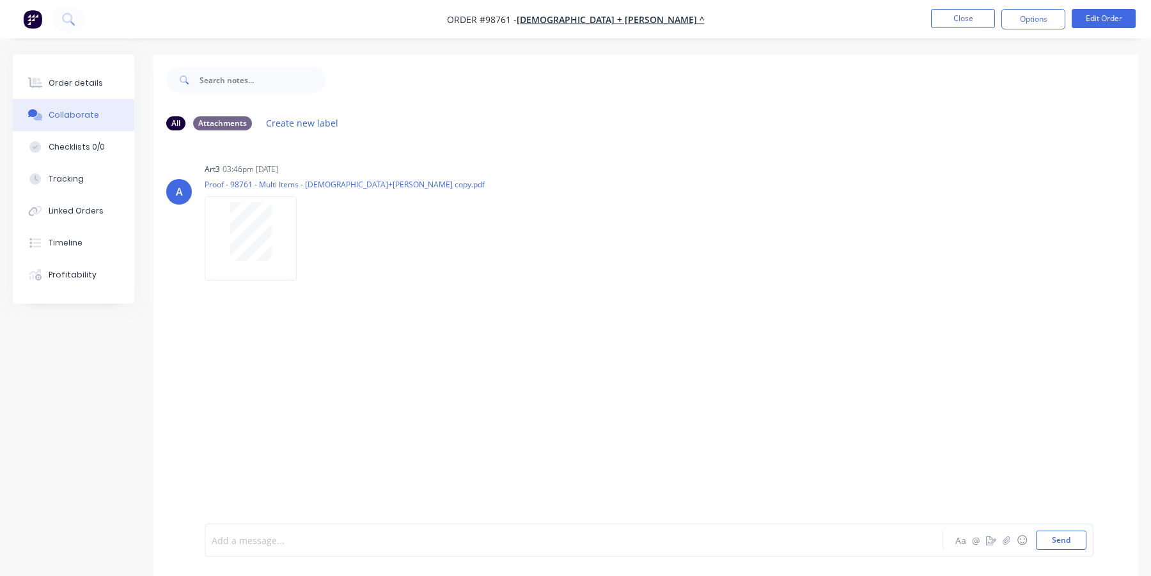
click at [270, 544] on div at bounding box center [540, 540] width 656 height 13
click at [210, 541] on div "Client has requested over Aa @ ☺ Send" at bounding box center [649, 540] width 889 height 33
click at [216, 542] on span "Client has requested over" at bounding box center [267, 541] width 111 height 12
click at [393, 544] on div "Floor Decals - Client has requested over" at bounding box center [540, 540] width 656 height 13
click at [1045, 542] on button "Send" at bounding box center [1061, 540] width 51 height 19
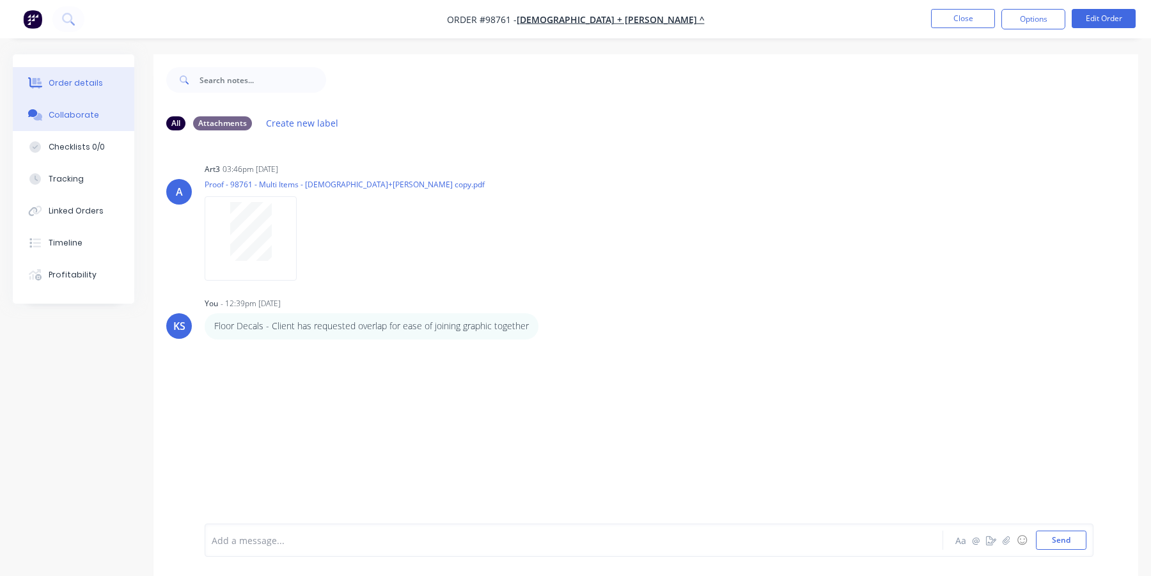
click at [69, 85] on div "Order details" at bounding box center [76, 83] width 54 height 12
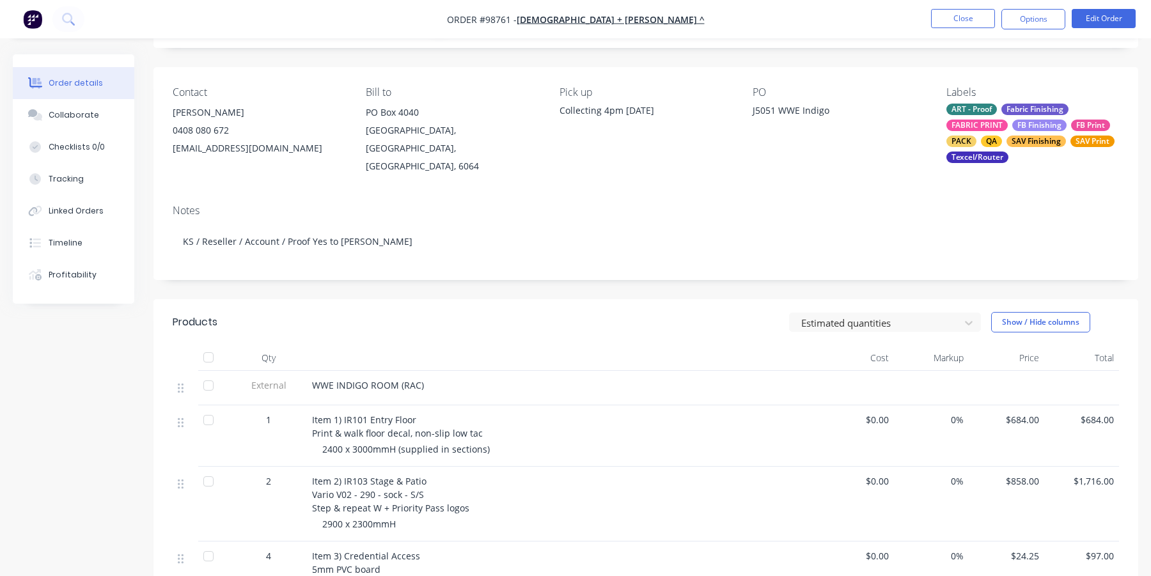
scroll to position [64, 0]
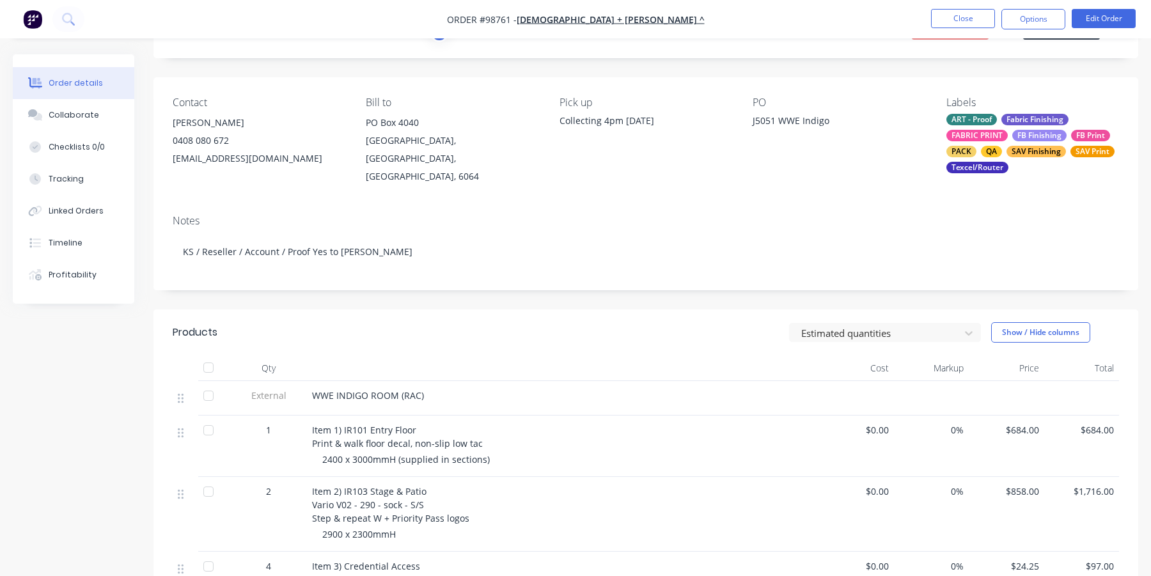
click at [982, 150] on div "QA" at bounding box center [991, 152] width 21 height 12
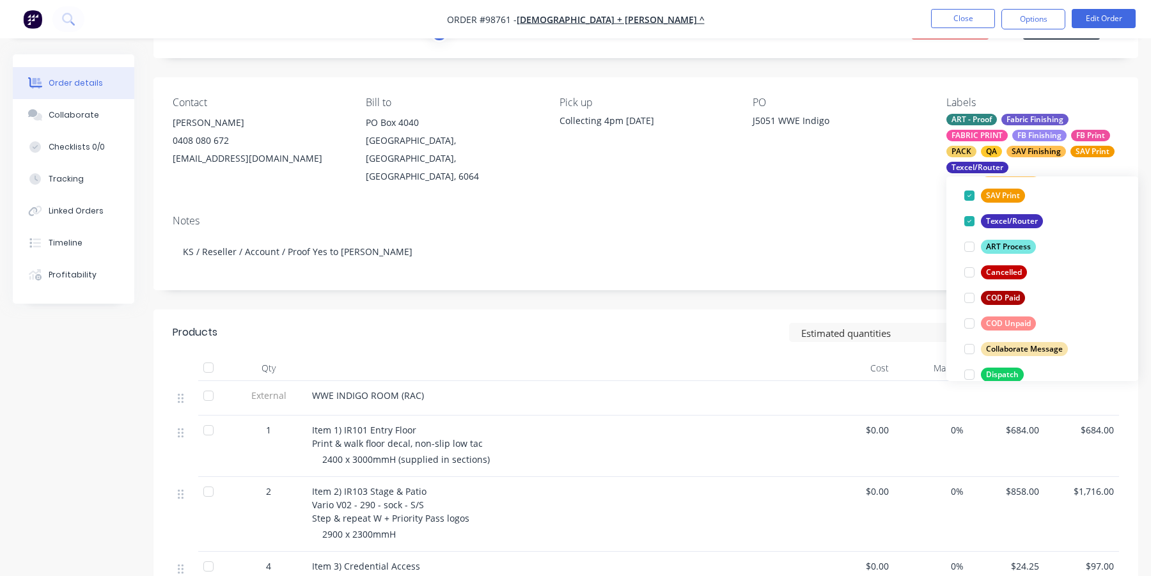
scroll to position [320, 0]
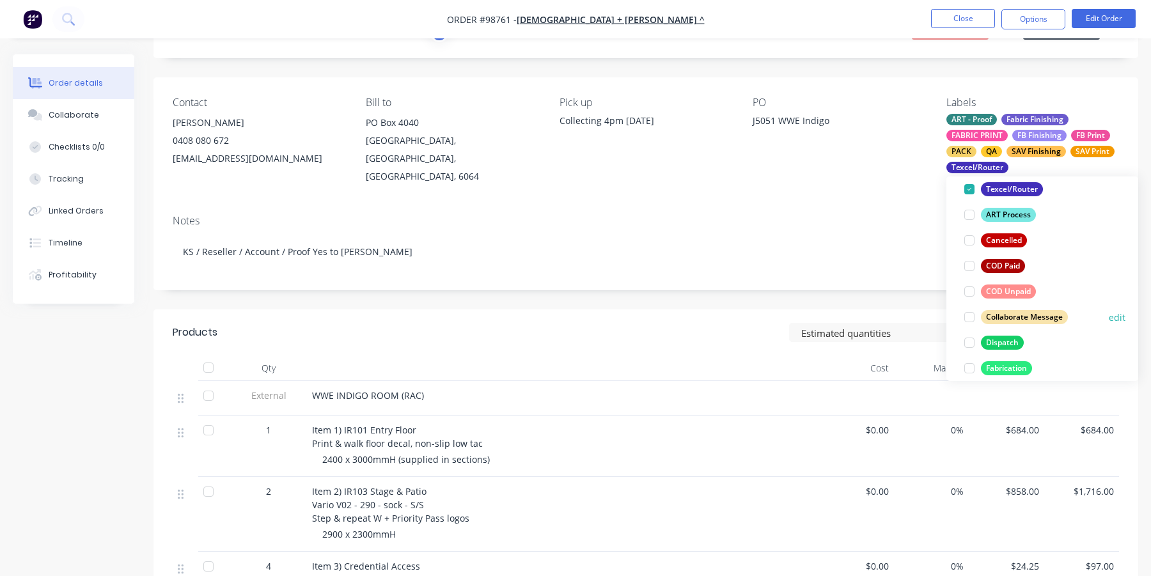
click at [966, 313] on div at bounding box center [970, 317] width 26 height 26
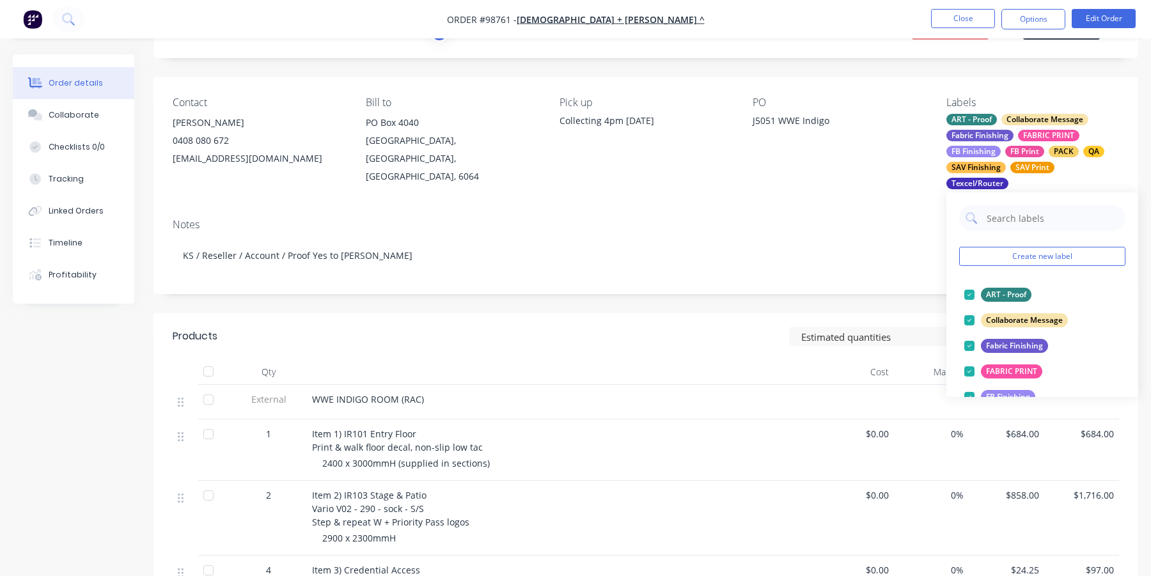
click at [846, 228] on div "Notes" at bounding box center [646, 225] width 947 height 12
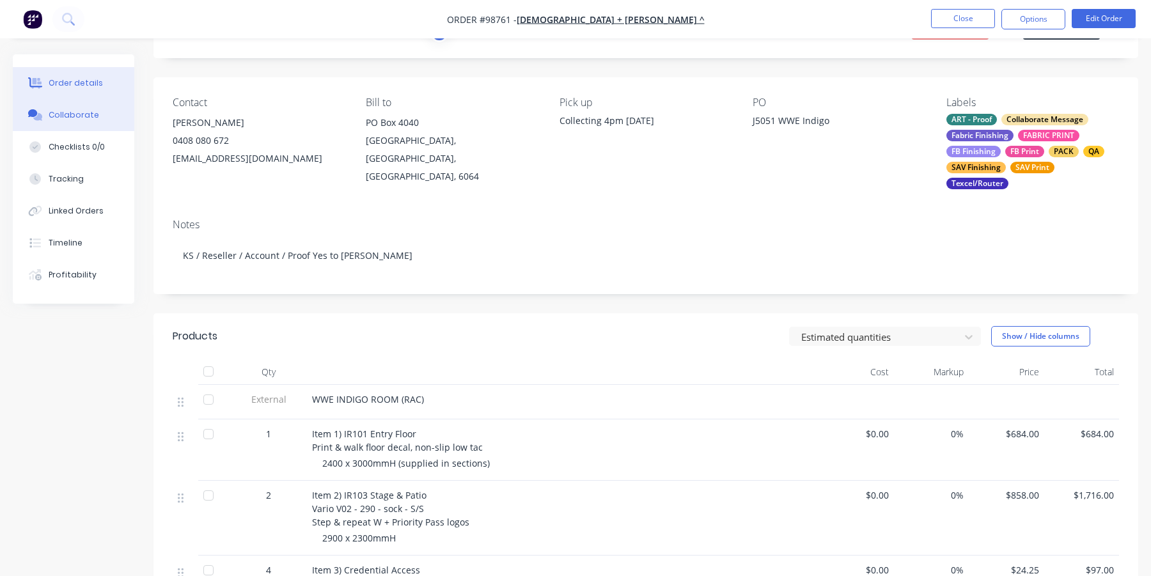
click at [56, 111] on div "Collaborate" at bounding box center [74, 115] width 51 height 12
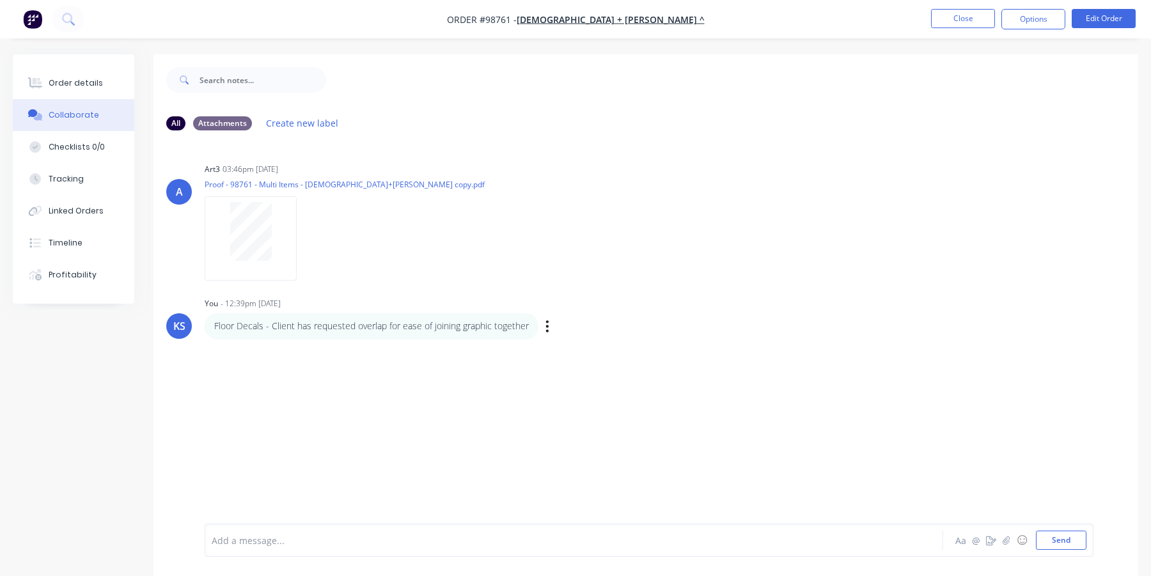
click at [551, 329] on div "Labels Edit Delete" at bounding box center [549, 326] width 8 height 19
click at [546, 326] on icon "button" at bounding box center [548, 326] width 4 height 15
click at [574, 347] on button "Edit" at bounding box center [594, 349] width 81 height 21
click at [214, 540] on span "Floor Decals - Client has requested overlap for ease of joining graphic together" at bounding box center [381, 541] width 338 height 12
click at [574, 546] on div "Item 1) Floor Decals - Client has requested overlap for ease of joining graphic…" at bounding box center [540, 540] width 656 height 13
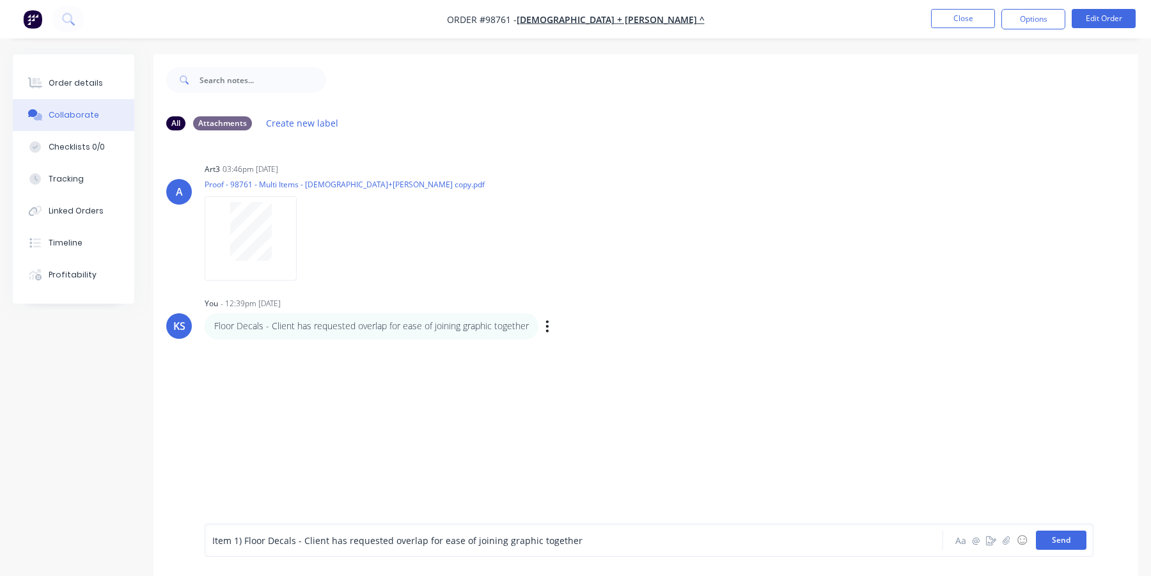
click at [1069, 533] on button "Send" at bounding box center [1061, 540] width 51 height 19
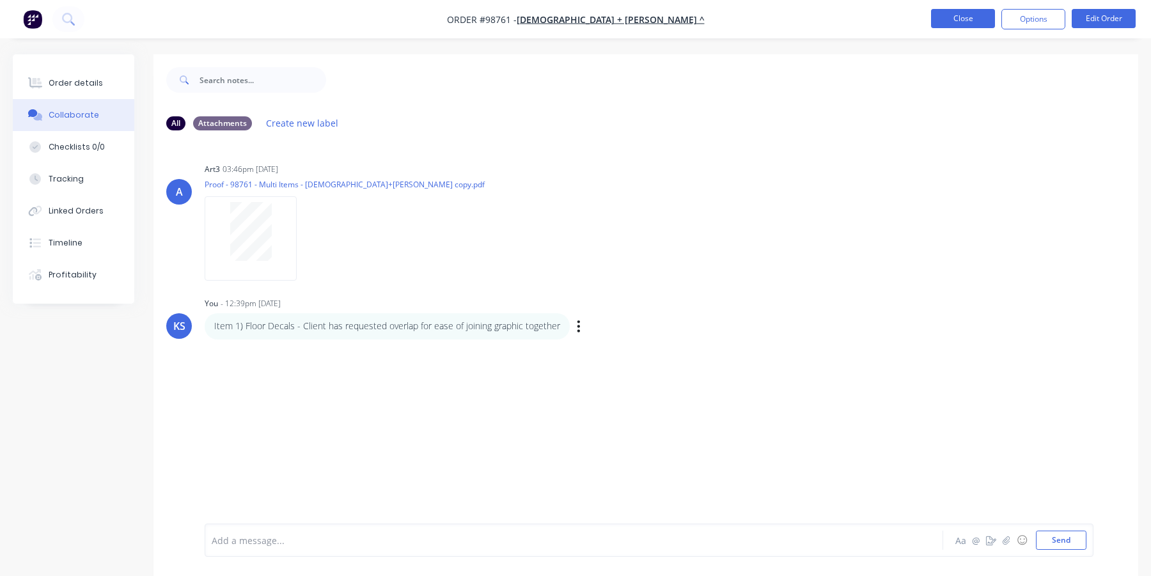
click at [941, 12] on button "Close" at bounding box center [963, 18] width 64 height 19
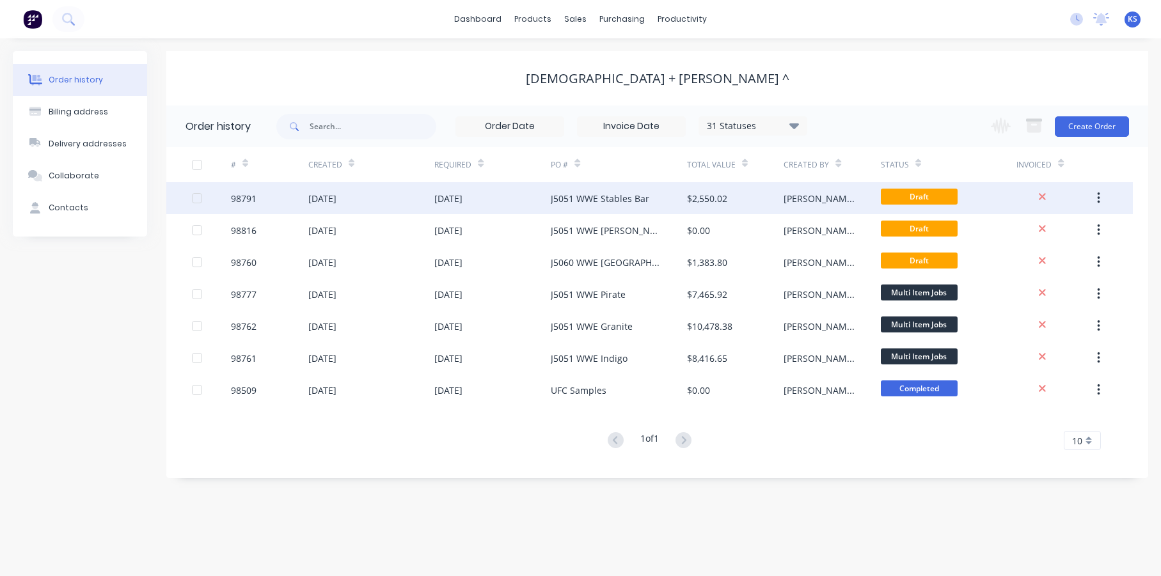
click at [599, 200] on div "J5051 WWE Stables Bar" at bounding box center [600, 198] width 99 height 13
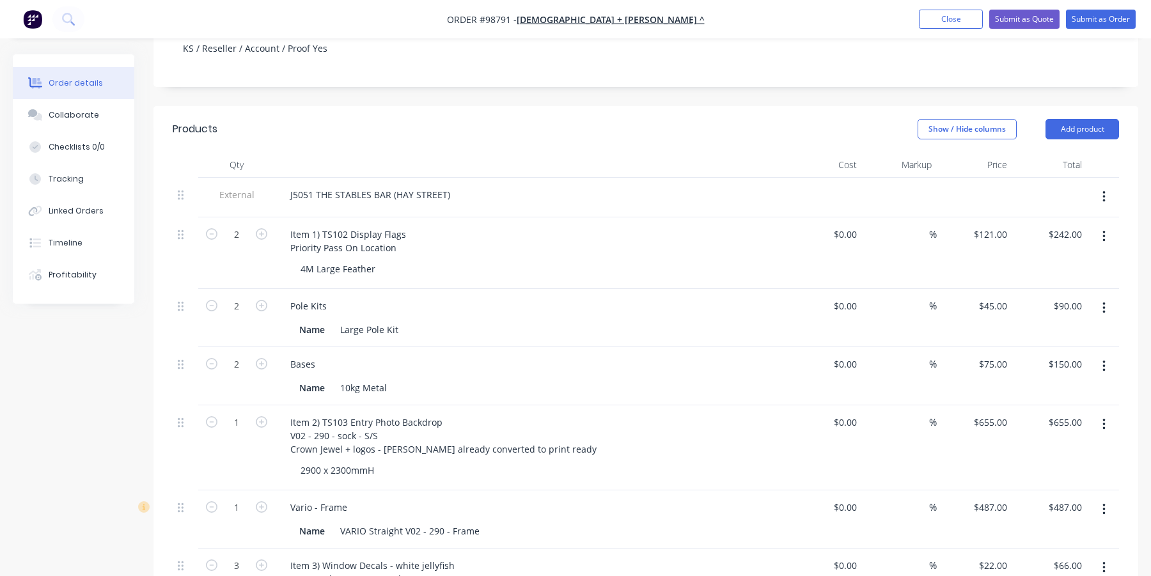
scroll to position [320, 0]
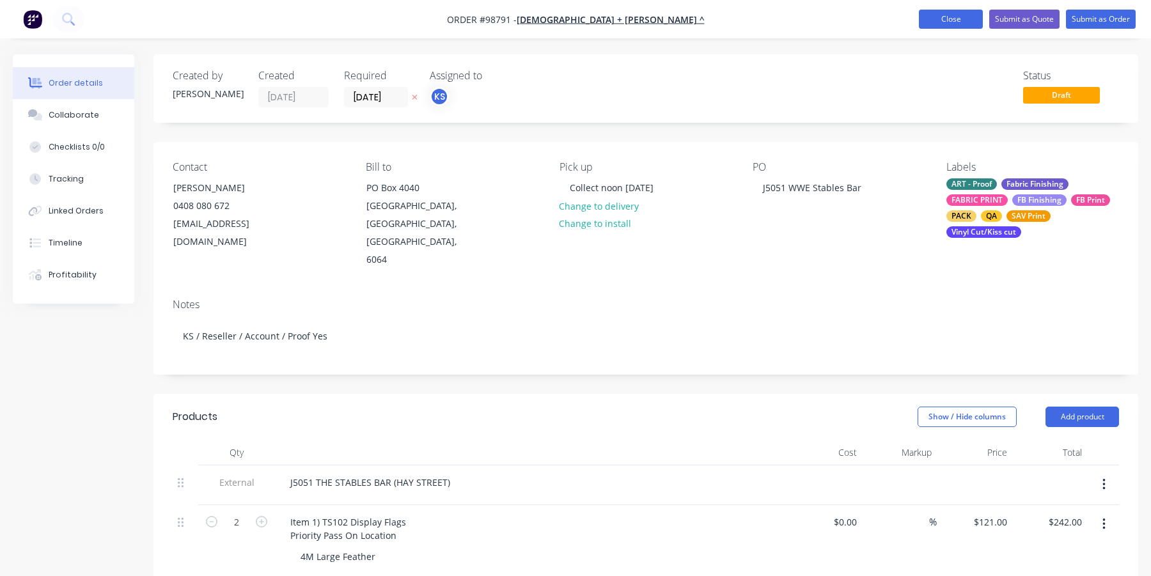
scroll to position [320, 0]
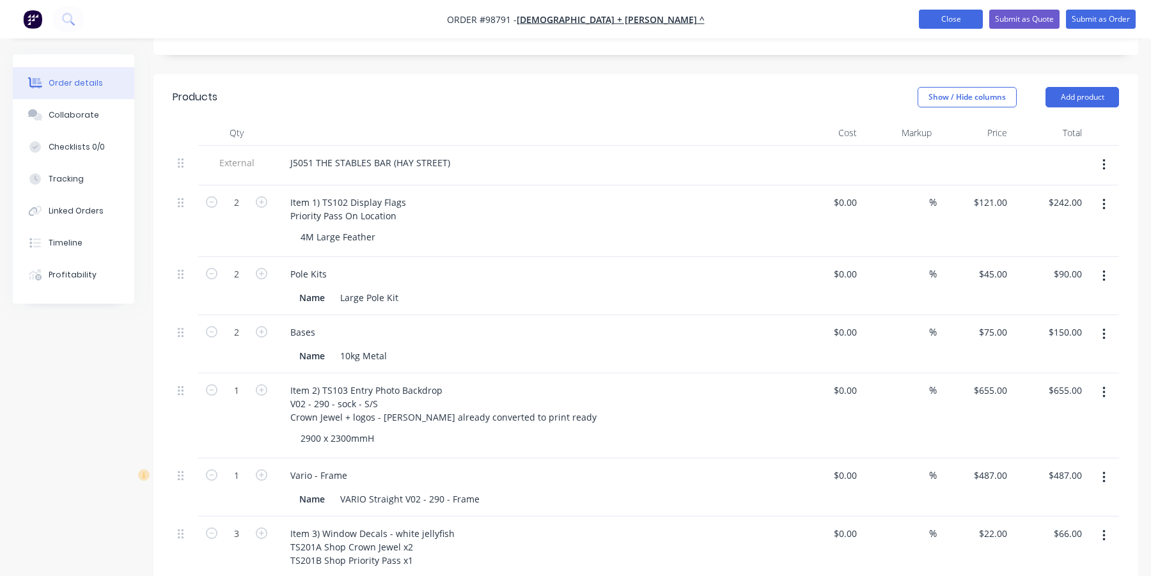
click at [953, 18] on button "Close" at bounding box center [951, 19] width 64 height 19
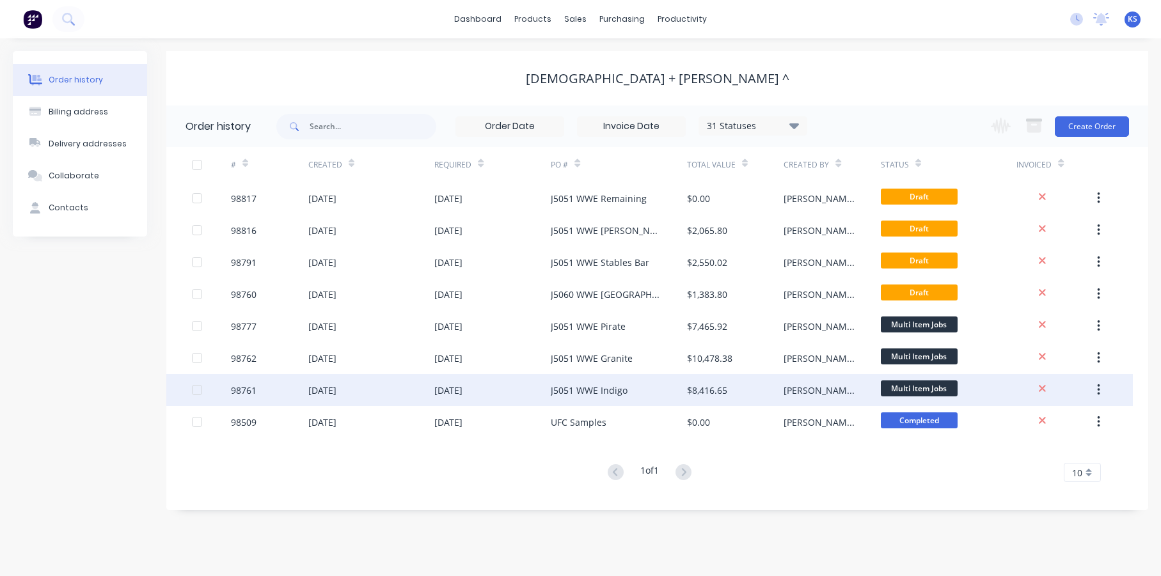
click at [642, 388] on div "J5051 WWE Indigo" at bounding box center [619, 390] width 136 height 32
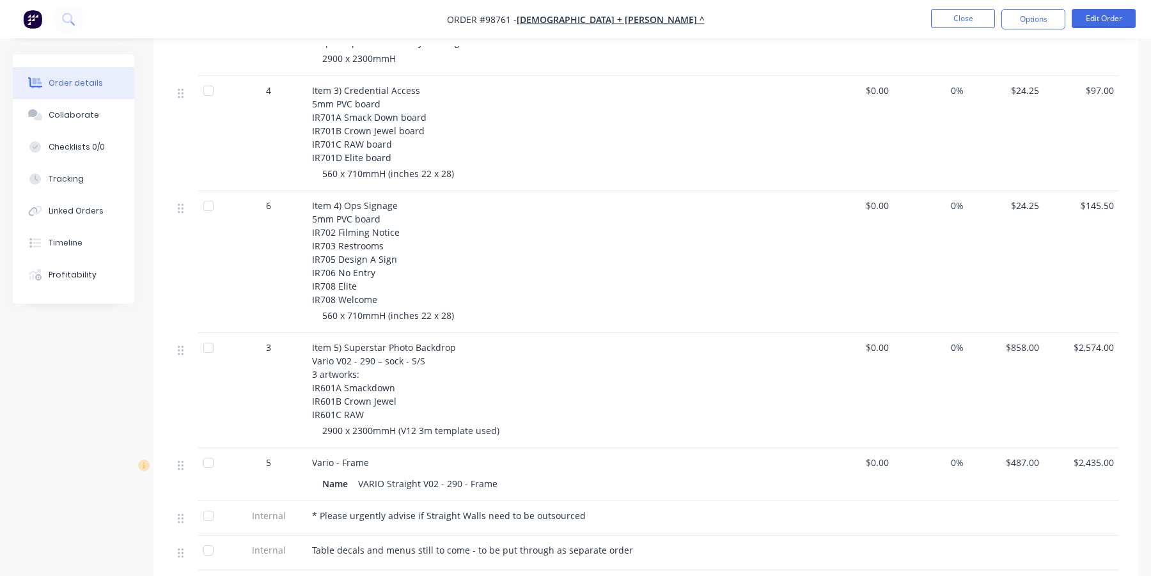
scroll to position [576, 0]
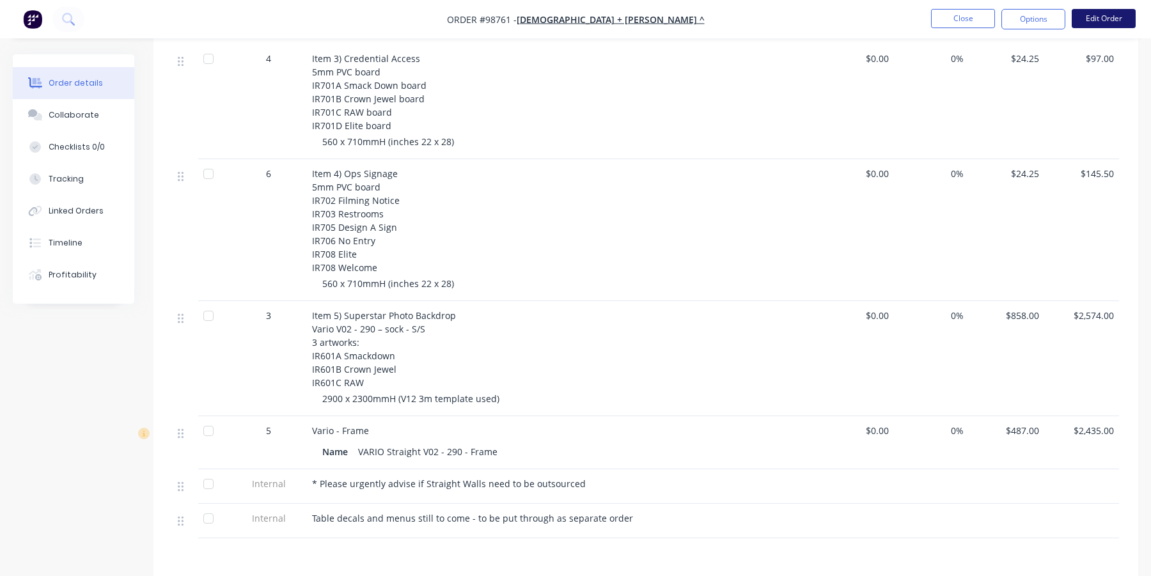
click at [1083, 20] on button "Edit Order" at bounding box center [1104, 18] width 64 height 19
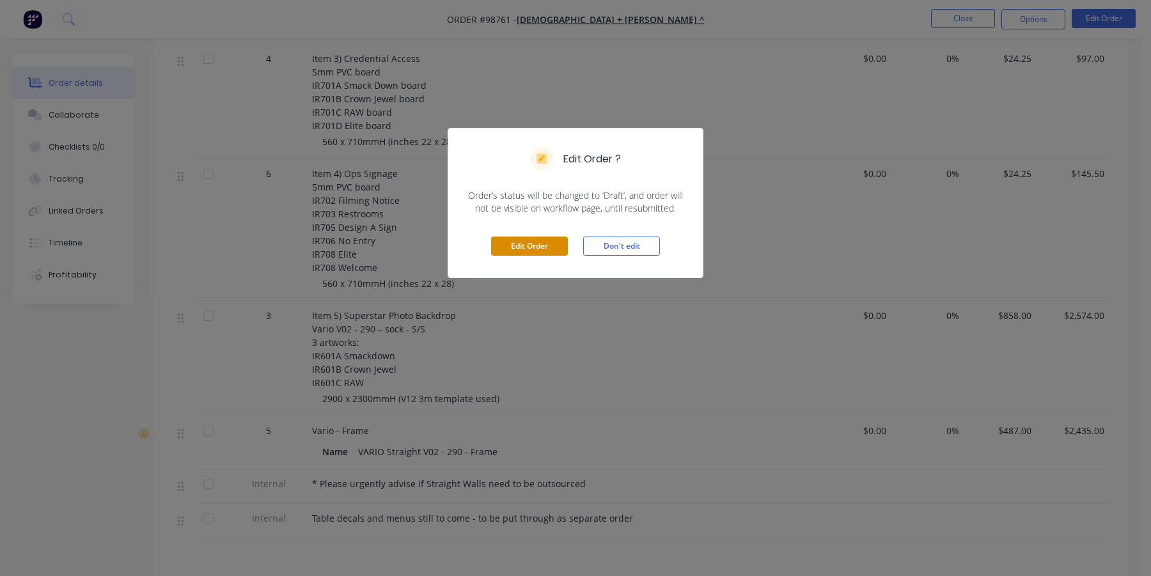
click at [550, 244] on button "Edit Order" at bounding box center [529, 246] width 77 height 19
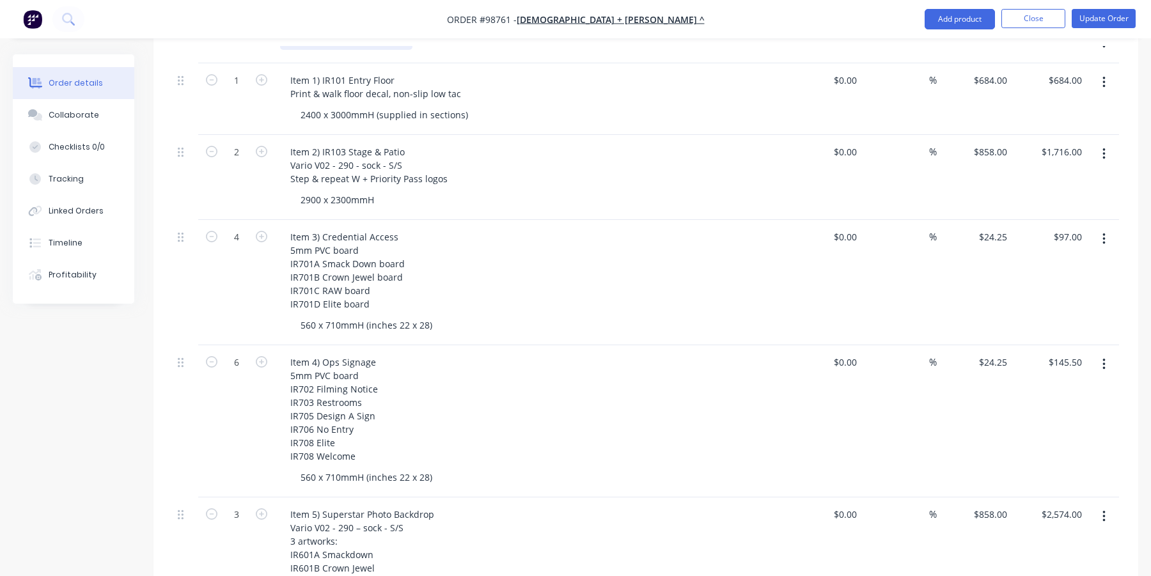
scroll to position [448, 0]
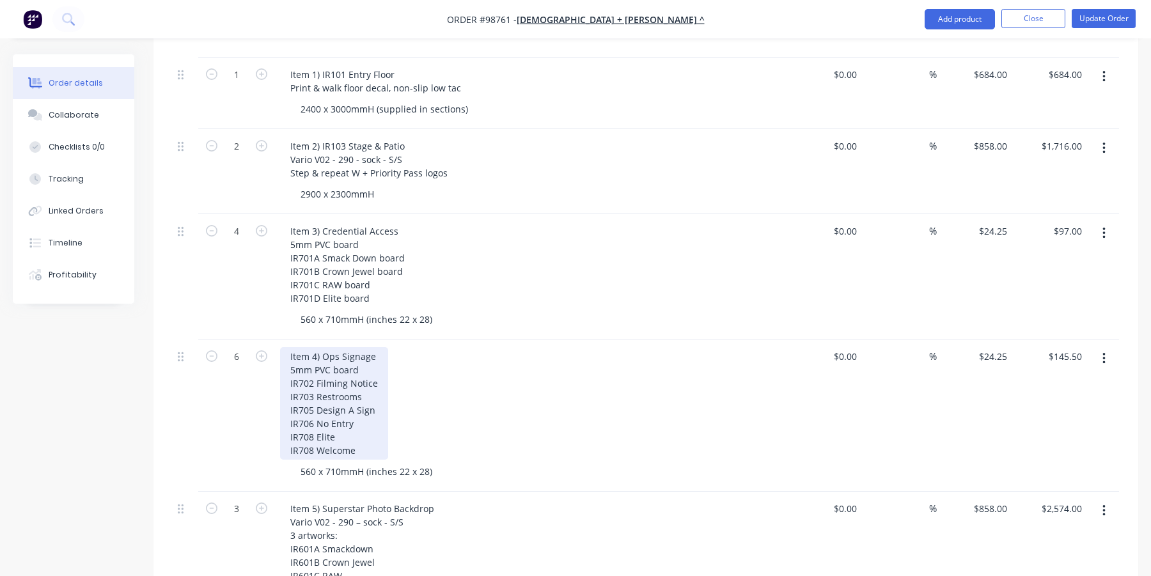
click at [311, 419] on div "Item 4) Ops Signage 5mm PVC board IR702 Filming Notice IR703 Restrooms IR705 De…" at bounding box center [334, 403] width 108 height 113
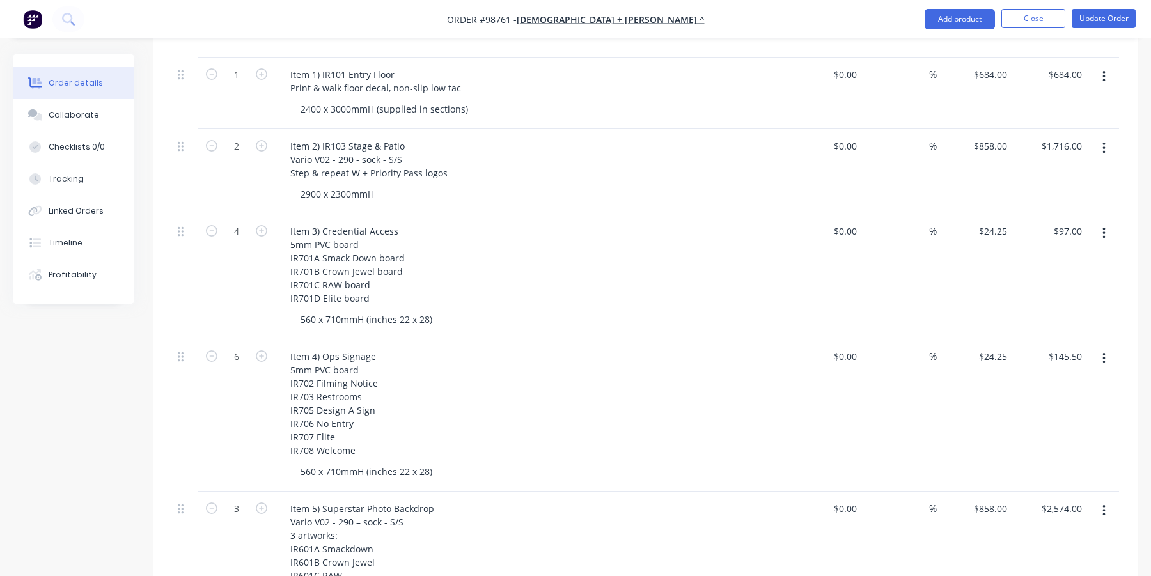
click at [439, 422] on div "Item 4) Ops Signage 5mm PVC board IR702 Filming Notice IR703 Restrooms IR705 De…" at bounding box center [530, 403] width 501 height 113
click at [1098, 17] on button "Update Order" at bounding box center [1104, 18] width 64 height 19
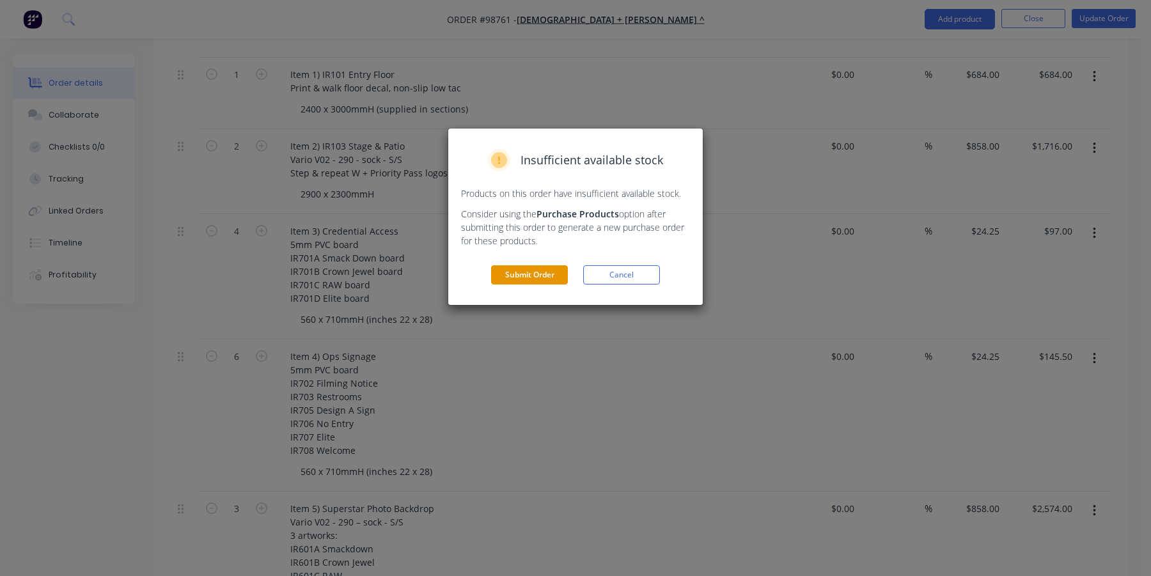
click at [526, 273] on button "Submit Order" at bounding box center [529, 274] width 77 height 19
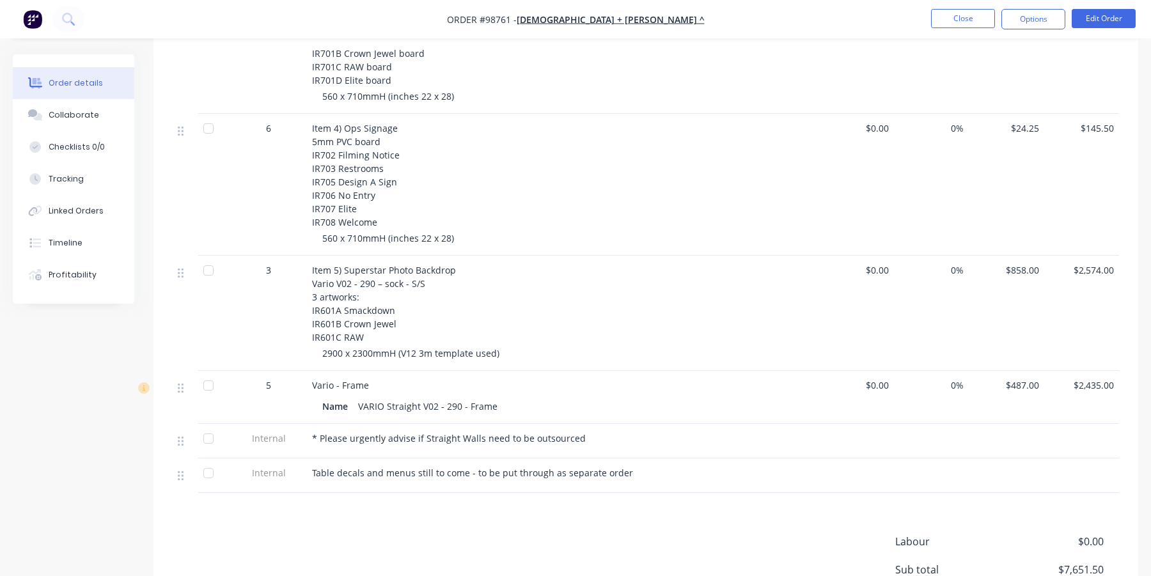
scroll to position [640, 0]
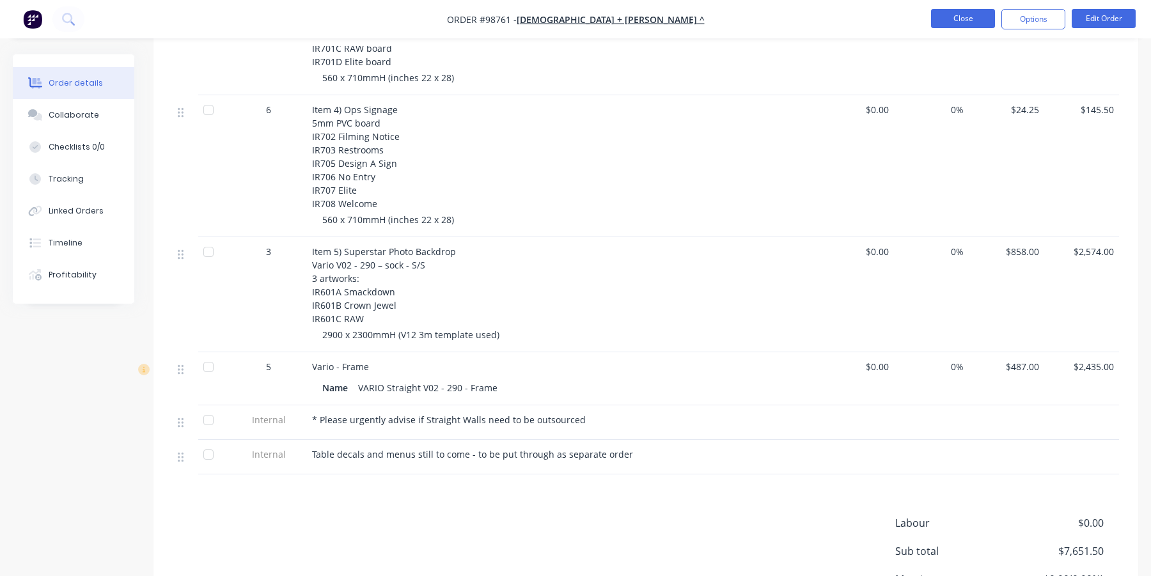
click at [962, 15] on button "Close" at bounding box center [963, 18] width 64 height 19
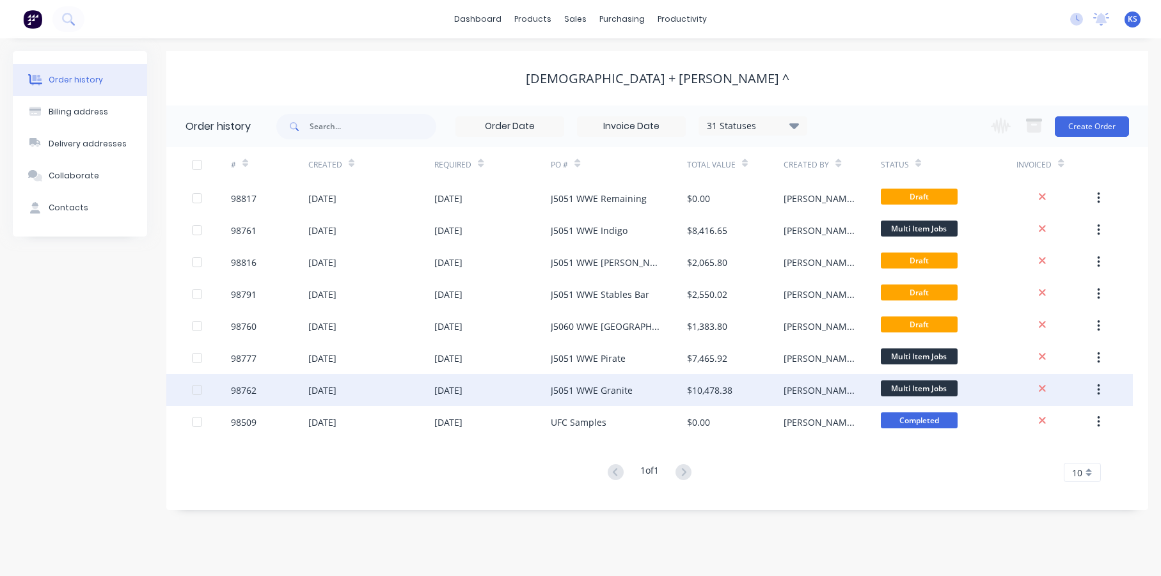
click at [597, 392] on div "J5051 WWE Granite" at bounding box center [592, 390] width 82 height 13
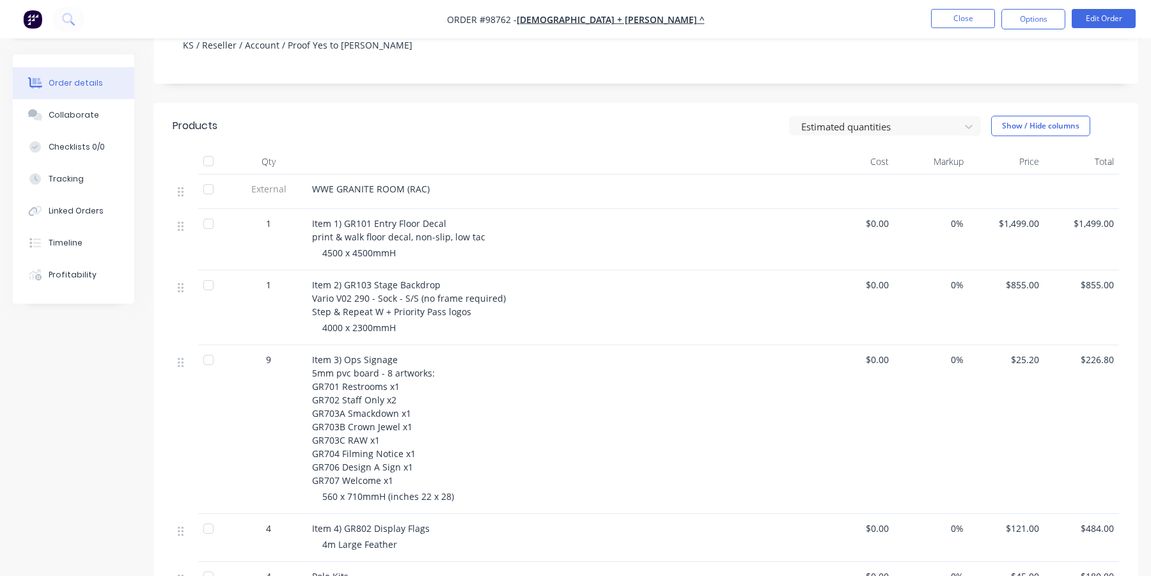
scroll to position [256, 0]
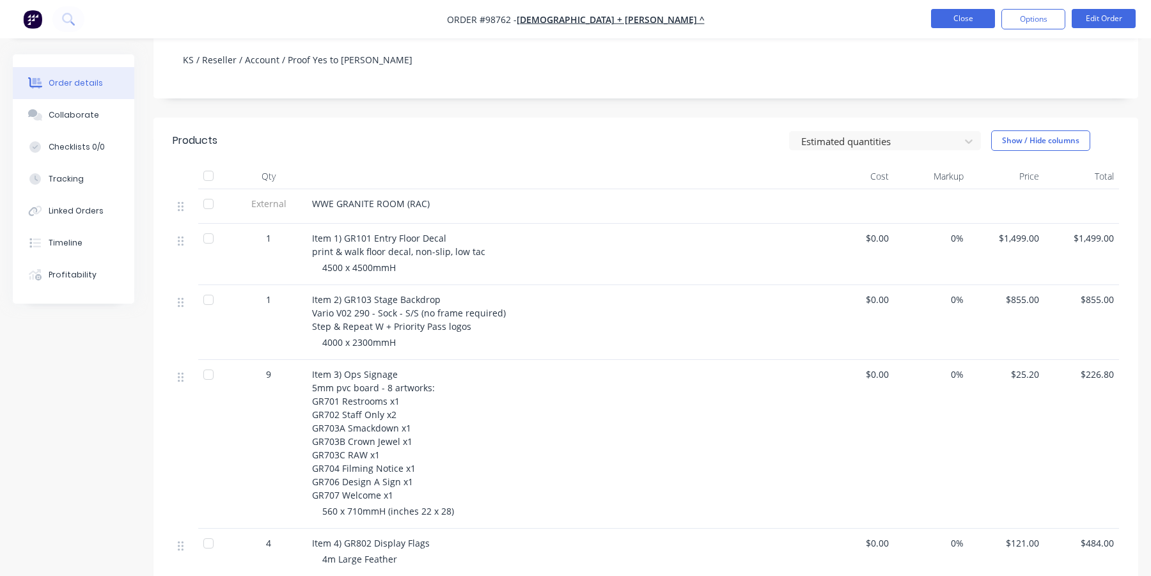
click at [961, 14] on button "Close" at bounding box center [963, 18] width 64 height 19
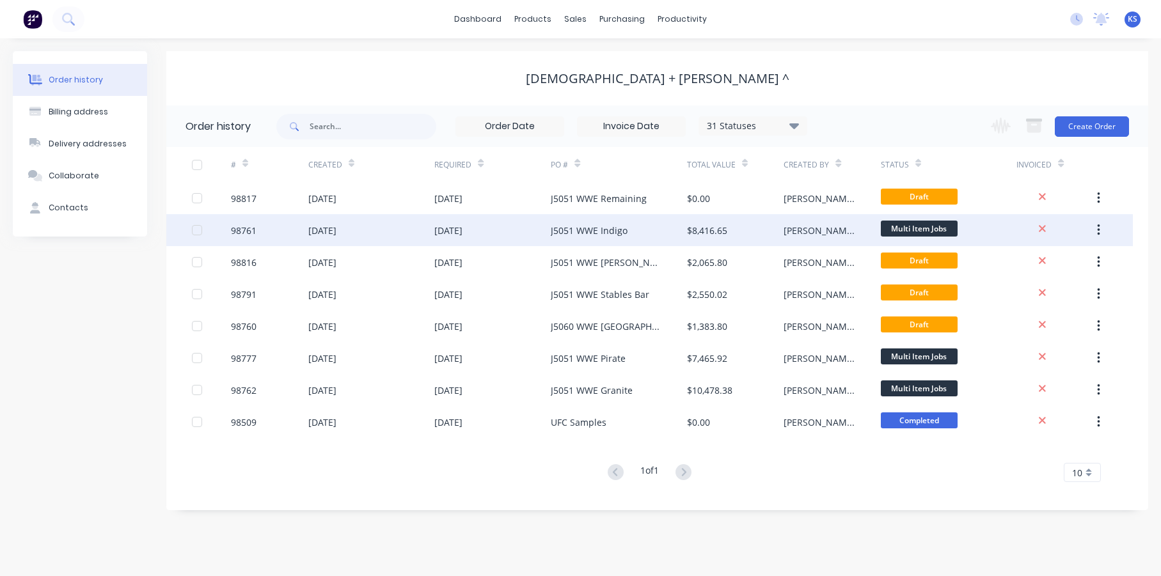
click at [548, 229] on div "[DATE]" at bounding box center [492, 230] width 116 height 32
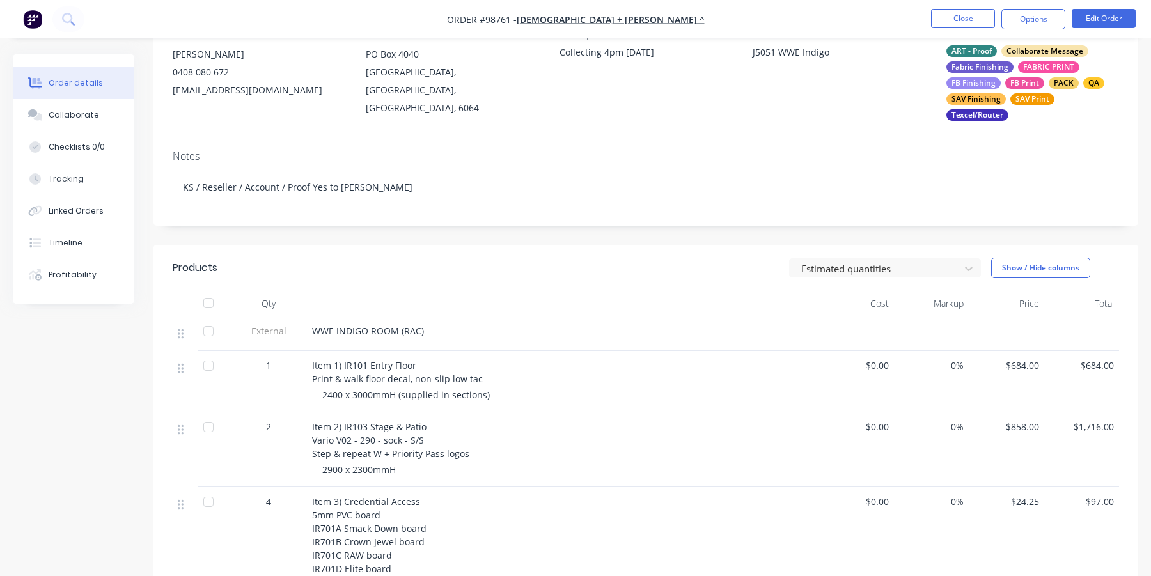
scroll to position [128, 0]
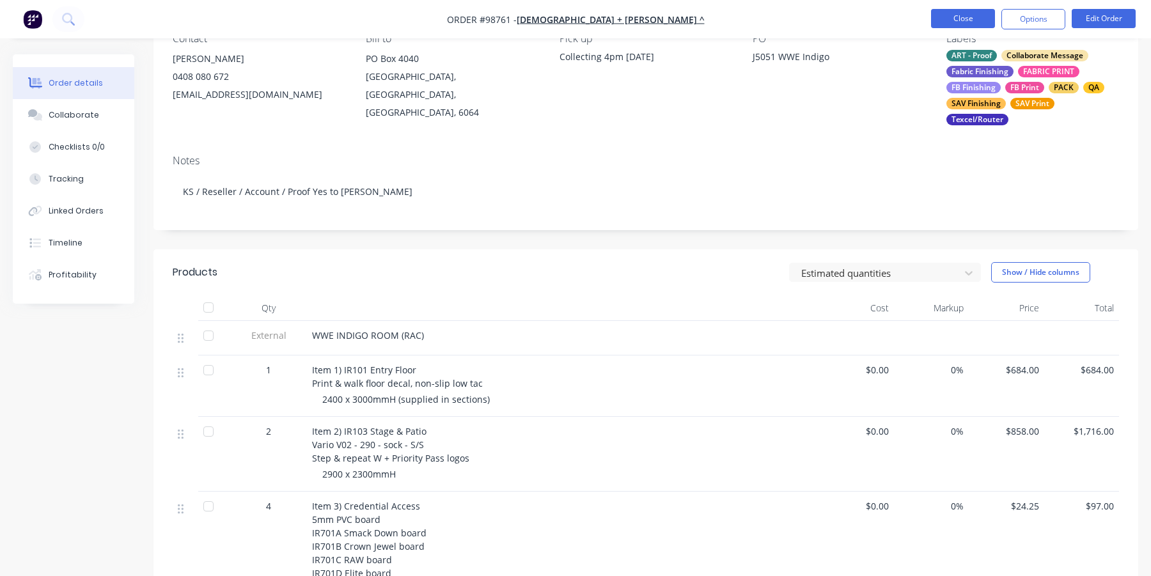
click at [940, 19] on button "Close" at bounding box center [963, 18] width 64 height 19
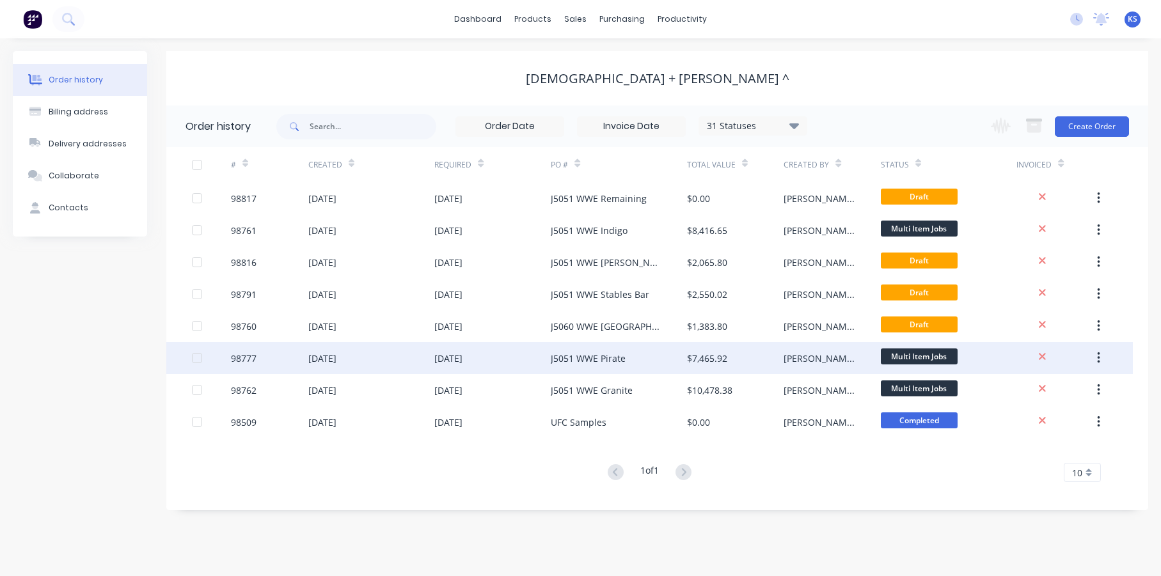
click at [585, 363] on div "J5051 WWE Pirate" at bounding box center [588, 358] width 75 height 13
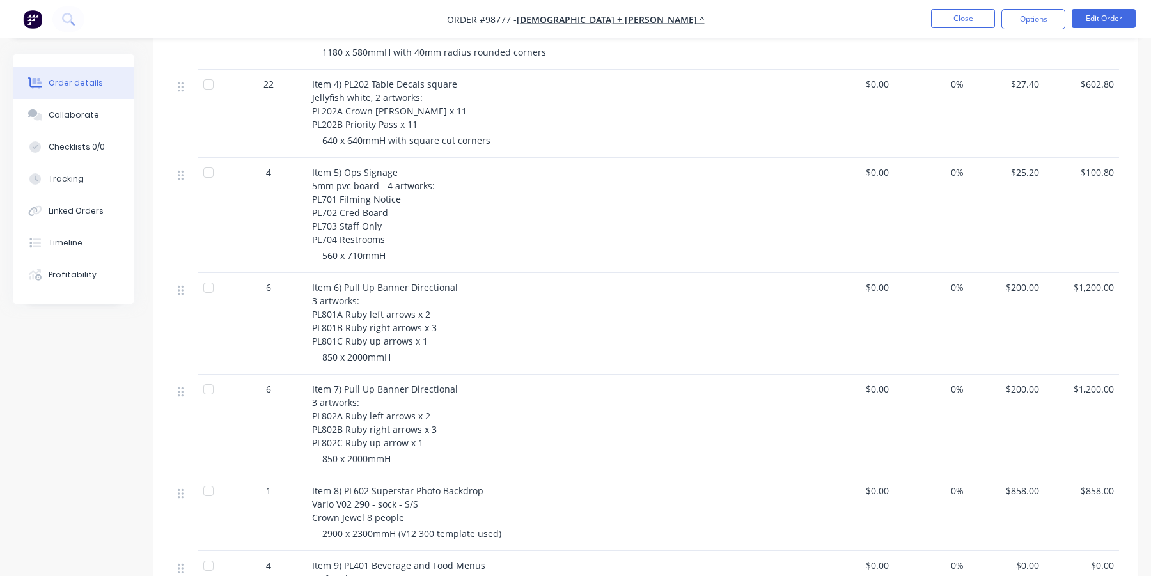
scroll to position [640, 0]
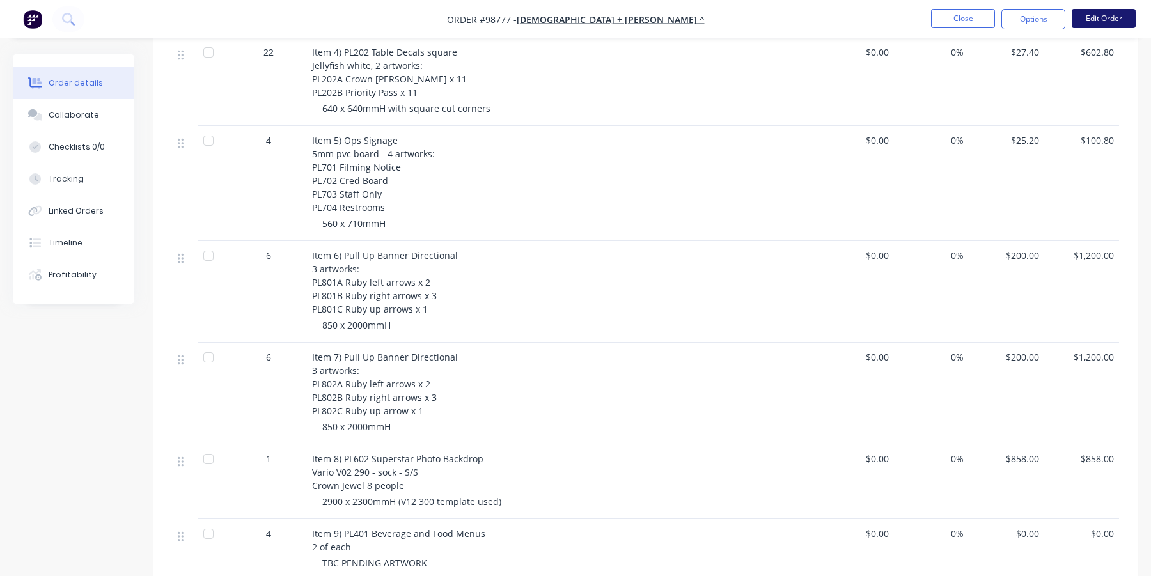
click at [1114, 16] on button "Edit Order" at bounding box center [1104, 18] width 64 height 19
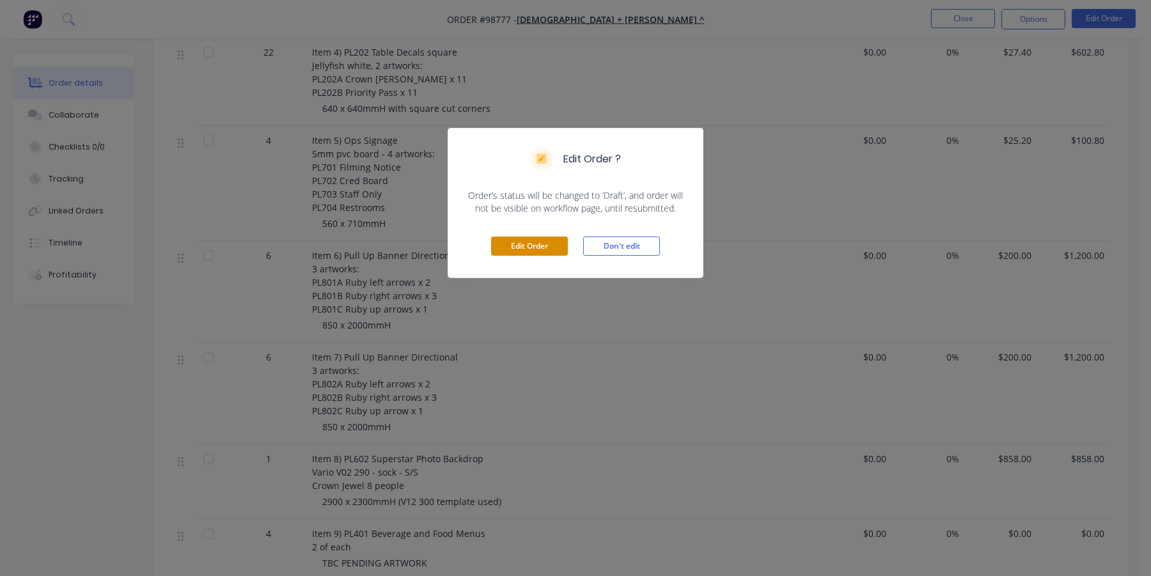
click at [546, 242] on button "Edit Order" at bounding box center [529, 246] width 77 height 19
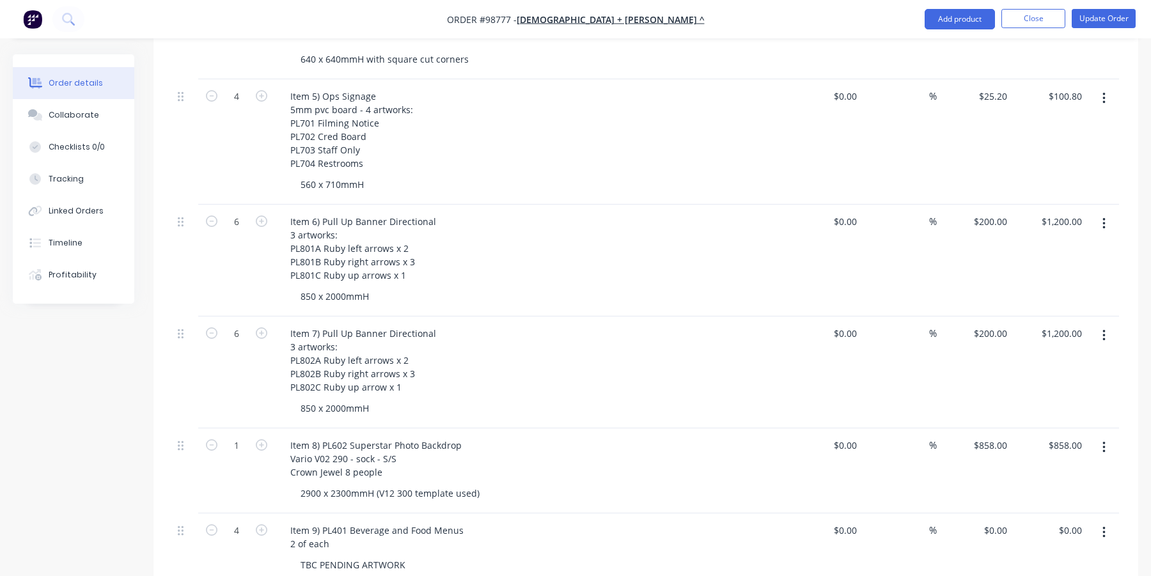
scroll to position [768, 0]
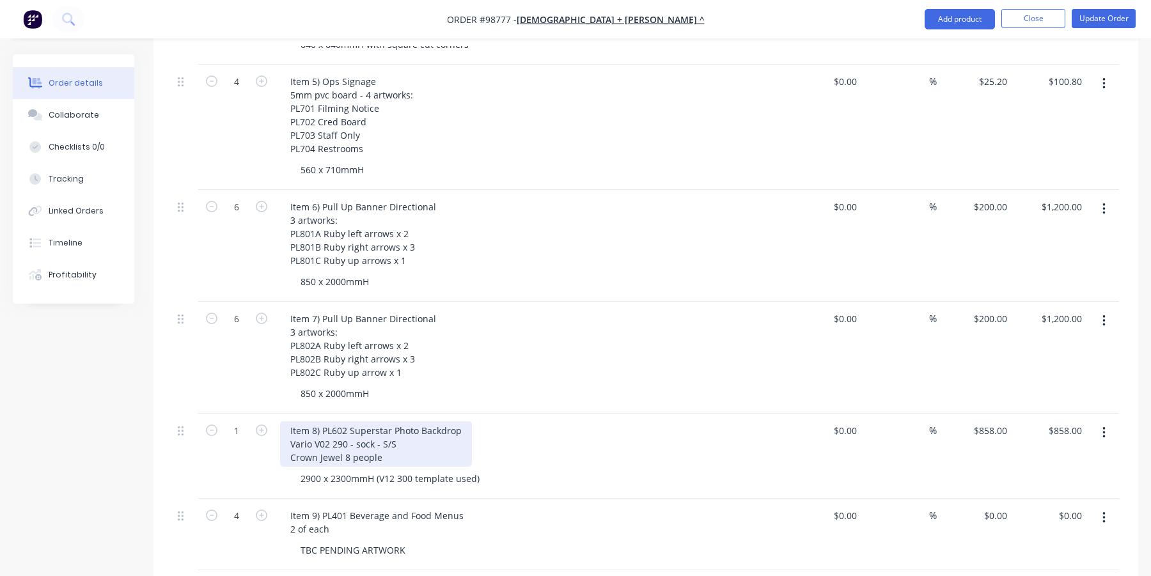
click at [314, 422] on div "Item 8) PL602 Superstar Photo Backdrop Vario V02 290 - sock - S/S Crown Jewel 8…" at bounding box center [376, 444] width 192 height 45
click at [322, 422] on div "Item 8) PL602 Superstar Photo Backdrop Vario V02 290 - sock - S/S Crown Jewel 8…" at bounding box center [376, 444] width 192 height 45
click at [322, 422] on div "Item 8) NOT REQUIRED* PL602 Superstar Photo Backdrop Vario V02 290 - sock - S/S…" at bounding box center [412, 444] width 265 height 45
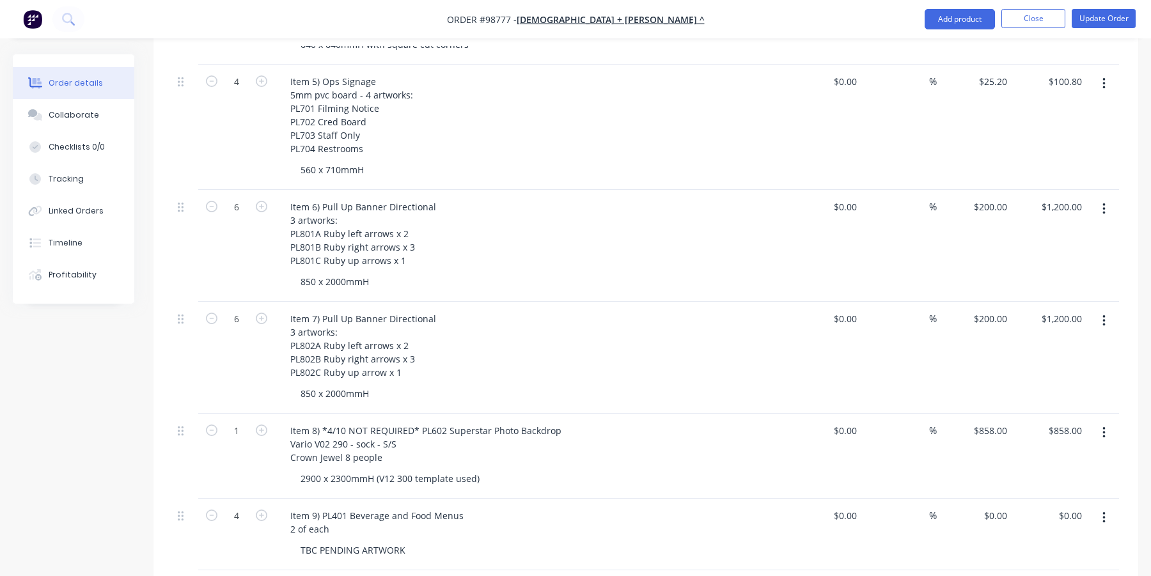
click at [500, 499] on div "Item 9) PL401 Beverage and Food Menus 2 of each TBC PENDING ARTWORK" at bounding box center [531, 535] width 512 height 72
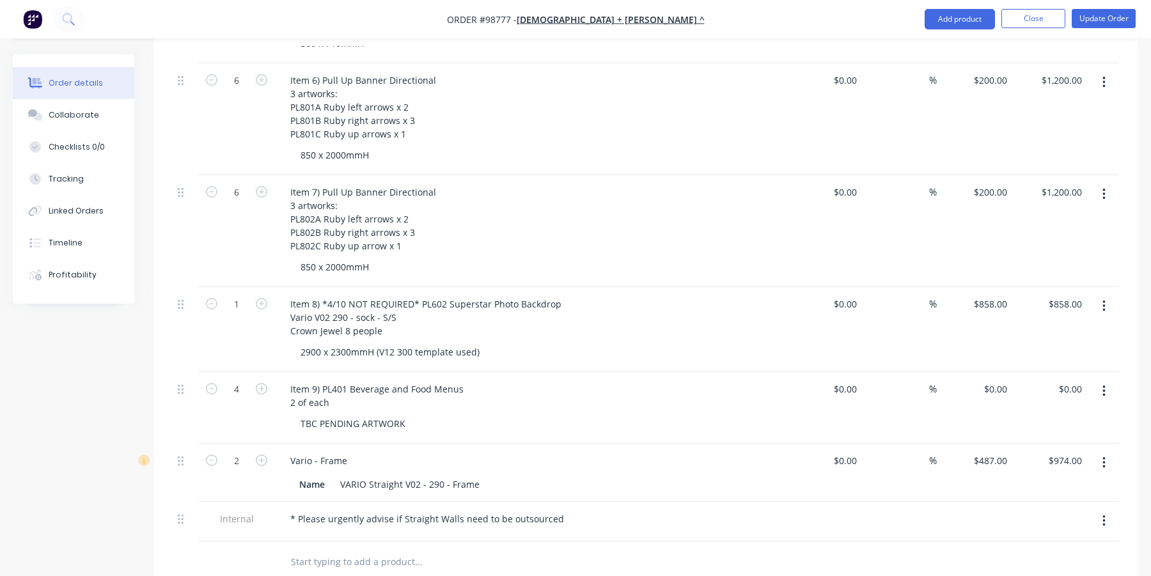
scroll to position [895, 0]
click at [209, 454] on icon "button" at bounding box center [212, 460] width 12 height 12
type input "1"
type input "$487.00"
click at [66, 111] on div "Collaborate" at bounding box center [74, 115] width 51 height 12
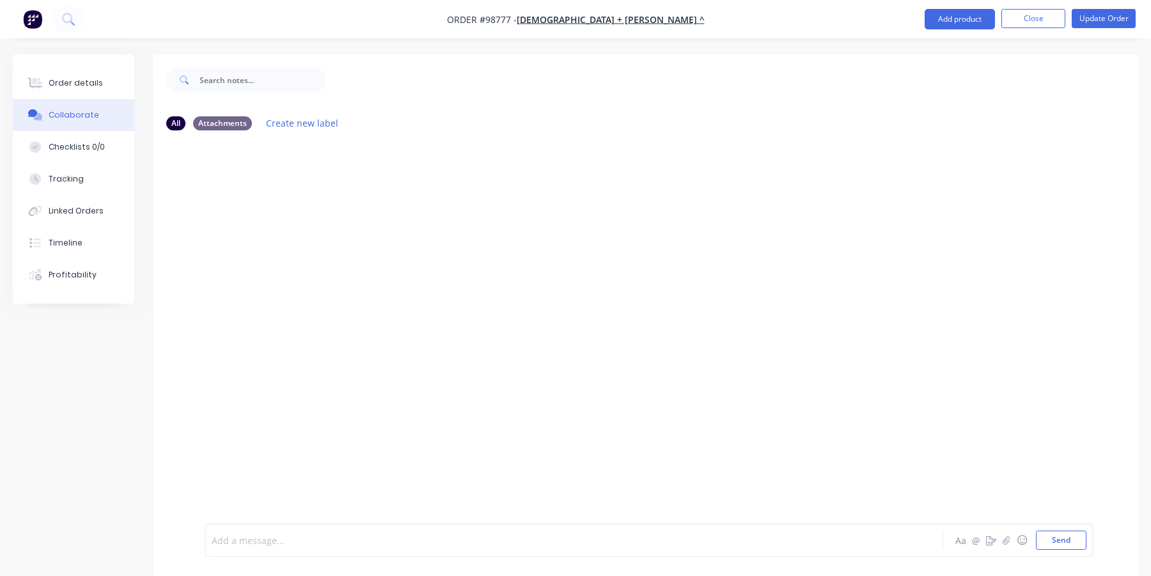
click at [249, 534] on div at bounding box center [540, 540] width 656 height 13
click at [1048, 541] on button "Send" at bounding box center [1061, 540] width 51 height 19
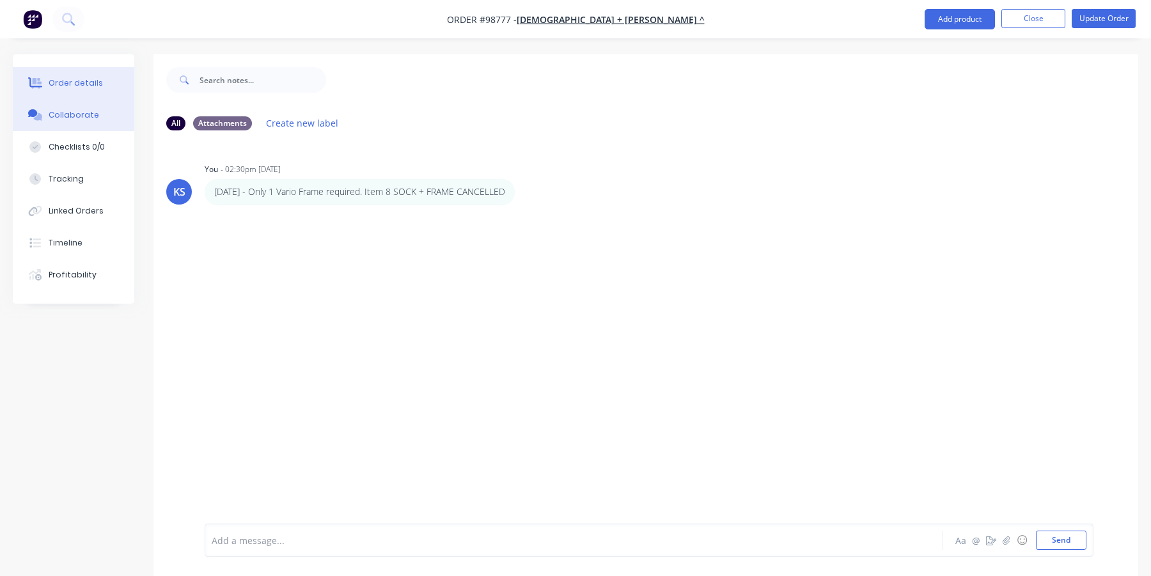
click at [78, 79] on div "Order details" at bounding box center [76, 83] width 54 height 12
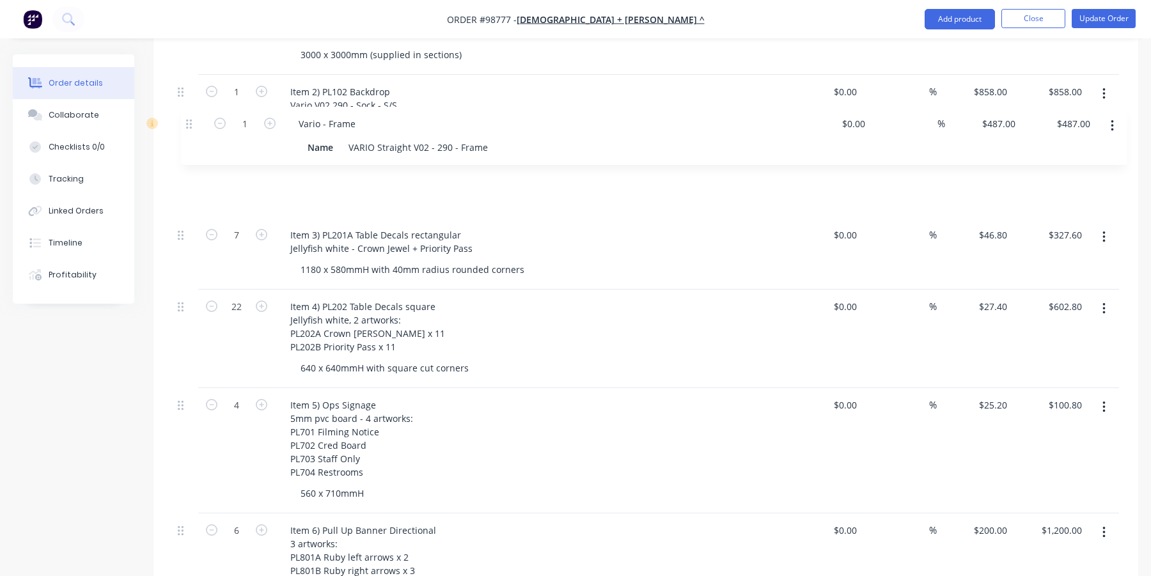
scroll to position [500, 0]
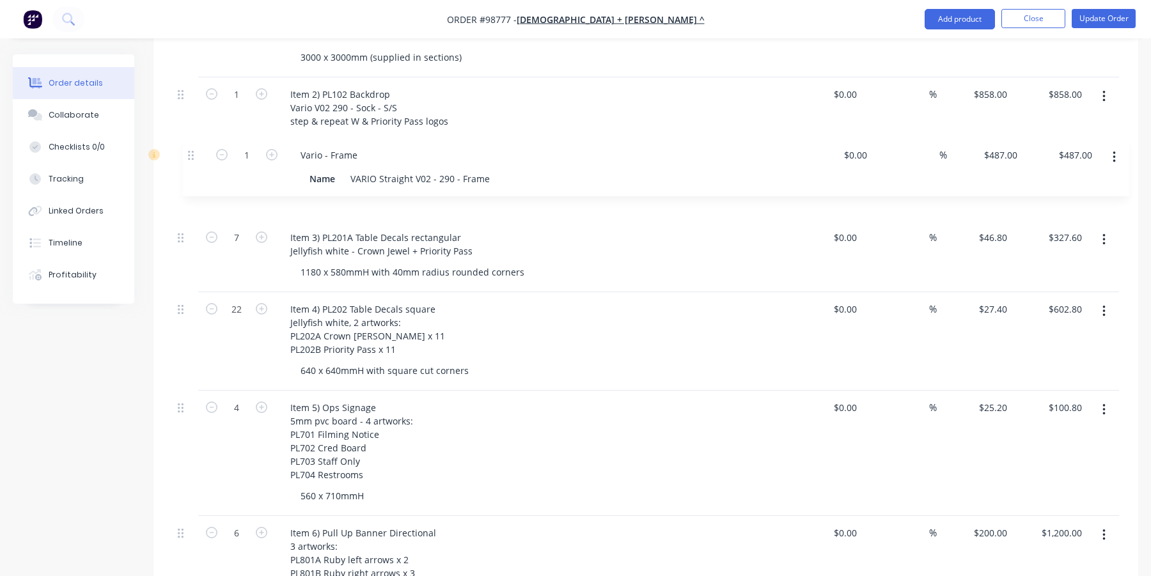
drag, startPoint x: 181, startPoint y: 507, endPoint x: 190, endPoint y: 148, distance: 359.0
click at [190, 148] on div "External WWE PIRATE LIFE BAR (RAC) 1 Item 1) PL101 Entry floor decal print & wa…" at bounding box center [646, 451] width 947 height 970
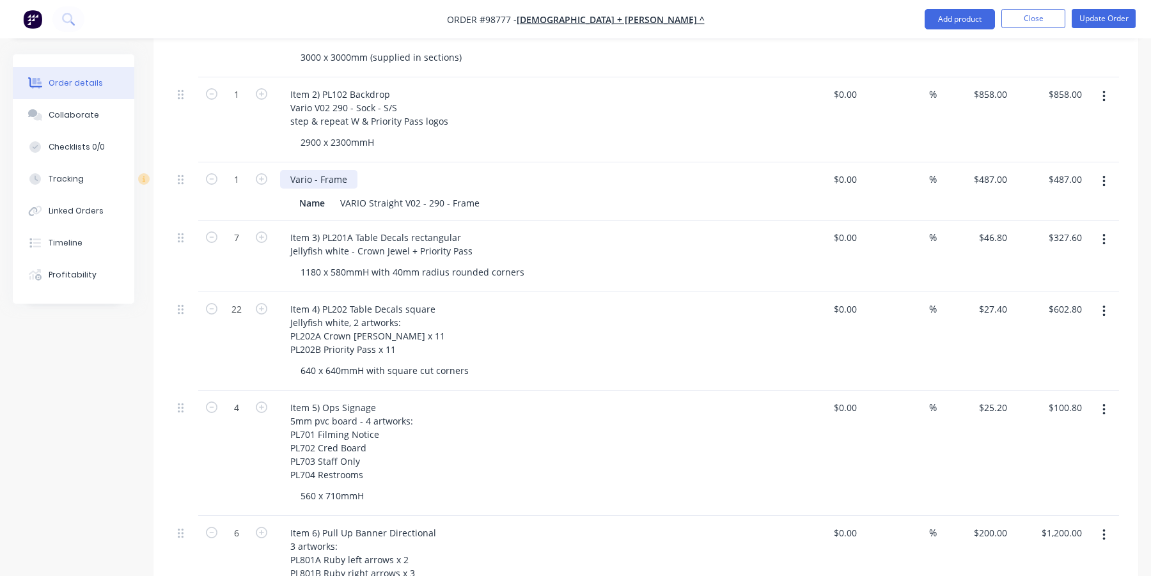
click at [290, 170] on div "Vario - Frame" at bounding box center [318, 179] width 77 height 19
click at [271, 255] on div "7" at bounding box center [236, 257] width 77 height 72
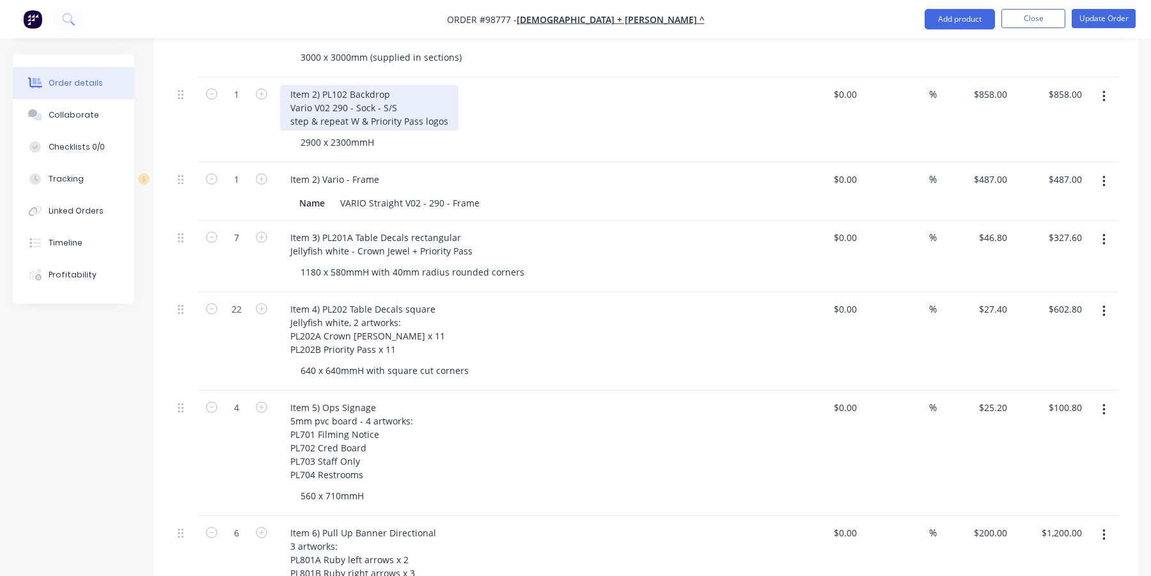
click at [333, 86] on div "Item 2) PL102 Backdrop Vario V02 290 - Sock - S/S step & repeat W & Priority Pa…" at bounding box center [369, 107] width 178 height 45
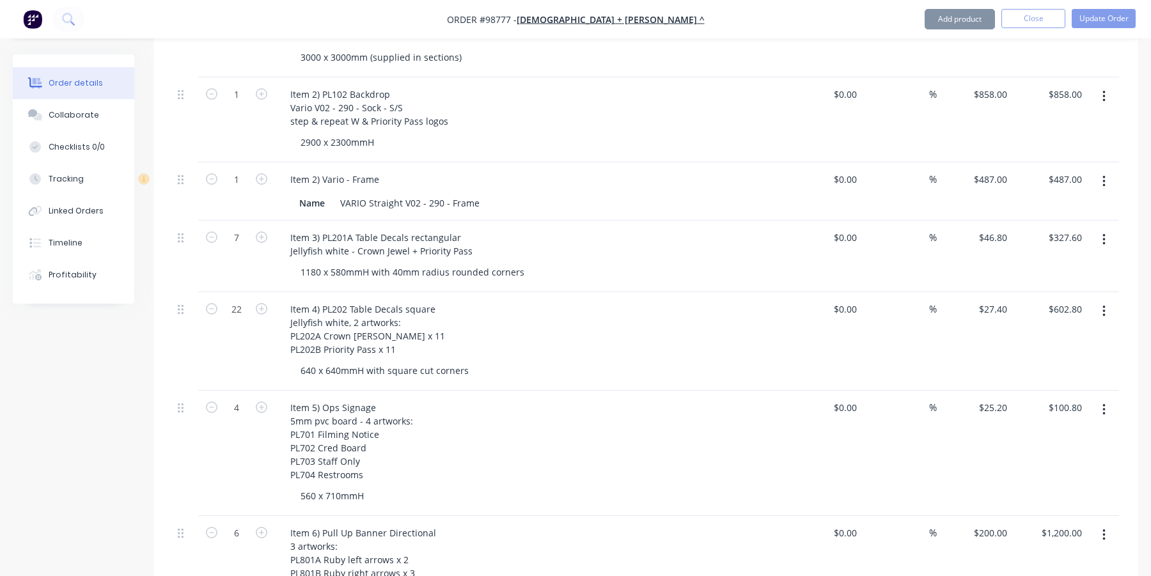
click at [447, 162] on div "Item 2) Vario - Frame Name VARIO Straight V02 - 290 - Frame" at bounding box center [531, 191] width 512 height 58
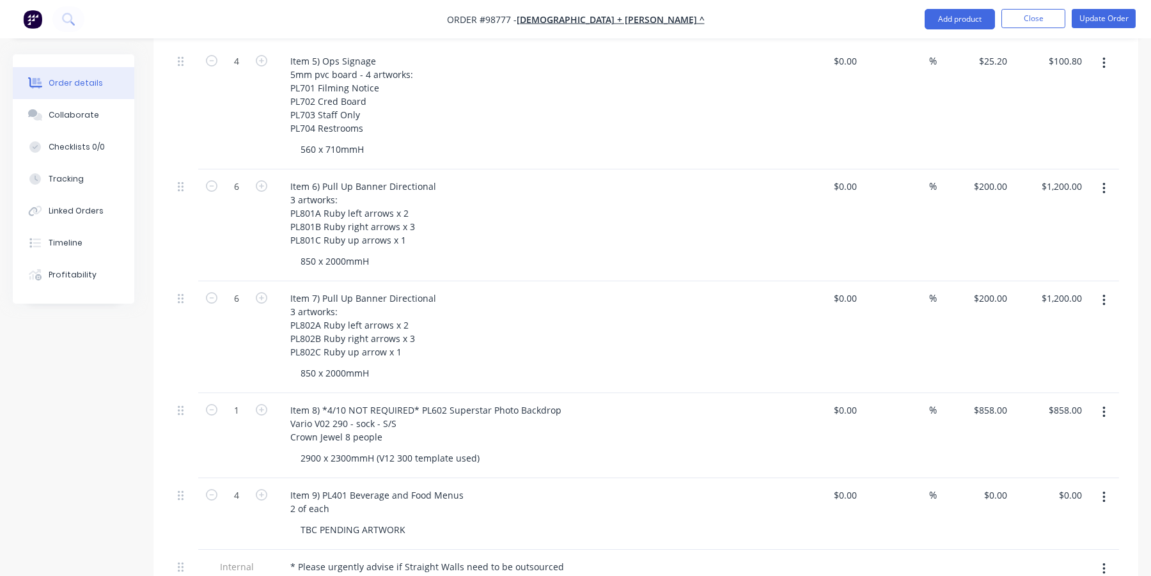
scroll to position [883, 0]
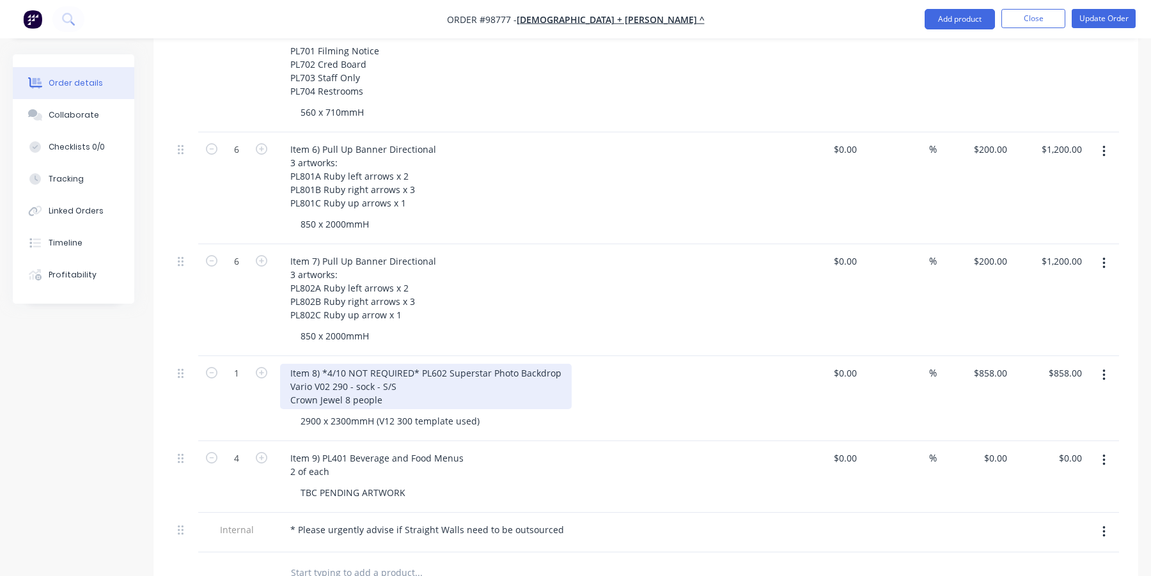
click at [384, 383] on div "Item 8) *4/10 NOT REQUIRED* PL602 Superstar Photo Backdrop Vario V02 290 - sock…" at bounding box center [426, 386] width 292 height 45
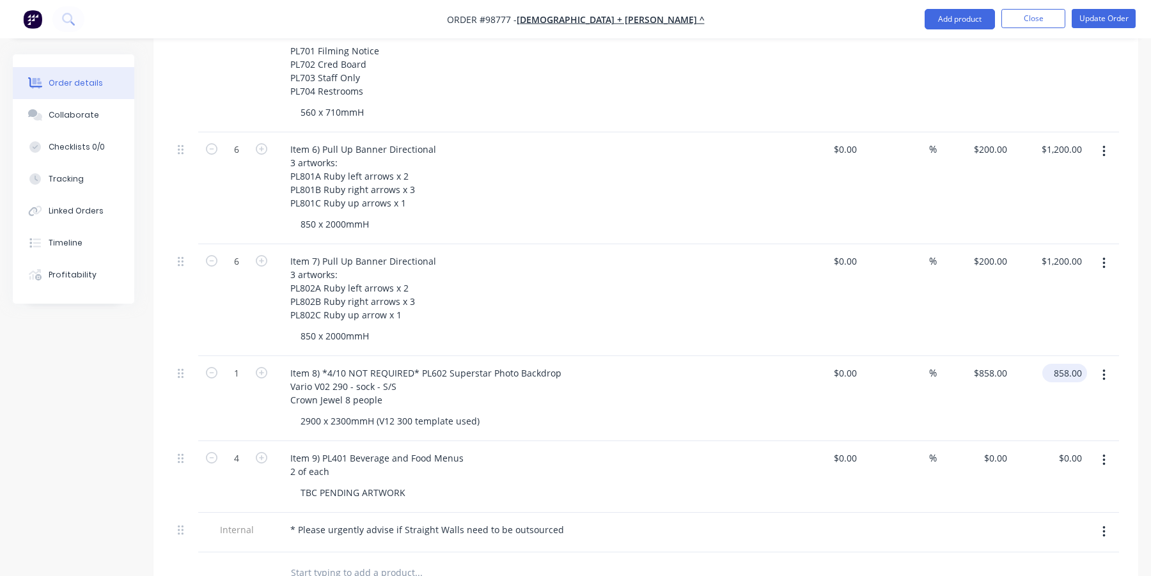
click at [1059, 364] on input "858.00" at bounding box center [1068, 373] width 40 height 19
type input "0"
type input "$0.00"
click at [1064, 390] on div "$0.00 0" at bounding box center [1050, 398] width 75 height 85
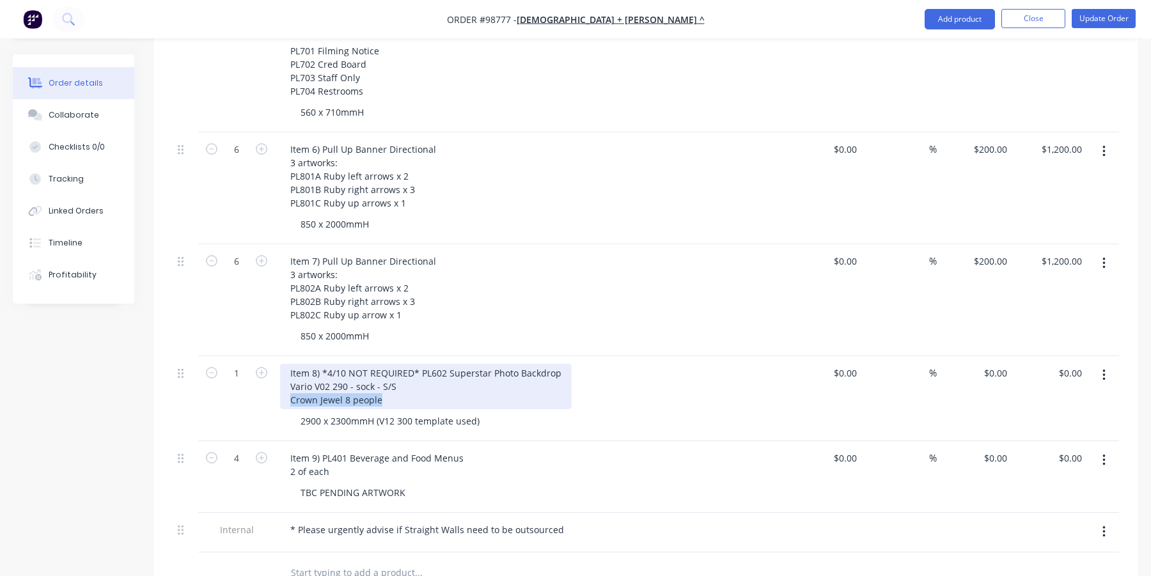
drag, startPoint x: 379, startPoint y: 384, endPoint x: 281, endPoint y: 385, distance: 97.9
click at [281, 385] on div "Item 8) *4/10 NOT REQUIRED* PL602 Superstar Photo Backdrop Vario V02 290 - sock…" at bounding box center [426, 386] width 292 height 45
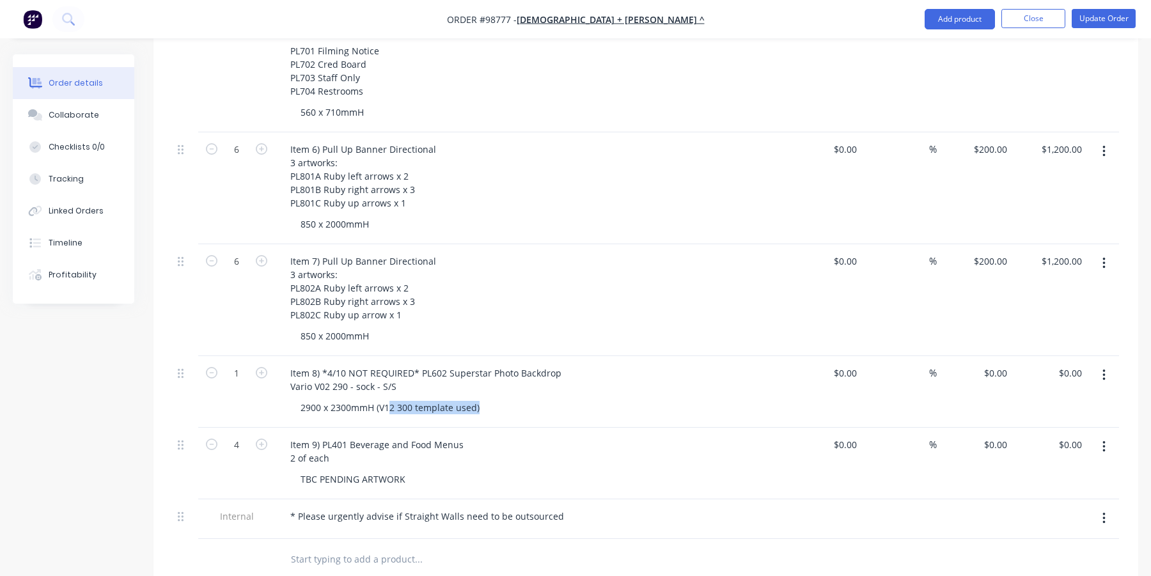
drag, startPoint x: 484, startPoint y: 390, endPoint x: 279, endPoint y: 388, distance: 204.7
click at [279, 388] on div "Item 8) *4/10 NOT REQUIRED* PL602 Superstar Photo Backdrop Vario V02 290 - sock…" at bounding box center [531, 392] width 512 height 72
click at [390, 398] on div "2900 x 2300mmH (V12 300 template used)" at bounding box center [390, 407] width 200 height 19
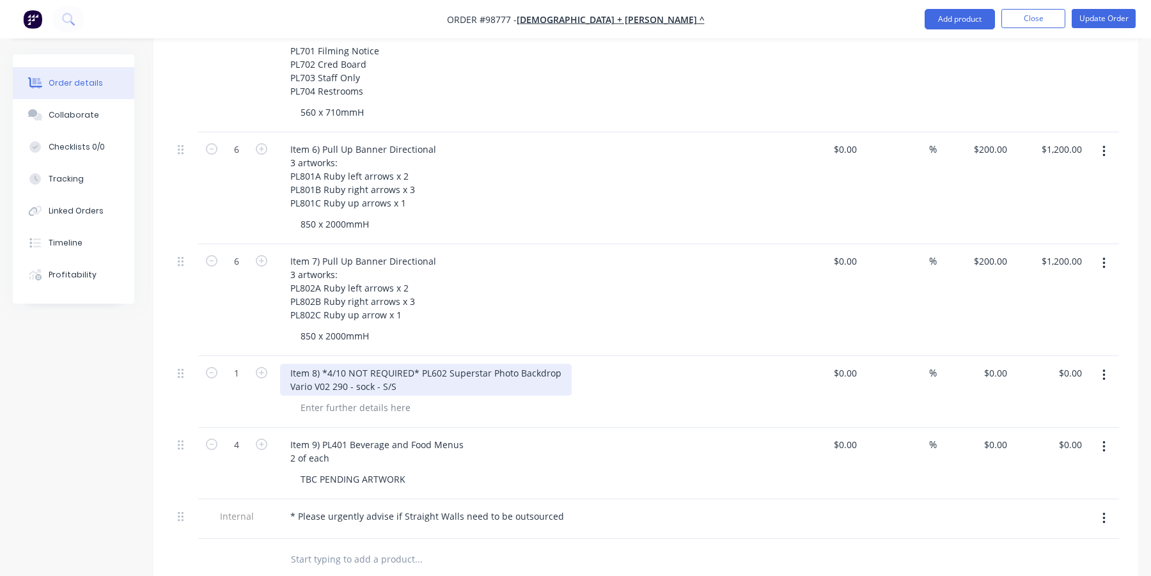
click at [413, 375] on div "Item 8) *4/10 NOT REQUIRED* PL602 Superstar Photo Backdrop Vario V02 290 - sock…" at bounding box center [426, 380] width 292 height 32
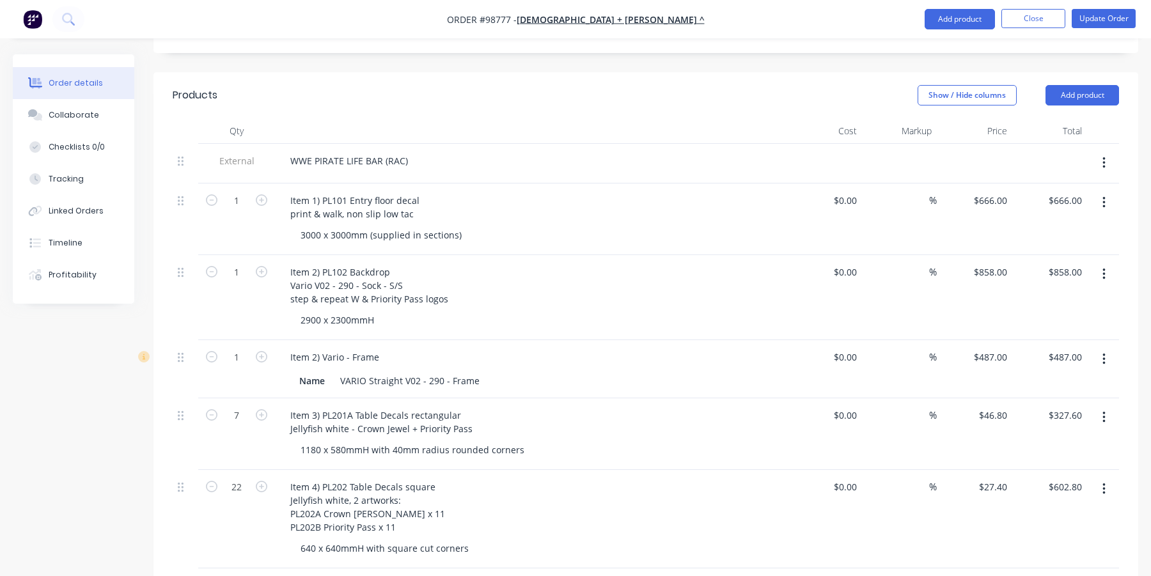
scroll to position [308, 0]
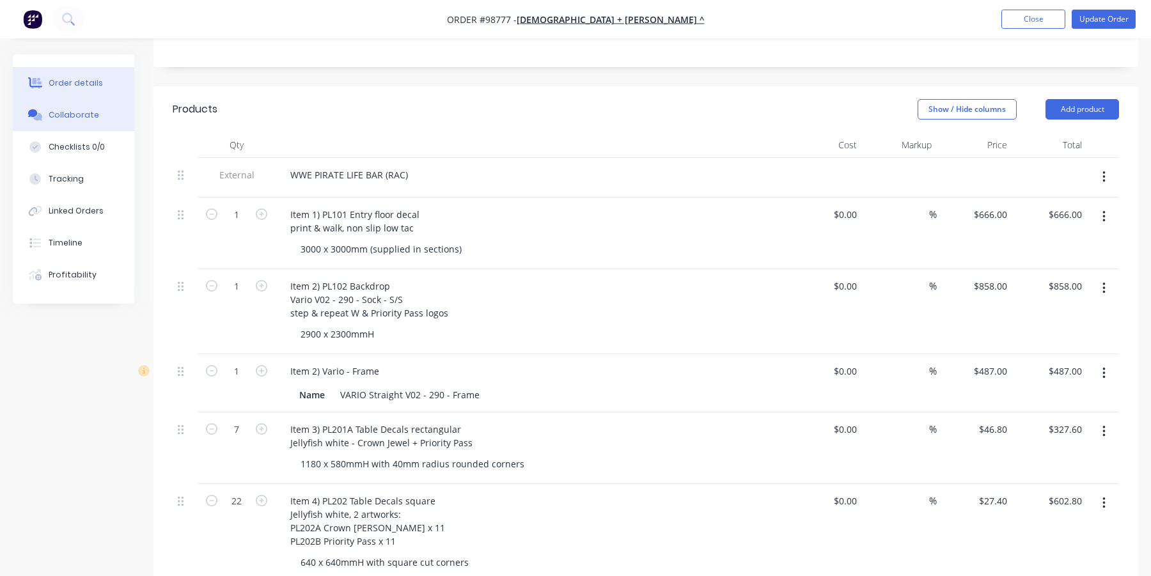
click at [64, 116] on div "Collaborate" at bounding box center [74, 115] width 51 height 12
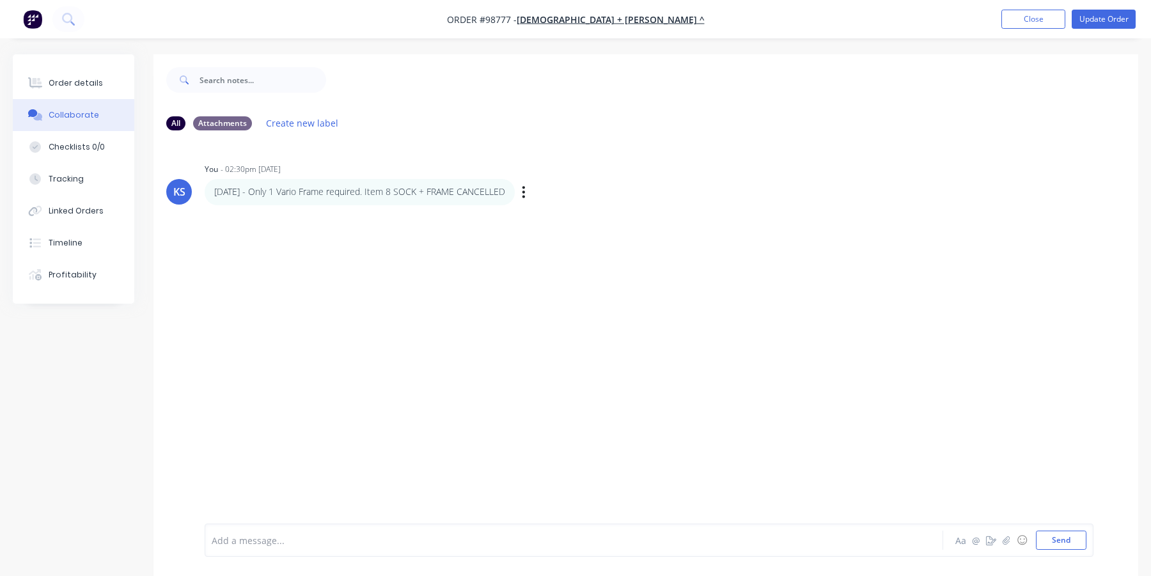
click at [366, 191] on p "4/10/25 - Only 1 Vario Frame required. Item 8 SOCK + FRAME CANCELLED" at bounding box center [359, 191] width 291 height 13
click at [363, 189] on p "4/10/25 - Only 1 Vario Frame required. Item 8 SOCK + FRAME CANCELLED" at bounding box center [359, 191] width 291 height 13
click at [526, 191] on icon "button" at bounding box center [524, 192] width 4 height 15
click at [549, 217] on button "Edit" at bounding box center [570, 215] width 81 height 21
click at [366, 189] on p "4/10/25 - Only 1 Vario Frame required. Item 8 SOCK + FRAME CANCELLED" at bounding box center [359, 191] width 291 height 13
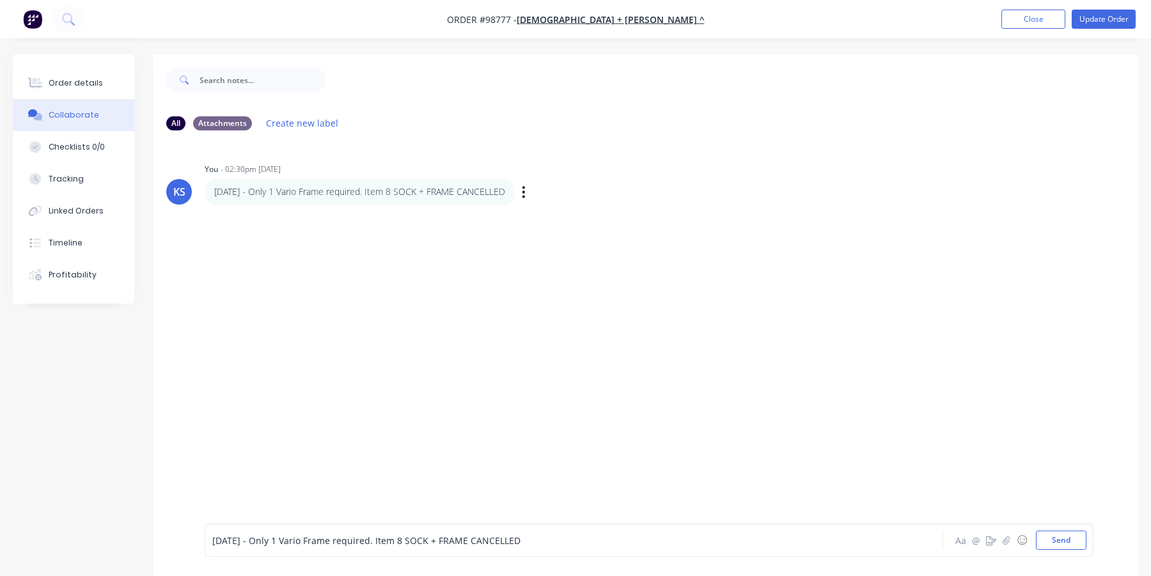
click at [370, 191] on p "4/10/25 - Only 1 Vario Frame required. Item 8 SOCK + FRAME CANCELLED" at bounding box center [359, 191] width 291 height 13
click at [0, 0] on icon "button" at bounding box center [0, 0] width 0 height 0
click at [0, 0] on button "Edit" at bounding box center [0, 0] width 0 height 0
click at [367, 540] on span "4/10/25 - Only 1 Vario Frame required. Item 8 SOCK + FRAME CANCELLED" at bounding box center [366, 541] width 308 height 12
click at [368, 539] on span "4/10/25 - Only 1 Vario Frame required. Item 8 SOCK + FRAME CANCELLED" at bounding box center [366, 541] width 308 height 12
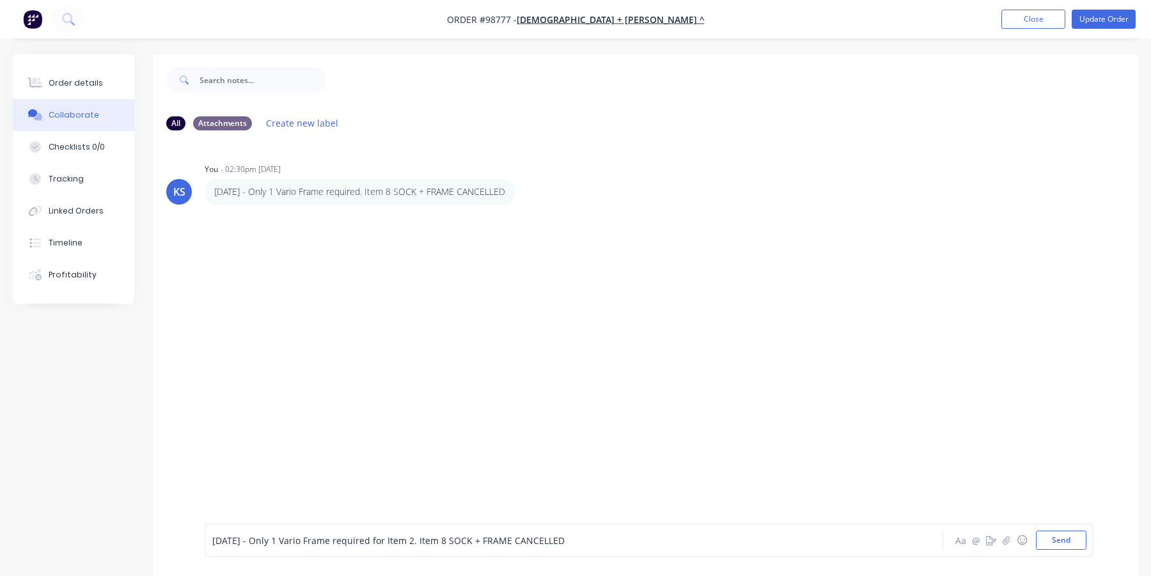
click at [417, 540] on span "4/10/25 - Only 1 Vario Frame required for Item 2. Item 8 SOCK + FRAME CANCELLED" at bounding box center [388, 541] width 352 height 12
click at [1066, 540] on button "Send" at bounding box center [1061, 540] width 51 height 19
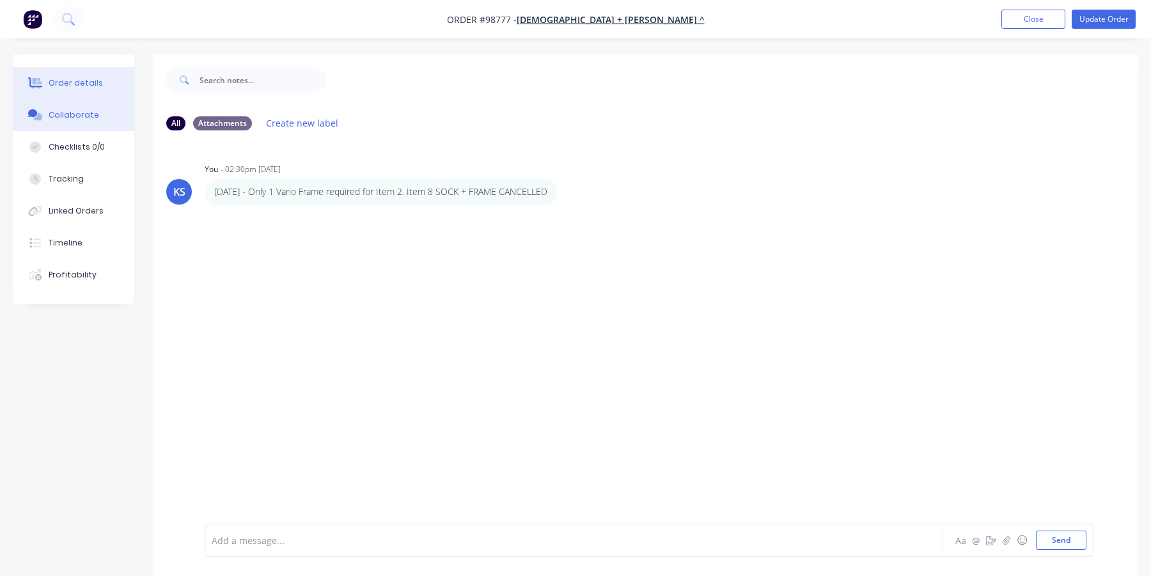
click at [79, 80] on div "Order details" at bounding box center [76, 83] width 54 height 12
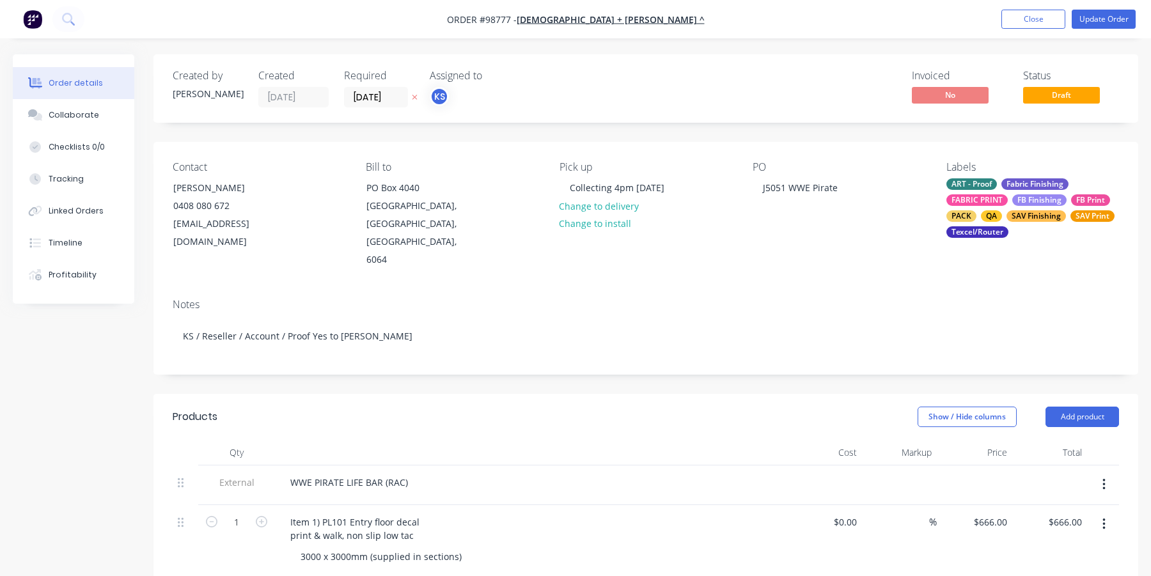
click at [1034, 209] on div "ART - Proof Fabric Finishing FABRIC PRINT FB Finishing FB Print PACK QA SAV Fin…" at bounding box center [1033, 207] width 173 height 59
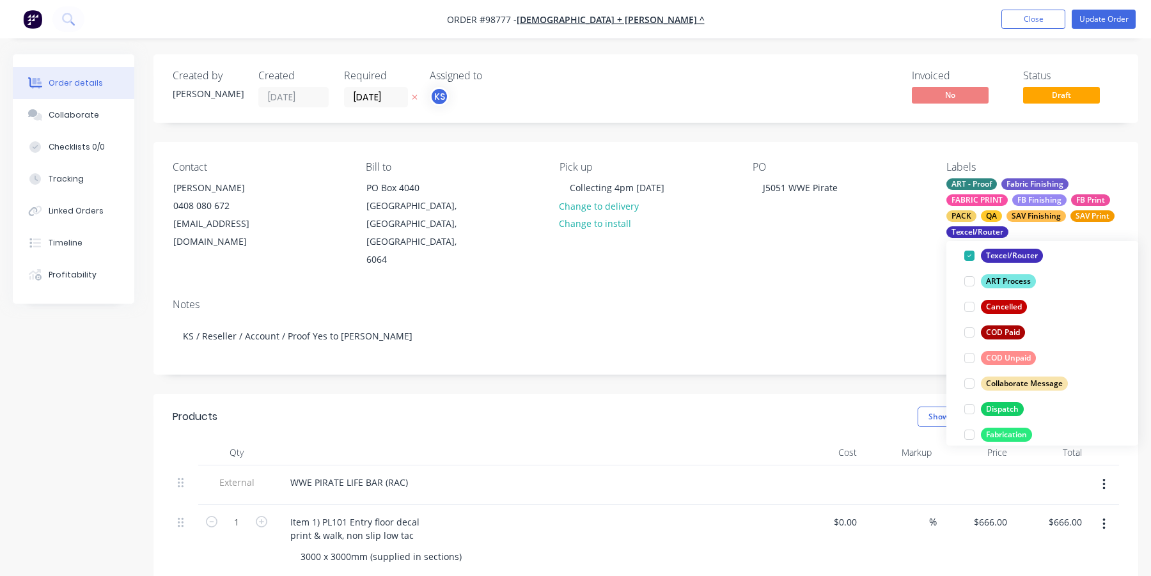
scroll to position [320, 0]
click at [968, 379] on div at bounding box center [970, 382] width 26 height 26
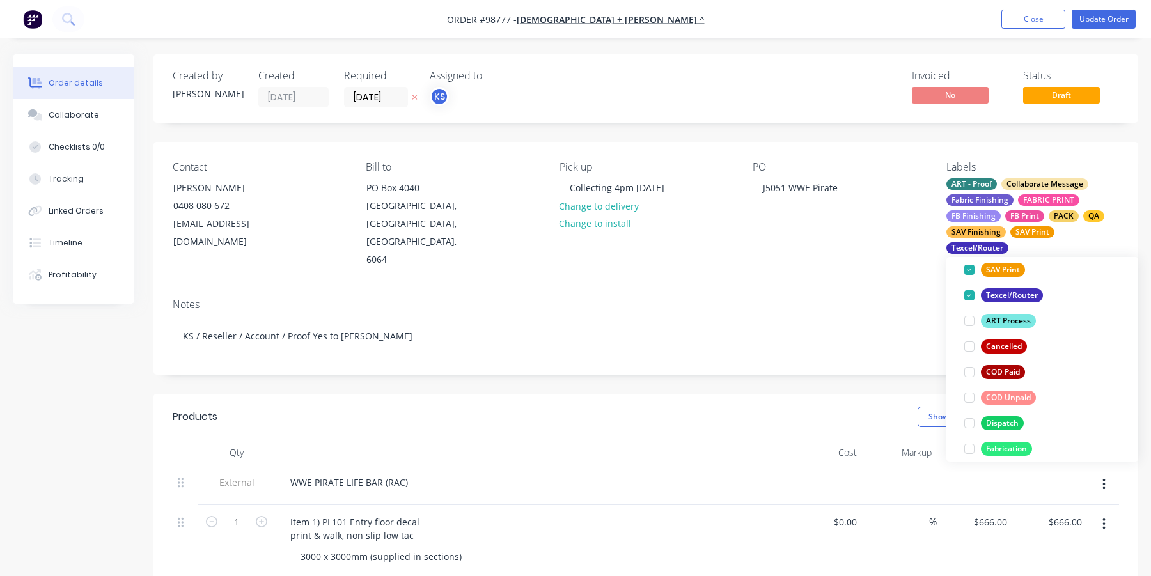
scroll to position [0, 0]
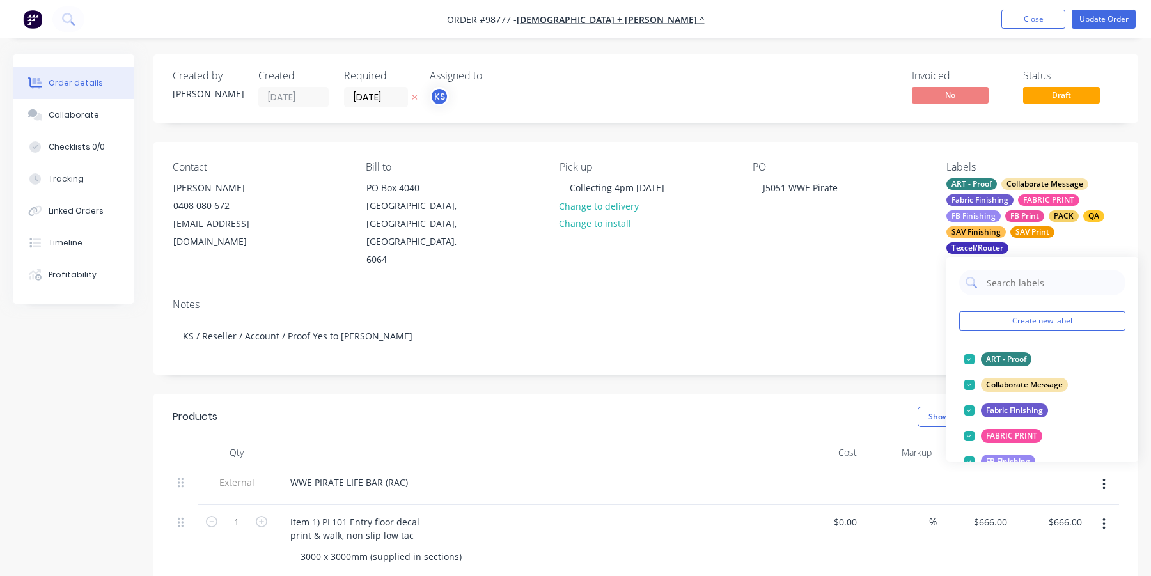
click at [846, 267] on div "Contact Simon Church 0408 080 672 simon@churchosborne.com.au Bill to PO Box 404…" at bounding box center [646, 215] width 985 height 146
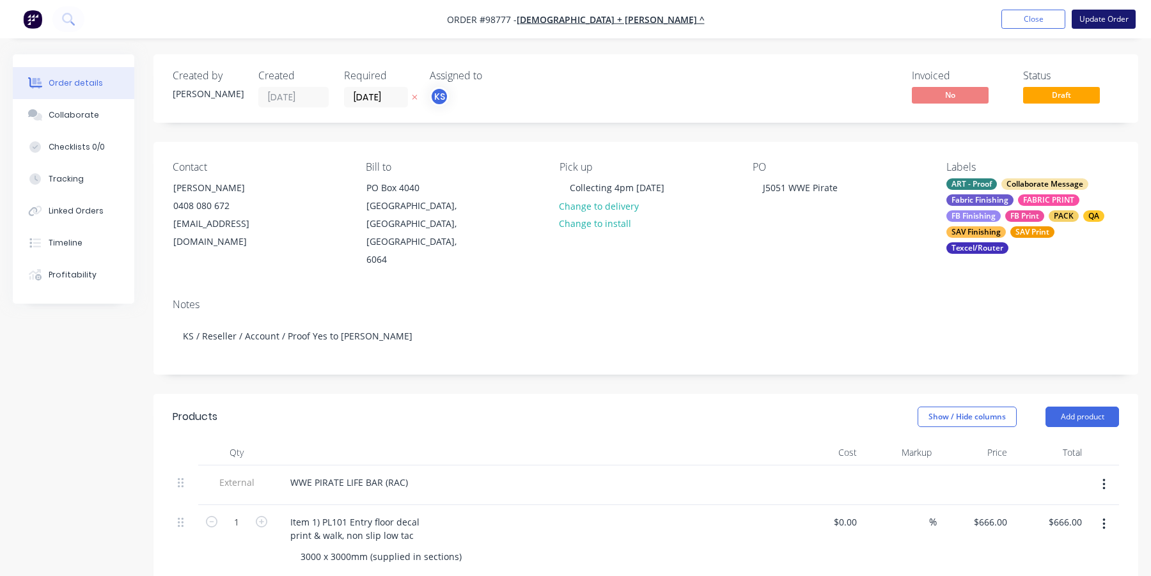
click at [1096, 19] on button "Update Order" at bounding box center [1104, 19] width 64 height 19
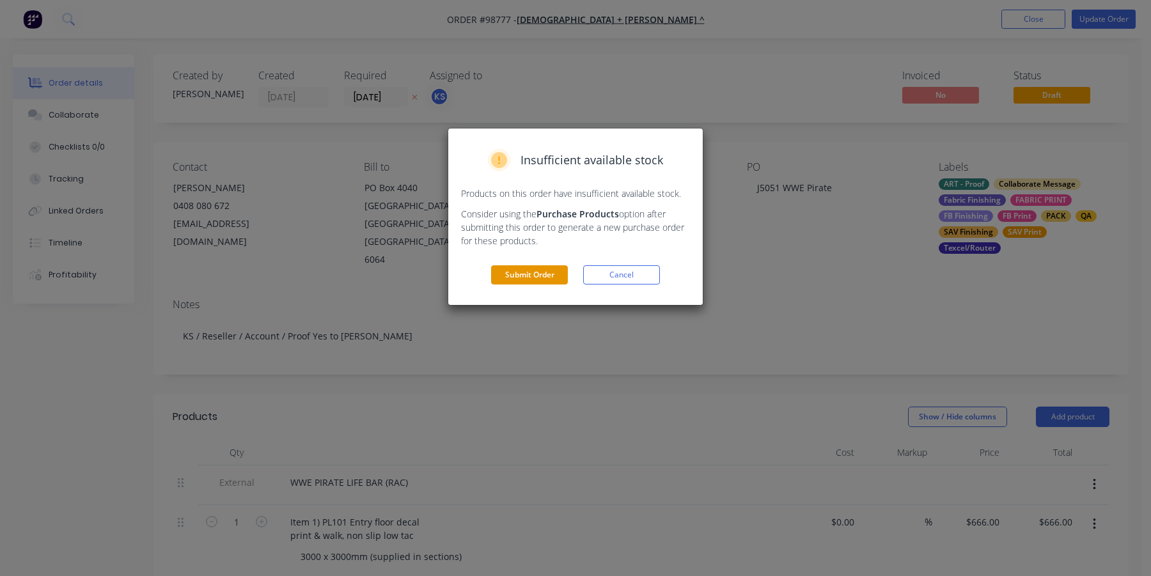
click at [535, 269] on button "Submit Order" at bounding box center [529, 274] width 77 height 19
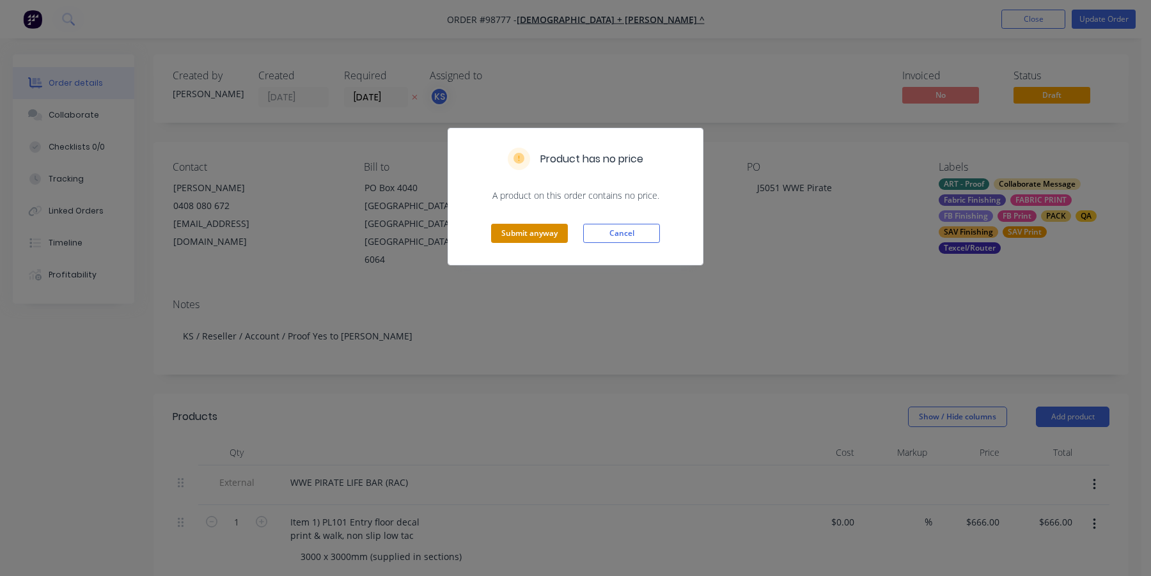
click at [526, 235] on button "Submit anyway" at bounding box center [529, 233] width 77 height 19
